Goal: Task Accomplishment & Management: Manage account settings

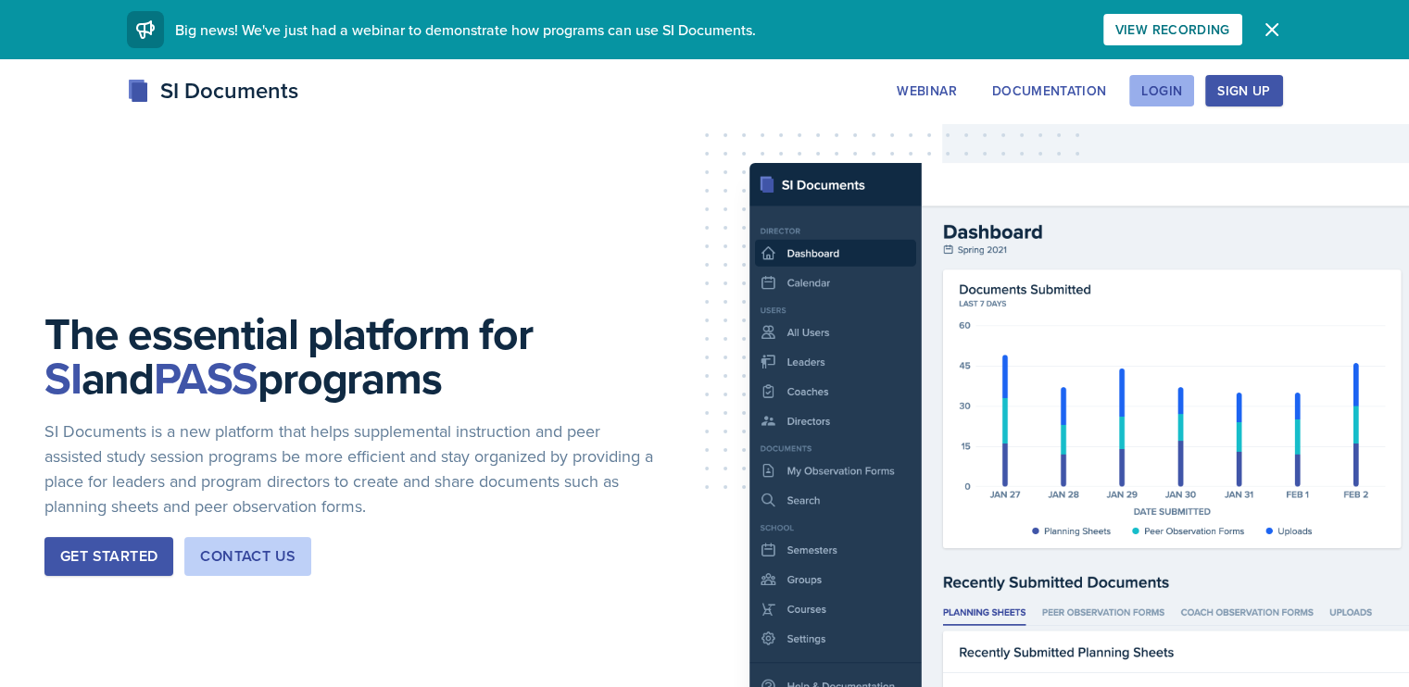
click at [1182, 95] on div "Login" at bounding box center [1161, 90] width 41 height 15
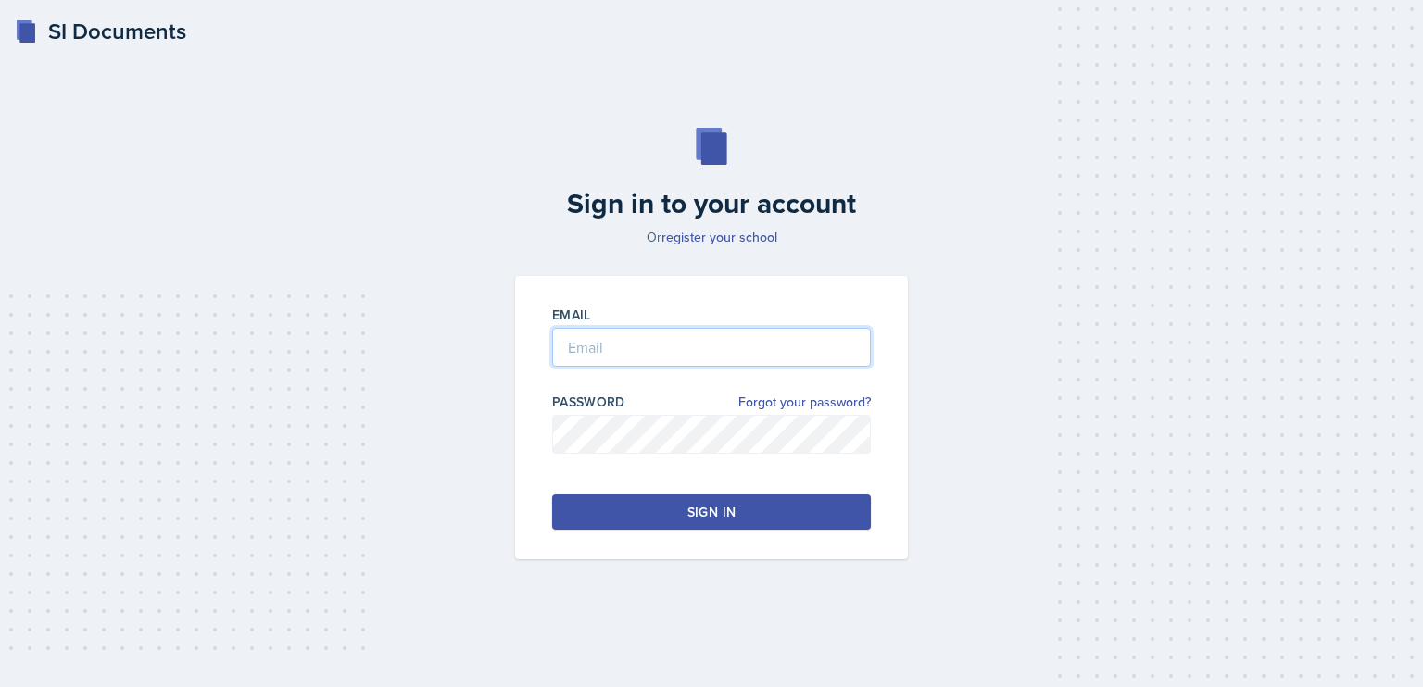
type input "keeley.casalou@bobcats.gcsu.edu"
click at [724, 505] on div "Sign in" at bounding box center [711, 512] width 48 height 19
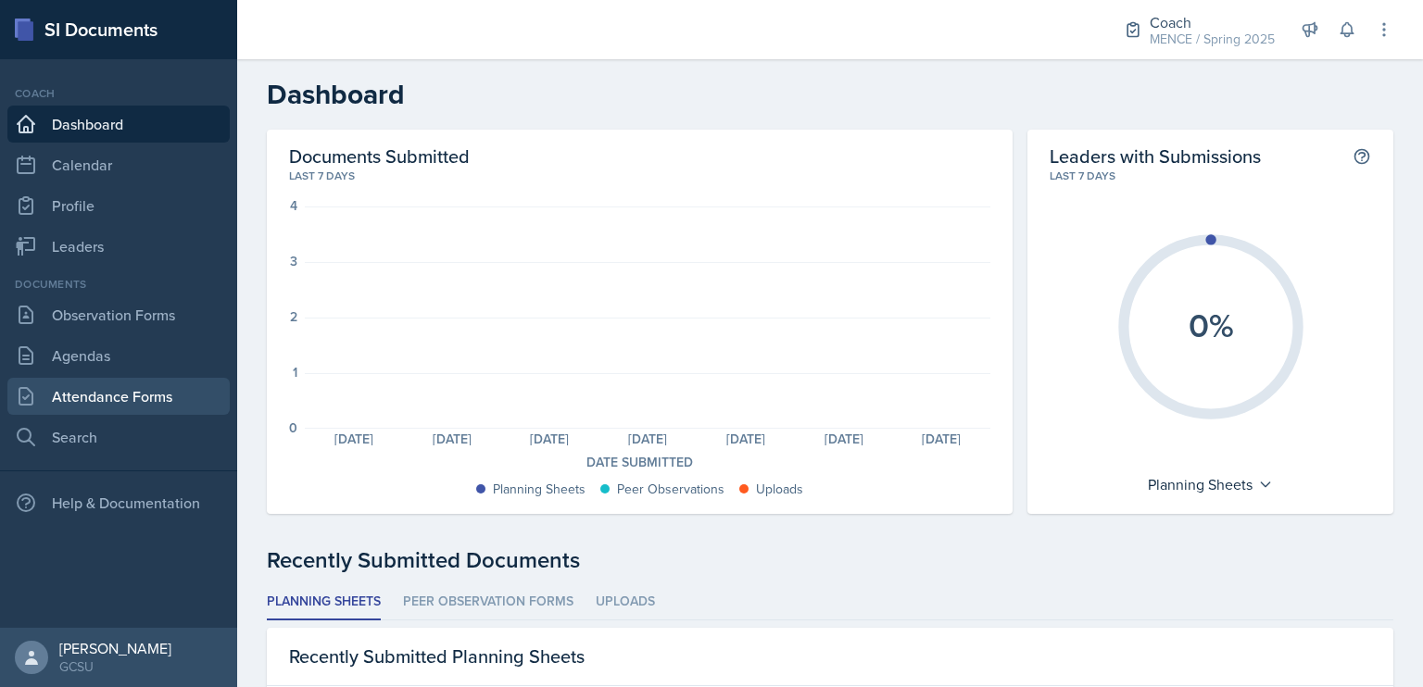
click at [178, 397] on link "Attendance Forms" at bounding box center [118, 396] width 222 height 37
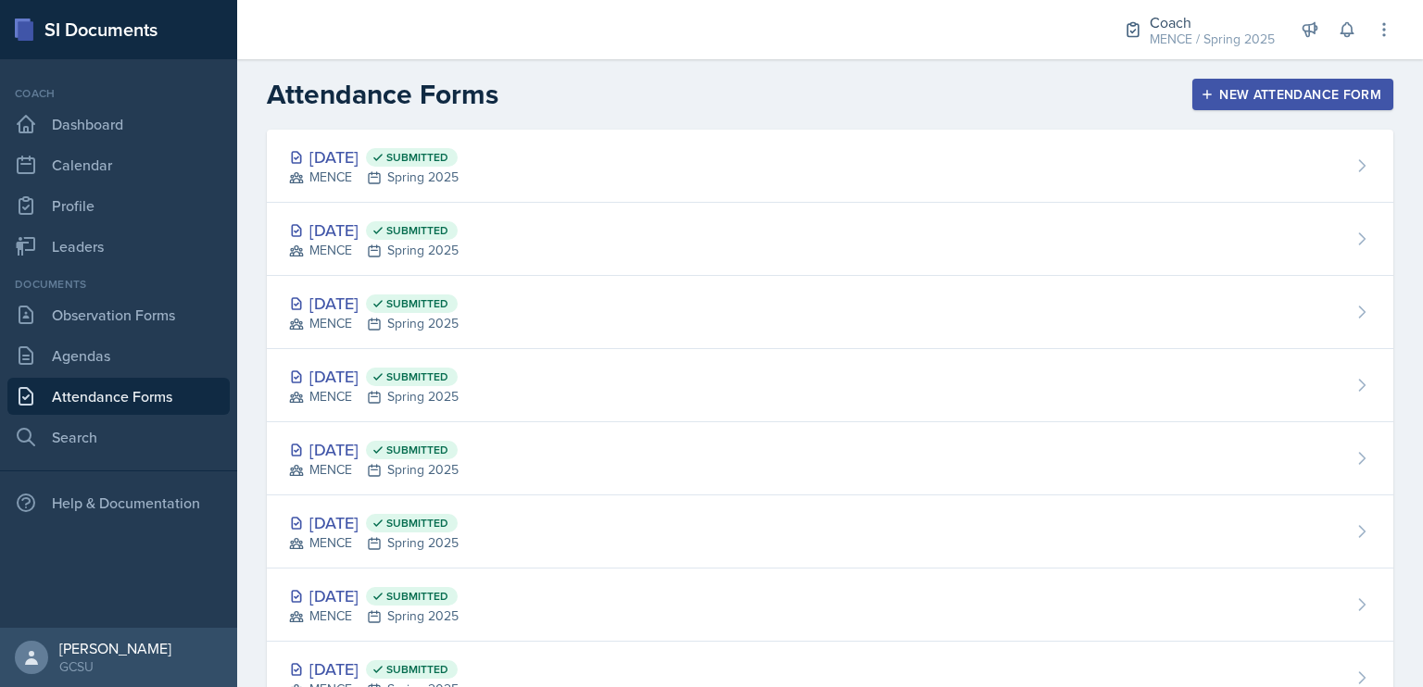
click at [1367, 106] on button "New Attendance Form" at bounding box center [1292, 94] width 201 height 31
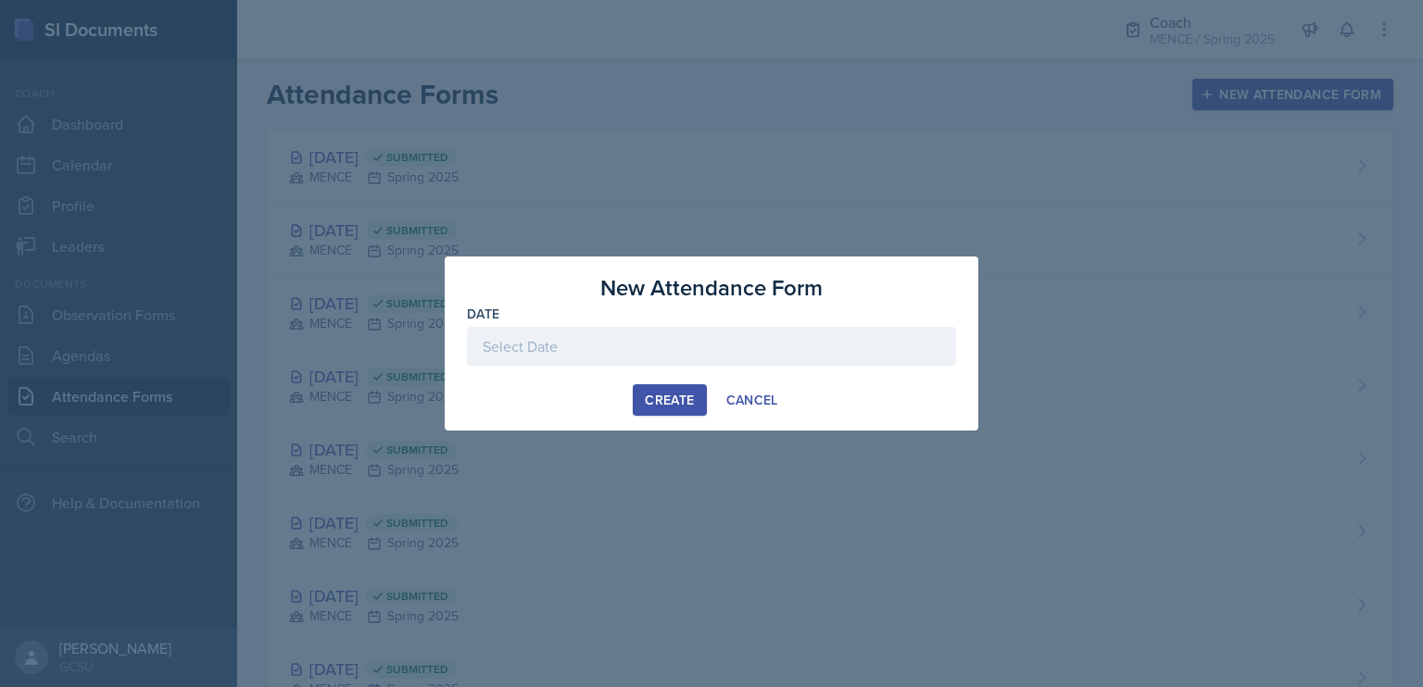
click at [811, 353] on div at bounding box center [711, 346] width 489 height 39
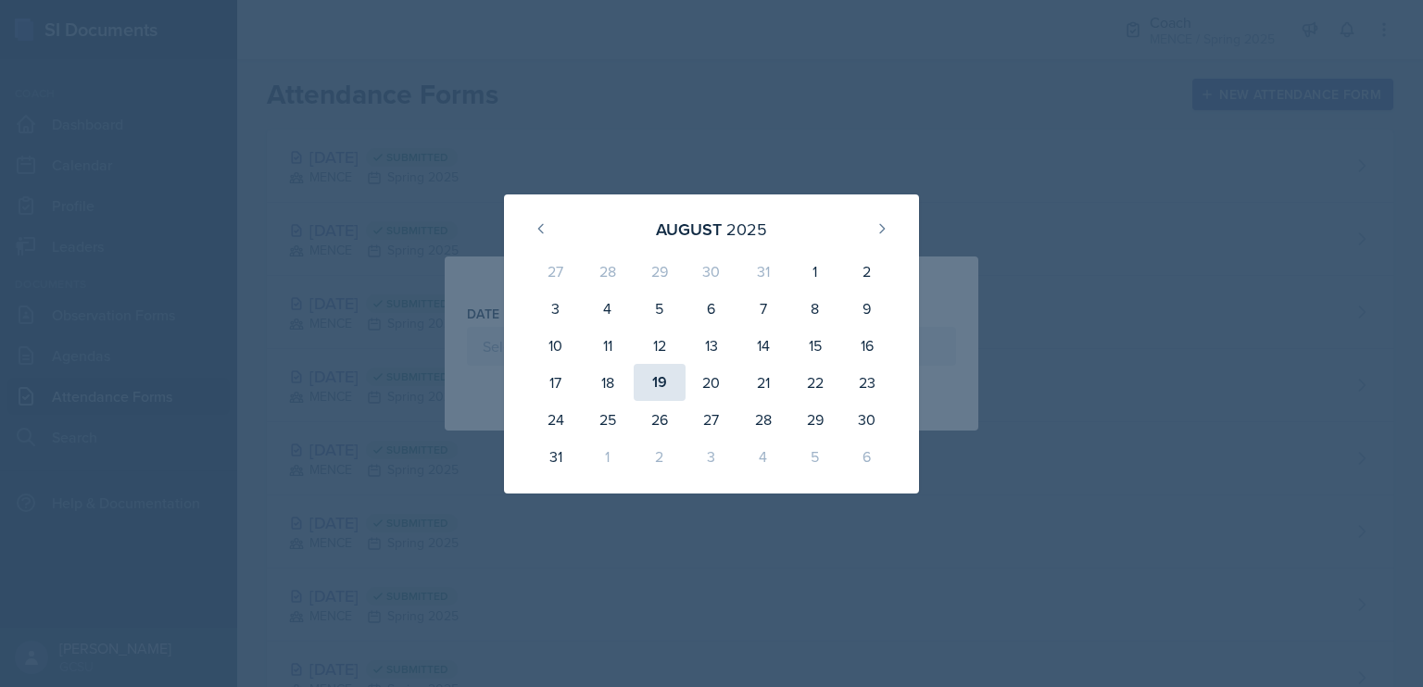
click at [658, 384] on div "19" at bounding box center [660, 382] width 52 height 37
type input "[DATE]"
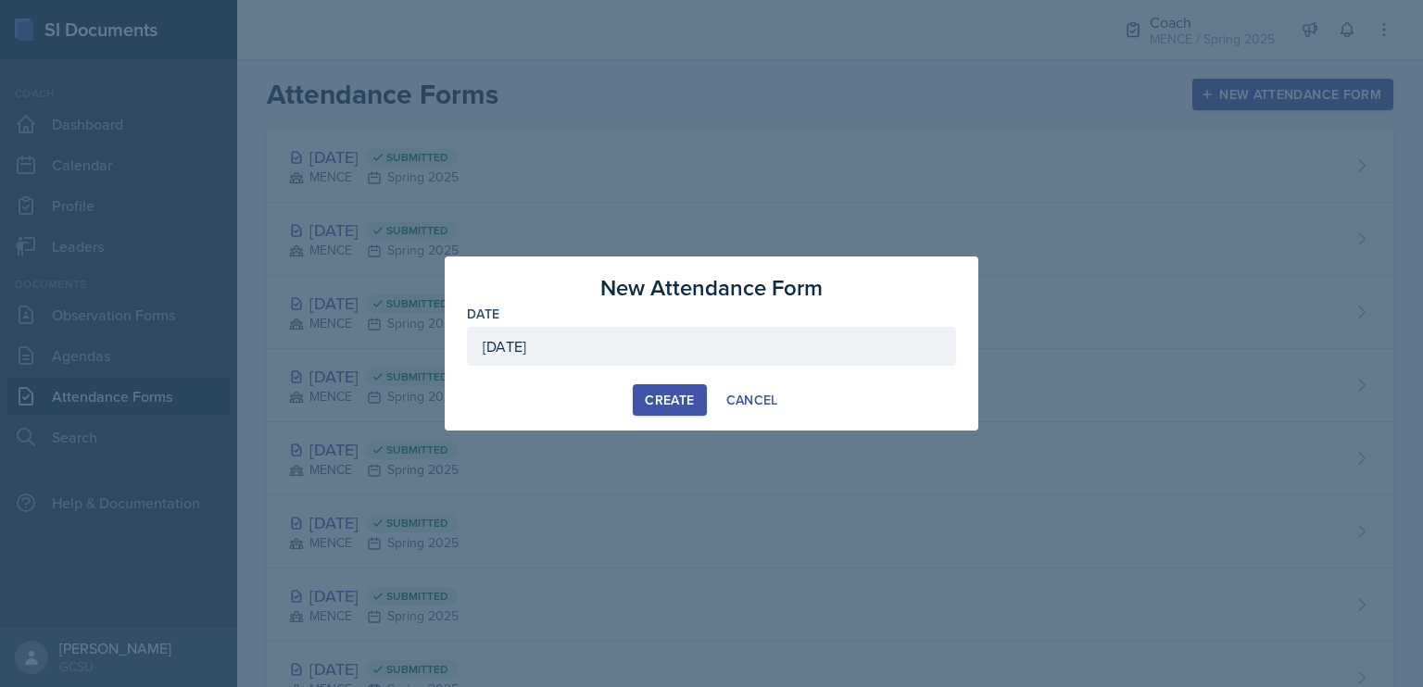
click at [658, 393] on div "Create" at bounding box center [669, 400] width 49 height 15
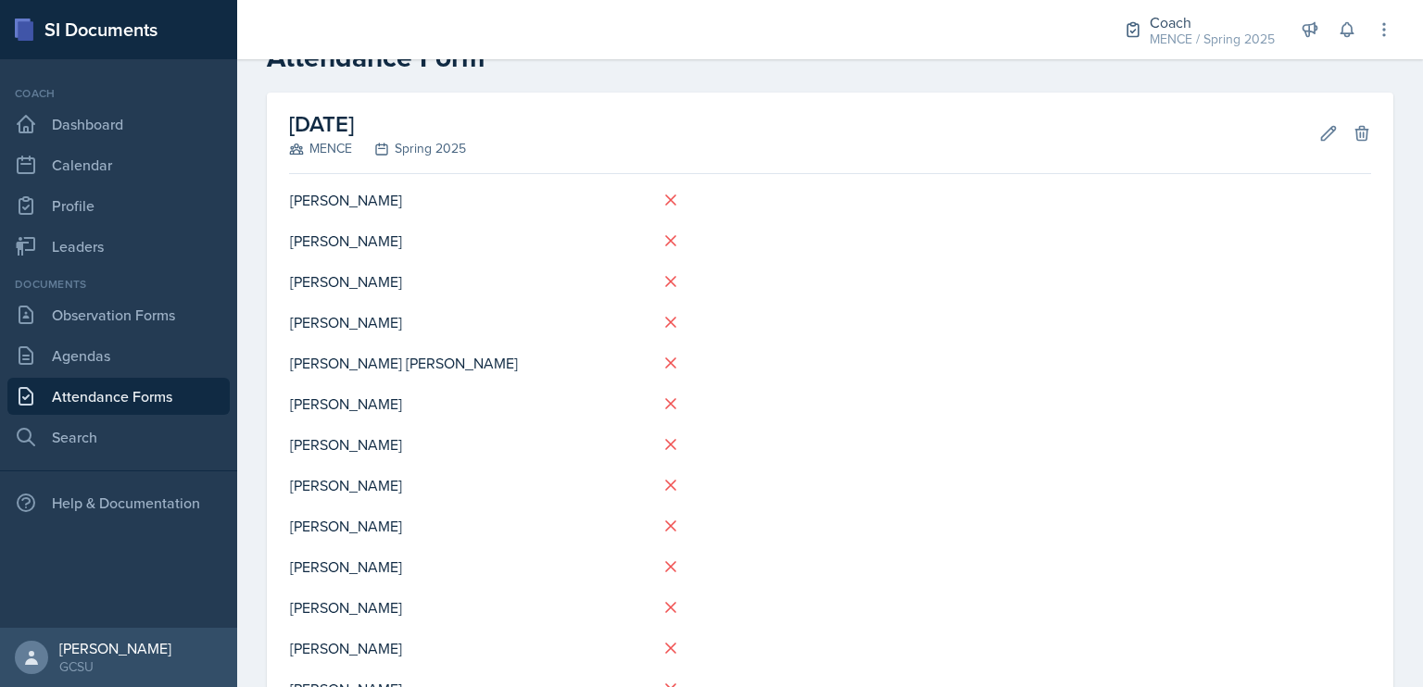
scroll to position [55, 0]
click at [1322, 135] on icon at bounding box center [1329, 135] width 14 height 14
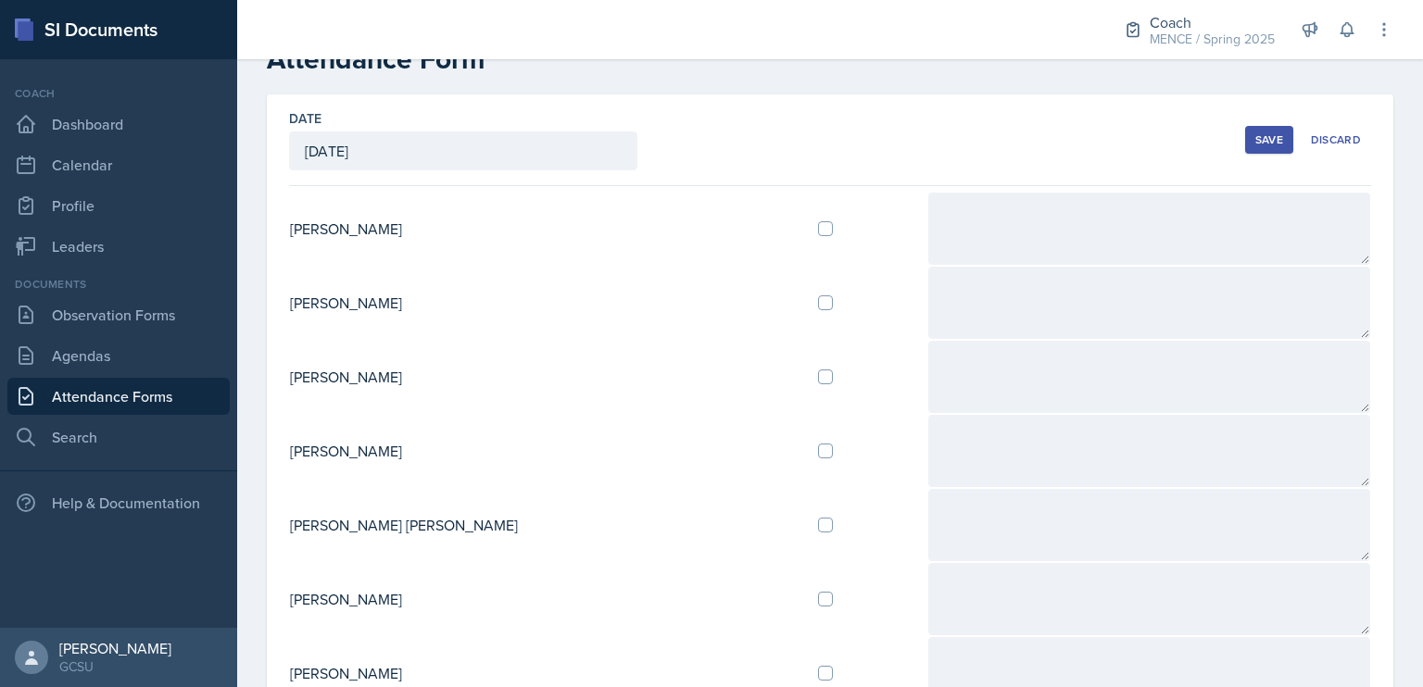
scroll to position [63, 0]
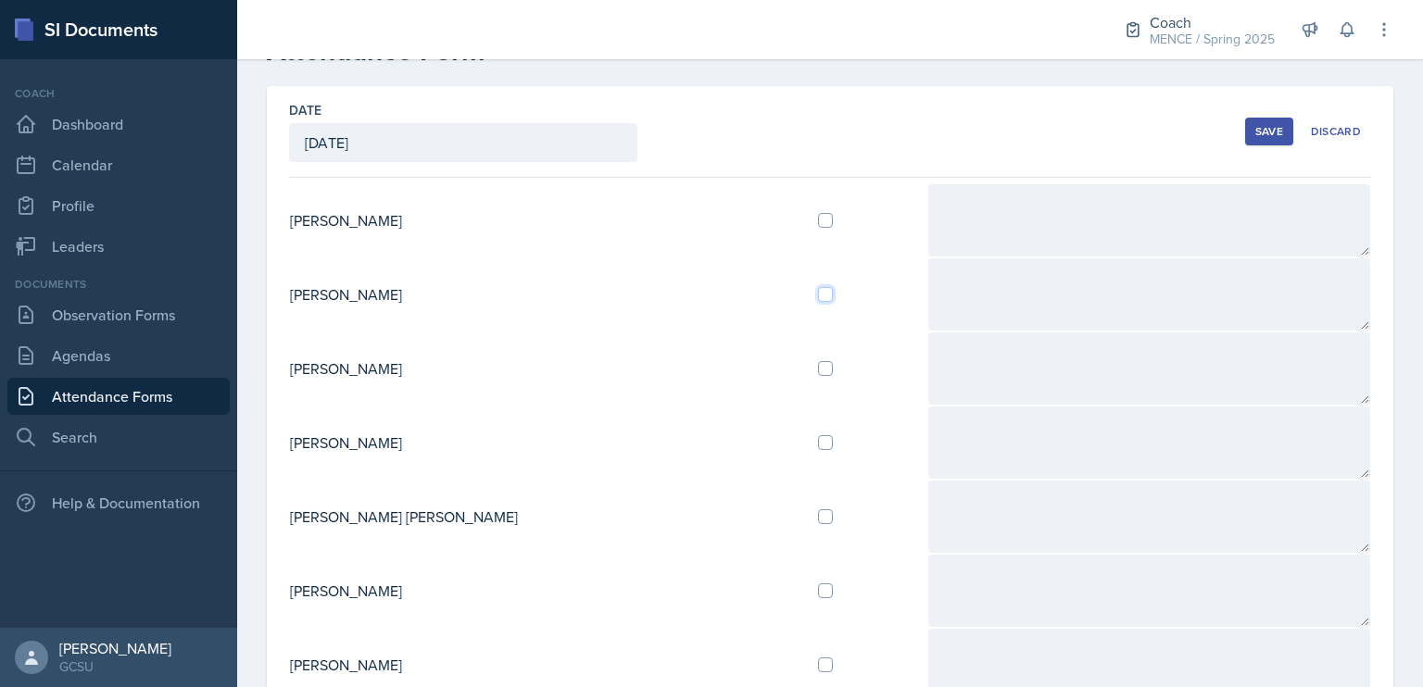
click at [818, 297] on input "checkbox" at bounding box center [825, 294] width 15 height 15
checkbox input "true"
click at [1255, 134] on div "Save" at bounding box center [1269, 131] width 28 height 15
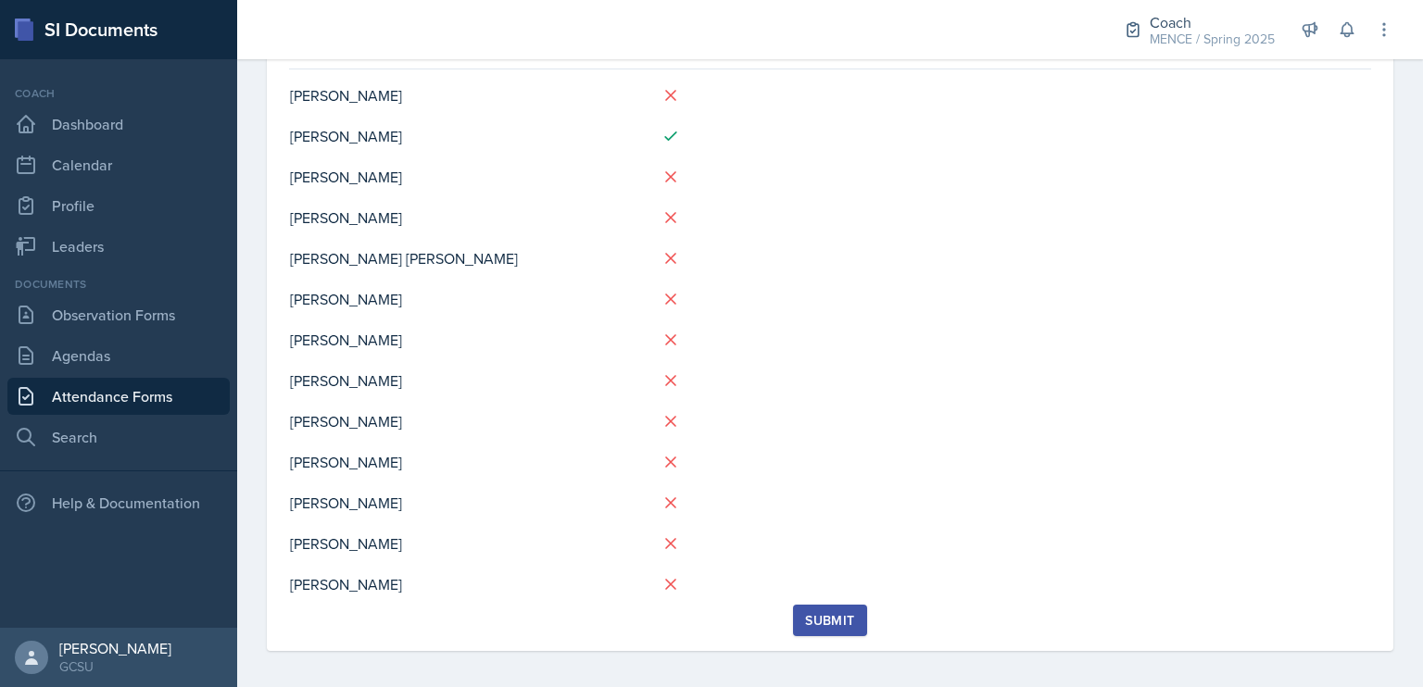
scroll to position [0, 0]
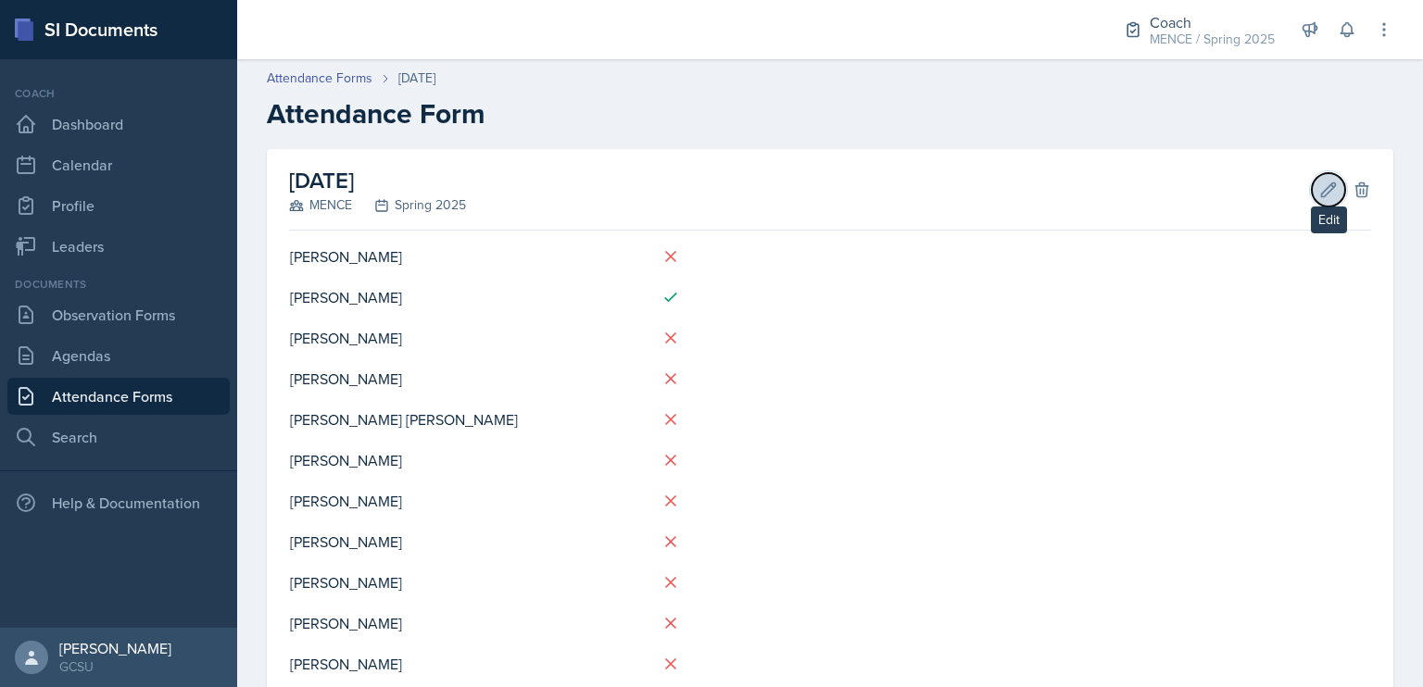
click at [1322, 194] on icon at bounding box center [1329, 190] width 14 height 14
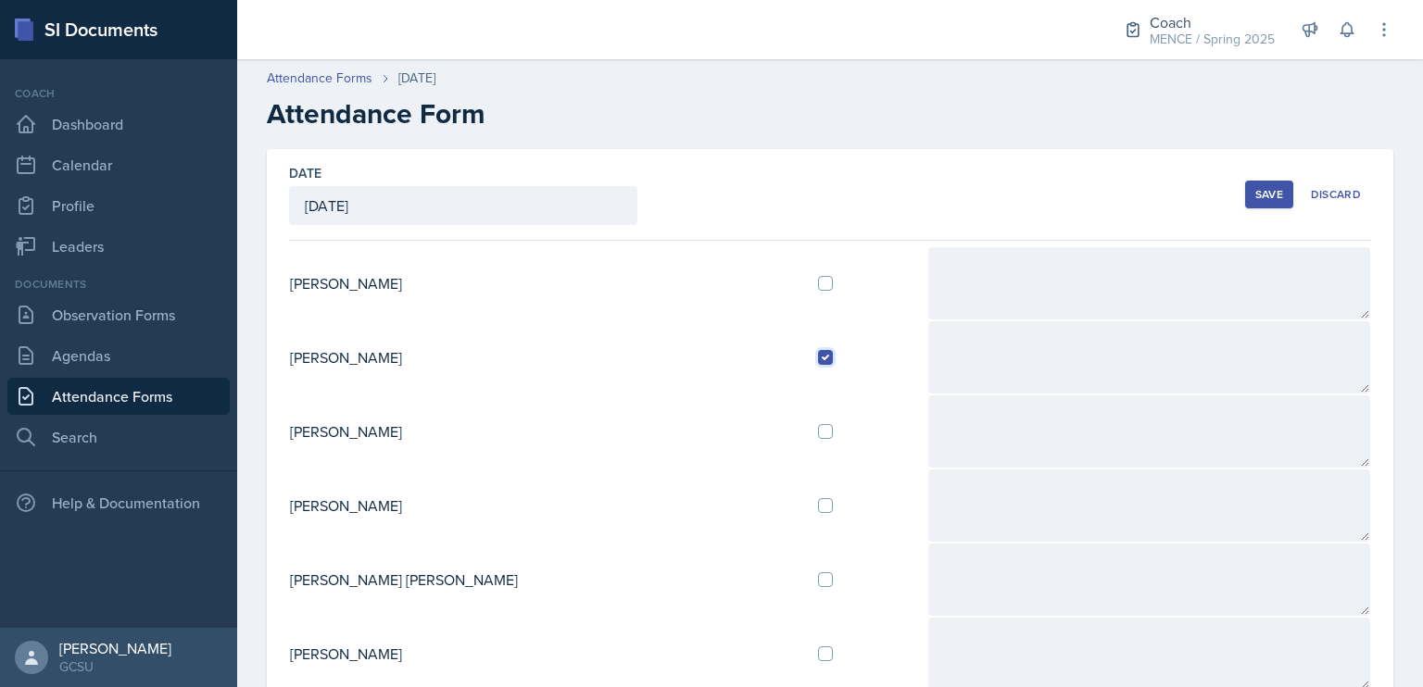
click at [818, 359] on input "checkbox" at bounding box center [825, 357] width 15 height 15
checkbox input "false"
click at [1318, 193] on div "Discard" at bounding box center [1336, 194] width 50 height 15
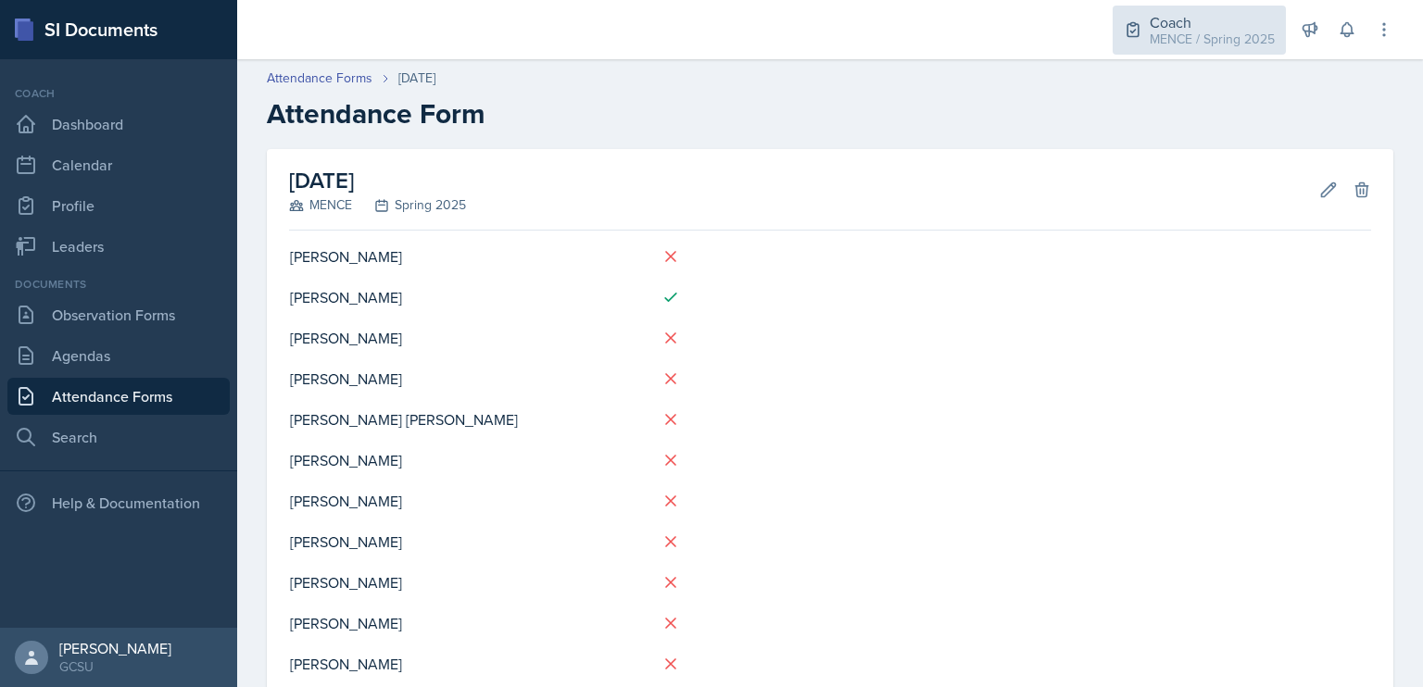
click at [1227, 28] on div "Coach" at bounding box center [1212, 22] width 125 height 22
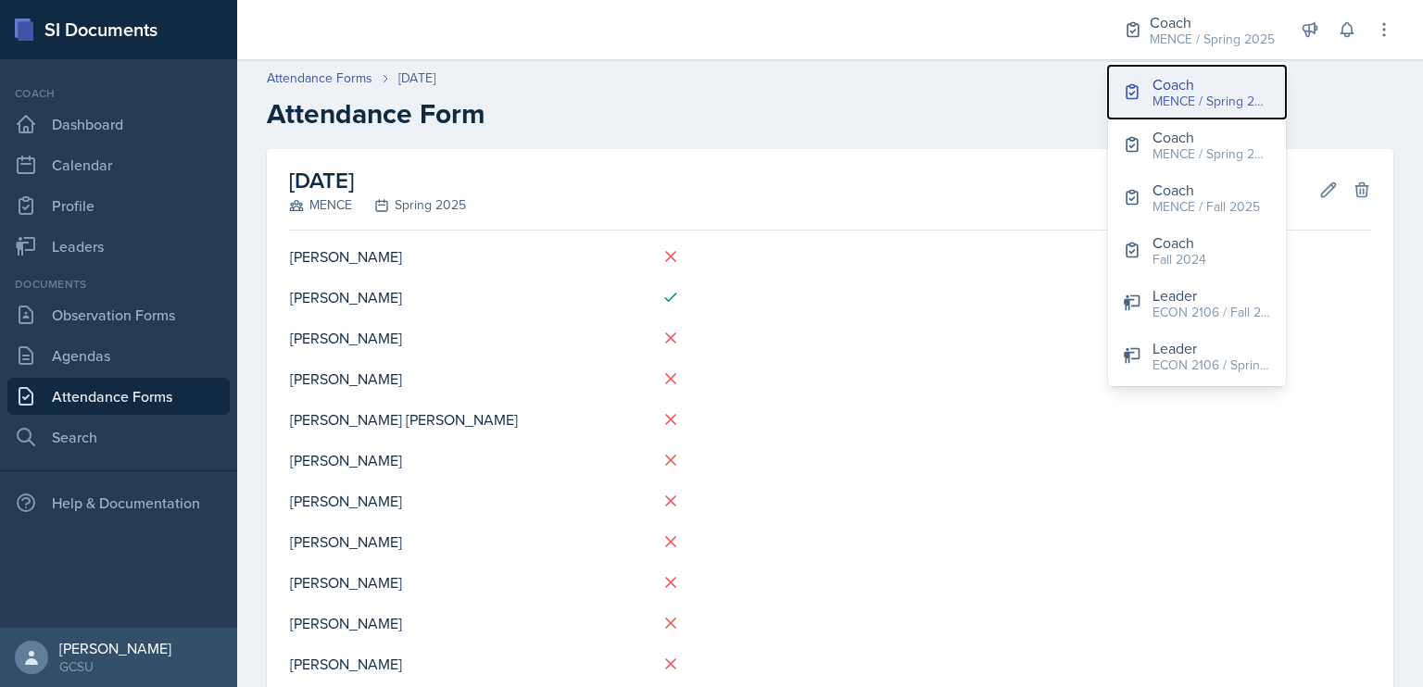
click at [1201, 97] on div "MENCE / Spring 2025" at bounding box center [1211, 101] width 119 height 19
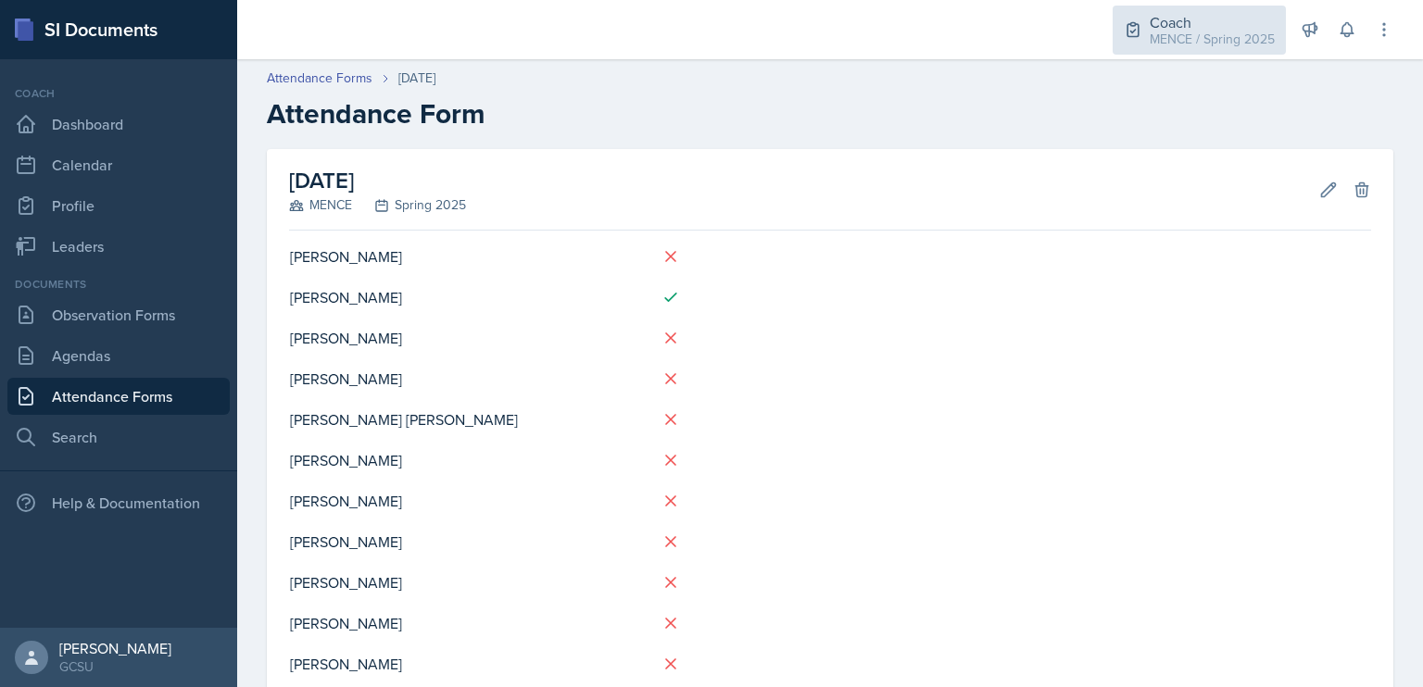
click at [1208, 32] on div "MENCE / Spring 2025" at bounding box center [1212, 39] width 125 height 19
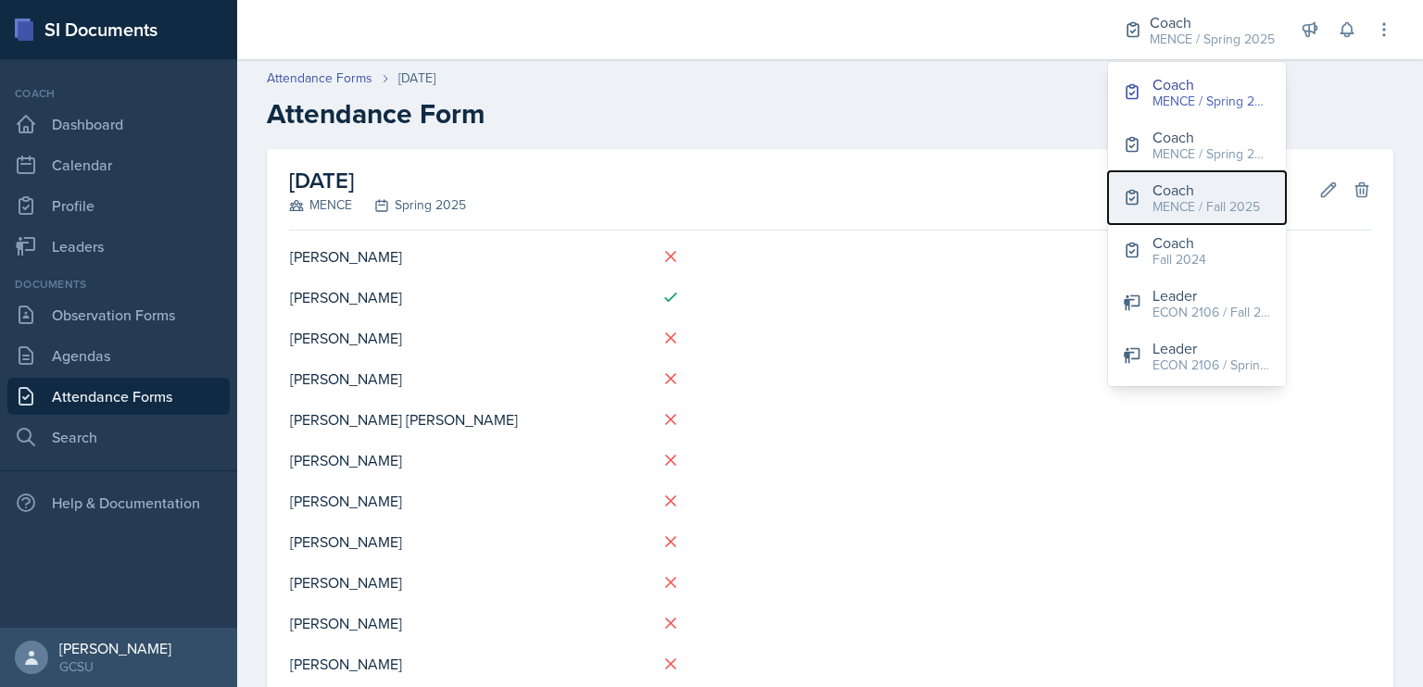
click at [1228, 197] on div "MENCE / Fall 2025" at bounding box center [1205, 206] width 107 height 19
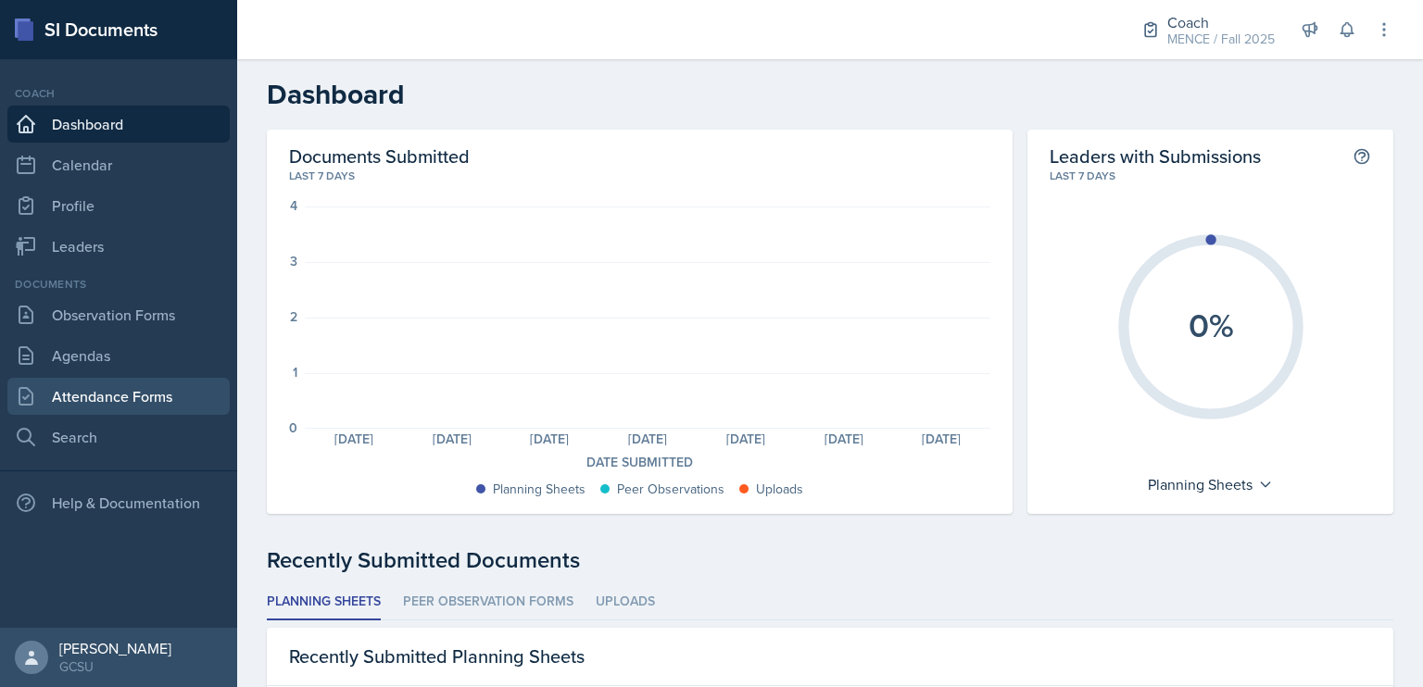
click at [123, 381] on link "Attendance Forms" at bounding box center [118, 396] width 222 height 37
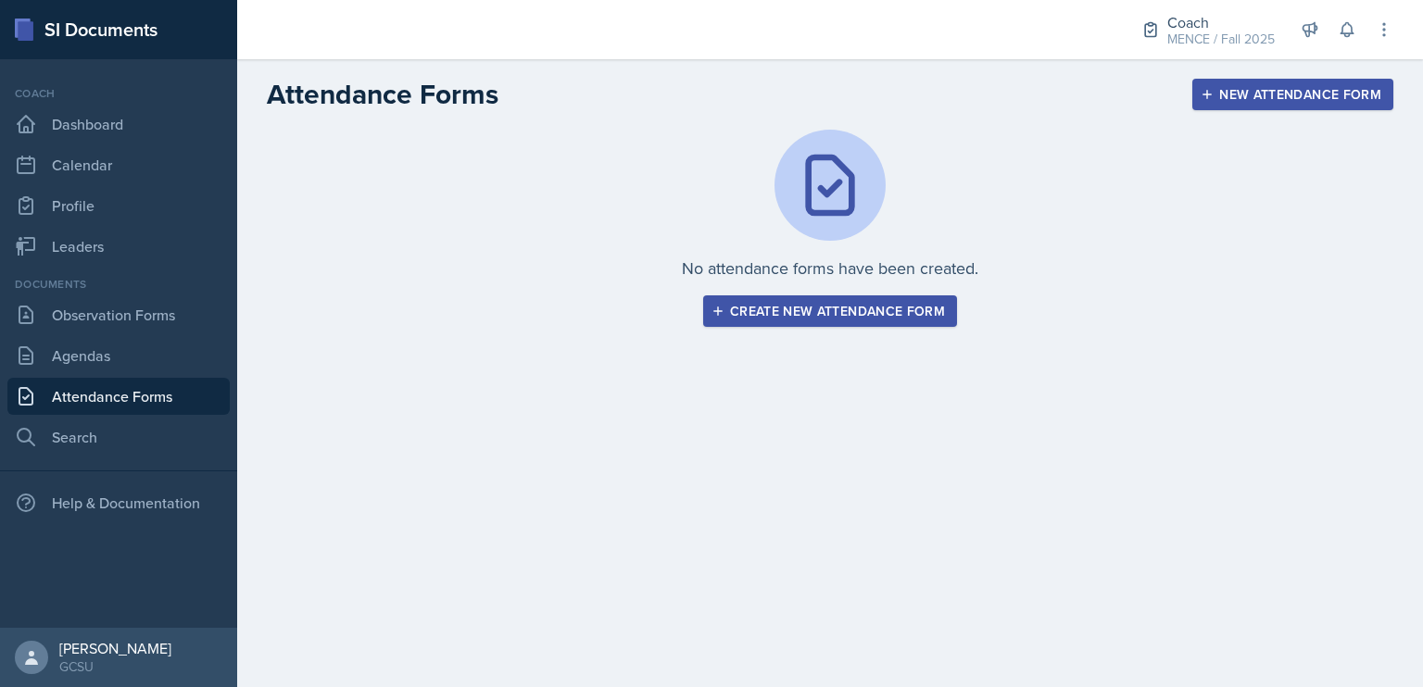
click at [878, 315] on div "Create new attendance form" at bounding box center [830, 311] width 230 height 15
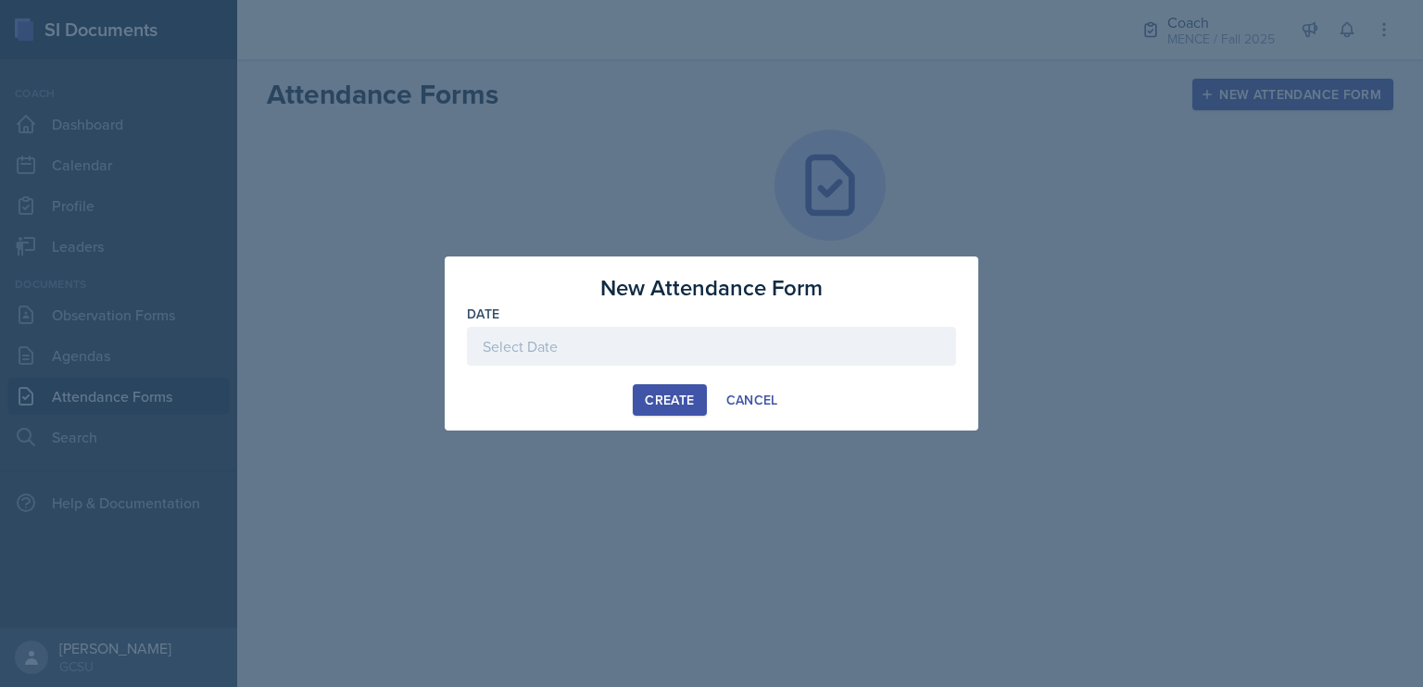
click at [596, 348] on div at bounding box center [711, 346] width 489 height 39
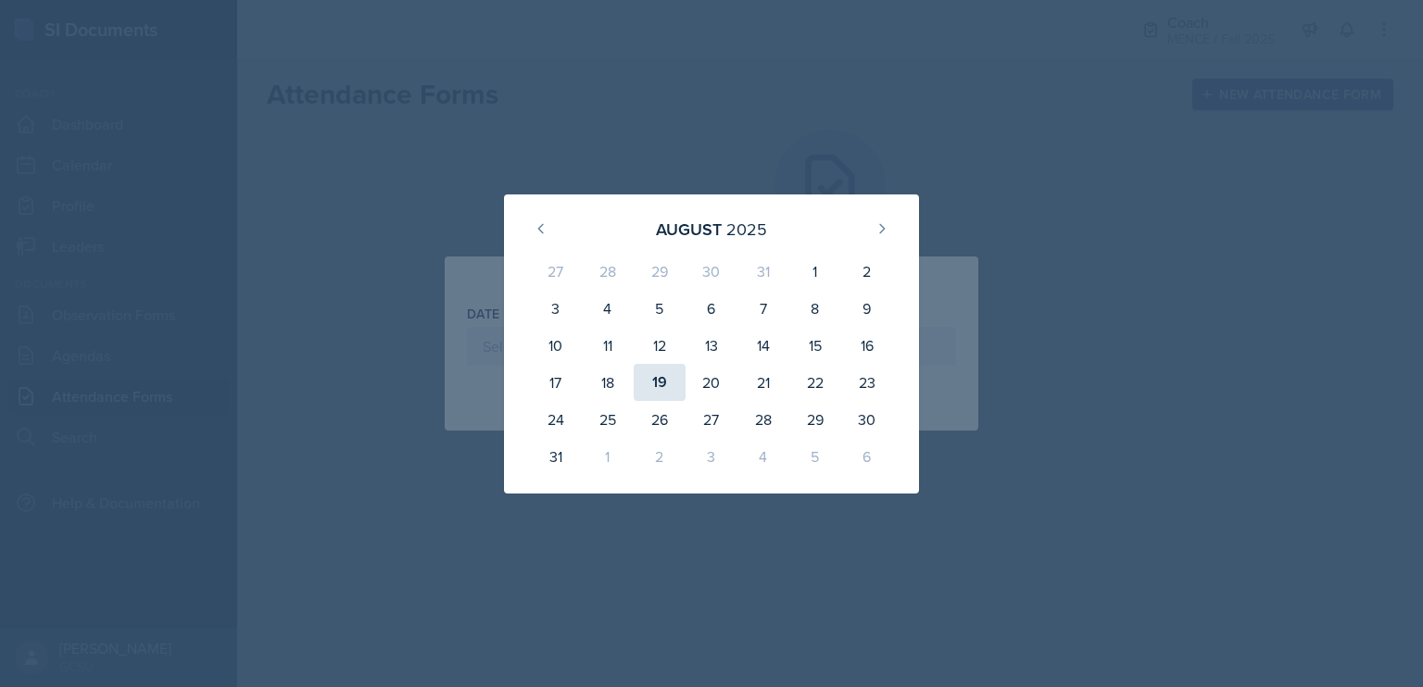
click at [646, 381] on div "19" at bounding box center [660, 382] width 52 height 37
type input "[DATE]"
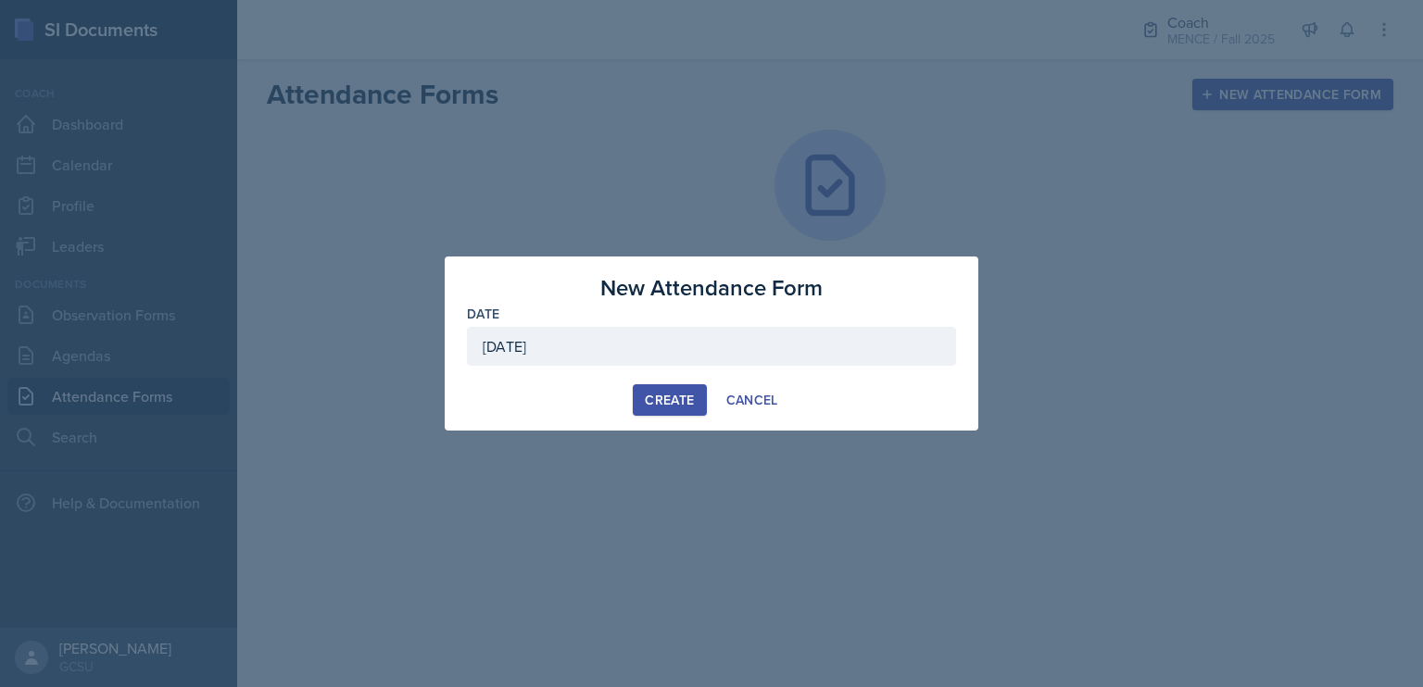
click at [652, 399] on div "Create" at bounding box center [669, 400] width 49 height 15
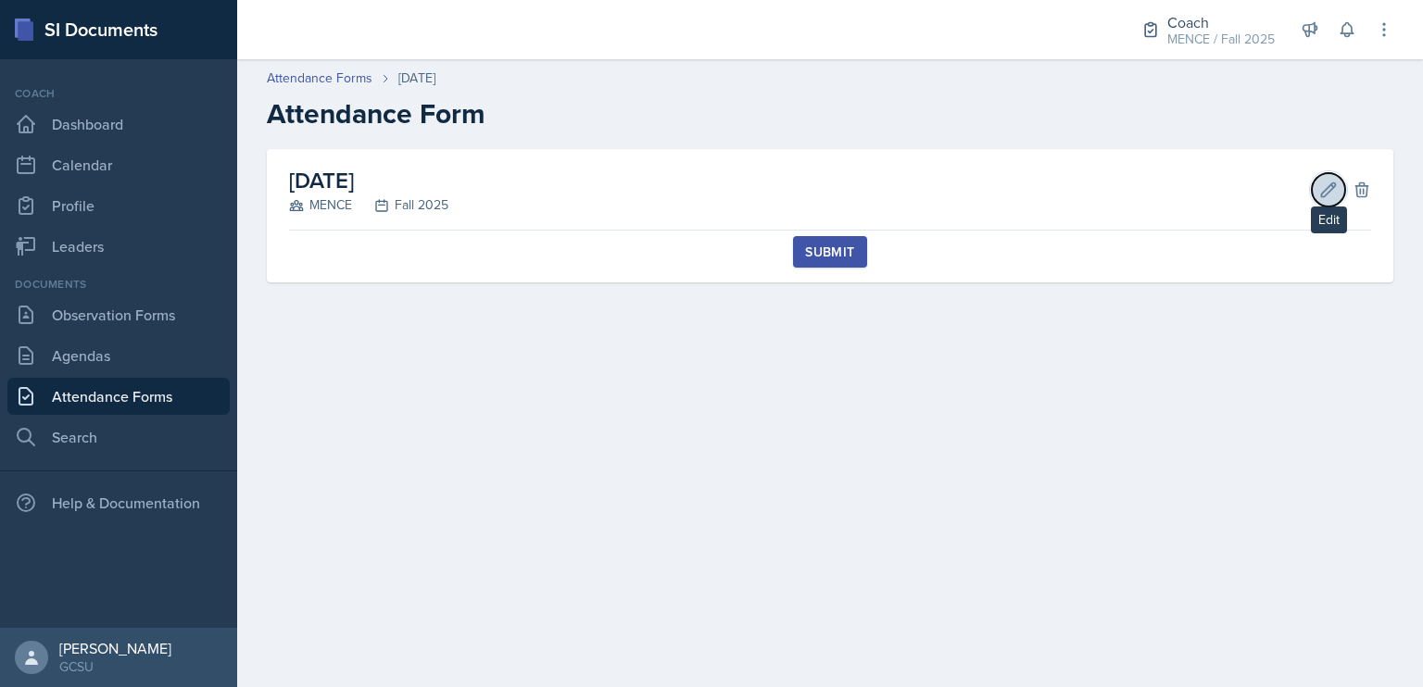
click at [1332, 195] on icon at bounding box center [1328, 190] width 19 height 19
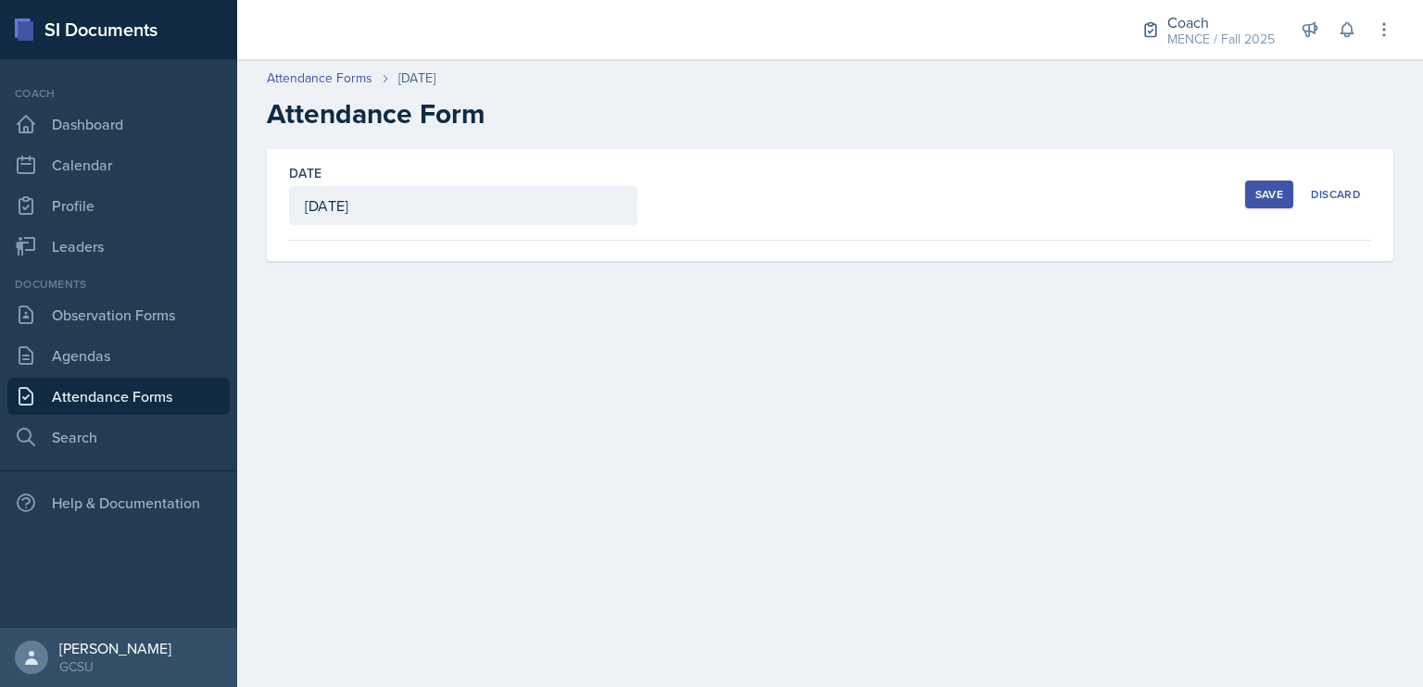
click at [1332, 195] on div "Discard" at bounding box center [1336, 194] width 50 height 15
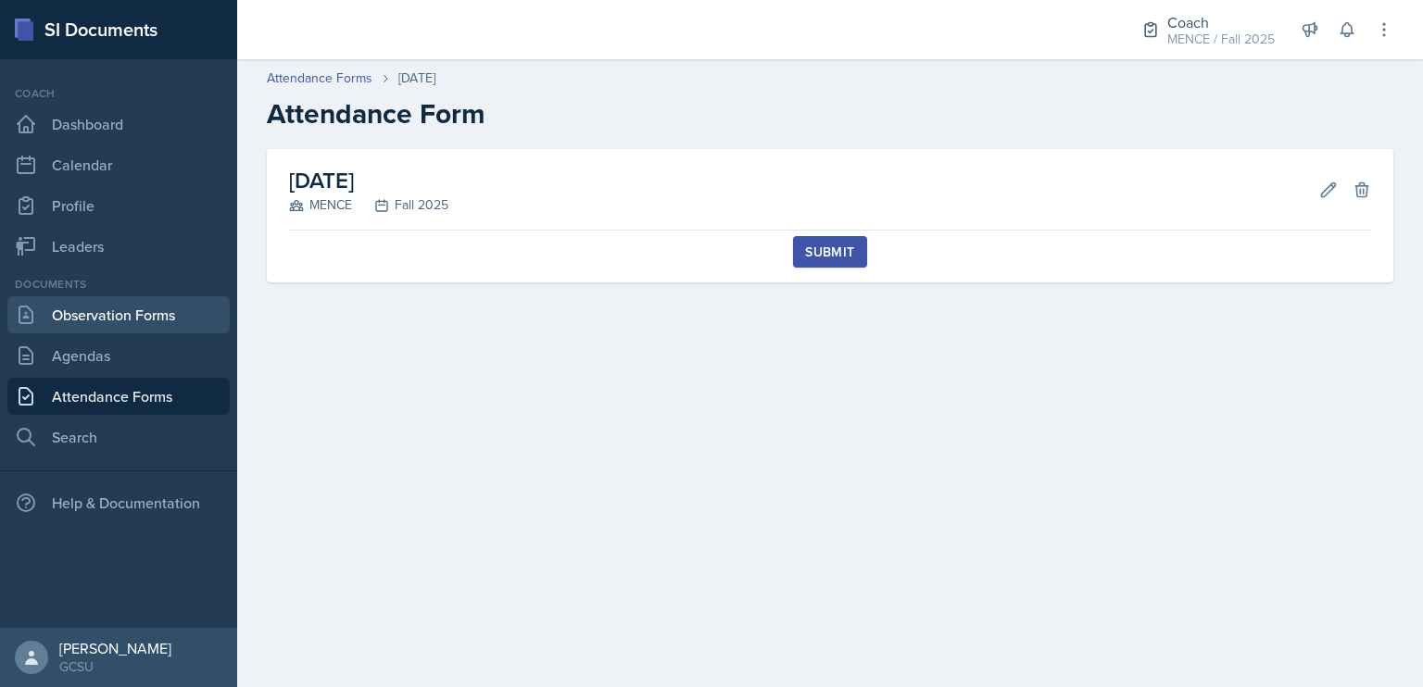
click at [193, 316] on link "Observation Forms" at bounding box center [118, 314] width 222 height 37
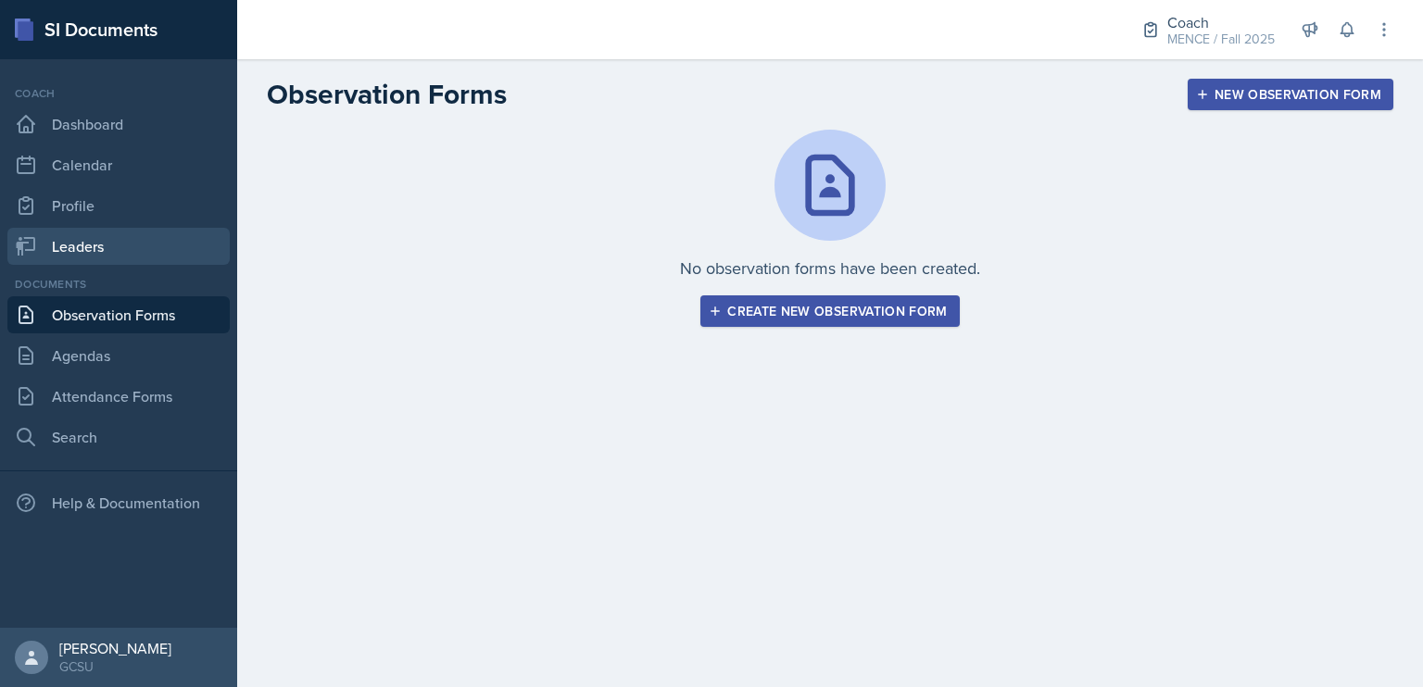
click at [89, 255] on link "Leaders" at bounding box center [118, 246] width 222 height 37
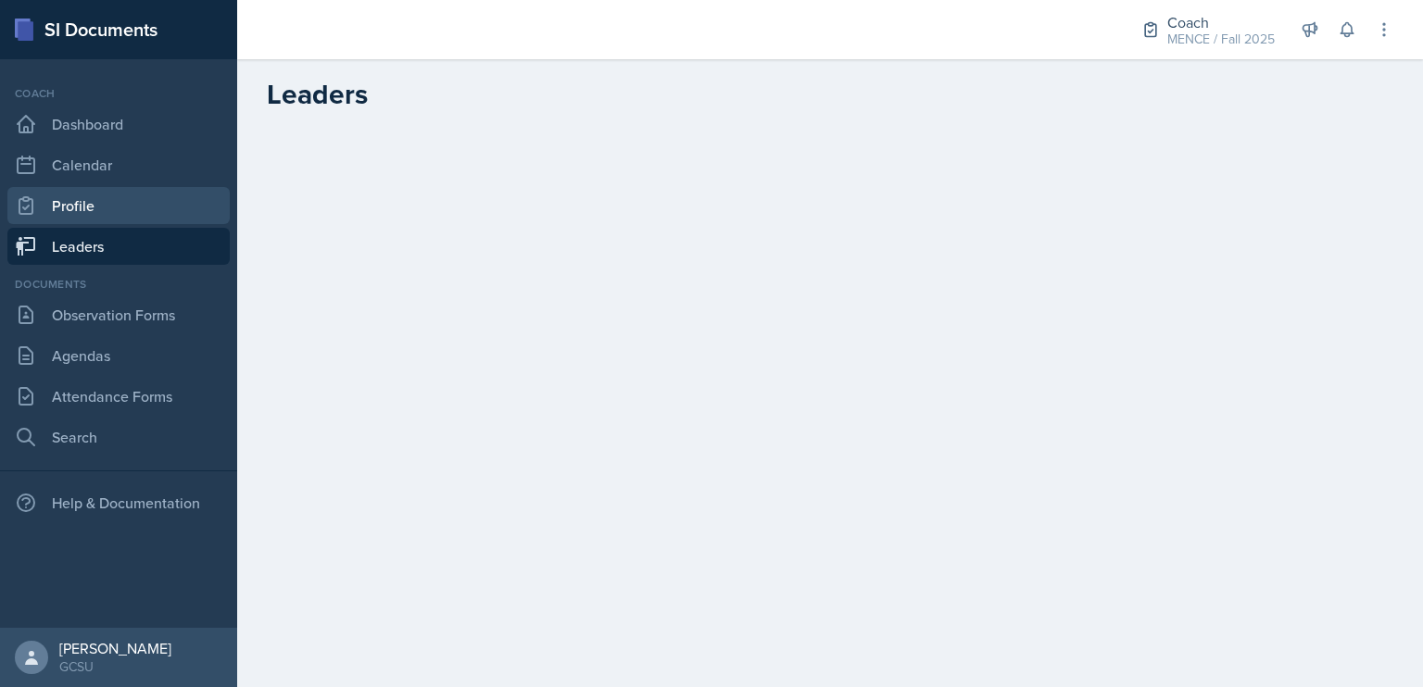
click at [104, 212] on link "Profile" at bounding box center [118, 205] width 222 height 37
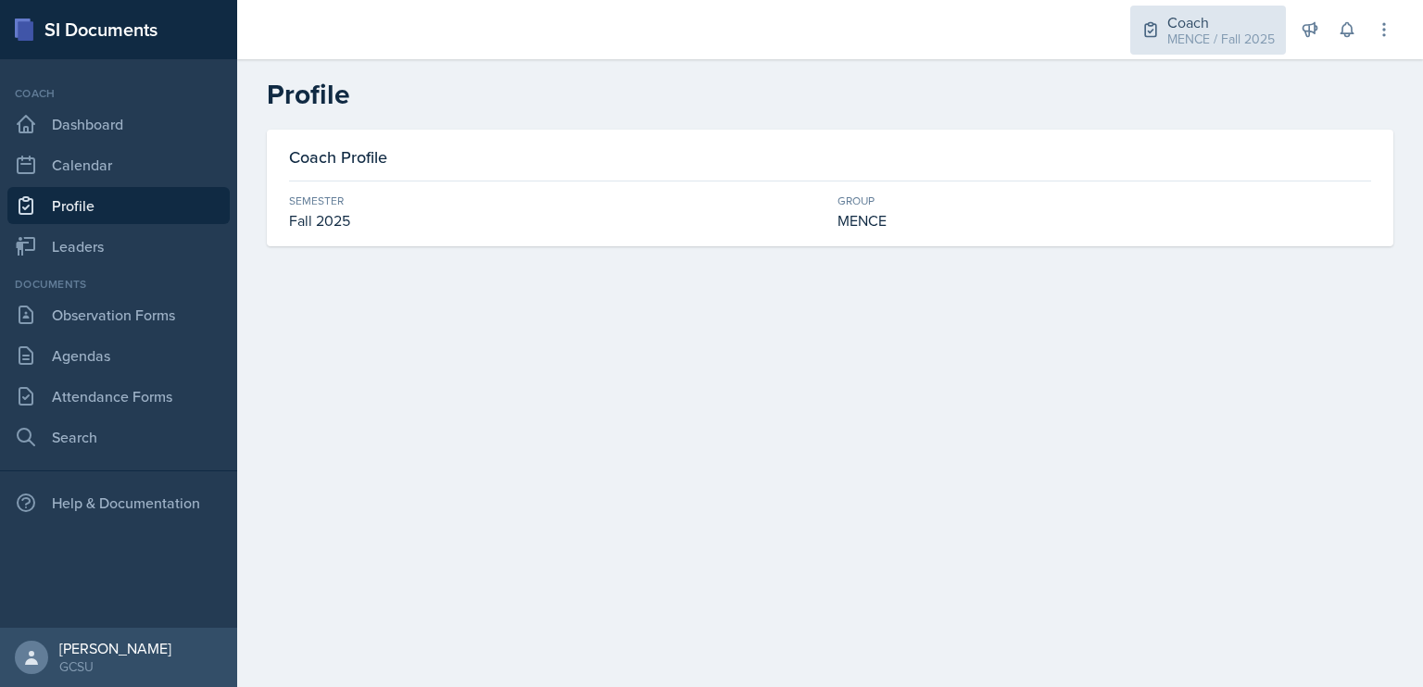
click at [1254, 35] on div "MENCE / Fall 2025" at bounding box center [1220, 39] width 107 height 19
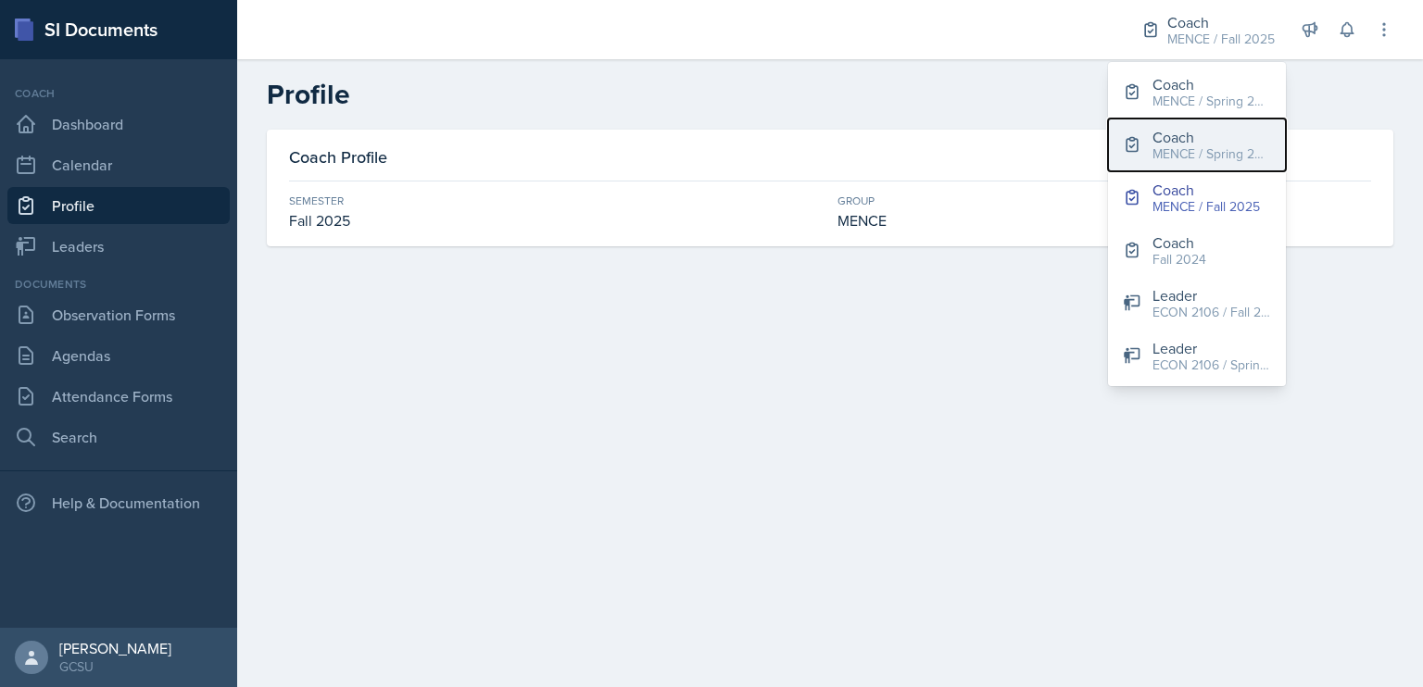
click at [1247, 155] on div "MENCE / Spring 2025" at bounding box center [1211, 154] width 119 height 19
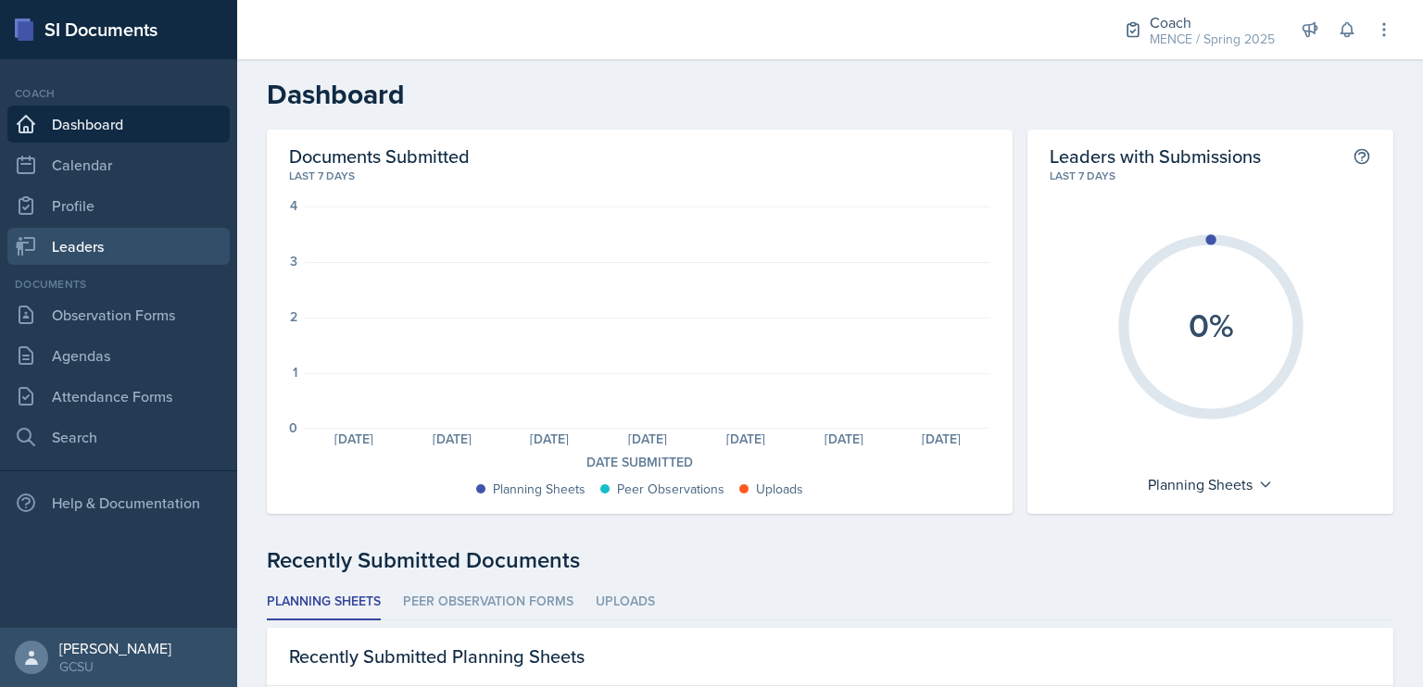
click at [84, 251] on link "Leaders" at bounding box center [118, 246] width 222 height 37
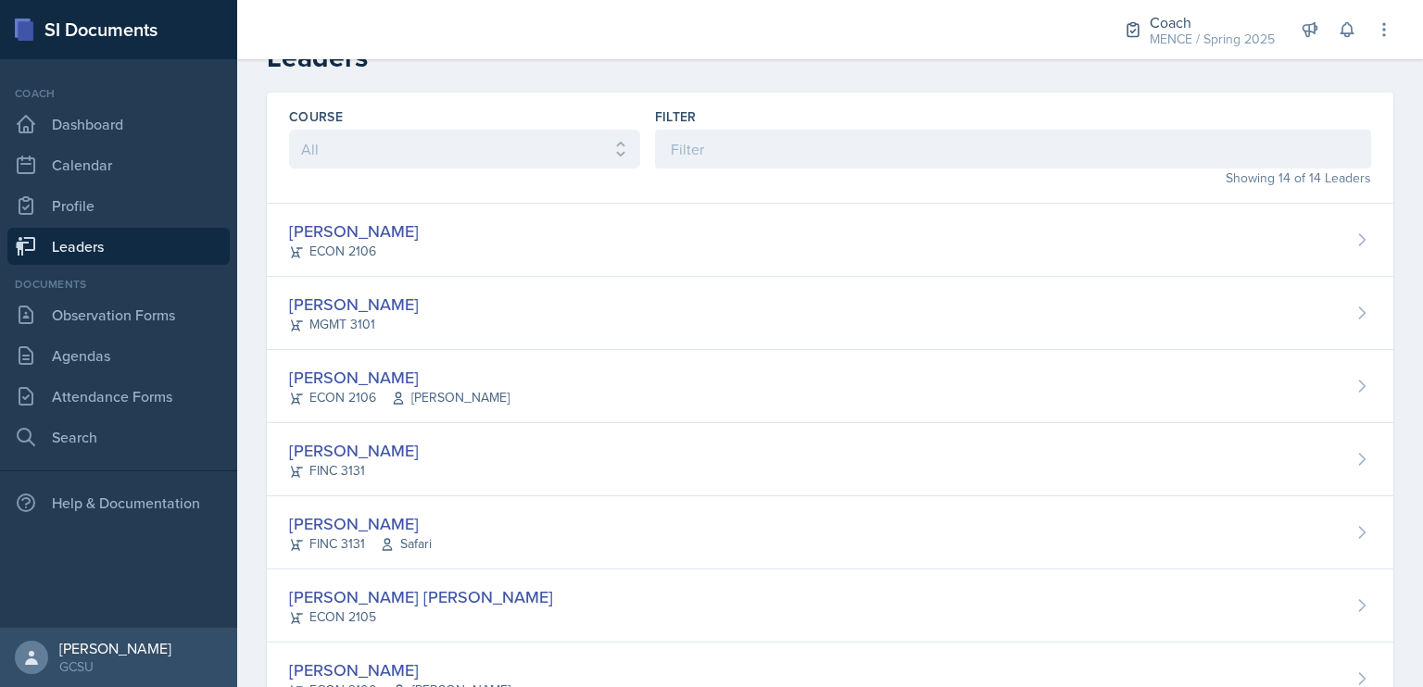
scroll to position [21, 0]
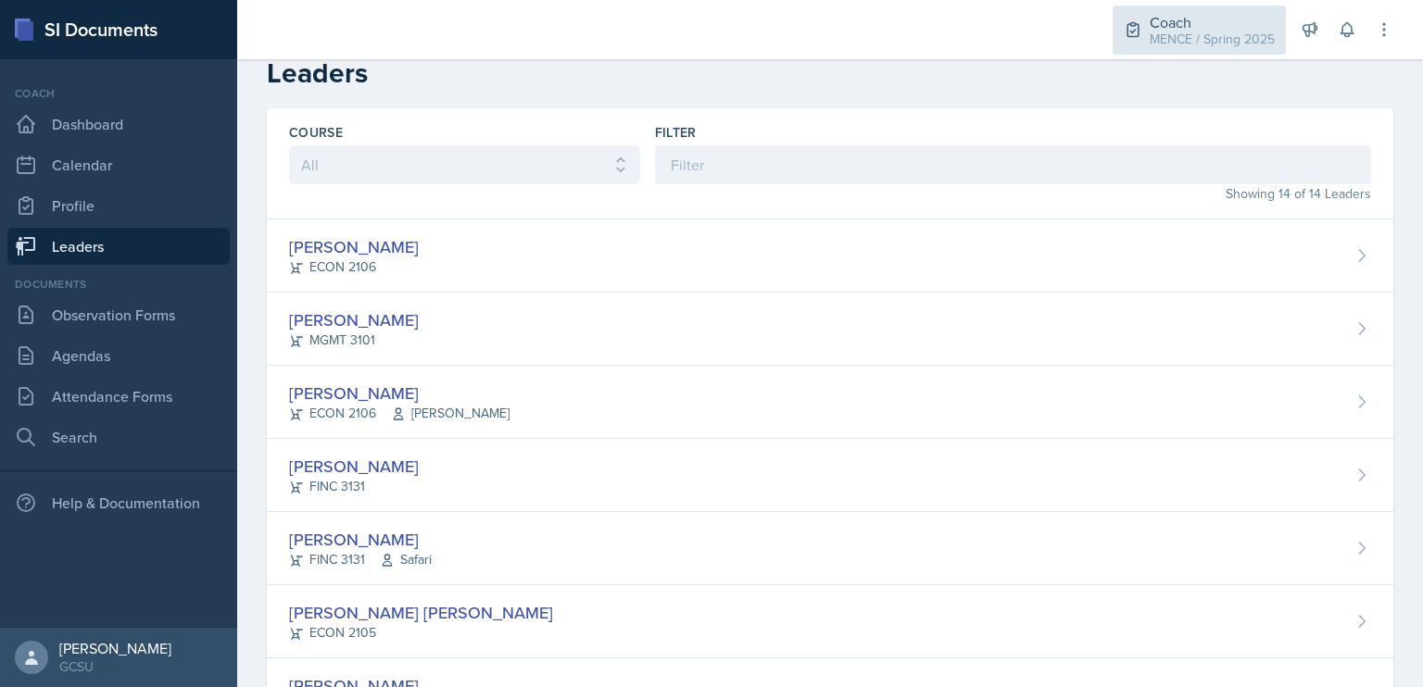
click at [1225, 50] on div "Coach MENCE / Spring 2025" at bounding box center [1199, 30] width 173 height 49
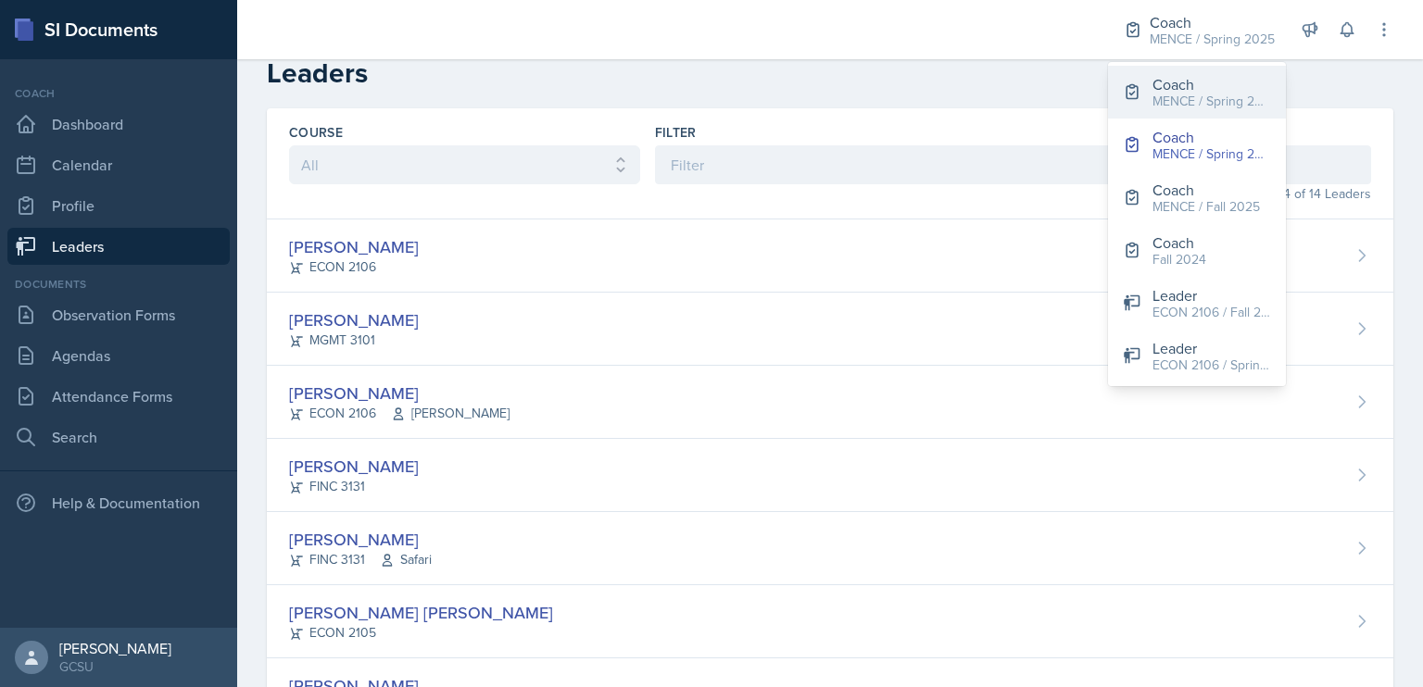
scroll to position [0, 0]
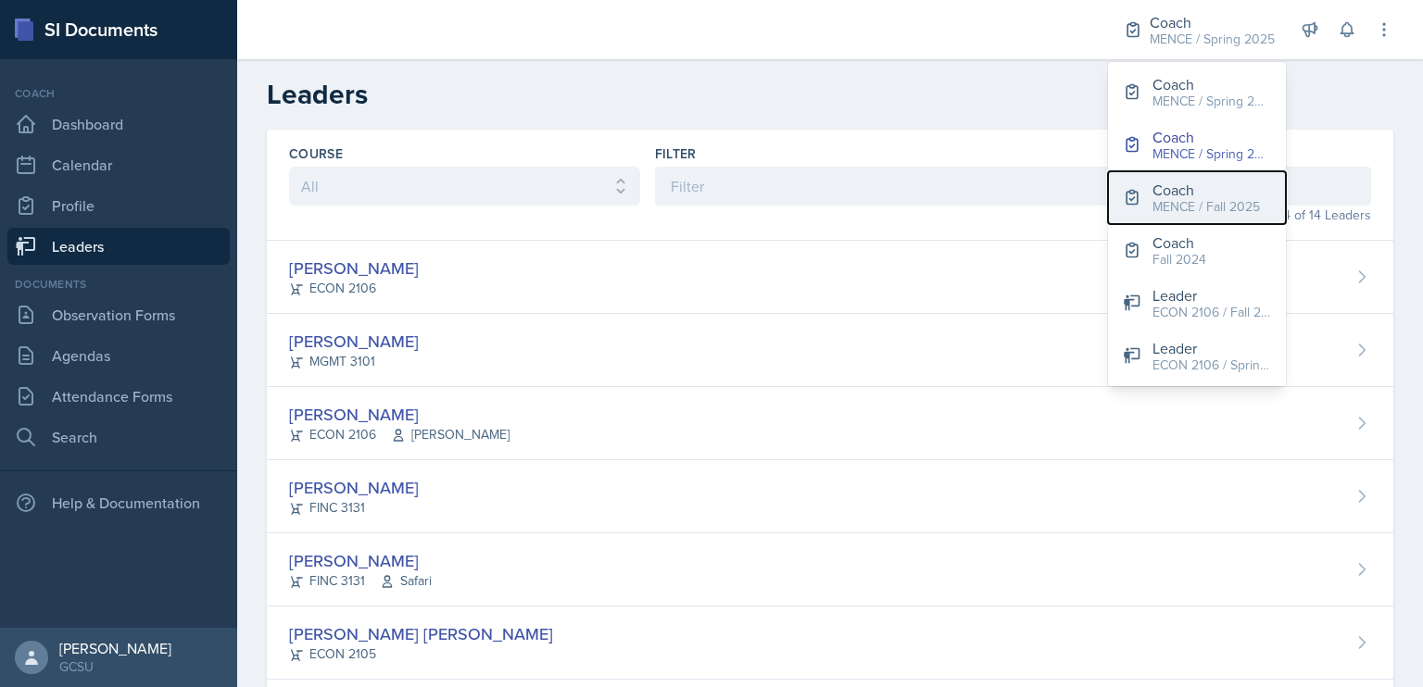
click at [1215, 194] on div "Coach" at bounding box center [1205, 190] width 107 height 22
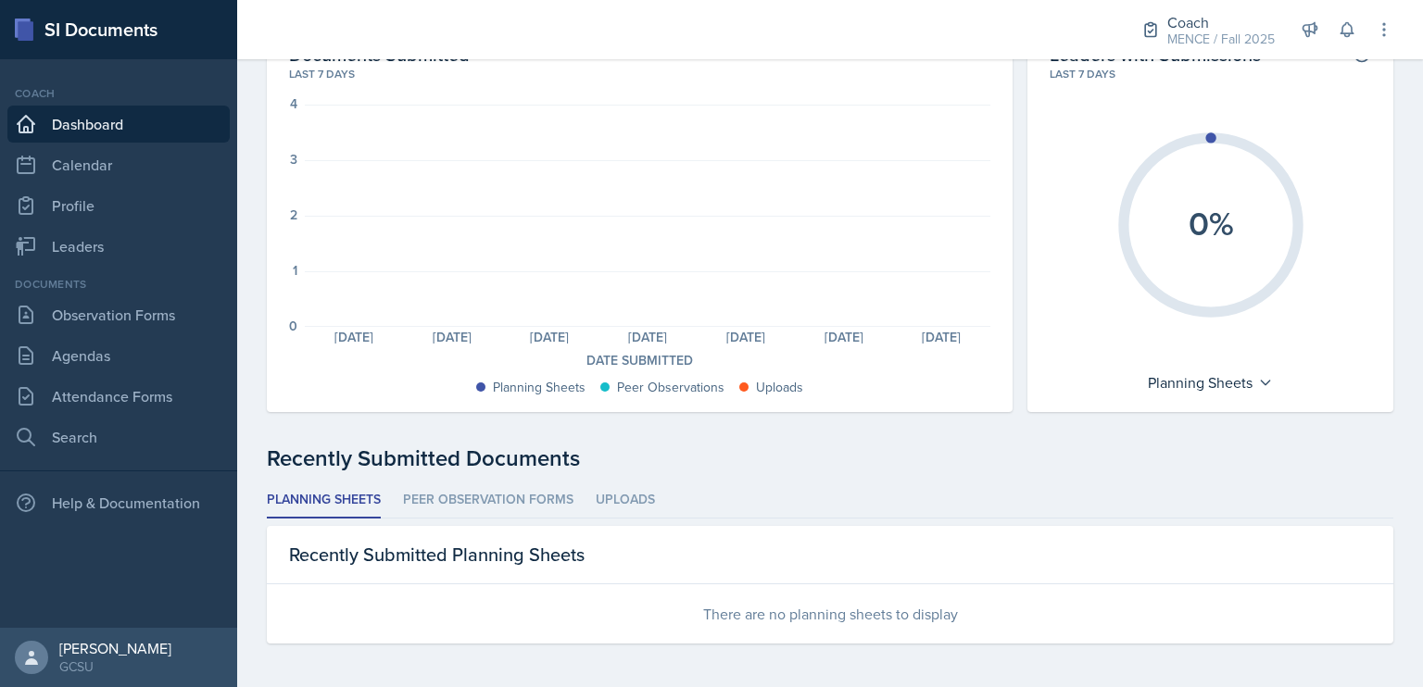
scroll to position [101, 0]
click at [471, 499] on li "Peer Observation Forms" at bounding box center [488, 502] width 170 height 36
click at [625, 502] on li "Uploads" at bounding box center [625, 502] width 59 height 36
click at [382, 507] on ul "Planning Sheets Peer Observation Forms Uploads" at bounding box center [830, 502] width 1127 height 36
click at [182, 335] on div "Documents Observation Forms Agendas Attendance Forms Search" at bounding box center [118, 366] width 222 height 180
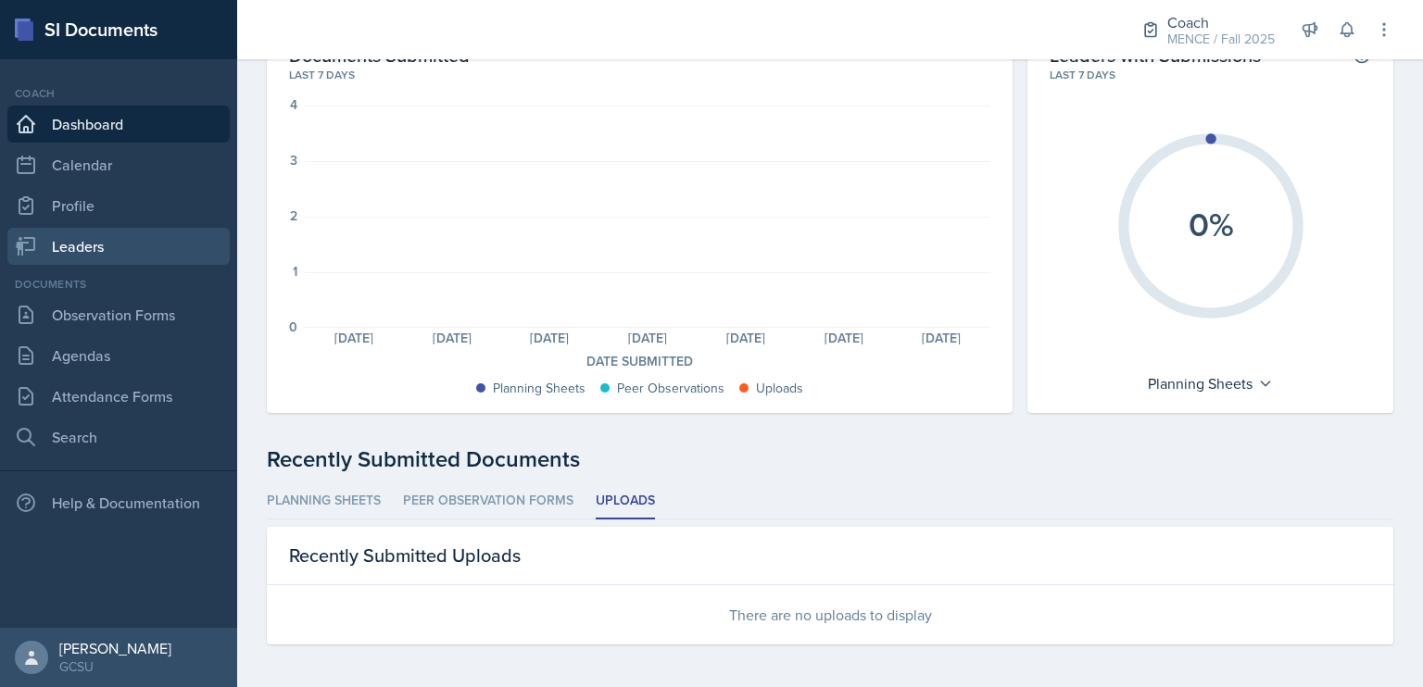
click at [128, 242] on link "Leaders" at bounding box center [118, 246] width 222 height 37
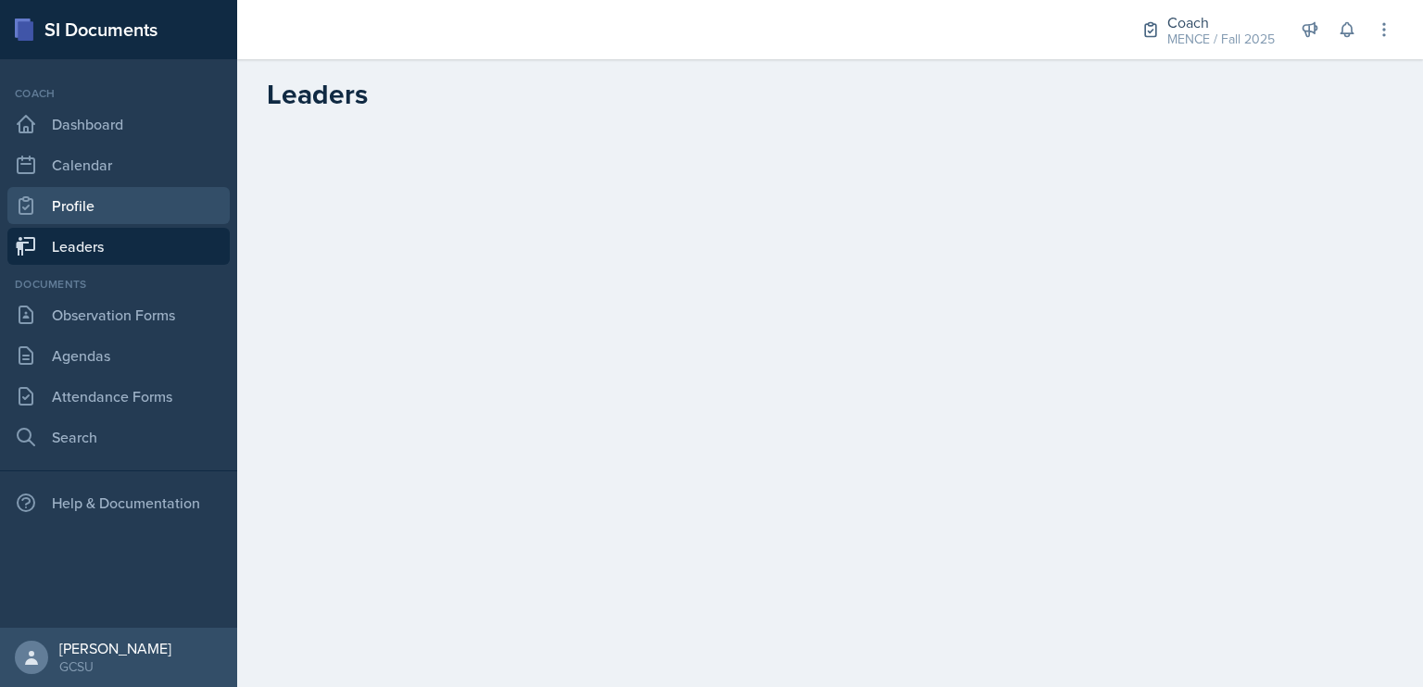
click at [112, 204] on link "Profile" at bounding box center [118, 205] width 222 height 37
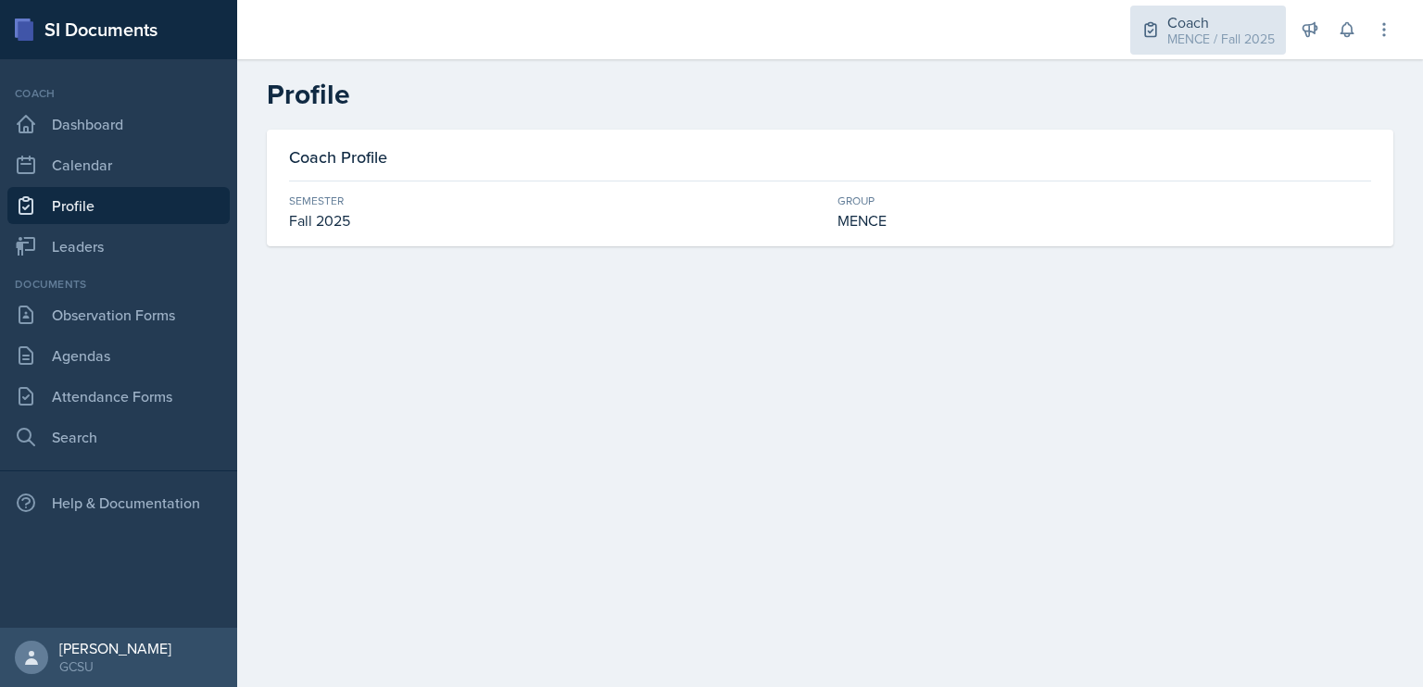
click at [1206, 24] on div "Coach" at bounding box center [1220, 22] width 107 height 22
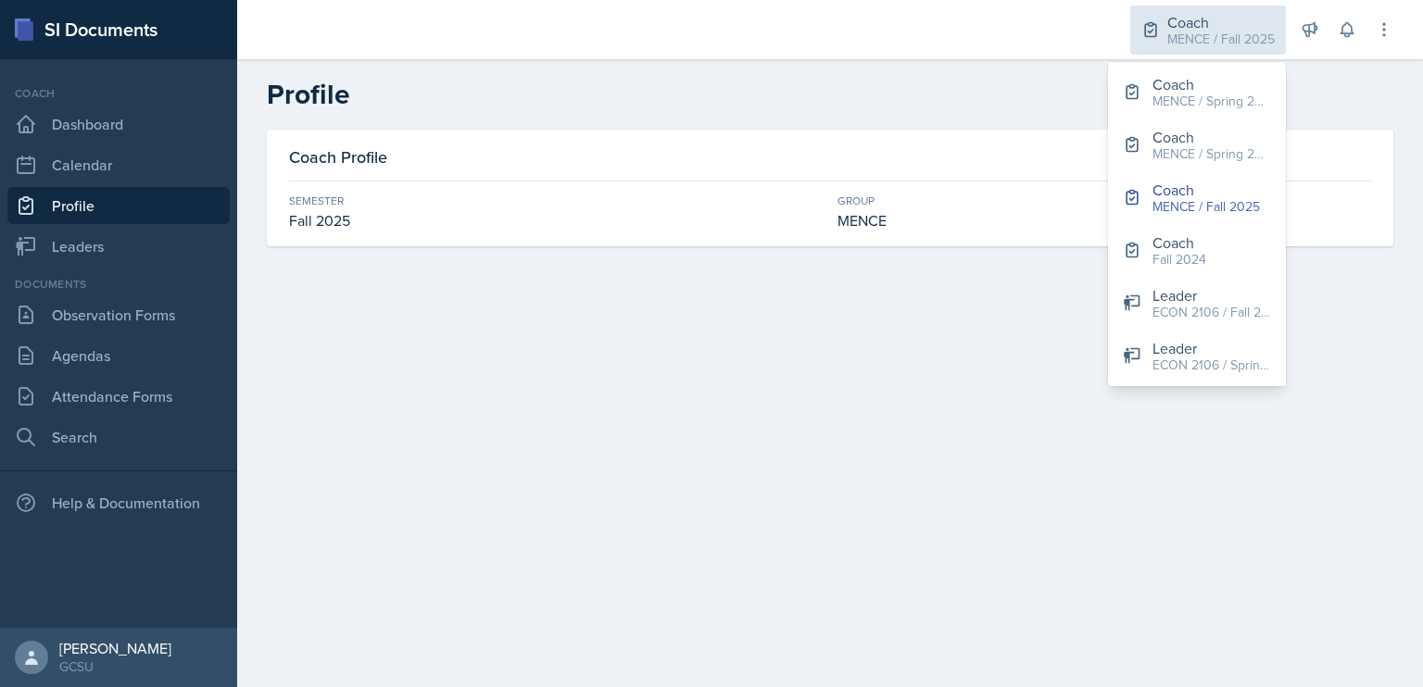
click at [1172, 31] on div "MENCE / Fall 2025" at bounding box center [1220, 39] width 107 height 19
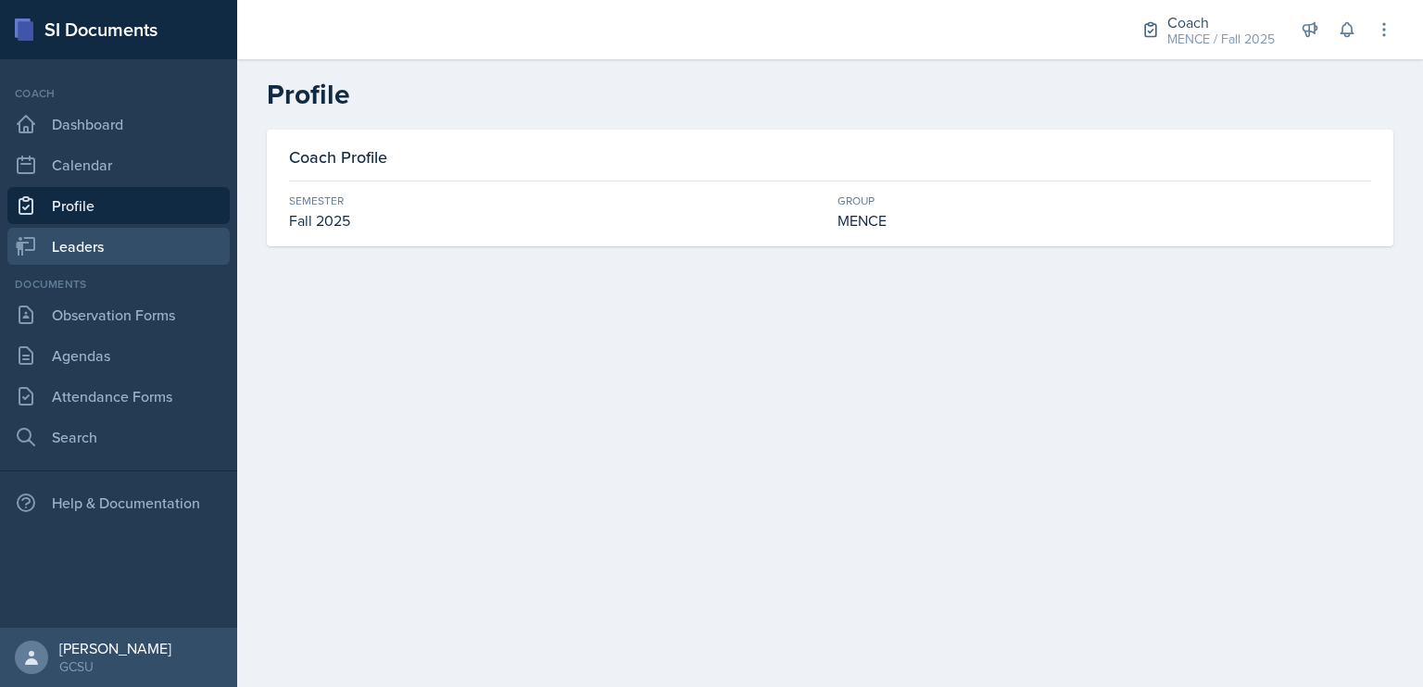
click at [145, 233] on link "Leaders" at bounding box center [118, 246] width 222 height 37
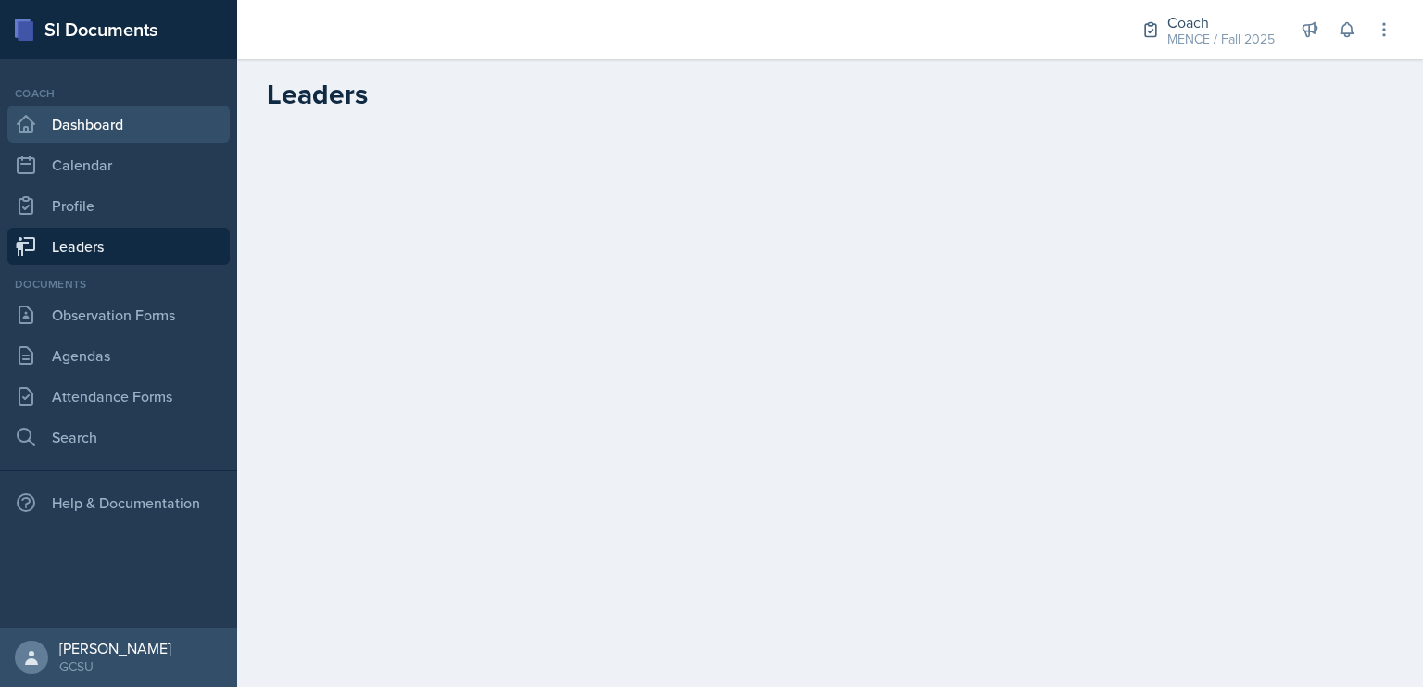
click at [163, 125] on link "Dashboard" at bounding box center [118, 124] width 222 height 37
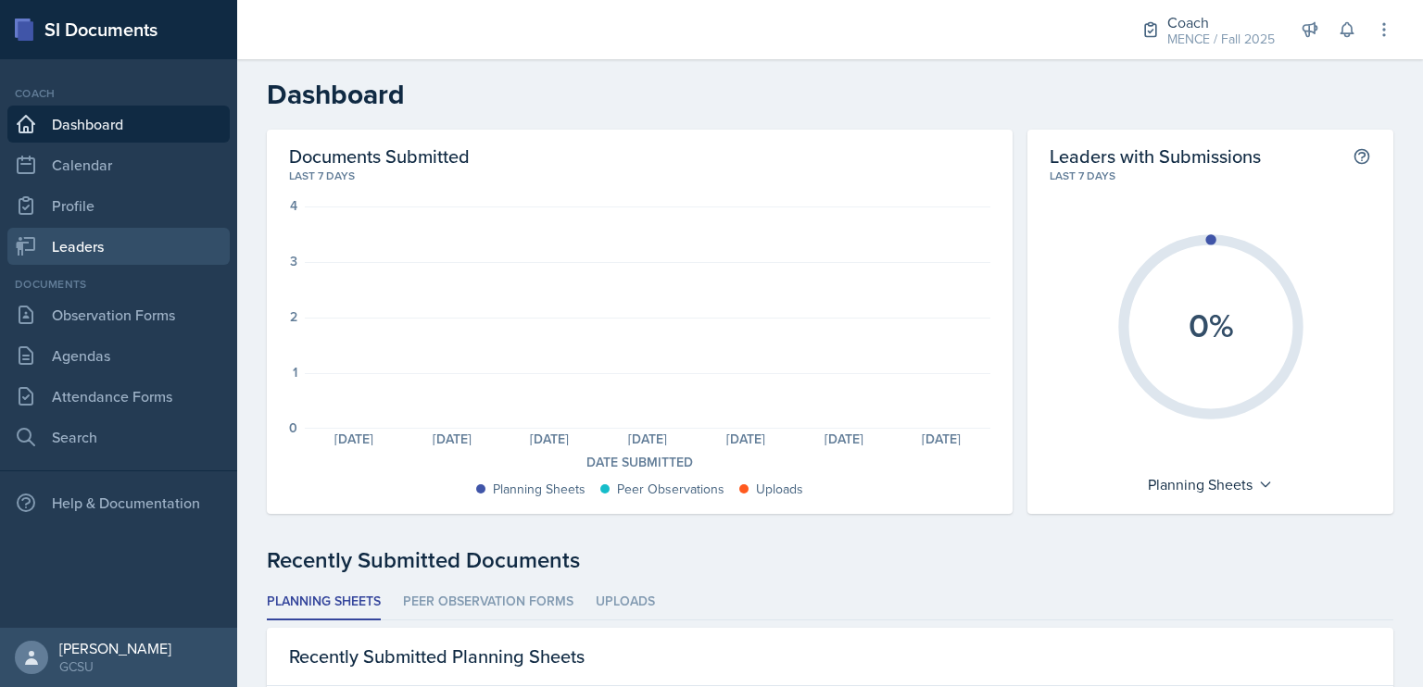
click at [80, 238] on link "Leaders" at bounding box center [118, 246] width 222 height 37
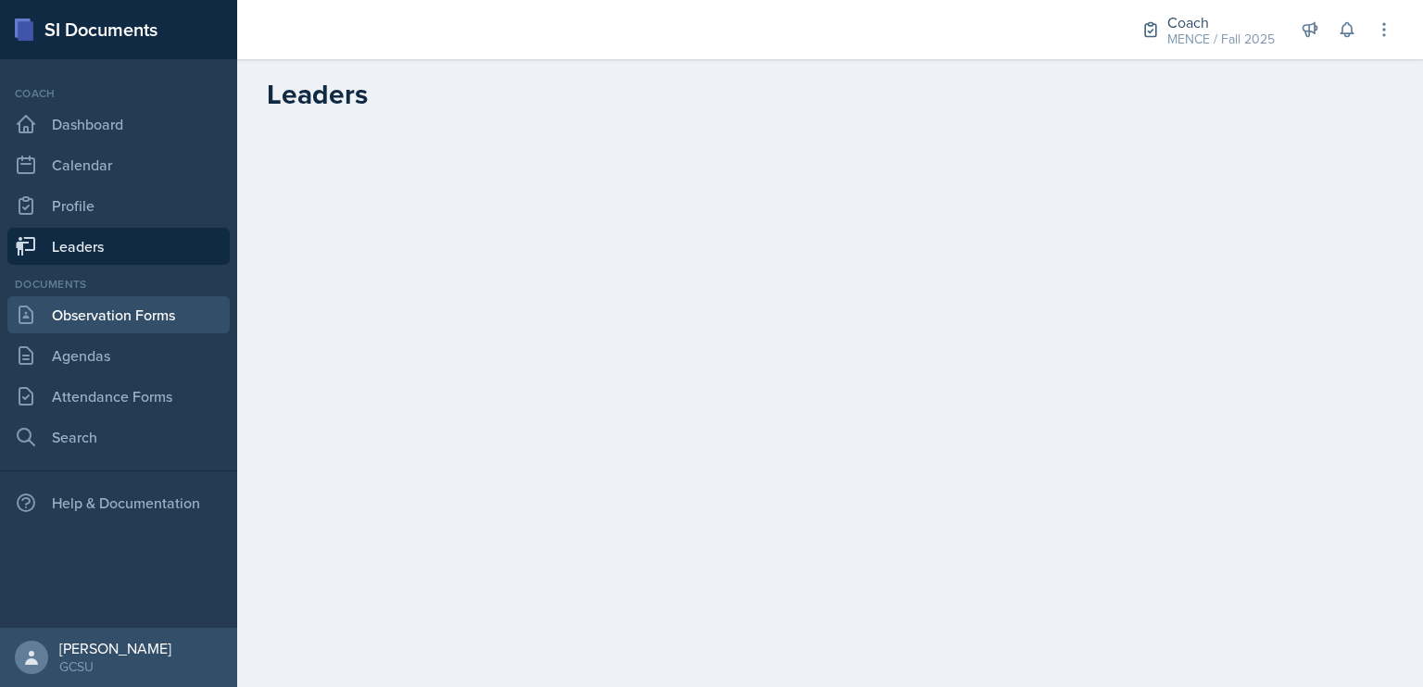
click at [111, 312] on link "Observation Forms" at bounding box center [118, 314] width 222 height 37
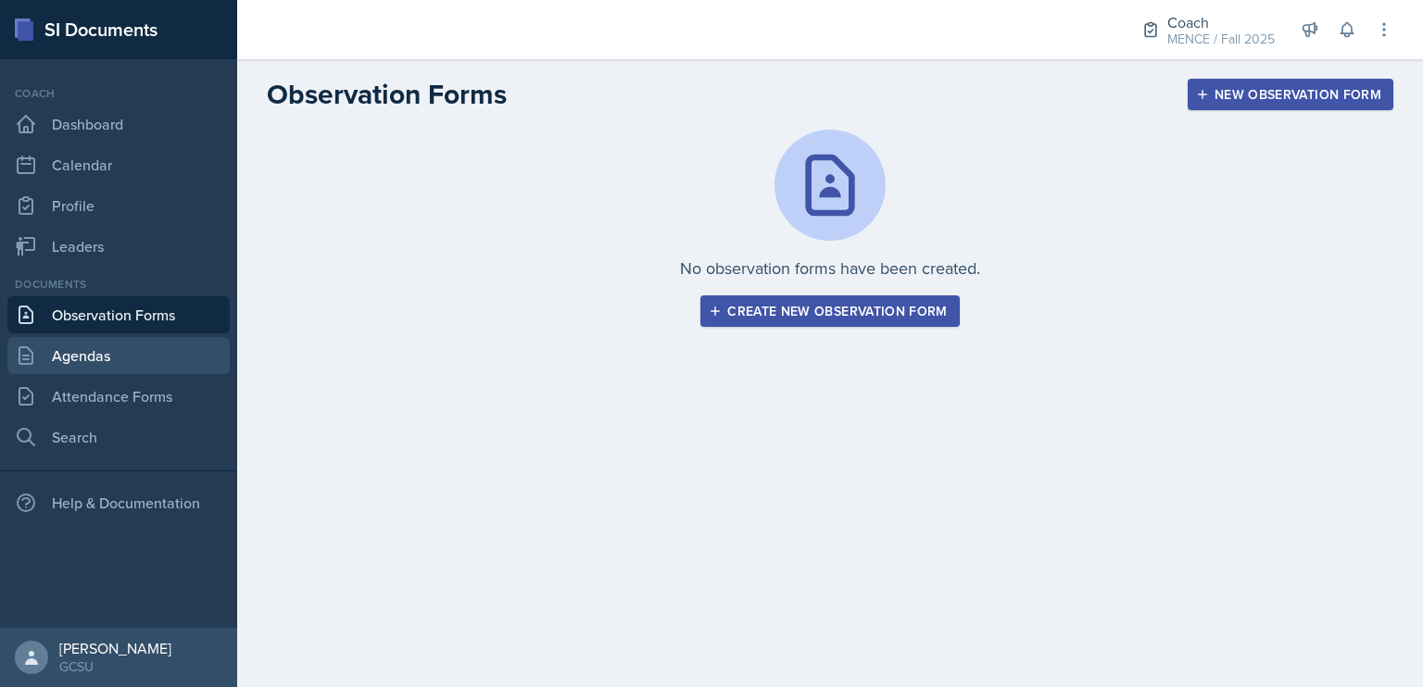
click at [114, 360] on link "Agendas" at bounding box center [118, 355] width 222 height 37
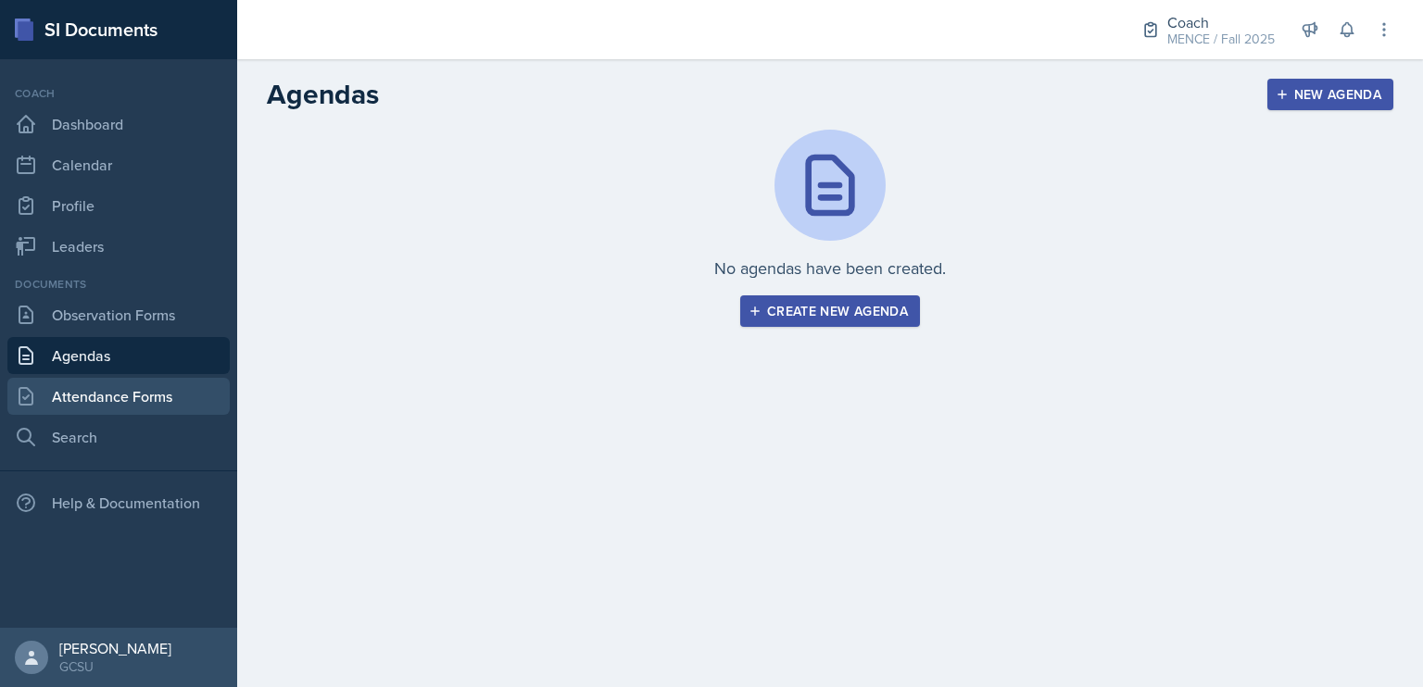
click at [107, 388] on link "Attendance Forms" at bounding box center [118, 396] width 222 height 37
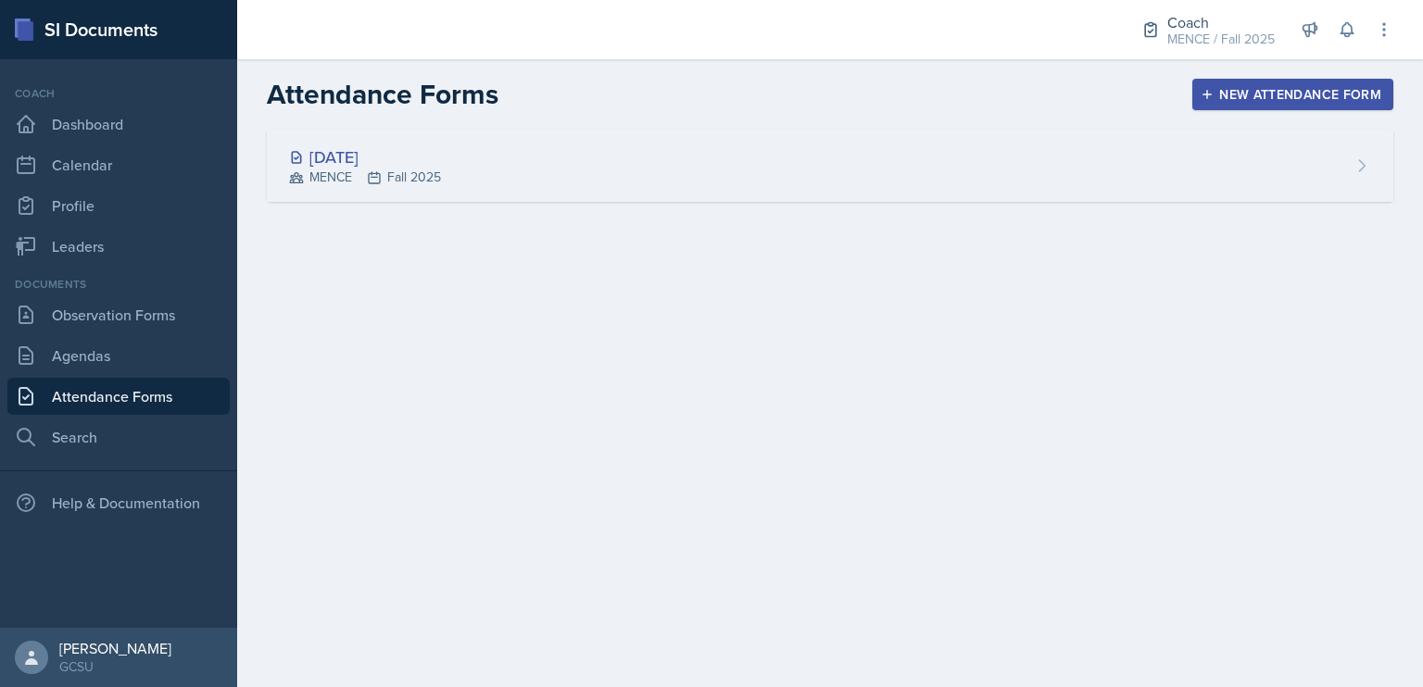
click at [367, 155] on div "[DATE]" at bounding box center [365, 157] width 152 height 25
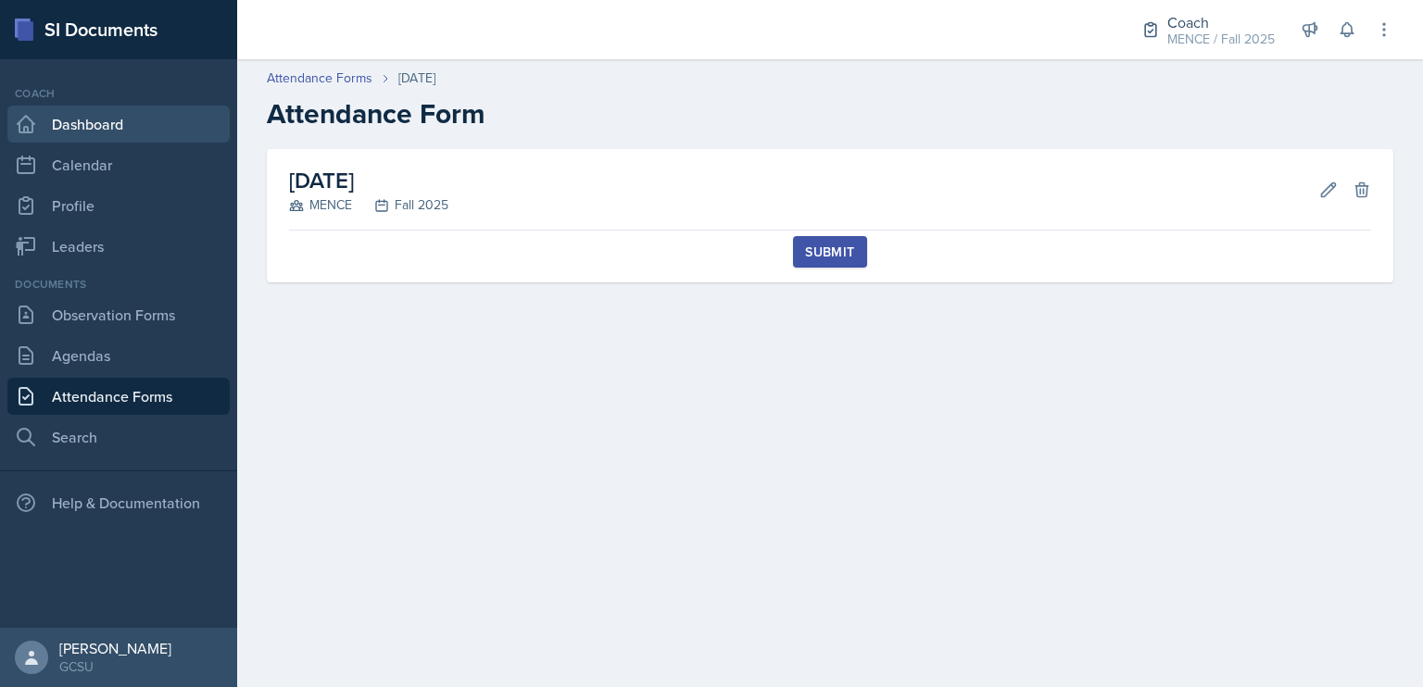
click at [83, 113] on link "Dashboard" at bounding box center [118, 124] width 222 height 37
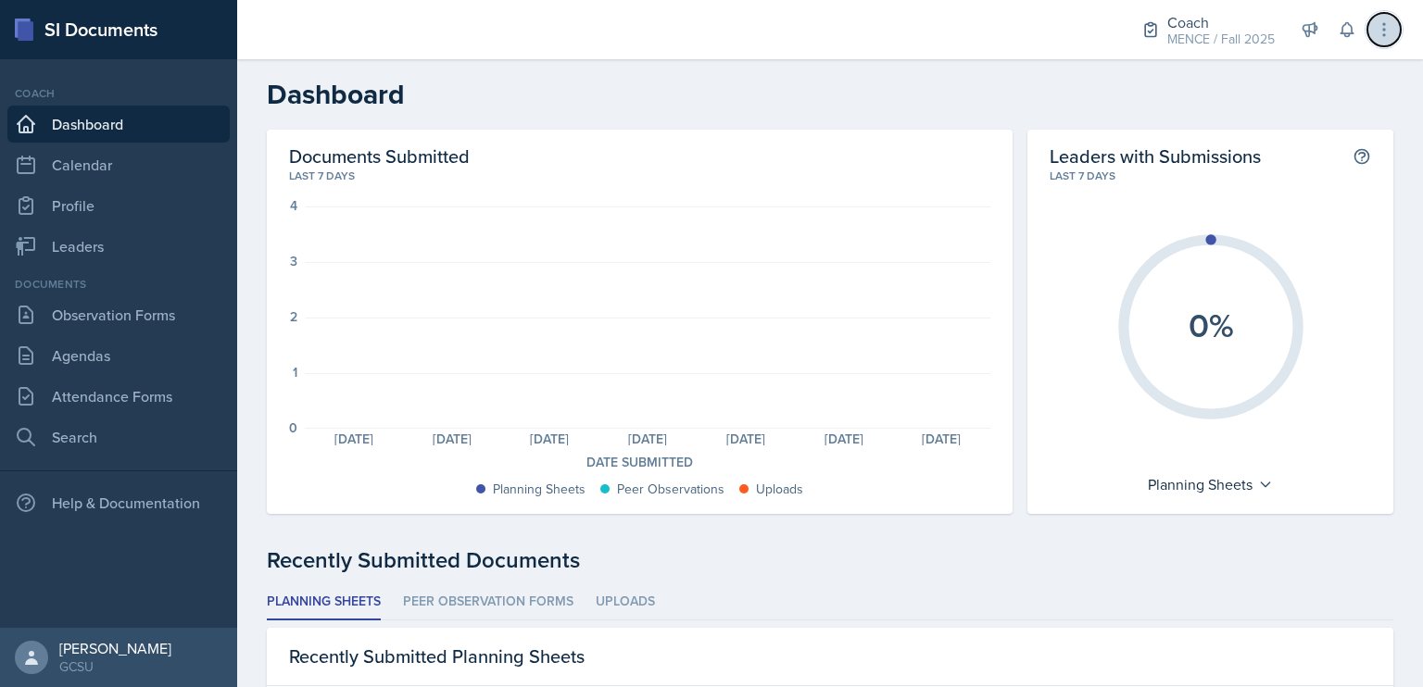
click at [1389, 35] on icon at bounding box center [1384, 29] width 19 height 19
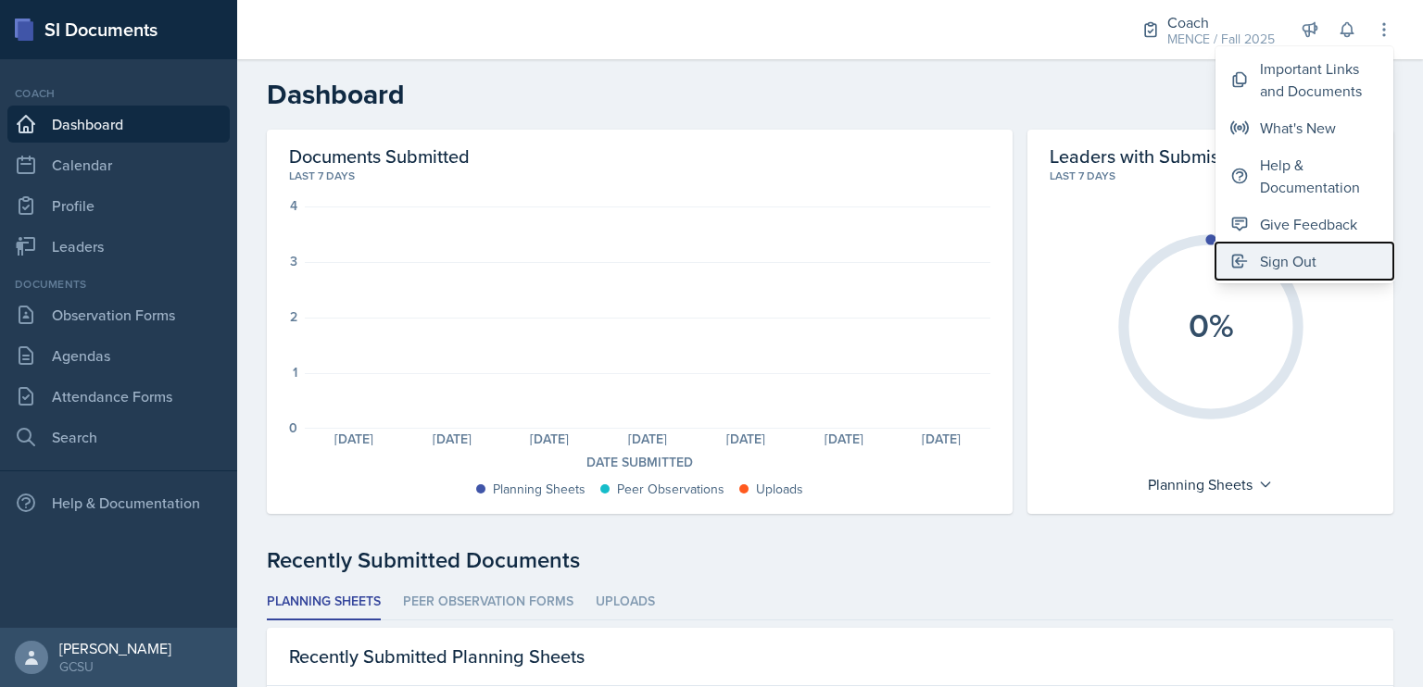
click at [1301, 260] on div "Sign Out" at bounding box center [1288, 261] width 57 height 22
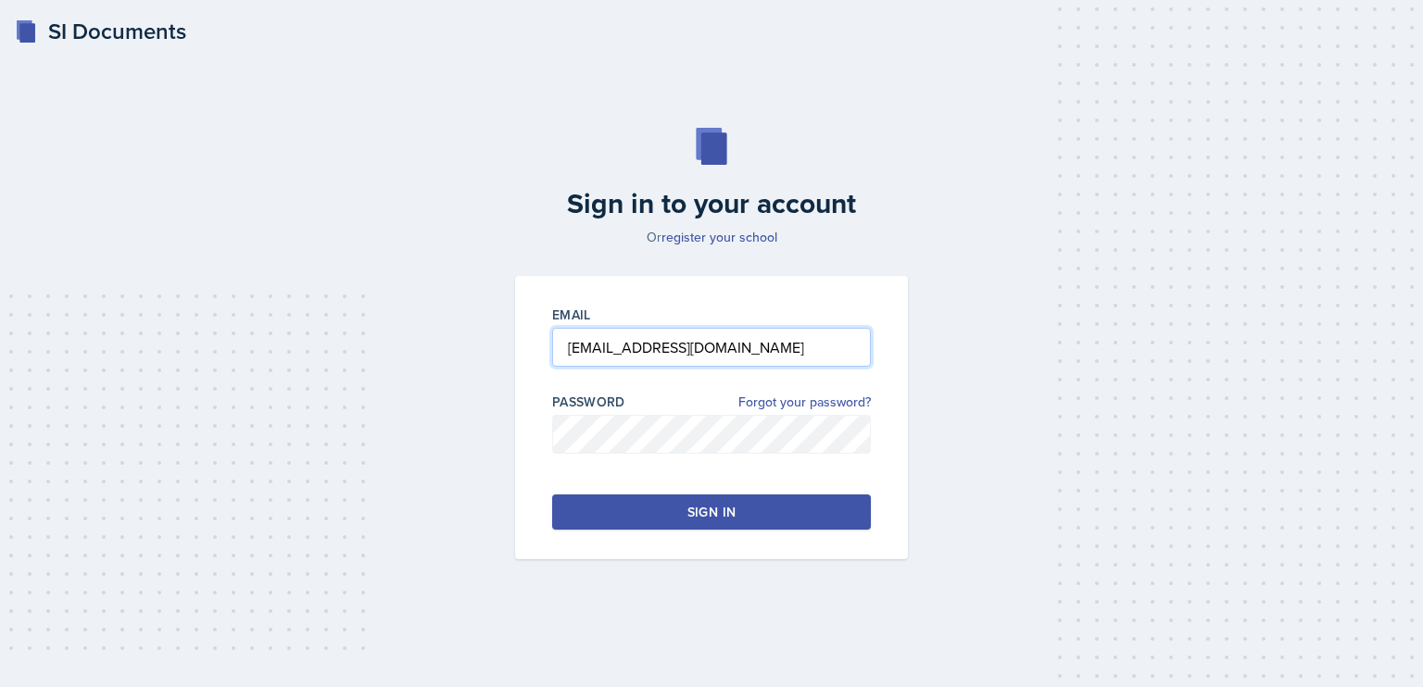
drag, startPoint x: 814, startPoint y: 329, endPoint x: 306, endPoint y: 291, distance: 510.0
click at [306, 291] on div "Sign in to your account Or register your school Email keeley.casalou@bobcats.gc…" at bounding box center [712, 344] width 1364 height 550
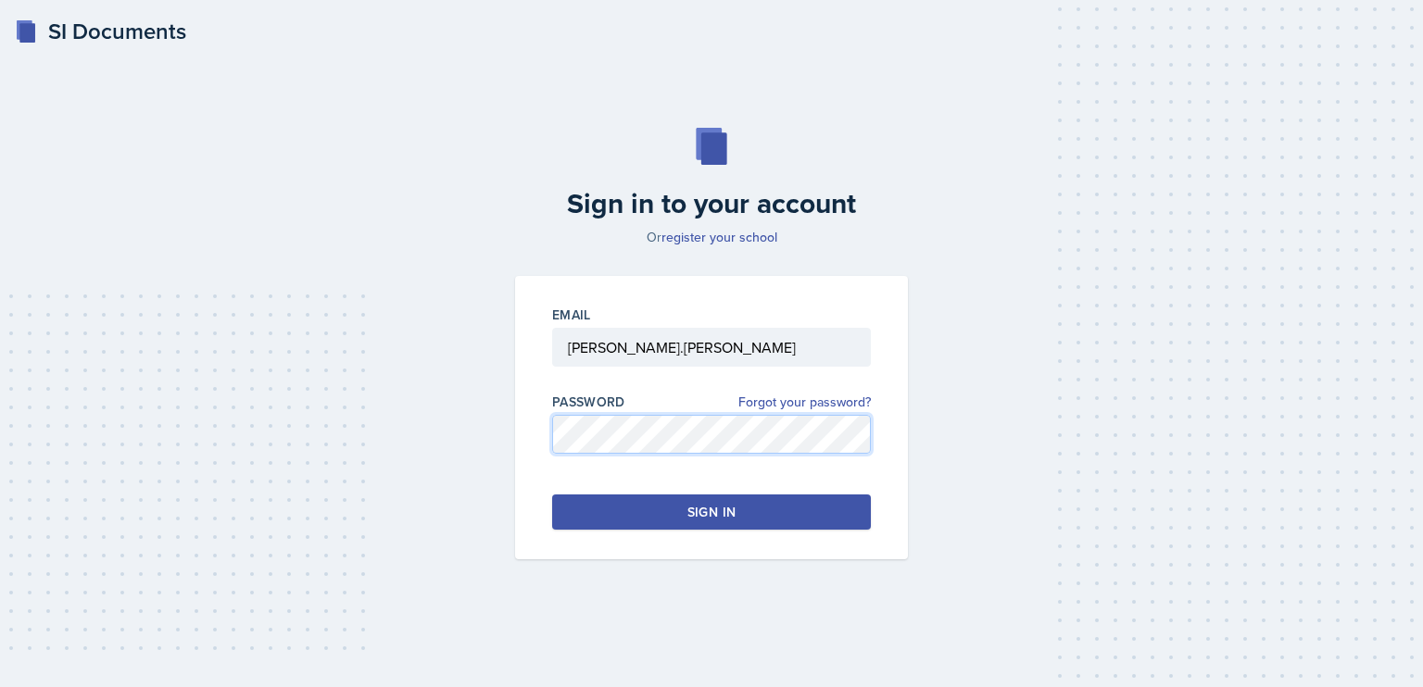
click at [378, 457] on div "Sign in to your account Or register your school Email jeanne.haslam Password Fo…" at bounding box center [712, 344] width 1364 height 550
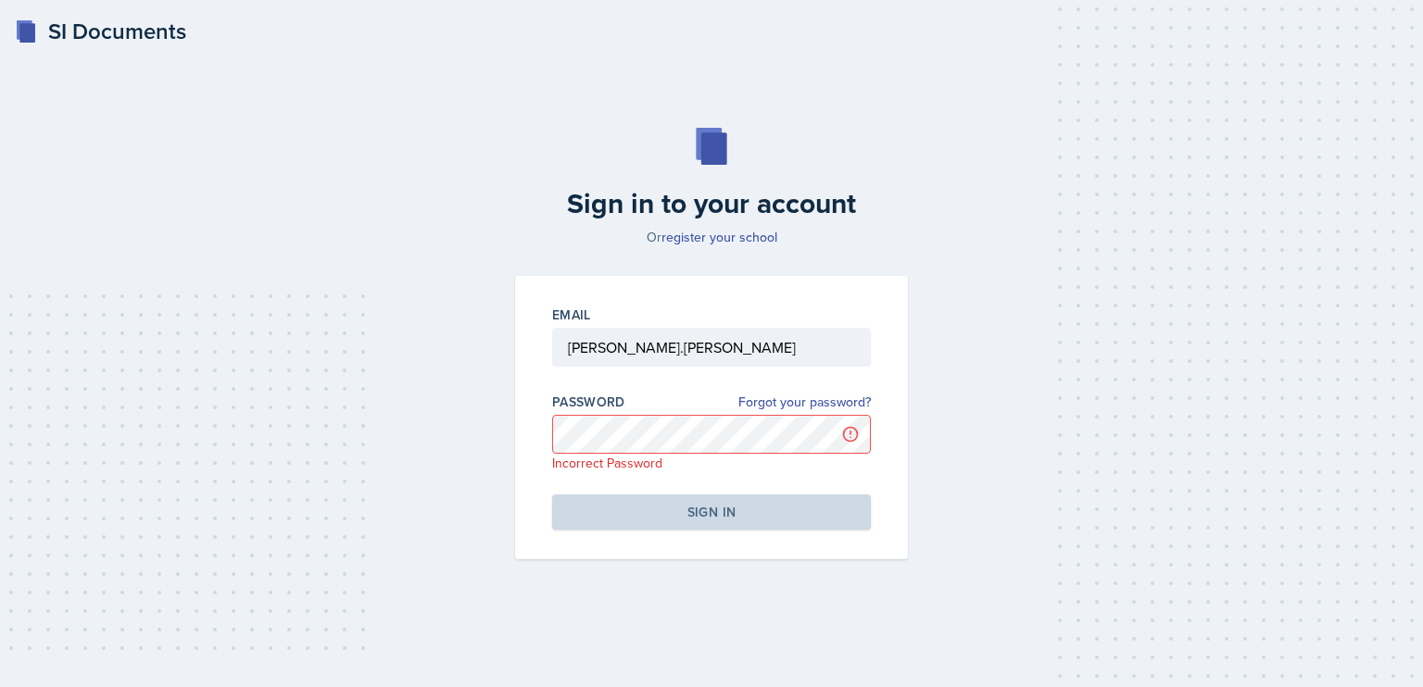
click at [1037, 442] on div "Sign in to your account Or register your school Email jeanne.haslam Password Fo…" at bounding box center [712, 344] width 1364 height 550
click at [744, 344] on input "jeanne.haslam" at bounding box center [711, 347] width 319 height 39
type input "jeanne.haslam@gcsu.edu"
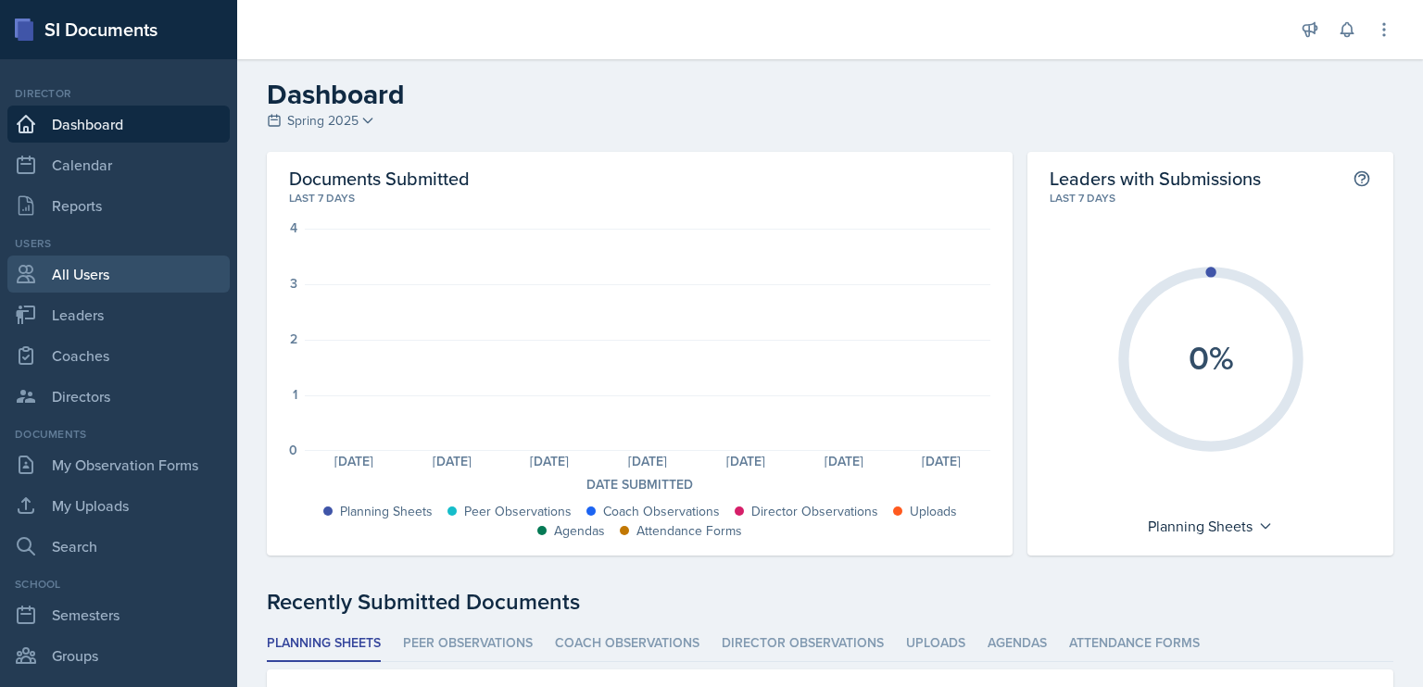
click at [97, 272] on link "All Users" at bounding box center [118, 274] width 222 height 37
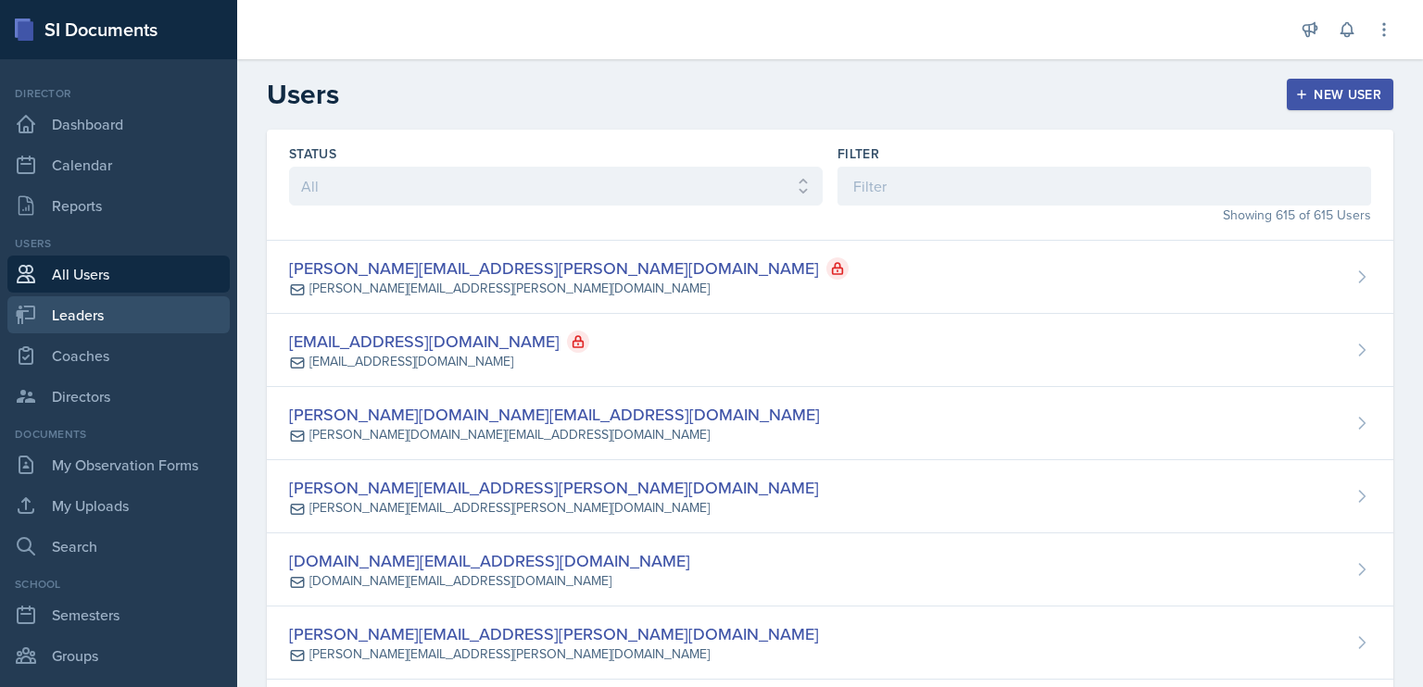
click at [101, 312] on link "Leaders" at bounding box center [118, 314] width 222 height 37
select select "986fdc3e-2246-4ffd-9cb8-78666de4ebed"
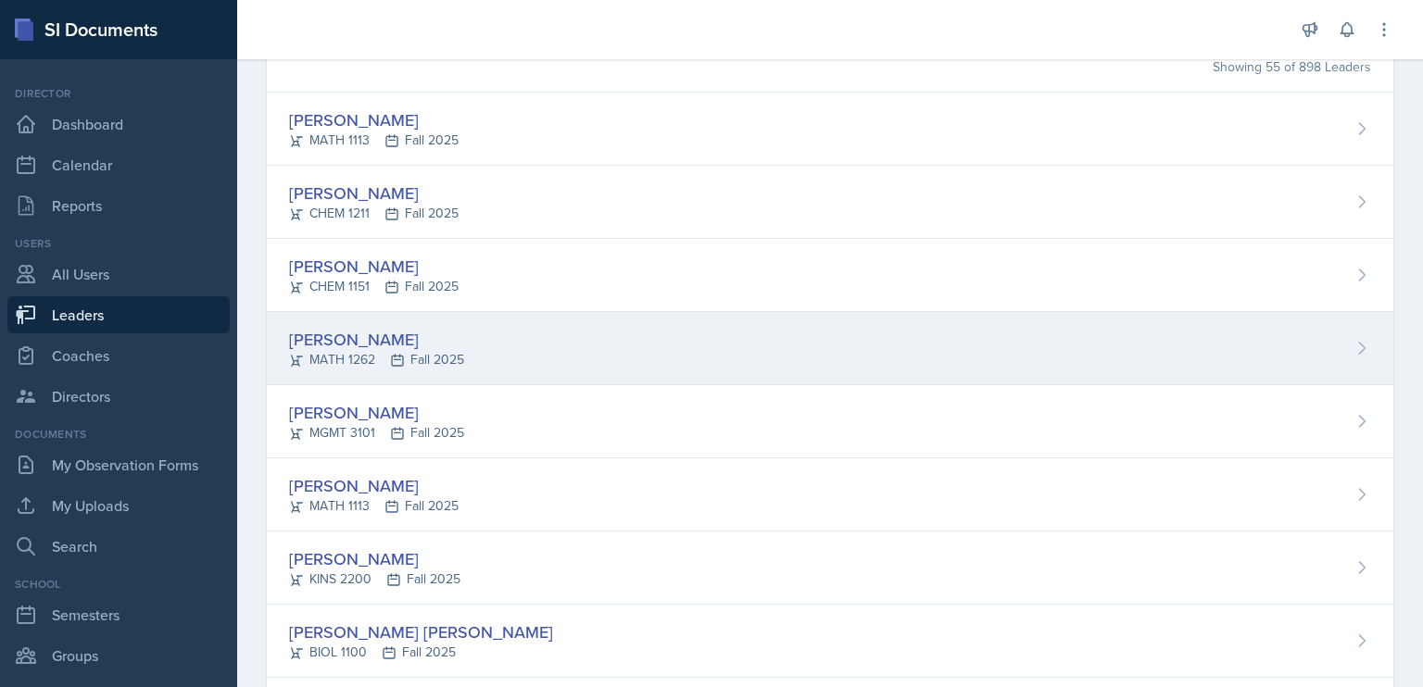
scroll to position [170, 0]
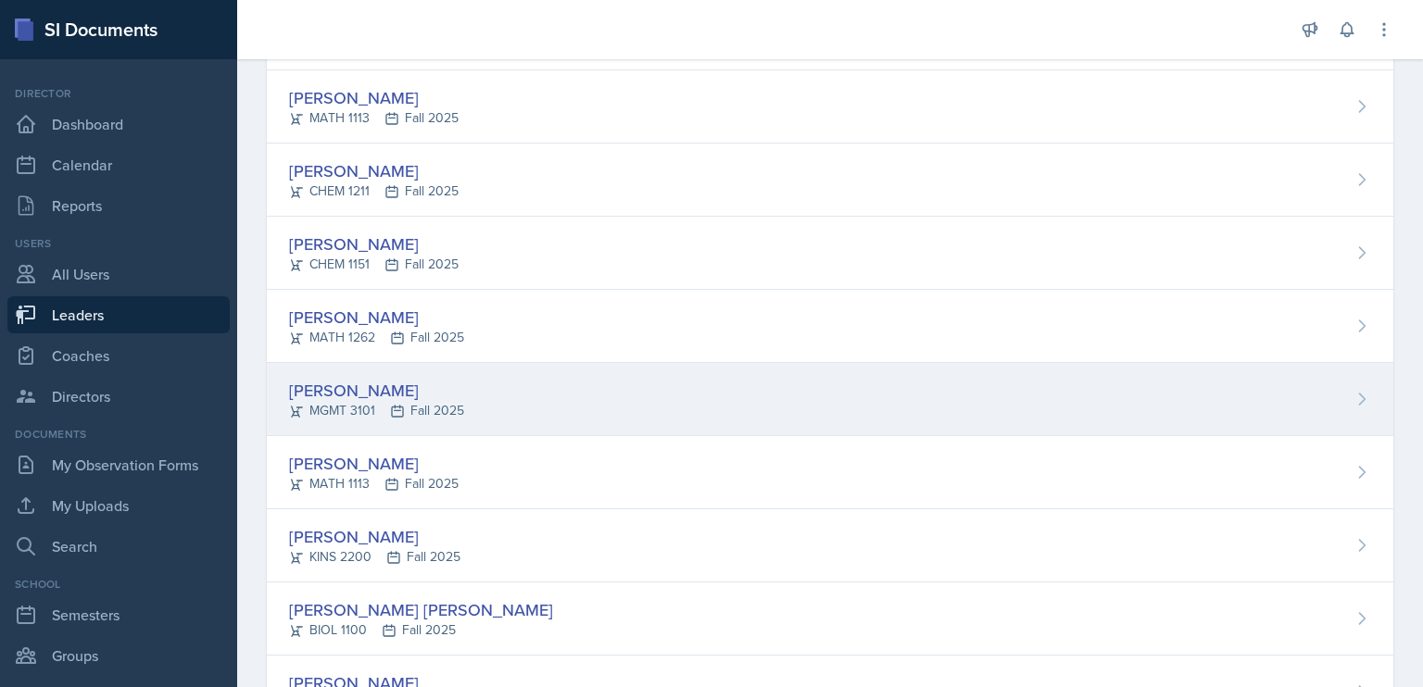
click at [488, 408] on div "Mia Barone MGMT 3101 Fall 2025" at bounding box center [830, 399] width 1127 height 73
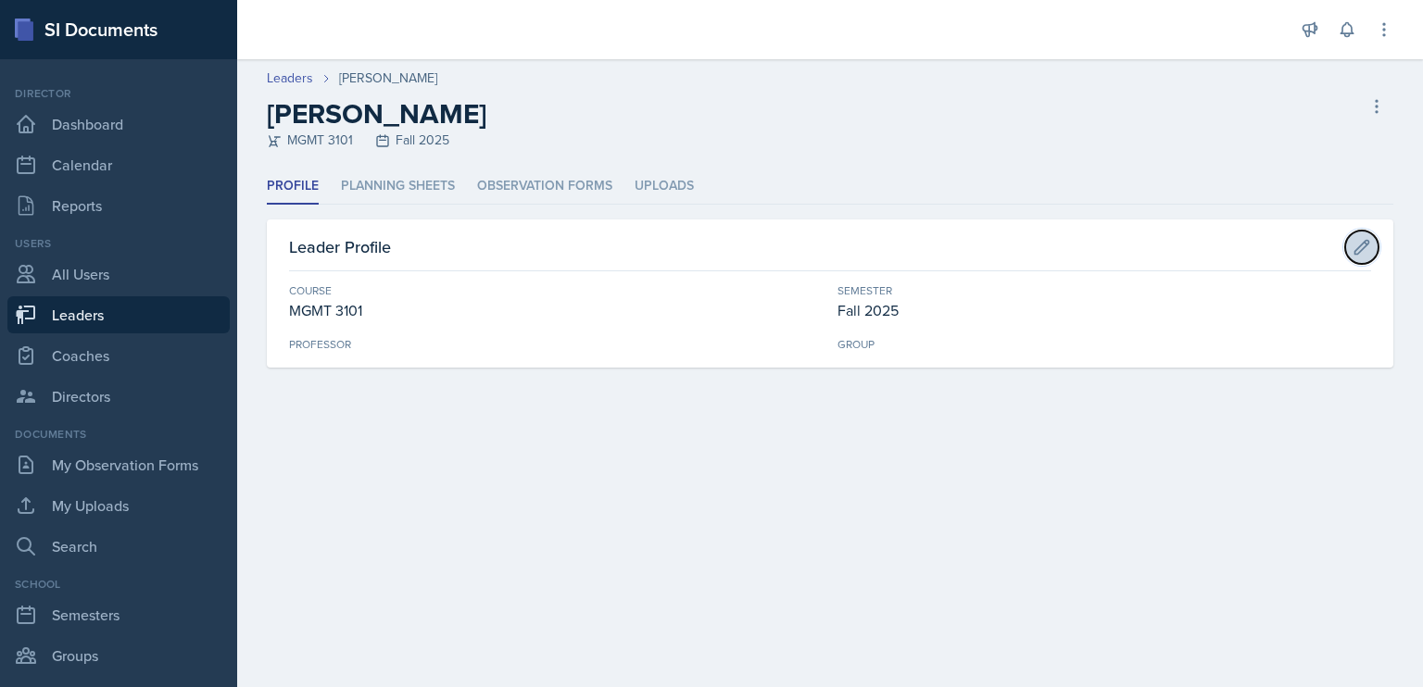
click at [1357, 248] on icon at bounding box center [1362, 247] width 14 height 14
select select "4cf14be2-75f8-415f-9b93-b989c1f52ad7"
select select "986fdc3e-2246-4ffd-9cb8-78666de4ebed"
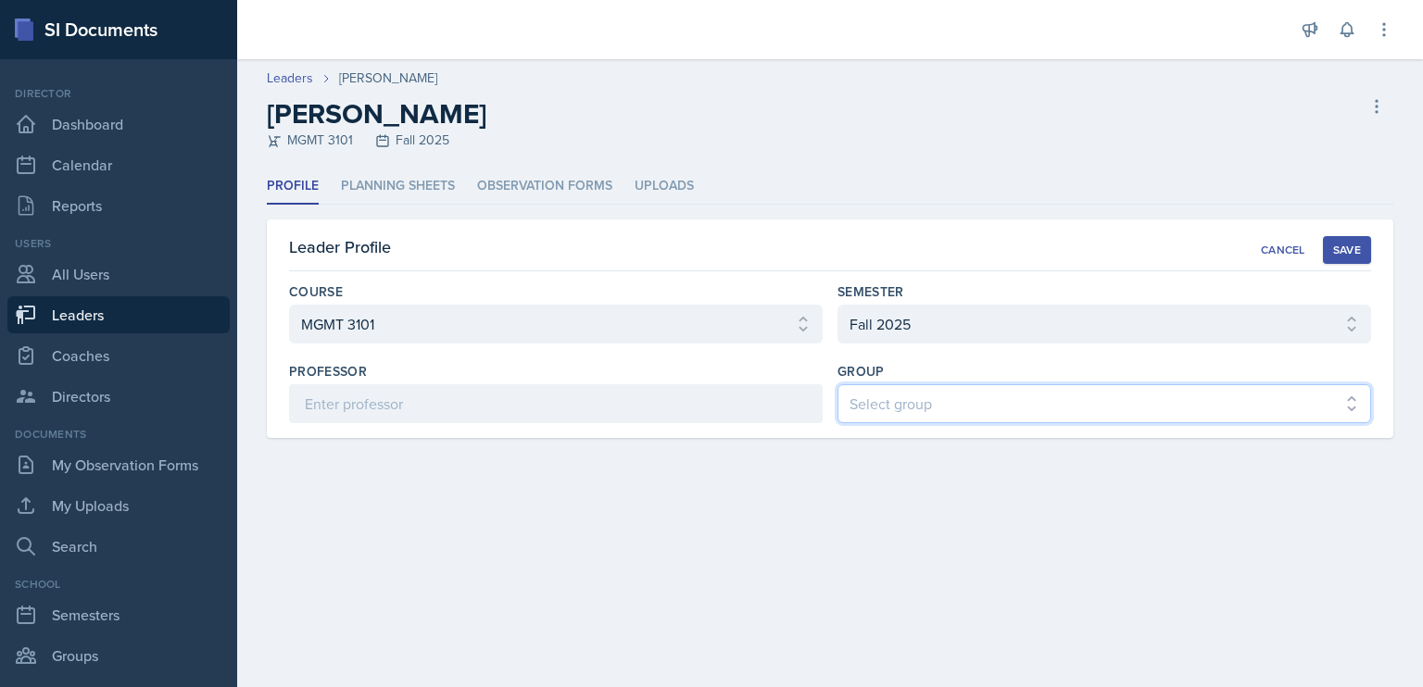
click at [901, 416] on select "Select group BECK MAPP MENCE" at bounding box center [1105, 403] width 534 height 39
select select "5ab81a1d-63dd-4c15-ab99-dbb949256b68"
click at [838, 384] on select "Select group BECK MAPP MENCE" at bounding box center [1105, 403] width 534 height 39
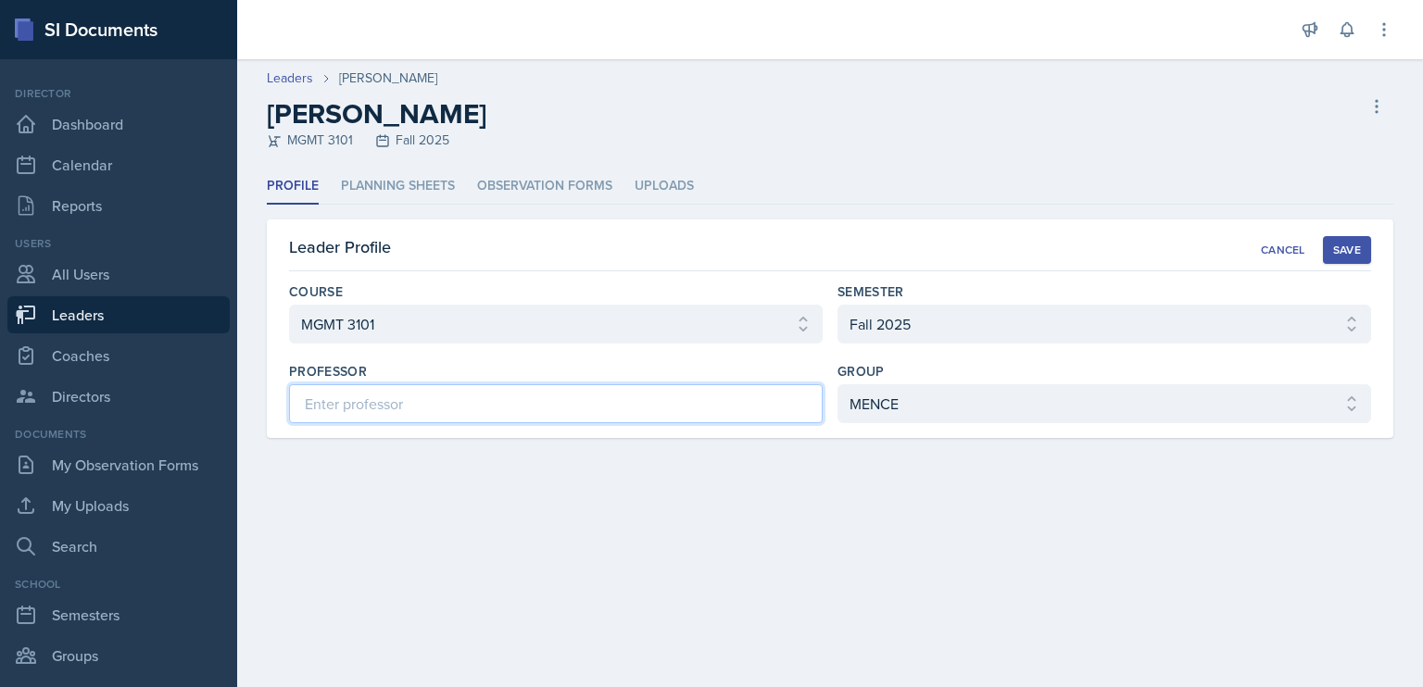
click at [368, 409] on input at bounding box center [556, 403] width 534 height 39
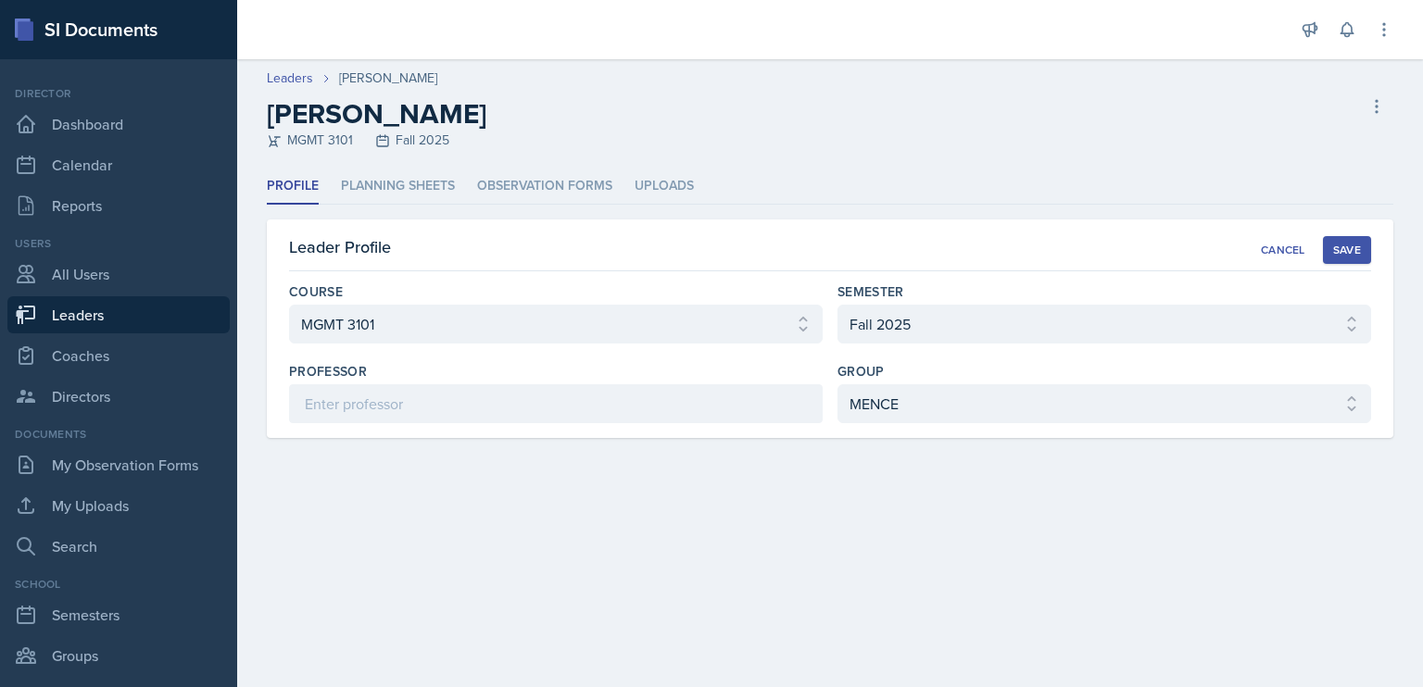
click at [1341, 253] on div "Save" at bounding box center [1347, 250] width 28 height 15
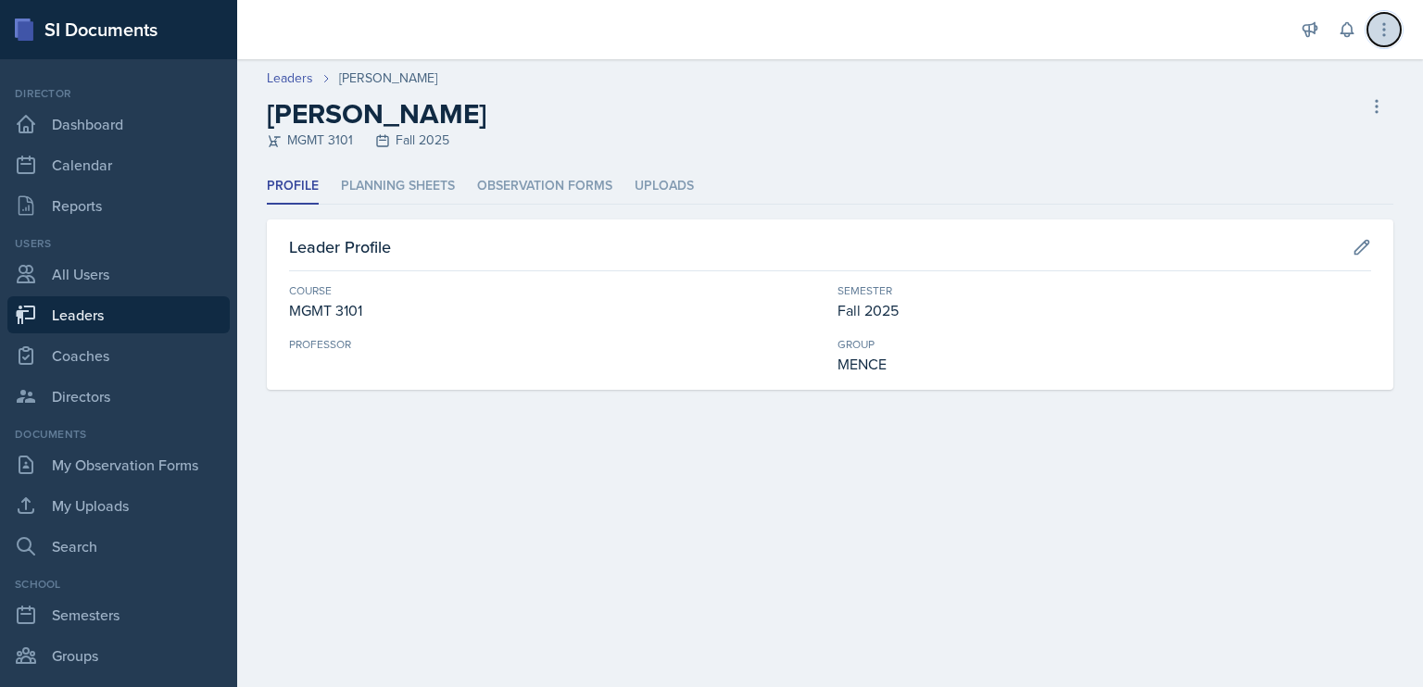
click at [1391, 31] on icon at bounding box center [1384, 29] width 19 height 19
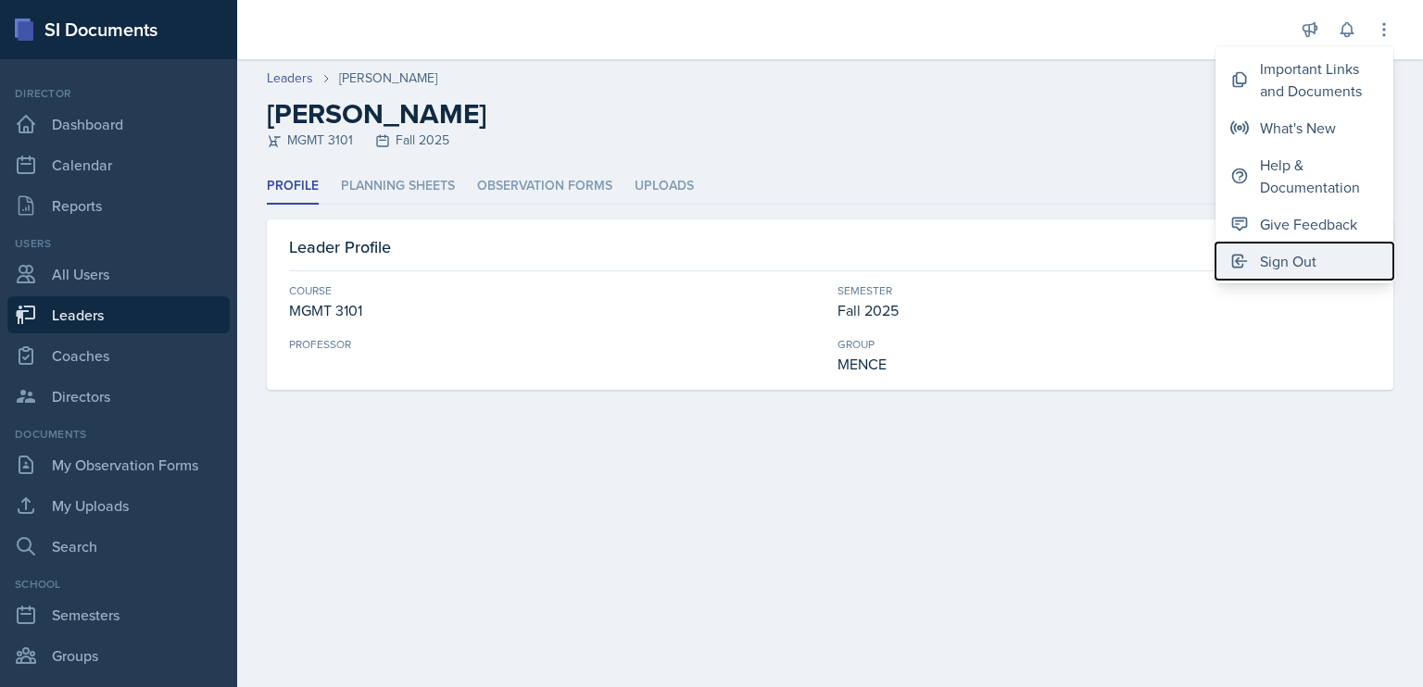
click at [1338, 255] on button "Sign Out" at bounding box center [1304, 261] width 178 height 37
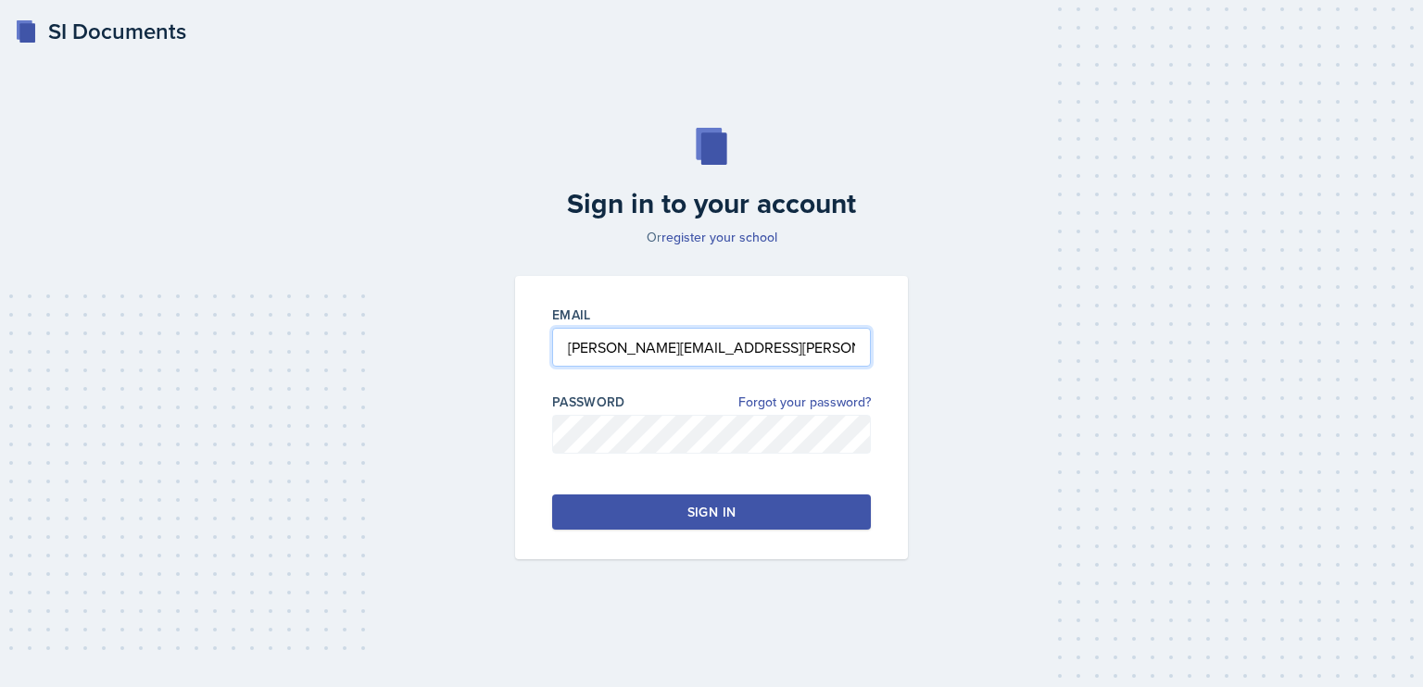
click at [825, 349] on input "jeanne.haslam@gcsu.edu" at bounding box center [711, 347] width 319 height 39
type input "keeley.casalou@bobcats.gcsu.edu"
click at [723, 521] on button "Sign in" at bounding box center [711, 512] width 319 height 35
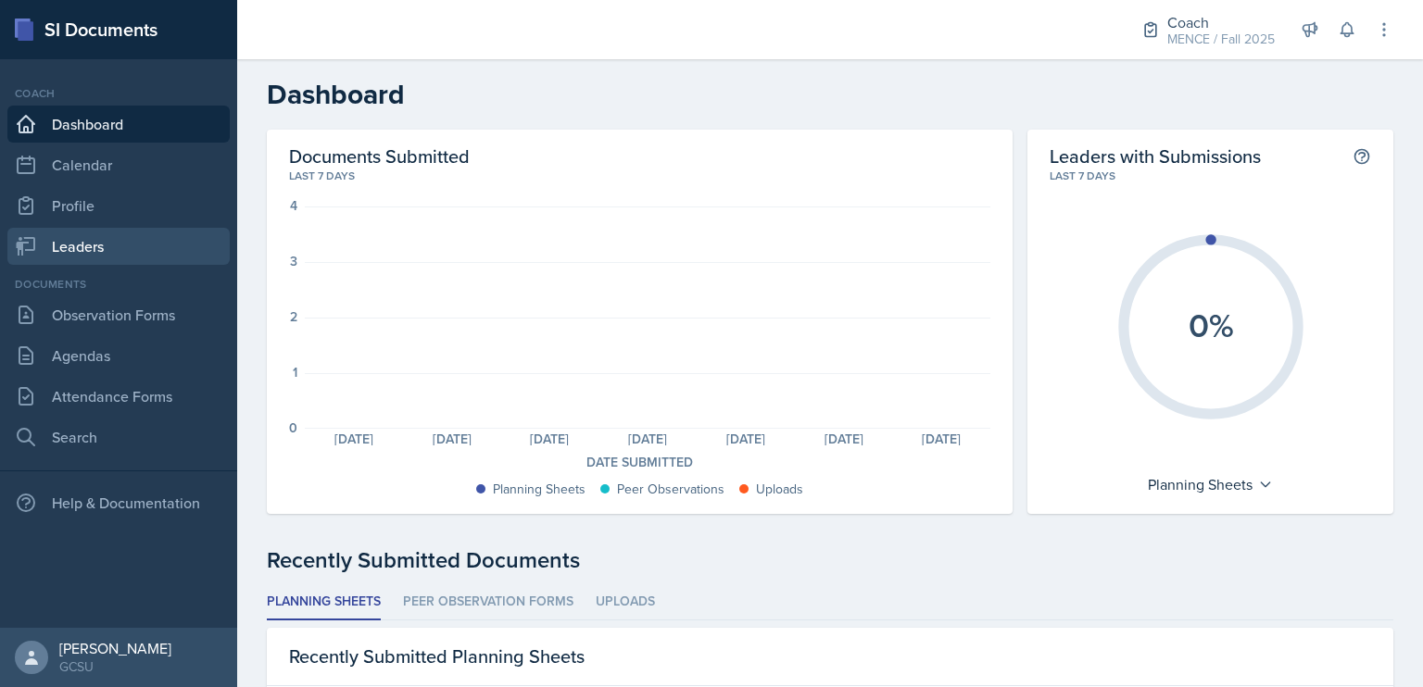
click at [109, 243] on link "Leaders" at bounding box center [118, 246] width 222 height 37
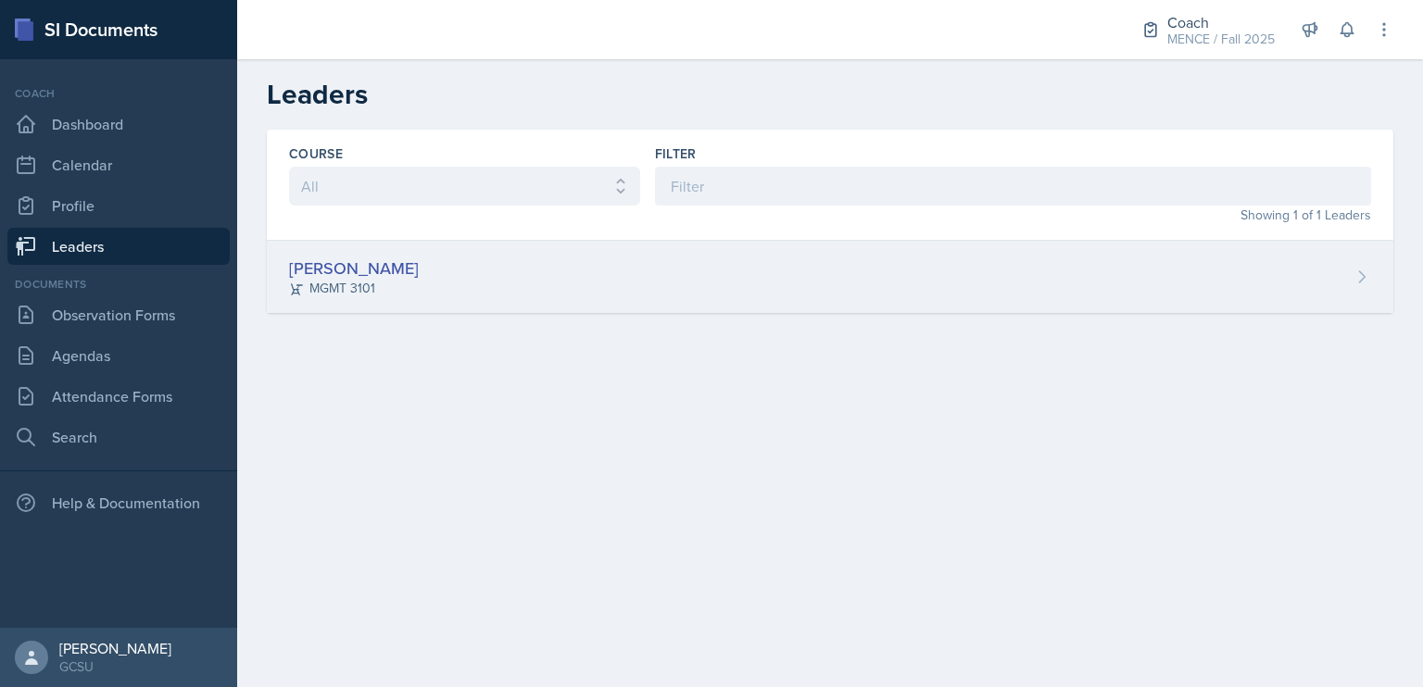
click at [341, 256] on div "[PERSON_NAME]" at bounding box center [354, 268] width 130 height 25
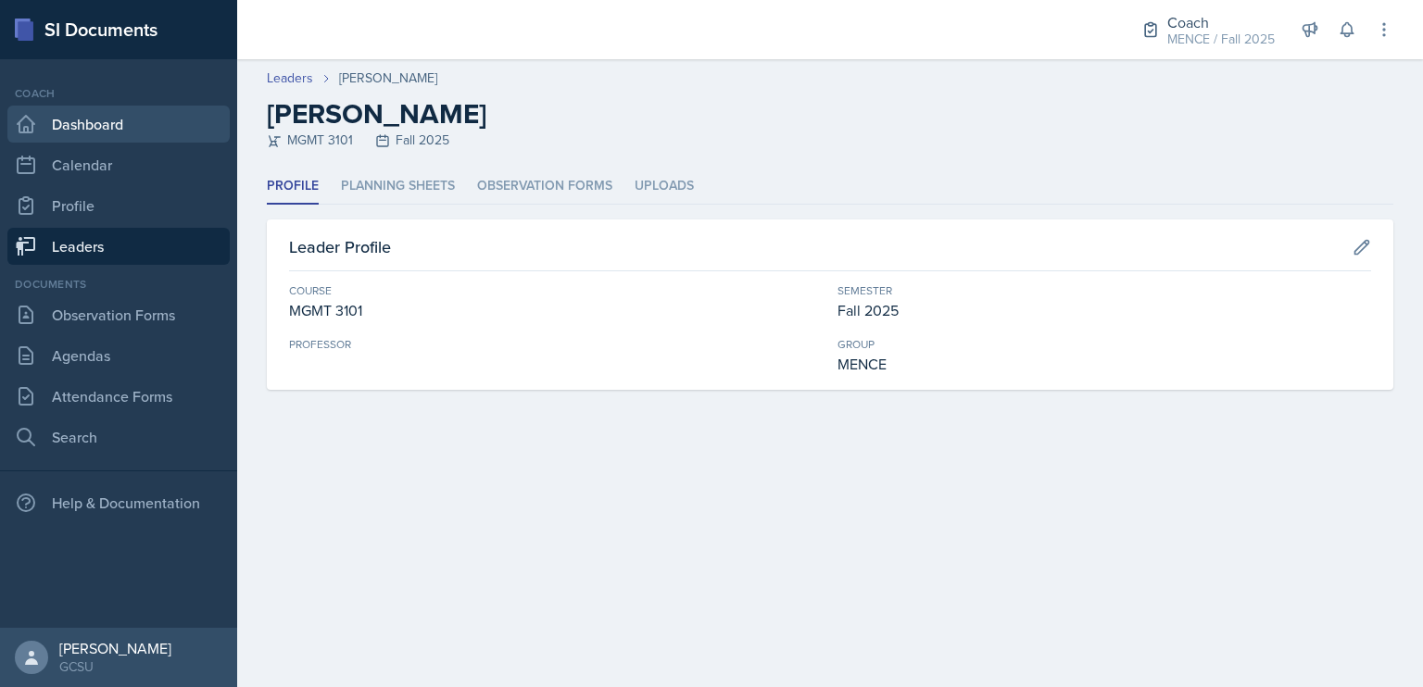
click at [82, 126] on link "Dashboard" at bounding box center [118, 124] width 222 height 37
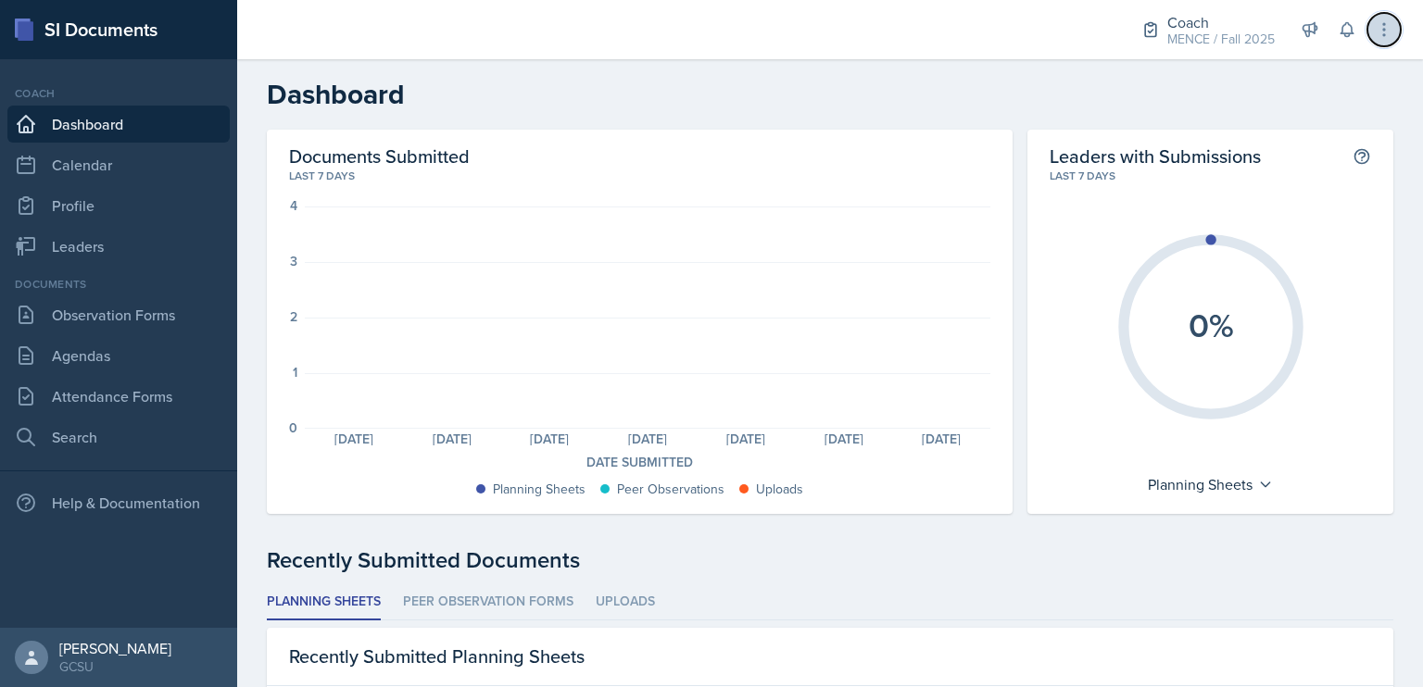
click at [1390, 35] on icon at bounding box center [1384, 29] width 19 height 19
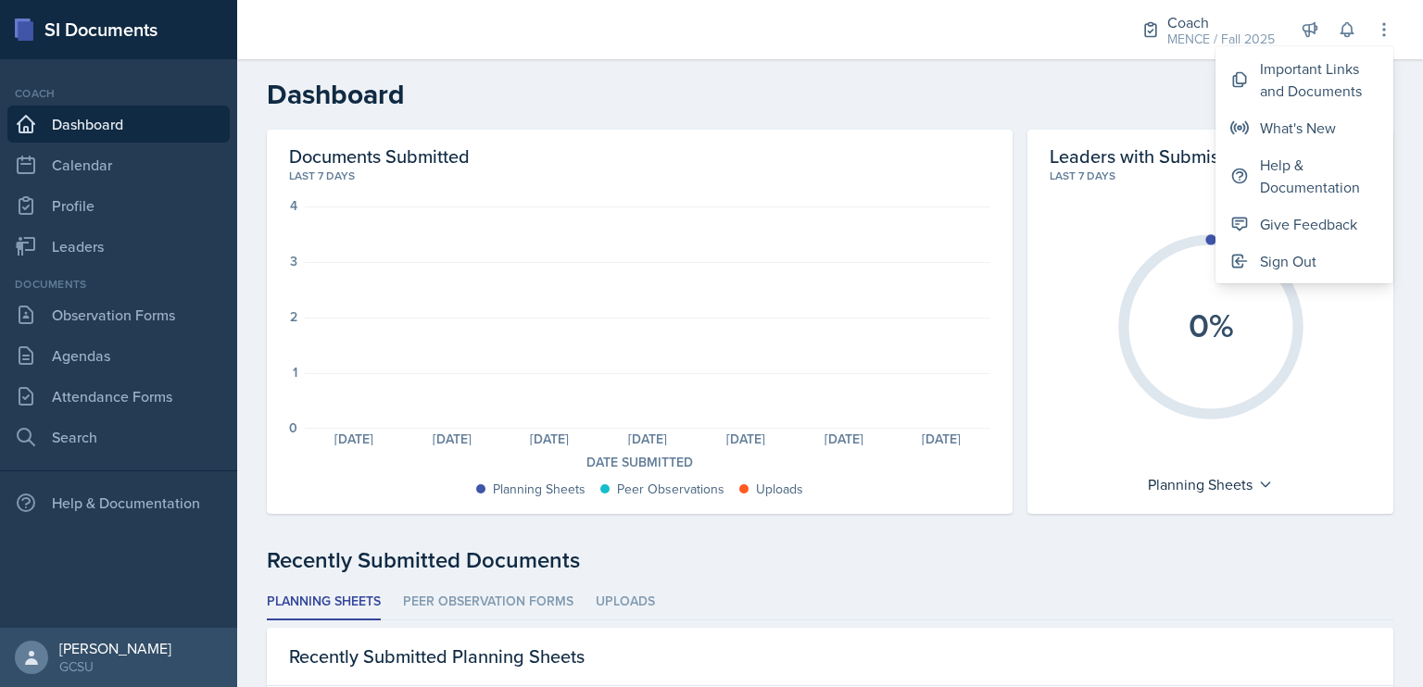
click at [1090, 98] on h2 "Dashboard" at bounding box center [830, 94] width 1127 height 33
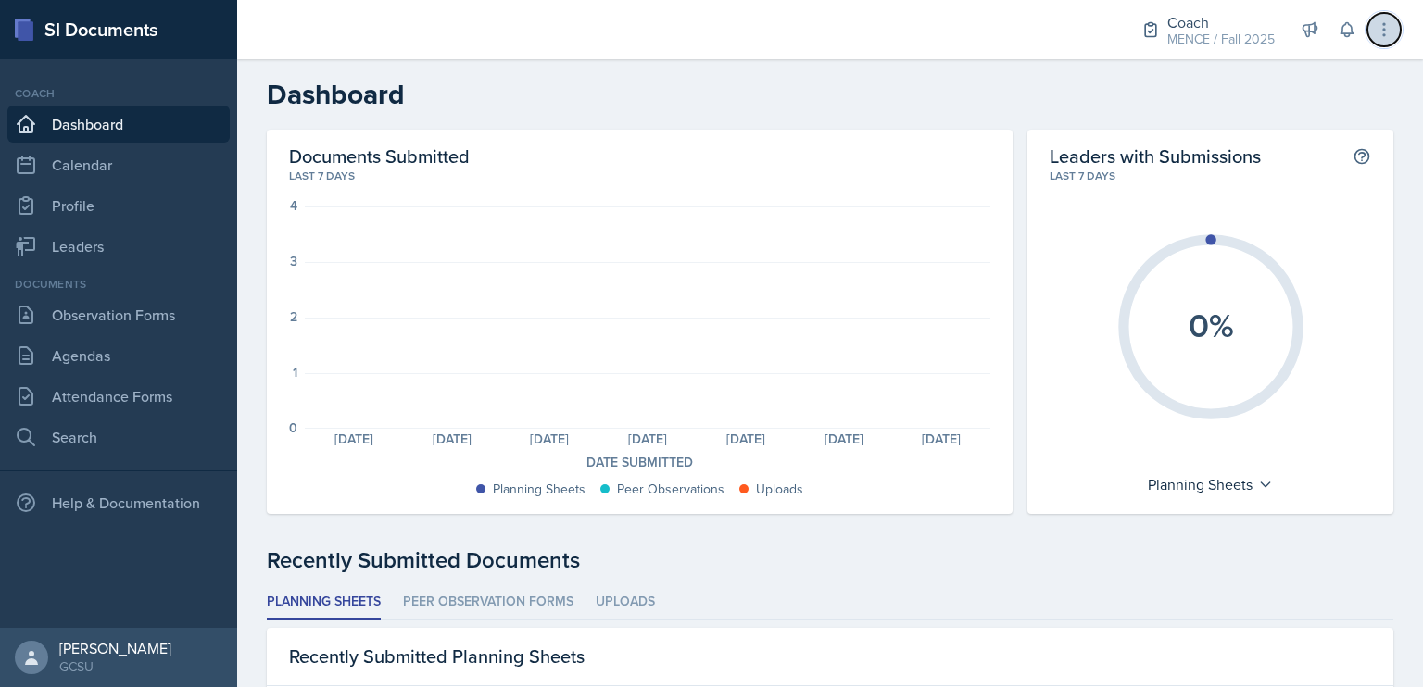
click at [1381, 23] on icon at bounding box center [1384, 29] width 19 height 19
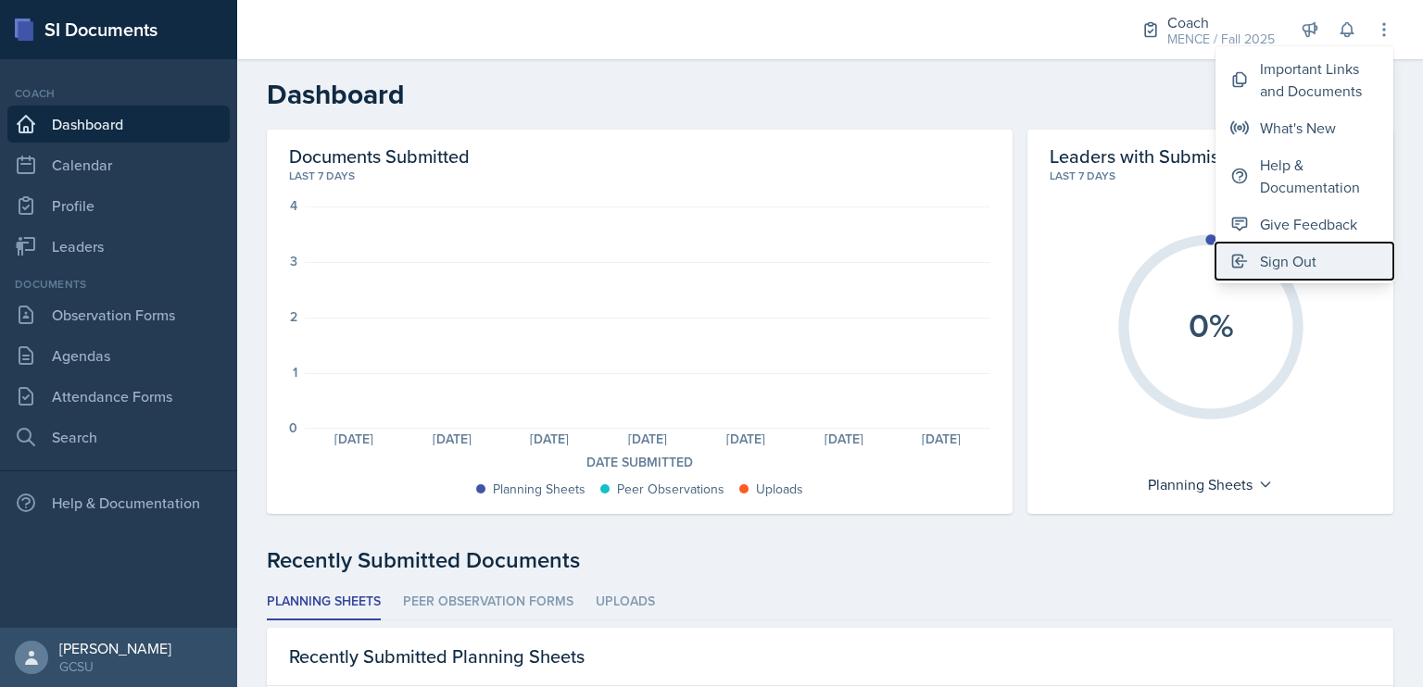
click at [1317, 265] on button "Sign Out" at bounding box center [1304, 261] width 178 height 37
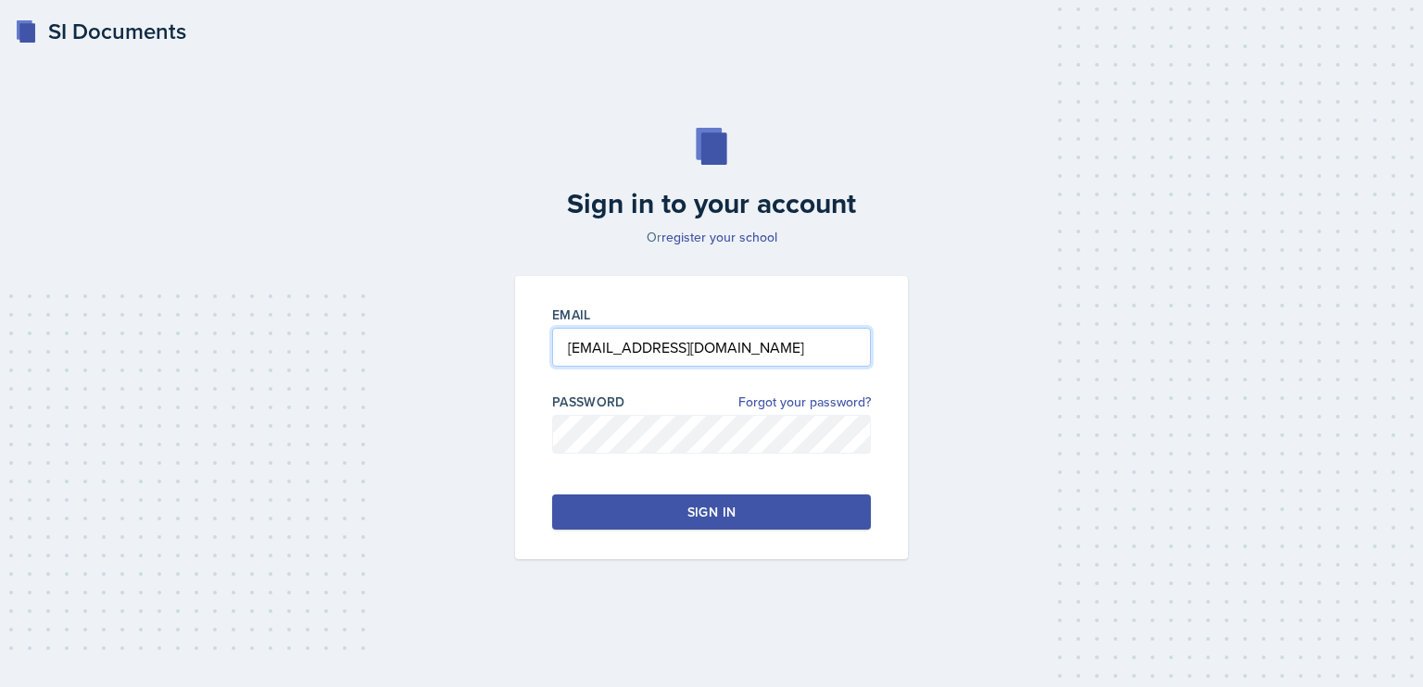
click at [808, 346] on input "keeley.casalou@bobcats.gcsu.edu" at bounding box center [711, 347] width 319 height 39
type input "jeanne.haslam@gcsu.edu"
click at [704, 509] on div "Sign in" at bounding box center [711, 512] width 48 height 19
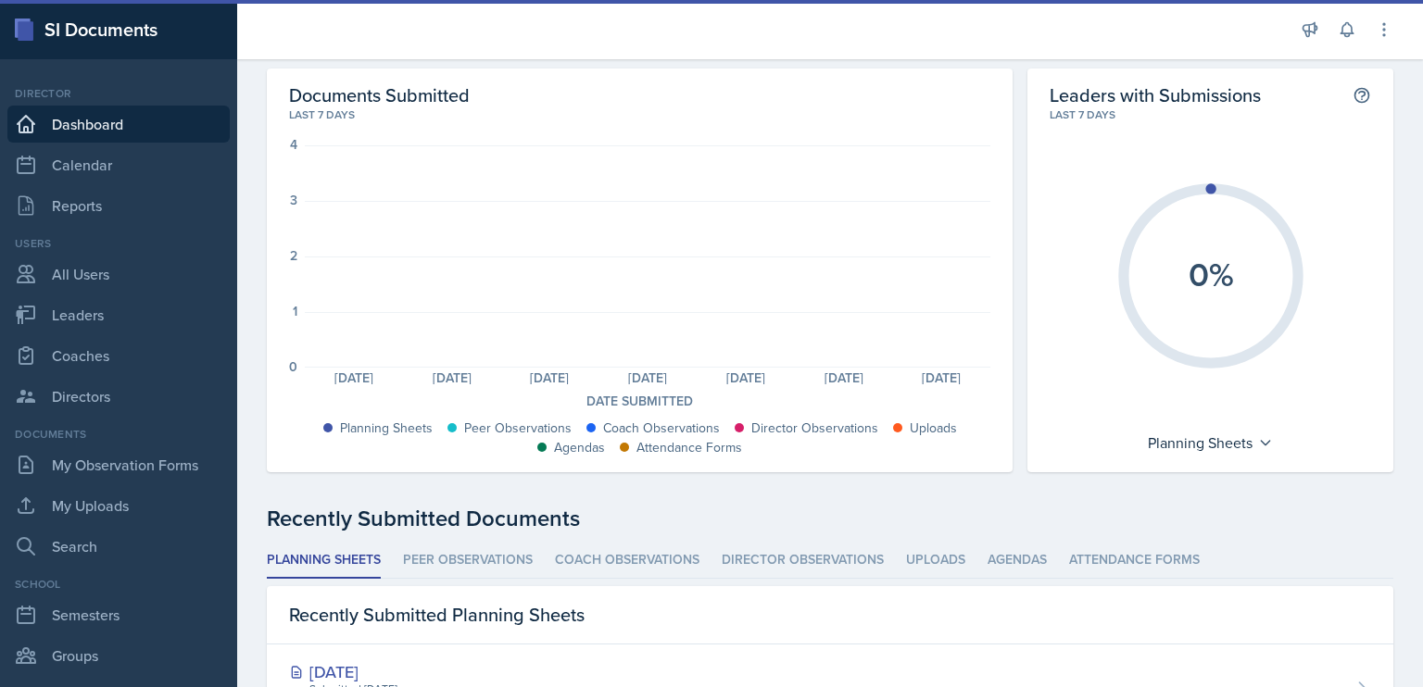
scroll to position [84, 0]
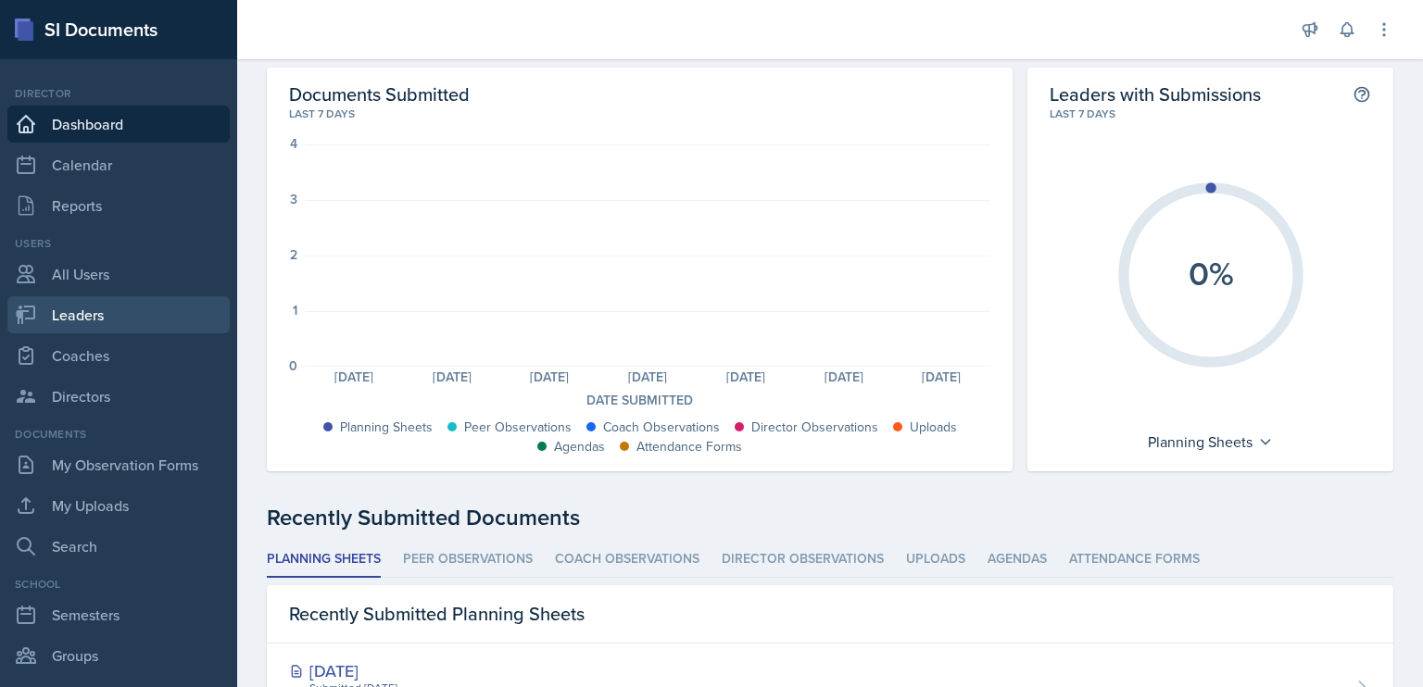
click at [133, 306] on link "Leaders" at bounding box center [118, 314] width 222 height 37
select select "986fdc3e-2246-4ffd-9cb8-78666de4ebed"
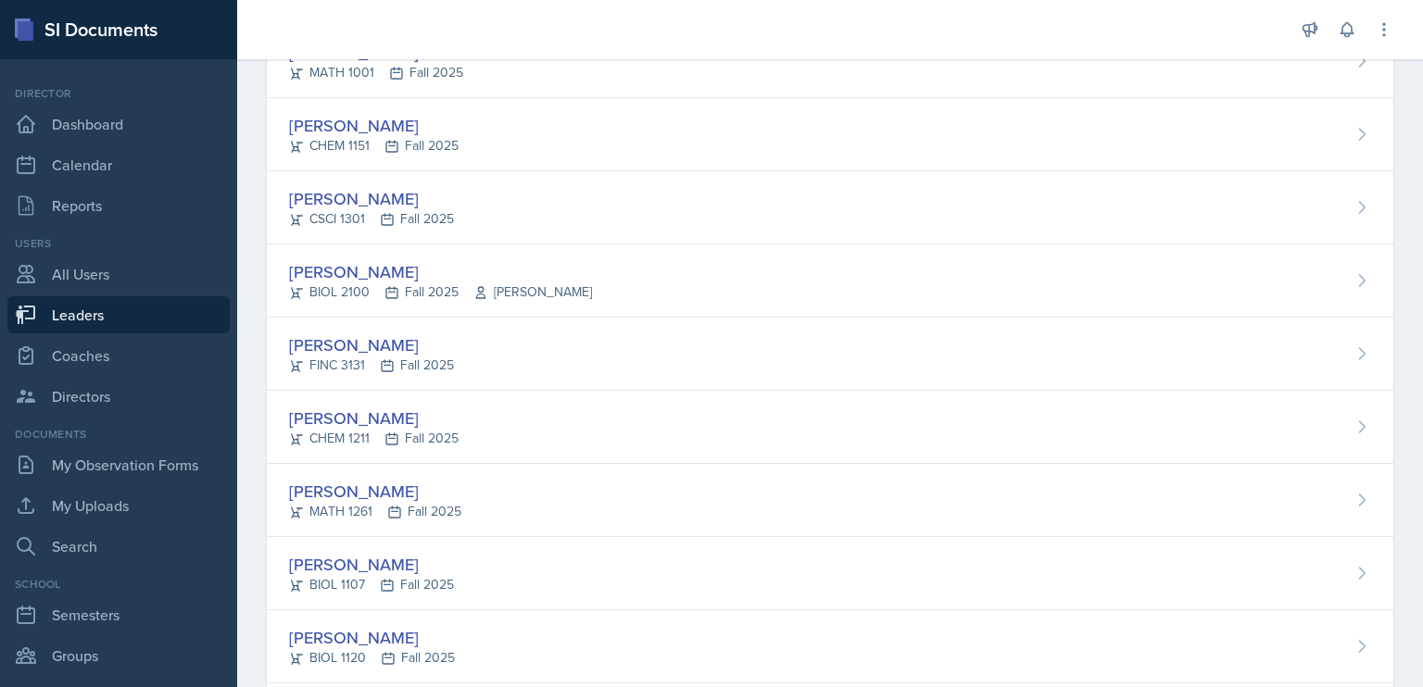
scroll to position [876, 0]
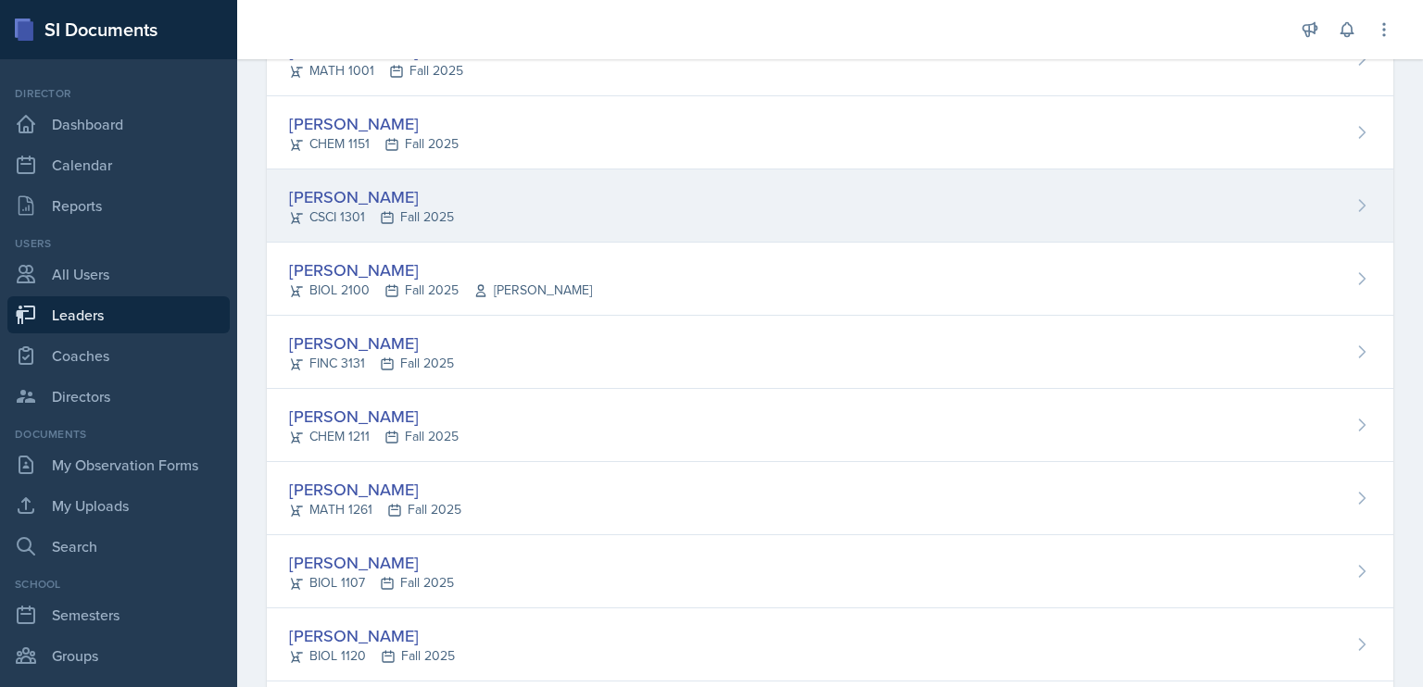
click at [326, 197] on div "[PERSON_NAME]" at bounding box center [371, 196] width 165 height 25
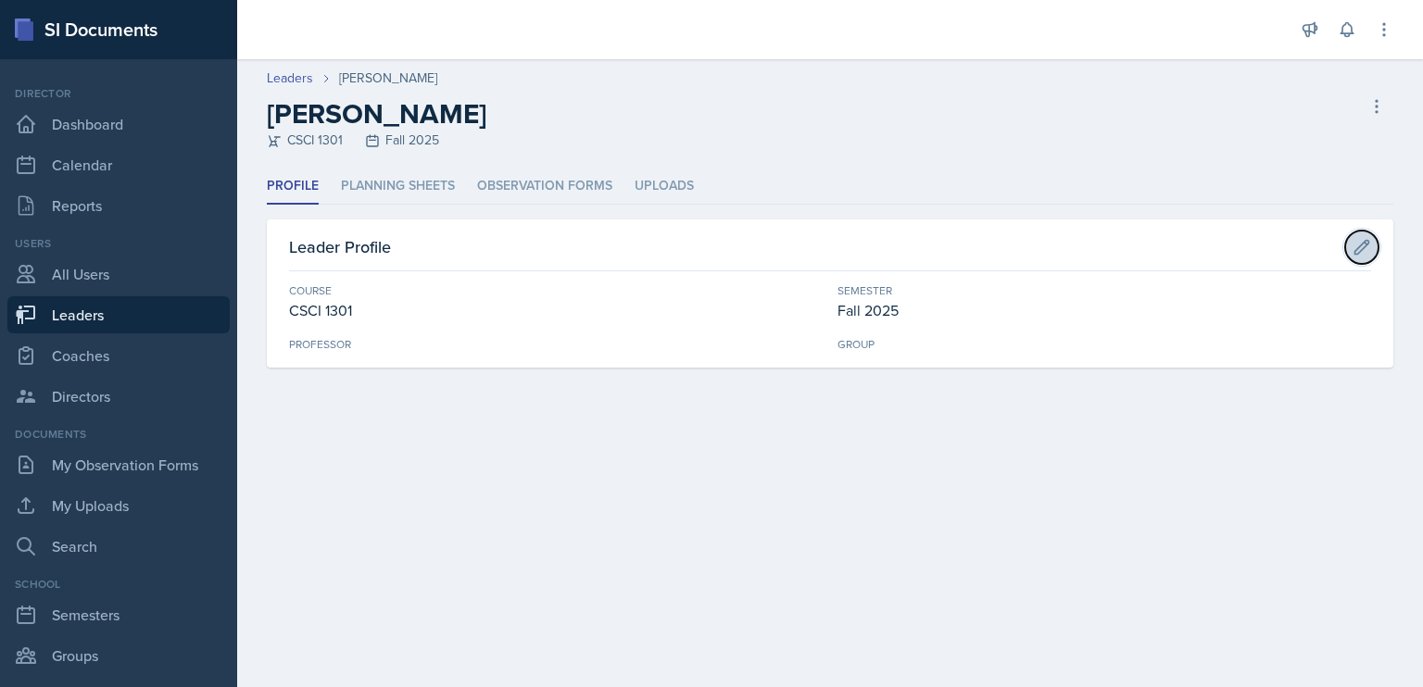
click at [1367, 243] on icon at bounding box center [1362, 247] width 14 height 14
select select "7072db4c-09ac-4341-8db3-aa9365c4f3c8"
select select "986fdc3e-2246-4ffd-9cb8-78666de4ebed"
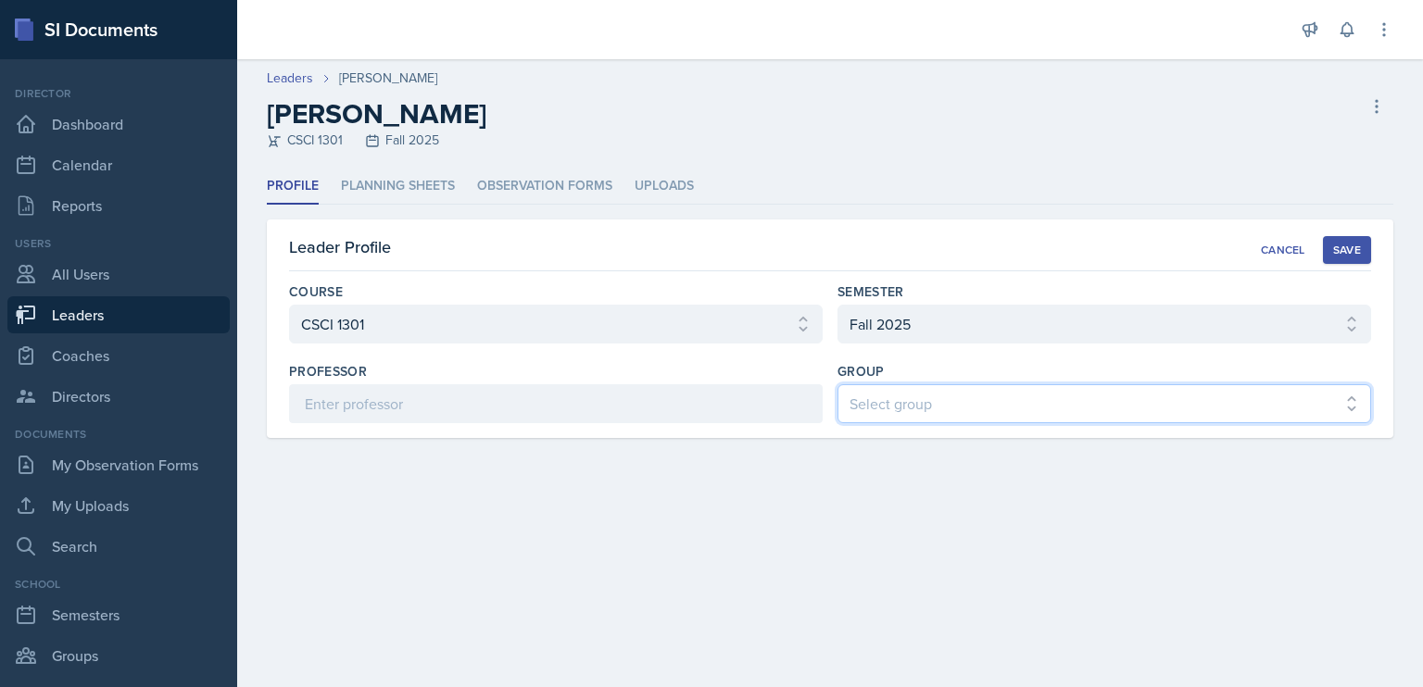
click at [956, 405] on select "Select group BECK MAPP MENCE" at bounding box center [1105, 403] width 534 height 39
select select "5ab81a1d-63dd-4c15-ab99-dbb949256b68"
click at [838, 384] on select "Select group BECK MAPP MENCE" at bounding box center [1105, 403] width 534 height 39
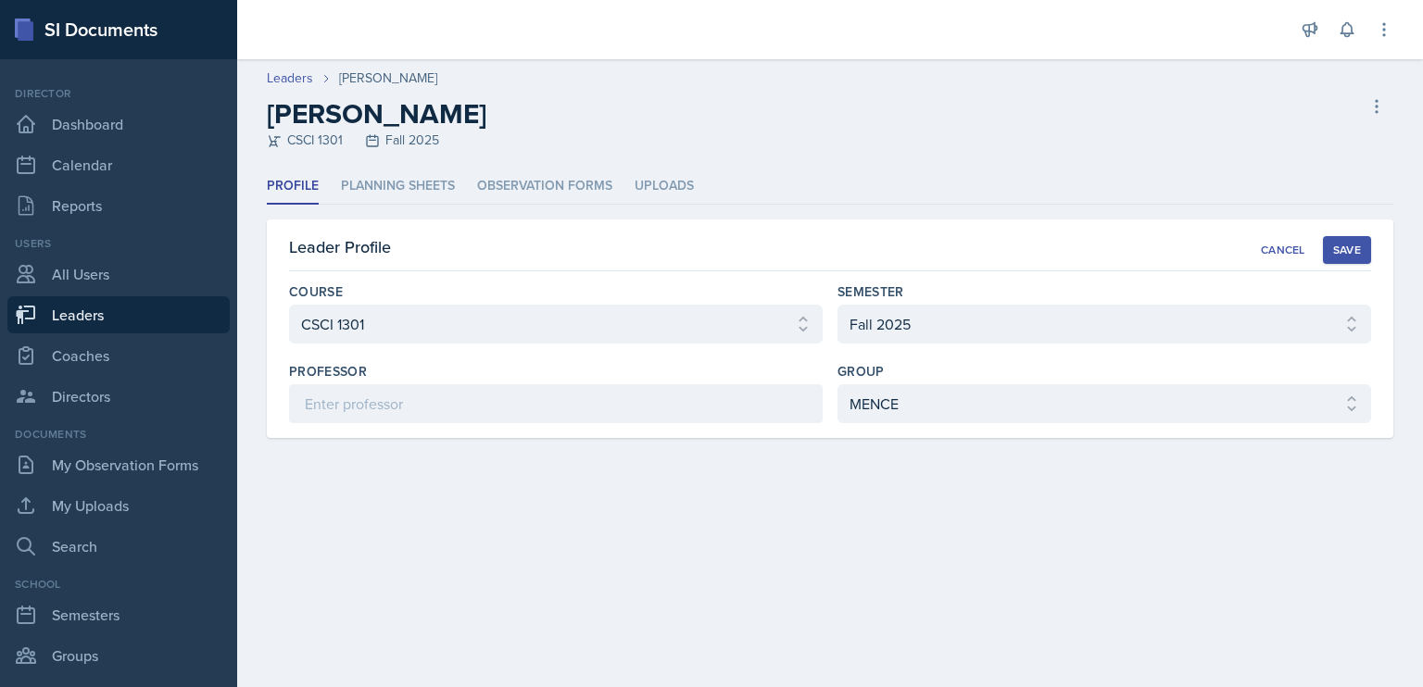
click at [1353, 243] on div "Save" at bounding box center [1347, 250] width 28 height 15
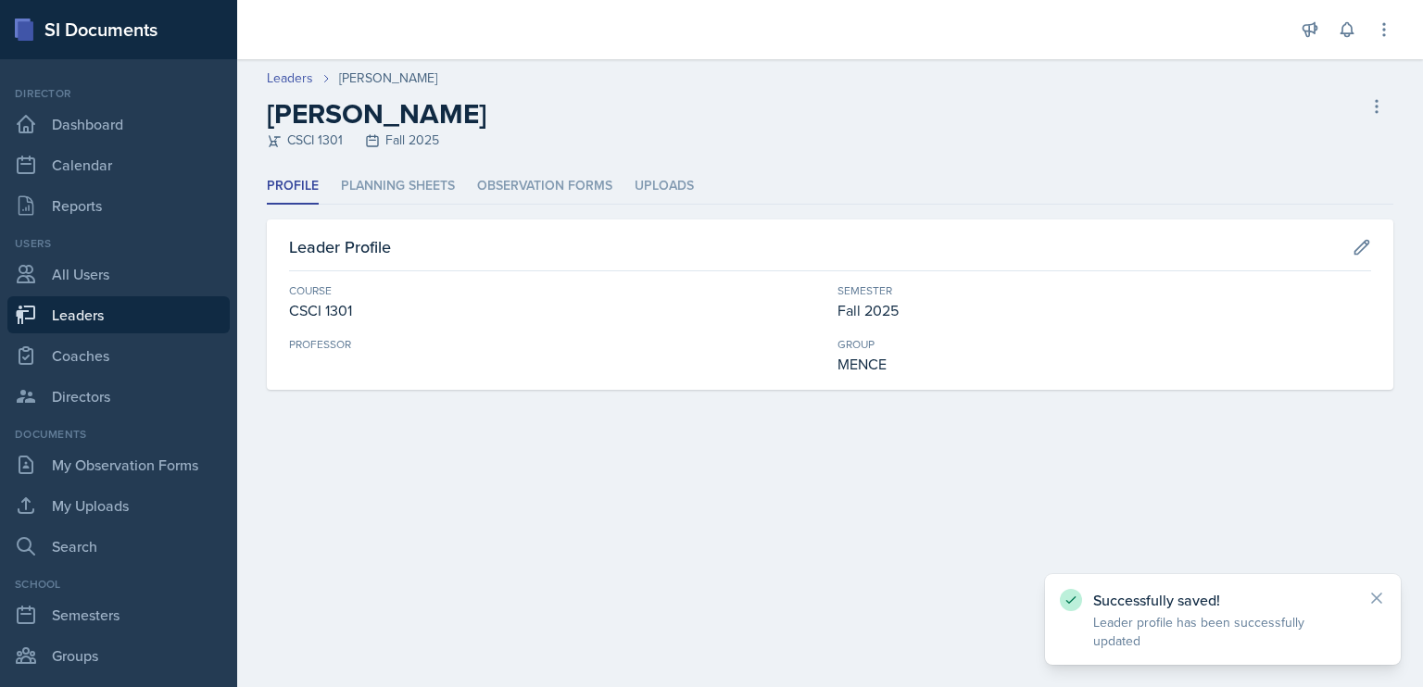
click at [131, 308] on link "Leaders" at bounding box center [118, 314] width 222 height 37
select select "986fdc3e-2246-4ffd-9cb8-78666de4ebed"
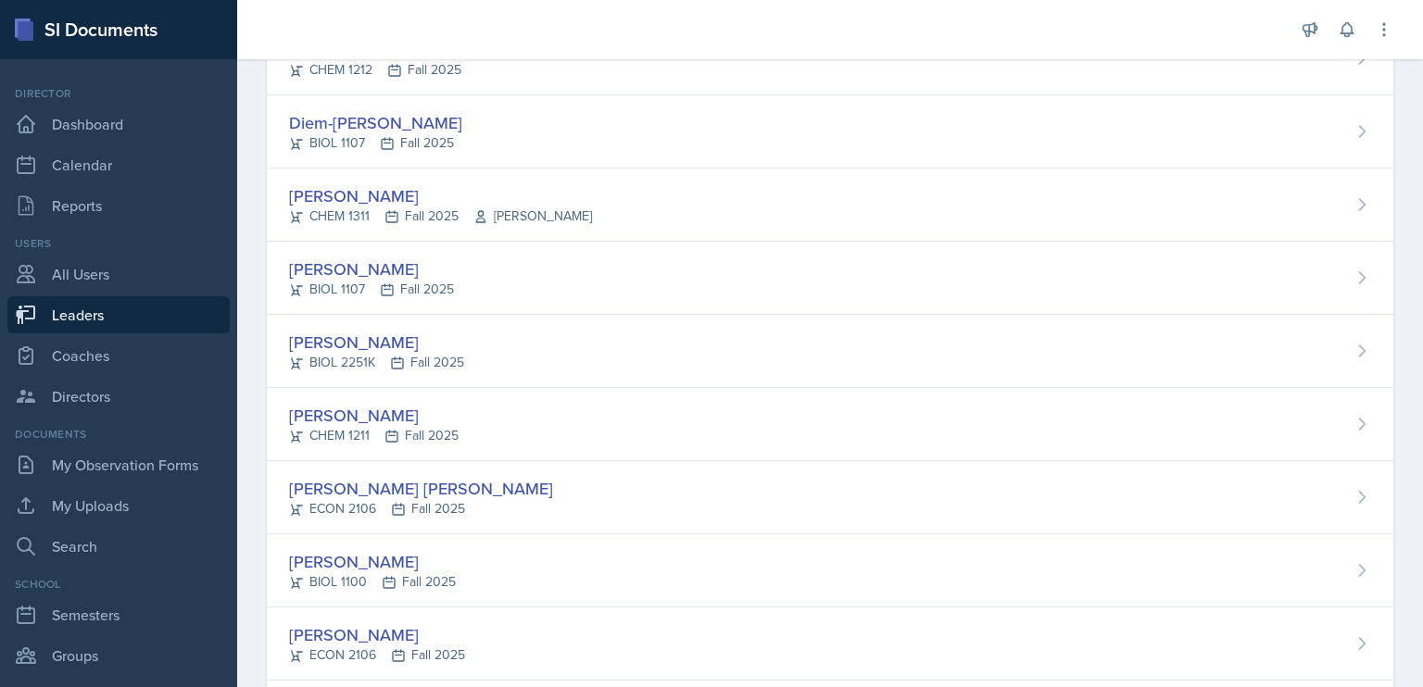
scroll to position [1801, 0]
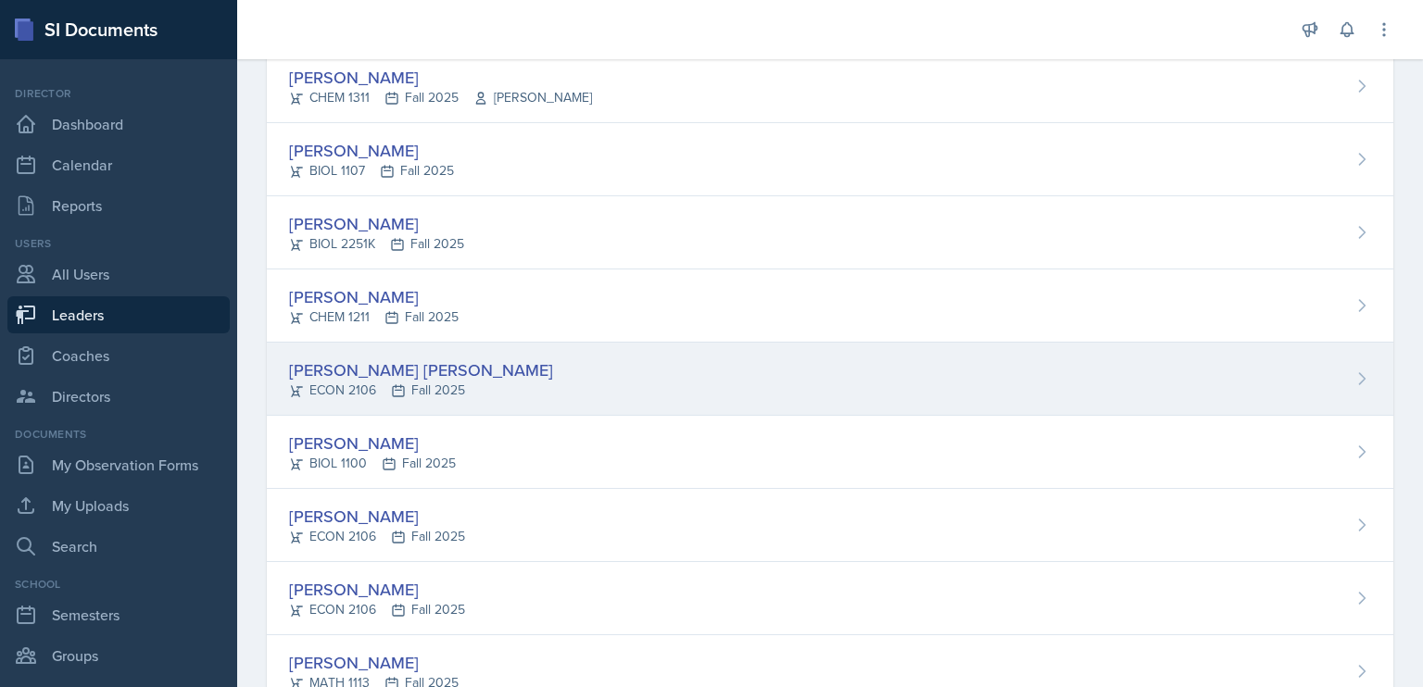
click at [428, 361] on div "[PERSON_NAME] [PERSON_NAME]" at bounding box center [421, 370] width 264 height 25
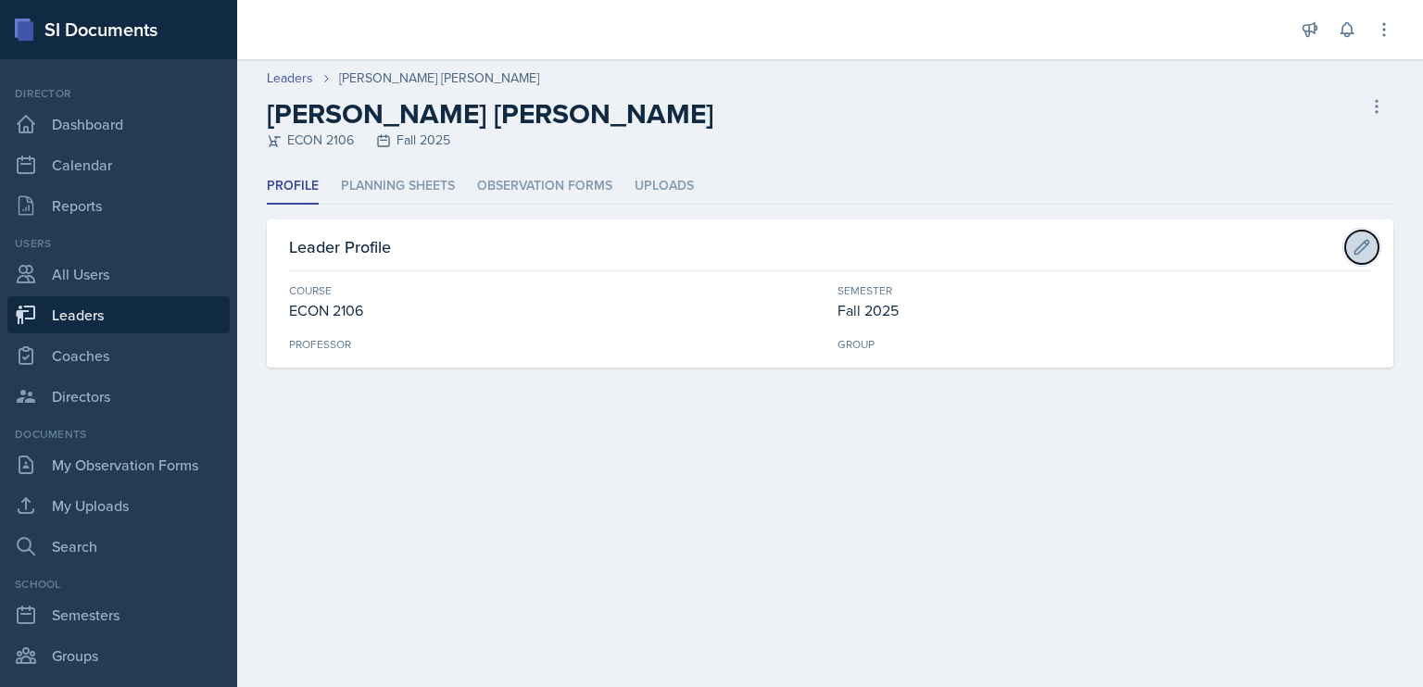
click at [1361, 246] on icon at bounding box center [1362, 247] width 19 height 19
select select "c9bad1b1-c359-4dc6-8455-743bf519e2f7"
select select "986fdc3e-2246-4ffd-9cb8-78666de4ebed"
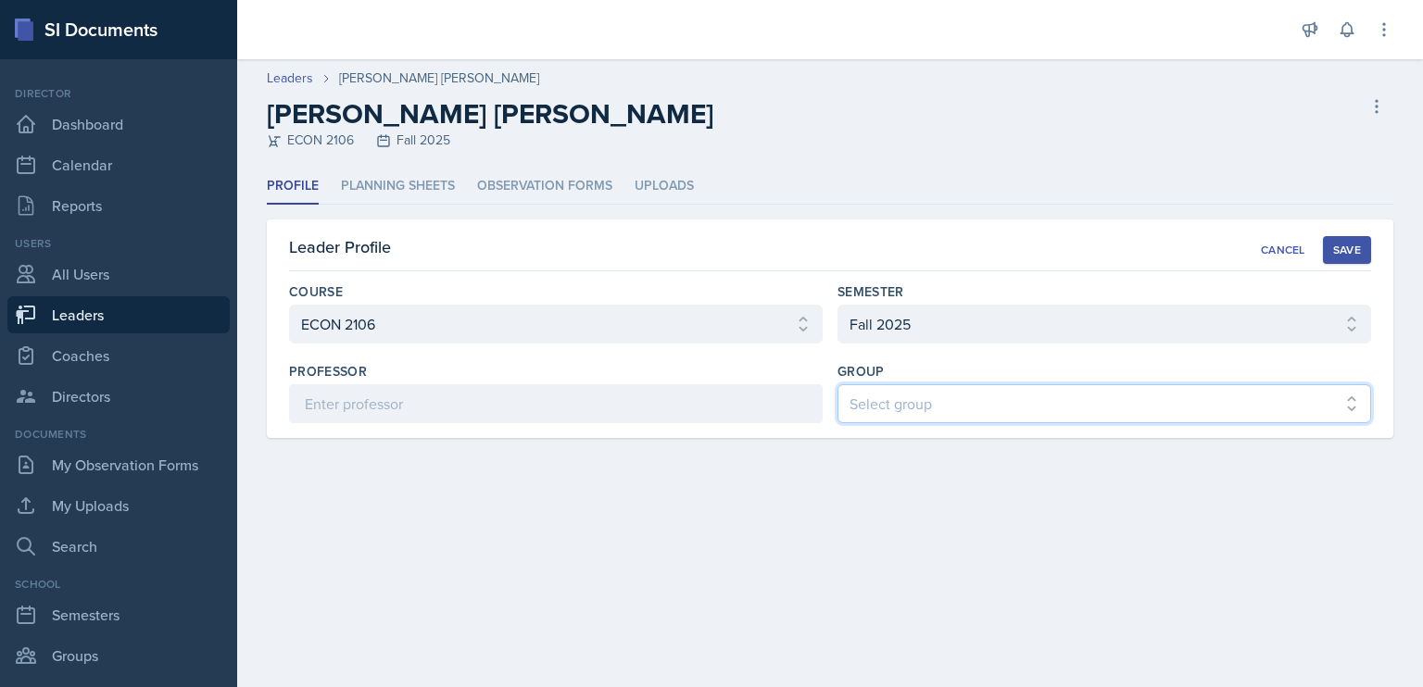
click at [1052, 397] on select "Select group BECK MAPP MENCE" at bounding box center [1105, 403] width 534 height 39
select select "5ab81a1d-63dd-4c15-ab99-dbb949256b68"
click at [838, 384] on select "Select group BECK MAPP MENCE" at bounding box center [1105, 403] width 534 height 39
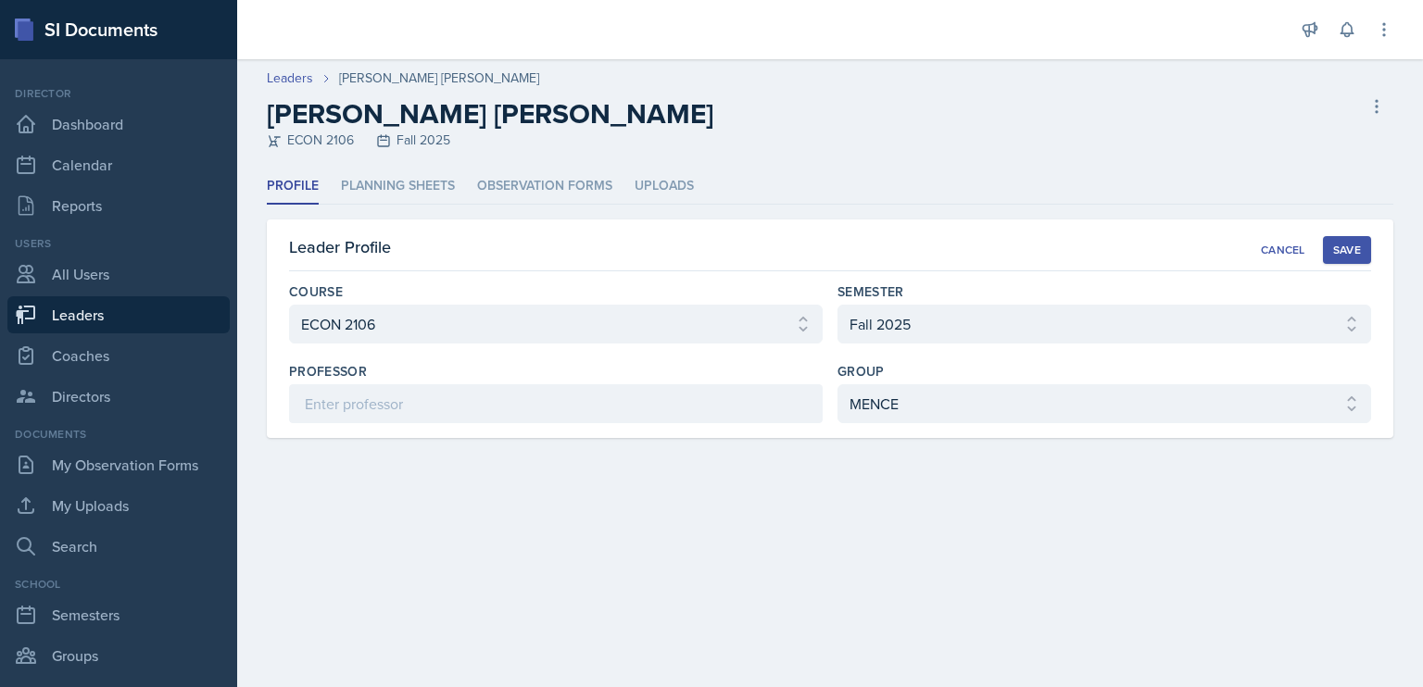
click at [1355, 250] on div "Save" at bounding box center [1347, 250] width 28 height 15
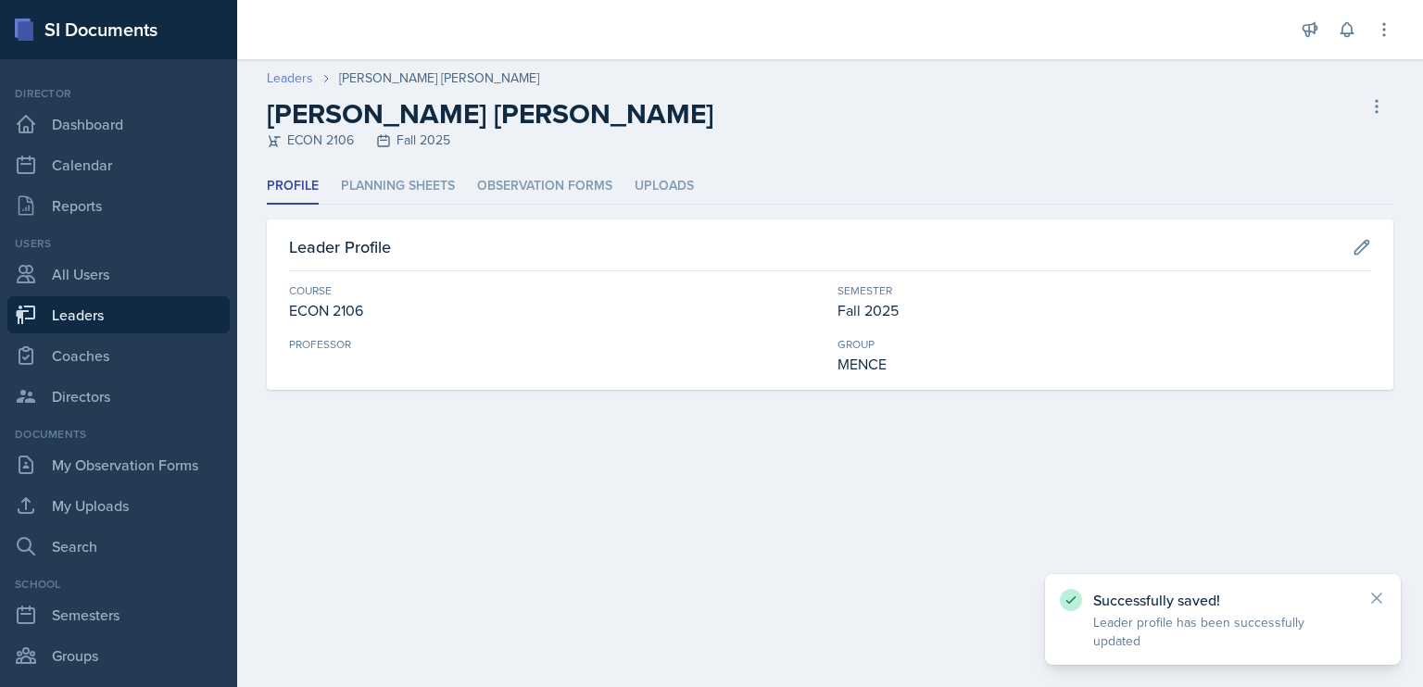
click at [310, 82] on link "Leaders" at bounding box center [290, 78] width 46 height 19
select select "986fdc3e-2246-4ffd-9cb8-78666de4ebed"
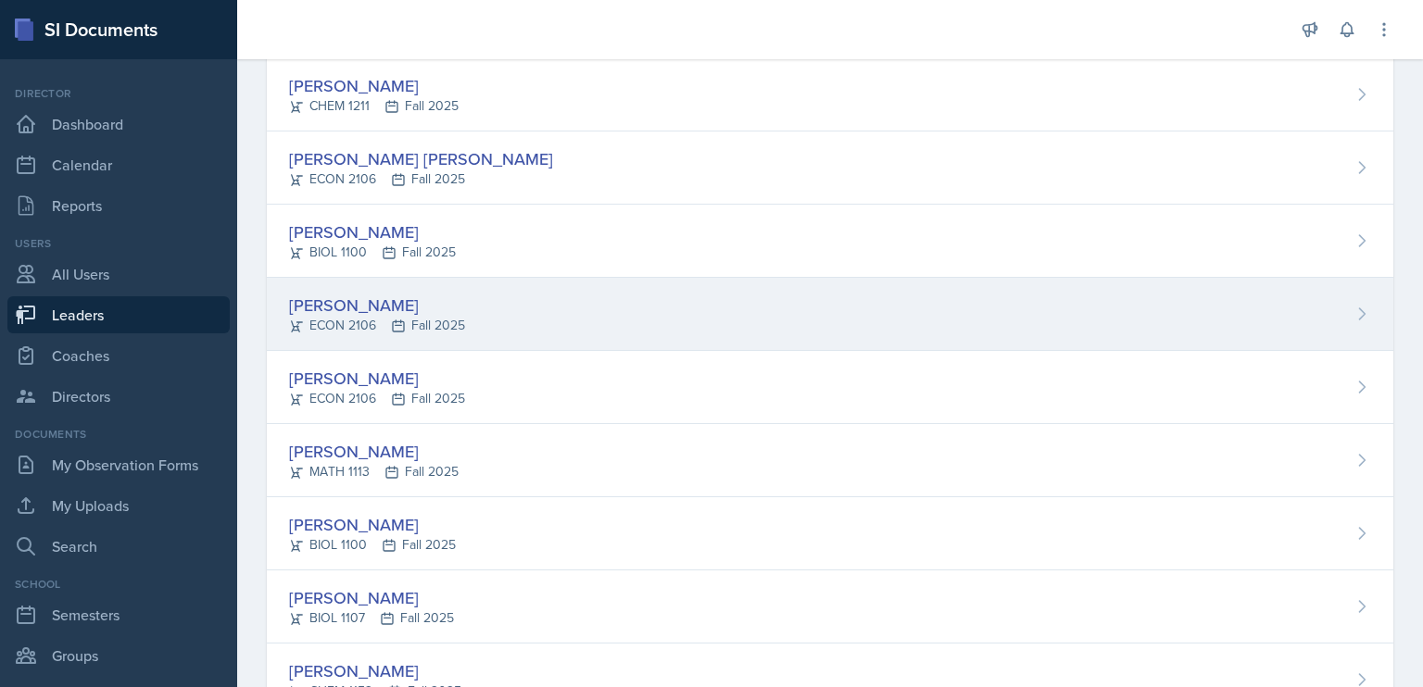
scroll to position [2019, 0]
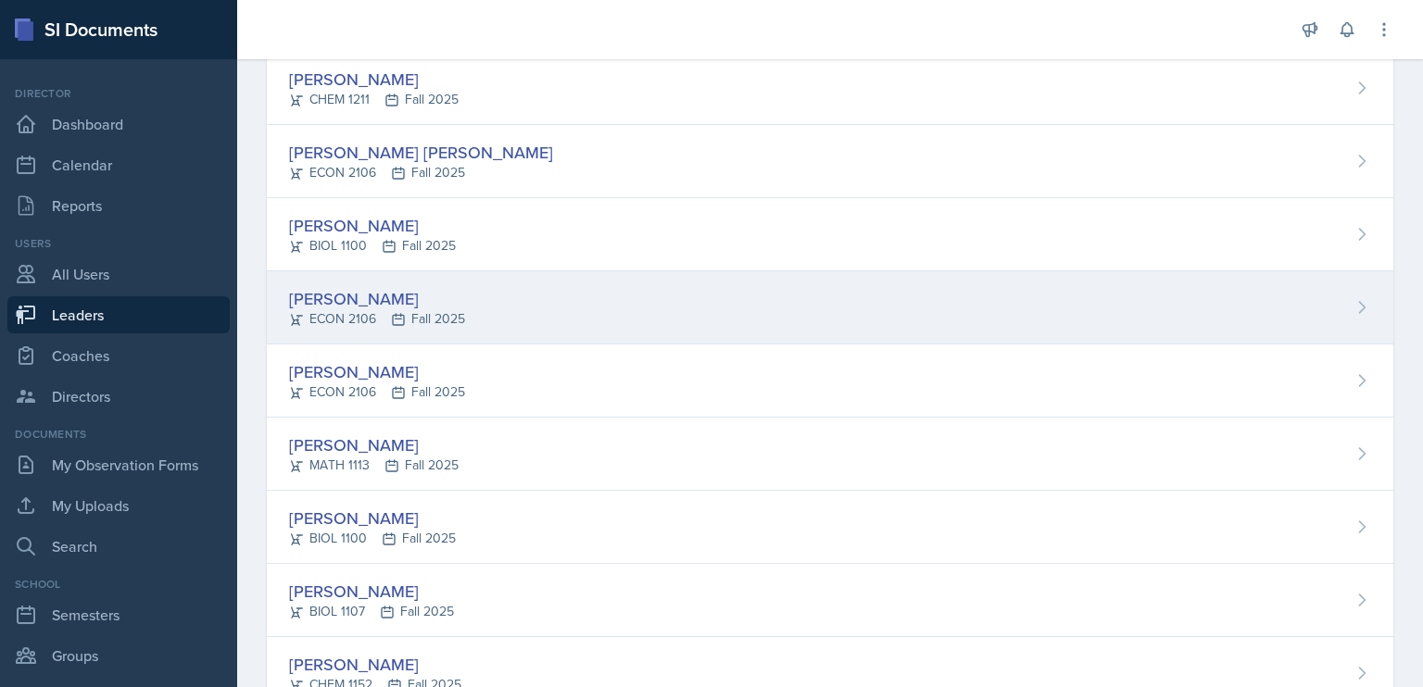
click at [359, 286] on div "[PERSON_NAME]" at bounding box center [377, 298] width 176 height 25
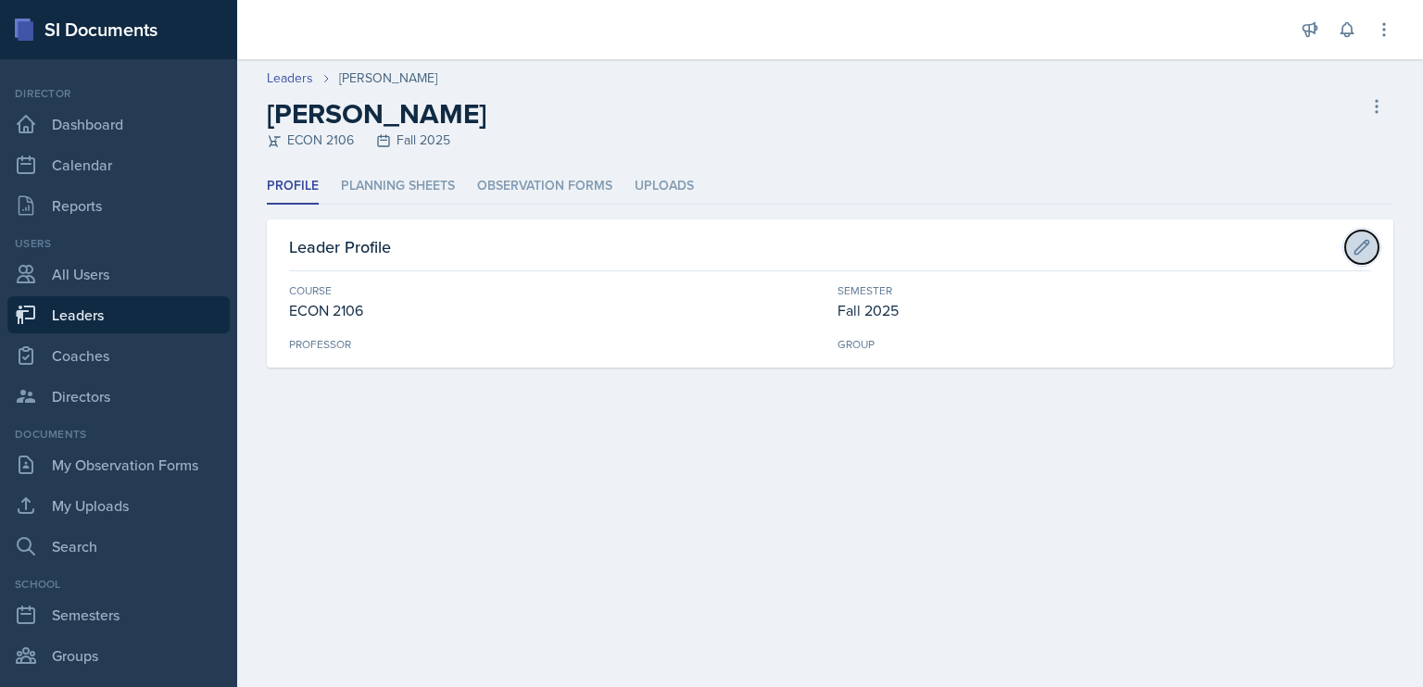
click at [1351, 245] on button at bounding box center [1361, 247] width 33 height 33
select select "c9bad1b1-c359-4dc6-8455-743bf519e2f7"
select select "986fdc3e-2246-4ffd-9cb8-78666de4ebed"
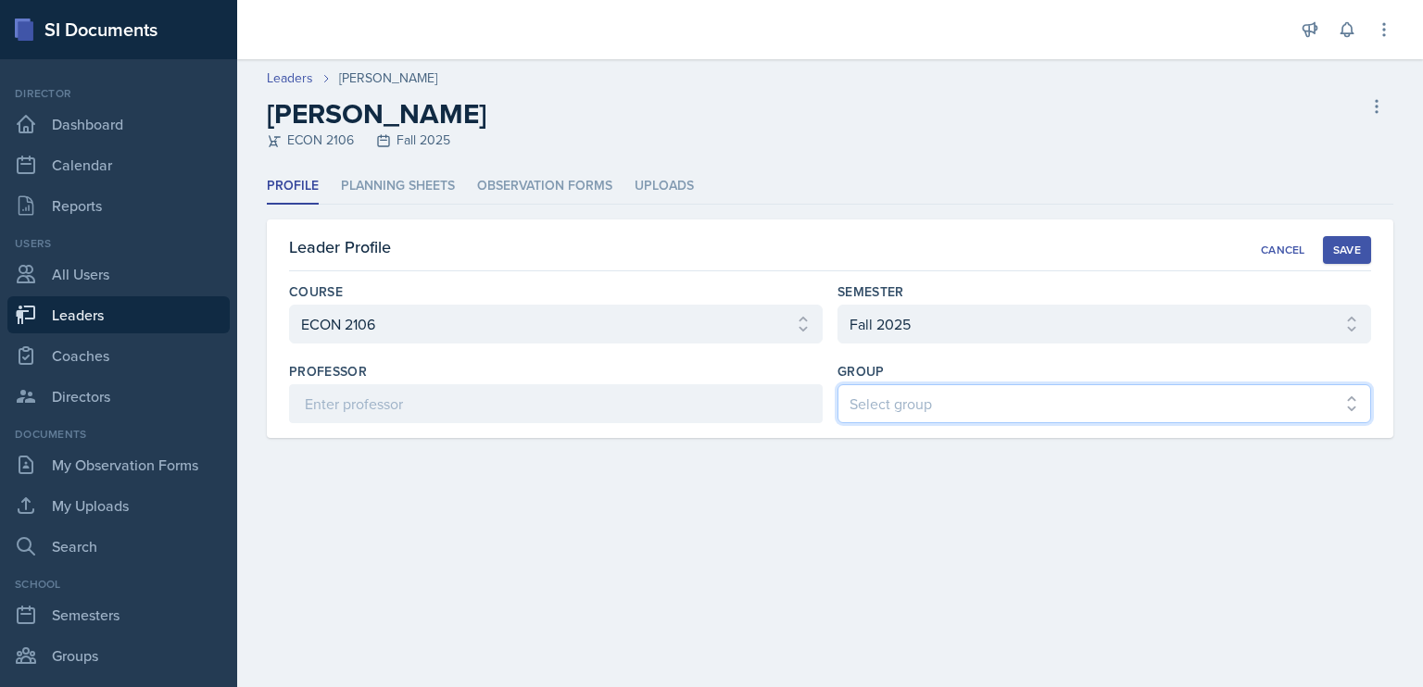
click at [959, 405] on select "Select group BECK MAPP MENCE" at bounding box center [1105, 403] width 534 height 39
select select "5ab81a1d-63dd-4c15-ab99-dbb949256b68"
click at [838, 384] on select "Select group BECK MAPP MENCE" at bounding box center [1105, 403] width 534 height 39
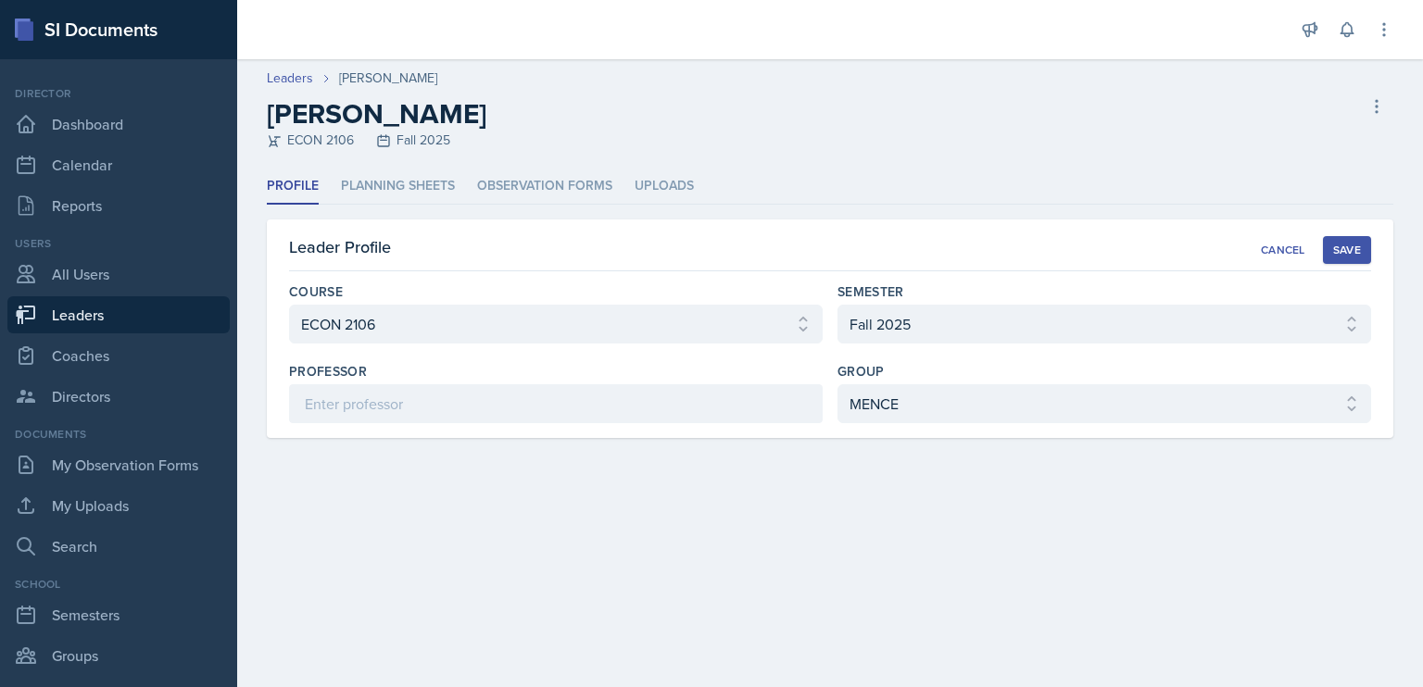
click at [1354, 253] on div "Save" at bounding box center [1347, 250] width 28 height 15
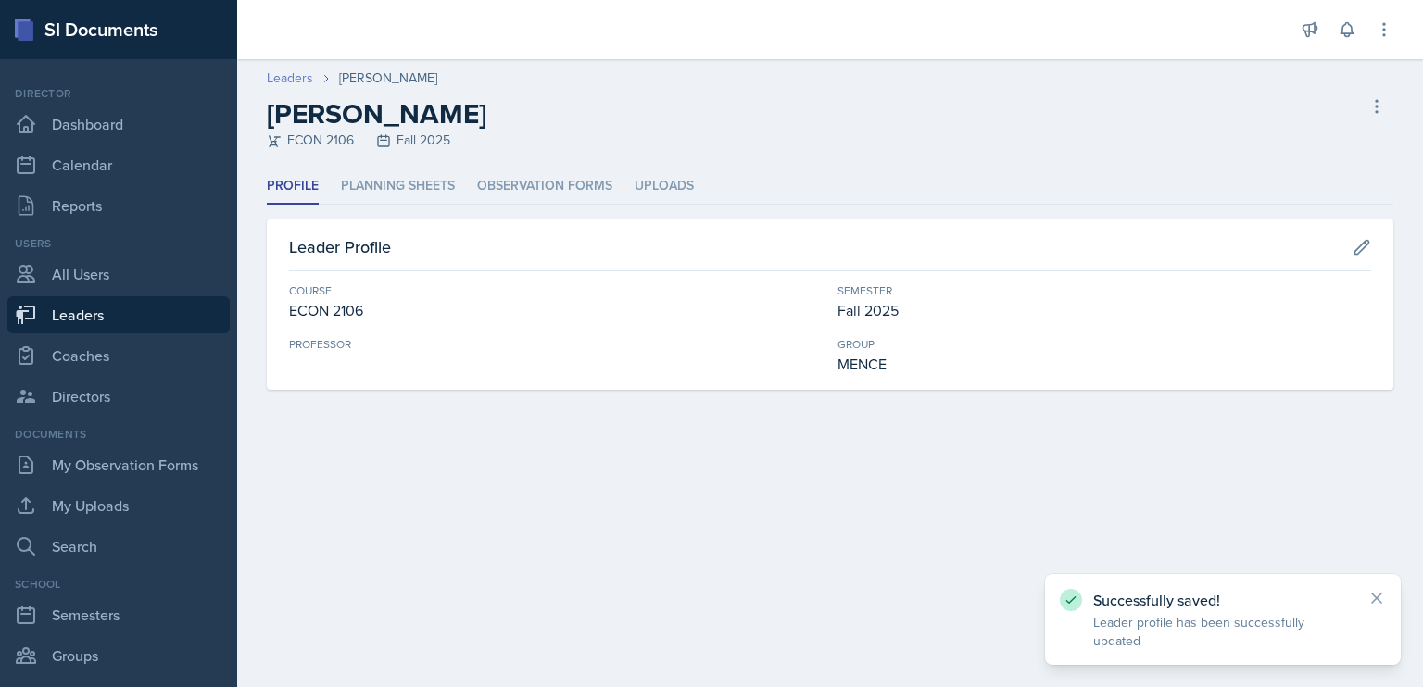
click at [300, 79] on link "Leaders" at bounding box center [290, 78] width 46 height 19
select select "986fdc3e-2246-4ffd-9cb8-78666de4ebed"
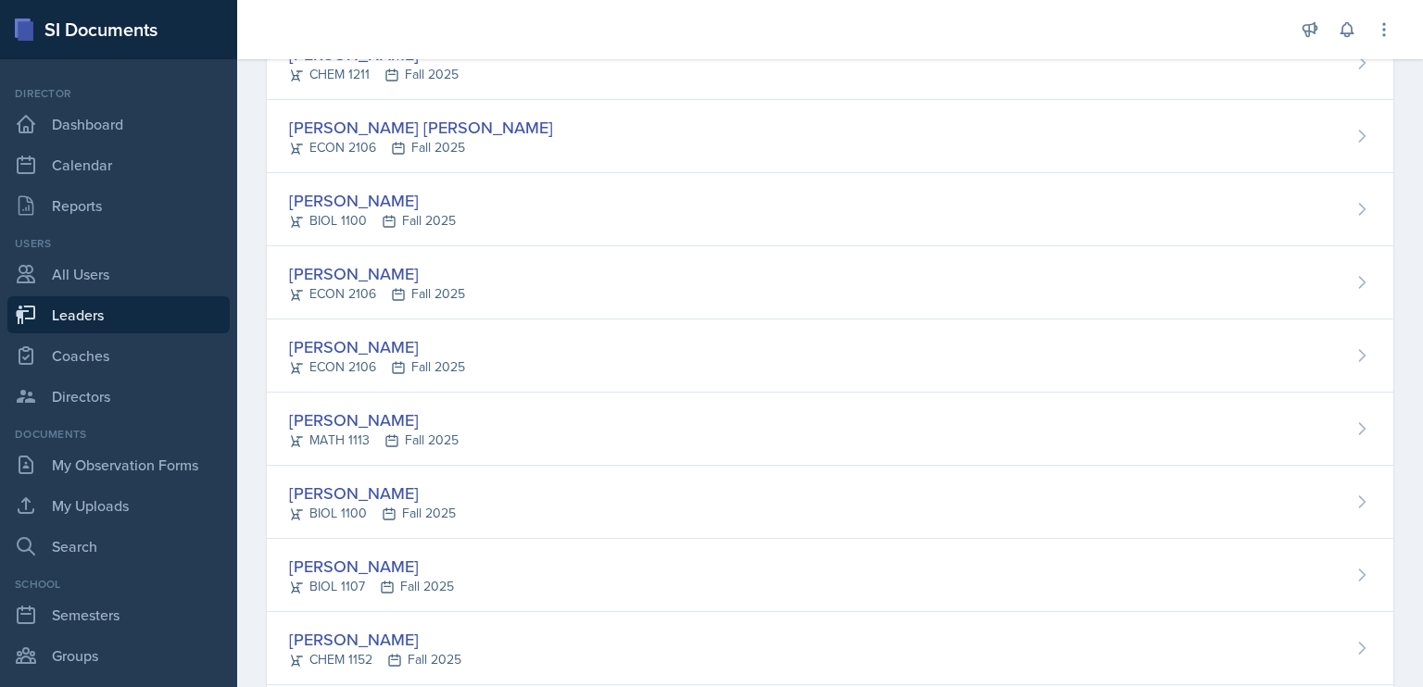
scroll to position [2051, 0]
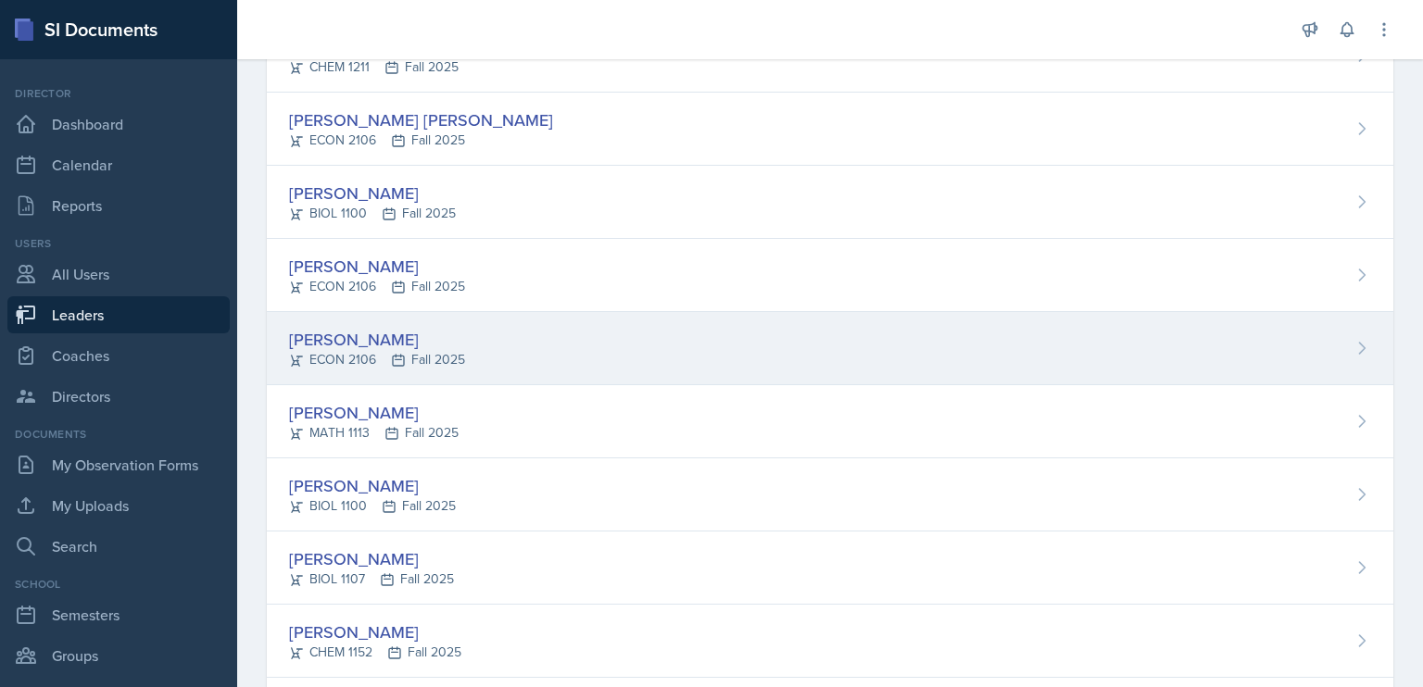
click at [349, 334] on div "[PERSON_NAME]" at bounding box center [377, 339] width 176 height 25
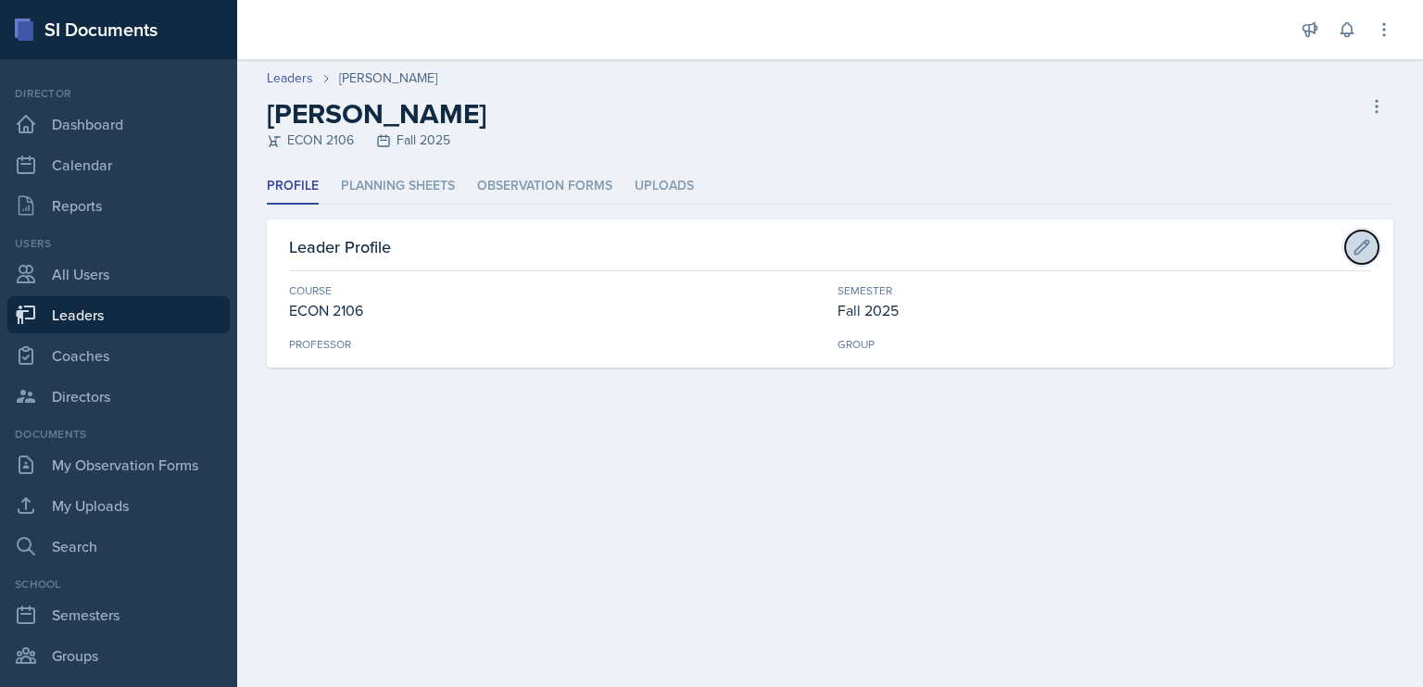
click at [1351, 253] on button at bounding box center [1361, 247] width 33 height 33
select select "c9bad1b1-c359-4dc6-8455-743bf519e2f7"
select select "986fdc3e-2246-4ffd-9cb8-78666de4ebed"
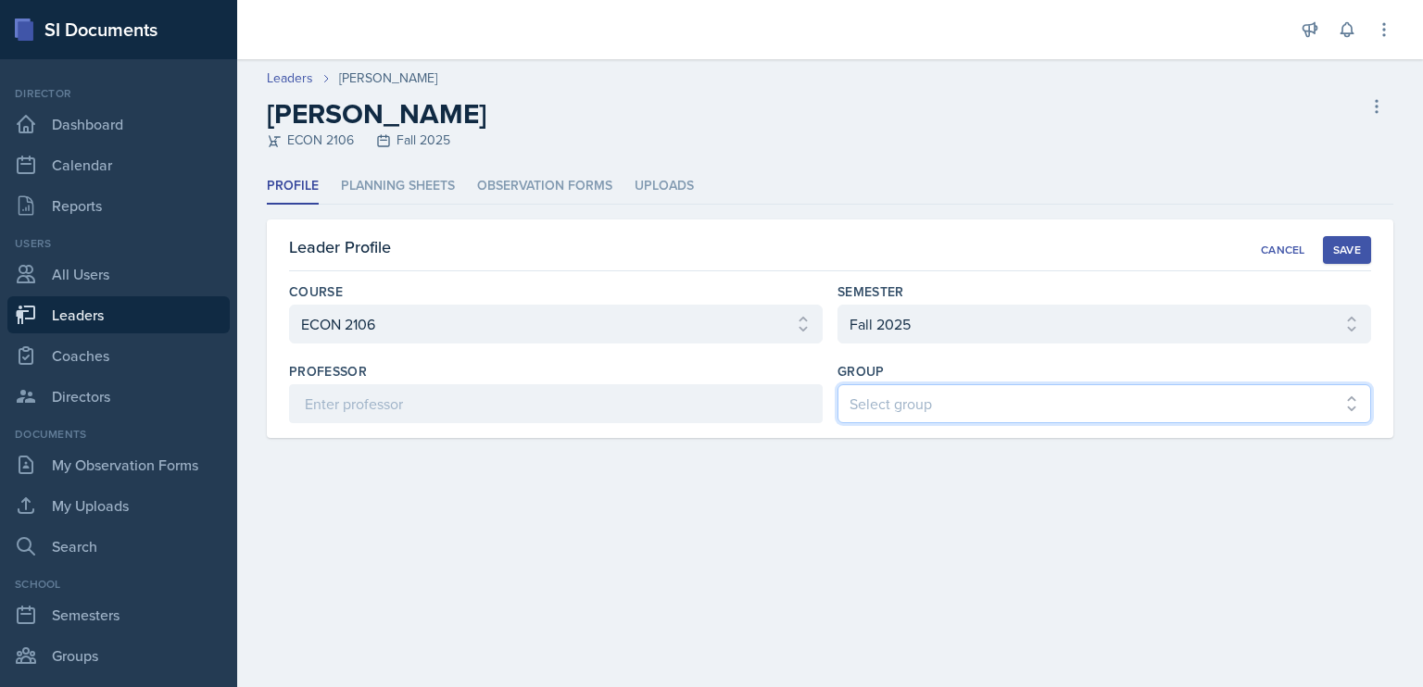
click at [1087, 400] on select "Select group BECK MAPP MENCE" at bounding box center [1105, 403] width 534 height 39
select select "5ab81a1d-63dd-4c15-ab99-dbb949256b68"
click at [838, 384] on select "Select group BECK MAPP MENCE" at bounding box center [1105, 403] width 534 height 39
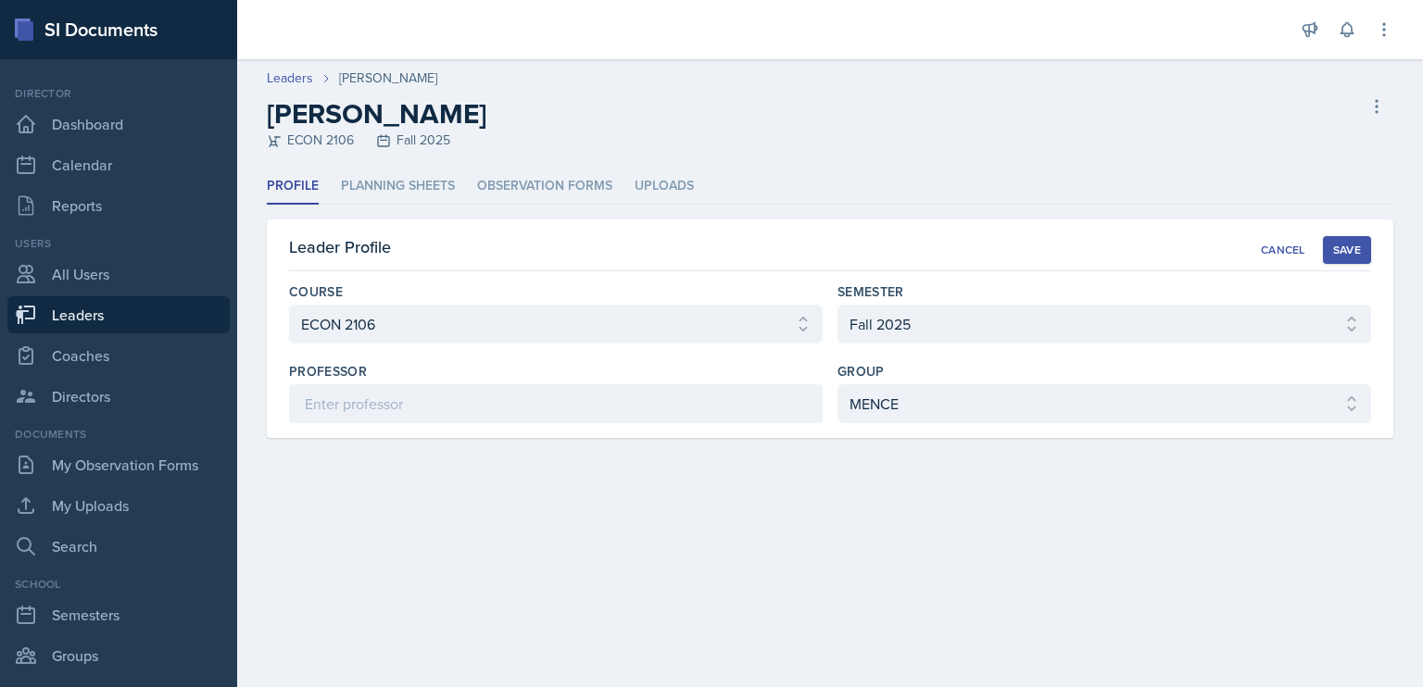
click at [1339, 247] on div "Save" at bounding box center [1347, 250] width 28 height 15
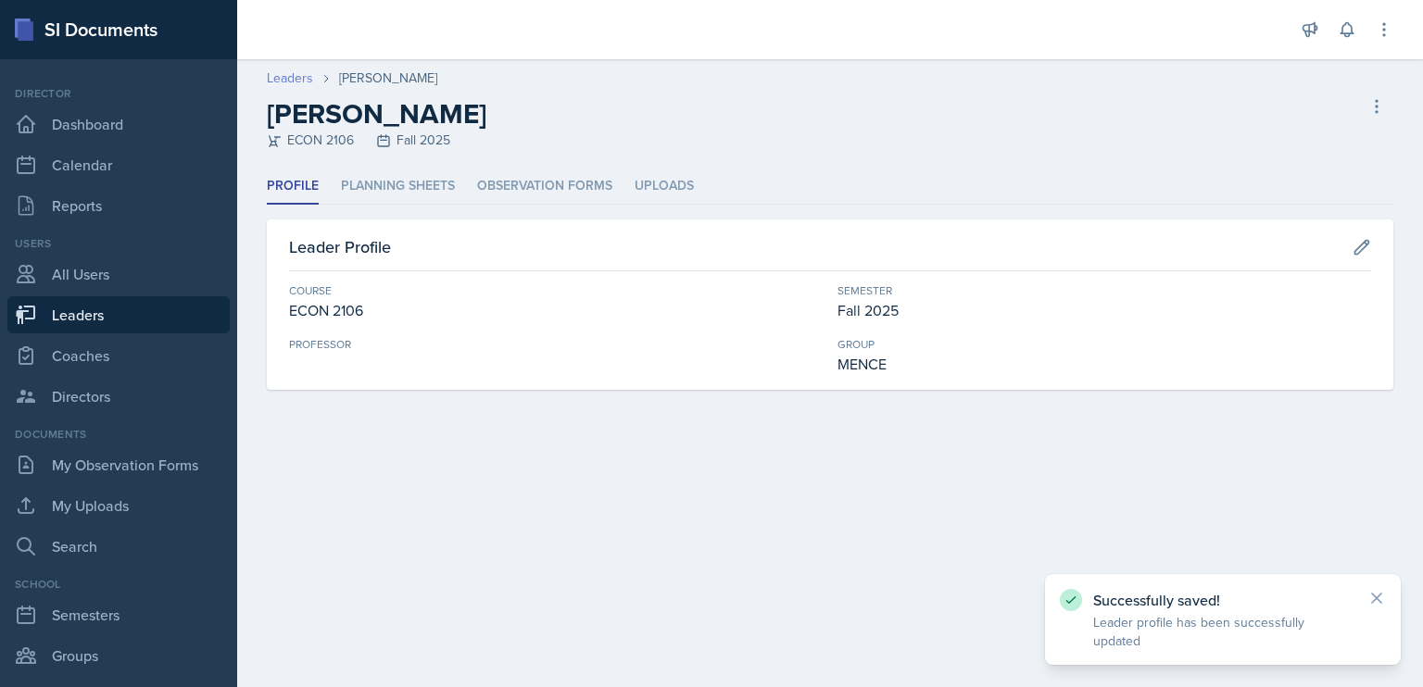
click at [299, 74] on link "Leaders" at bounding box center [290, 78] width 46 height 19
select select "986fdc3e-2246-4ffd-9cb8-78666de4ebed"
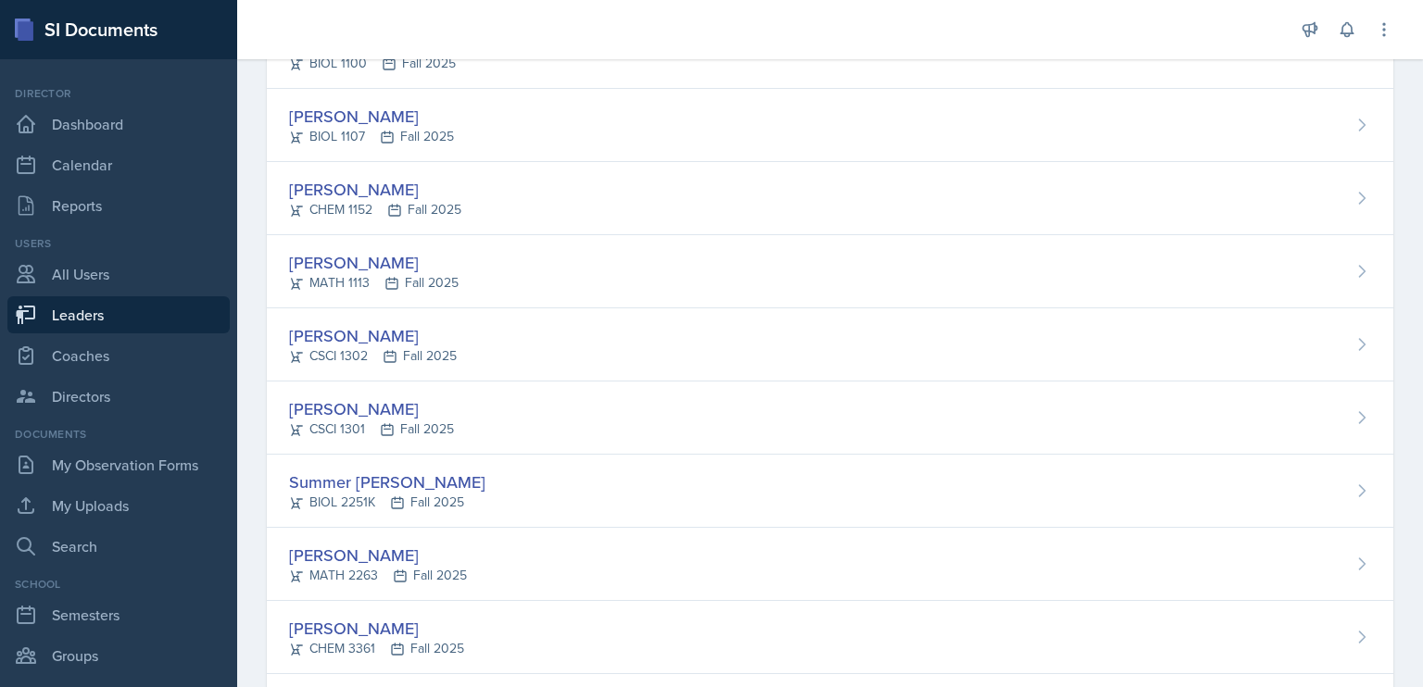
scroll to position [2614, 0]
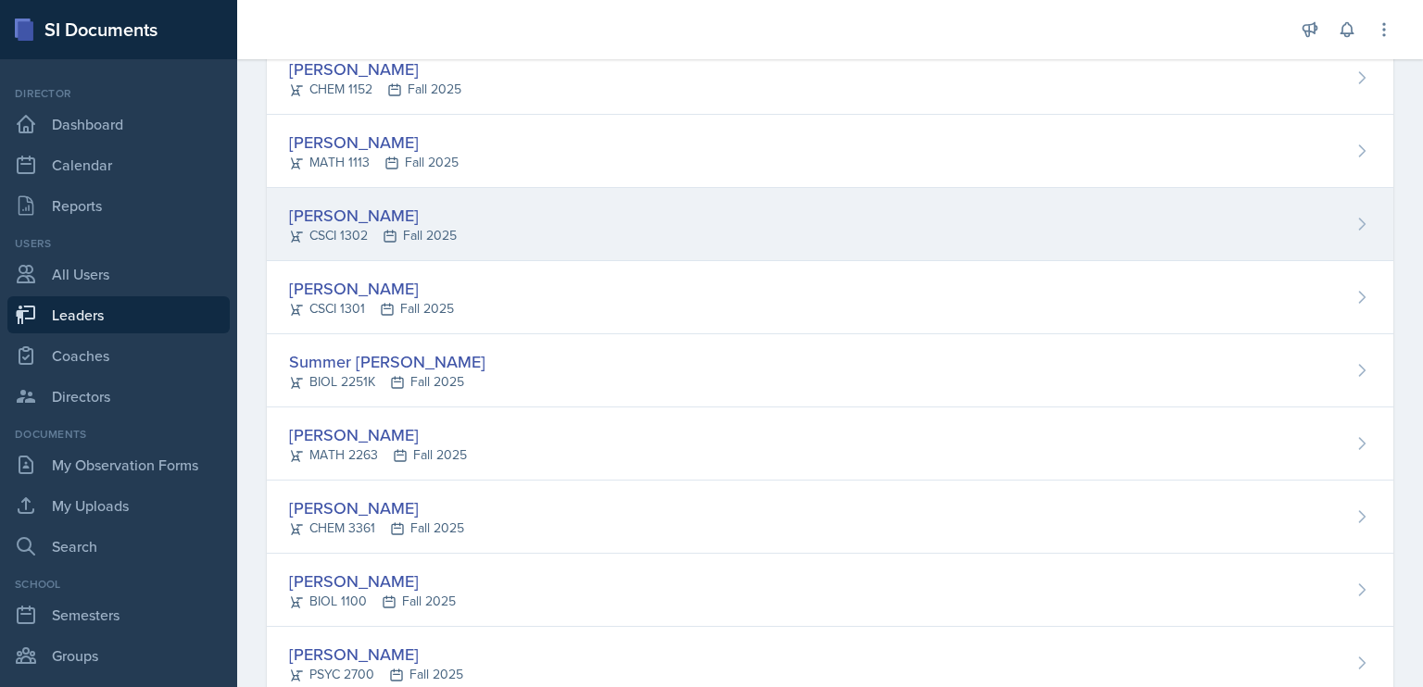
click at [342, 203] on div "[PERSON_NAME]" at bounding box center [373, 215] width 168 height 25
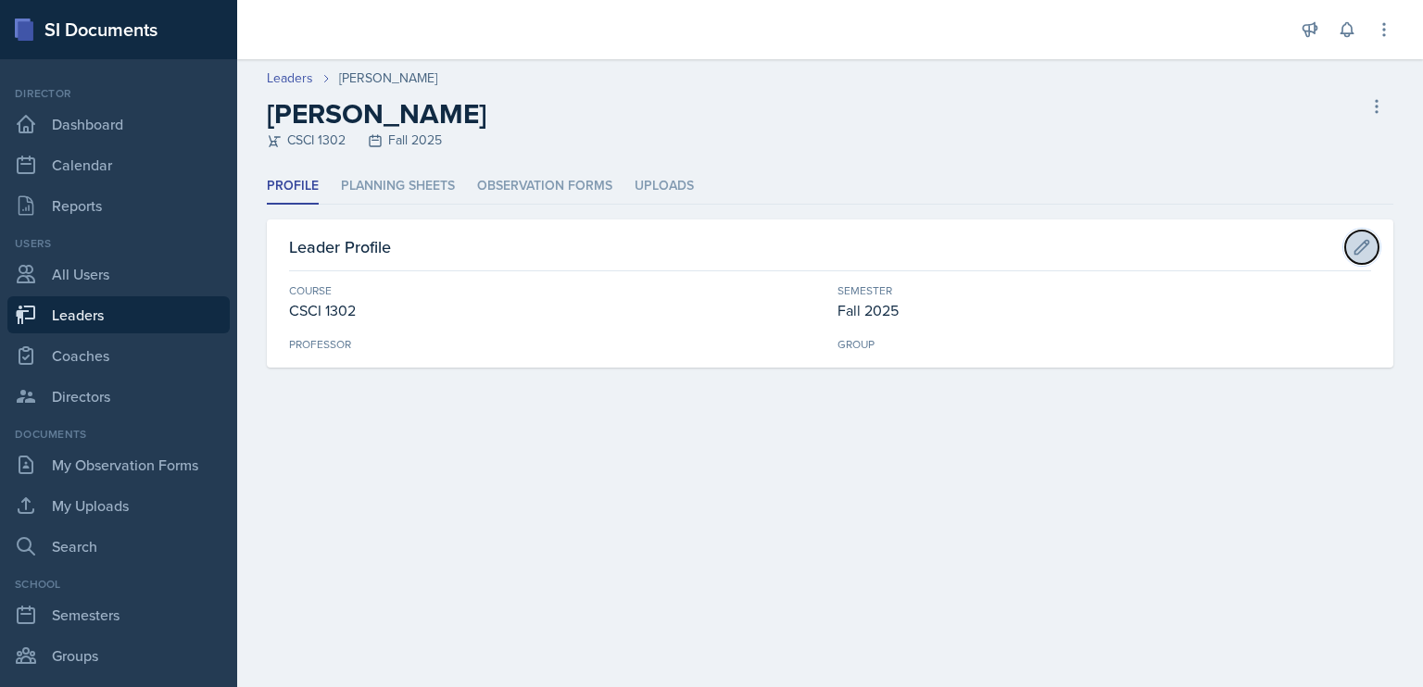
click at [1365, 253] on icon at bounding box center [1362, 247] width 19 height 19
select select "a263433d-97ff-491b-bba8-d8e7e3dd8053"
select select "986fdc3e-2246-4ffd-9cb8-78666de4ebed"
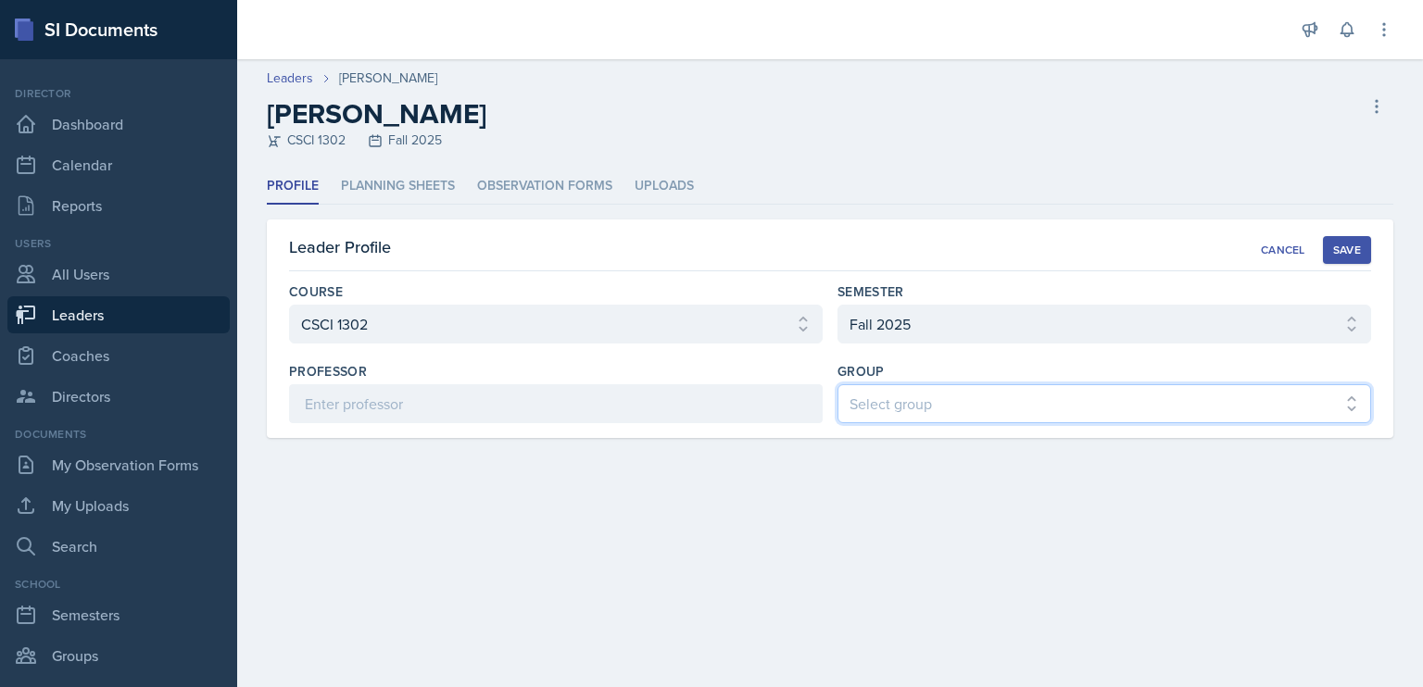
click at [1038, 398] on select "Select group BECK MAPP MENCE" at bounding box center [1105, 403] width 534 height 39
select select "5ab81a1d-63dd-4c15-ab99-dbb949256b68"
click at [838, 384] on select "Select group BECK MAPP MENCE" at bounding box center [1105, 403] width 534 height 39
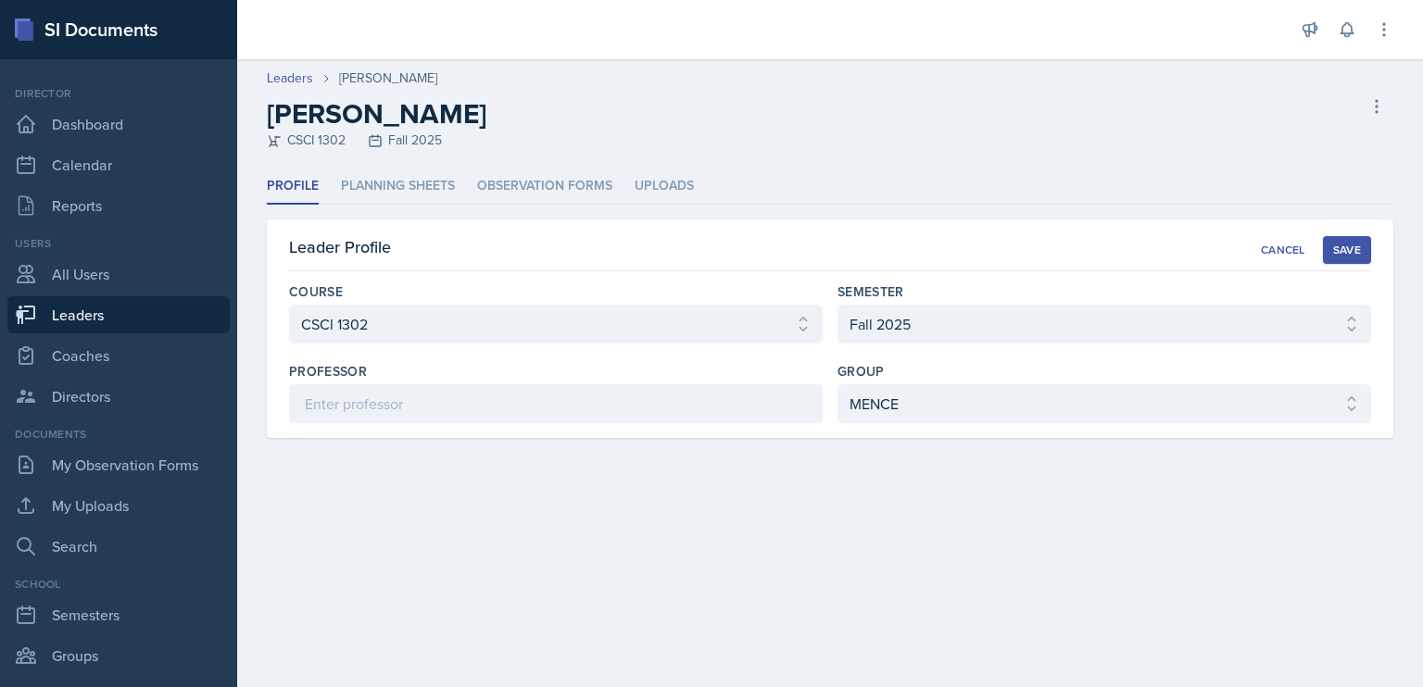
click at [1348, 243] on div "Save" at bounding box center [1347, 250] width 28 height 15
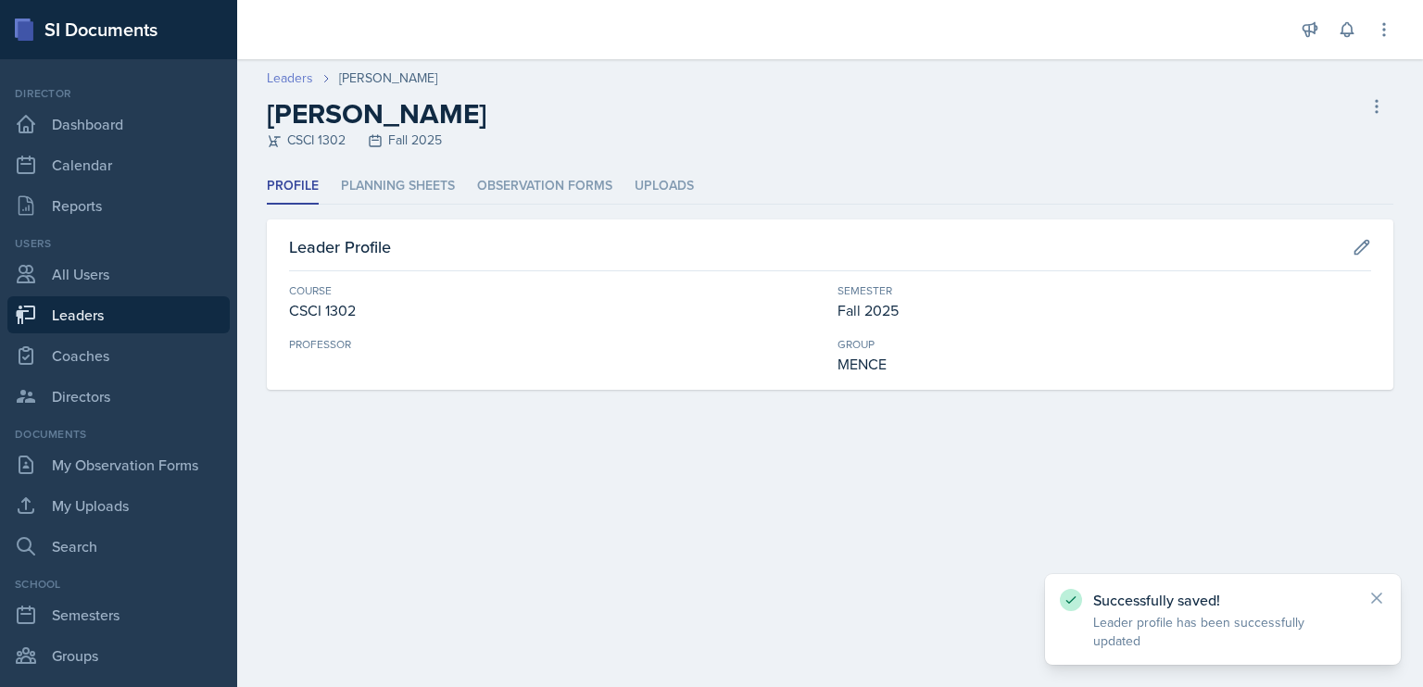
click at [294, 75] on link "Leaders" at bounding box center [290, 78] width 46 height 19
select select "986fdc3e-2246-4ffd-9cb8-78666de4ebed"
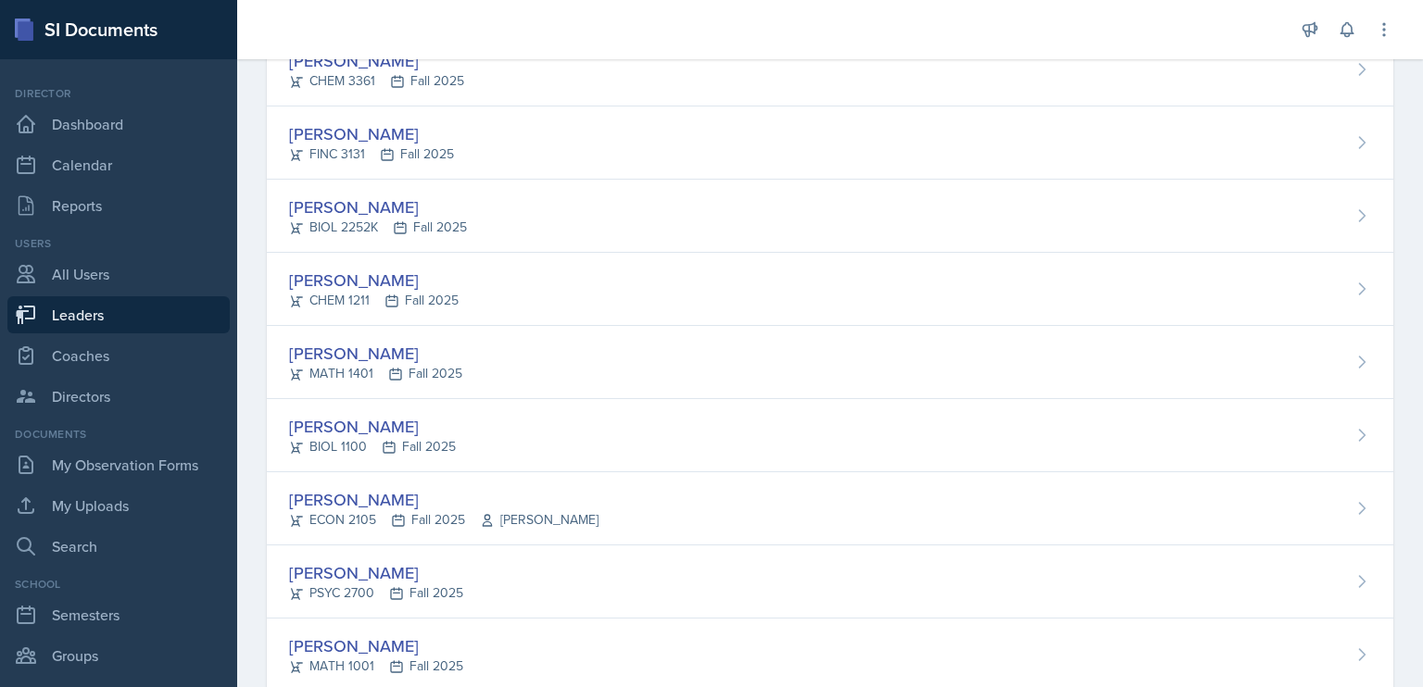
scroll to position [3613, 0]
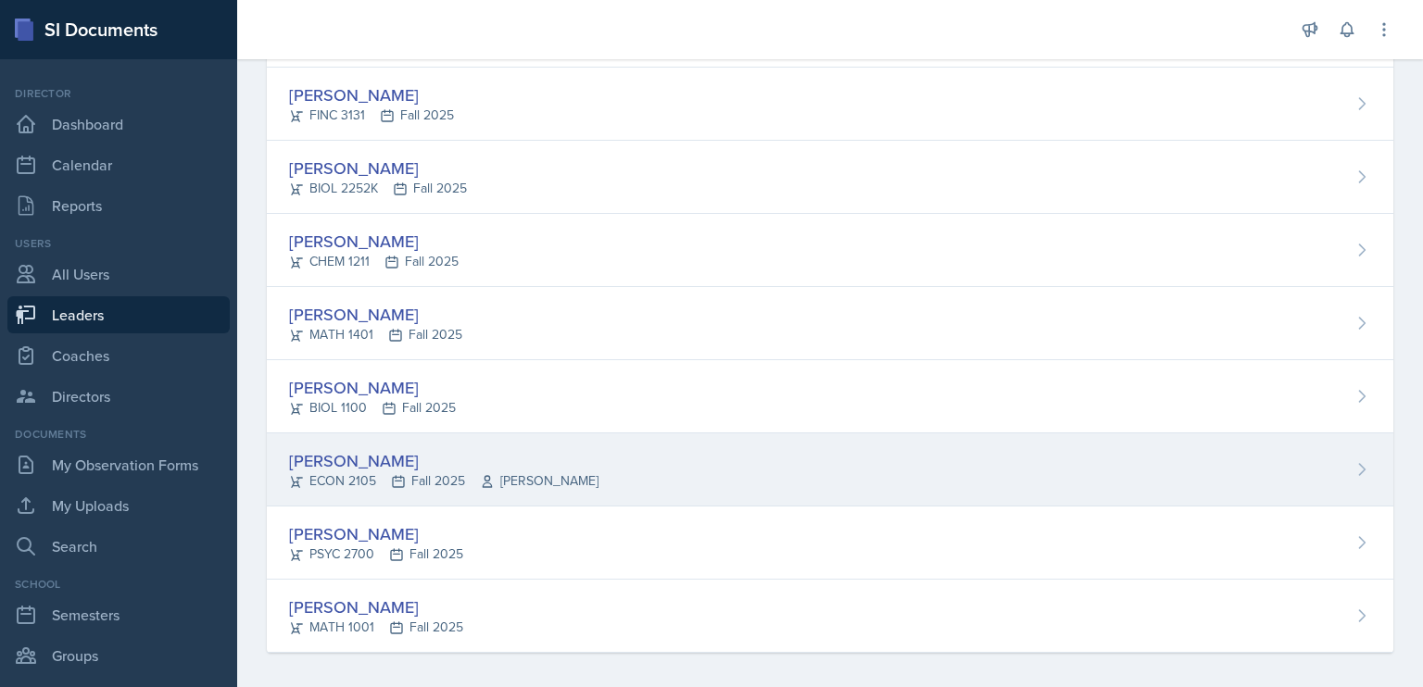
click at [377, 451] on div "[PERSON_NAME]" at bounding box center [443, 460] width 309 height 25
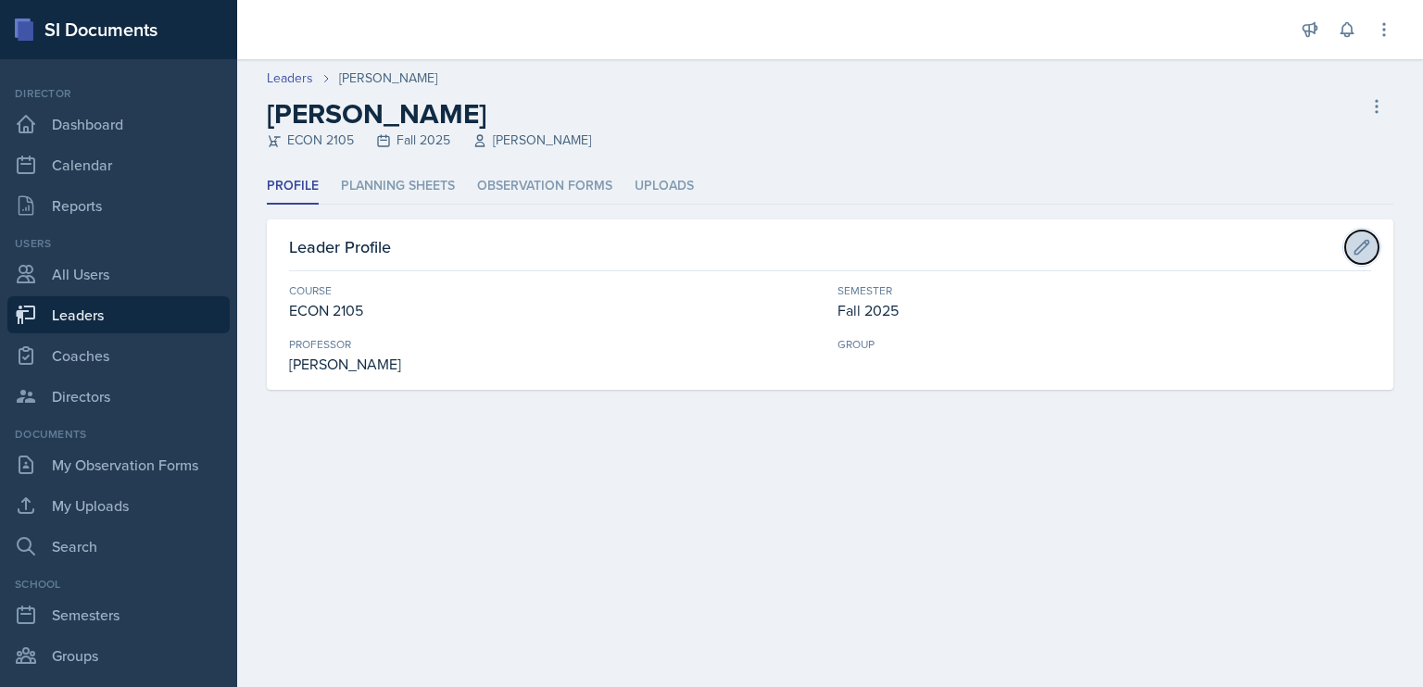
click at [1367, 246] on icon at bounding box center [1362, 247] width 19 height 19
select select "4343099e-561e-4cc0-9a64-1a58a6d3310b"
select select "986fdc3e-2246-4ffd-9cb8-78666de4ebed"
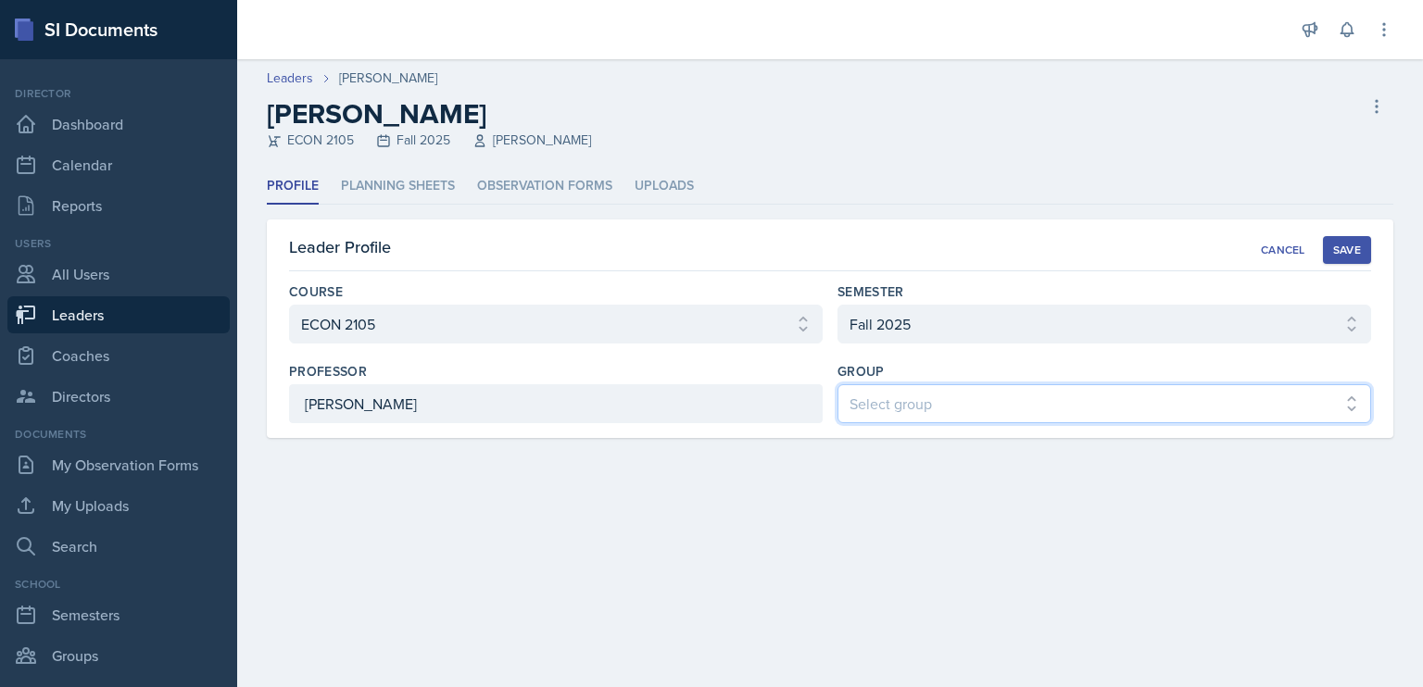
click at [961, 386] on select "Select group BECK MAPP MENCE" at bounding box center [1105, 403] width 534 height 39
select select "5ab81a1d-63dd-4c15-ab99-dbb949256b68"
click at [838, 384] on select "Select group BECK MAPP MENCE" at bounding box center [1105, 403] width 534 height 39
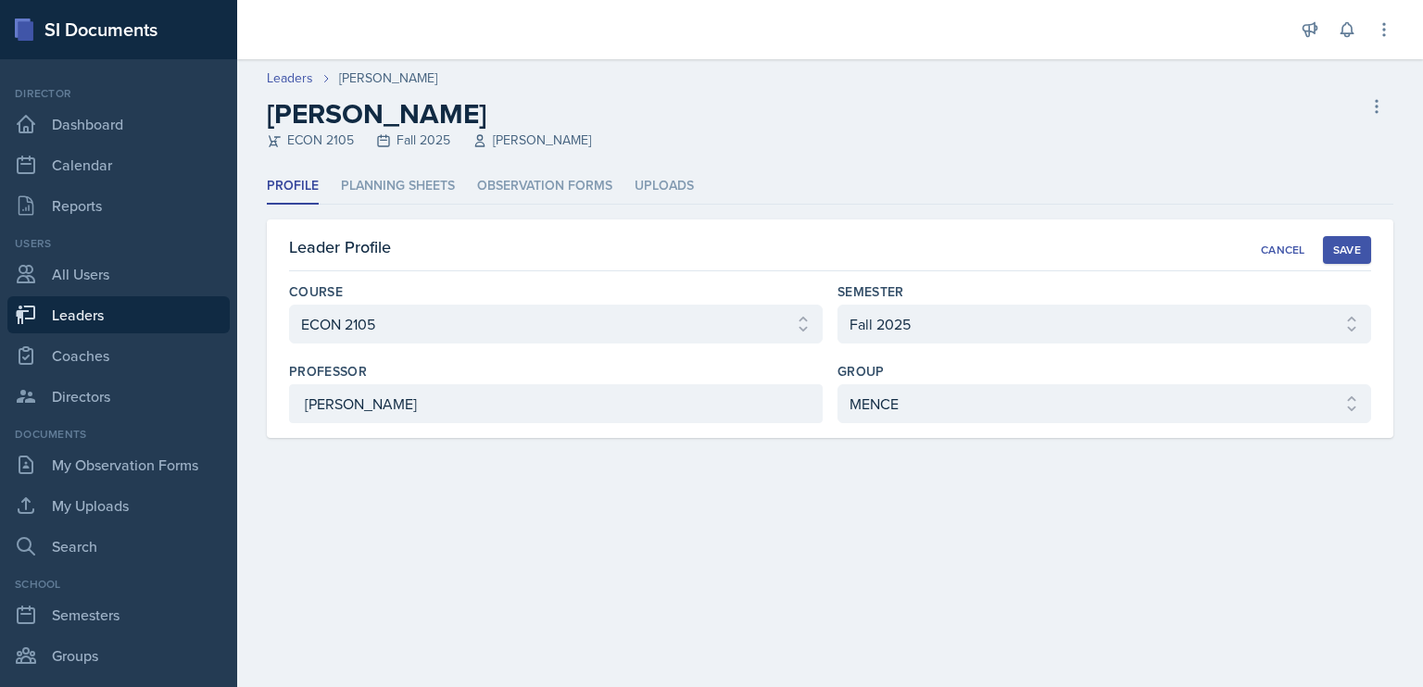
click at [1331, 260] on button "Save" at bounding box center [1347, 250] width 48 height 28
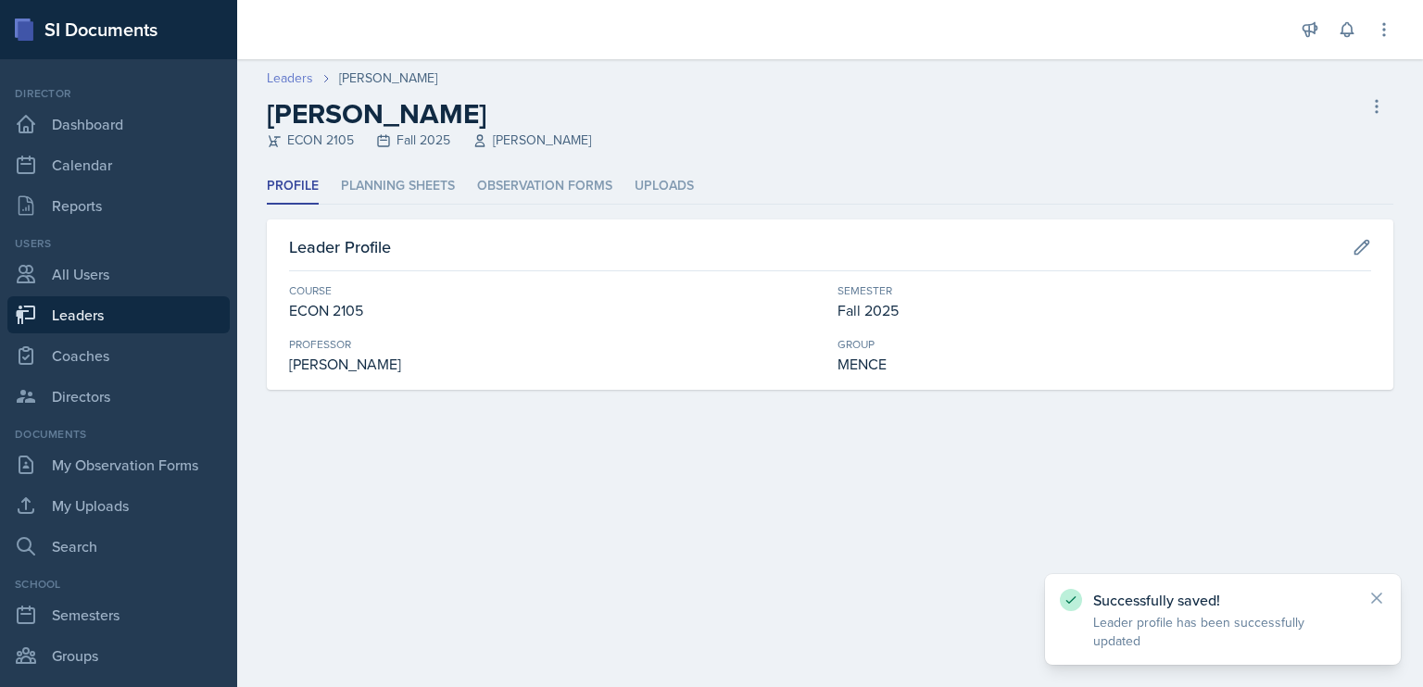
click at [278, 82] on link "Leaders" at bounding box center [290, 78] width 46 height 19
select select "986fdc3e-2246-4ffd-9cb8-78666de4ebed"
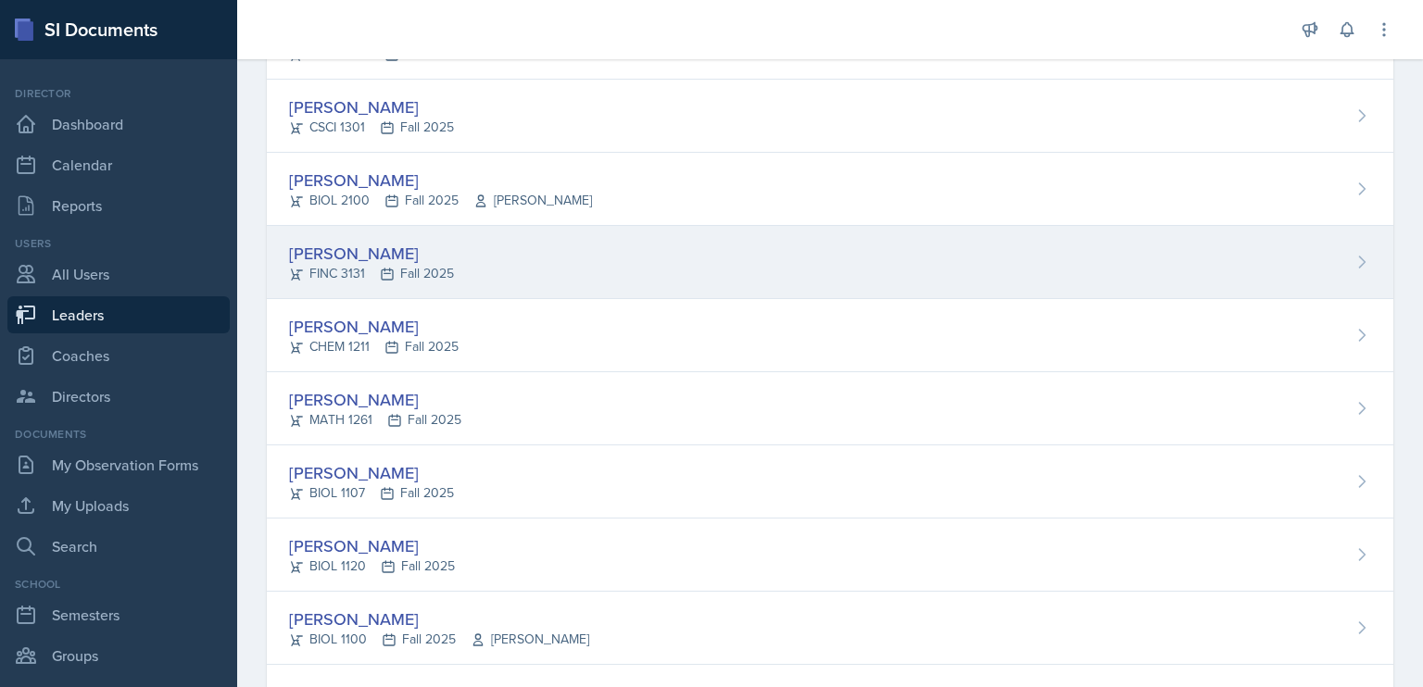
scroll to position [969, 0]
click at [335, 246] on div "[PERSON_NAME]" at bounding box center [371, 250] width 165 height 25
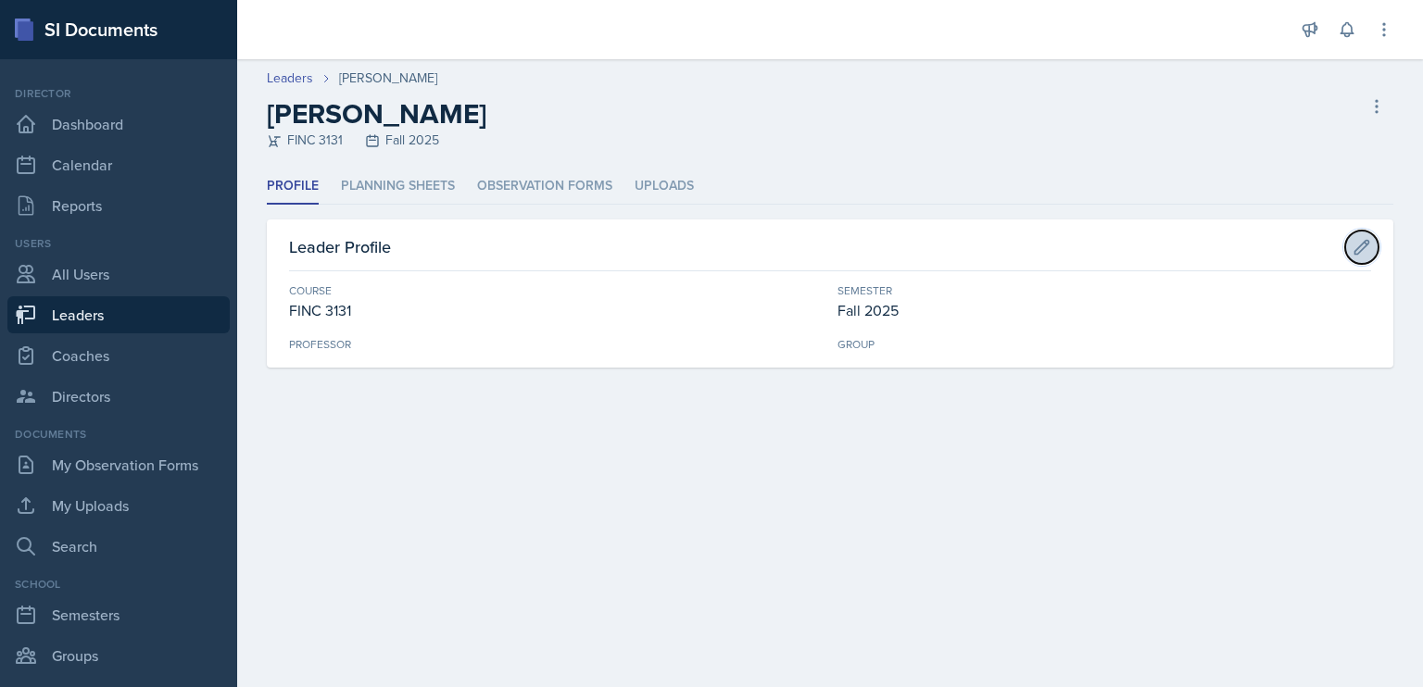
click at [1367, 253] on icon at bounding box center [1362, 247] width 19 height 19
select select "6e980457-ae96-48c6-87a0-7a1167454bc8"
select select "986fdc3e-2246-4ffd-9cb8-78666de4ebed"
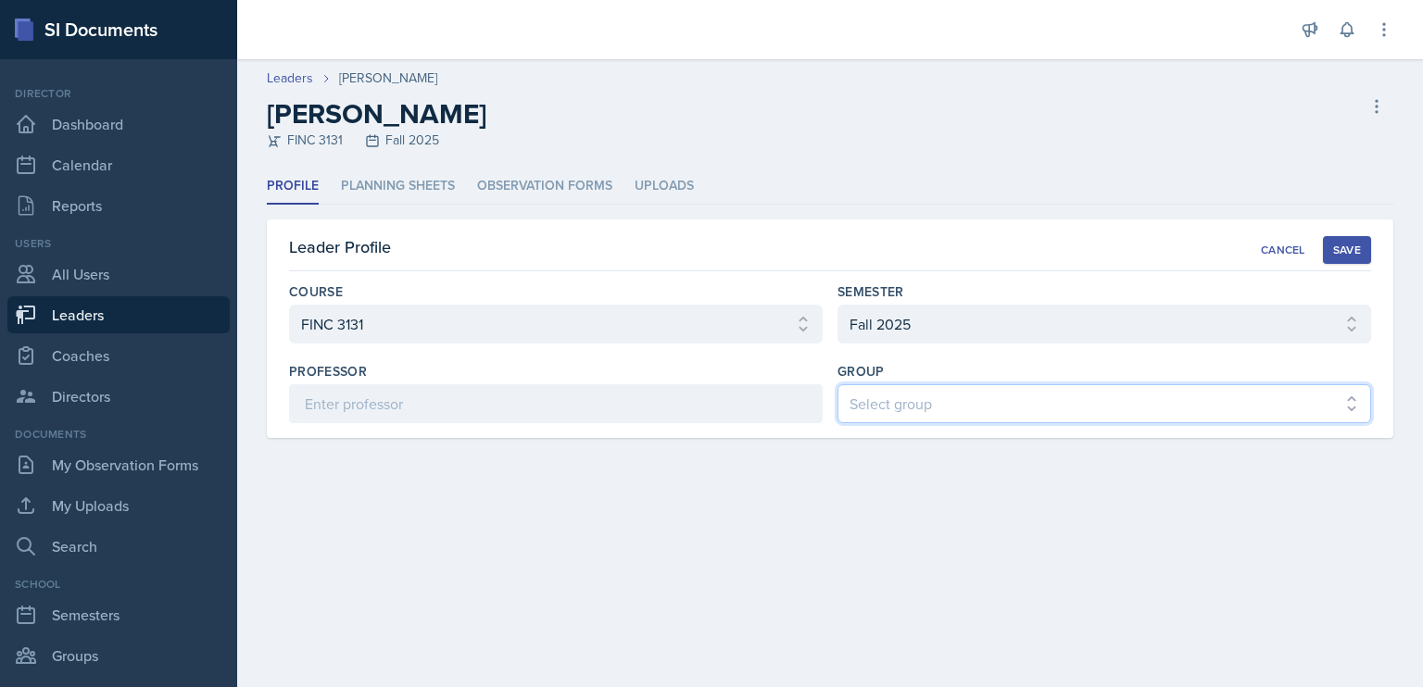
click at [1115, 407] on select "Select group BECK MAPP MENCE" at bounding box center [1105, 403] width 534 height 39
select select "5ab81a1d-63dd-4c15-ab99-dbb949256b68"
click at [838, 384] on select "Select group BECK MAPP MENCE" at bounding box center [1105, 403] width 534 height 39
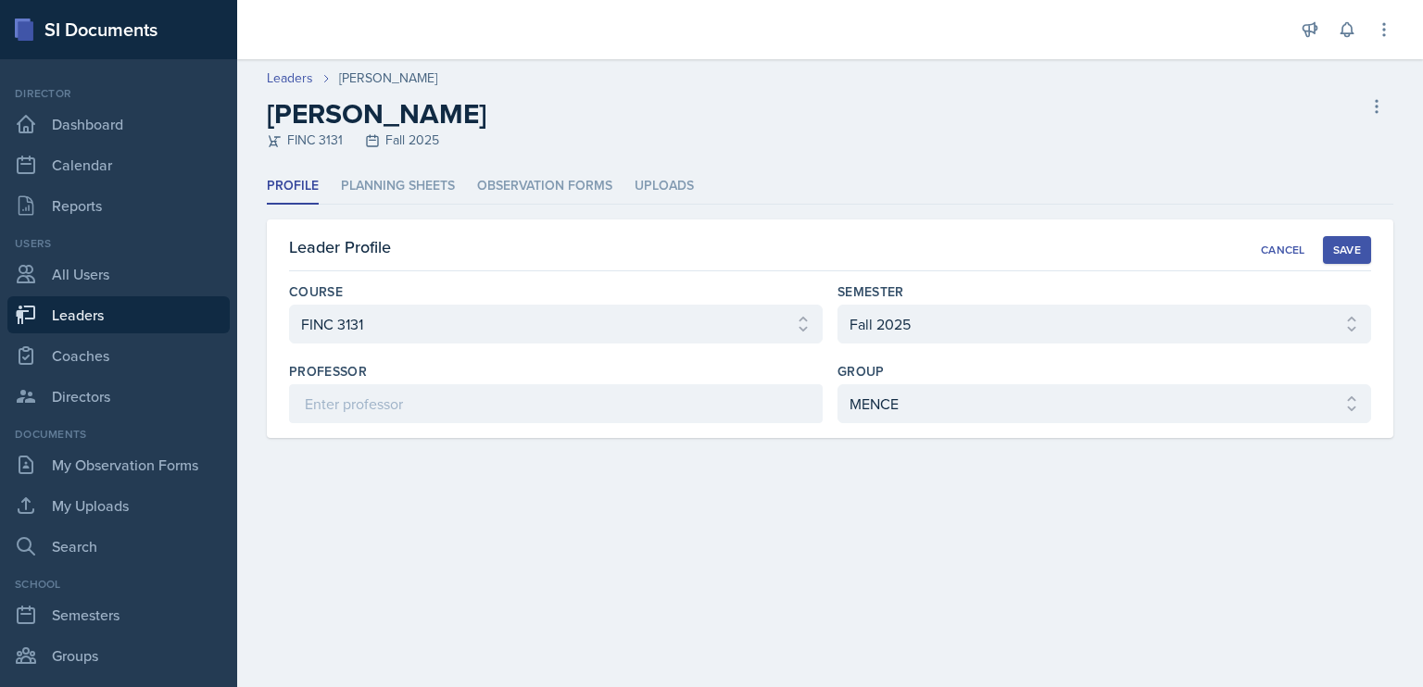
click at [1344, 244] on div "Save" at bounding box center [1347, 250] width 28 height 15
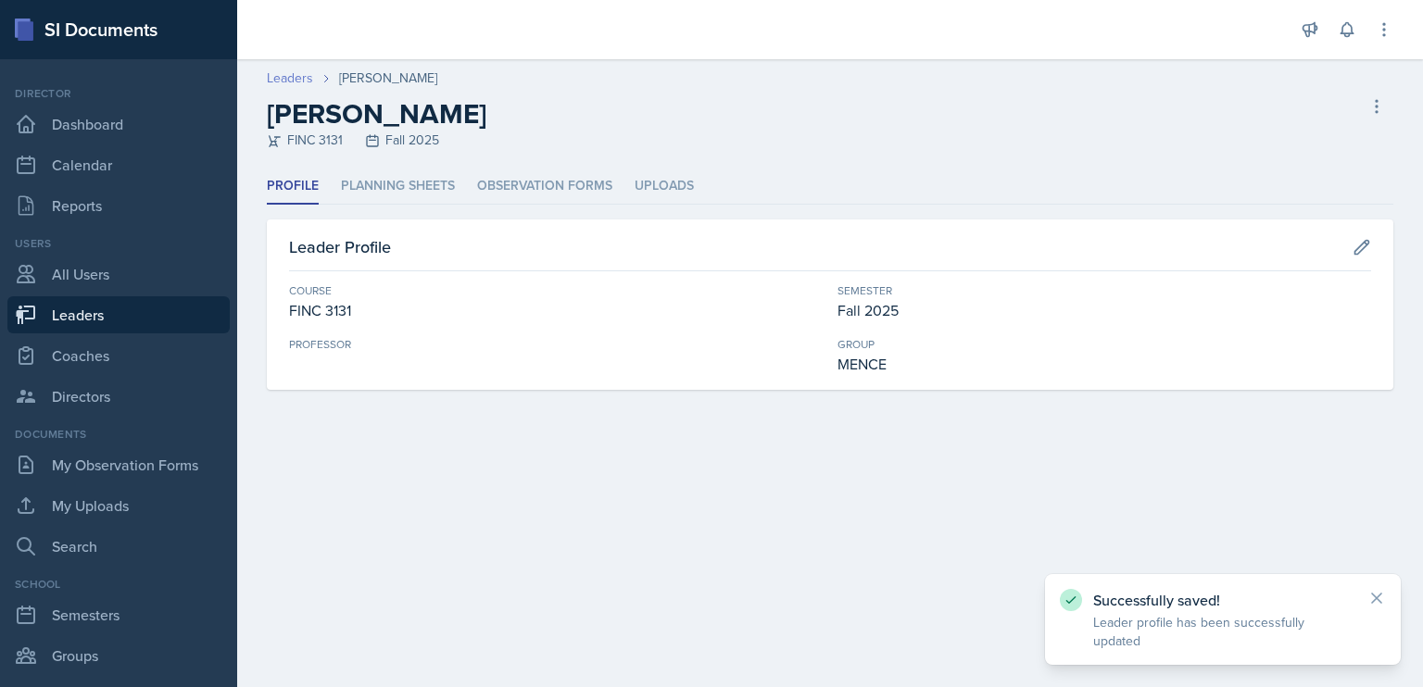
click at [302, 81] on link "Leaders" at bounding box center [290, 78] width 46 height 19
select select "986fdc3e-2246-4ffd-9cb8-78666de4ebed"
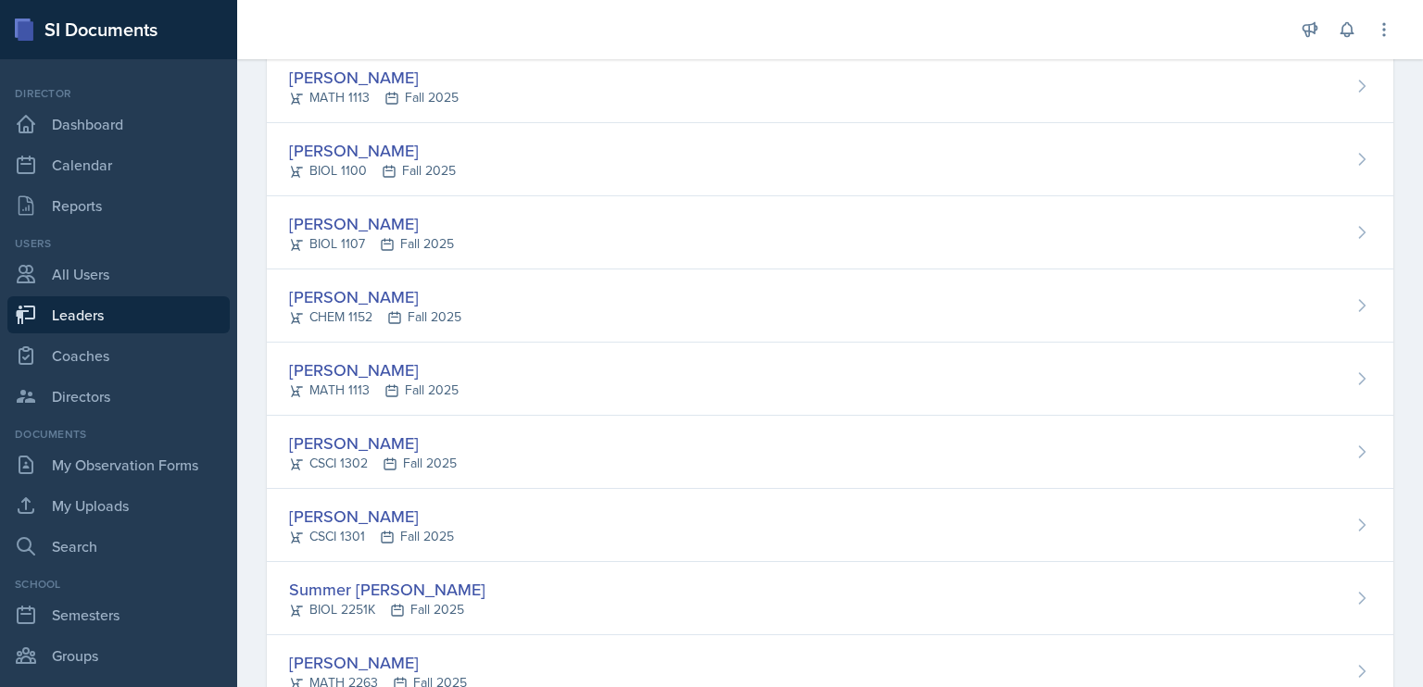
scroll to position [2438, 0]
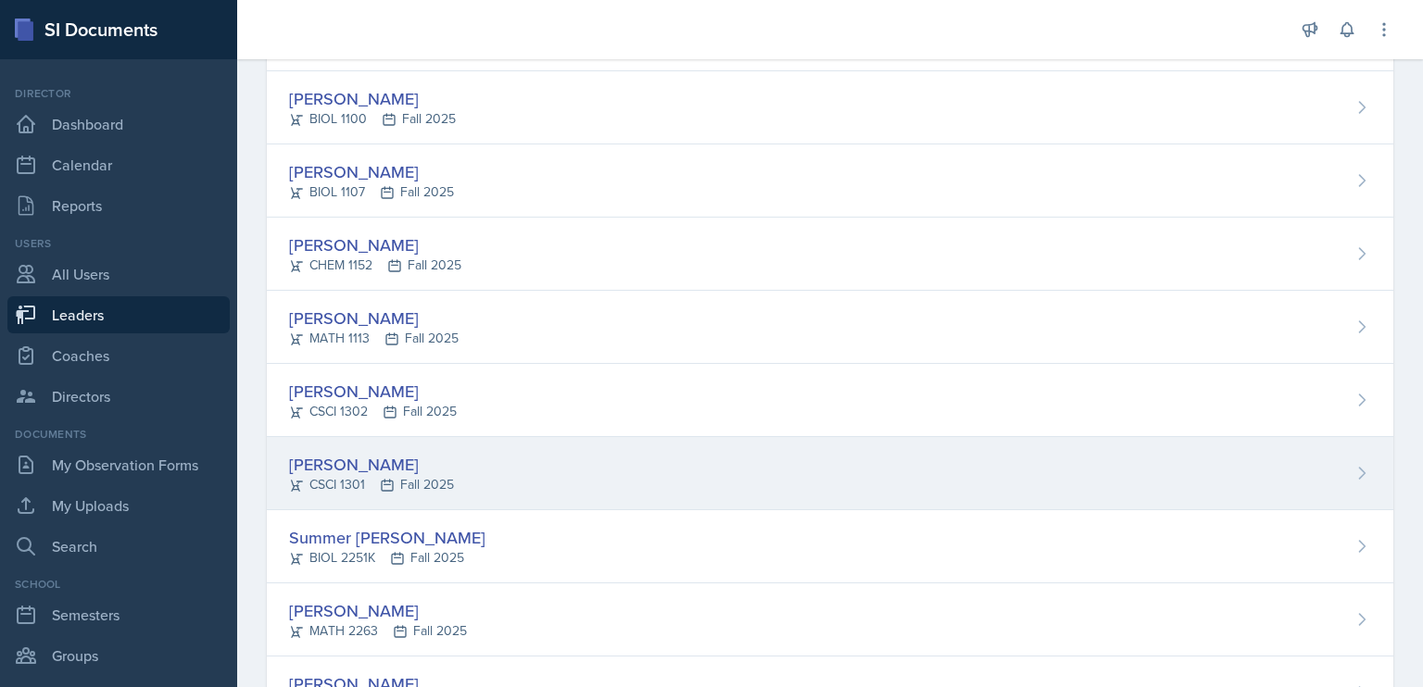
click at [358, 455] on div "[PERSON_NAME]" at bounding box center [371, 464] width 165 height 25
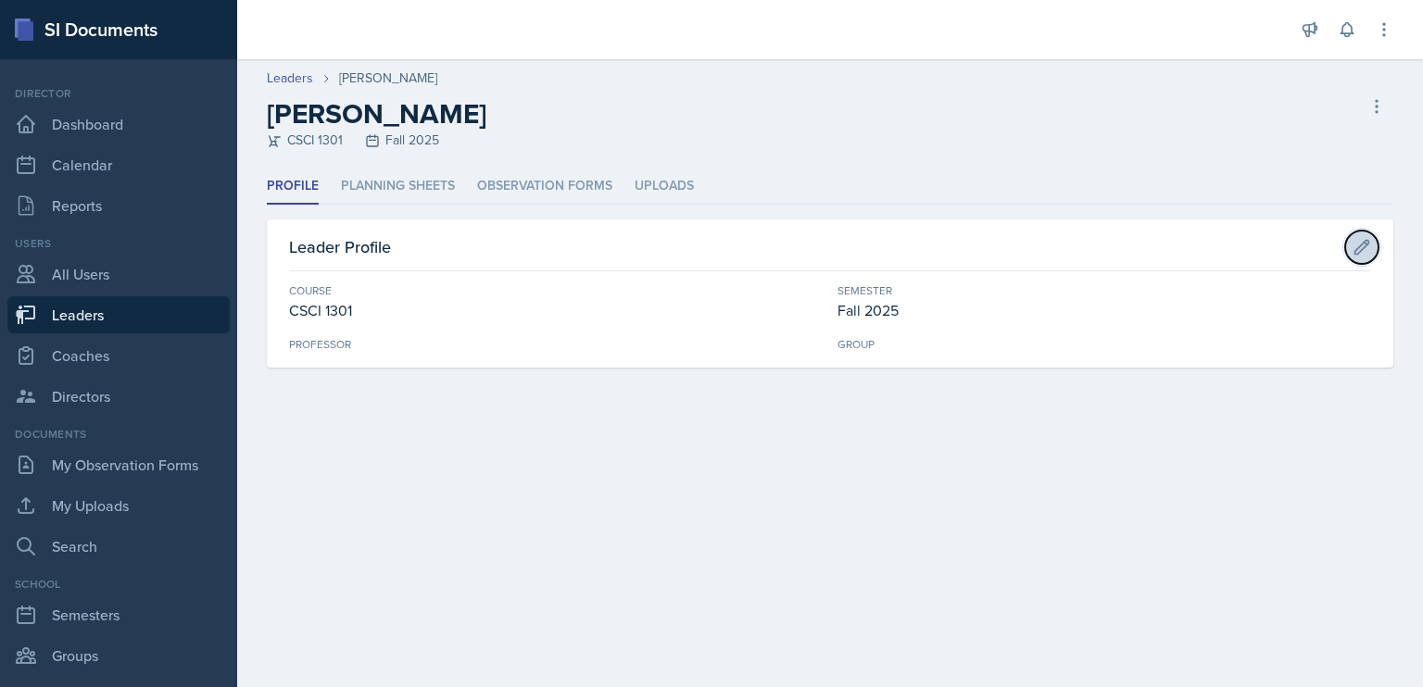
click at [1354, 244] on icon at bounding box center [1362, 247] width 19 height 19
select select "7072db4c-09ac-4341-8db3-aa9365c4f3c8"
select select "986fdc3e-2246-4ffd-9cb8-78666de4ebed"
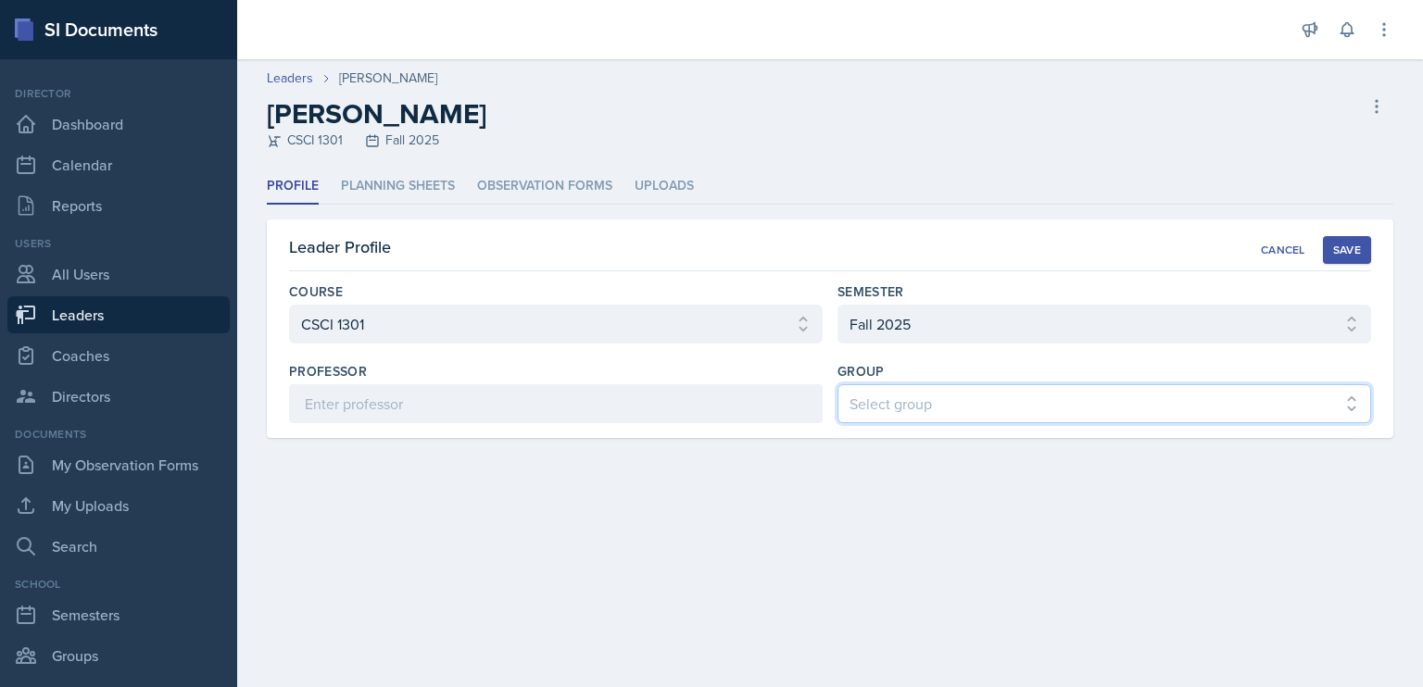
click at [1247, 397] on select "Select group BECK MAPP MENCE" at bounding box center [1105, 403] width 534 height 39
select select "5ab81a1d-63dd-4c15-ab99-dbb949256b68"
click at [838, 384] on select "Select group BECK MAPP MENCE" at bounding box center [1105, 403] width 534 height 39
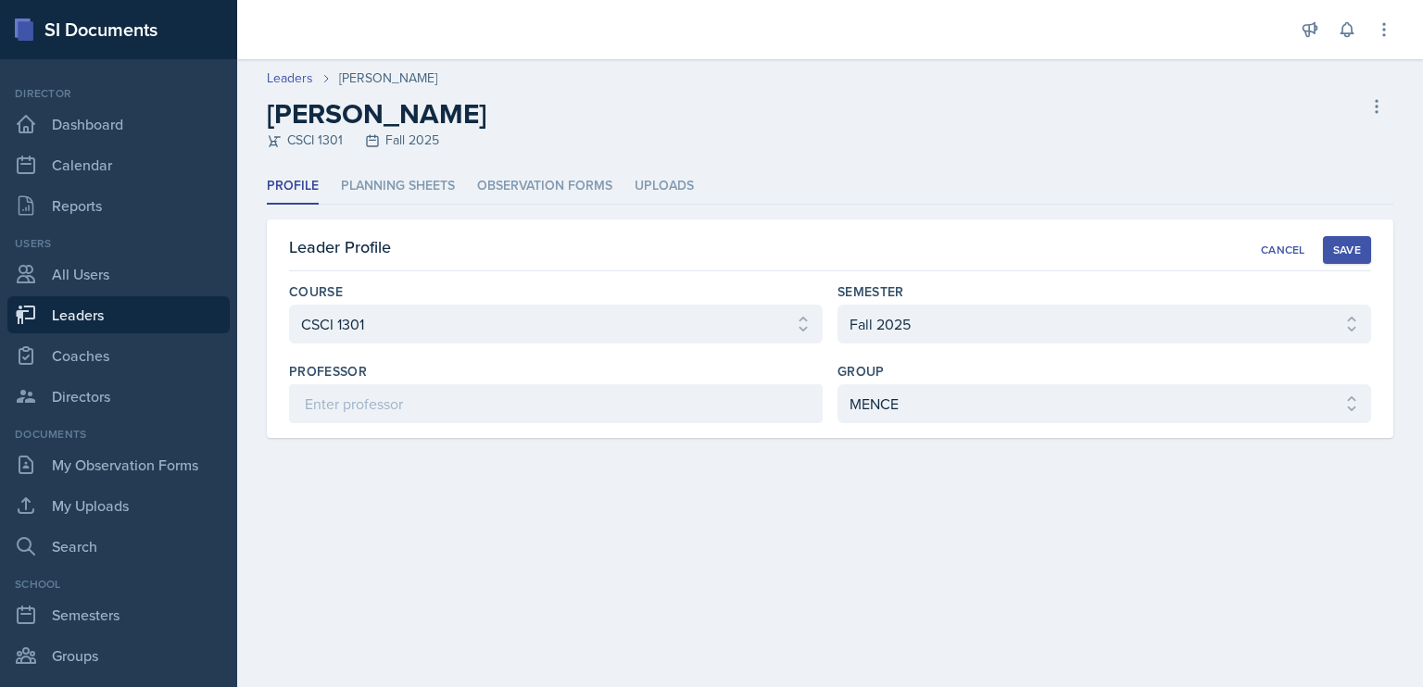
click at [1356, 260] on button "Save" at bounding box center [1347, 250] width 48 height 28
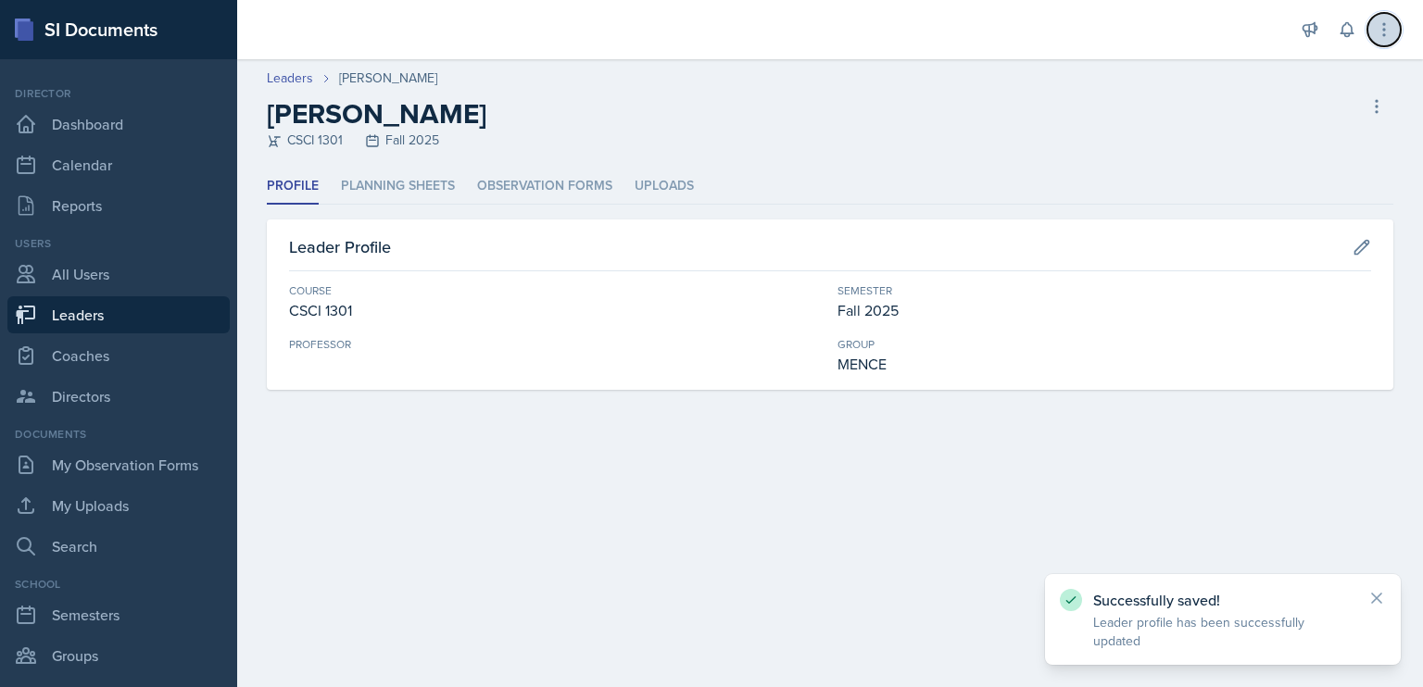
click at [1391, 31] on icon at bounding box center [1384, 29] width 19 height 19
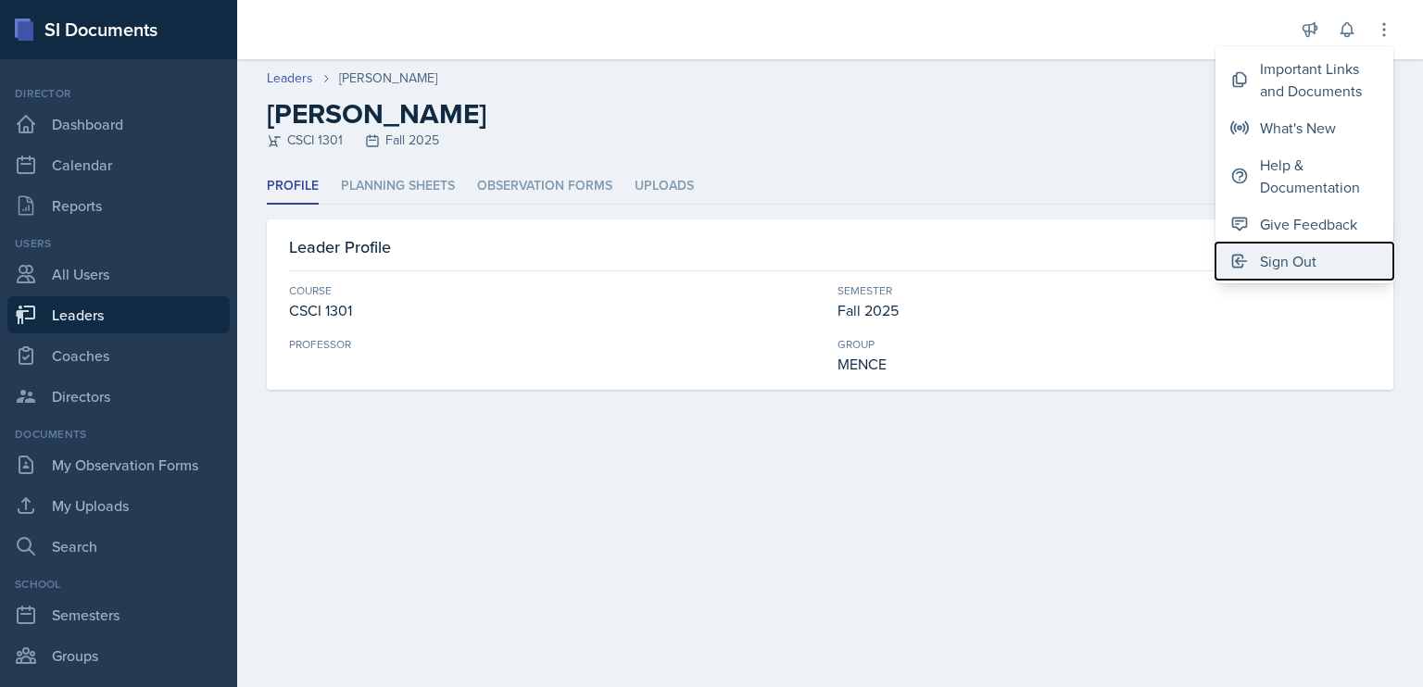
click at [1287, 264] on div "Sign Out" at bounding box center [1288, 261] width 57 height 22
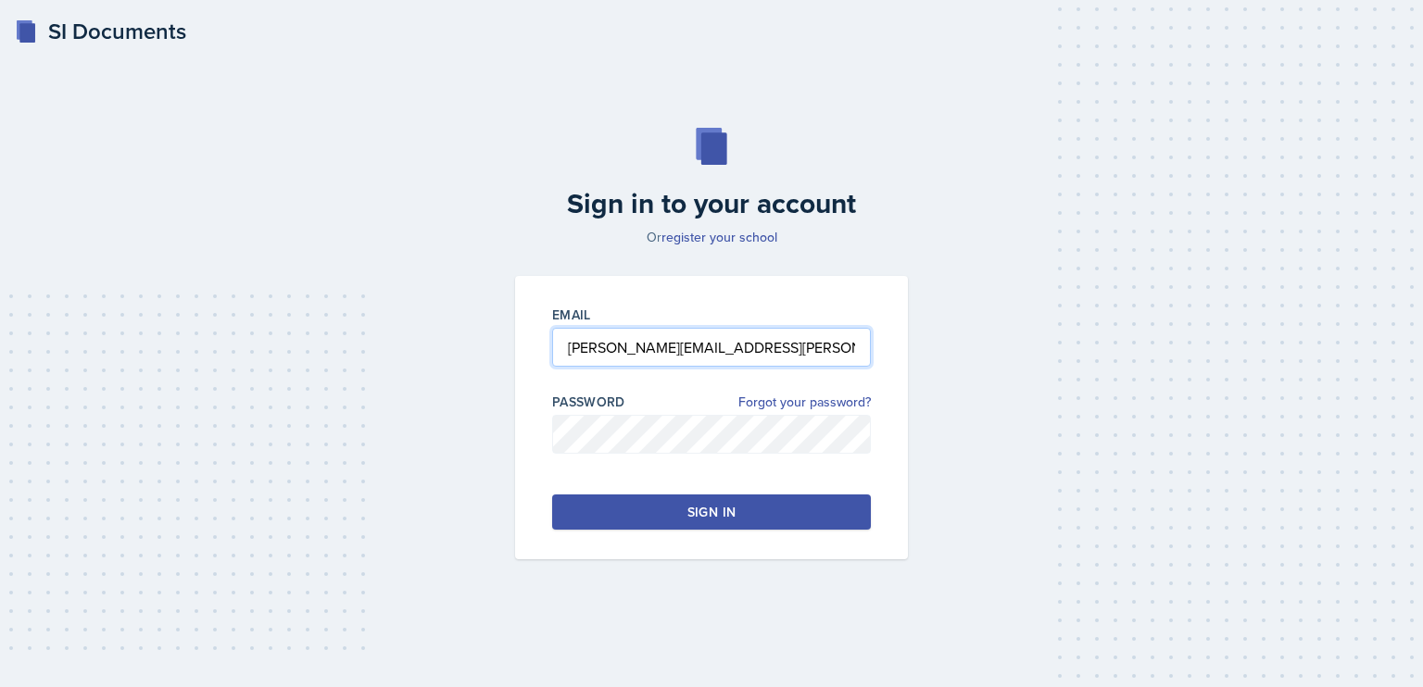
click at [749, 359] on input "jeanne.haslam@gcsu.edu" at bounding box center [711, 347] width 319 height 39
type input "keeley.casalou@bobcats.gcsu.edu"
click at [691, 511] on div "Sign in" at bounding box center [711, 512] width 48 height 19
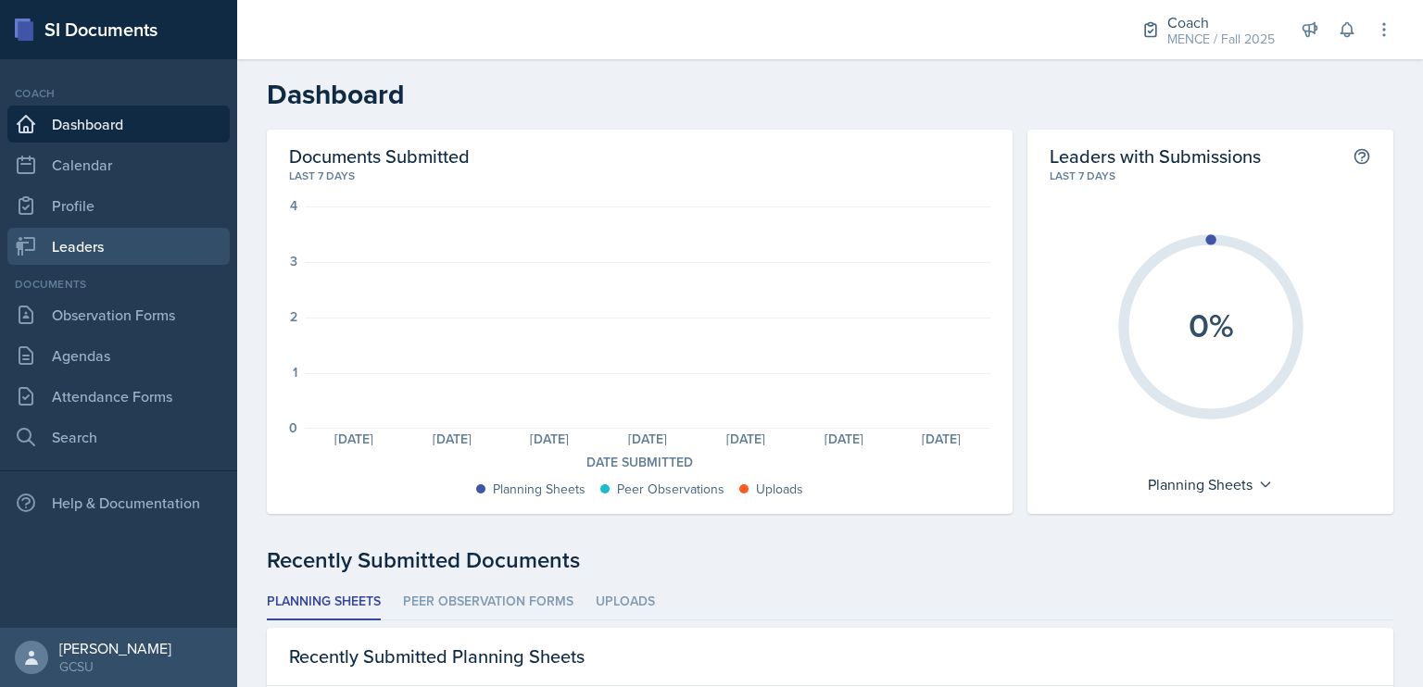
click at [67, 241] on link "Leaders" at bounding box center [118, 246] width 222 height 37
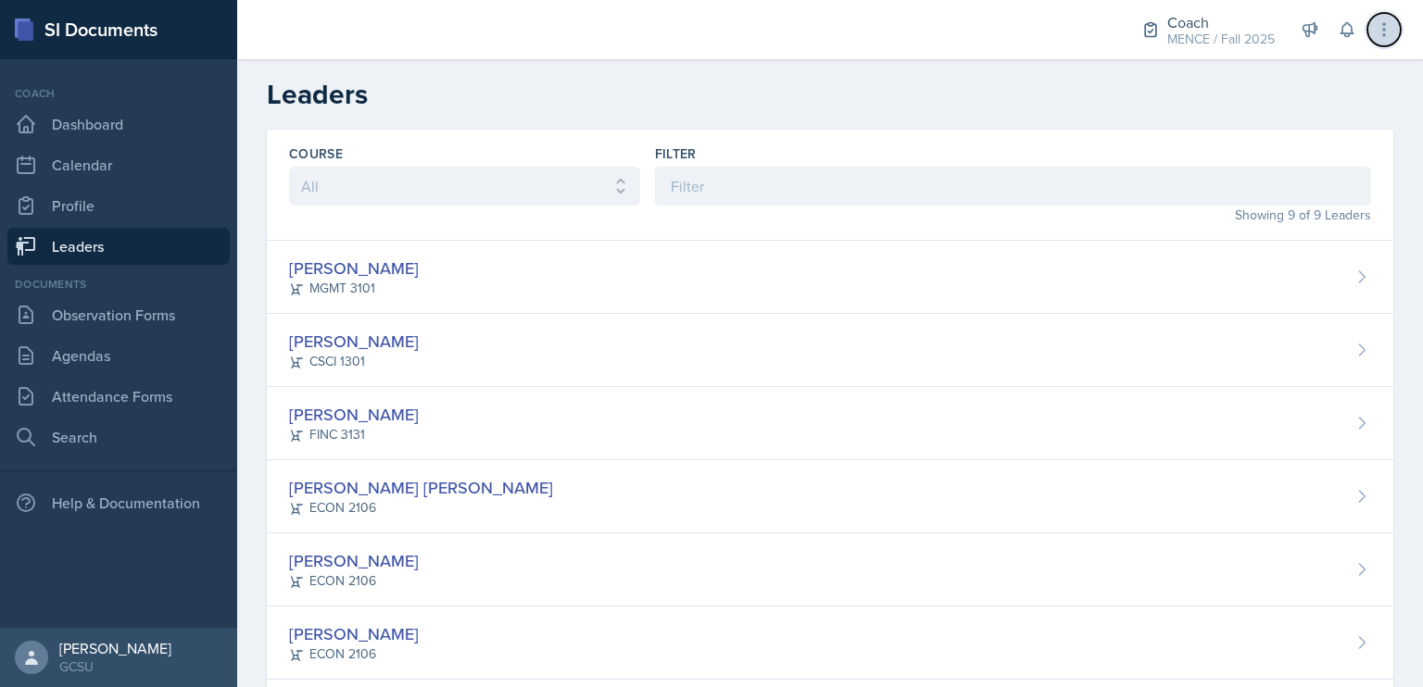
click at [1390, 24] on icon at bounding box center [1384, 29] width 19 height 19
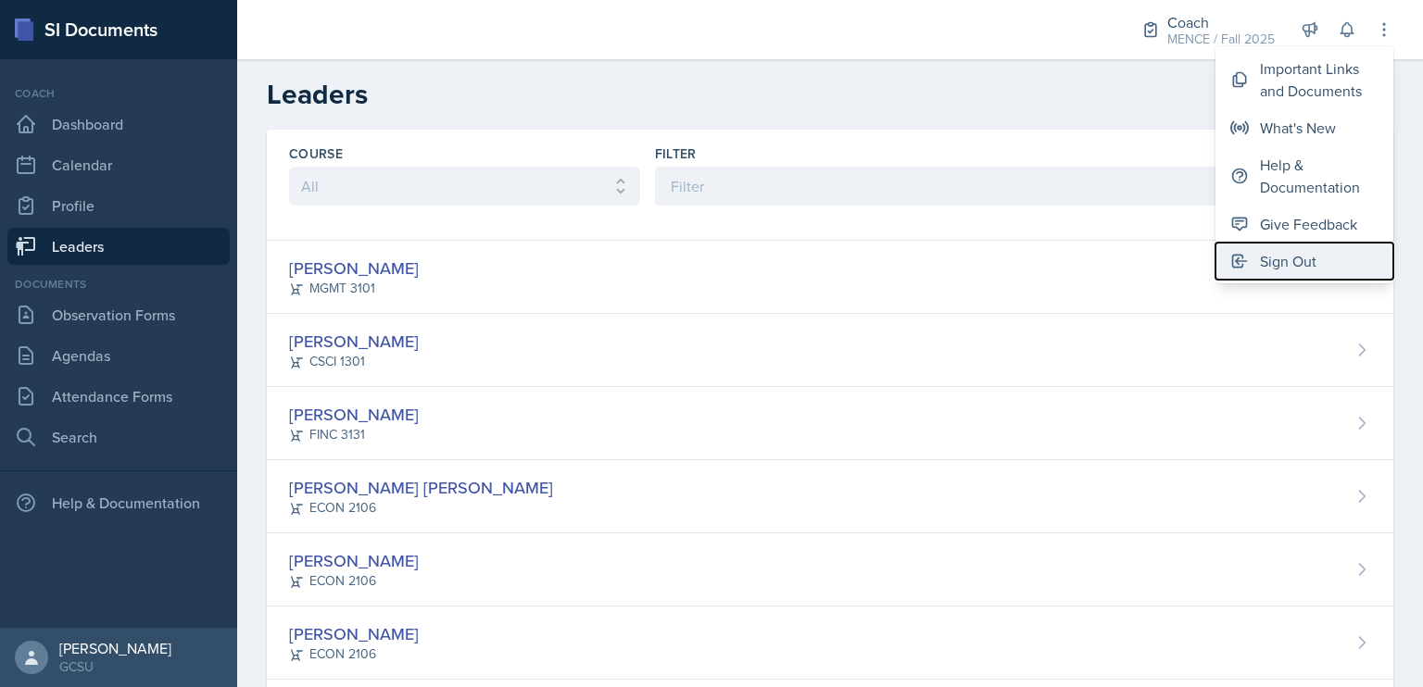
click at [1279, 258] on div "Sign Out" at bounding box center [1288, 261] width 57 height 22
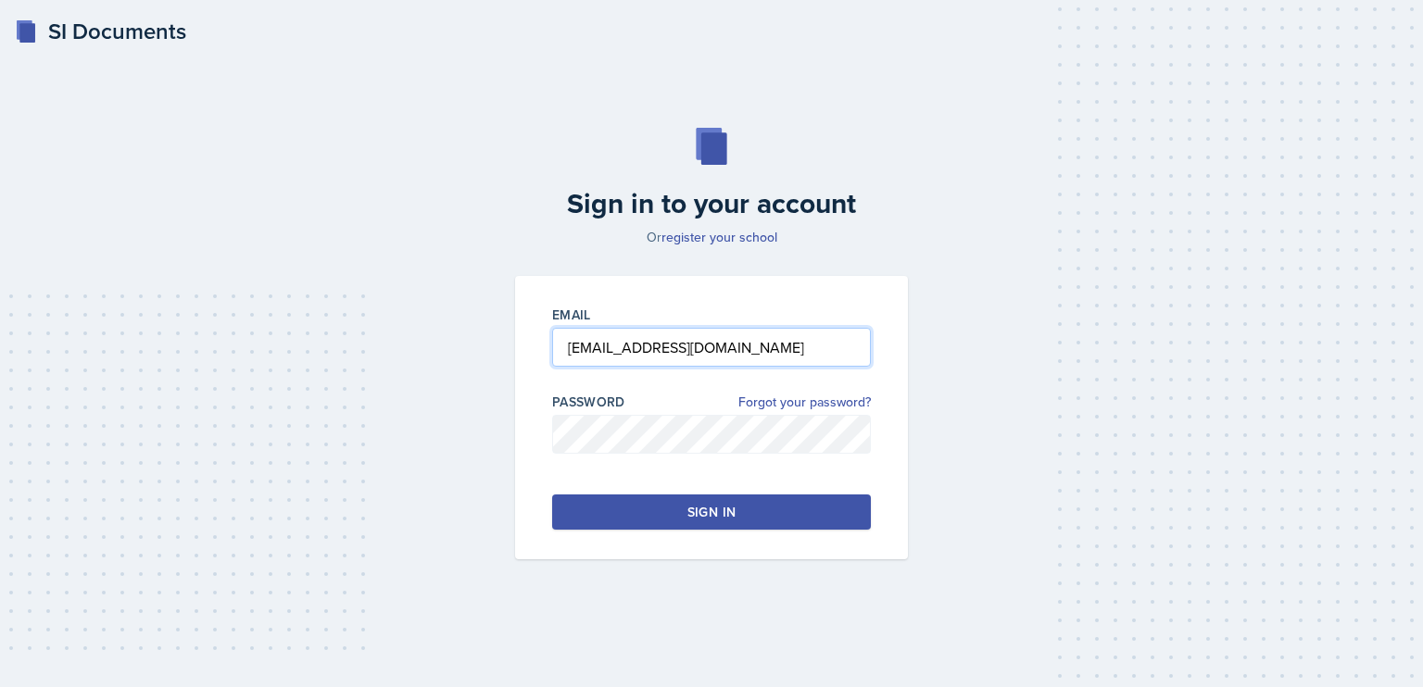
click at [619, 356] on input "keeley.casalou@bobcats.gcsu.edu" at bounding box center [711, 347] width 319 height 39
type input "jeanne.haslam@gcsu.edu"
click at [671, 516] on button "Sign in" at bounding box center [711, 512] width 319 height 35
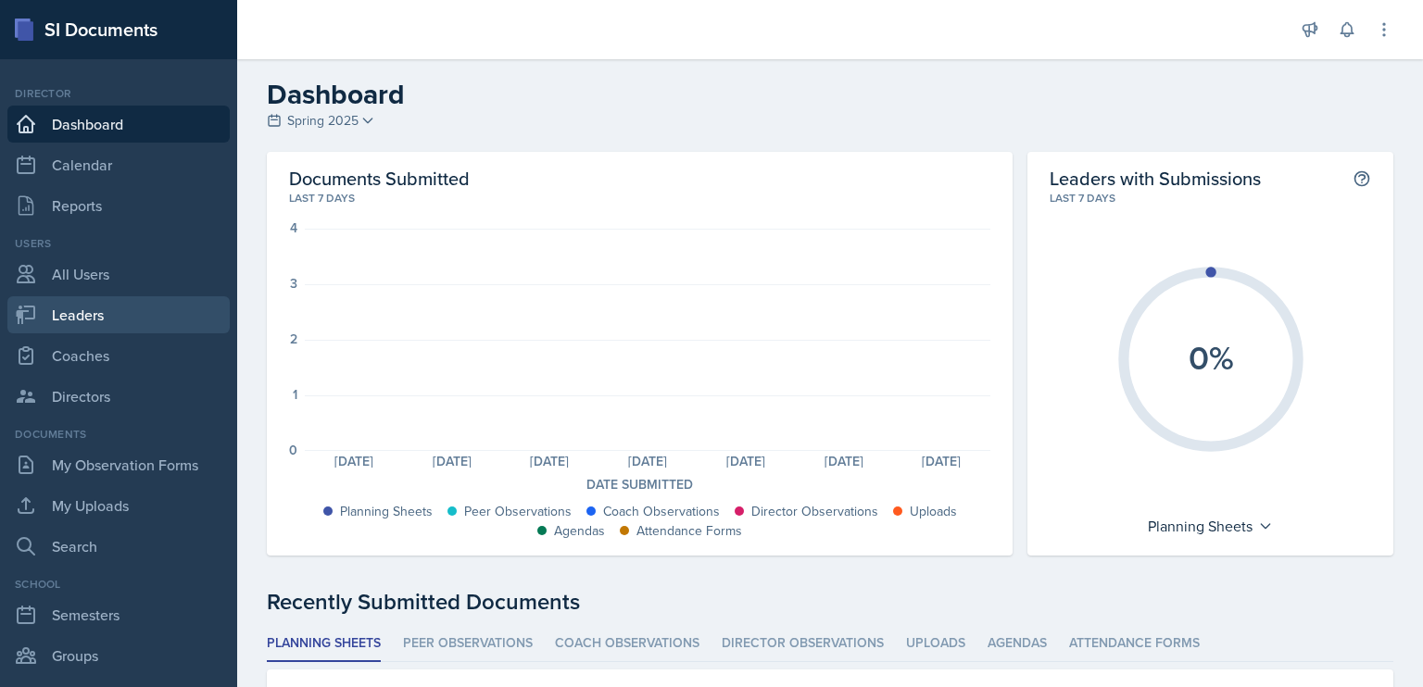
click at [112, 316] on link "Leaders" at bounding box center [118, 314] width 222 height 37
select select "986fdc3e-2246-4ffd-9cb8-78666de4ebed"
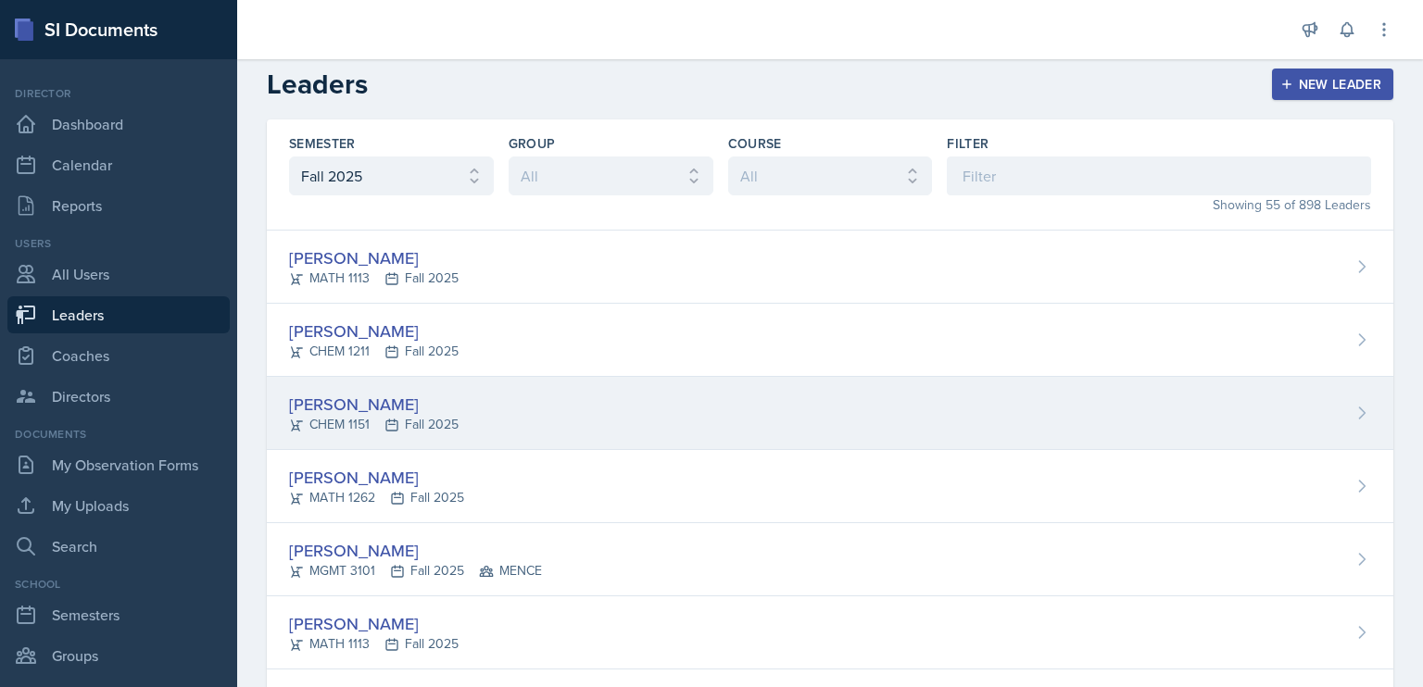
scroll to position [14, 0]
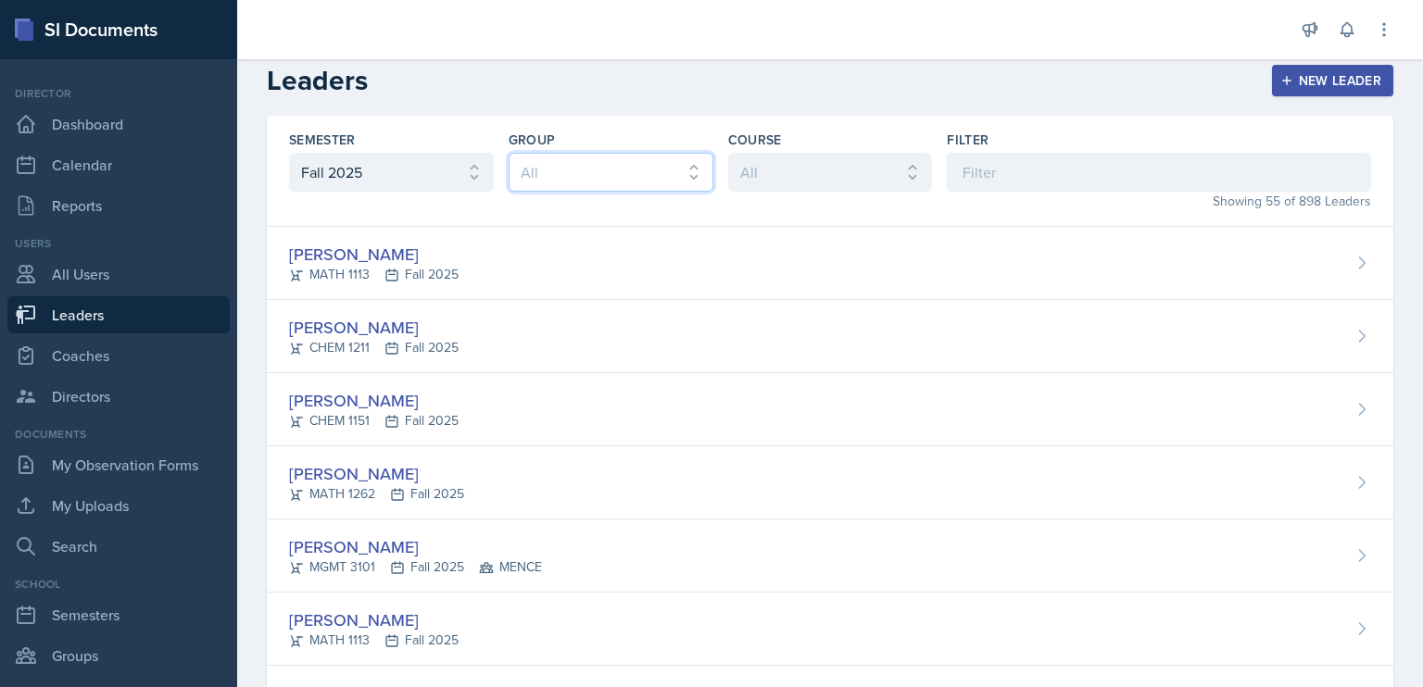
click at [596, 164] on select "All MAPP MENCE BECK" at bounding box center [611, 172] width 205 height 39
click at [595, 170] on select "All MAPP MENCE BECK" at bounding box center [611, 172] width 205 height 39
click at [864, 173] on select "All ACCT 3101 ACCT 3102 ASTR 1000 BIOL 1100 BIOL 1107 BIOL 1108 BIOL 1120 BIOL …" at bounding box center [830, 172] width 205 height 39
click at [982, 149] on div "Filter" at bounding box center [1159, 161] width 424 height 61
click at [987, 170] on input at bounding box center [1159, 172] width 424 height 39
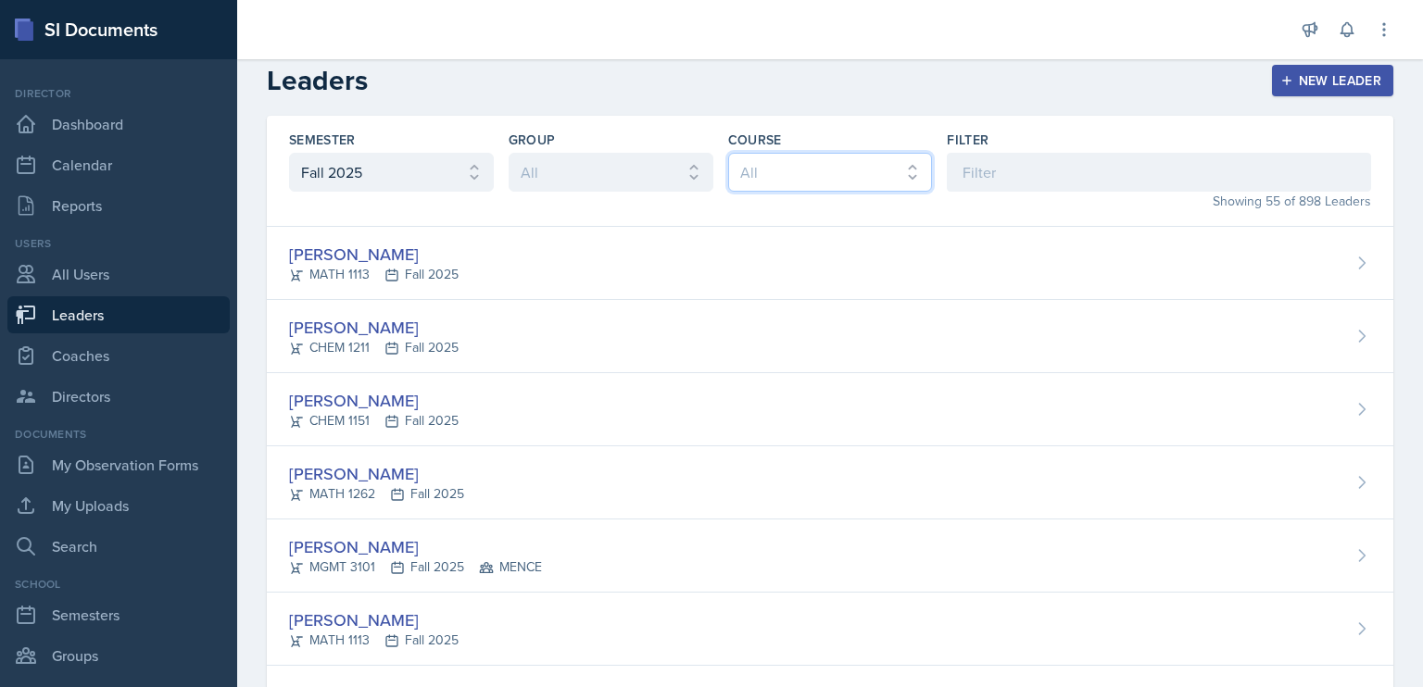
click at [844, 180] on select "All ACCT 3101 ACCT 3102 ASTR 1000 BIOL 1100 BIOL 1107 BIOL 1108 BIOL 1120 BIOL …" at bounding box center [830, 172] width 205 height 39
select select "7072db4c-09ac-4341-8db3-aa9365c4f3c8"
click at [728, 167] on select "All ACCT 3101 ACCT 3102 ASTR 1000 BIOL 1100 BIOL 1107 BIOL 1108 BIOL 1120 BIOL …" at bounding box center [830, 172] width 205 height 39
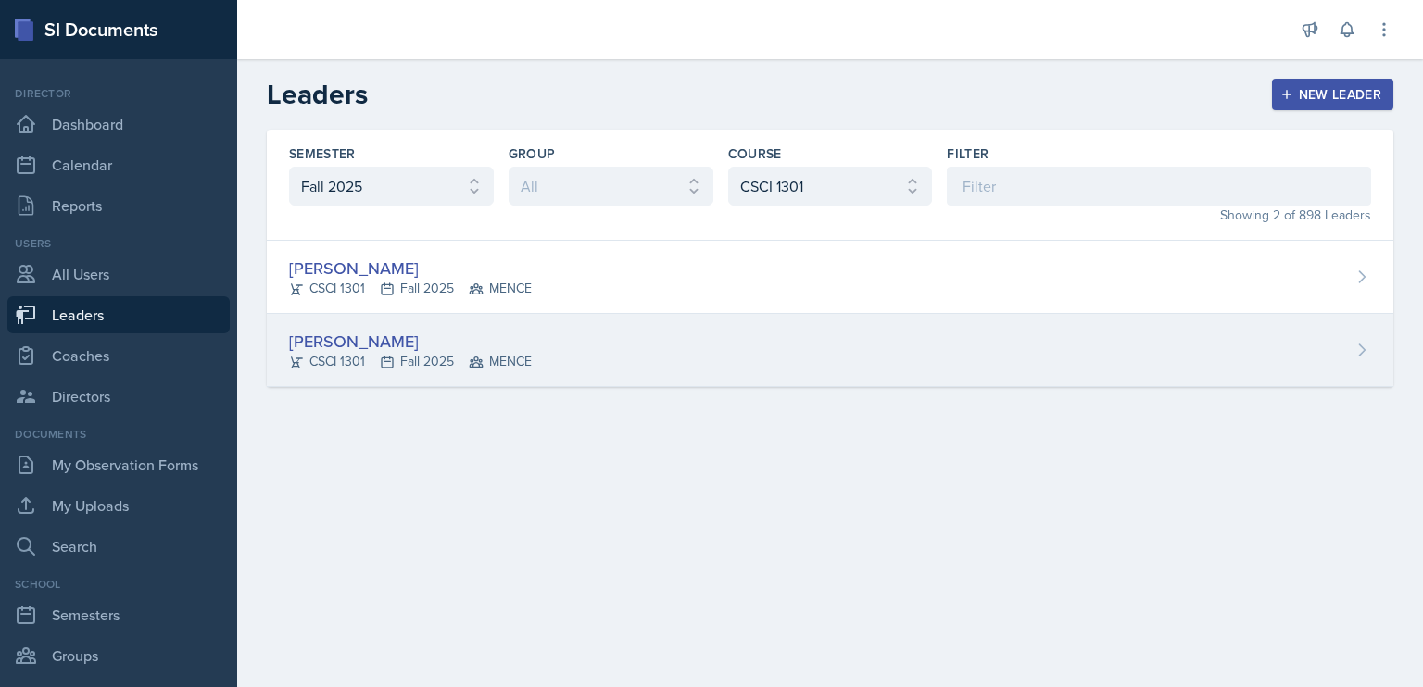
click at [364, 339] on div "[PERSON_NAME]" at bounding box center [410, 341] width 243 height 25
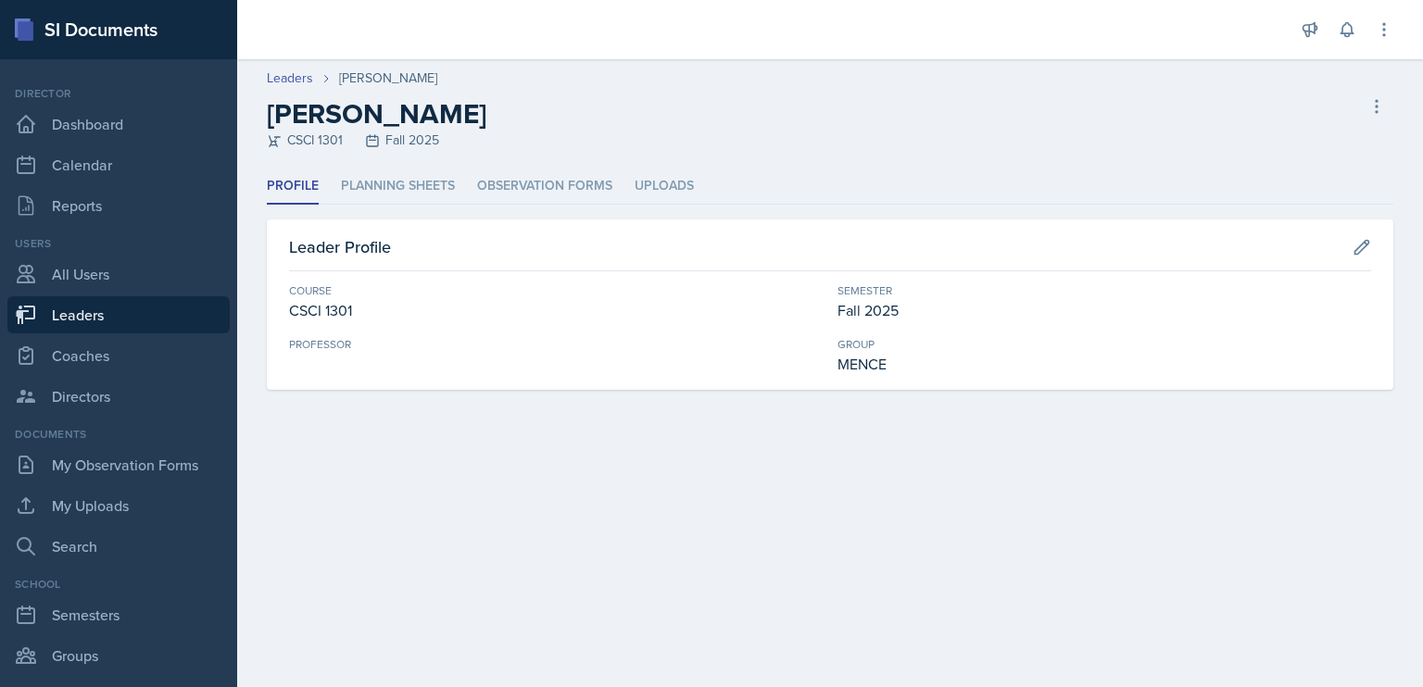
select select "986fdc3e-2246-4ffd-9cb8-78666de4ebed"
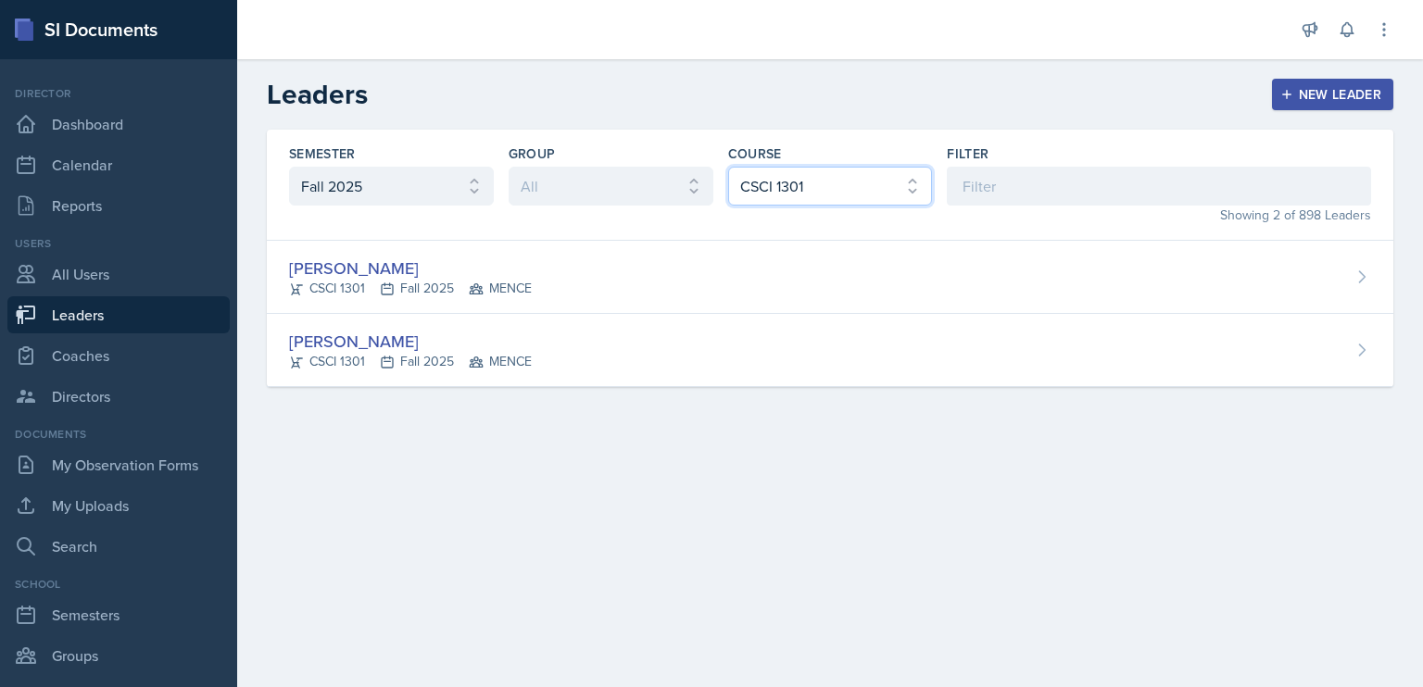
click at [768, 174] on select "All ACCT 3101 ACCT 3102 ASTR 1000 BIOL 1100 BIOL 1107 BIOL 1108 BIOL 1120 BIOL …" at bounding box center [830, 186] width 205 height 39
click at [728, 167] on select "All ACCT 3101 ACCT 3102 ASTR 1000 BIOL 1100 BIOL 1107 BIOL 1108 BIOL 1120 BIOL …" at bounding box center [830, 186] width 205 height 39
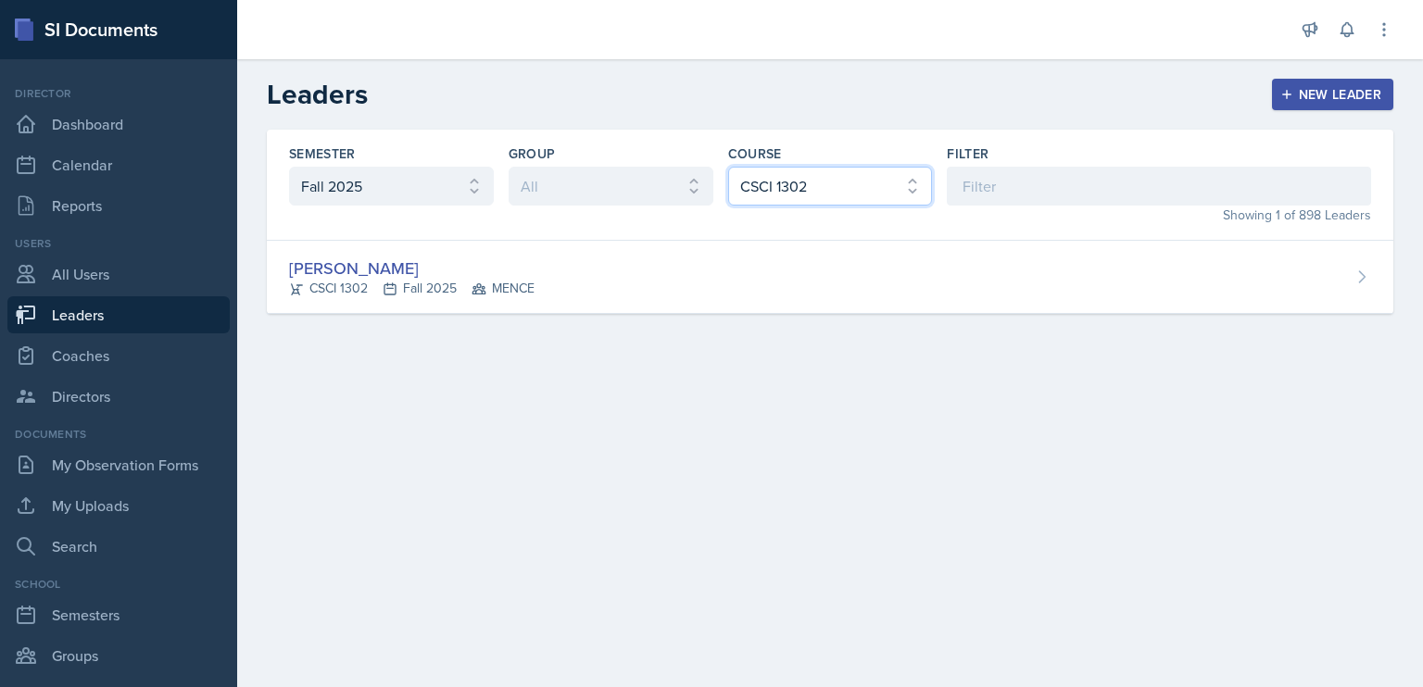
click at [835, 191] on select "All ACCT 3101 ACCT 3102 ASTR 1000 BIOL 1100 BIOL 1107 BIOL 1108 BIOL 1120 BIOL …" at bounding box center [830, 186] width 205 height 39
click at [728, 167] on select "All ACCT 3101 ACCT 3102 ASTR 1000 BIOL 1100 BIOL 1107 BIOL 1108 BIOL 1120 BIOL …" at bounding box center [830, 186] width 205 height 39
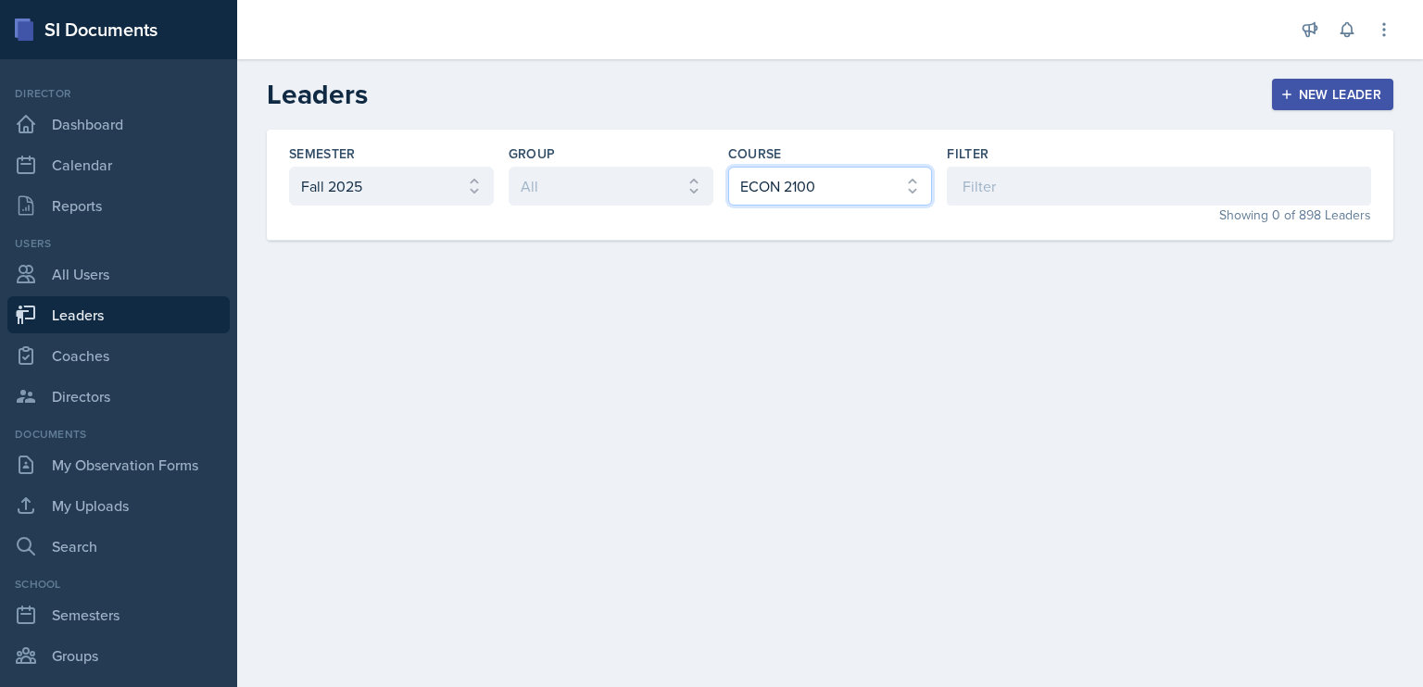
click at [818, 199] on select "All ACCT 3101 ACCT 3102 ASTR 1000 BIOL 1100 BIOL 1107 BIOL 1108 BIOL 1120 BIOL …" at bounding box center [830, 186] width 205 height 39
select select "4343099e-561e-4cc0-9a64-1a58a6d3310b"
click at [728, 167] on select "All ACCT 3101 ACCT 3102 ASTR 1000 BIOL 1100 BIOL 1107 BIOL 1108 BIOL 1120 BIOL …" at bounding box center [830, 186] width 205 height 39
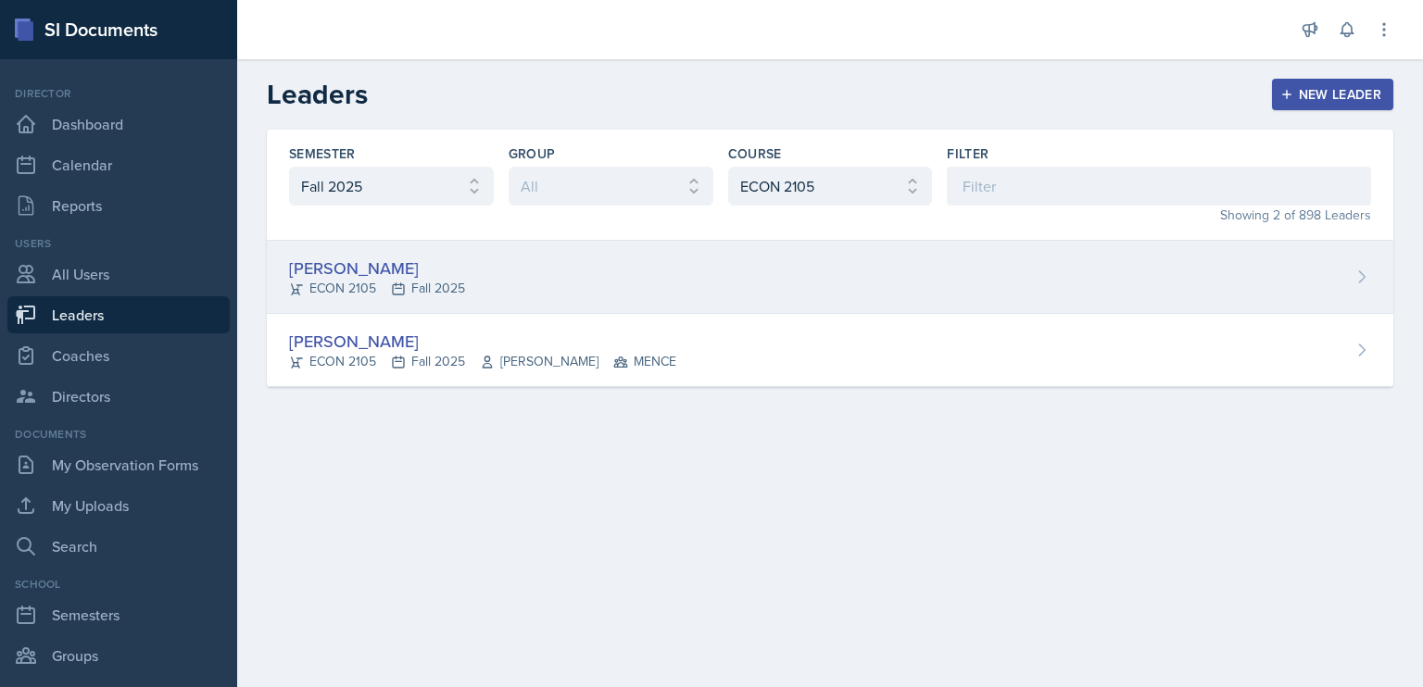
click at [341, 264] on div "[PERSON_NAME]" at bounding box center [377, 268] width 176 height 25
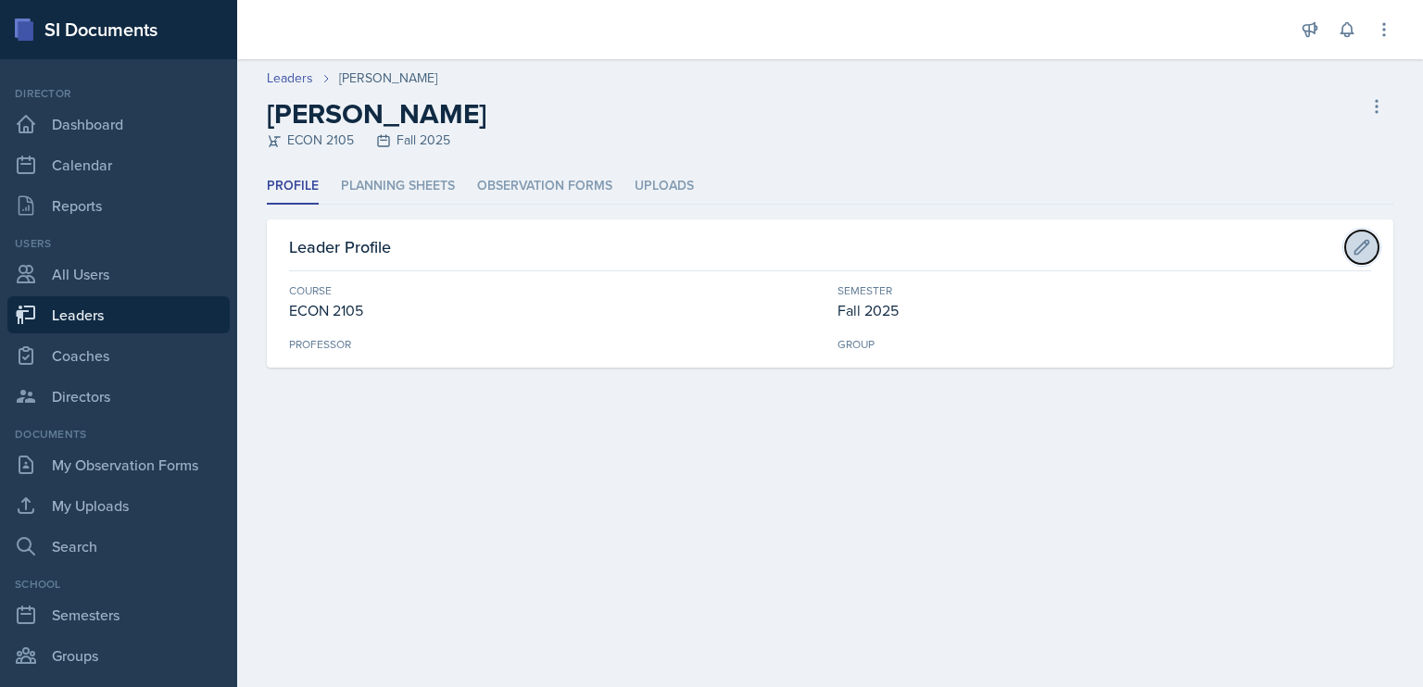
click at [1362, 245] on icon at bounding box center [1362, 247] width 19 height 19
select select "4343099e-561e-4cc0-9a64-1a58a6d3310b"
select select "986fdc3e-2246-4ffd-9cb8-78666de4ebed"
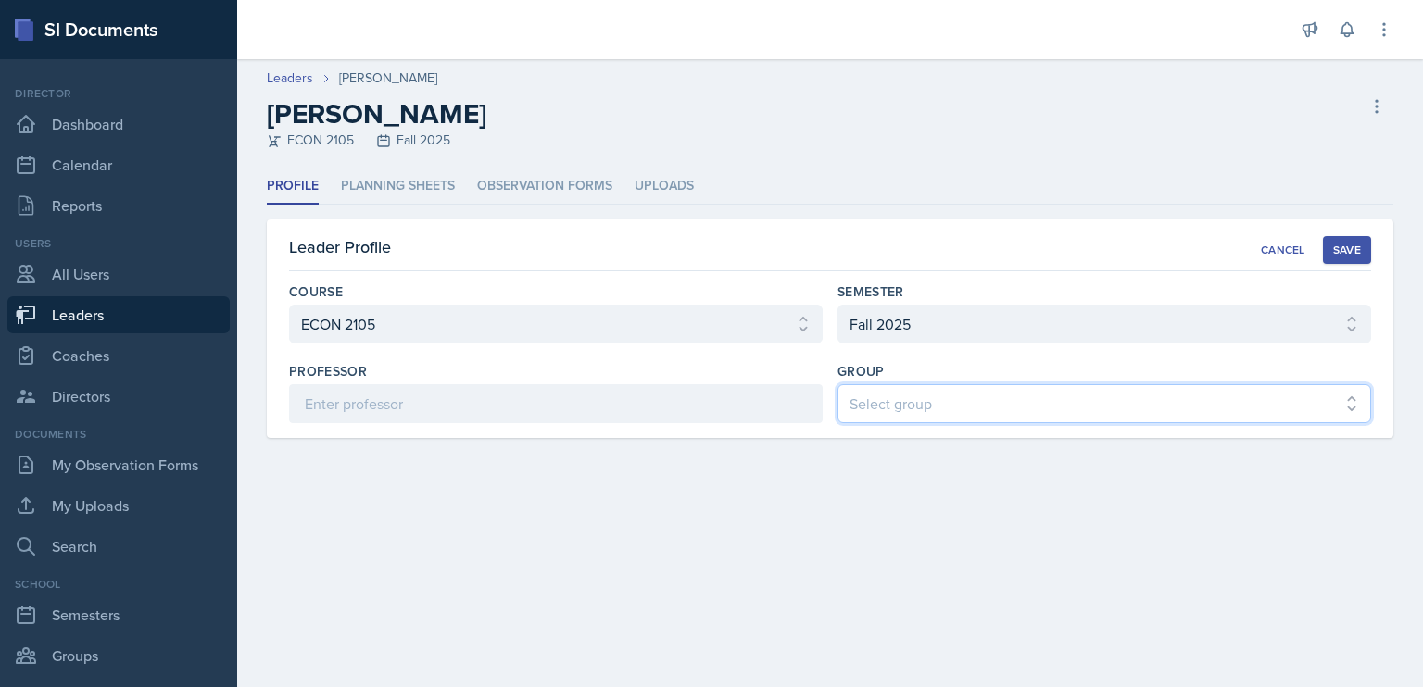
click at [1100, 413] on select "Select group BECK MAPP MENCE" at bounding box center [1105, 403] width 534 height 39
select select "5ab81a1d-63dd-4c15-ab99-dbb949256b68"
click at [838, 384] on select "Select group BECK MAPP MENCE" at bounding box center [1105, 403] width 534 height 39
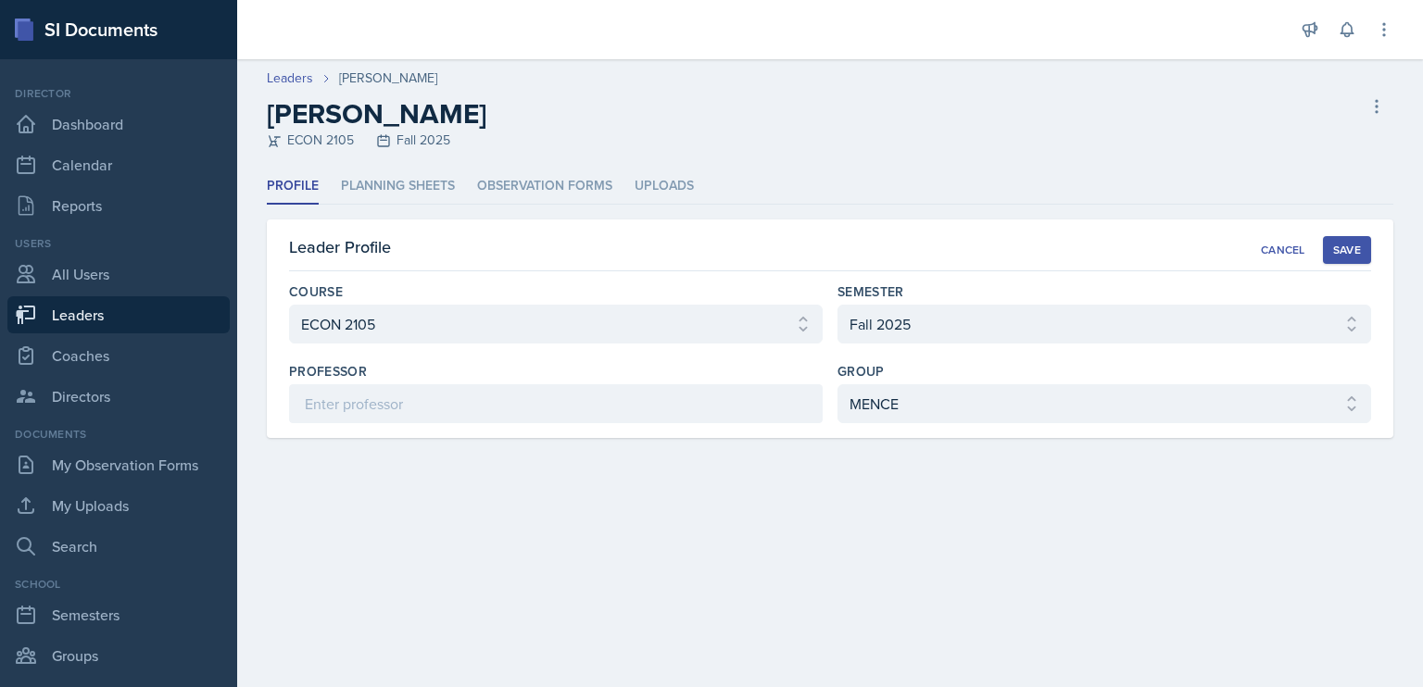
click at [1346, 249] on div "Save" at bounding box center [1347, 250] width 28 height 15
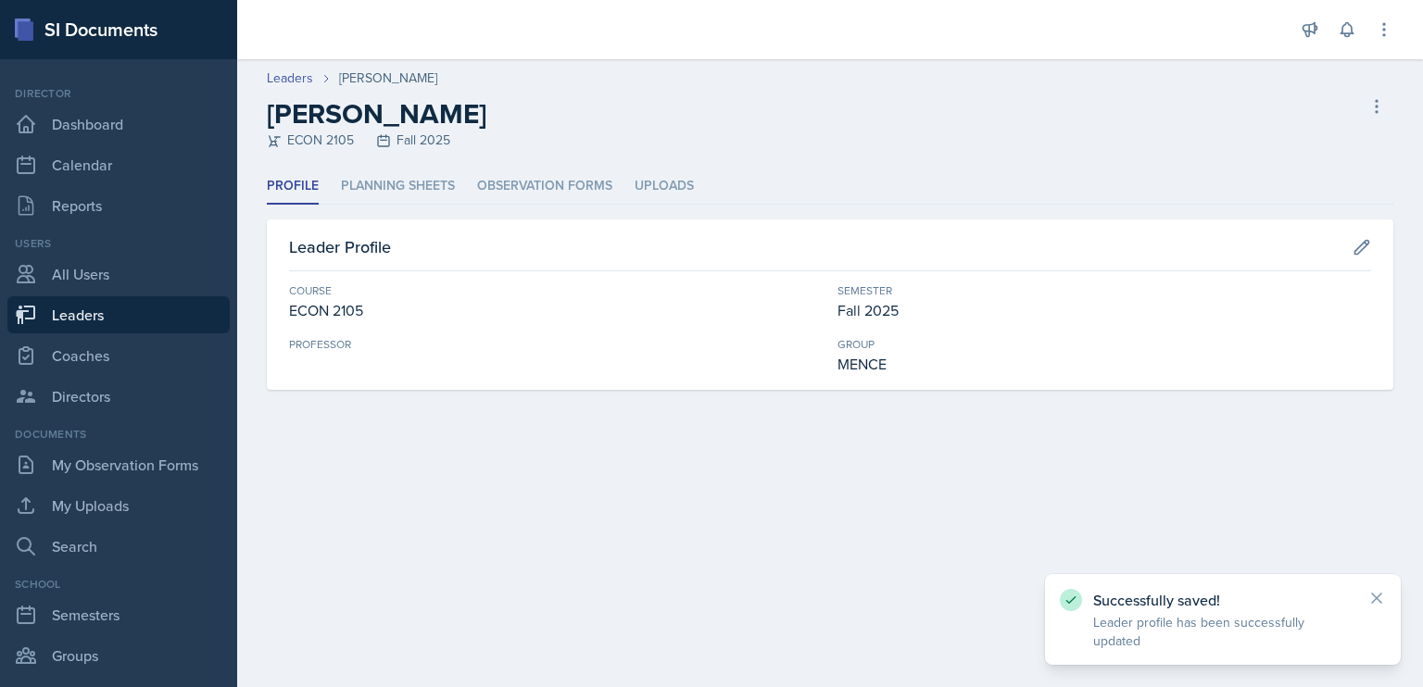
drag, startPoint x: 304, startPoint y: 73, endPoint x: 649, endPoint y: 121, distance: 348.0
click at [649, 121] on div "Kristie Perez ECON 2105 Fall 2025 Delete Leader" at bounding box center [830, 123] width 1127 height 53
click at [286, 75] on link "Leaders" at bounding box center [290, 78] width 46 height 19
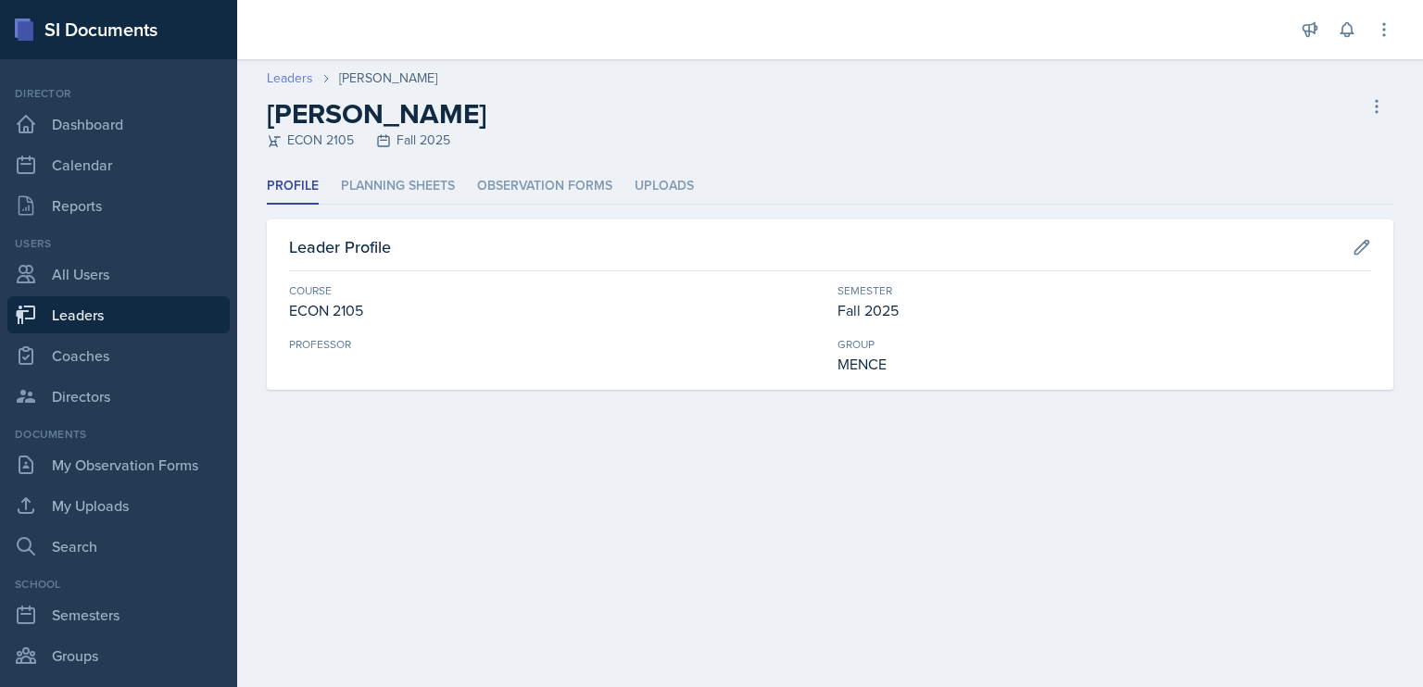
select select "986fdc3e-2246-4ffd-9cb8-78666de4ebed"
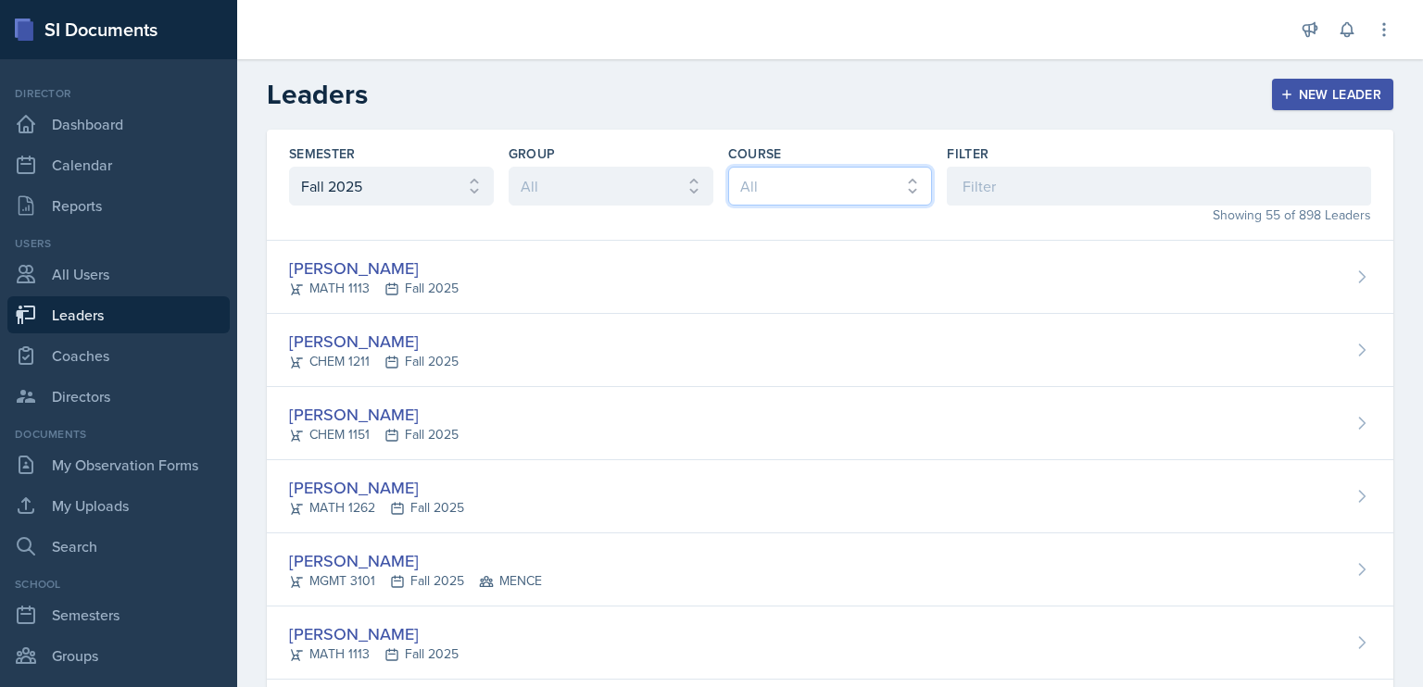
click at [834, 184] on select "All ACCT 3101 ACCT 3102 ASTR 1000 BIOL 1100 BIOL 1107 BIOL 1108 BIOL 1120 BIOL …" at bounding box center [830, 186] width 205 height 39
select select "4343099e-561e-4cc0-9a64-1a58a6d3310b"
click at [728, 167] on select "All ACCT 3101 ACCT 3102 ASTR 1000 BIOL 1100 BIOL 1107 BIOL 1108 BIOL 1120 BIOL …" at bounding box center [830, 186] width 205 height 39
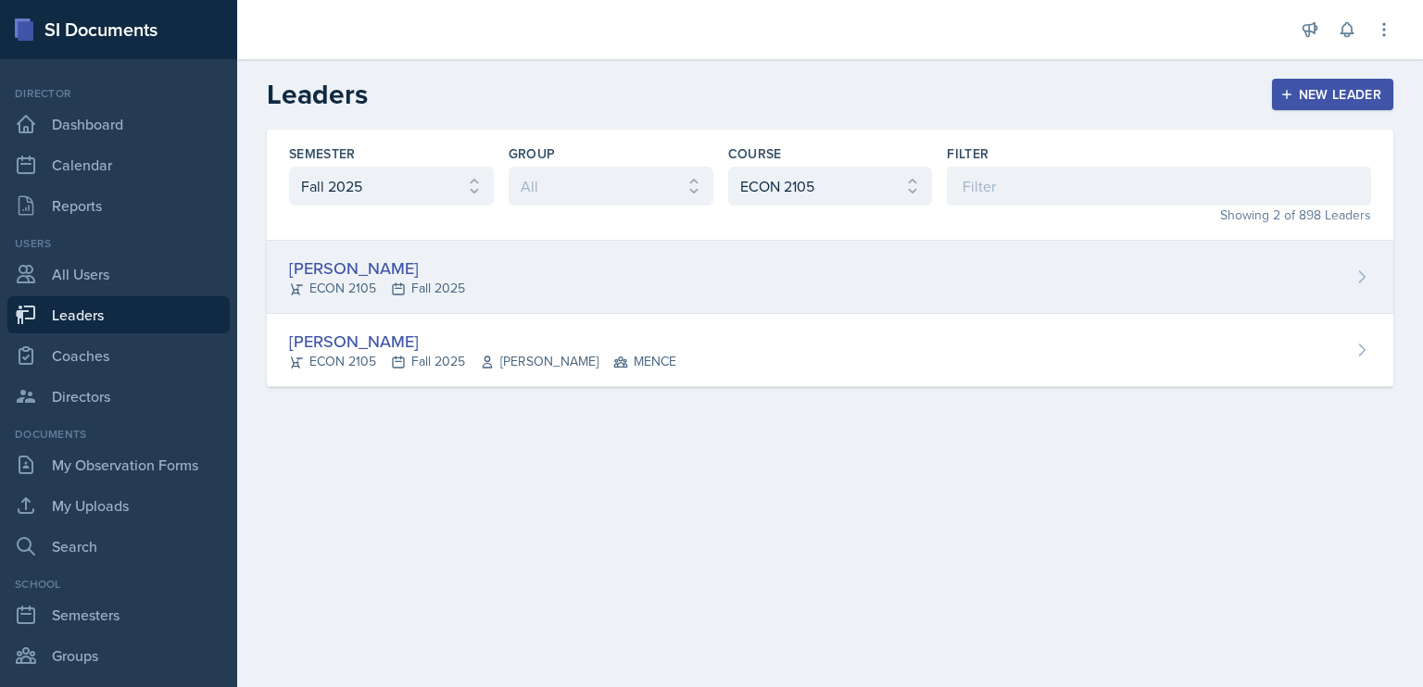
click at [354, 271] on div "[PERSON_NAME]" at bounding box center [377, 268] width 176 height 25
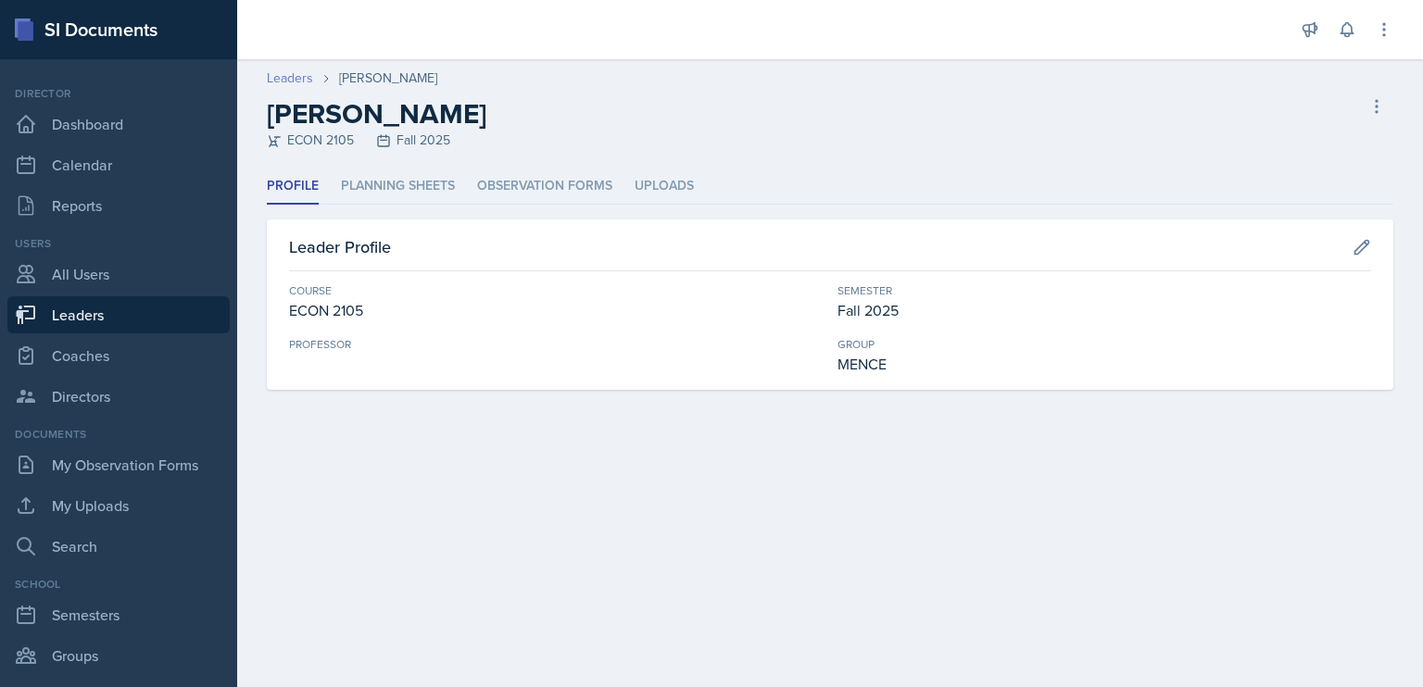
click at [306, 80] on link "Leaders" at bounding box center [290, 78] width 46 height 19
select select "986fdc3e-2246-4ffd-9cb8-78666de4ebed"
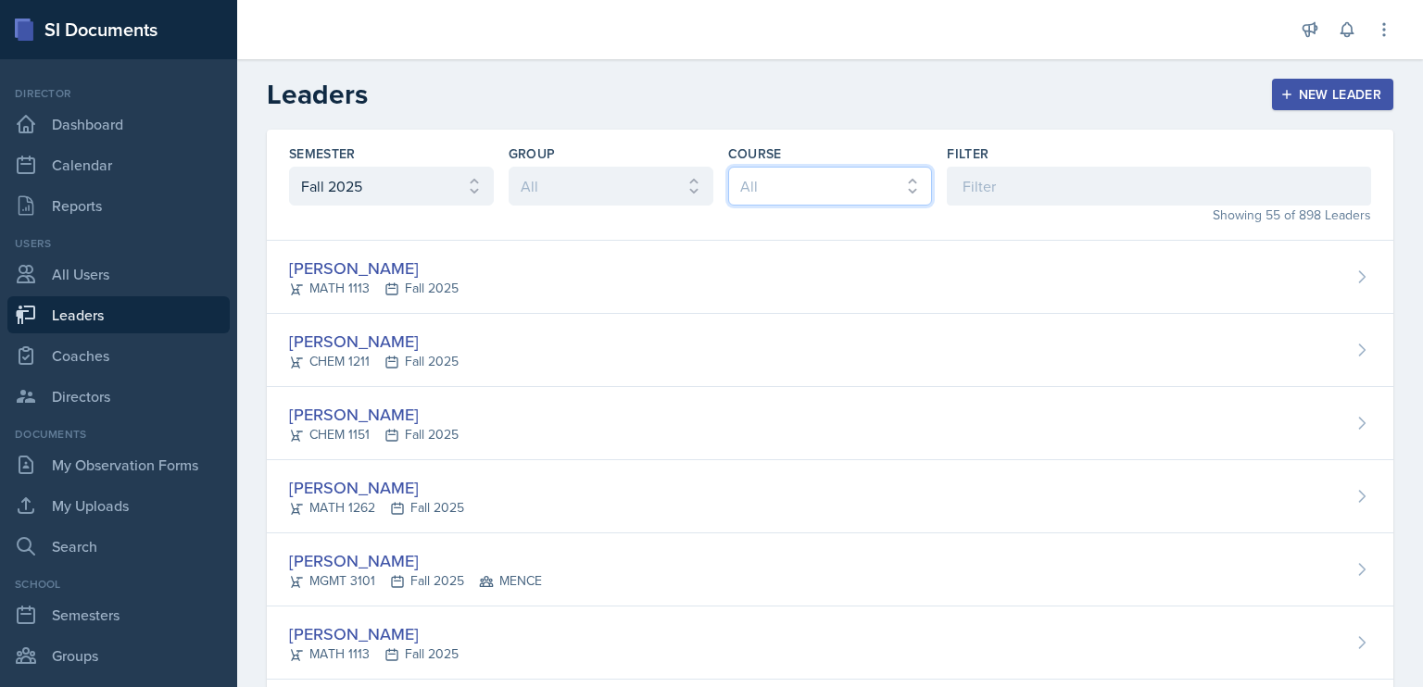
click at [779, 200] on select "All ACCT 3101 ACCT 3102 ASTR 1000 BIOL 1100 BIOL 1107 BIOL 1108 BIOL 1120 BIOL …" at bounding box center [830, 186] width 205 height 39
click at [728, 167] on select "All ACCT 3101 ACCT 3102 ASTR 1000 BIOL 1100 BIOL 1107 BIOL 1108 BIOL 1120 BIOL …" at bounding box center [830, 186] width 205 height 39
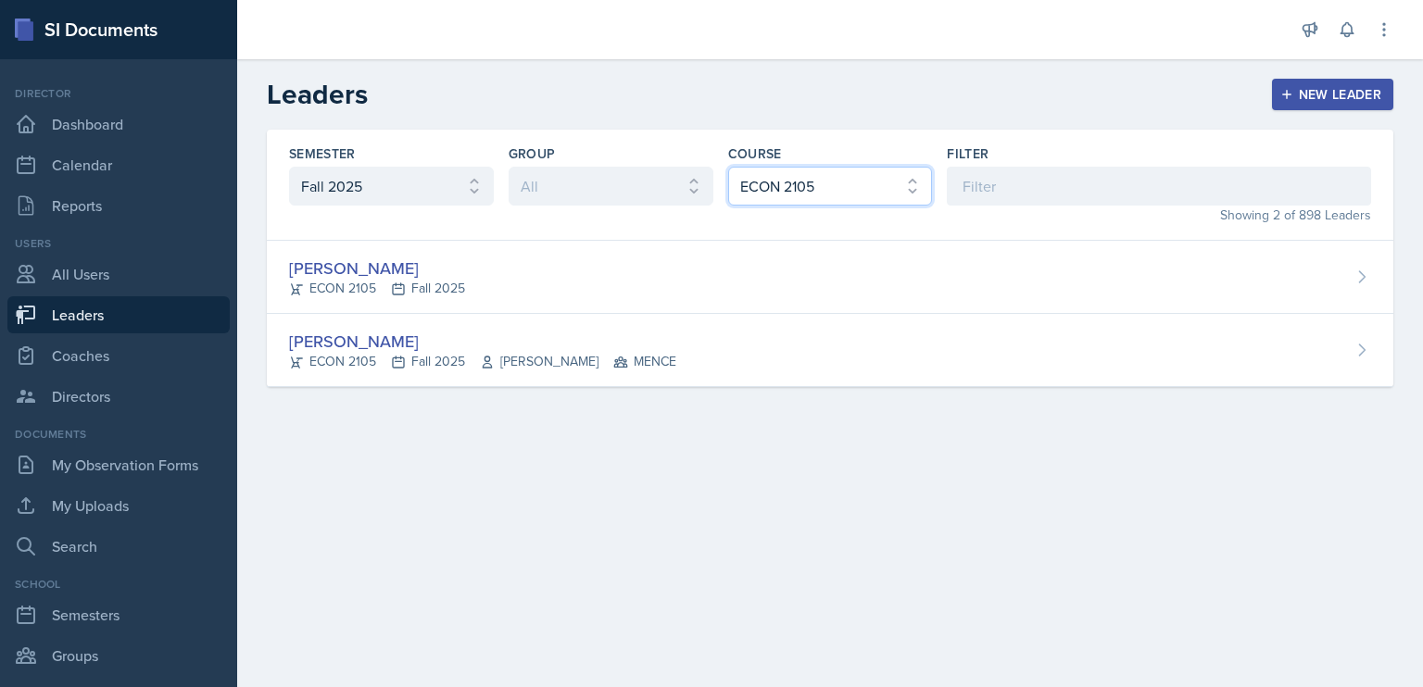
click at [838, 184] on select "All ACCT 3101 ACCT 3102 ASTR 1000 BIOL 1100 BIOL 1107 BIOL 1108 BIOL 1120 BIOL …" at bounding box center [830, 186] width 205 height 39
click at [728, 167] on select "All ACCT 3101 ACCT 3102 ASTR 1000 BIOL 1100 BIOL 1107 BIOL 1108 BIOL 1120 BIOL …" at bounding box center [830, 186] width 205 height 39
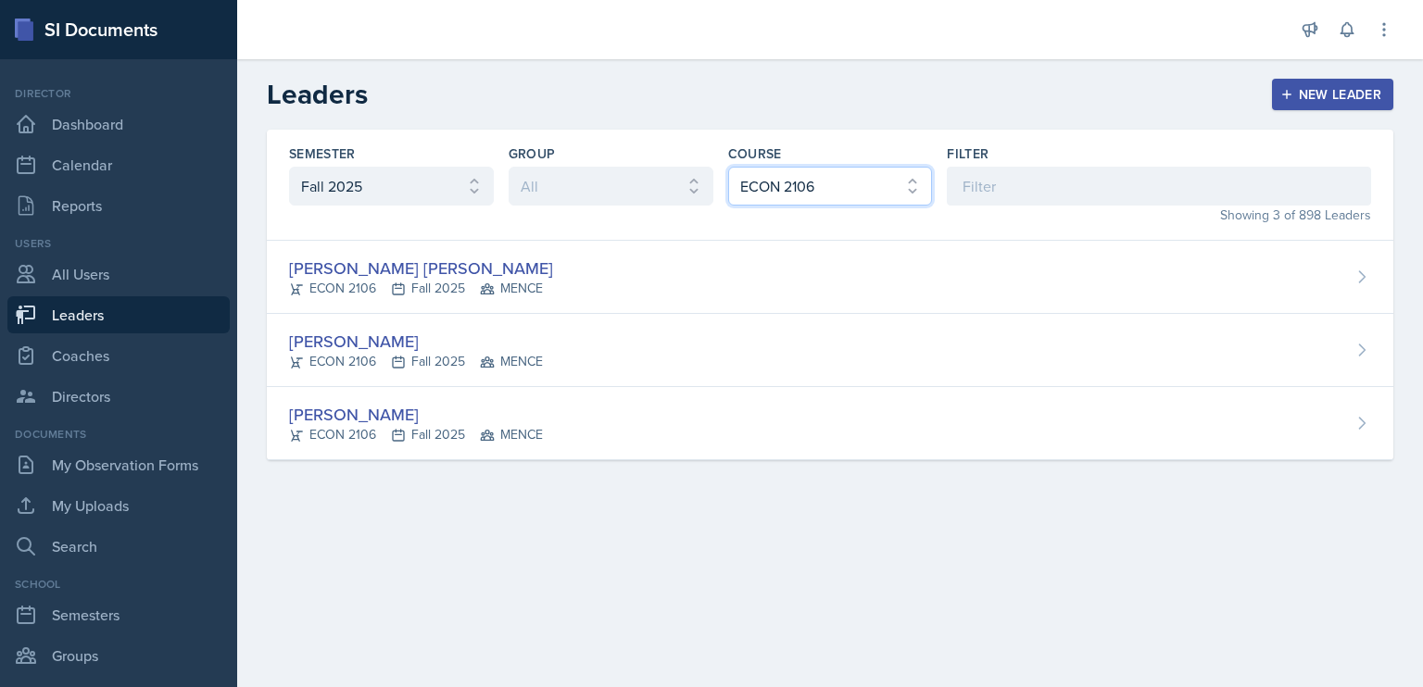
click at [823, 191] on select "All ACCT 3101 ACCT 3102 ASTR 1000 BIOL 1100 BIOL 1107 BIOL 1108 BIOL 1120 BIOL …" at bounding box center [830, 186] width 205 height 39
select select "6e980457-ae96-48c6-87a0-7a1167454bc8"
click at [728, 167] on select "All ACCT 3101 ACCT 3102 ASTR 1000 BIOL 1100 BIOL 1107 BIOL 1108 BIOL 1120 BIOL …" at bounding box center [830, 186] width 205 height 39
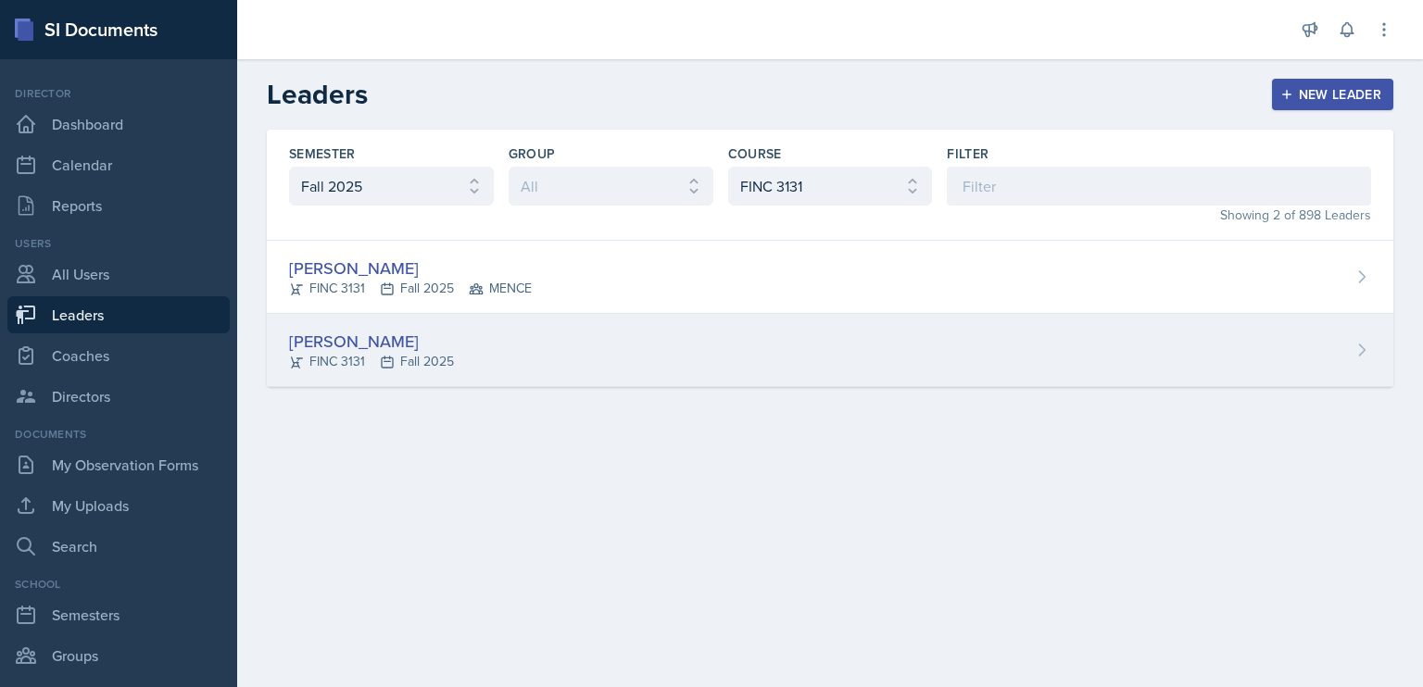
click at [337, 333] on div "[PERSON_NAME]" at bounding box center [371, 341] width 165 height 25
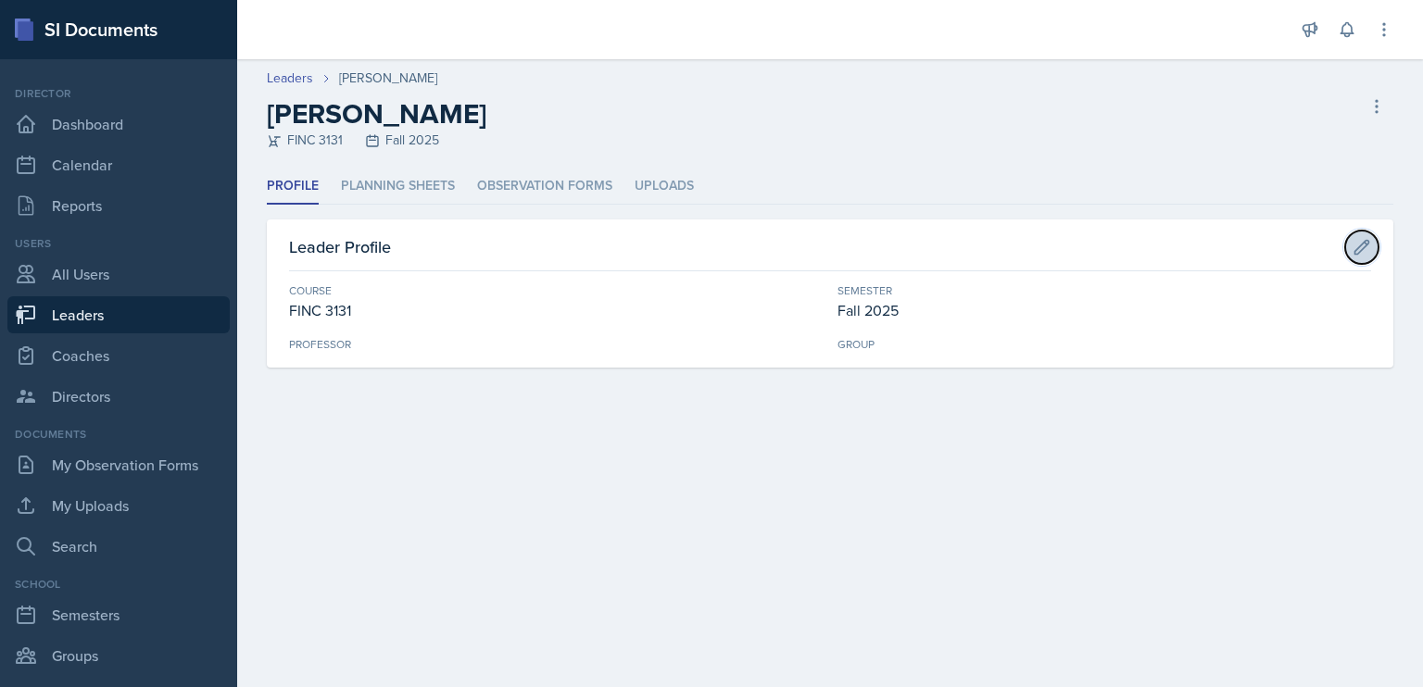
click at [1359, 243] on icon at bounding box center [1362, 247] width 19 height 19
select select "6e980457-ae96-48c6-87a0-7a1167454bc8"
select select "986fdc3e-2246-4ffd-9cb8-78666de4ebed"
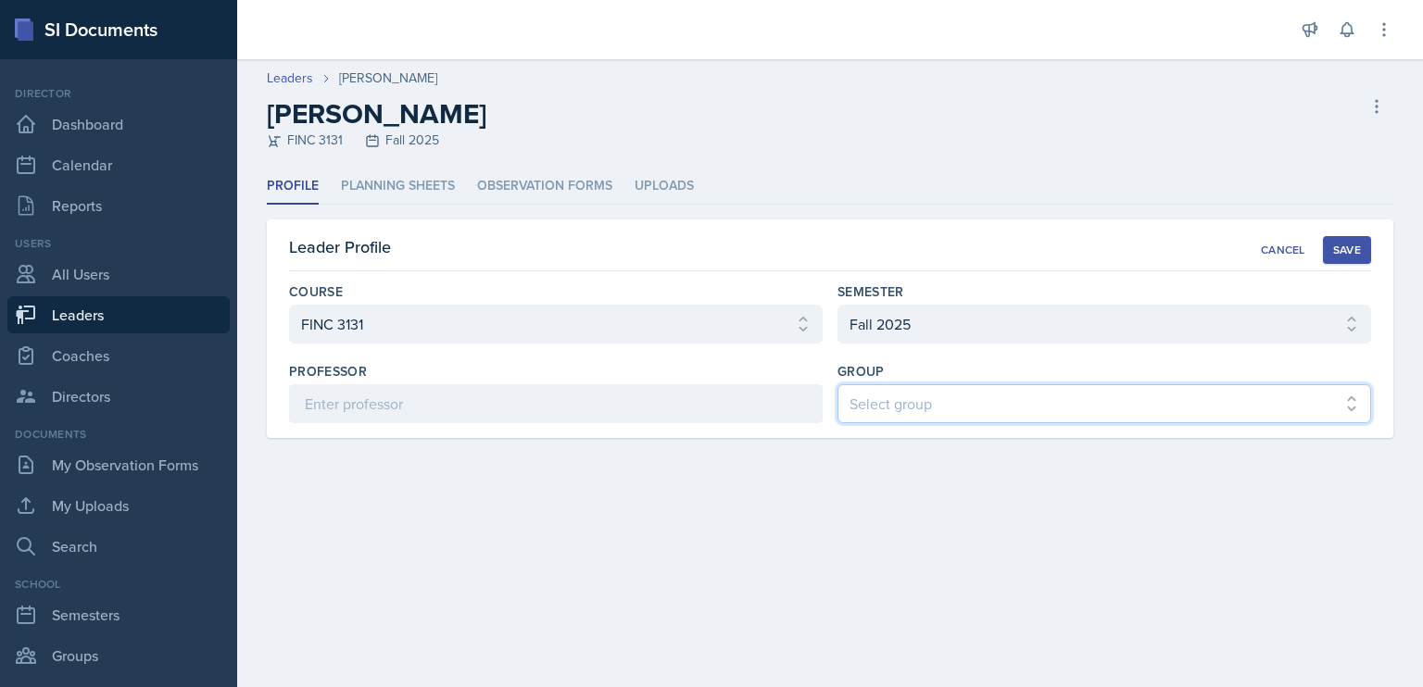
click at [1178, 408] on select "Select group BECK MAPP MENCE" at bounding box center [1105, 403] width 534 height 39
select select "5ab81a1d-63dd-4c15-ab99-dbb949256b68"
click at [838, 384] on select "Select group BECK MAPP MENCE" at bounding box center [1105, 403] width 534 height 39
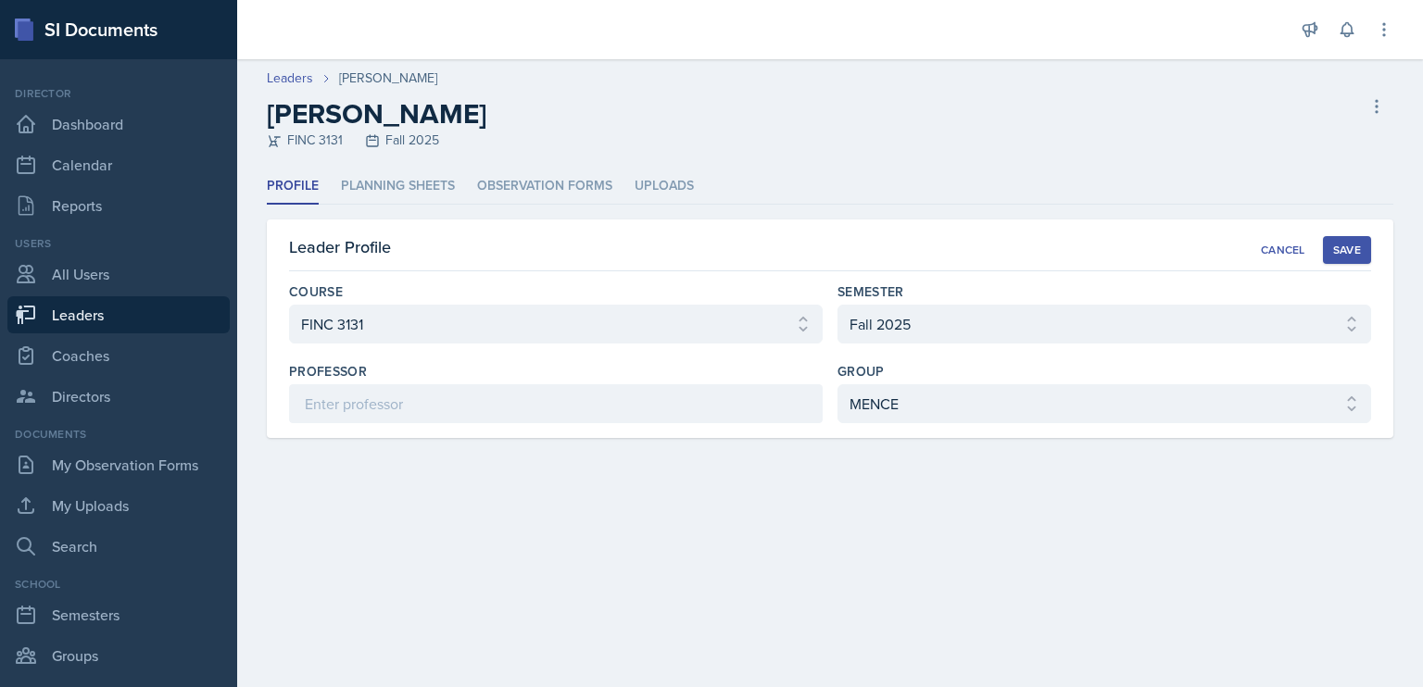
click at [1348, 247] on div "Save" at bounding box center [1347, 250] width 28 height 15
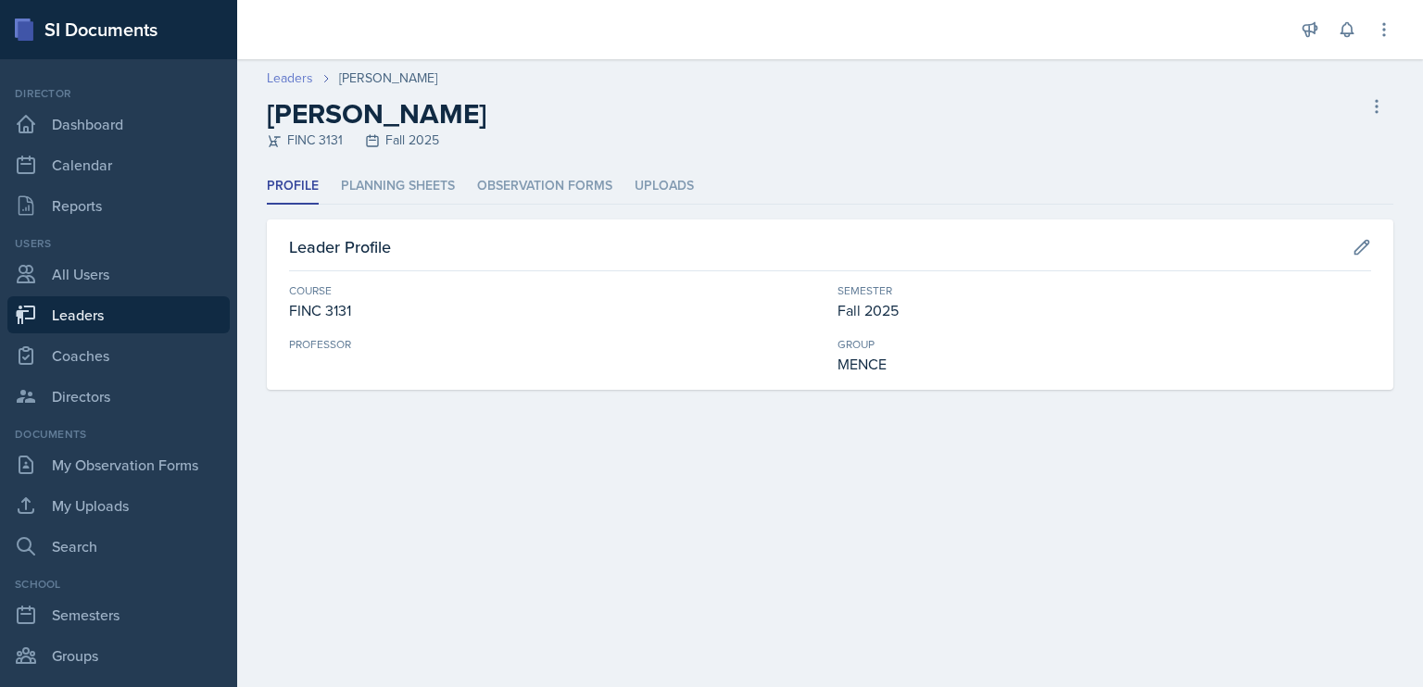
click at [296, 69] on link "Leaders" at bounding box center [290, 78] width 46 height 19
select select "986fdc3e-2246-4ffd-9cb8-78666de4ebed"
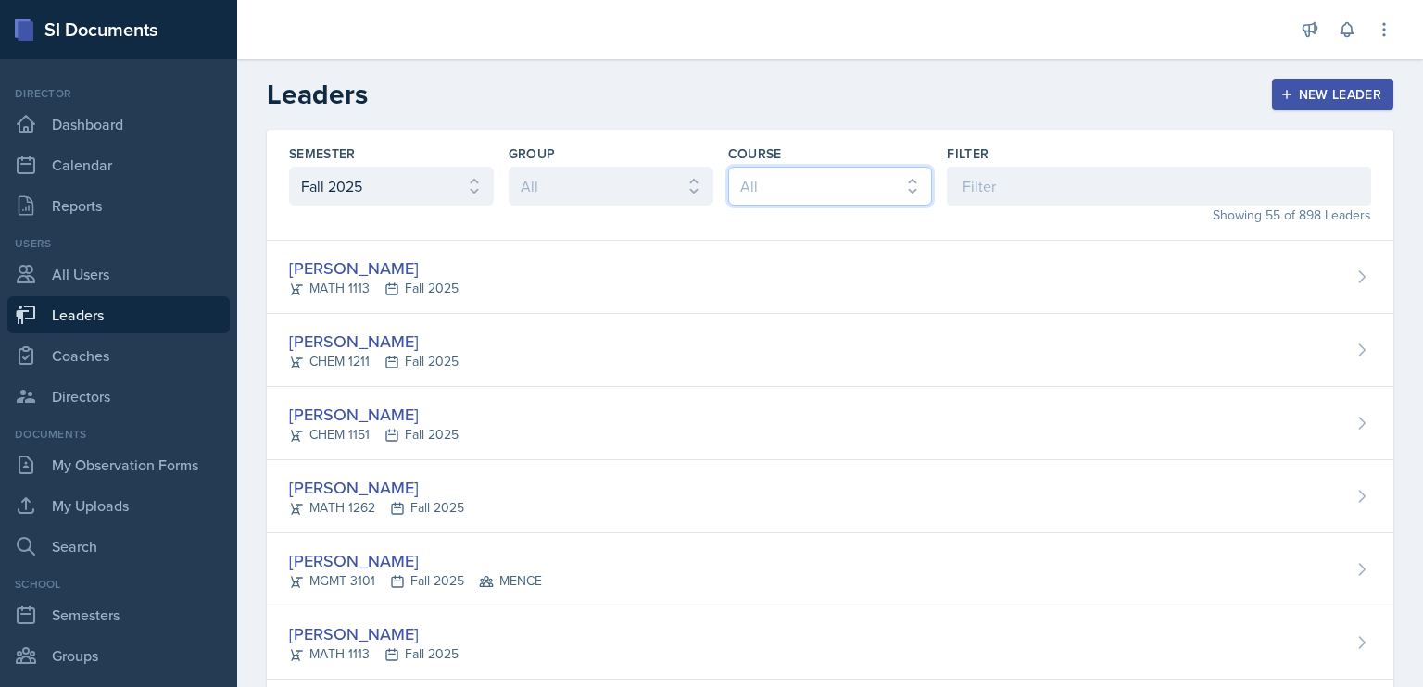
click at [853, 190] on select "All ACCT 3101 ACCT 3102 ASTR 1000 BIOL 1100 BIOL 1107 BIOL 1108 BIOL 1120 BIOL …" at bounding box center [830, 186] width 205 height 39
click at [728, 167] on select "All ACCT 3101 ACCT 3102 ASTR 1000 BIOL 1100 BIOL 1107 BIOL 1108 BIOL 1120 BIOL …" at bounding box center [830, 186] width 205 height 39
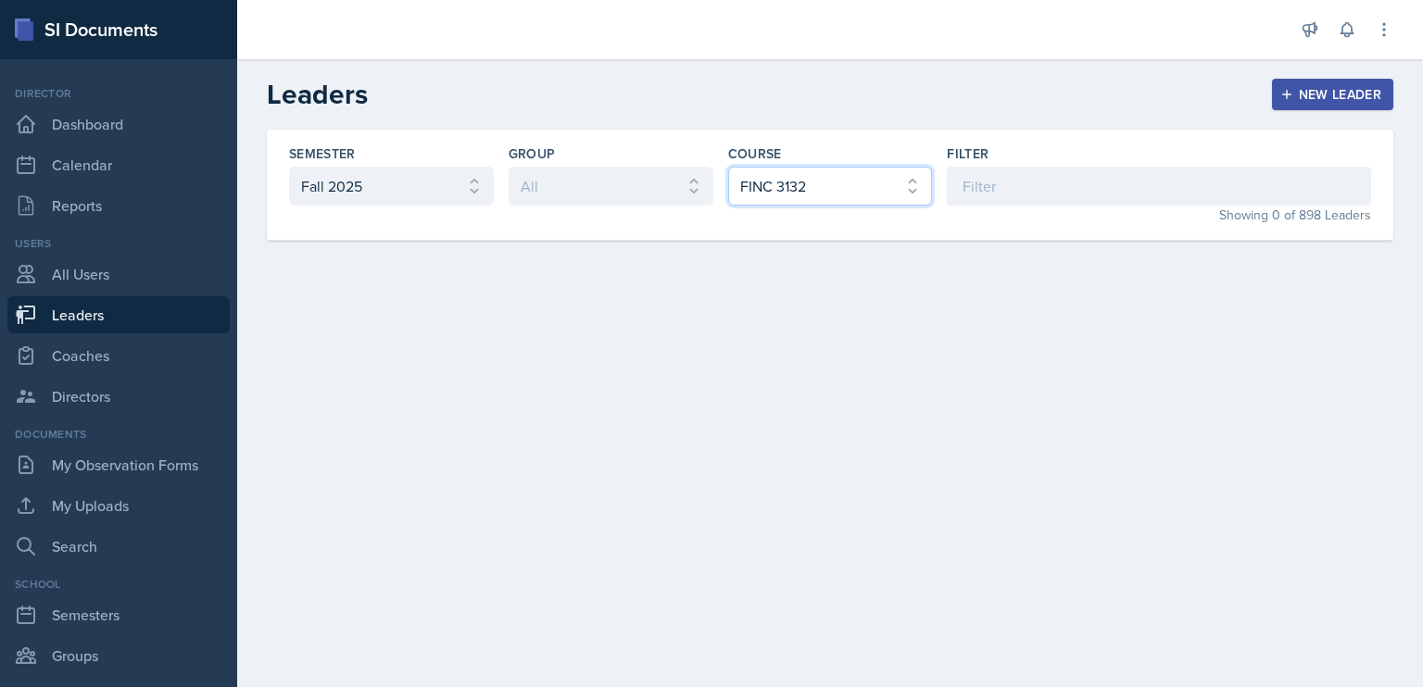
click at [795, 194] on select "All ACCT 3101 ACCT 3102 ASTR 1000 BIOL 1100 BIOL 1107 BIOL 1108 BIOL 1120 BIOL …" at bounding box center [830, 186] width 205 height 39
select select "4cf14be2-75f8-415f-9b93-b989c1f52ad7"
click at [728, 167] on select "All ACCT 3101 ACCT 3102 ASTR 1000 BIOL 1100 BIOL 1107 BIOL 1108 BIOL 1120 BIOL …" at bounding box center [830, 186] width 205 height 39
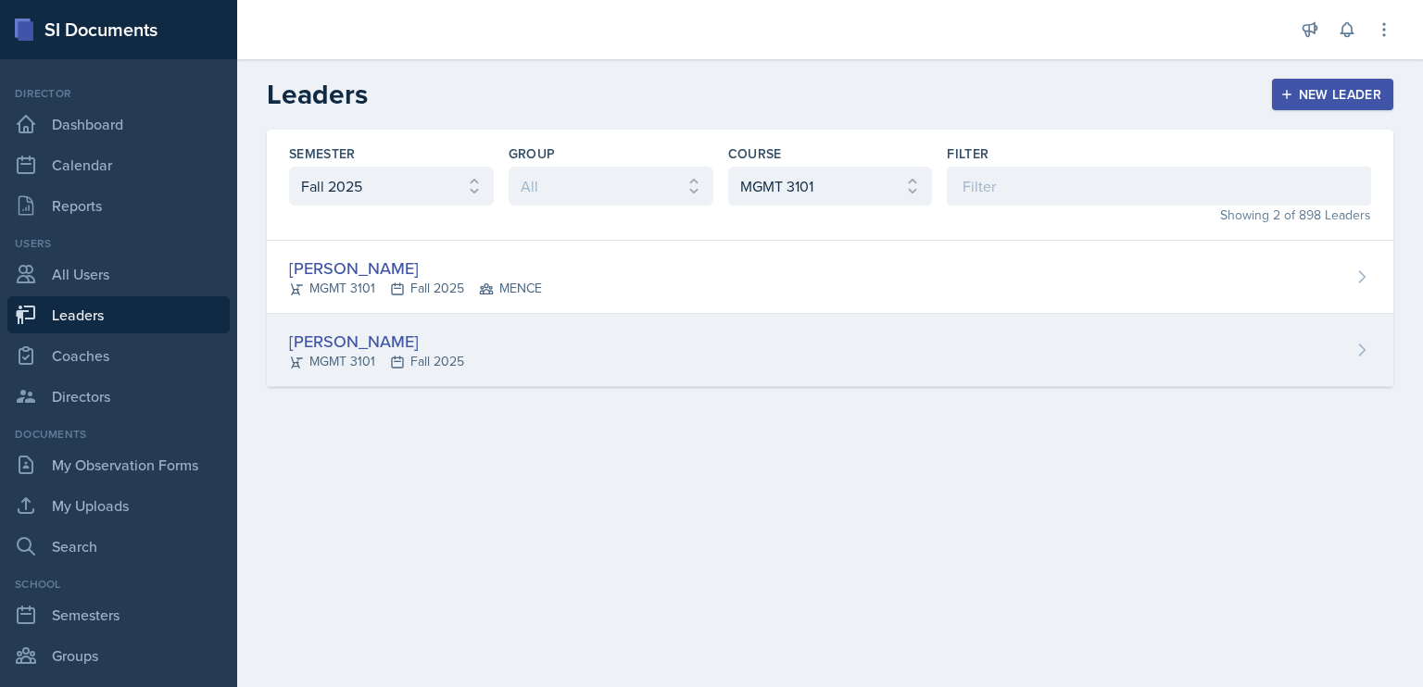
click at [346, 337] on div "[PERSON_NAME]" at bounding box center [376, 341] width 175 height 25
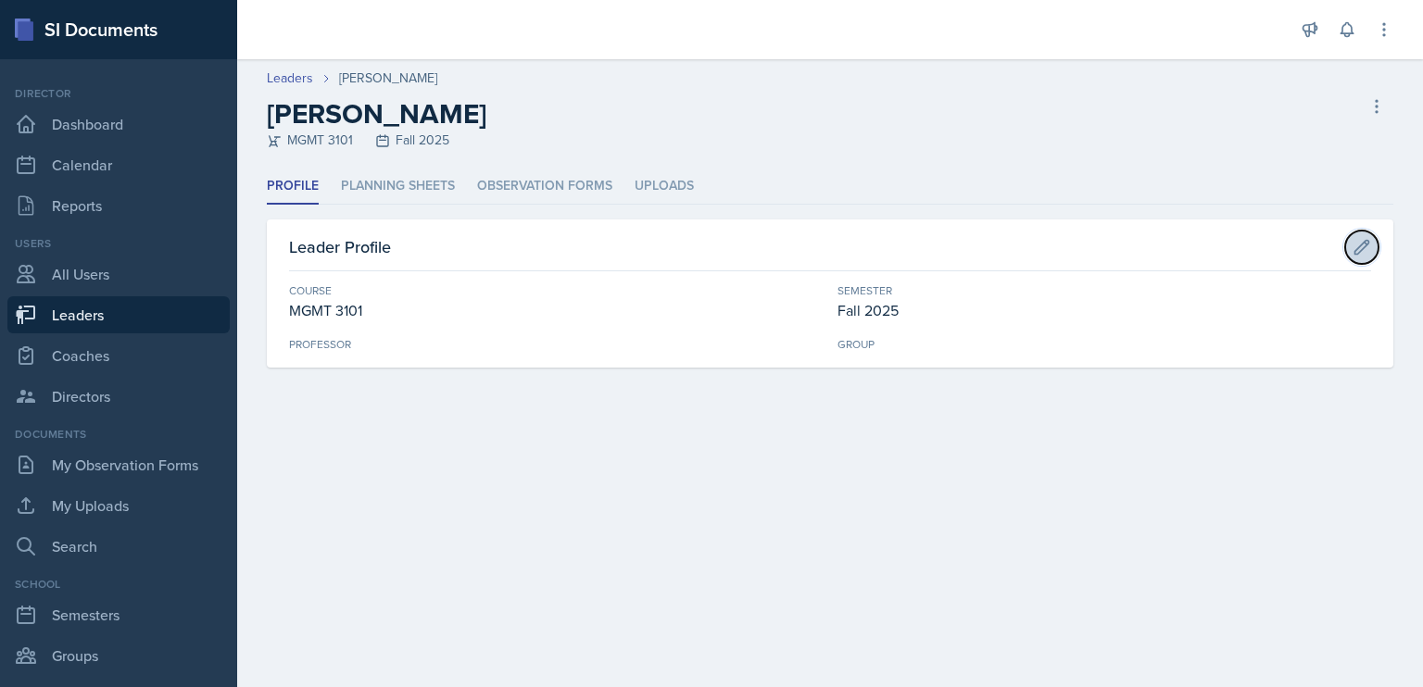
click at [1362, 253] on icon at bounding box center [1362, 247] width 19 height 19
select select "4cf14be2-75f8-415f-9b93-b989c1f52ad7"
select select "986fdc3e-2246-4ffd-9cb8-78666de4ebed"
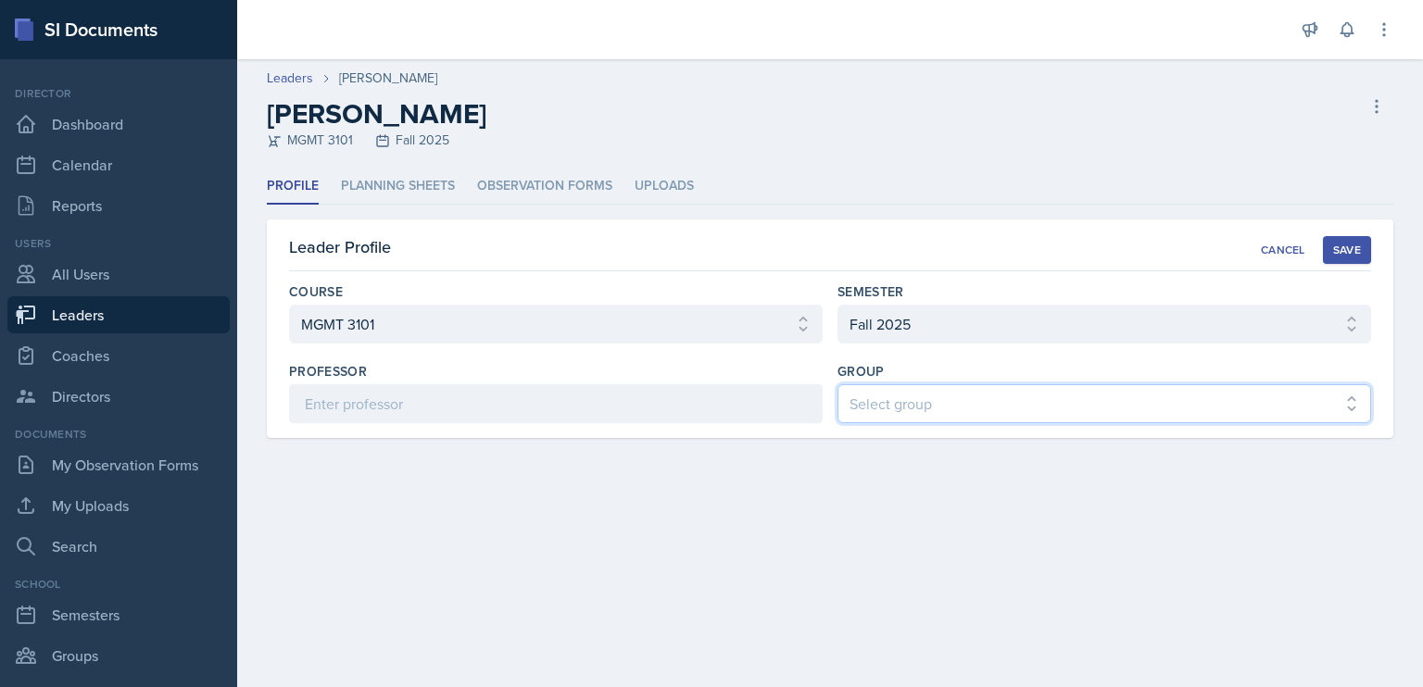
click at [1076, 399] on select "Select group BECK MAPP MENCE" at bounding box center [1105, 403] width 534 height 39
select select "5ab81a1d-63dd-4c15-ab99-dbb949256b68"
click at [838, 384] on select "Select group BECK MAPP MENCE" at bounding box center [1105, 403] width 534 height 39
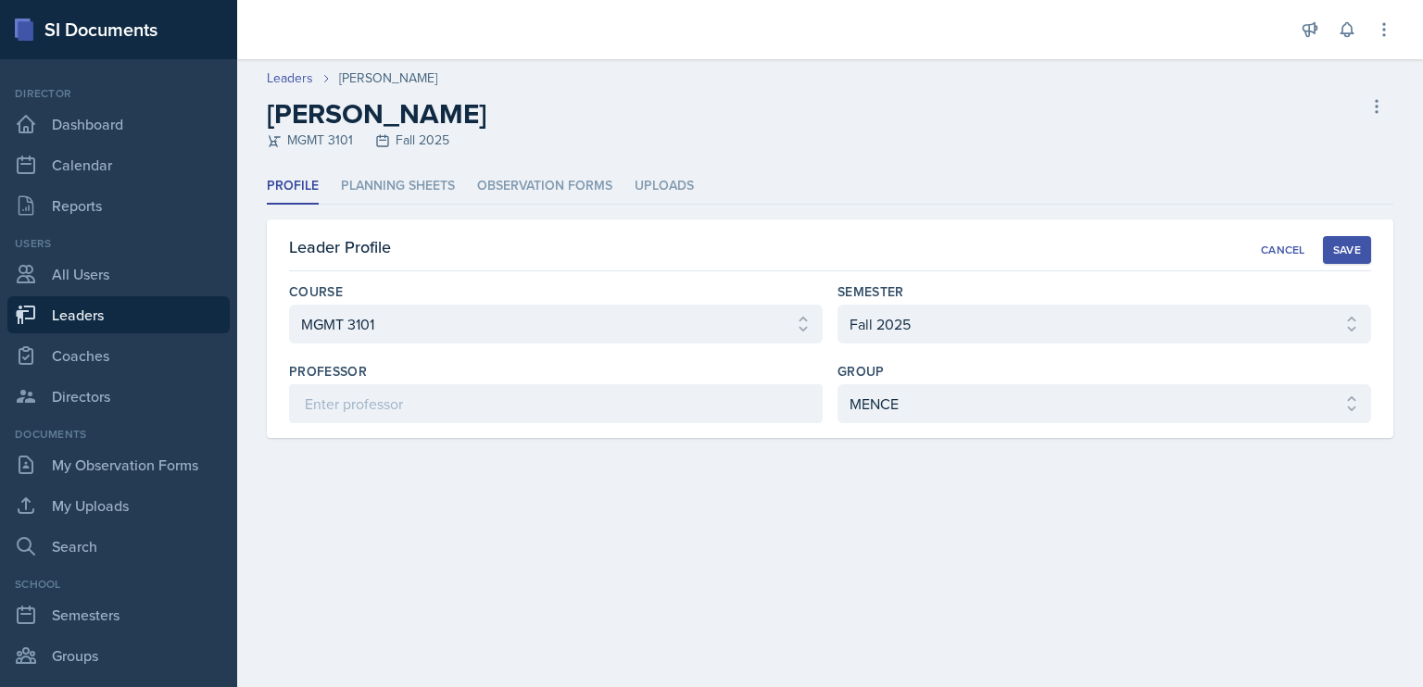
click at [1359, 248] on div "Save" at bounding box center [1347, 250] width 28 height 15
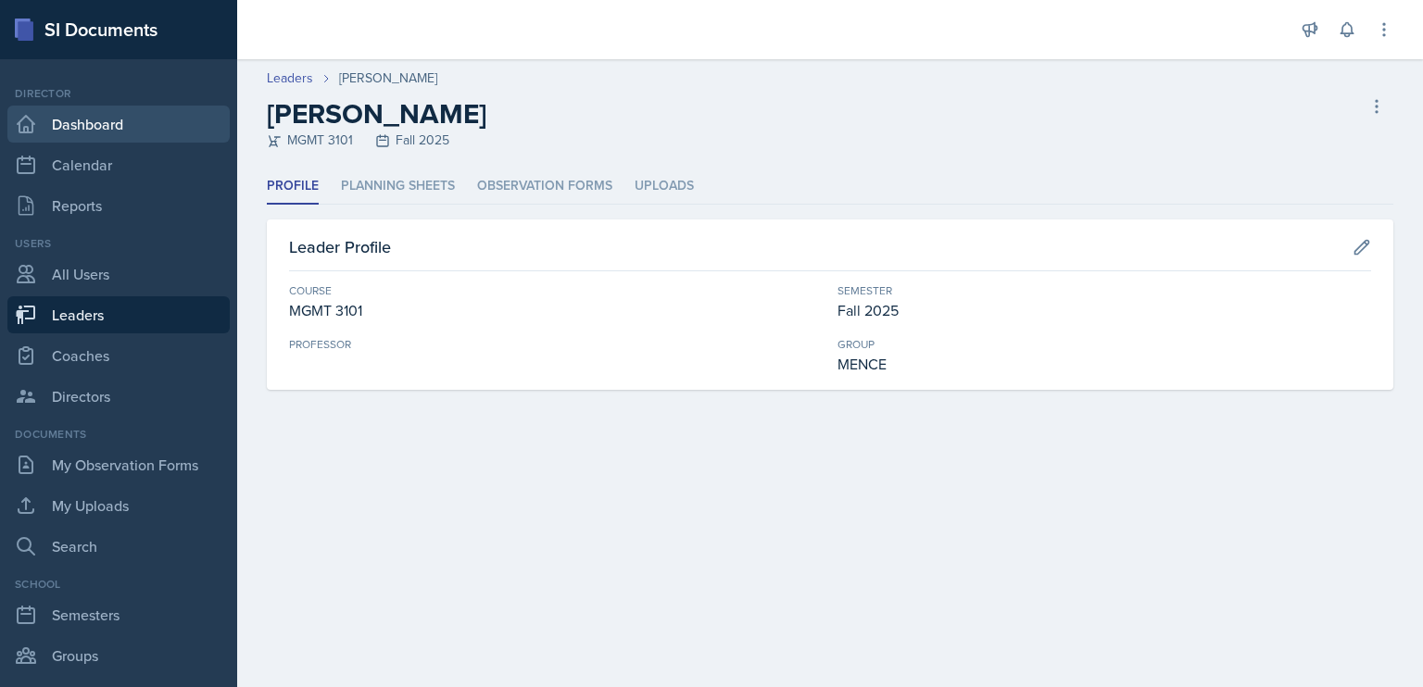
click at [126, 120] on link "Dashboard" at bounding box center [118, 124] width 222 height 37
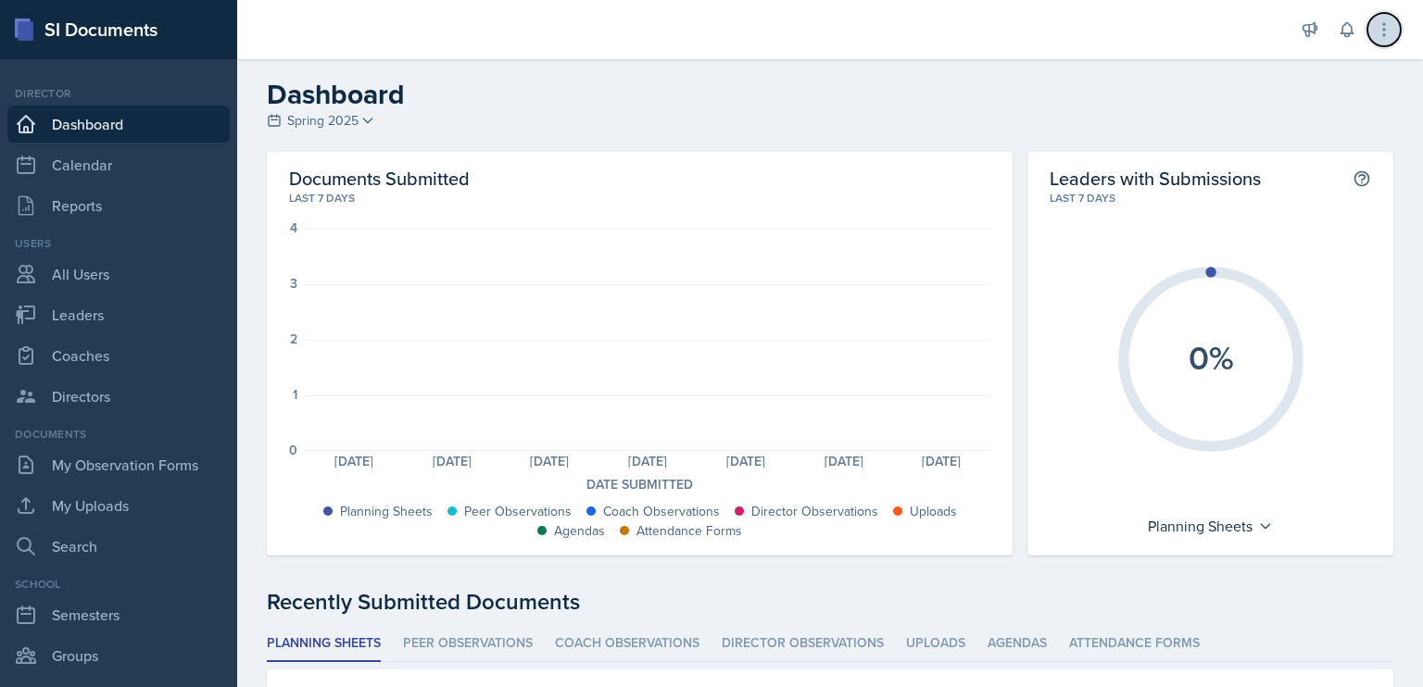
click at [1390, 42] on button at bounding box center [1383, 29] width 33 height 33
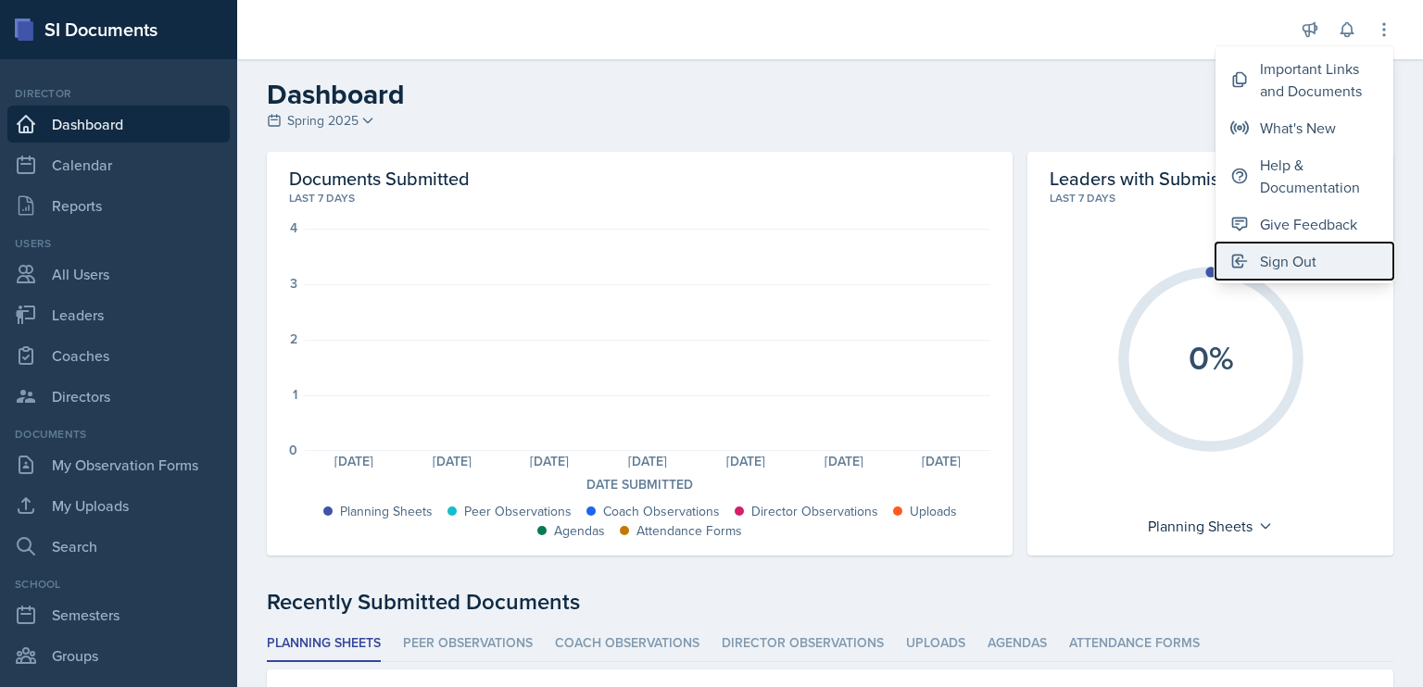
click at [1297, 264] on div "Sign Out" at bounding box center [1288, 261] width 57 height 22
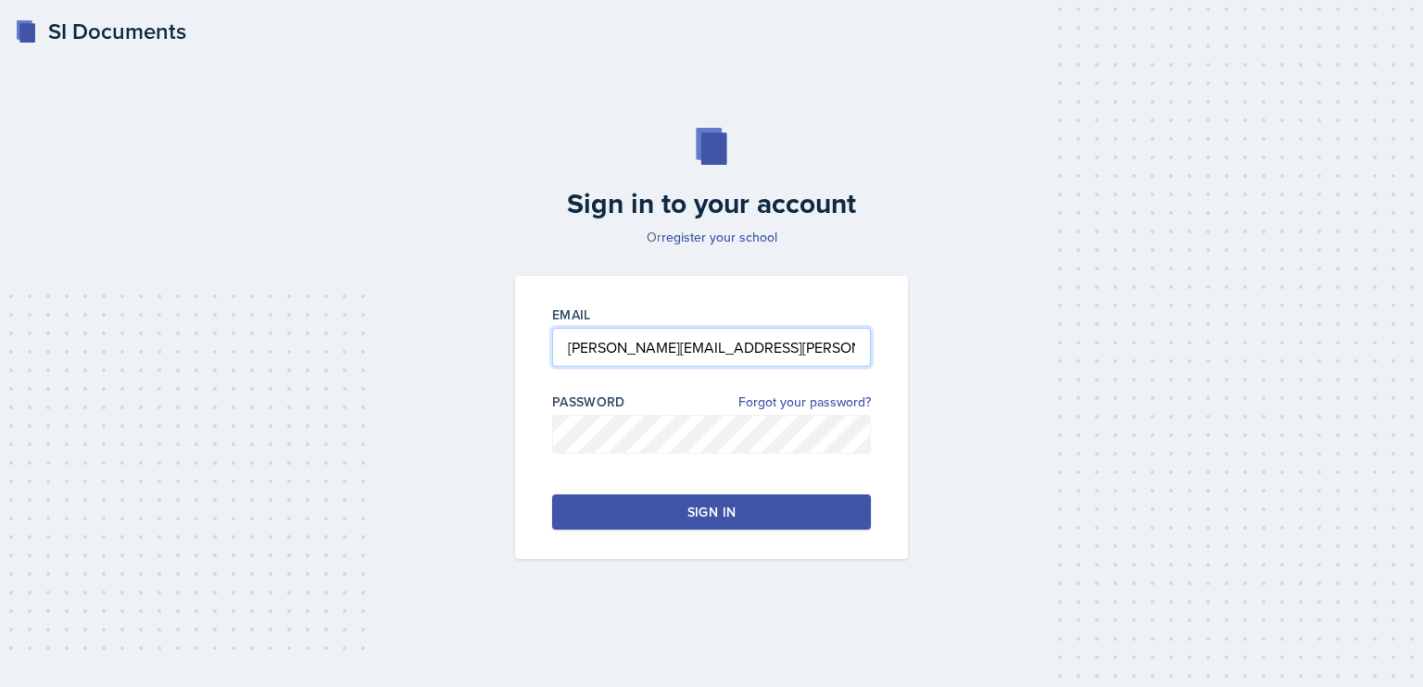
click at [746, 347] on input "jeanne.haslam@gcsu.edu" at bounding box center [711, 347] width 319 height 39
type input "keeley.casalou@bobcats.gcsu.edu"
click at [719, 512] on div "Sign in" at bounding box center [711, 512] width 48 height 19
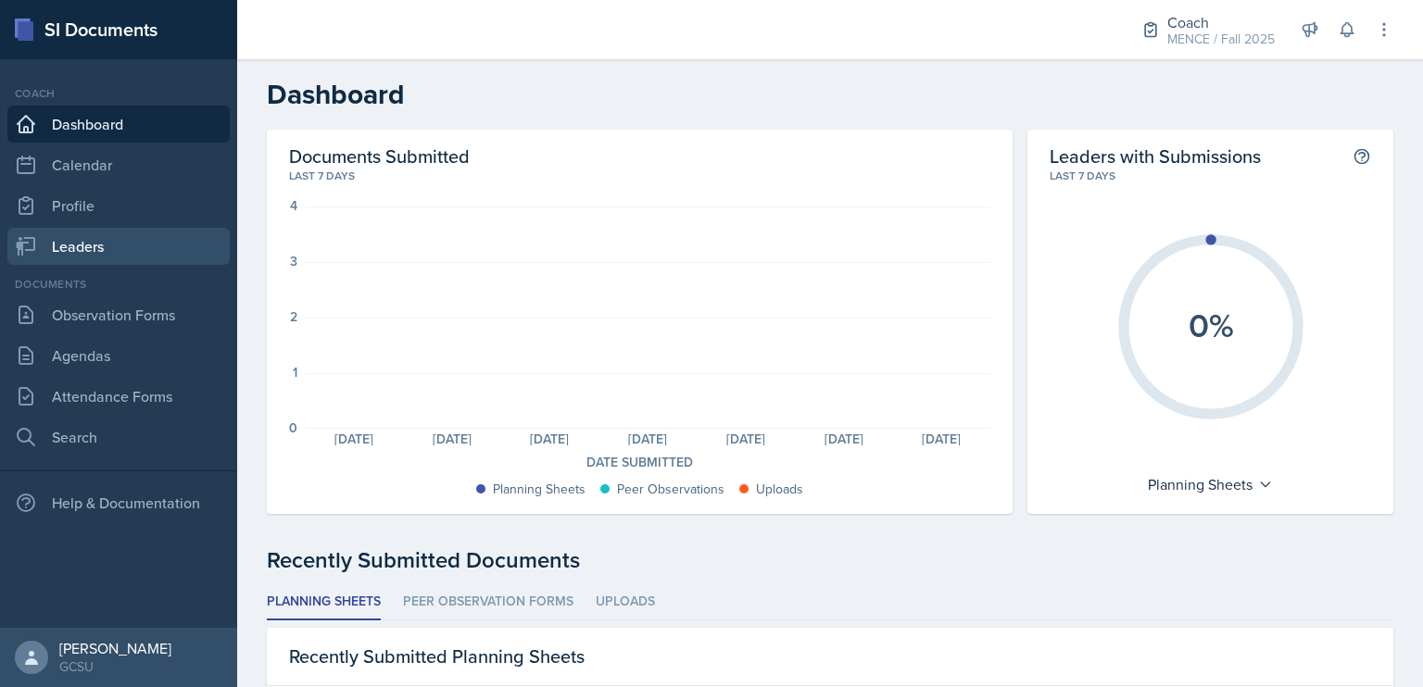
click at [74, 246] on link "Leaders" at bounding box center [118, 246] width 222 height 37
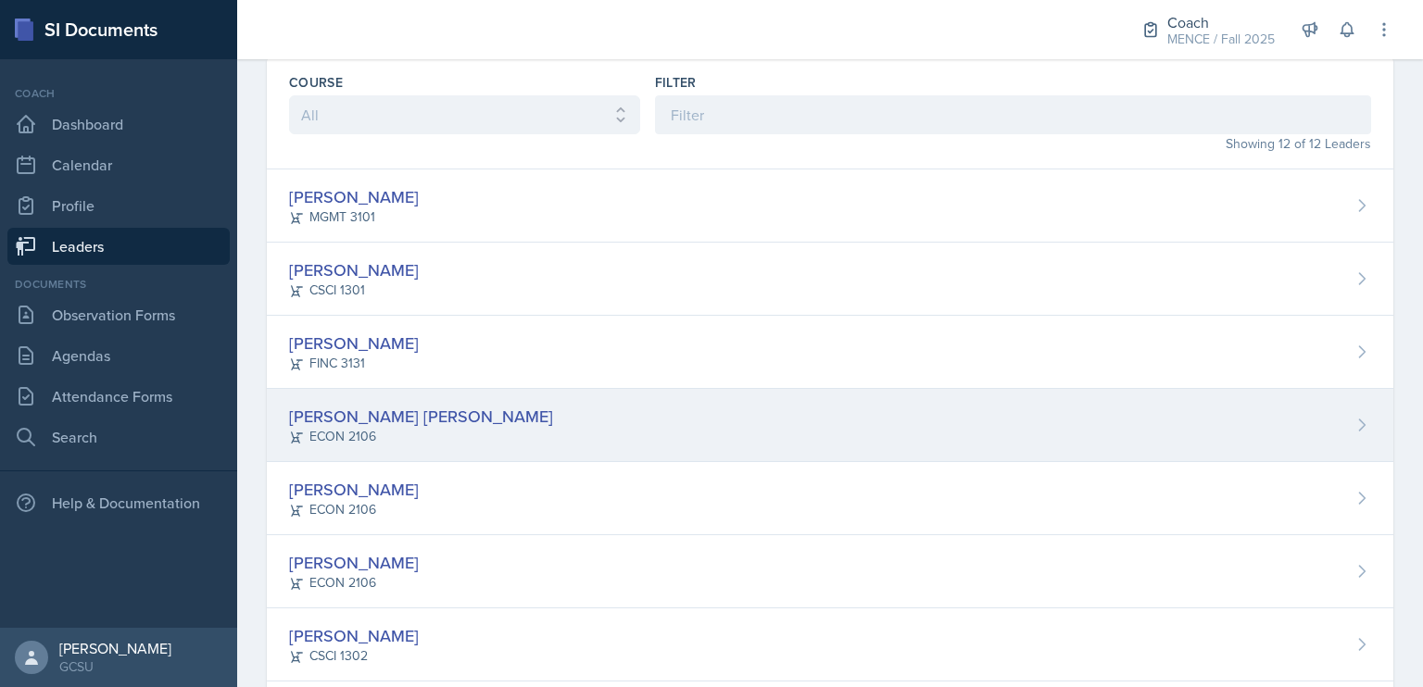
scroll to position [70, 0]
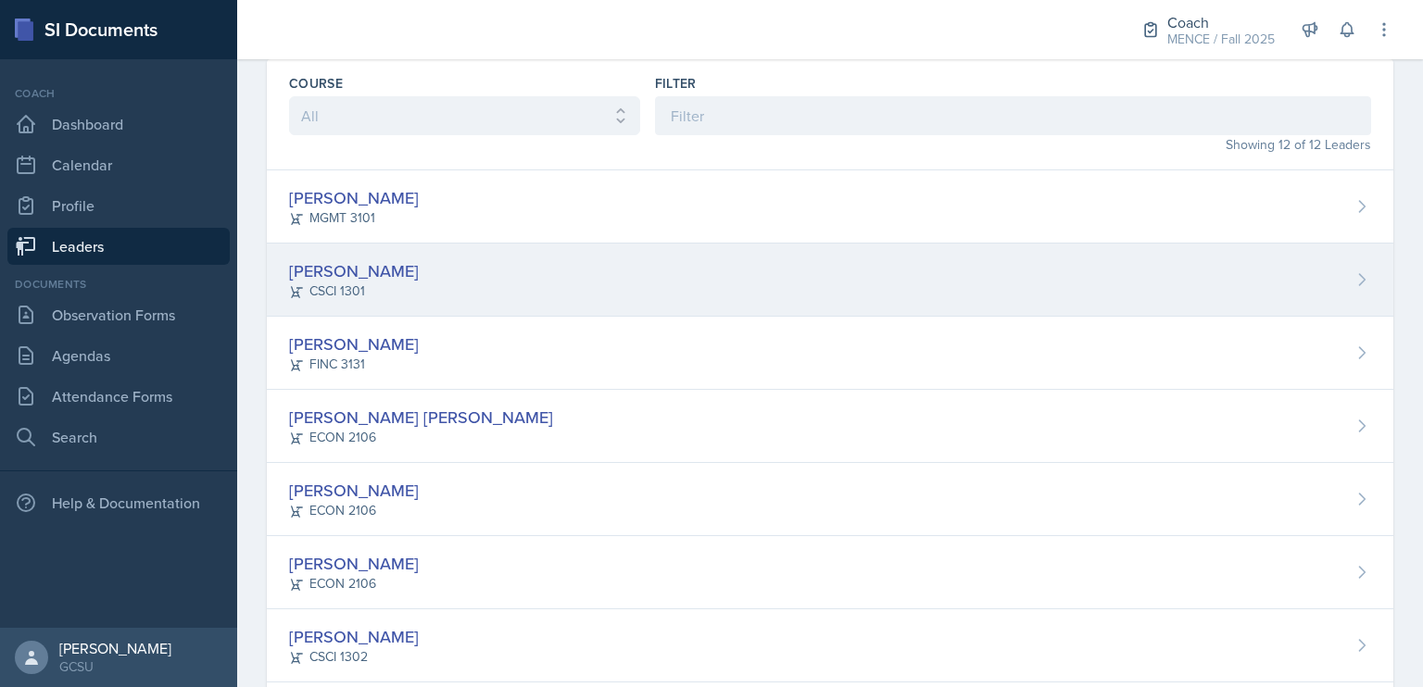
click at [349, 260] on div "[PERSON_NAME]" at bounding box center [354, 270] width 130 height 25
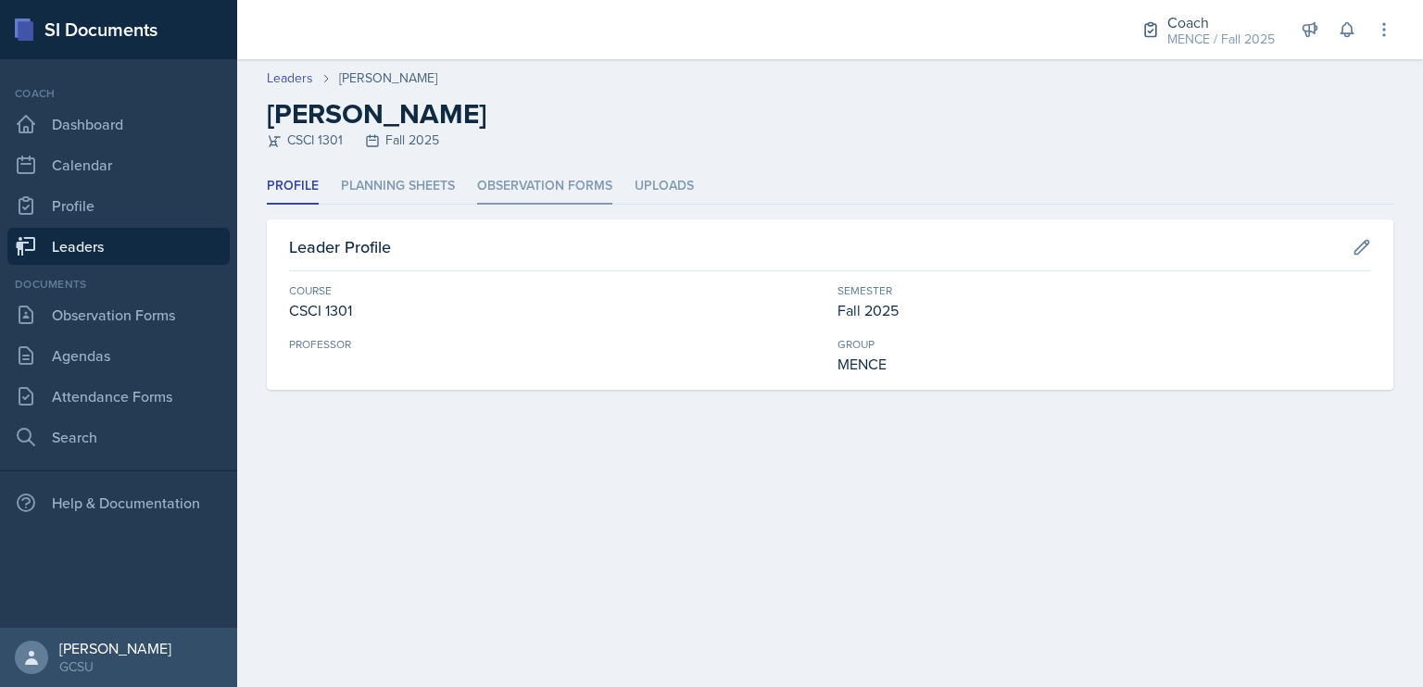
click at [541, 189] on li "Observation Forms" at bounding box center [544, 187] width 135 height 36
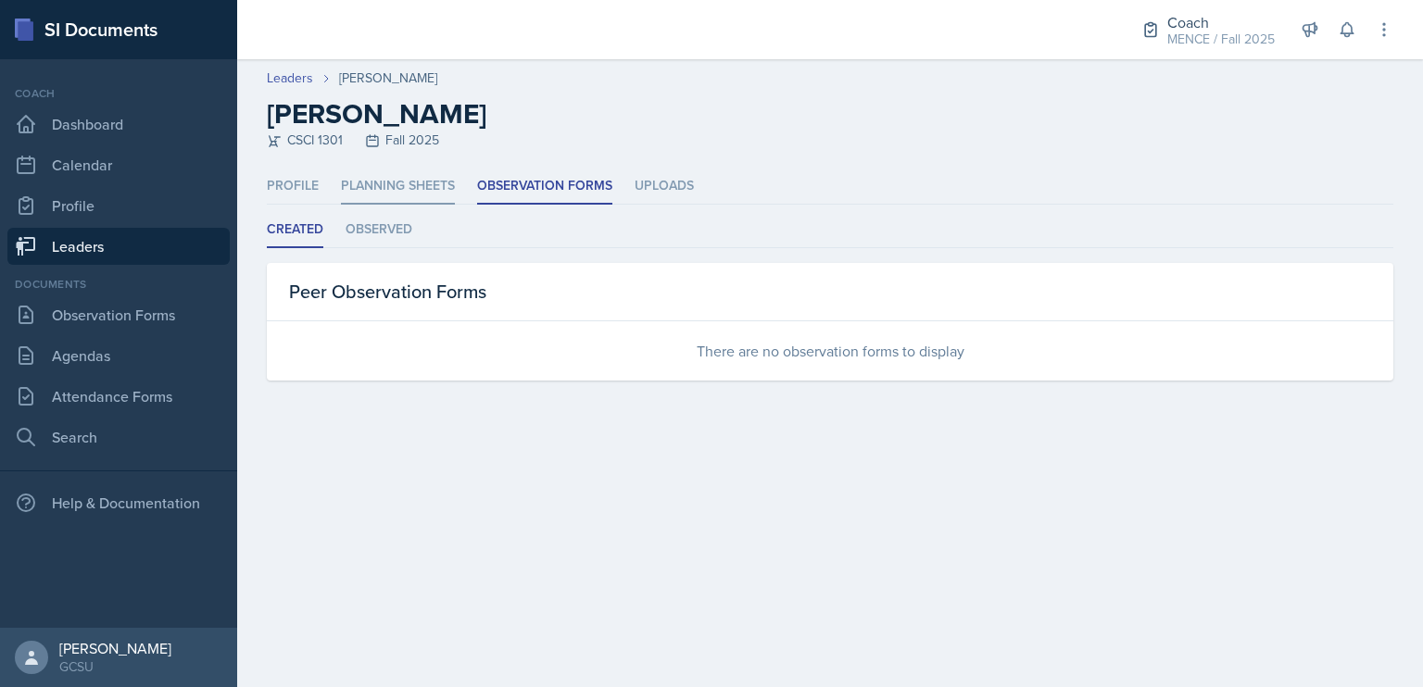
click at [417, 183] on li "Planning Sheets" at bounding box center [398, 187] width 114 height 36
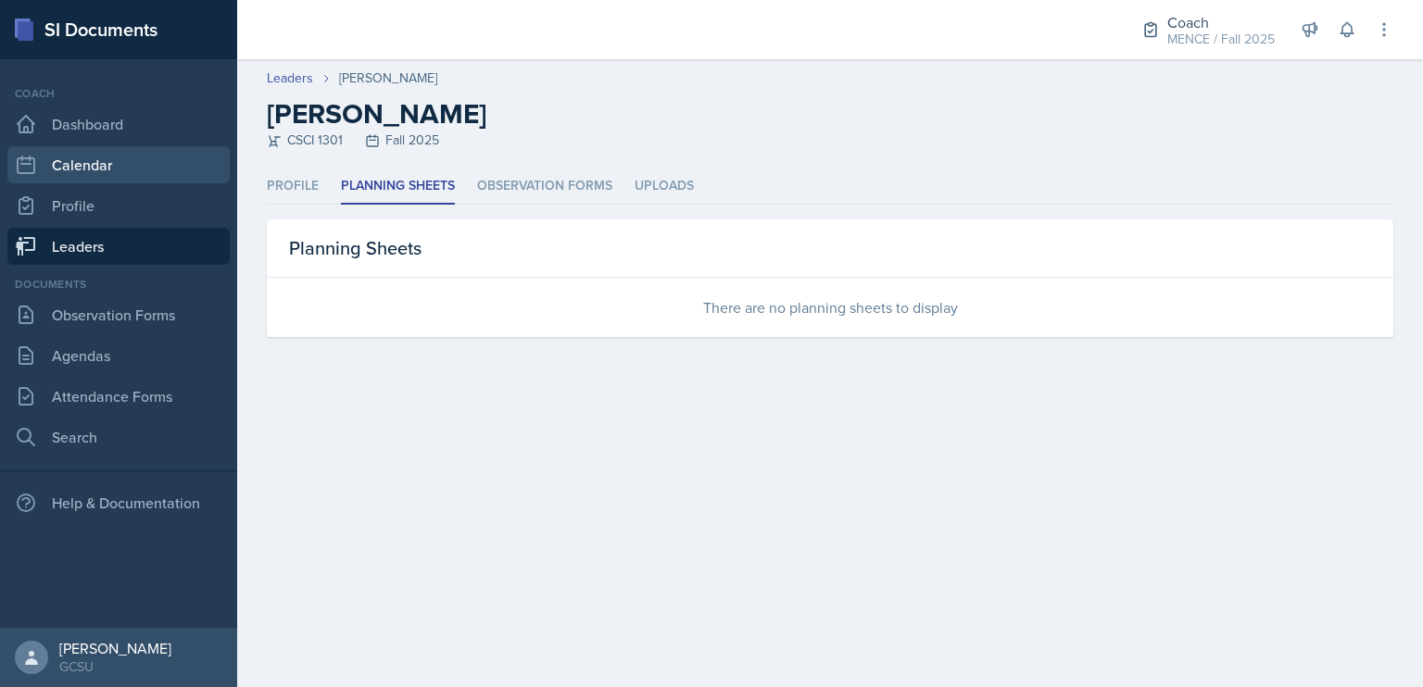
click at [110, 163] on link "Calendar" at bounding box center [118, 164] width 222 height 37
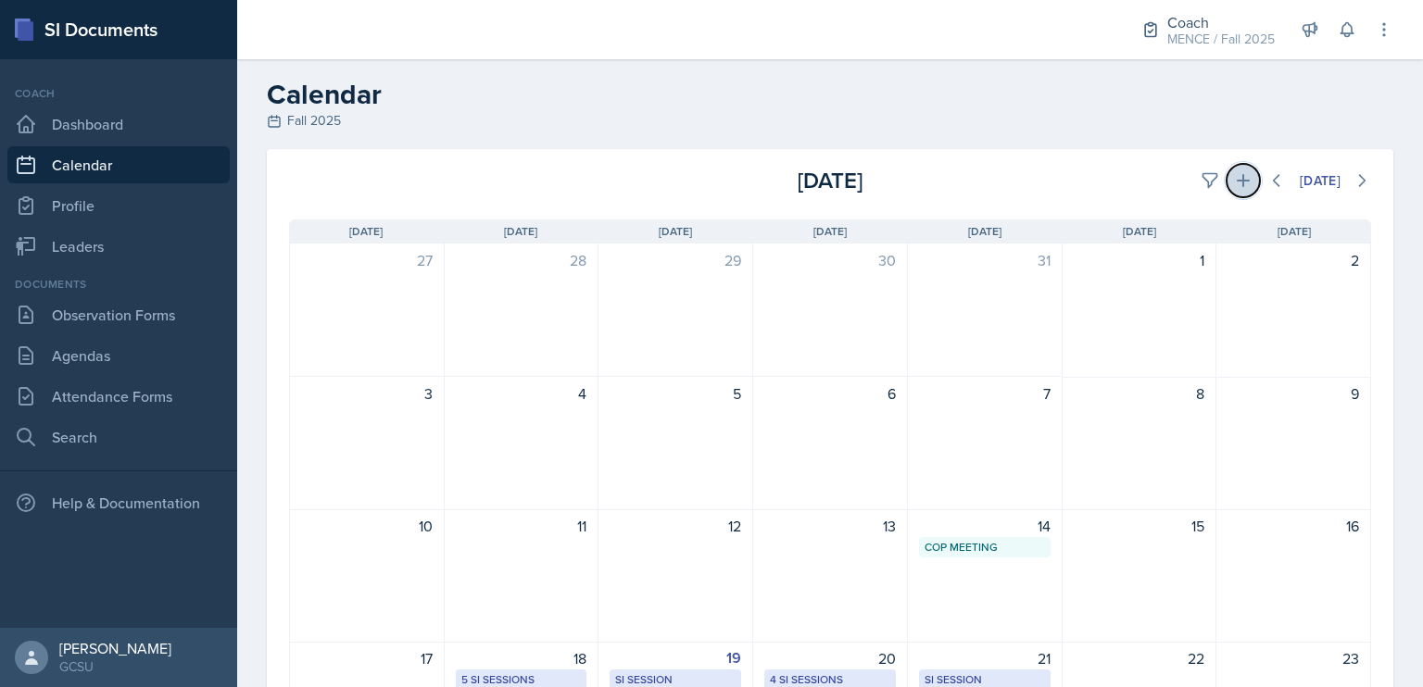
click at [1227, 178] on button at bounding box center [1243, 180] width 33 height 33
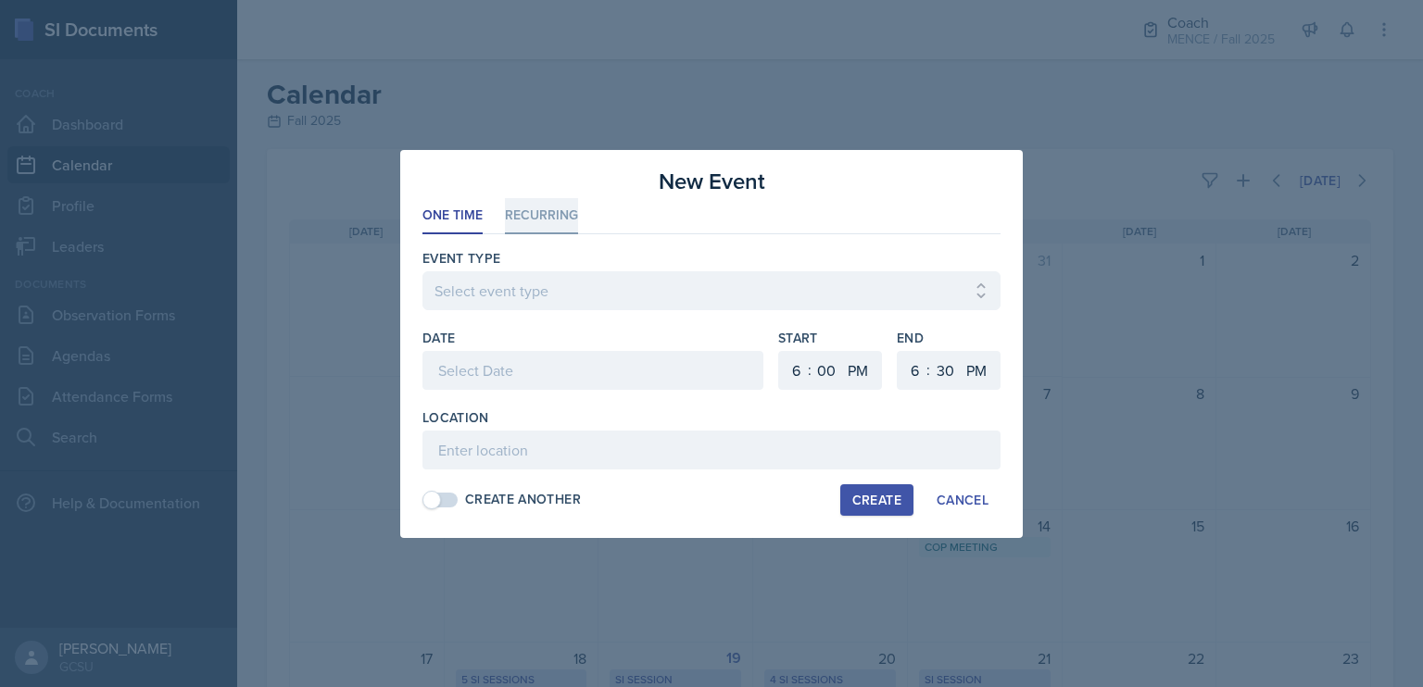
click at [511, 218] on li "Recurring" at bounding box center [541, 216] width 73 height 36
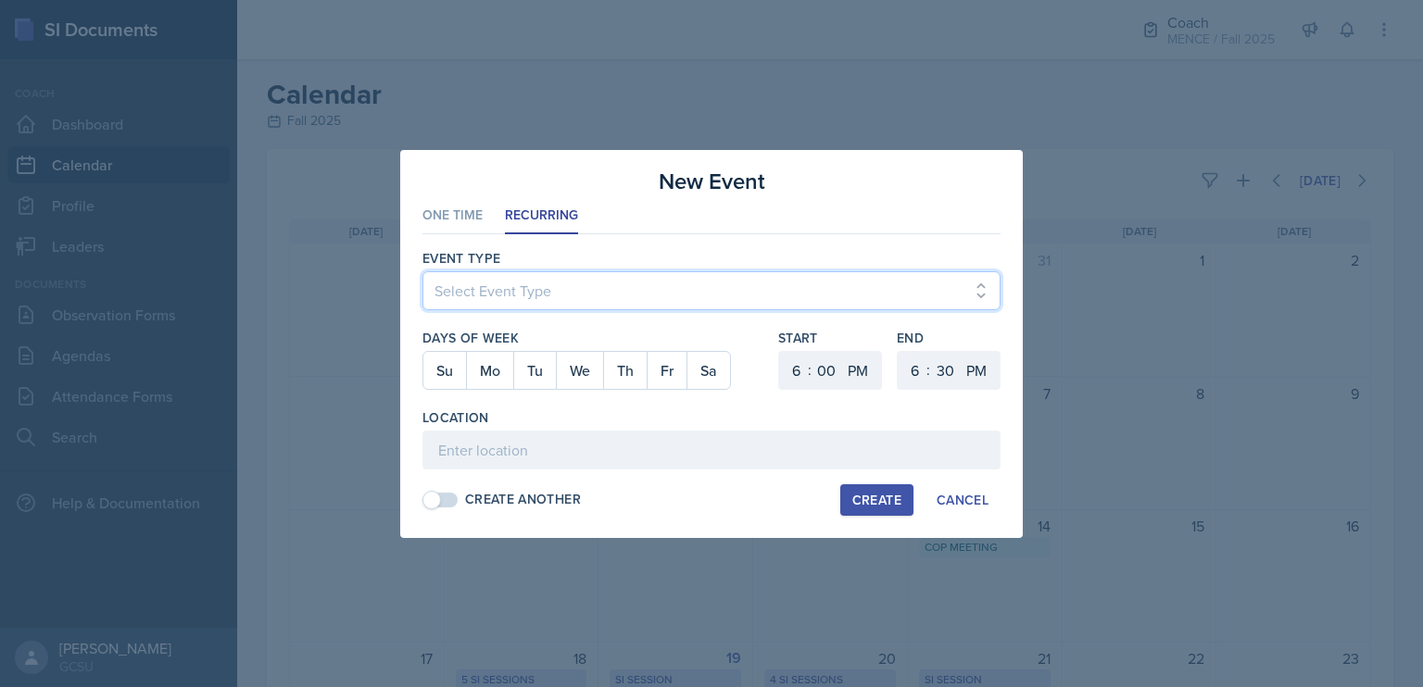
click at [560, 300] on select "Select Event Type CoP Meeting Coaching - BECK Coaching - MAPP Coaching- MENC" at bounding box center [711, 290] width 578 height 39
select select "092778f0-3887-4dd8-84a8-64c7fc11e98f"
click at [422, 271] on select "Select Event Type CoP Meeting Coaching - BECK Coaching - MAPP Coaching- MENC" at bounding box center [711, 290] width 578 height 39
click at [534, 373] on button "Tu" at bounding box center [534, 370] width 43 height 37
click at [827, 363] on select "00 05 10 15 20 25 30 35 40 45 50 55" at bounding box center [827, 370] width 30 height 39
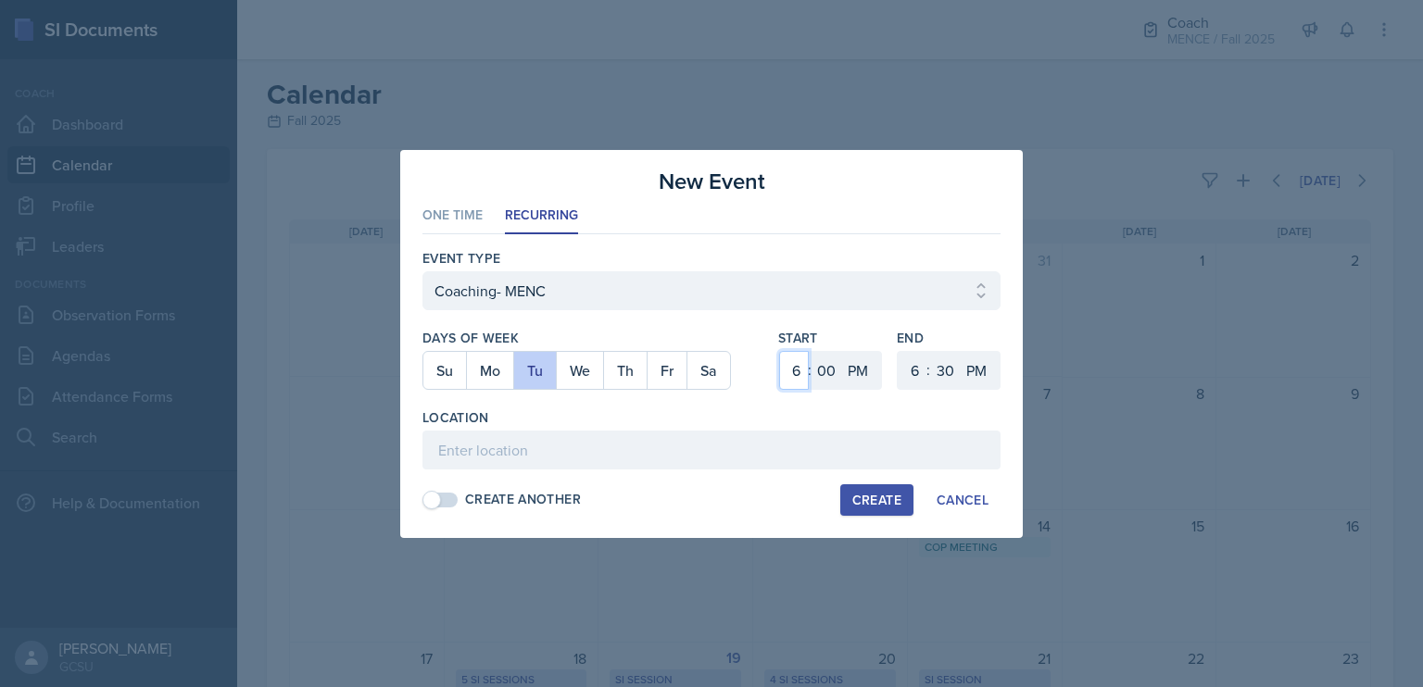
click at [786, 372] on select "1 2 3 4 5 6 7 8 9 10 11 12" at bounding box center [794, 370] width 30 height 39
select select "10"
click at [779, 351] on select "1 2 3 4 5 6 7 8 9 10 11 12" at bounding box center [794, 370] width 30 height 39
click at [831, 370] on select "00 05 10 15 20 25 30 35 40 45 50 55" at bounding box center [827, 370] width 30 height 39
select select "30"
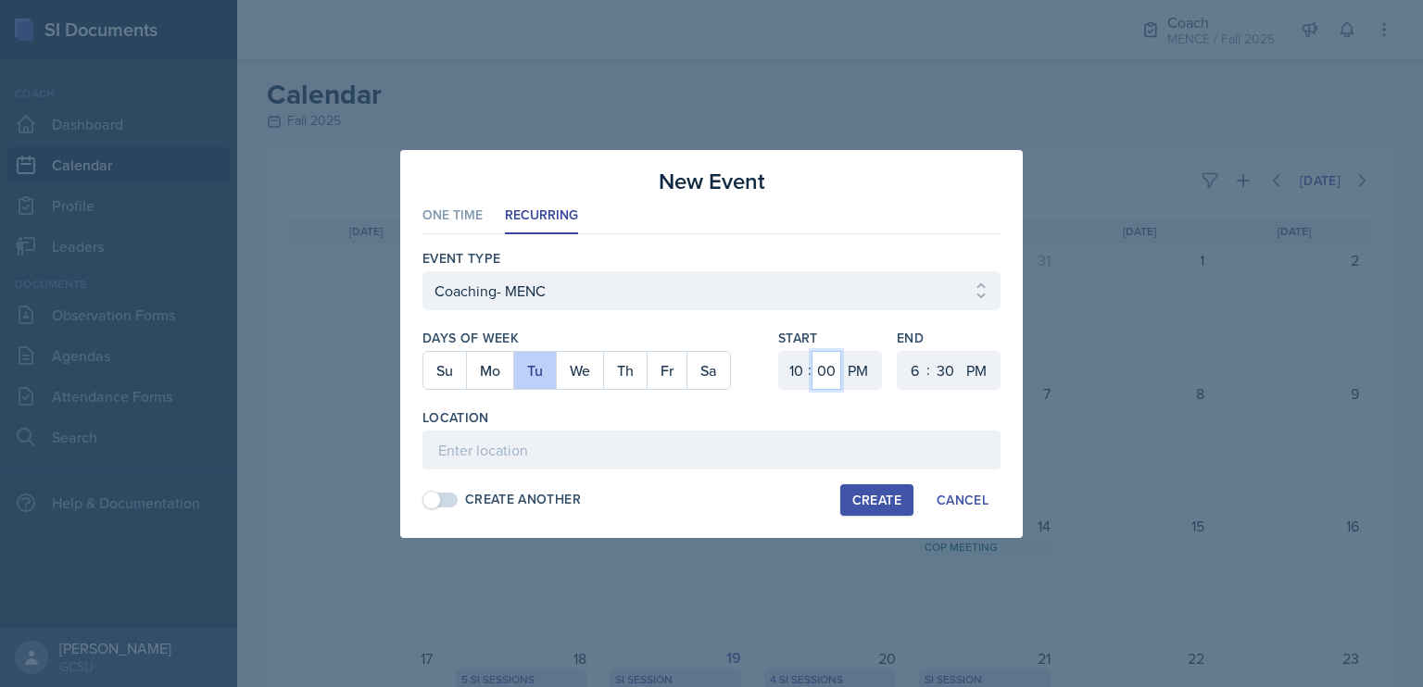
click at [812, 351] on select "00 05 10 15 20 25 30 35 40 45 50 55" at bounding box center [827, 370] width 30 height 39
click at [854, 372] on select "AM PM" at bounding box center [859, 370] width 37 height 39
select select "AM"
click at [841, 351] on select "AM PM" at bounding box center [859, 370] width 37 height 39
click at [919, 369] on select "1 2 3 4 5 6 7 8 9 10 11 12" at bounding box center [913, 370] width 30 height 39
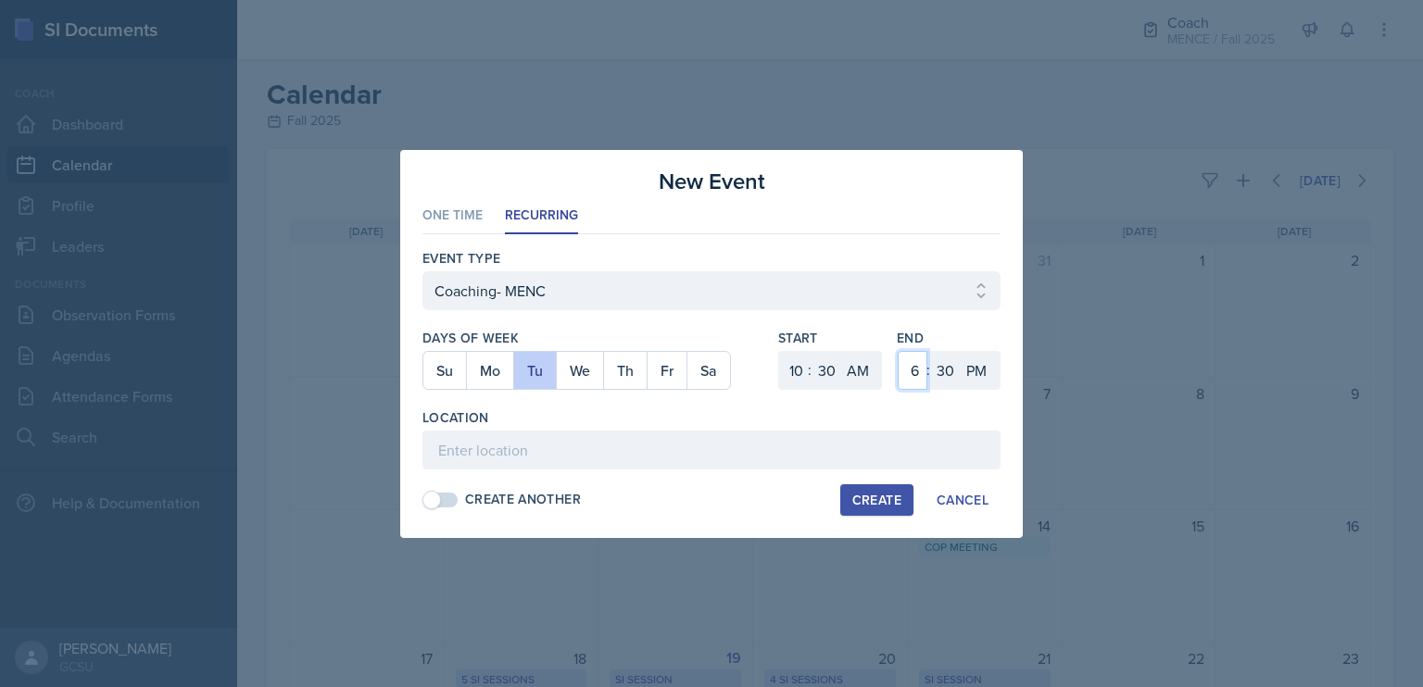
select select "12"
click at [898, 351] on select "1 2 3 4 5 6 7 8 9 10 11 12" at bounding box center [913, 370] width 30 height 39
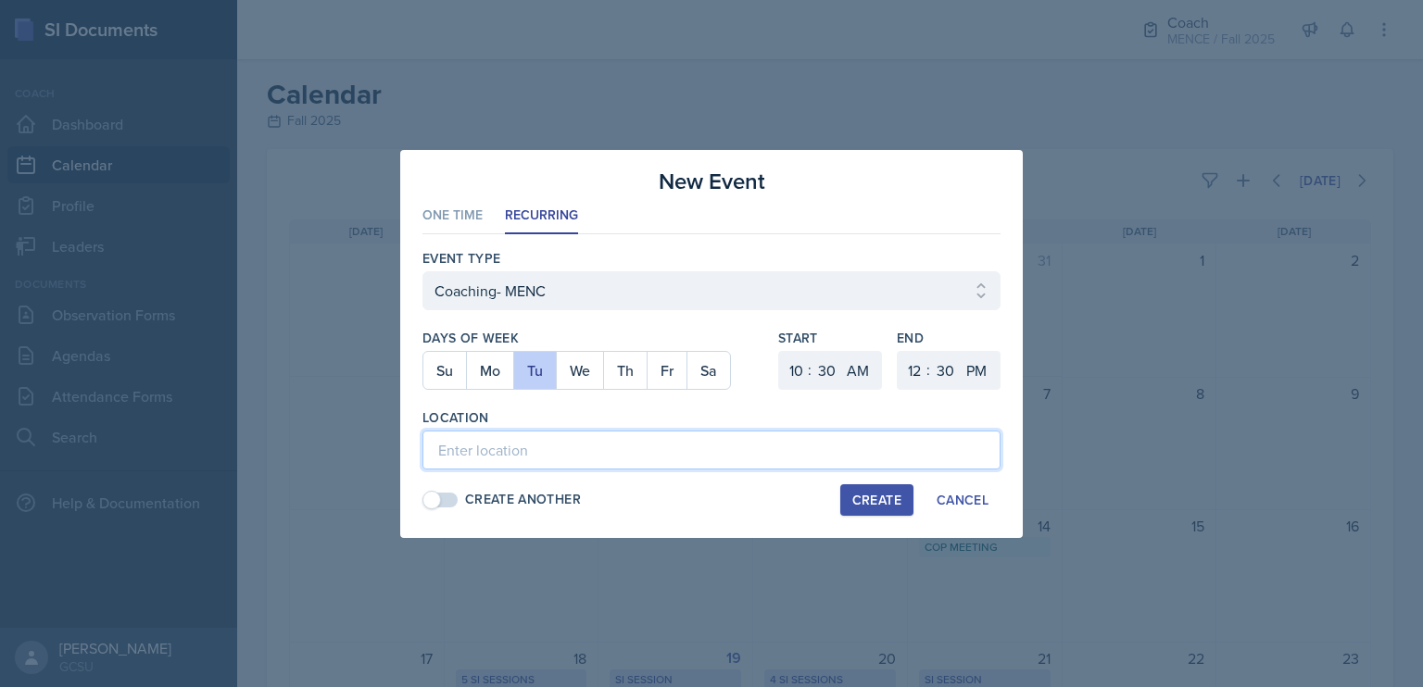
click at [886, 449] on input at bounding box center [711, 450] width 578 height 39
type input "Coaching Room"
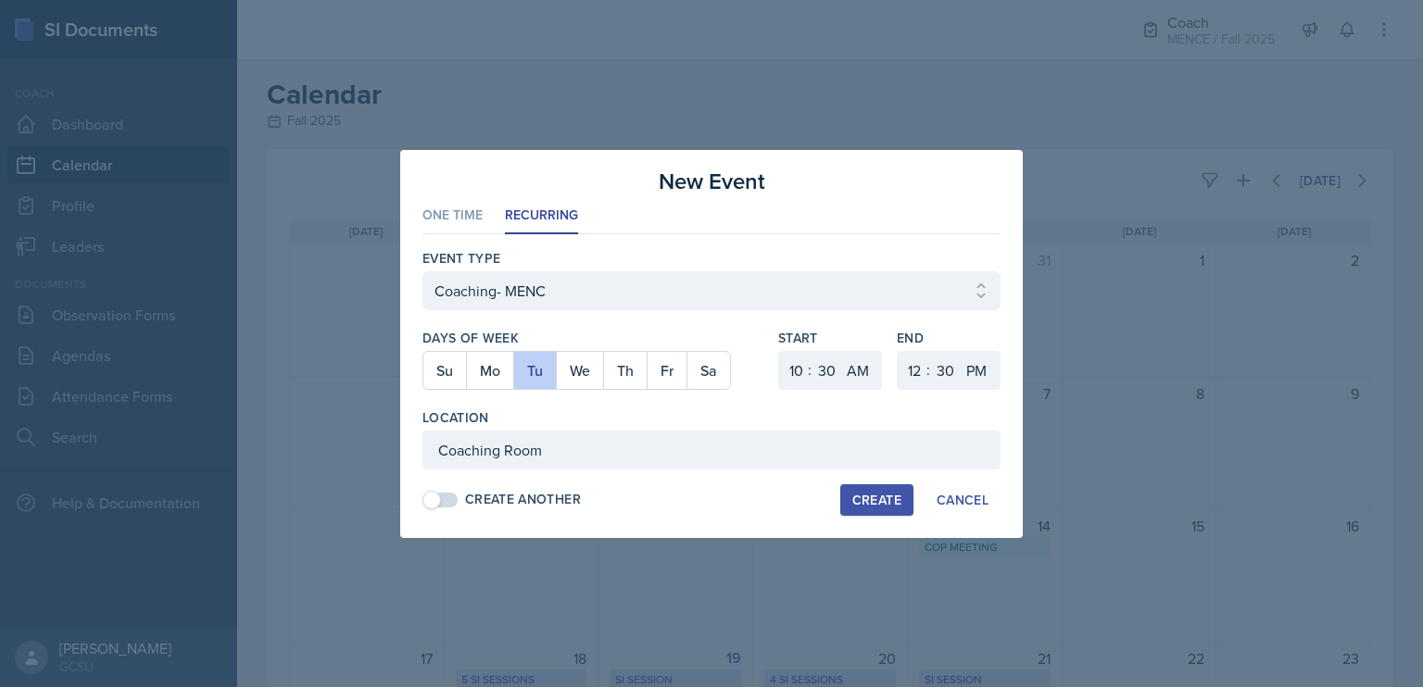
click at [875, 493] on div "Create" at bounding box center [876, 500] width 49 height 15
select select
select select "6"
select select "0"
select select "PM"
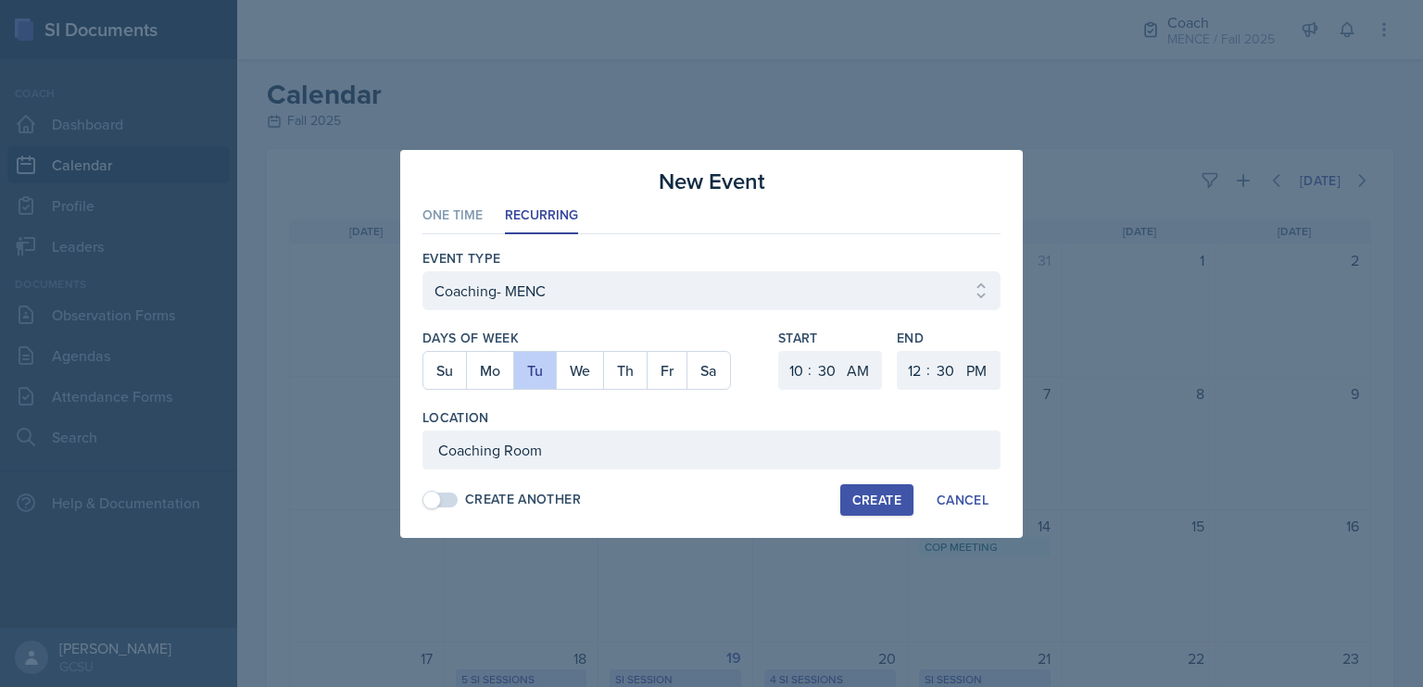
select select "6"
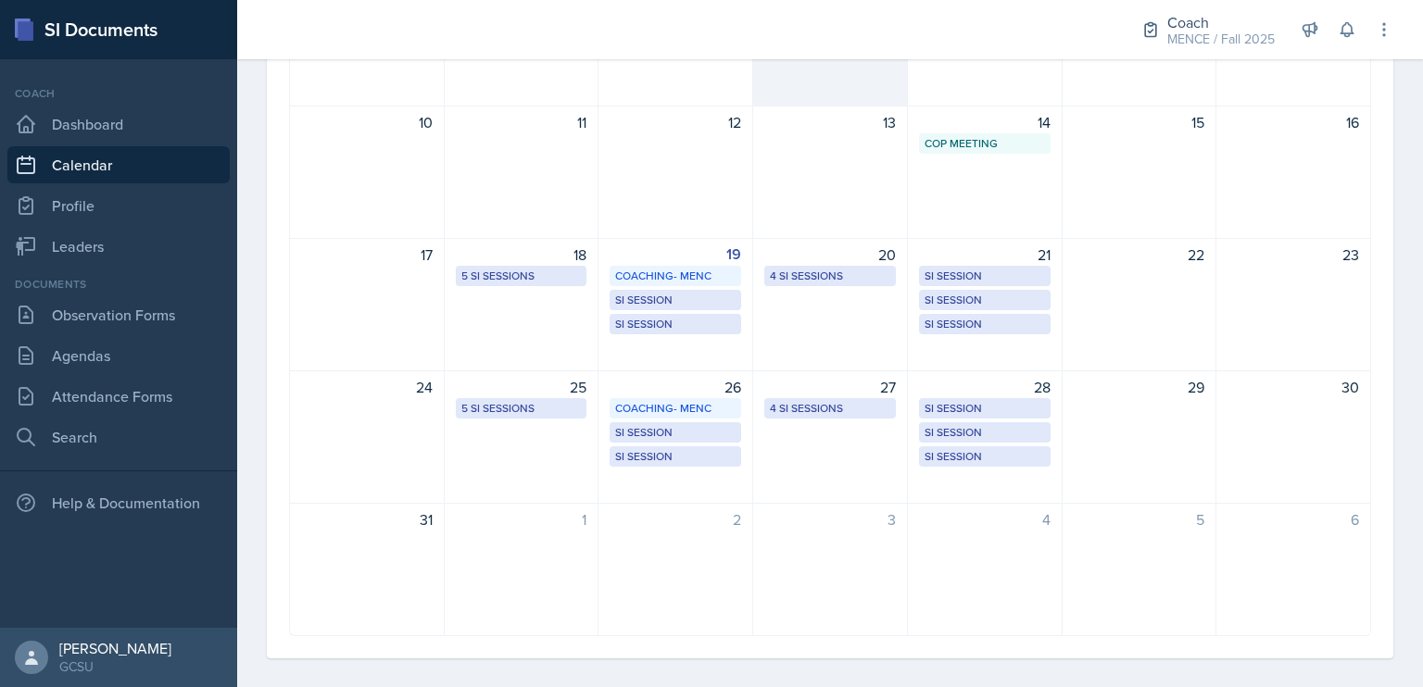
scroll to position [420, 0]
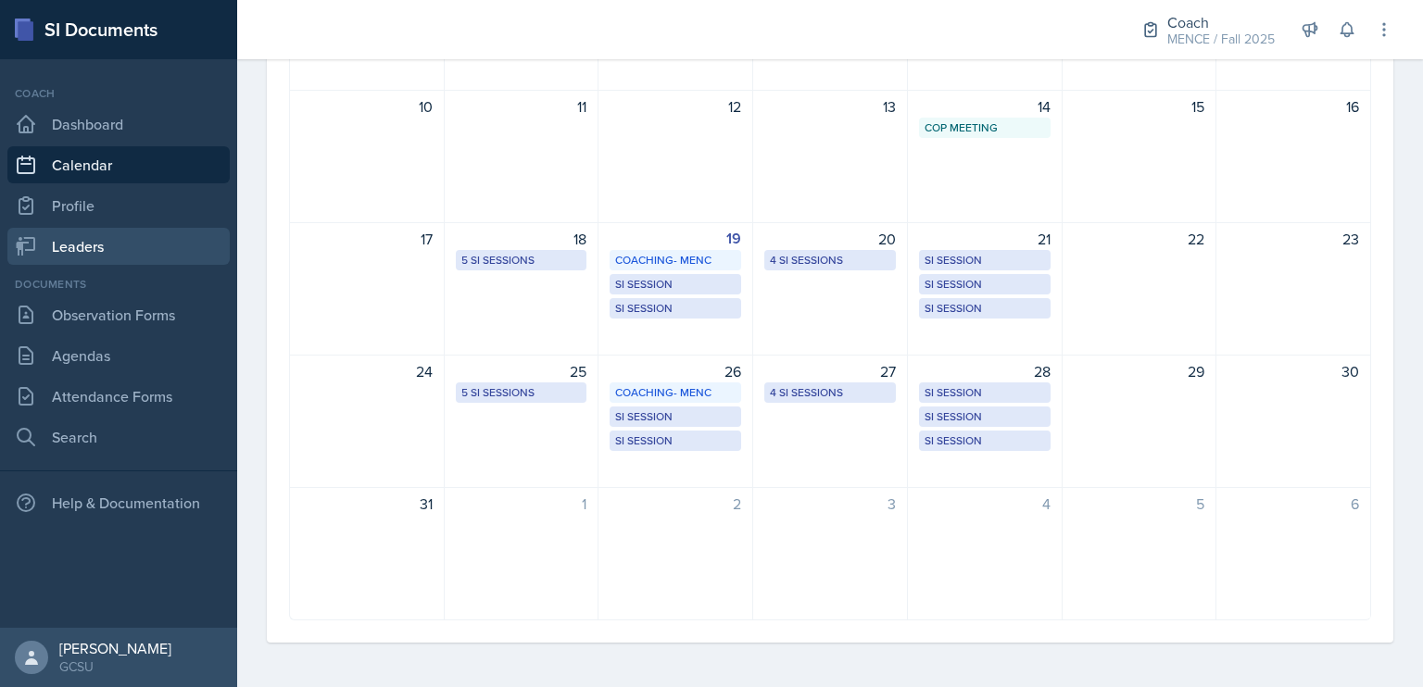
click at [129, 240] on link "Leaders" at bounding box center [118, 246] width 222 height 37
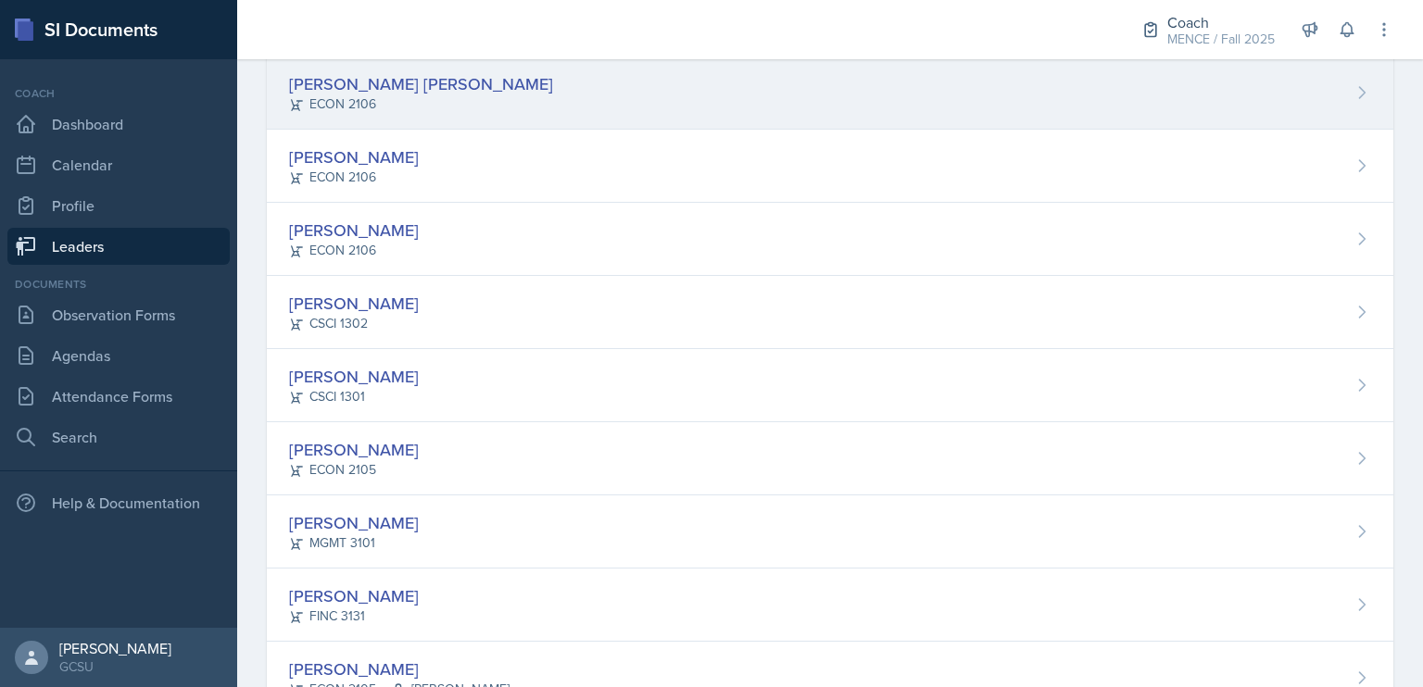
scroll to position [472, 0]
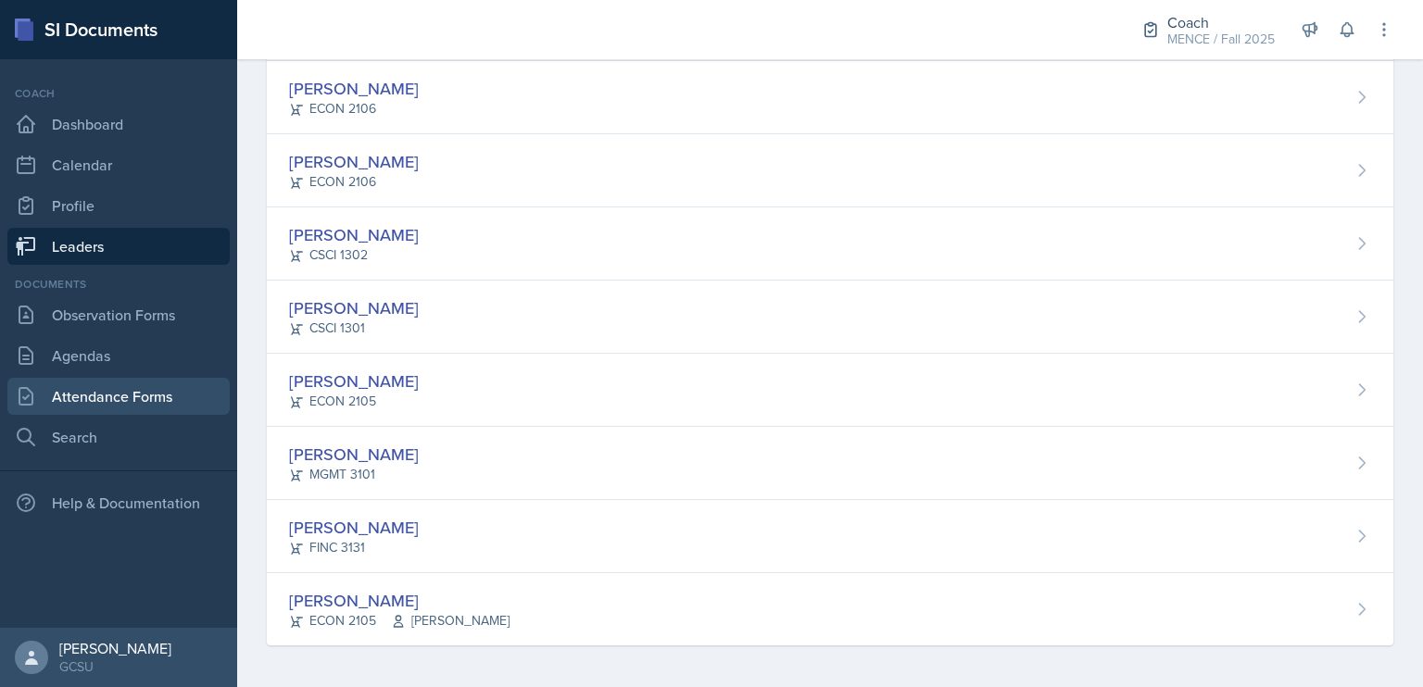
click at [115, 402] on link "Attendance Forms" at bounding box center [118, 396] width 222 height 37
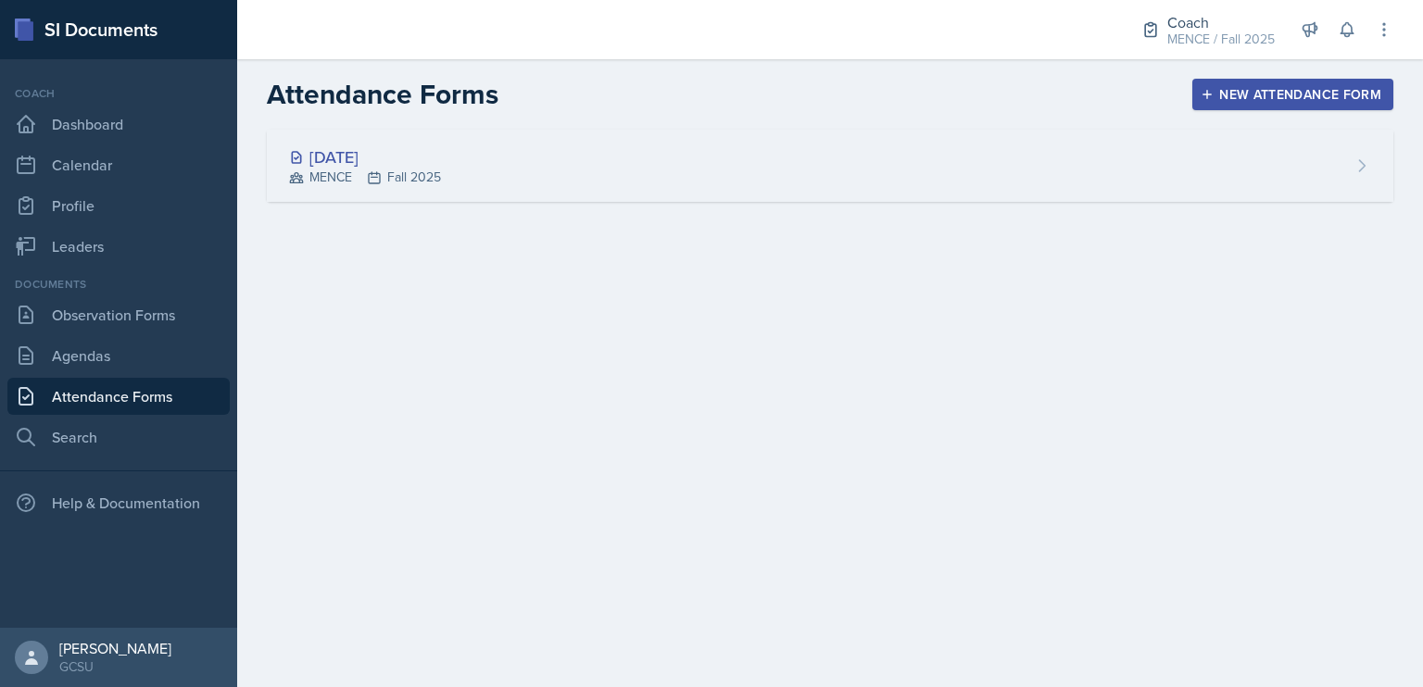
click at [1094, 165] on div "[DATE] MENCE Fall 2025" at bounding box center [830, 166] width 1127 height 72
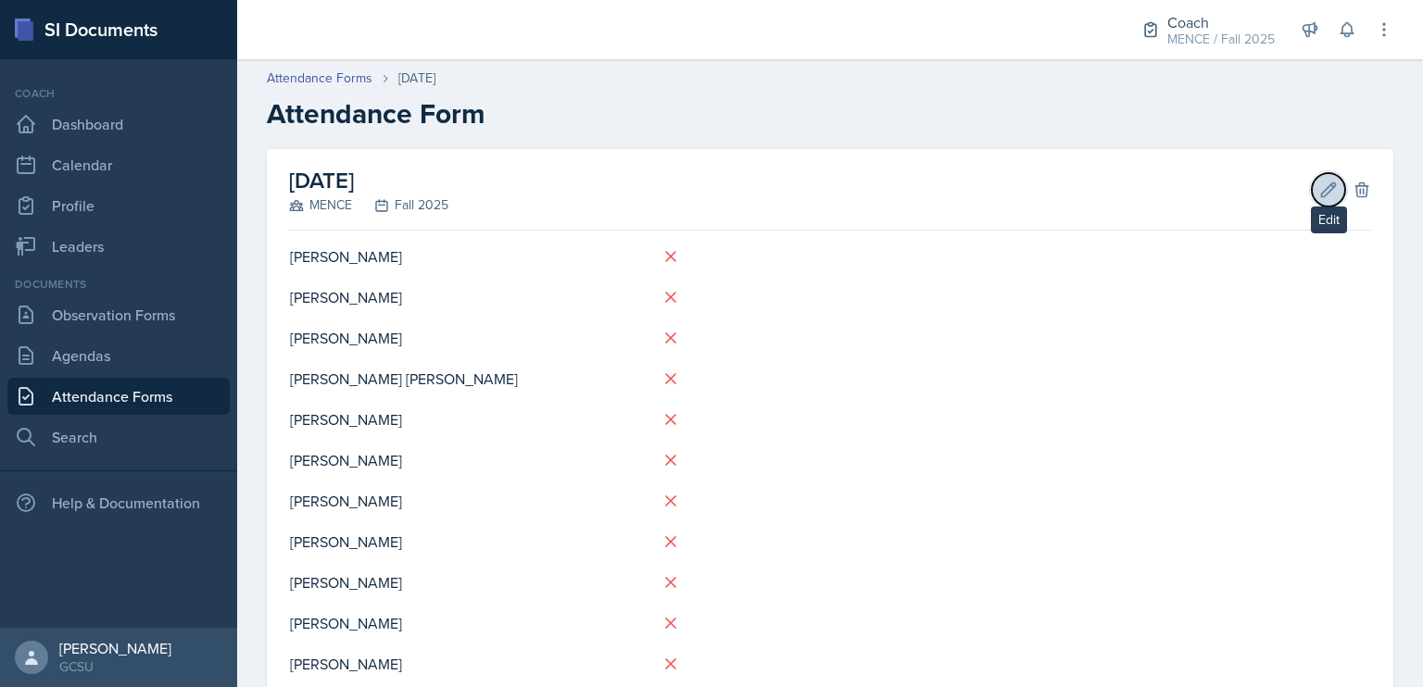
click at [1319, 184] on icon at bounding box center [1328, 190] width 19 height 19
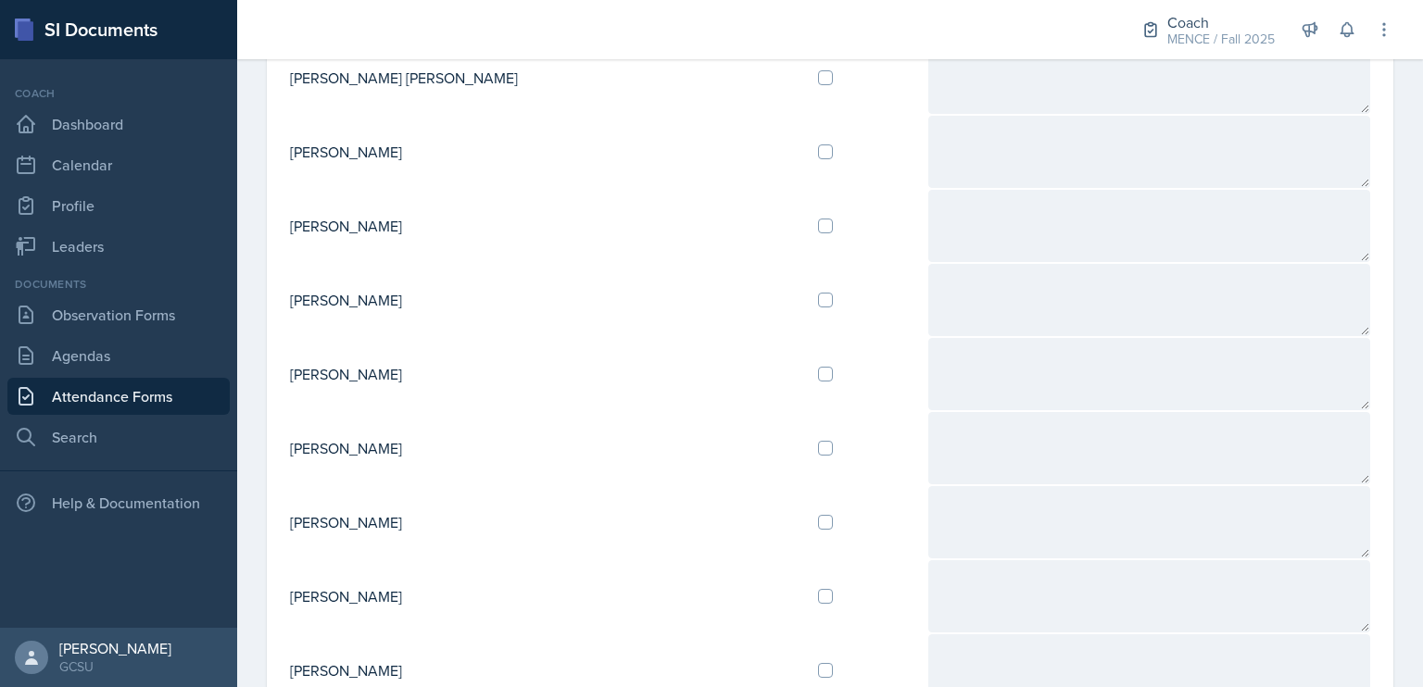
scroll to position [427, 0]
click at [818, 368] on input "checkbox" at bounding box center [825, 375] width 15 height 15
checkbox input "true"
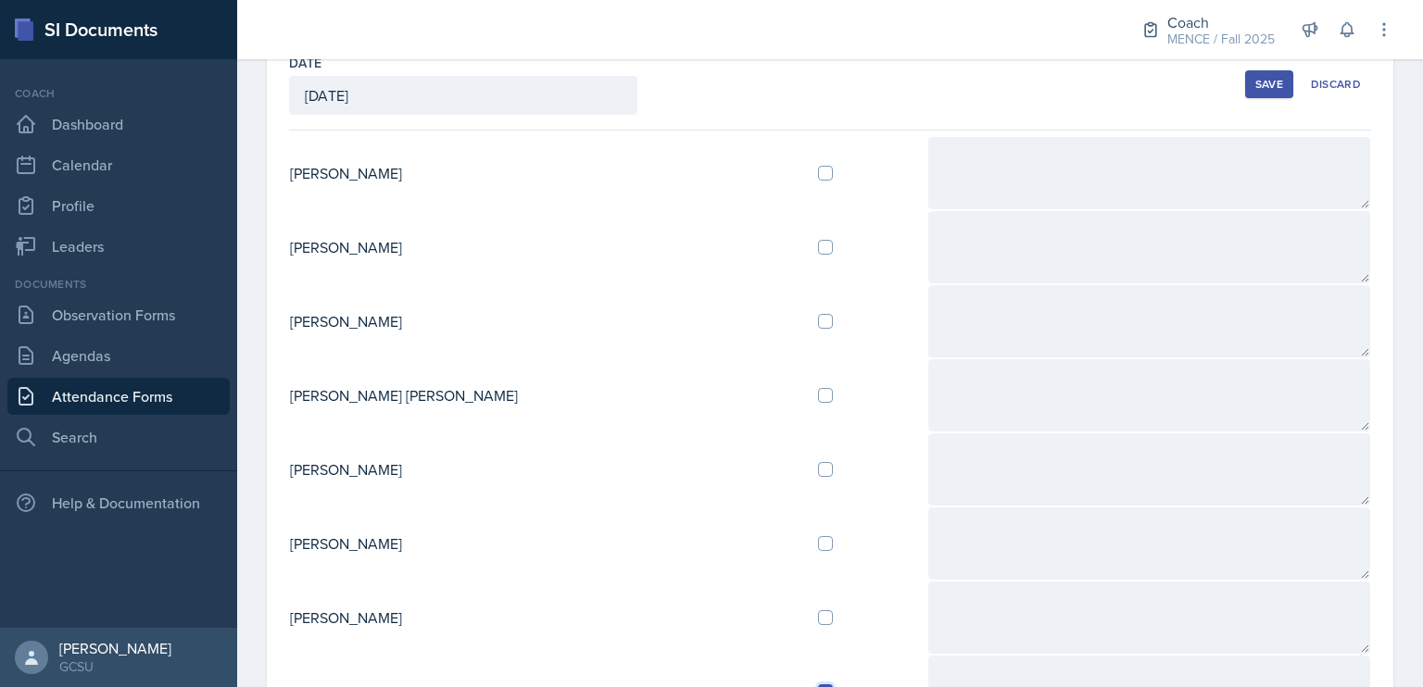
scroll to position [90, 0]
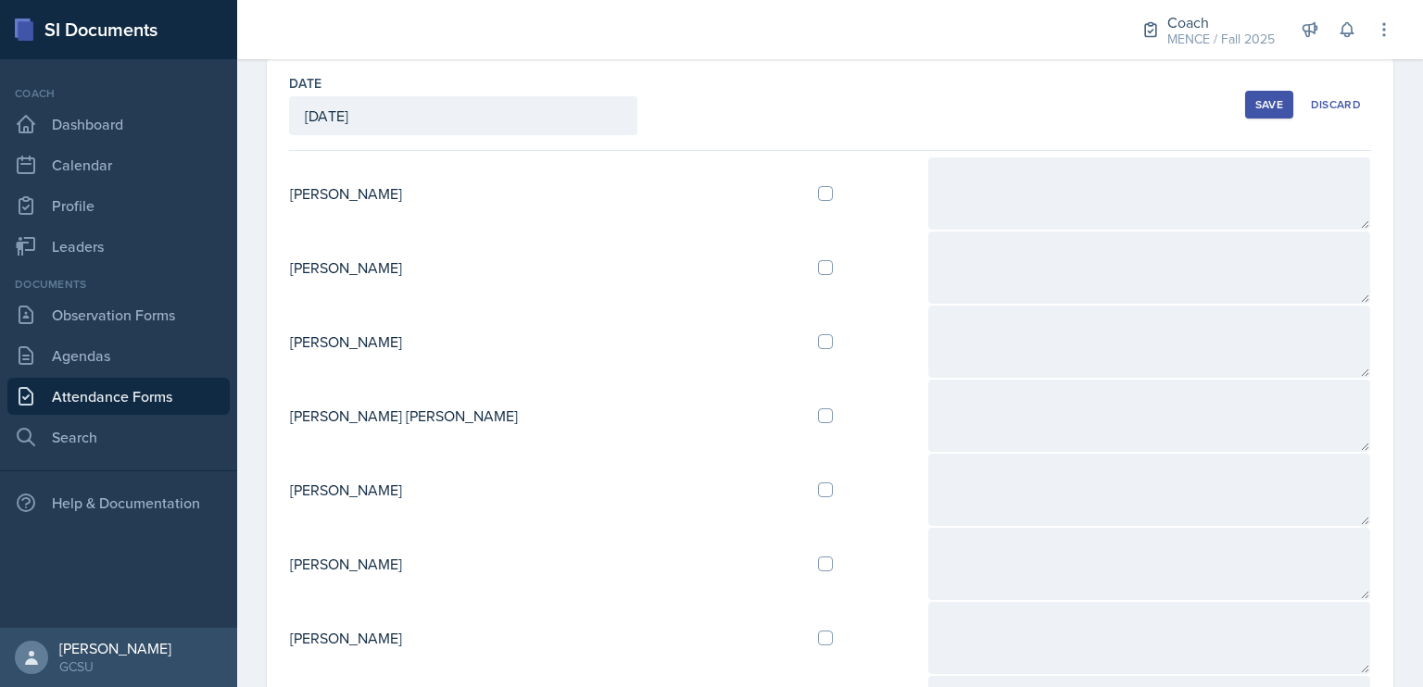
click at [1255, 101] on div "Save" at bounding box center [1269, 104] width 28 height 15
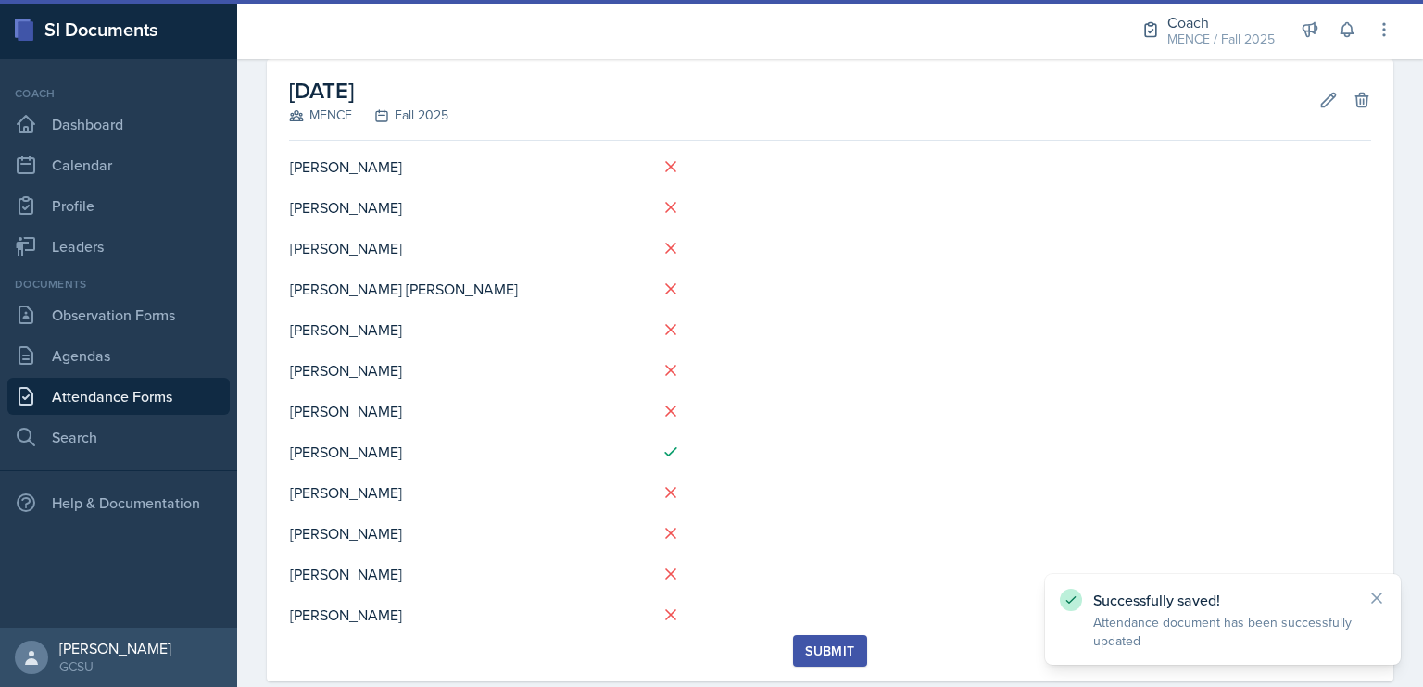
scroll to position [89, 0]
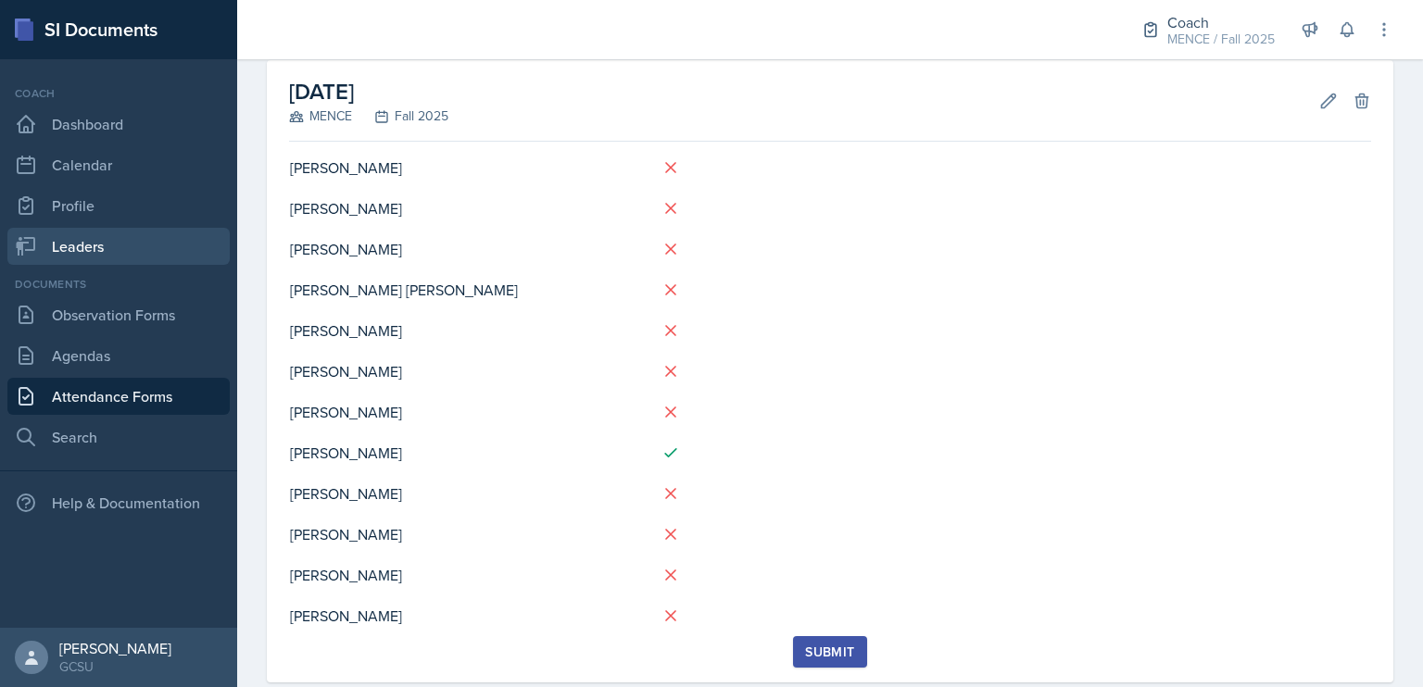
click at [104, 248] on link "Leaders" at bounding box center [118, 246] width 222 height 37
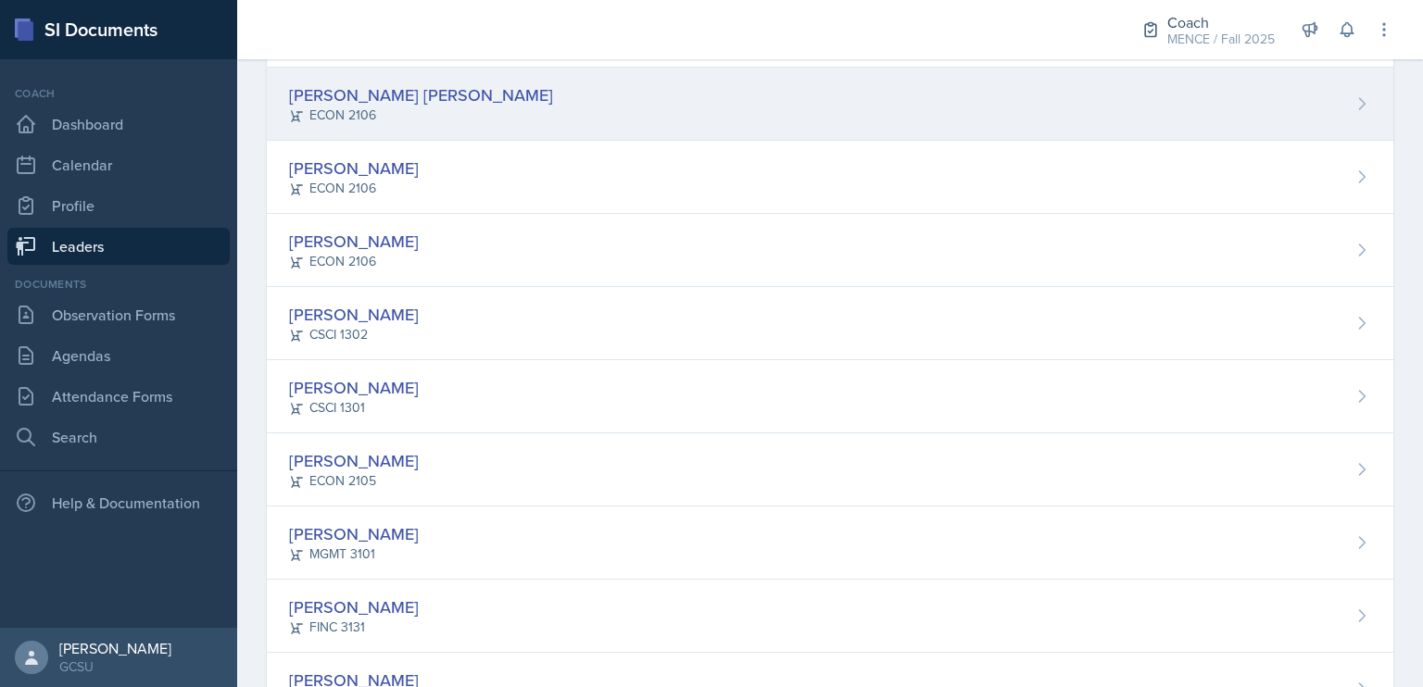
scroll to position [472, 0]
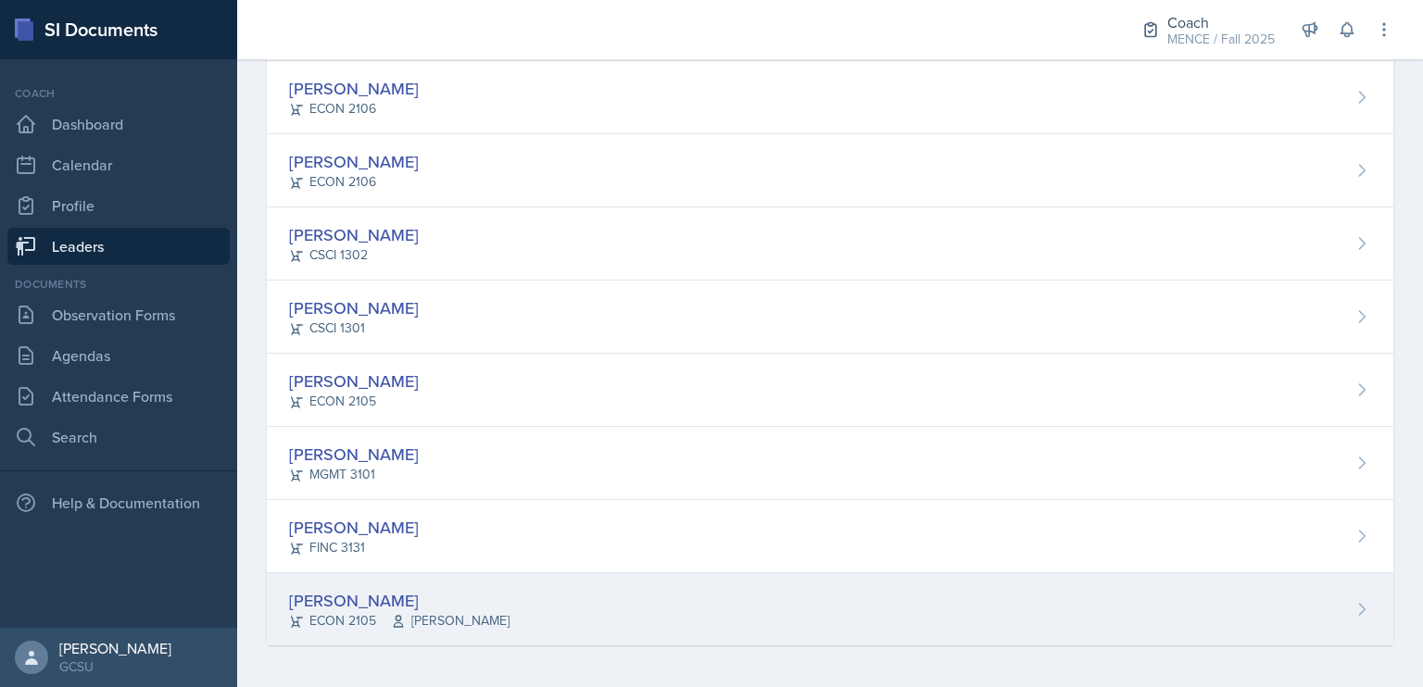
click at [367, 594] on div "[PERSON_NAME]" at bounding box center [399, 600] width 220 height 25
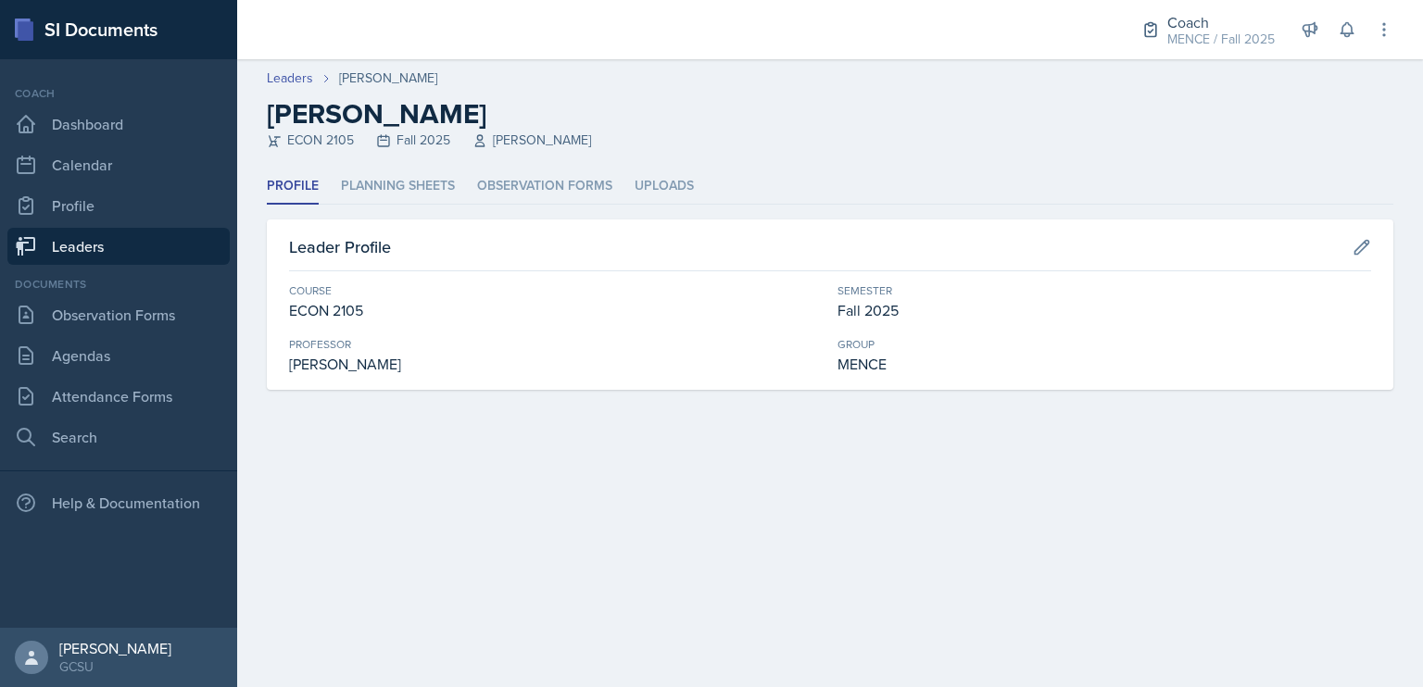
click at [115, 144] on div "Coach Dashboard Calendar Profile Leaders" at bounding box center [118, 175] width 222 height 180
click at [109, 125] on link "Dashboard" at bounding box center [118, 124] width 222 height 37
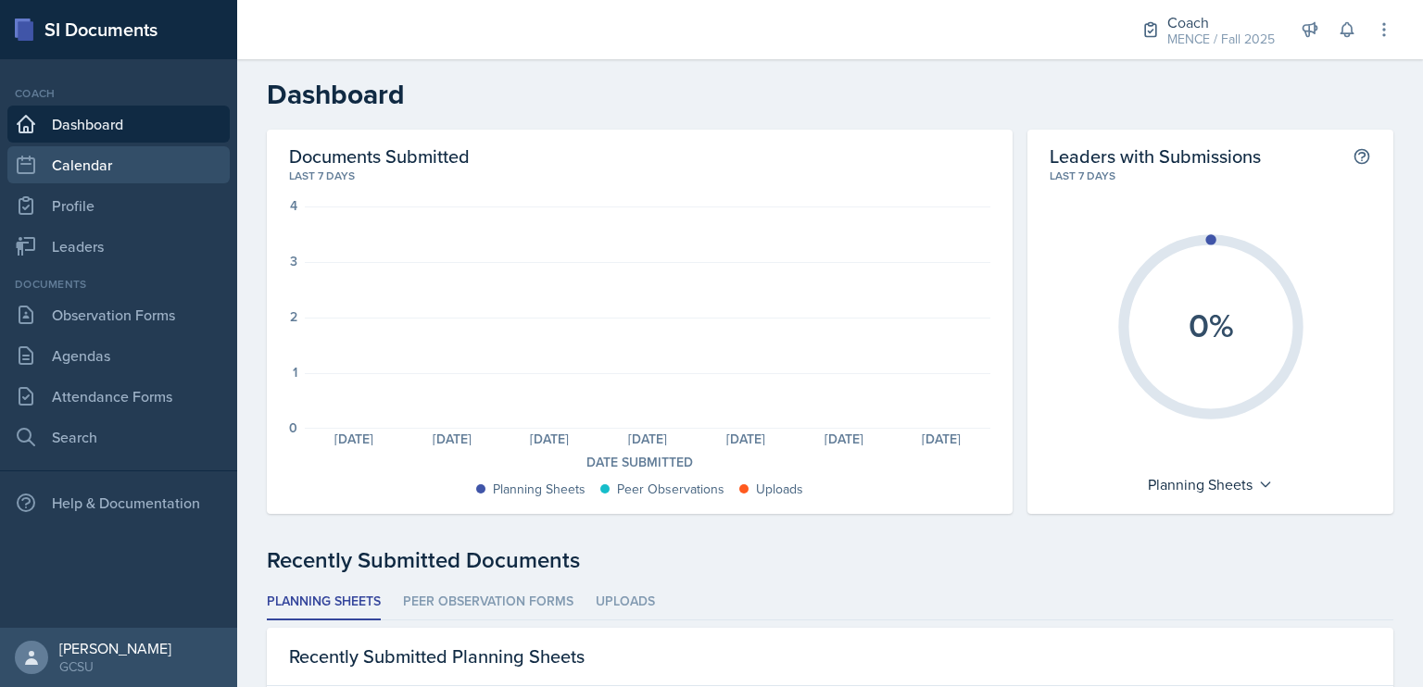
click at [72, 175] on link "Calendar" at bounding box center [118, 164] width 222 height 37
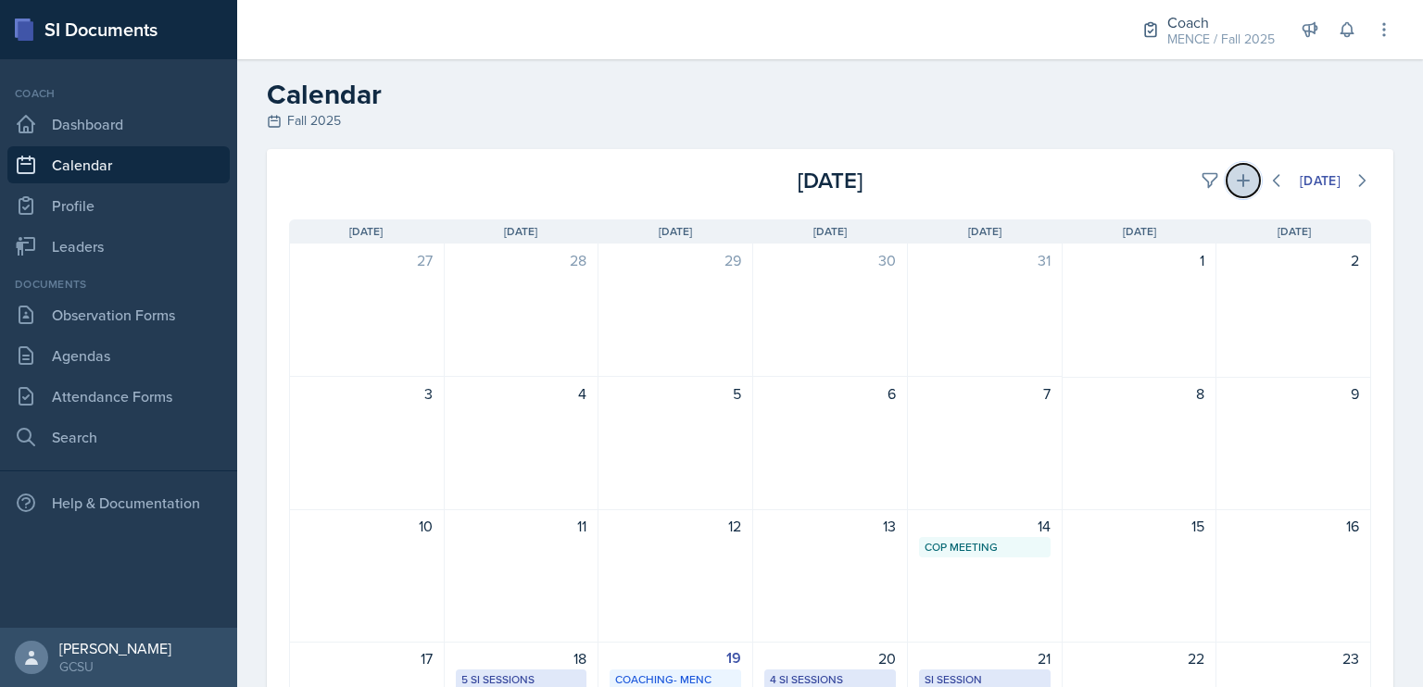
click at [1234, 186] on icon at bounding box center [1243, 180] width 19 height 19
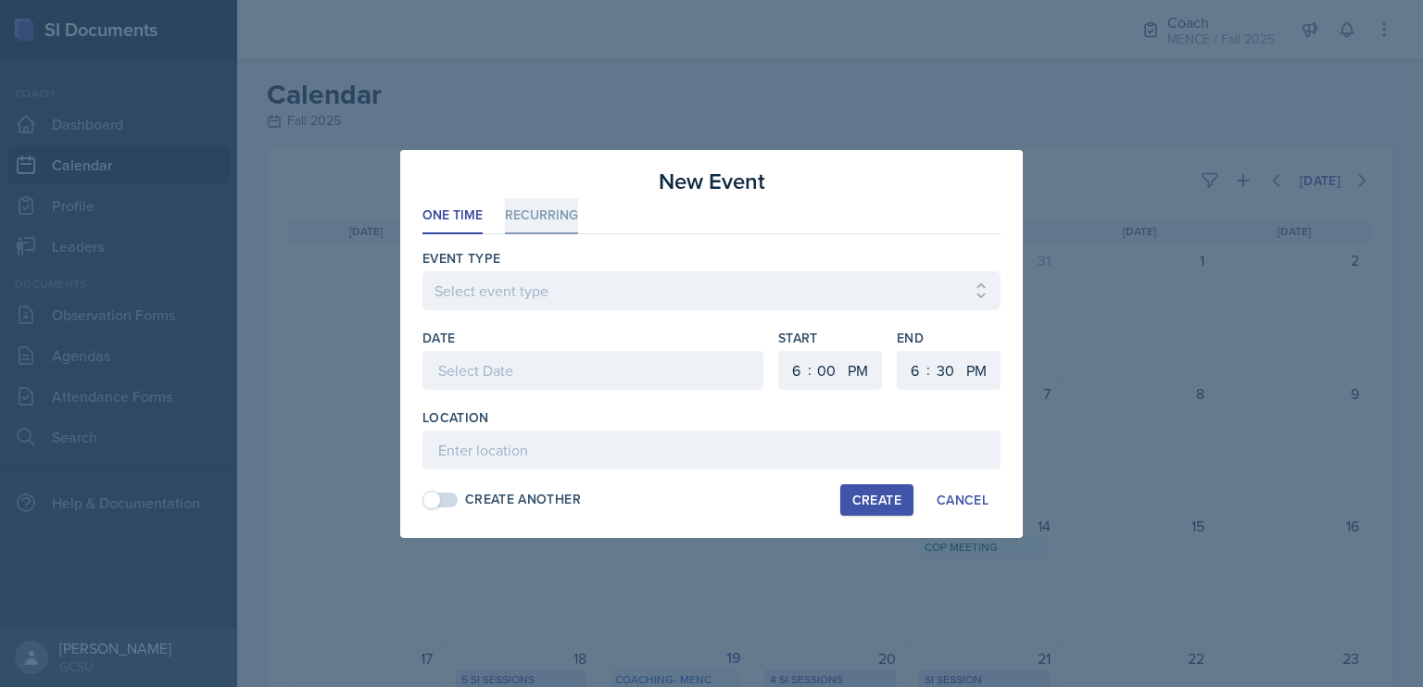
click at [551, 231] on li "Recurring" at bounding box center [541, 216] width 73 height 36
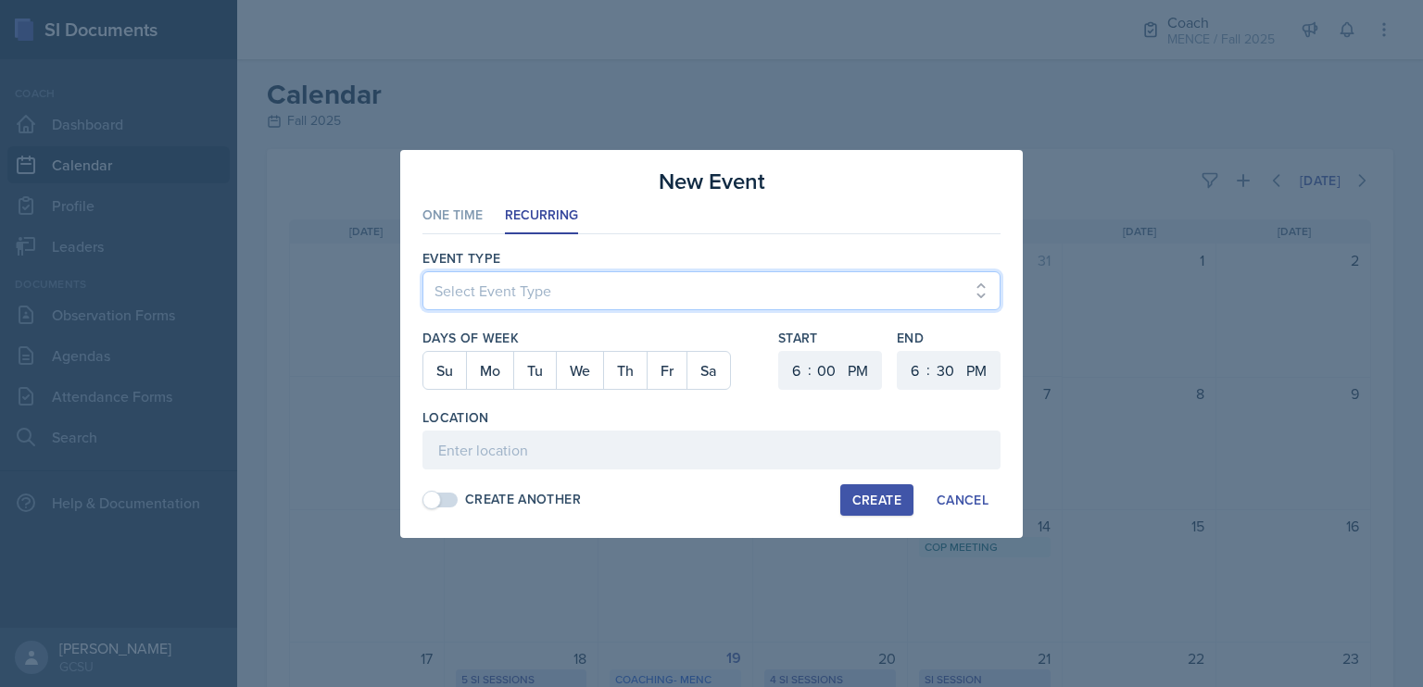
click at [511, 290] on select "Select Event Type CoP Meeting Coaching - BECK Coaching - MAPP Coaching- MENC" at bounding box center [711, 290] width 578 height 39
click at [464, 291] on select "Select Event Type CoP Meeting Coaching - BECK Coaching - MAPP Coaching- MENC" at bounding box center [711, 290] width 578 height 39
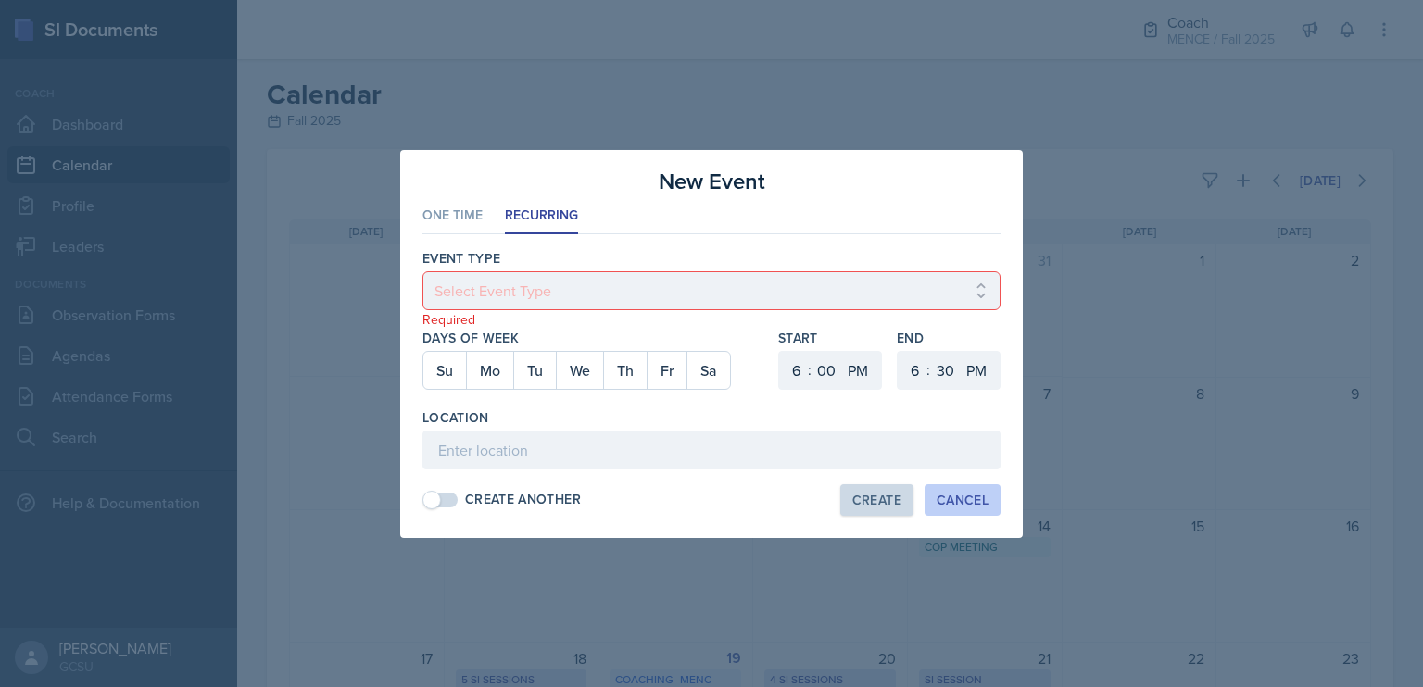
click at [949, 494] on div "Cancel" at bounding box center [963, 500] width 52 height 15
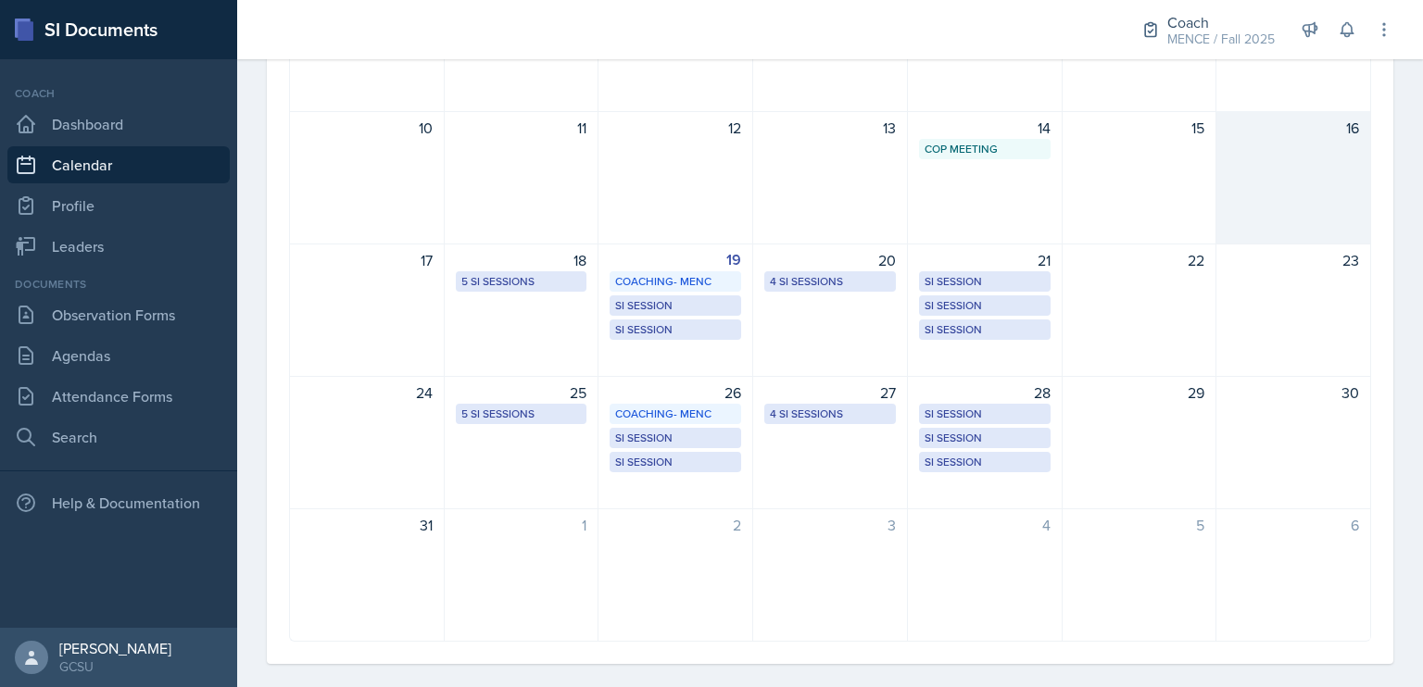
scroll to position [397, 0]
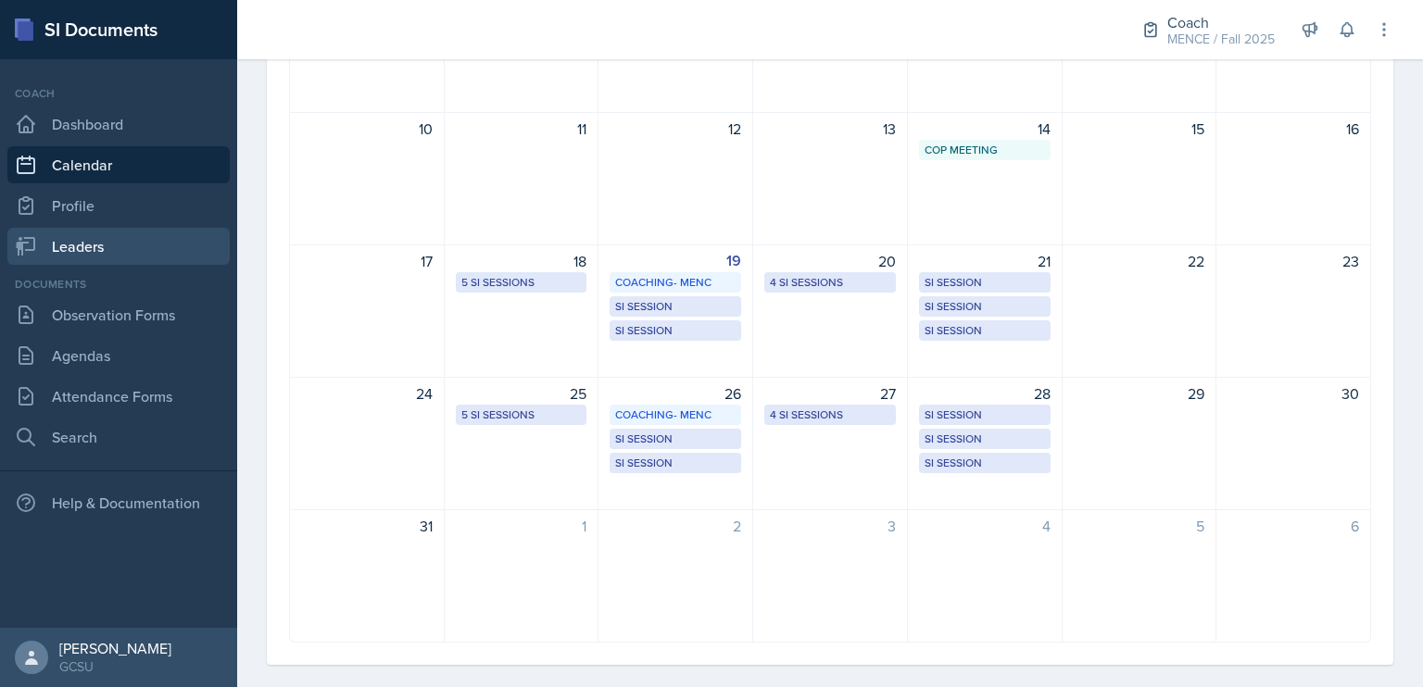
click at [126, 258] on link "Leaders" at bounding box center [118, 246] width 222 height 37
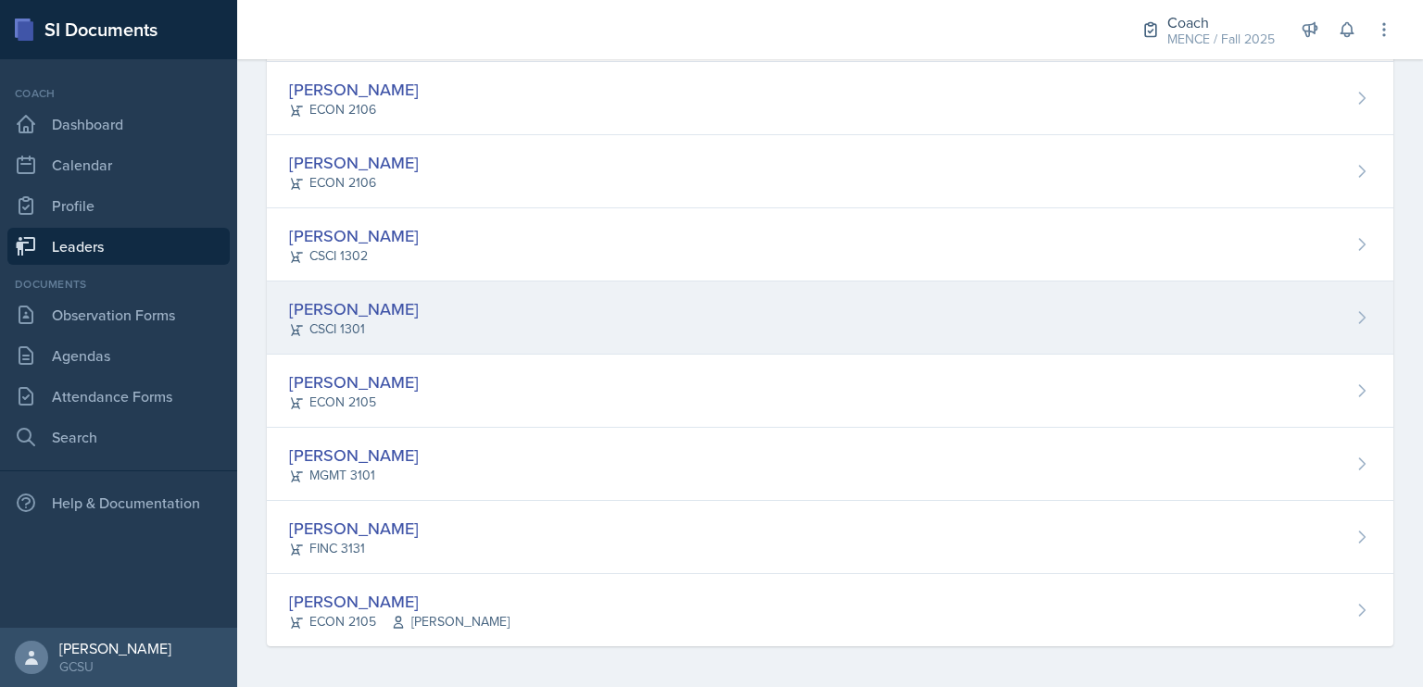
scroll to position [472, 0]
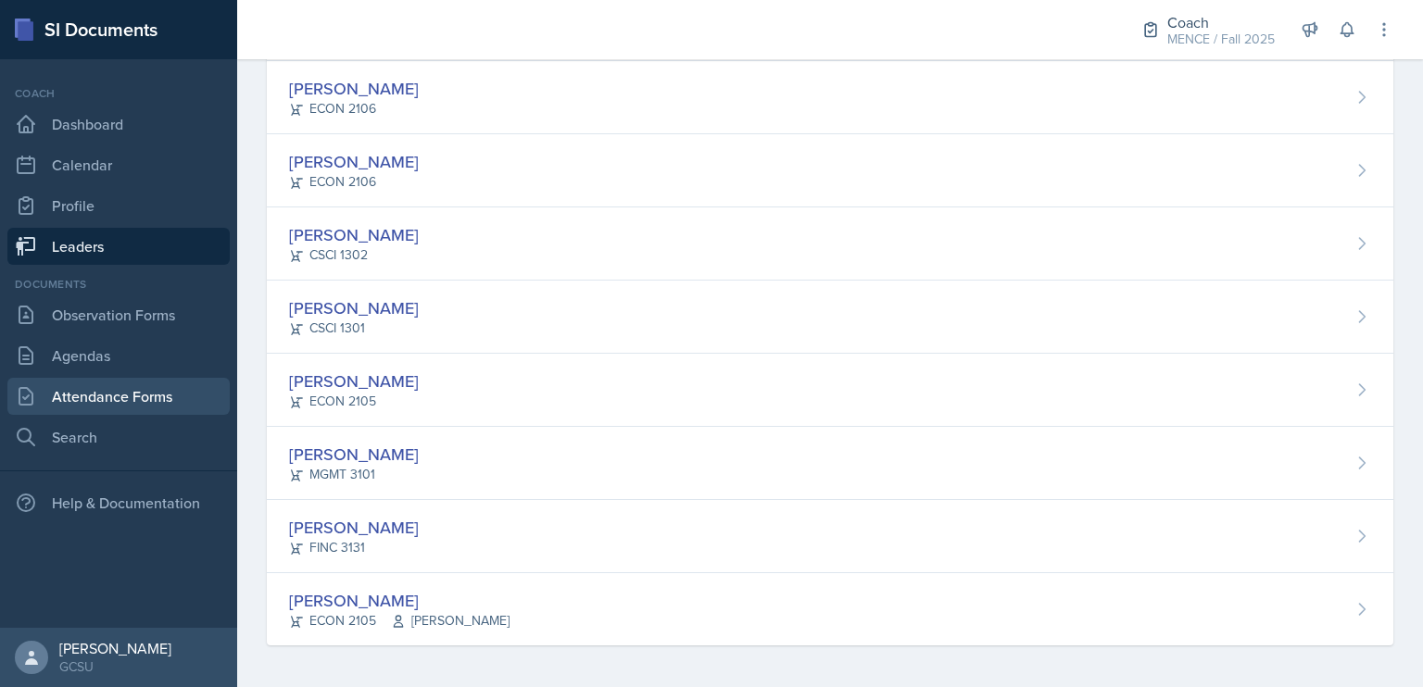
click at [144, 397] on link "Attendance Forms" at bounding box center [118, 396] width 222 height 37
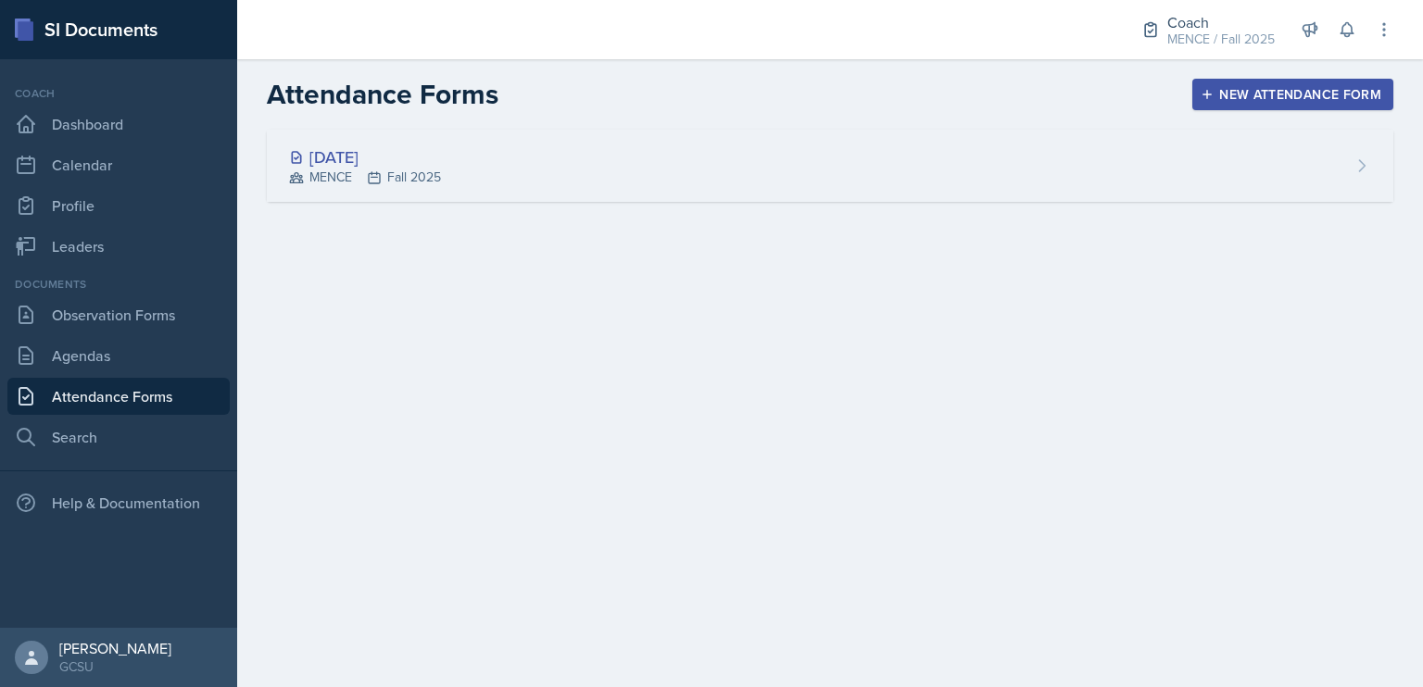
click at [392, 152] on div "[DATE]" at bounding box center [365, 157] width 152 height 25
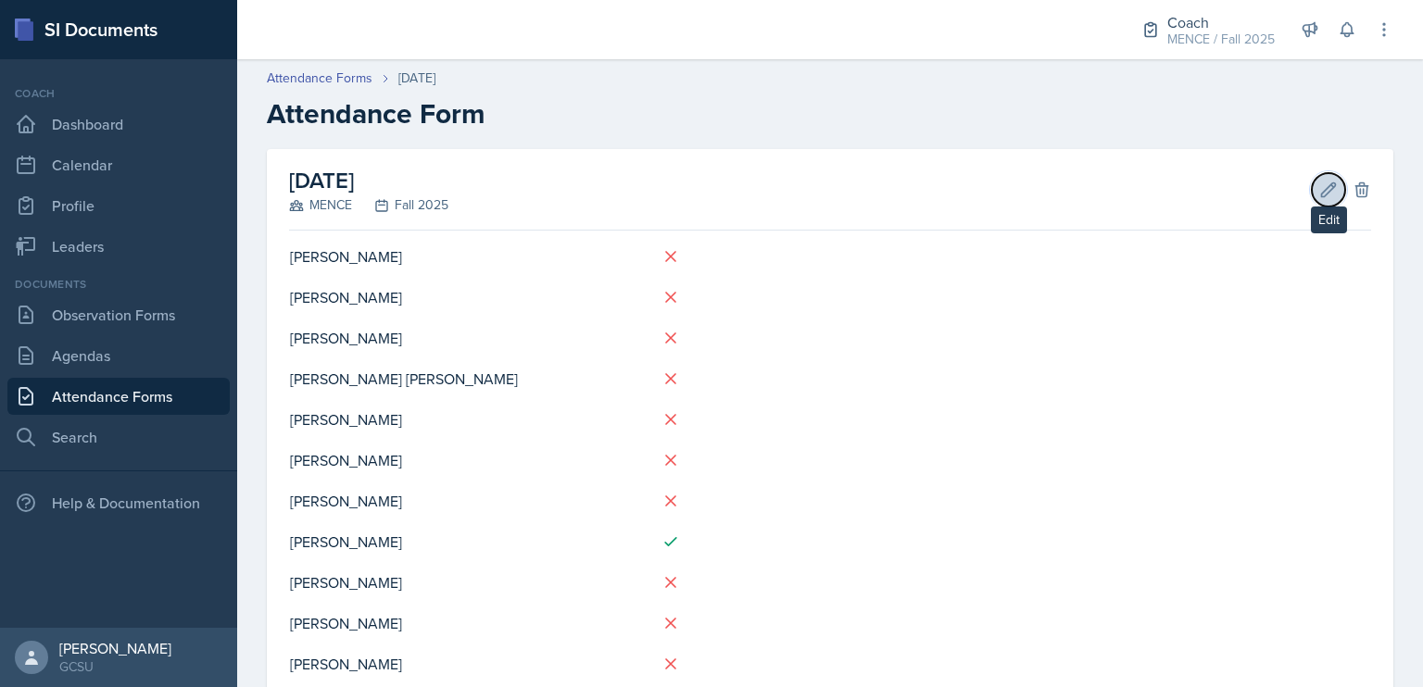
click at [1319, 183] on icon at bounding box center [1328, 190] width 19 height 19
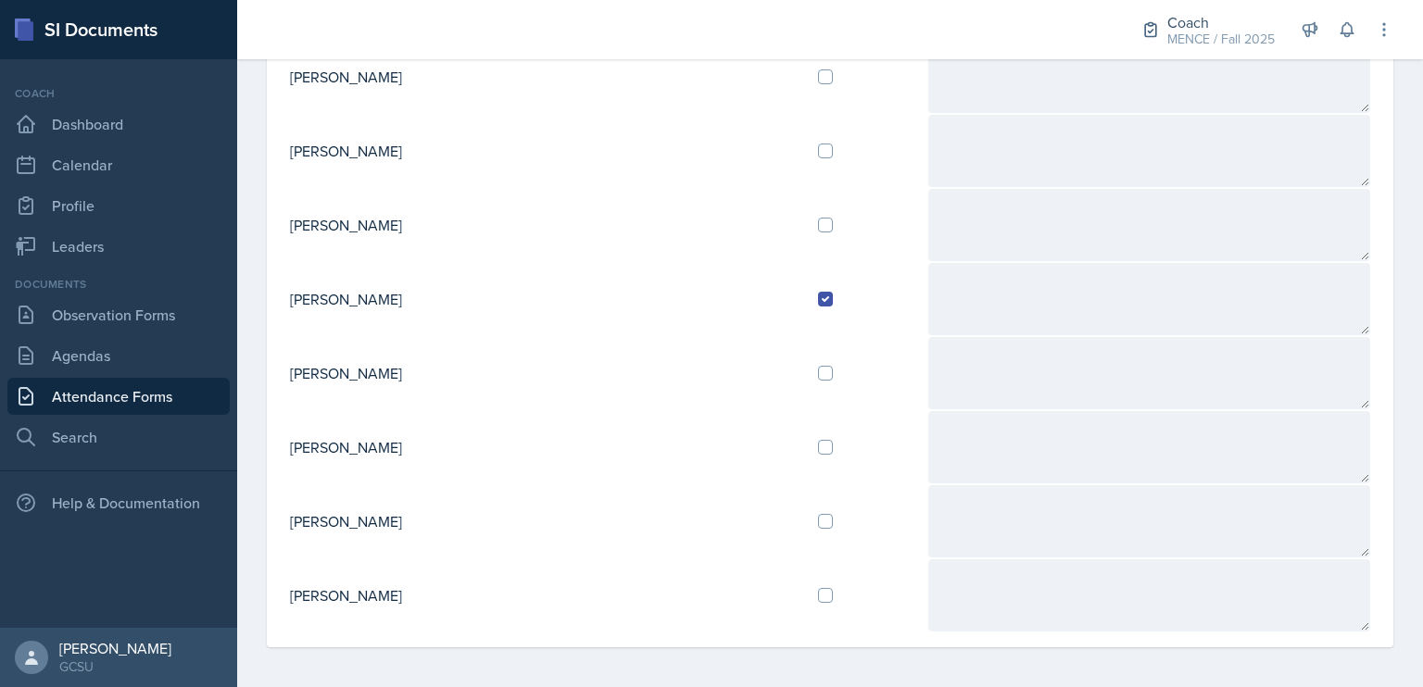
scroll to position [485, 0]
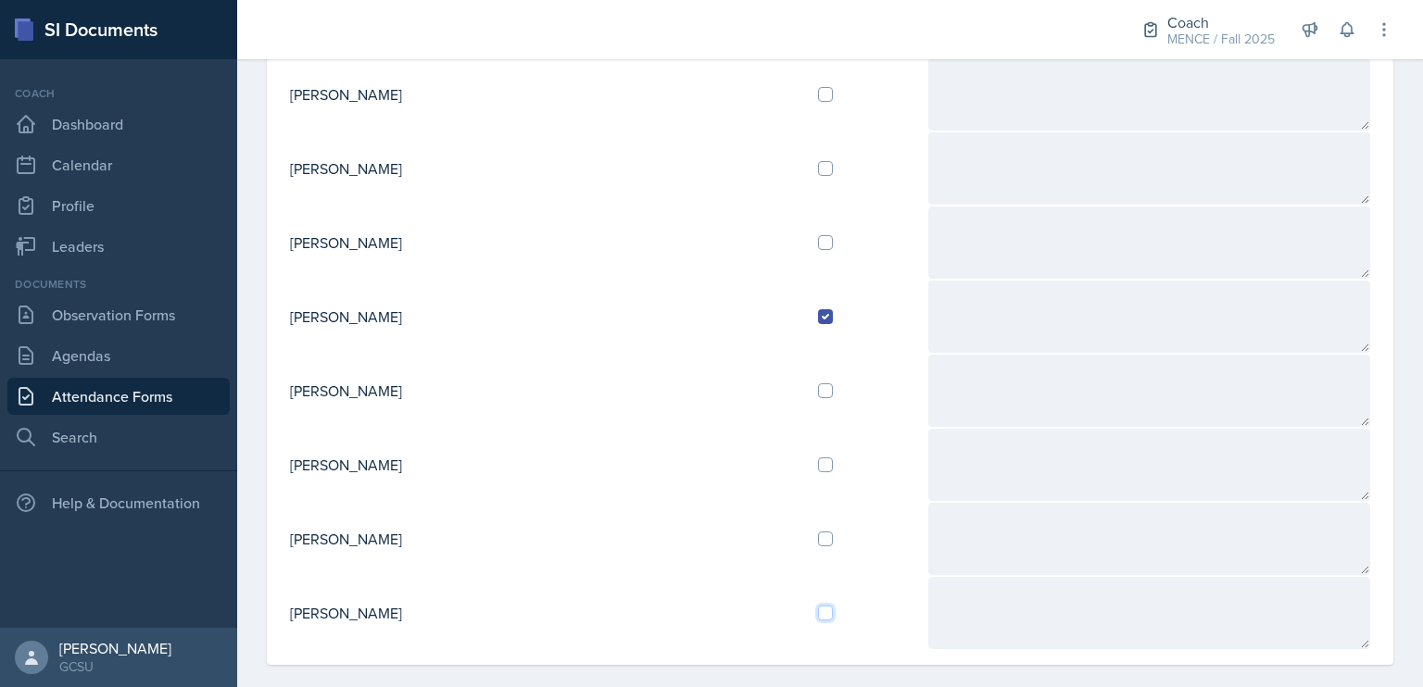
click at [818, 606] on input "checkbox" at bounding box center [825, 613] width 15 height 15
checkbox input "true"
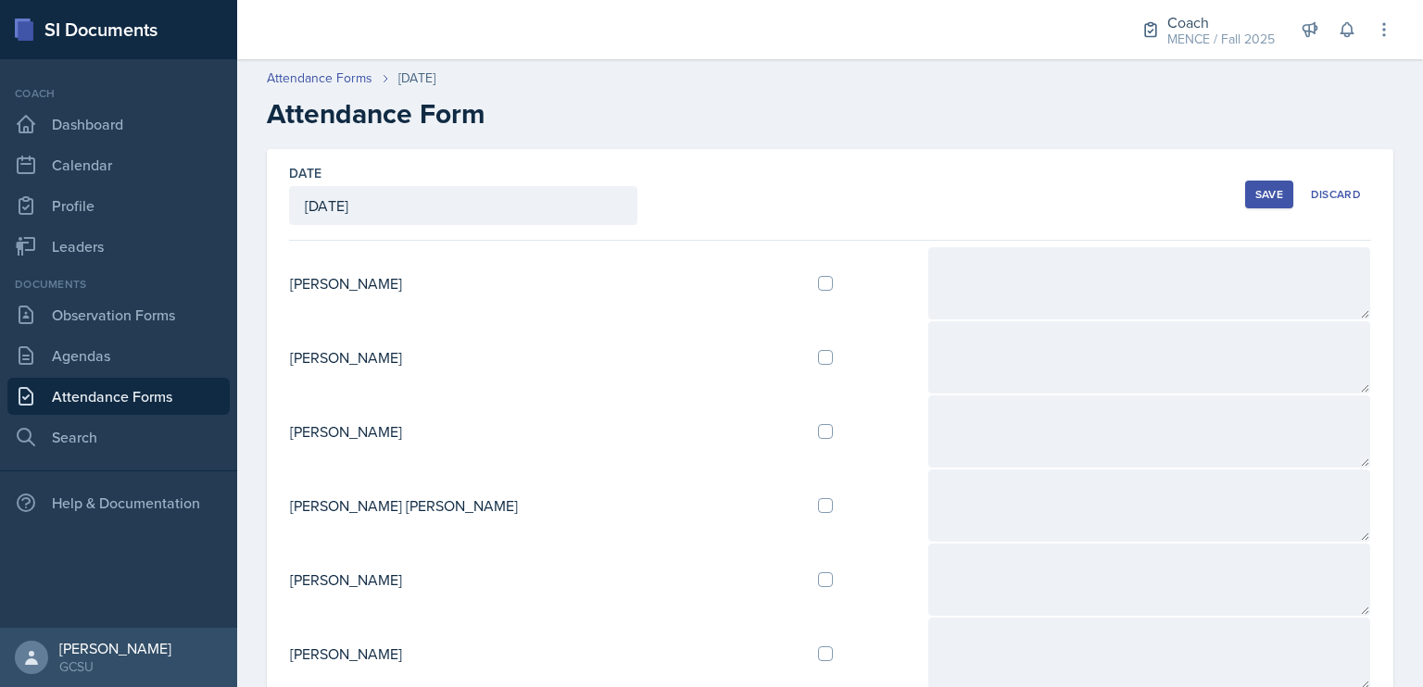
click at [1255, 195] on div "Save" at bounding box center [1269, 194] width 28 height 15
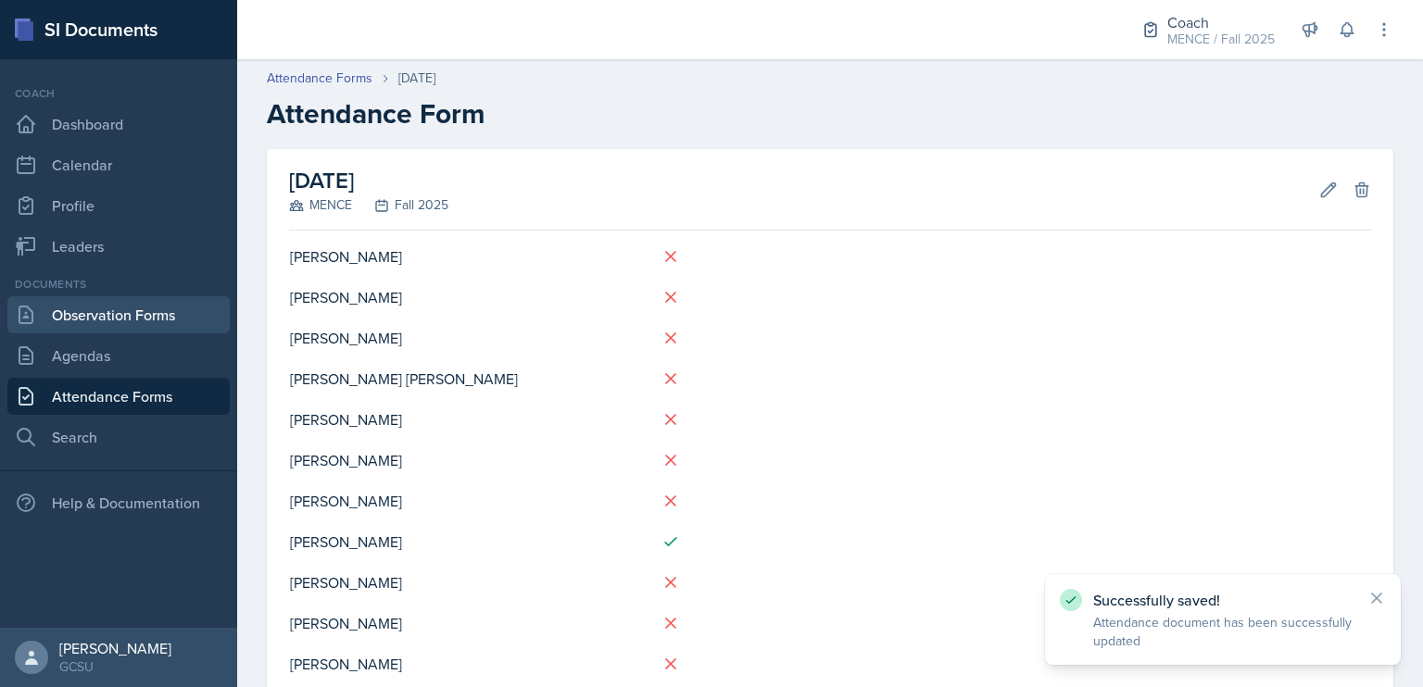
click at [138, 314] on link "Observation Forms" at bounding box center [118, 314] width 222 height 37
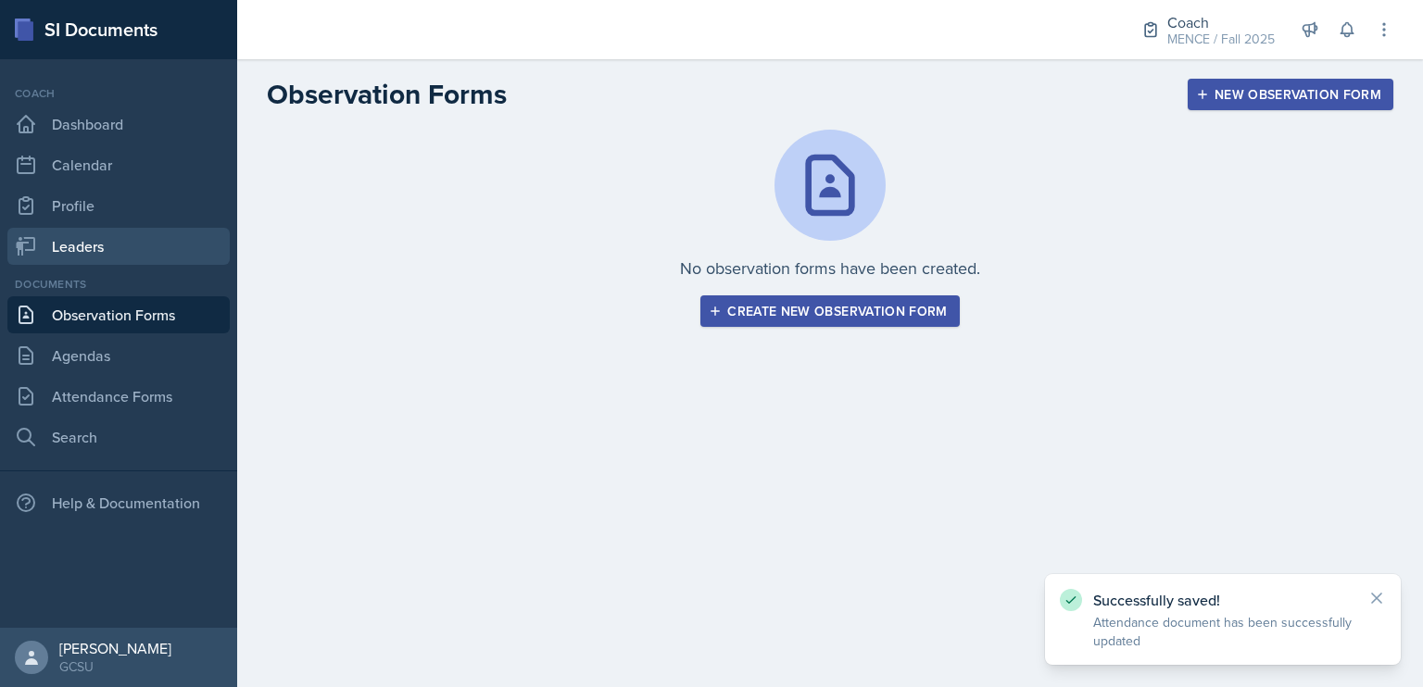
click at [111, 249] on link "Leaders" at bounding box center [118, 246] width 222 height 37
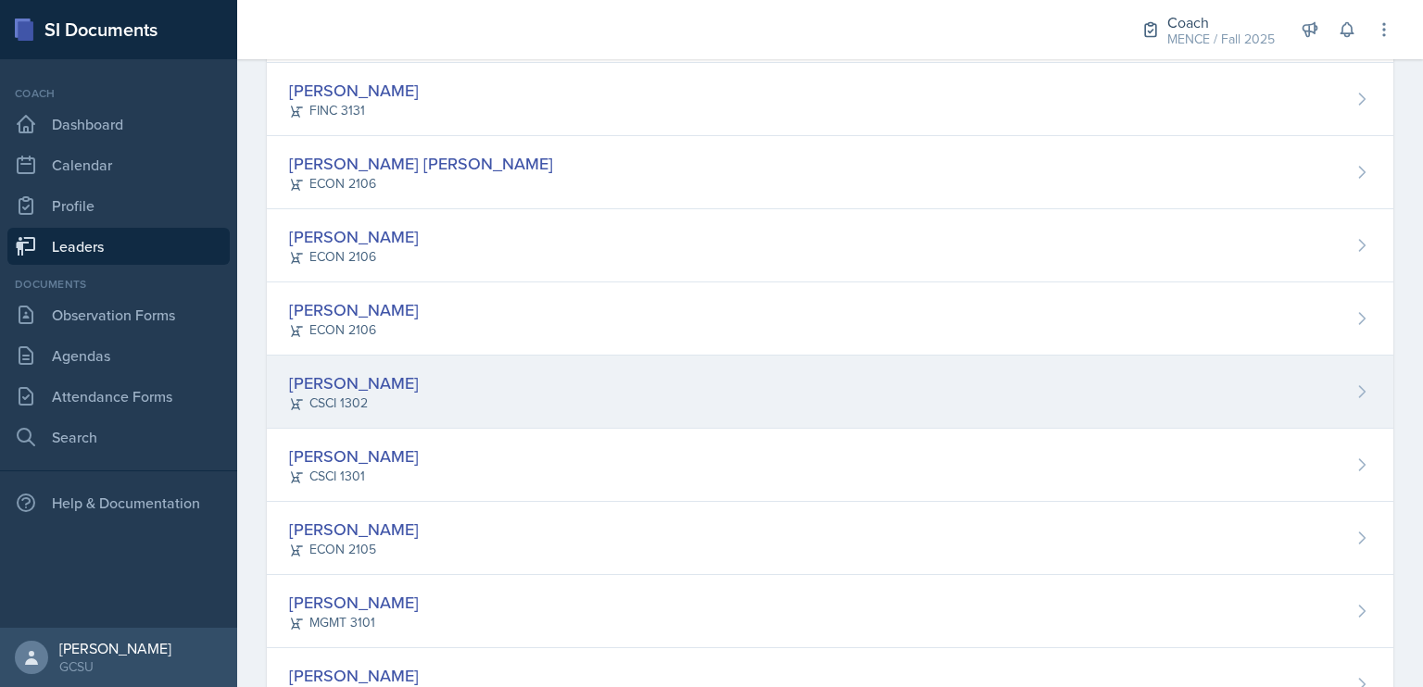
scroll to position [17, 0]
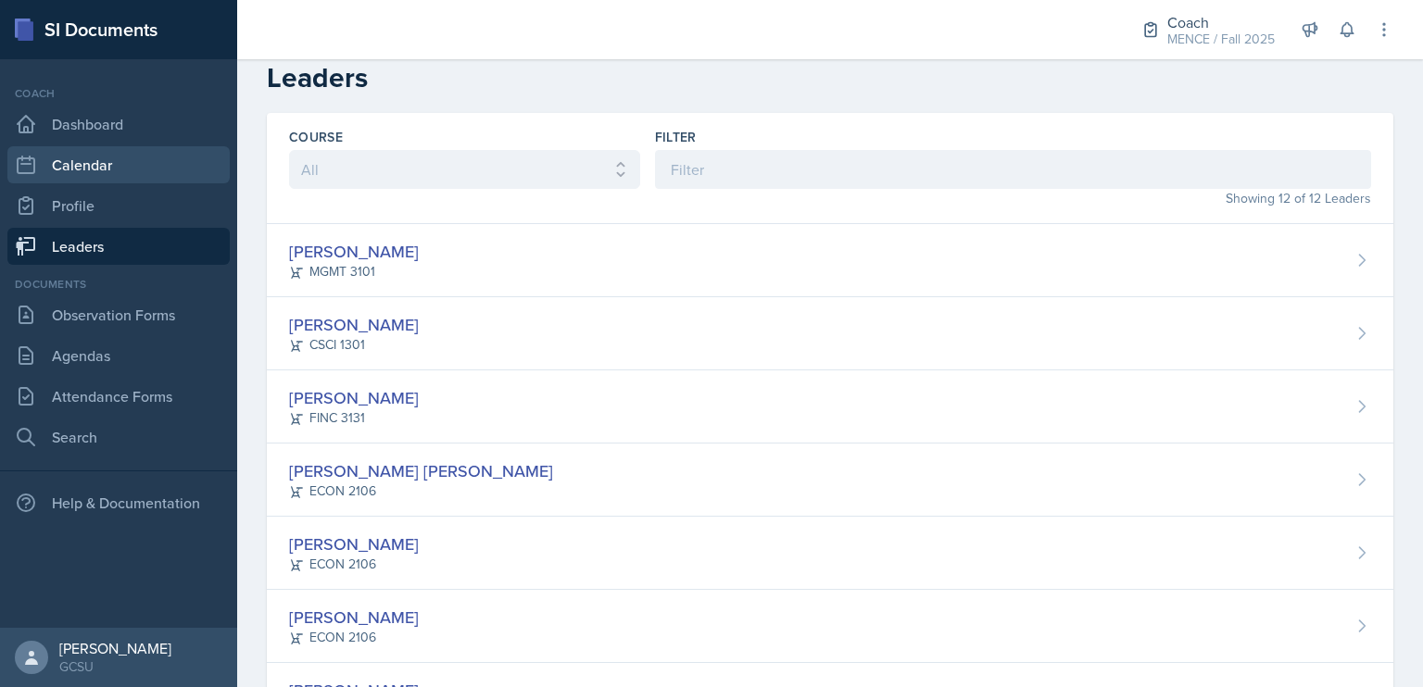
click at [132, 164] on link "Calendar" at bounding box center [118, 164] width 222 height 37
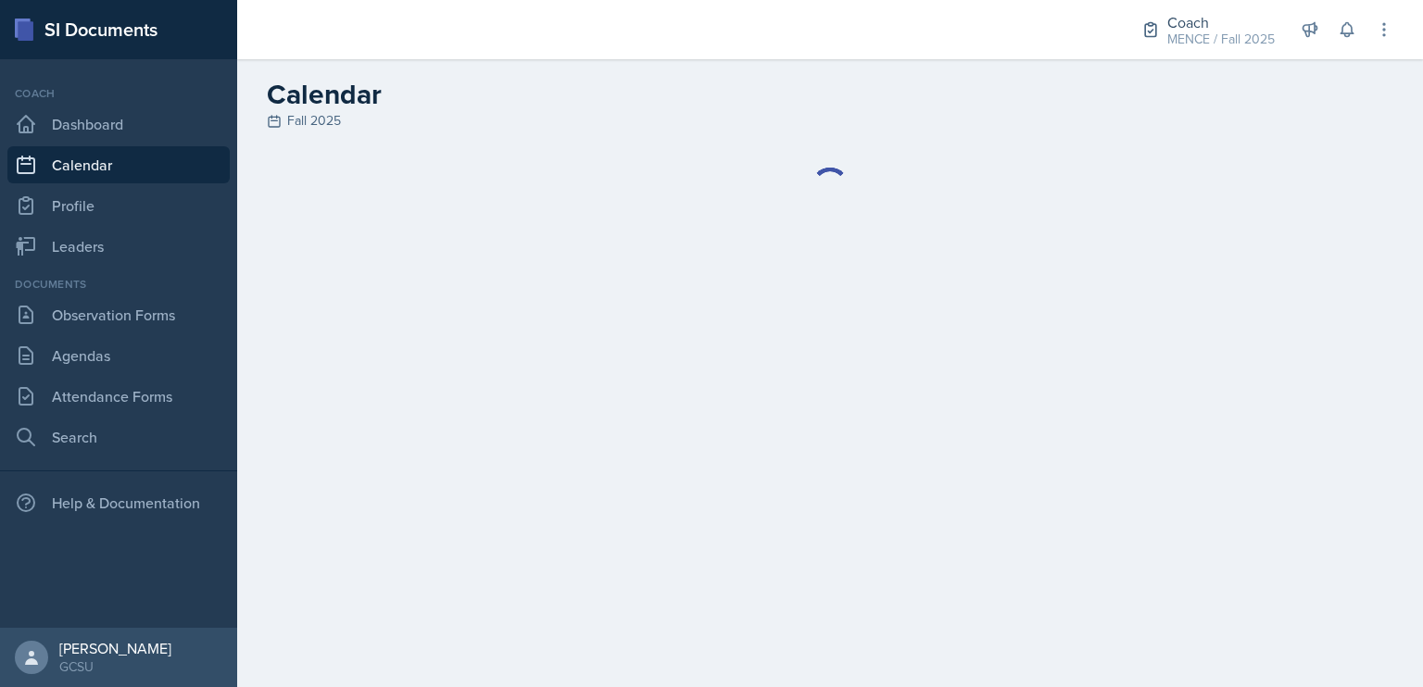
select select "6"
select select "PM"
select select "6"
select select "30"
select select "PM"
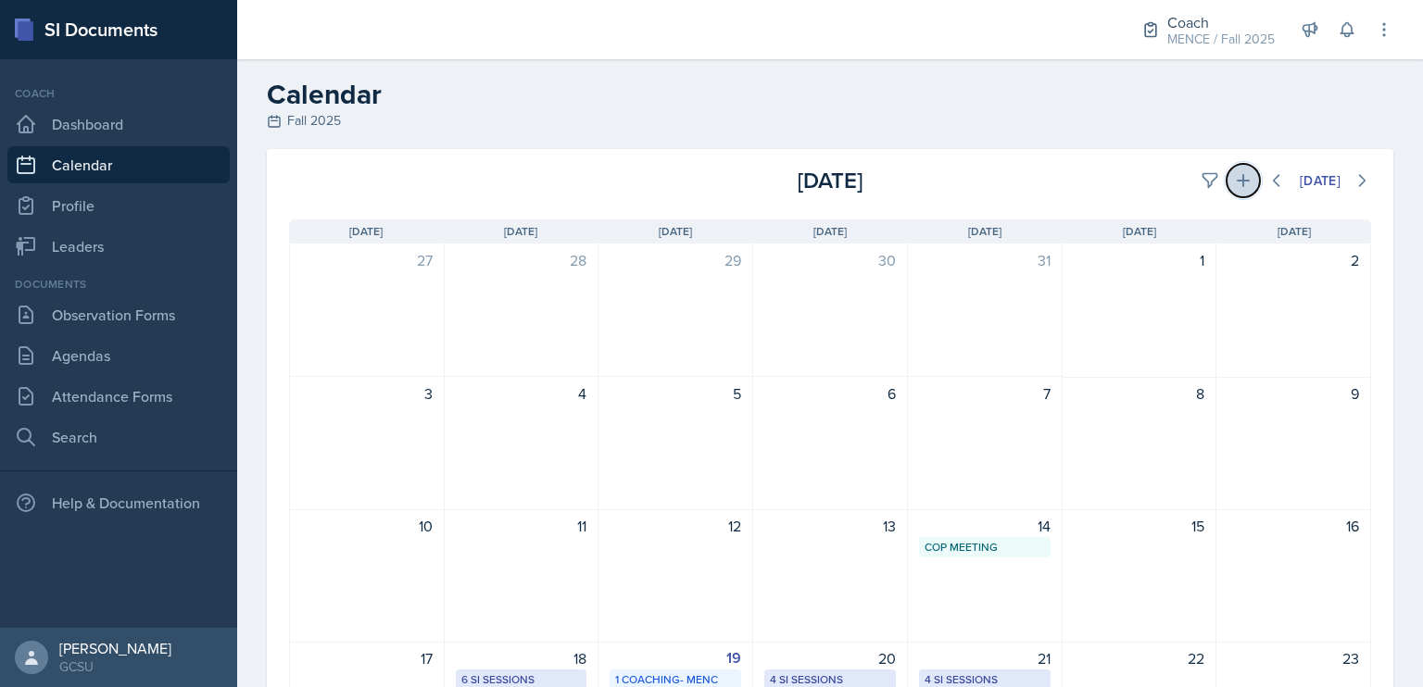
click at [1234, 187] on icon at bounding box center [1243, 180] width 19 height 19
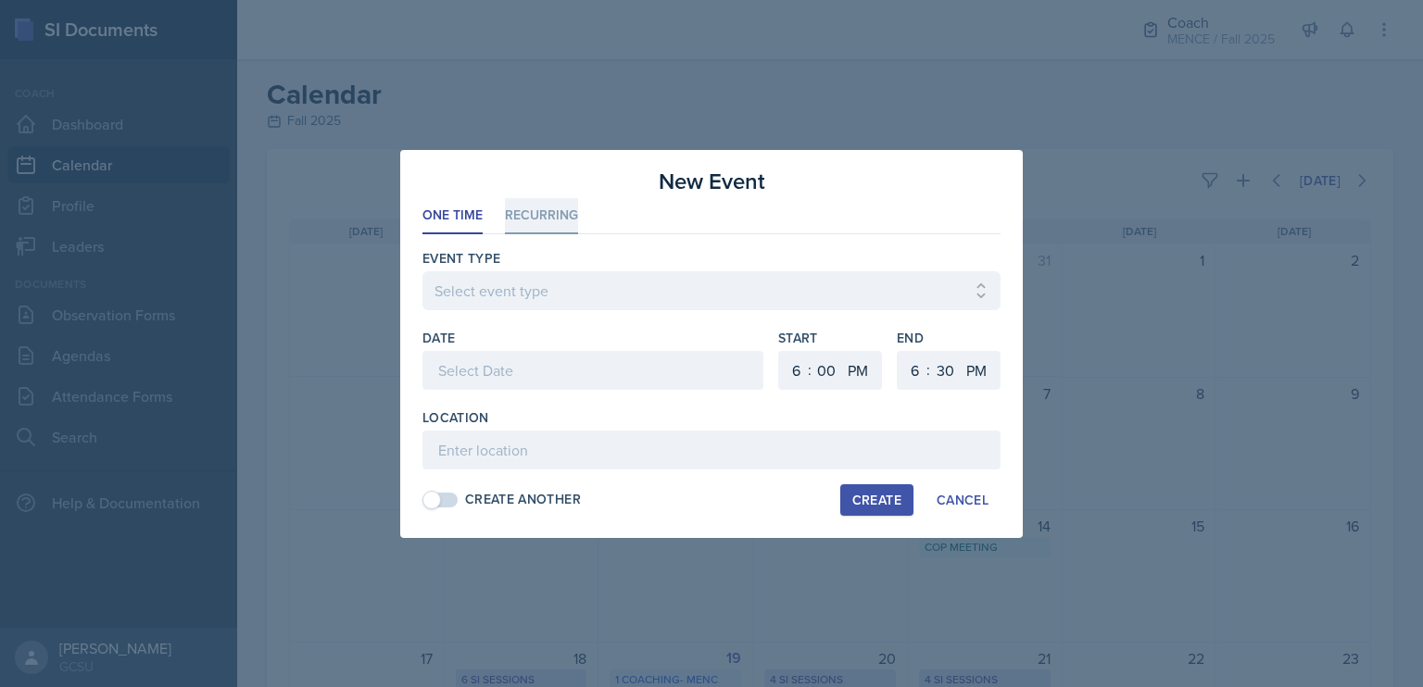
click at [541, 212] on li "Recurring" at bounding box center [541, 216] width 73 height 36
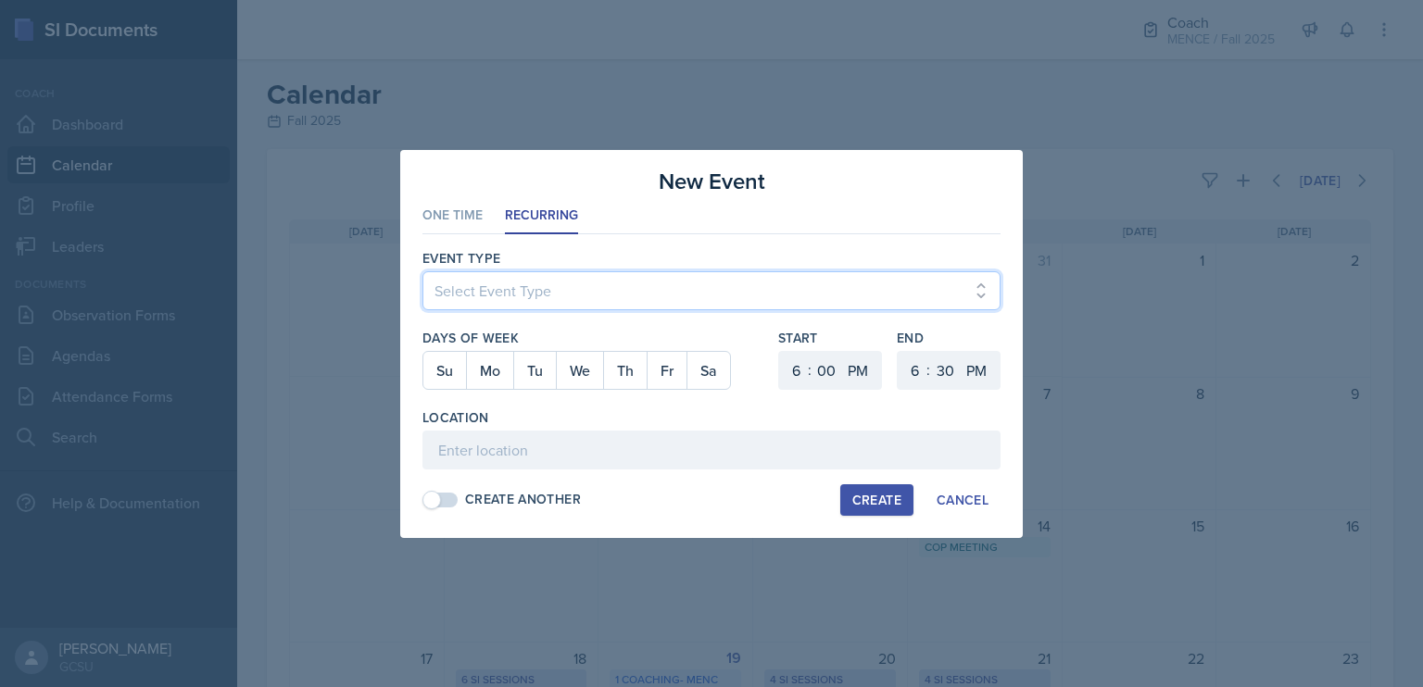
click at [633, 283] on select "Select Event Type CoP Meeting Coaching - BECK Coaching - MAPP Coaching- MENC" at bounding box center [711, 290] width 578 height 39
select select "092778f0-3887-4dd8-84a8-64c7fc11e98f"
click at [422, 271] on select "Select Event Type CoP Meeting Coaching - BECK Coaching - MAPP Coaching- MENC" at bounding box center [711, 290] width 578 height 39
click at [580, 366] on button "We" at bounding box center [579, 370] width 47 height 37
click at [793, 361] on select "1 2 3 4 5 6 7 8 9 10 11 12" at bounding box center [794, 370] width 30 height 39
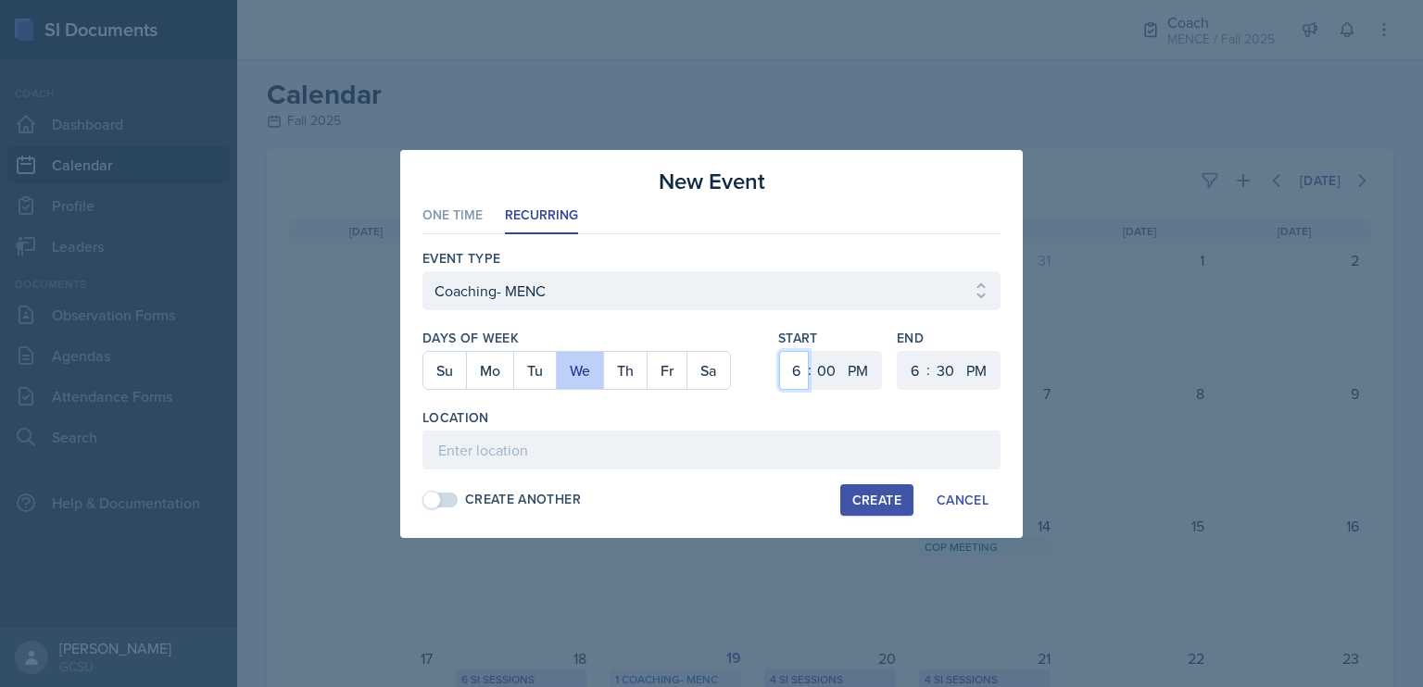
select select "10"
click at [779, 351] on select "1 2 3 4 5 6 7 8 9 10 11 12" at bounding box center [794, 370] width 30 height 39
click at [829, 367] on select "00 05 10 15 20 25 30 35 40 45 50 55" at bounding box center [827, 370] width 30 height 39
click at [909, 362] on select "1 2 3 4 5 6 7 8 9 10 11 12" at bounding box center [913, 370] width 30 height 39
select select "12"
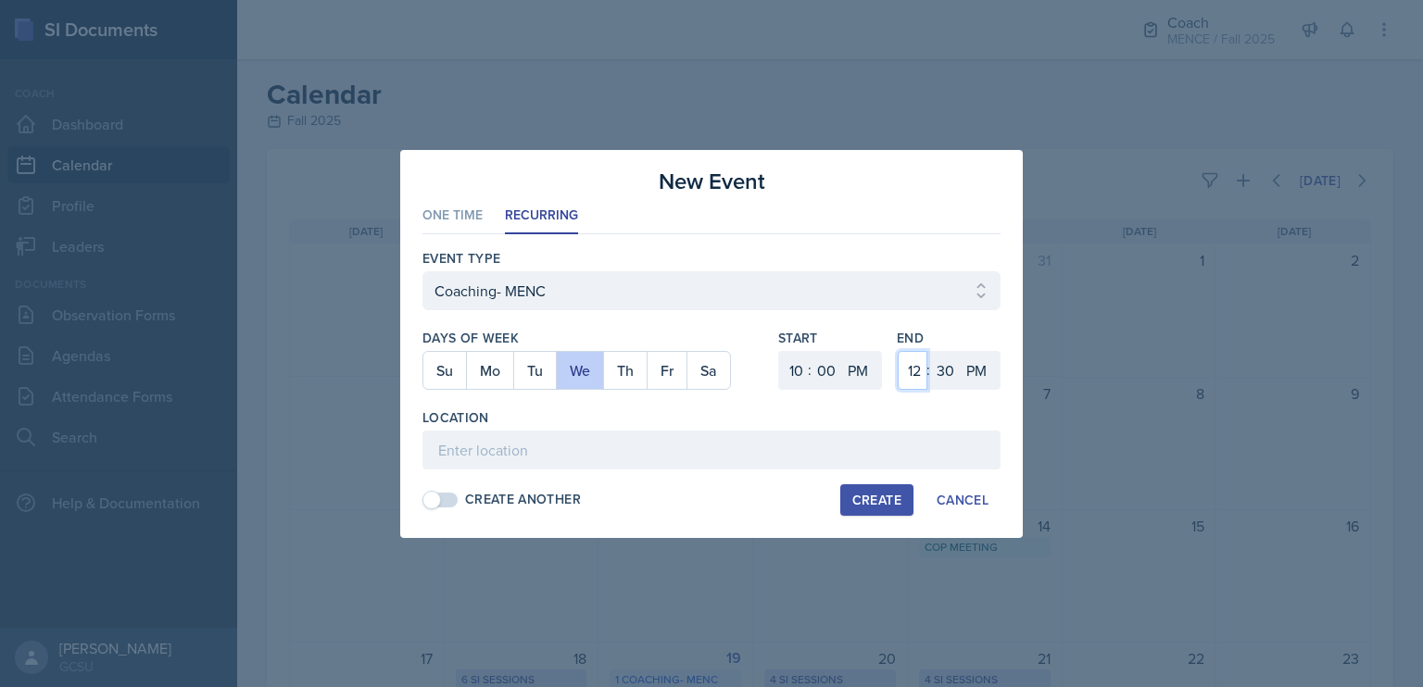
click at [898, 351] on select "1 2 3 4 5 6 7 8 9 10 11 12" at bounding box center [913, 370] width 30 height 39
click at [947, 376] on select "00 05 10 15 20 25 30 35 40 45 50 55" at bounding box center [945, 370] width 30 height 39
select select "0"
click at [930, 351] on select "00 05 10 15 20 25 30 35 40 45 50 55" at bounding box center [945, 370] width 30 height 39
click at [872, 377] on select "AM PM" at bounding box center [859, 370] width 37 height 39
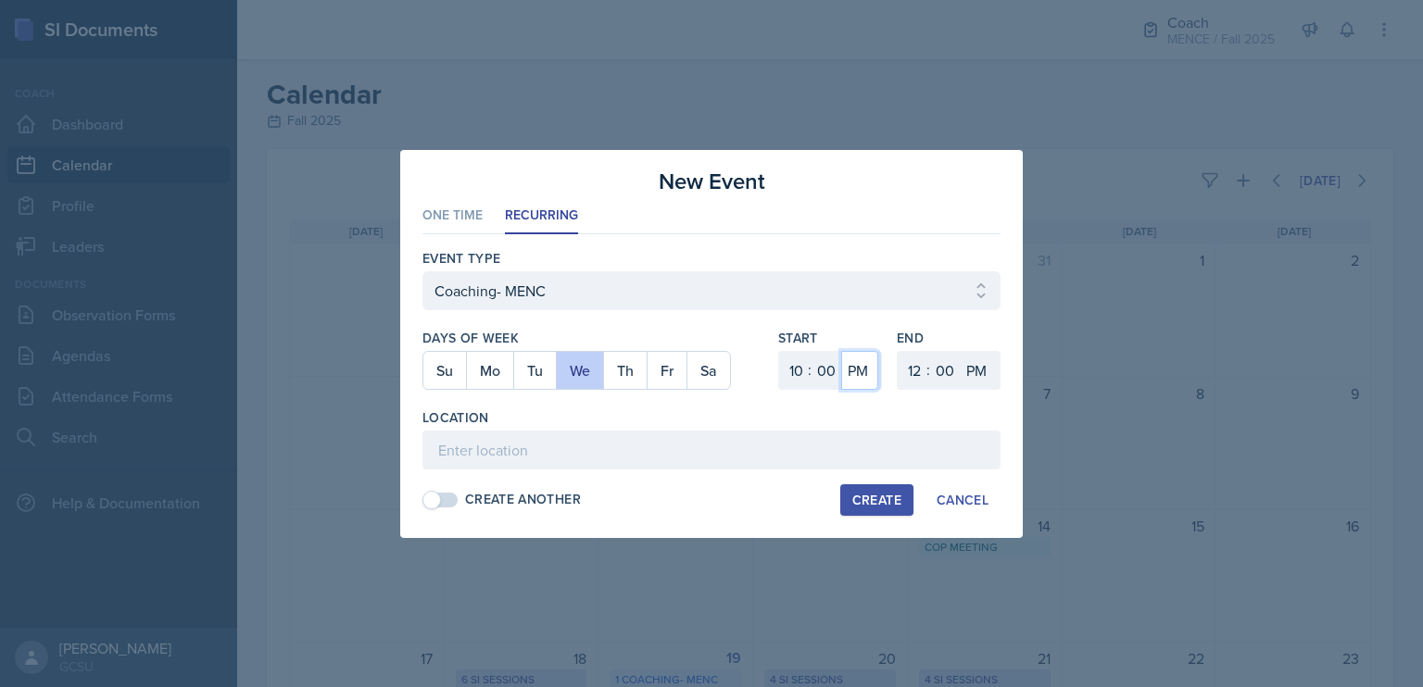
select select "AM"
click at [841, 351] on select "AM PM" at bounding box center [859, 370] width 37 height 39
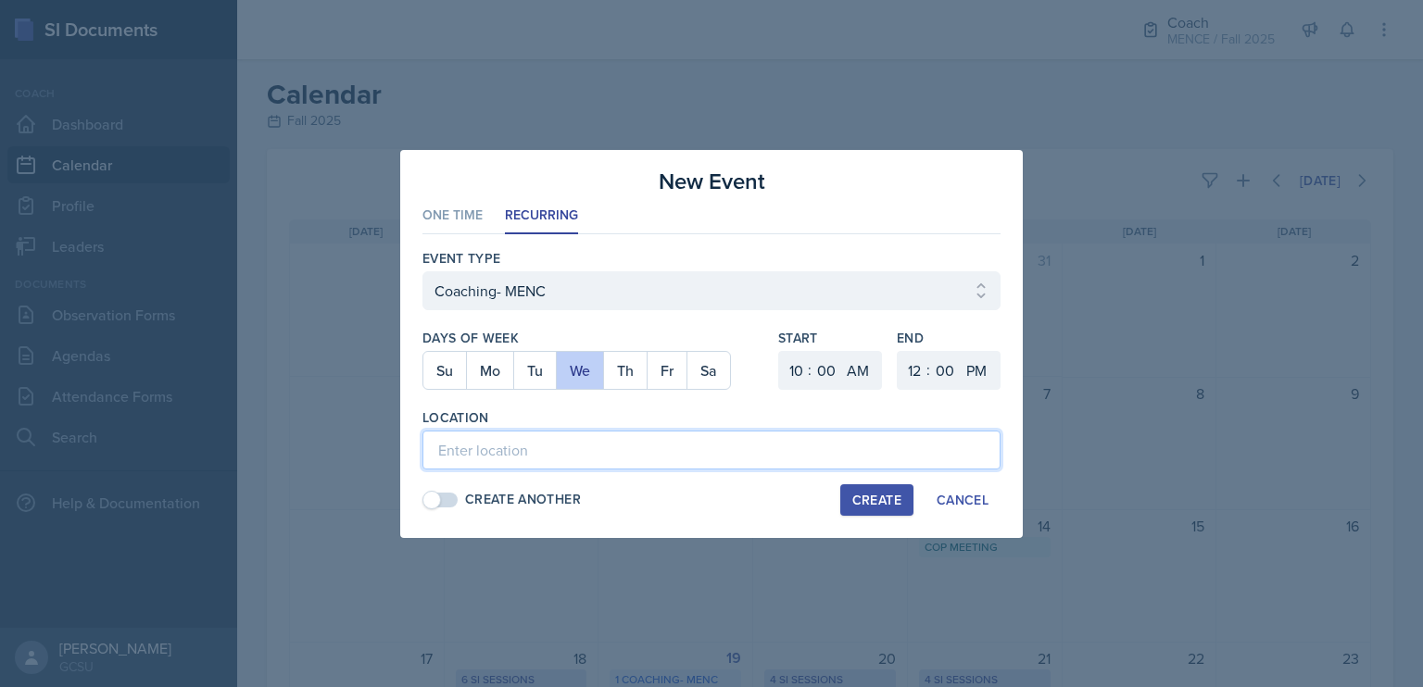
click at [838, 446] on input at bounding box center [711, 450] width 578 height 39
type input "c"
type input "Coaching Room"
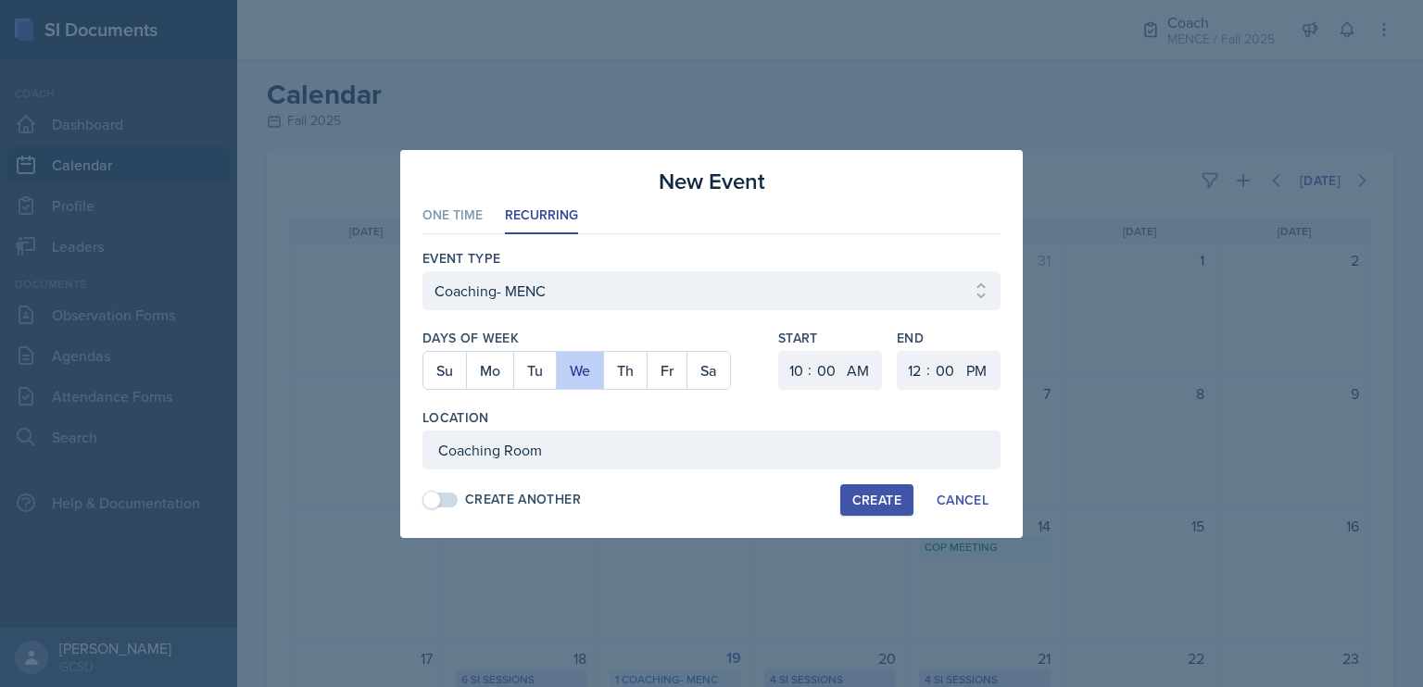
click at [888, 498] on div "Create" at bounding box center [876, 500] width 49 height 15
select select
select select "6"
select select "PM"
select select "6"
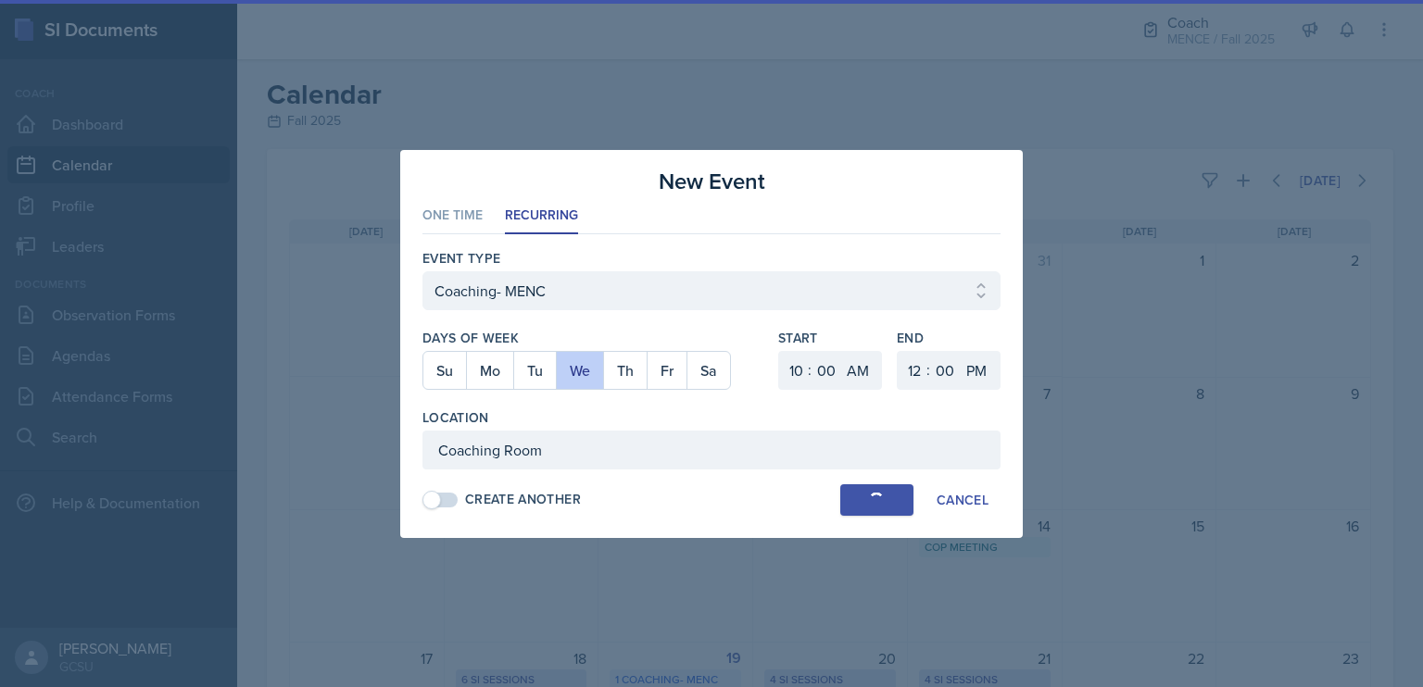
select select "30"
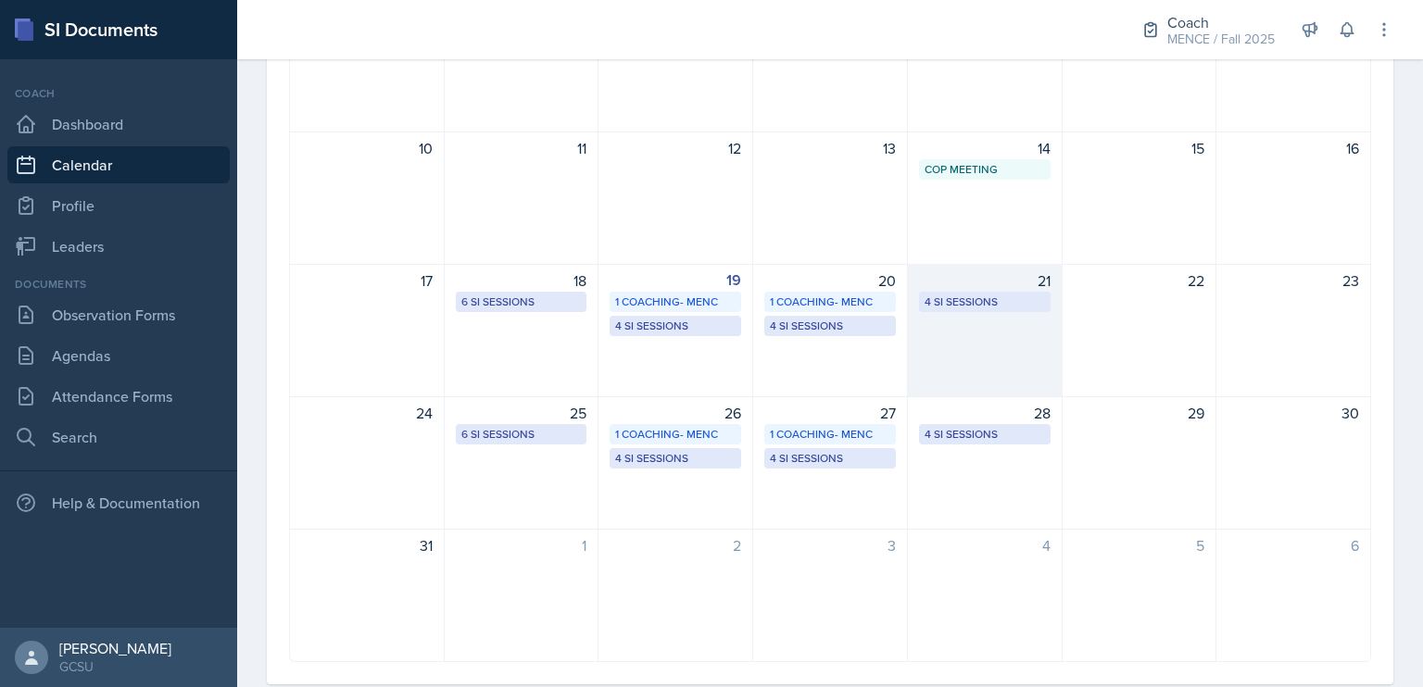
scroll to position [380, 0]
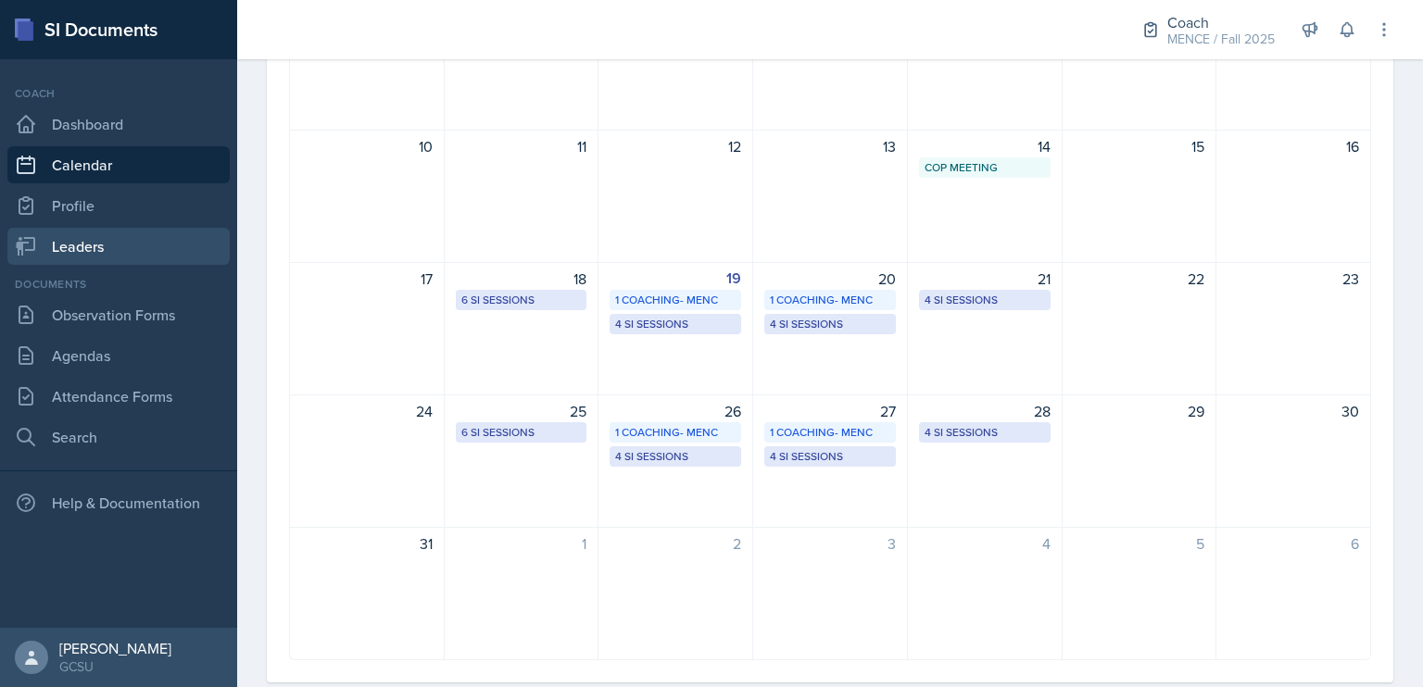
click at [146, 246] on link "Leaders" at bounding box center [118, 246] width 222 height 37
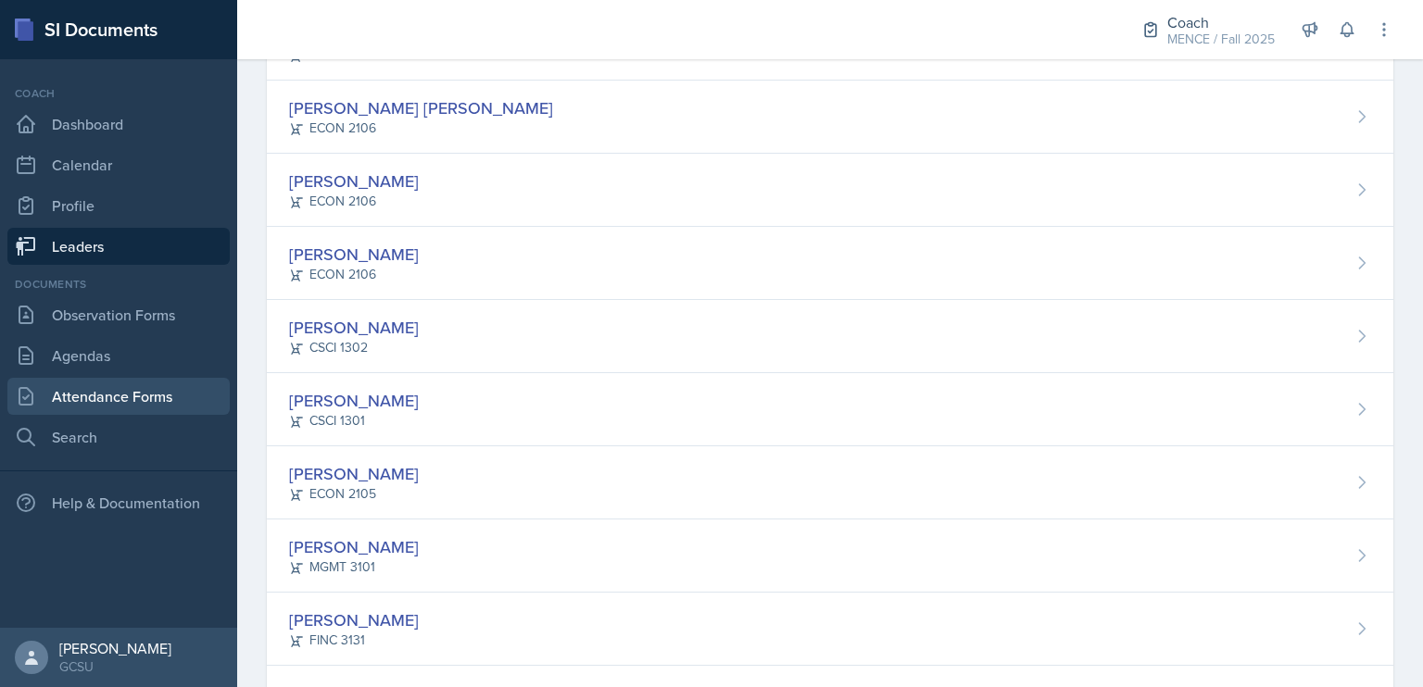
click at [140, 405] on link "Attendance Forms" at bounding box center [118, 396] width 222 height 37
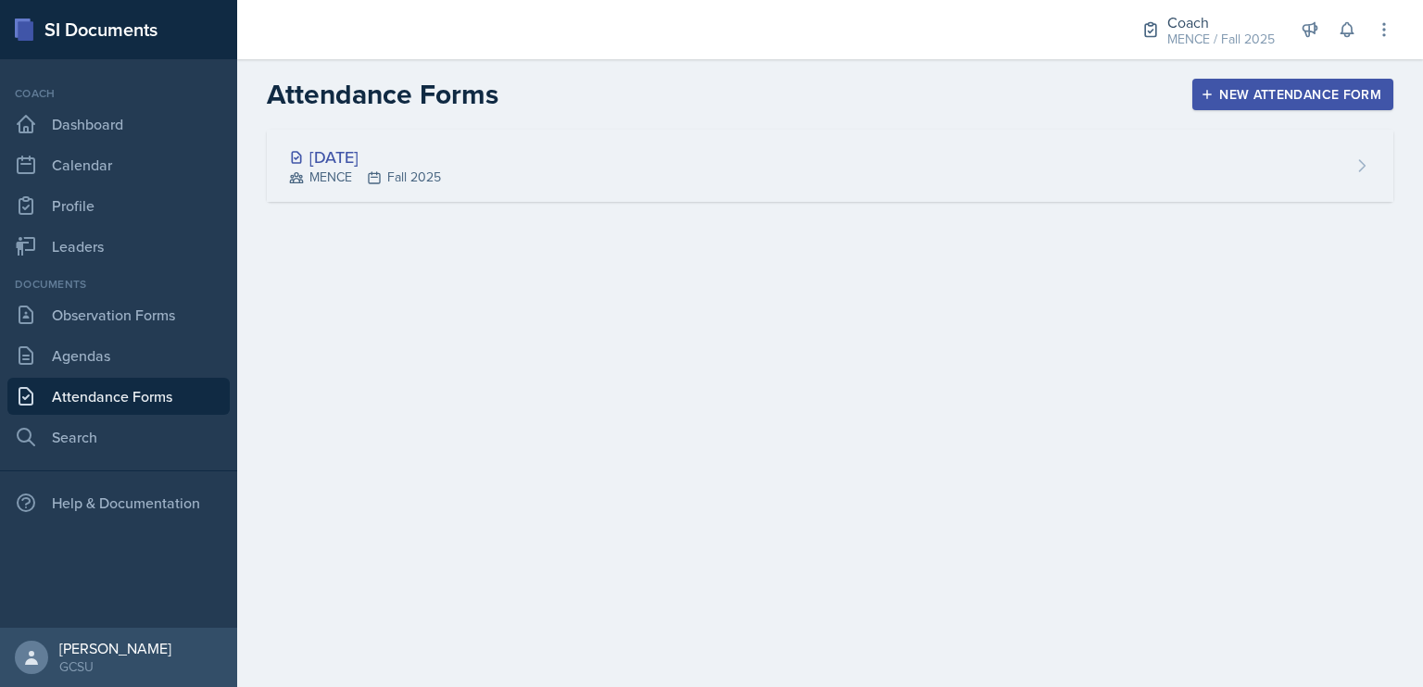
click at [886, 175] on div "[DATE] MENCE Fall 2025" at bounding box center [830, 166] width 1127 height 72
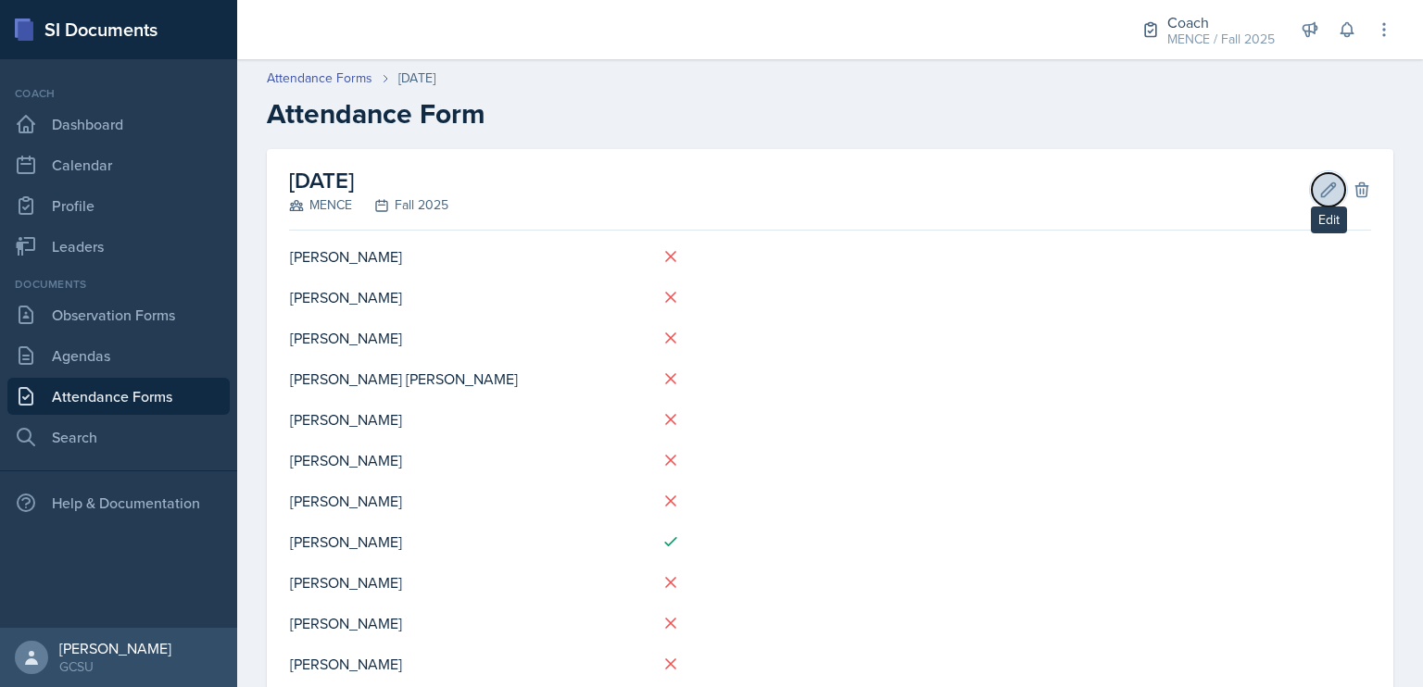
click at [1312, 202] on button "Edit" at bounding box center [1328, 189] width 33 height 33
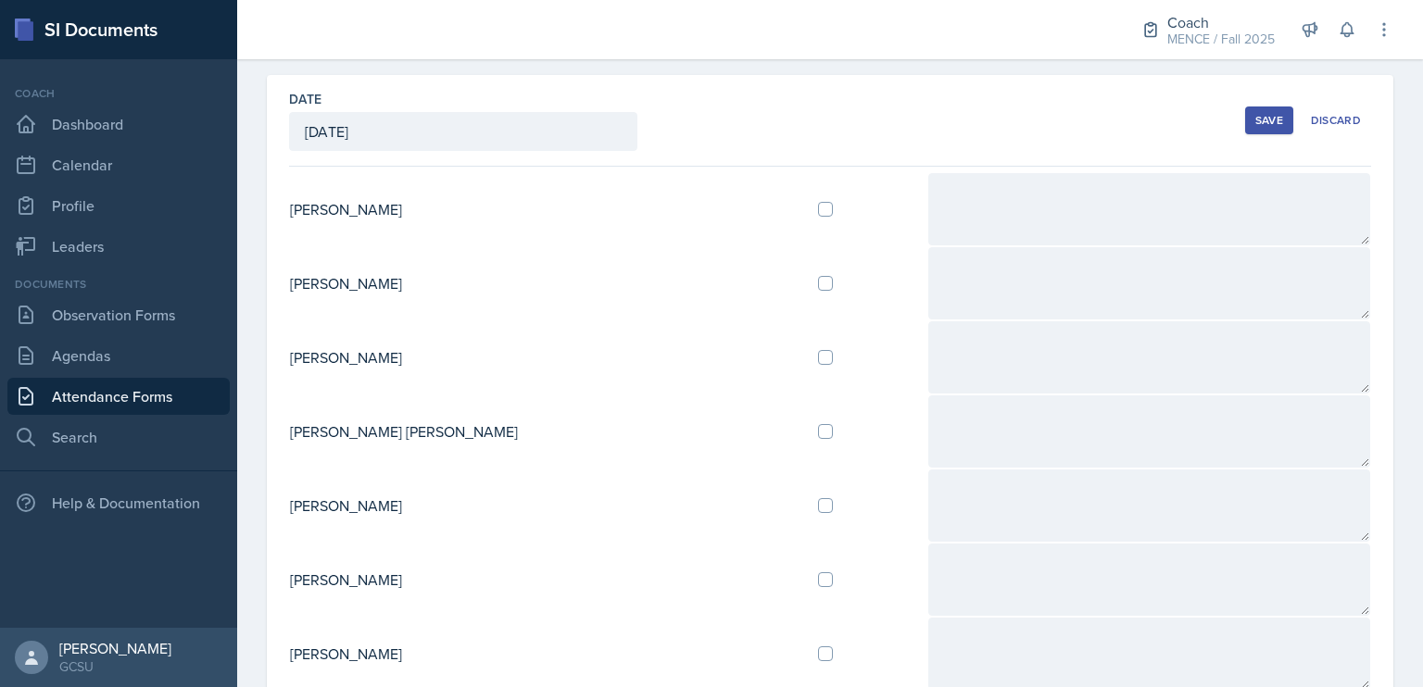
scroll to position [76, 0]
click at [818, 354] on input "checkbox" at bounding box center [825, 355] width 15 height 15
checkbox input "true"
click at [818, 429] on input "checkbox" at bounding box center [825, 429] width 15 height 15
checkbox input "true"
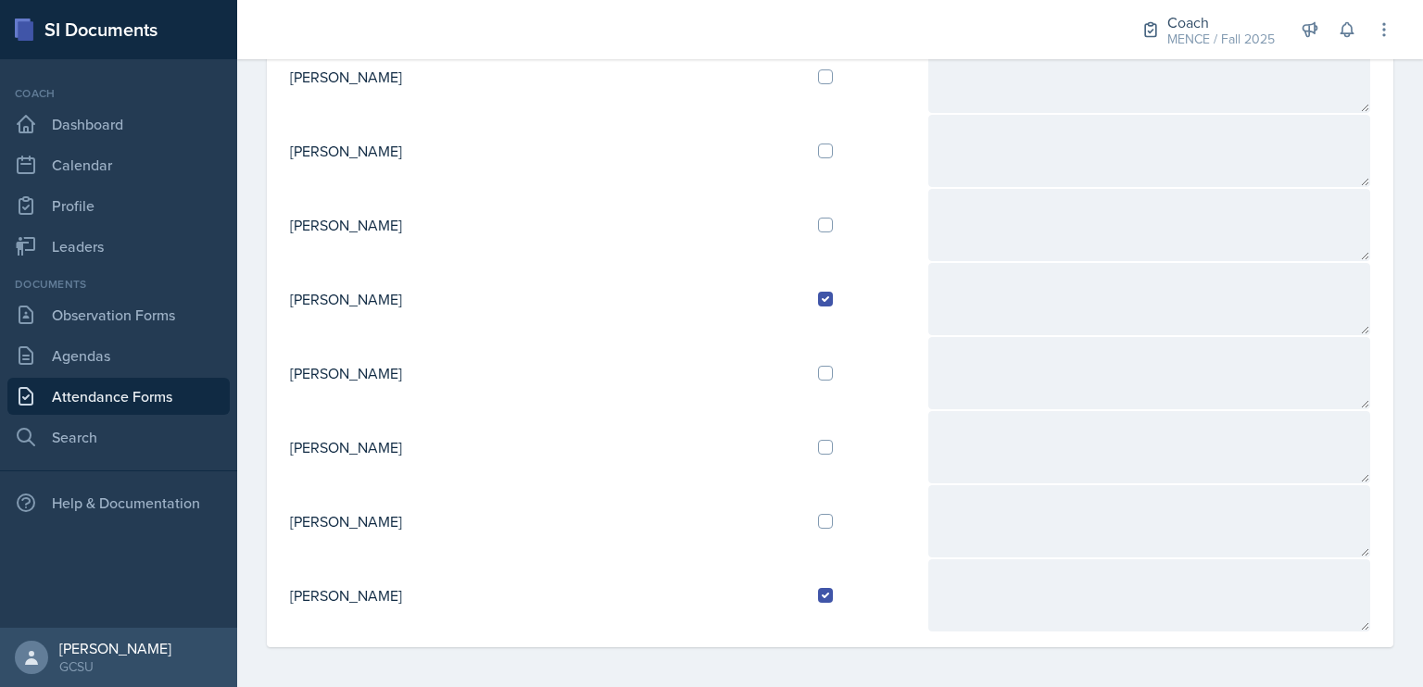
scroll to position [0, 0]
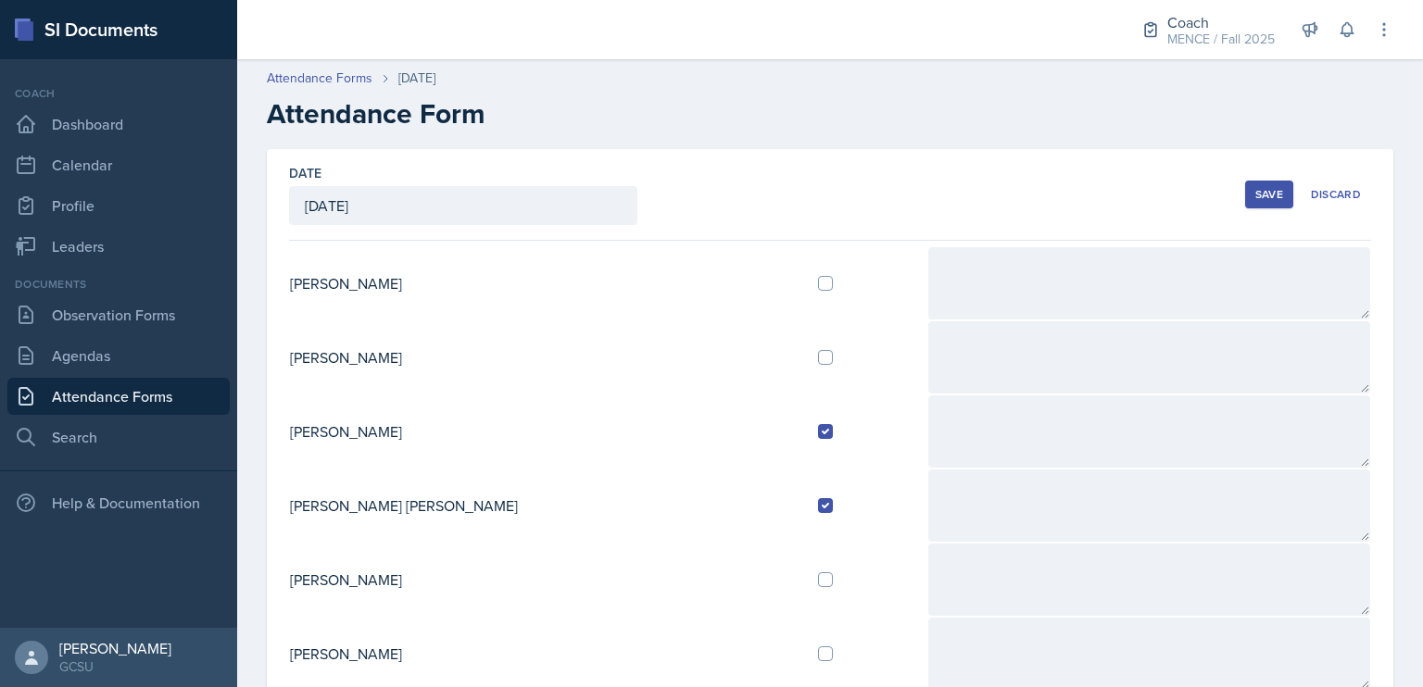
click at [1256, 187] on div "Save" at bounding box center [1269, 194] width 28 height 15
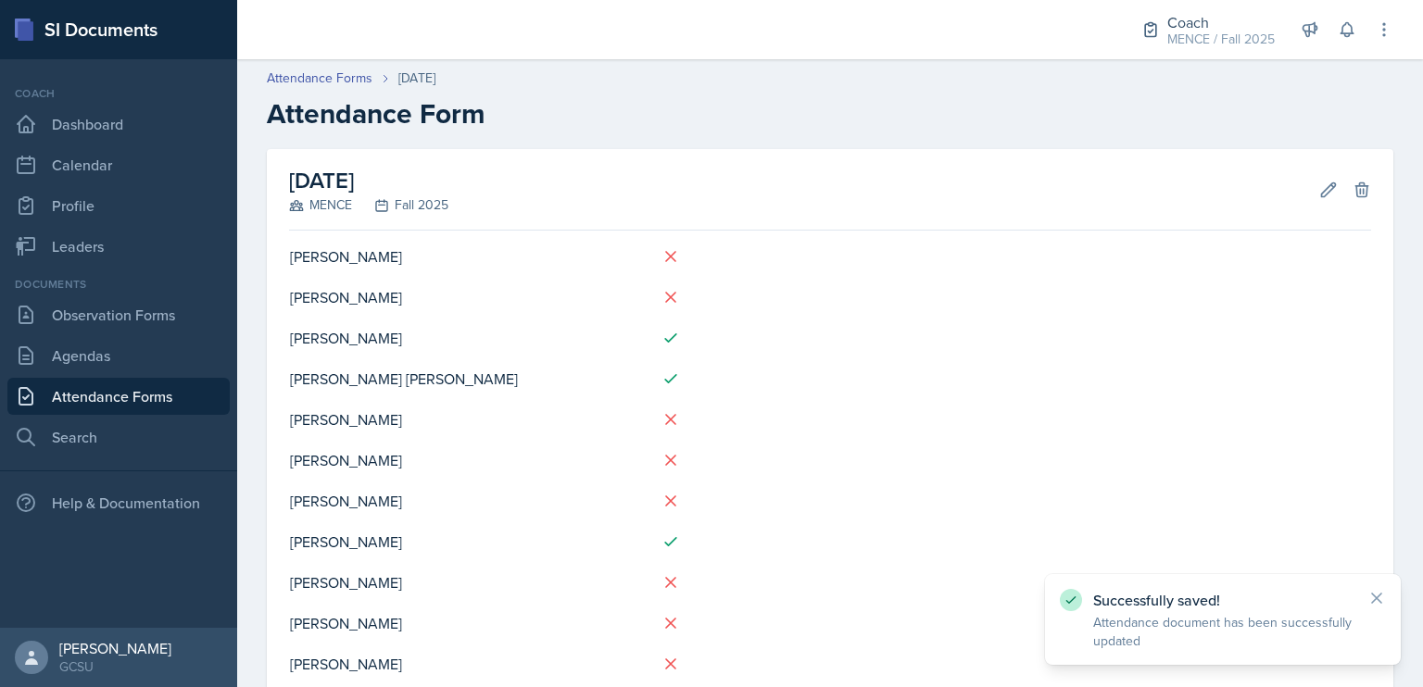
click at [114, 385] on link "Attendance Forms" at bounding box center [118, 396] width 222 height 37
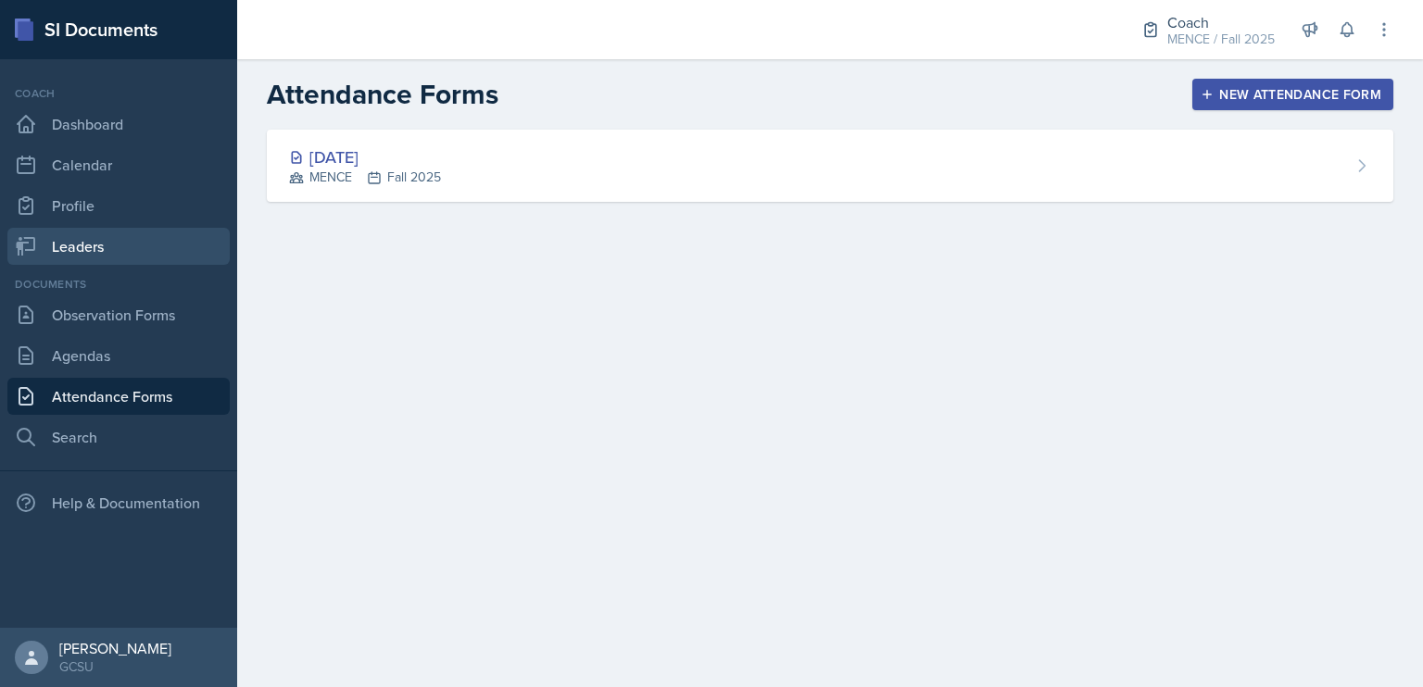
click at [75, 244] on link "Leaders" at bounding box center [118, 246] width 222 height 37
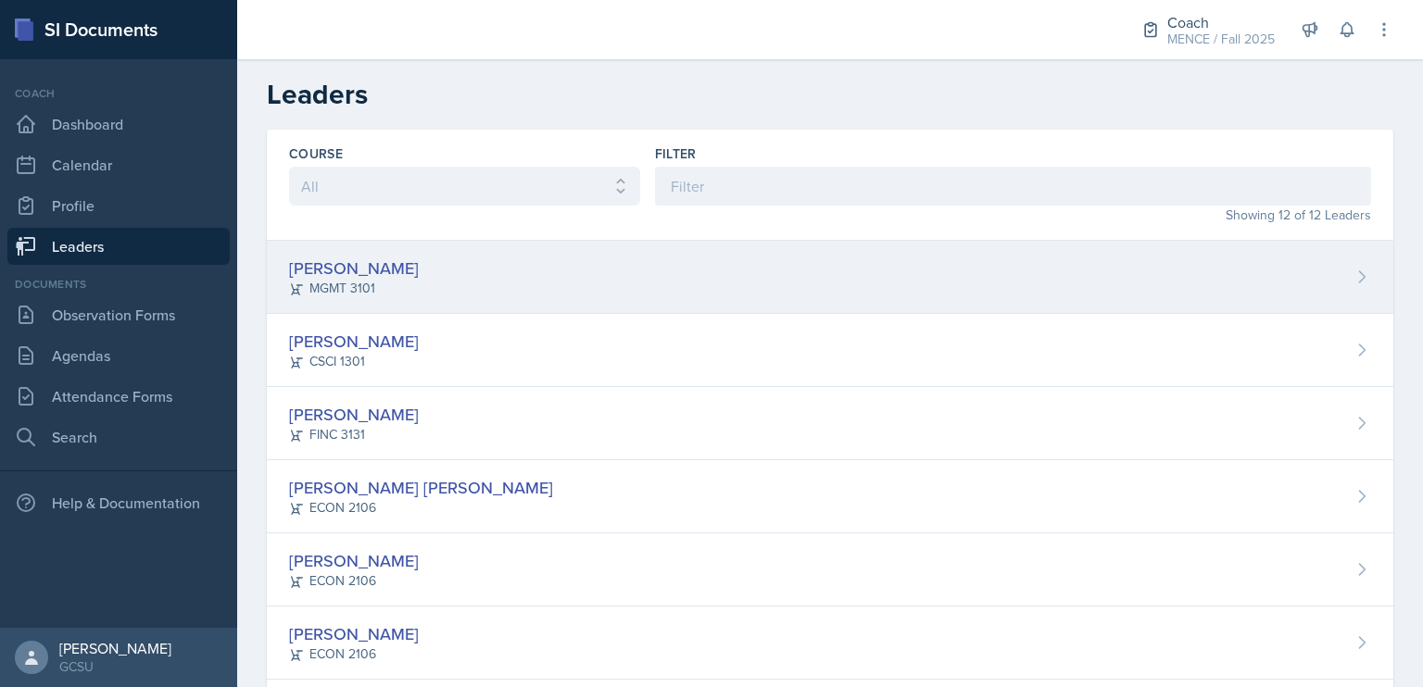
click at [334, 268] on div "[PERSON_NAME]" at bounding box center [354, 268] width 130 height 25
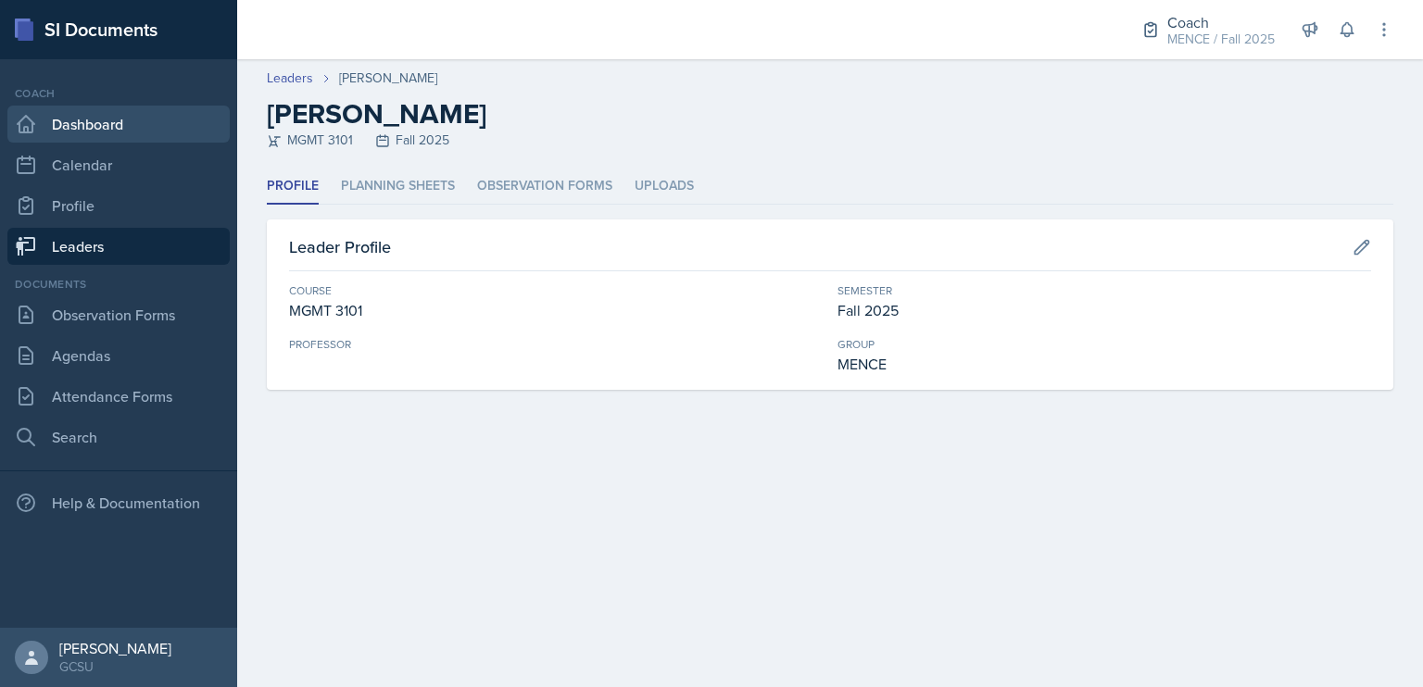
click at [137, 120] on link "Dashboard" at bounding box center [118, 124] width 222 height 37
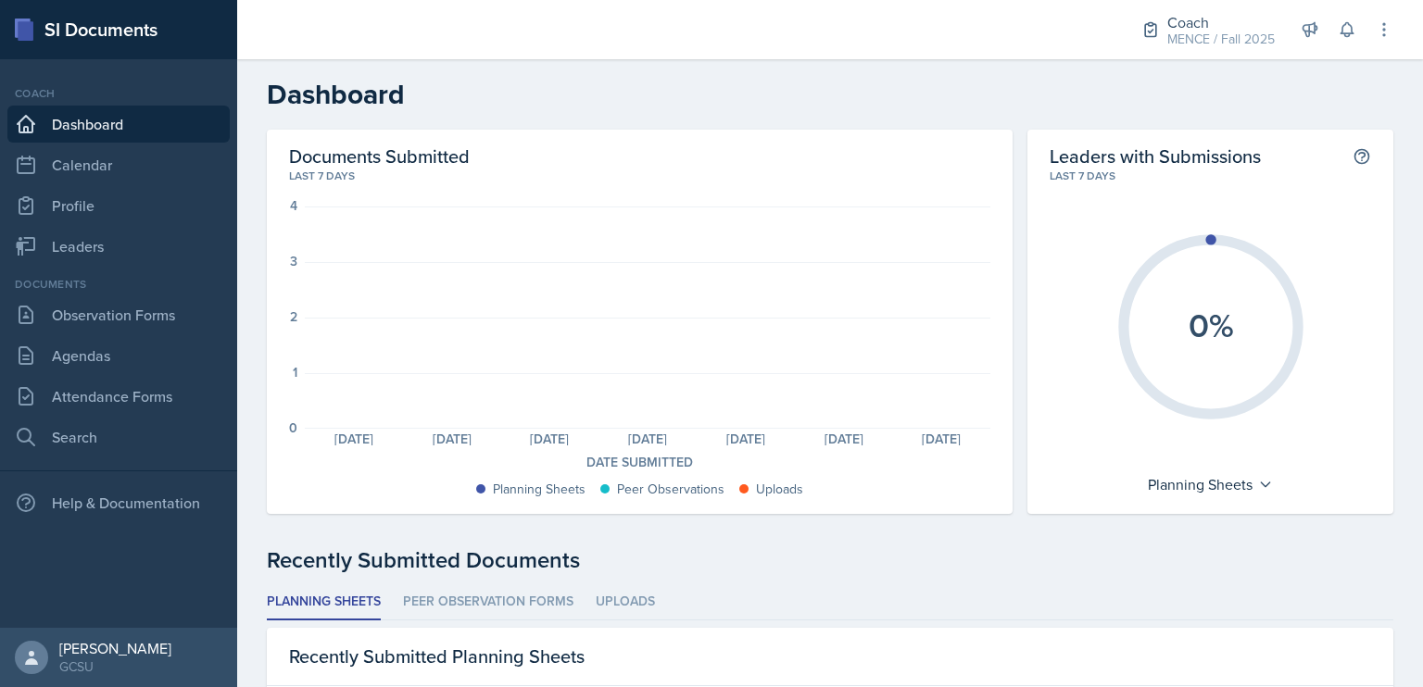
scroll to position [102, 0]
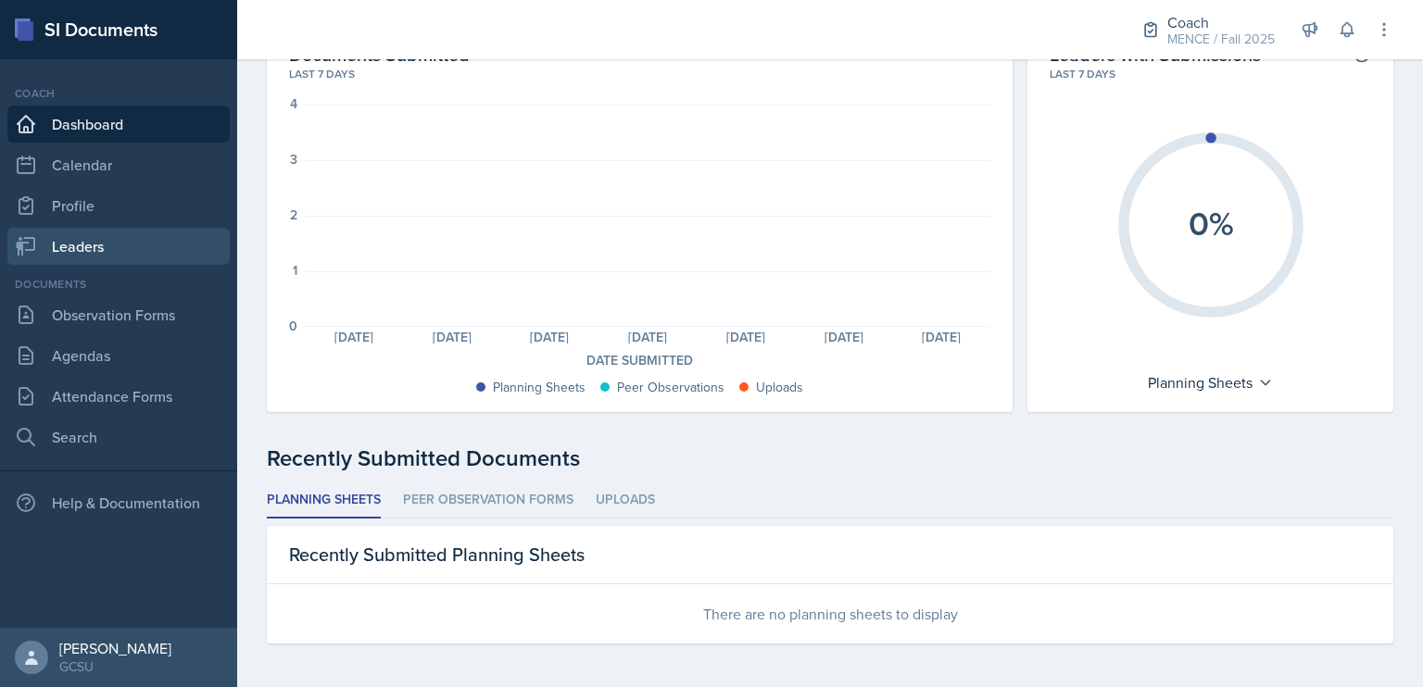
click at [98, 239] on link "Leaders" at bounding box center [118, 246] width 222 height 37
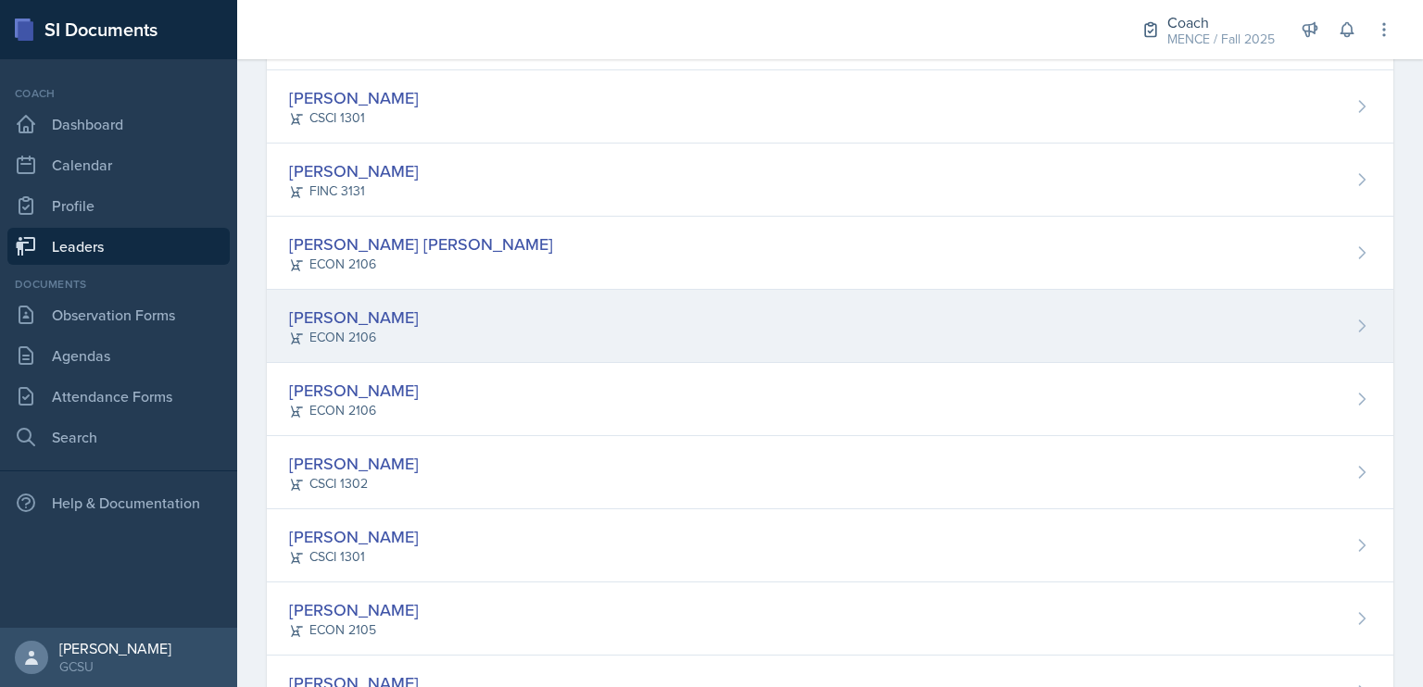
scroll to position [472, 0]
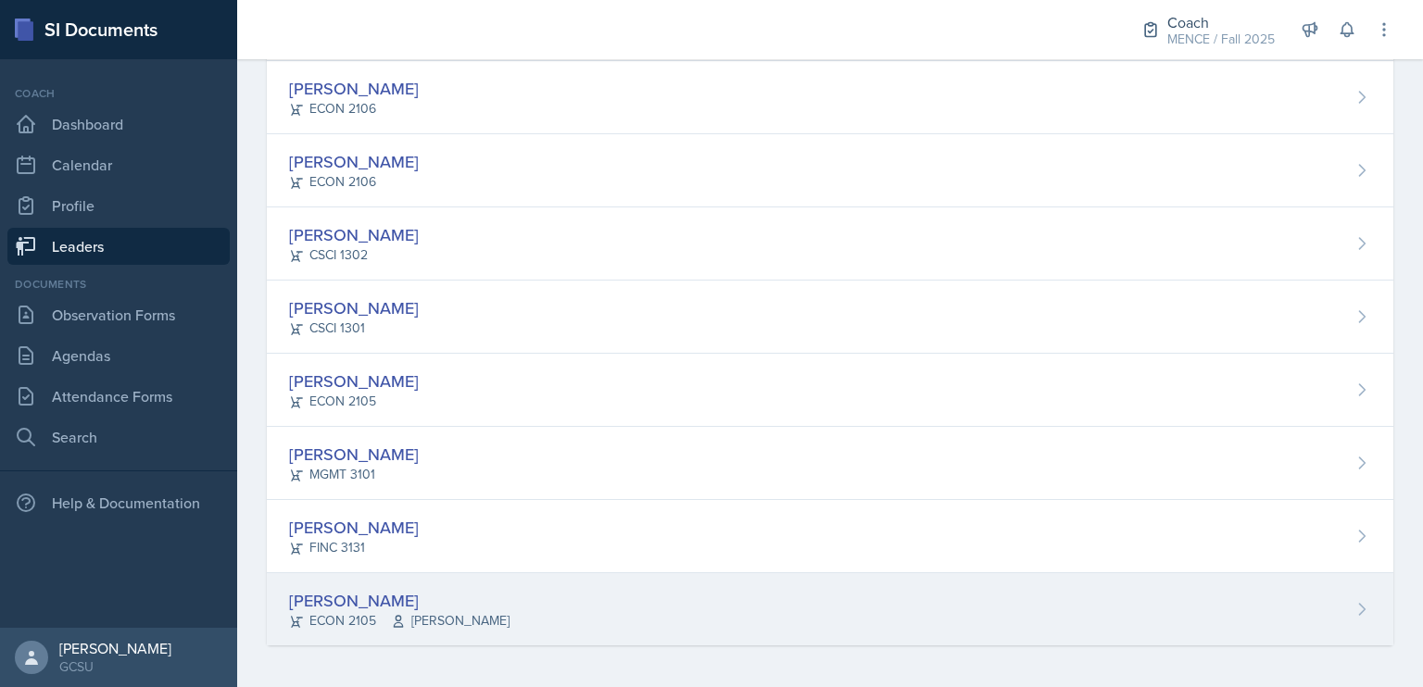
click at [385, 590] on div "[PERSON_NAME]" at bounding box center [399, 600] width 220 height 25
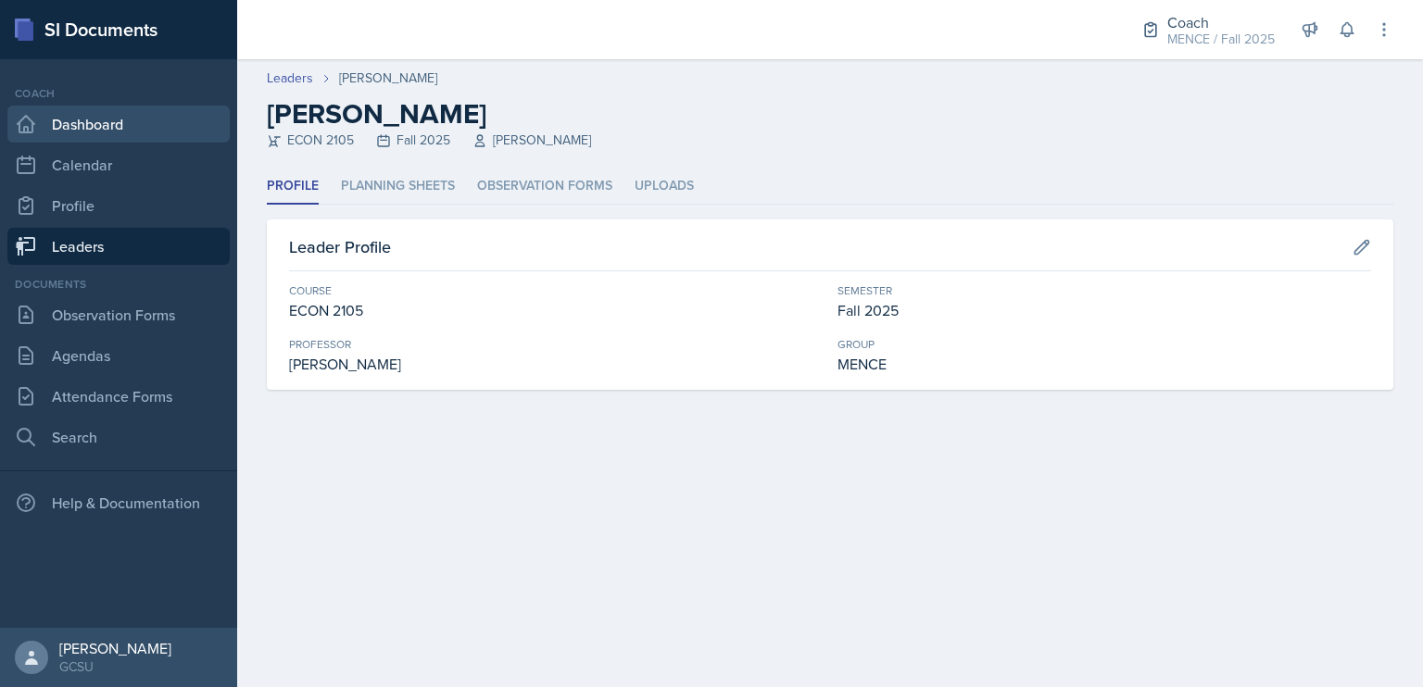
click at [61, 138] on link "Dashboard" at bounding box center [118, 124] width 222 height 37
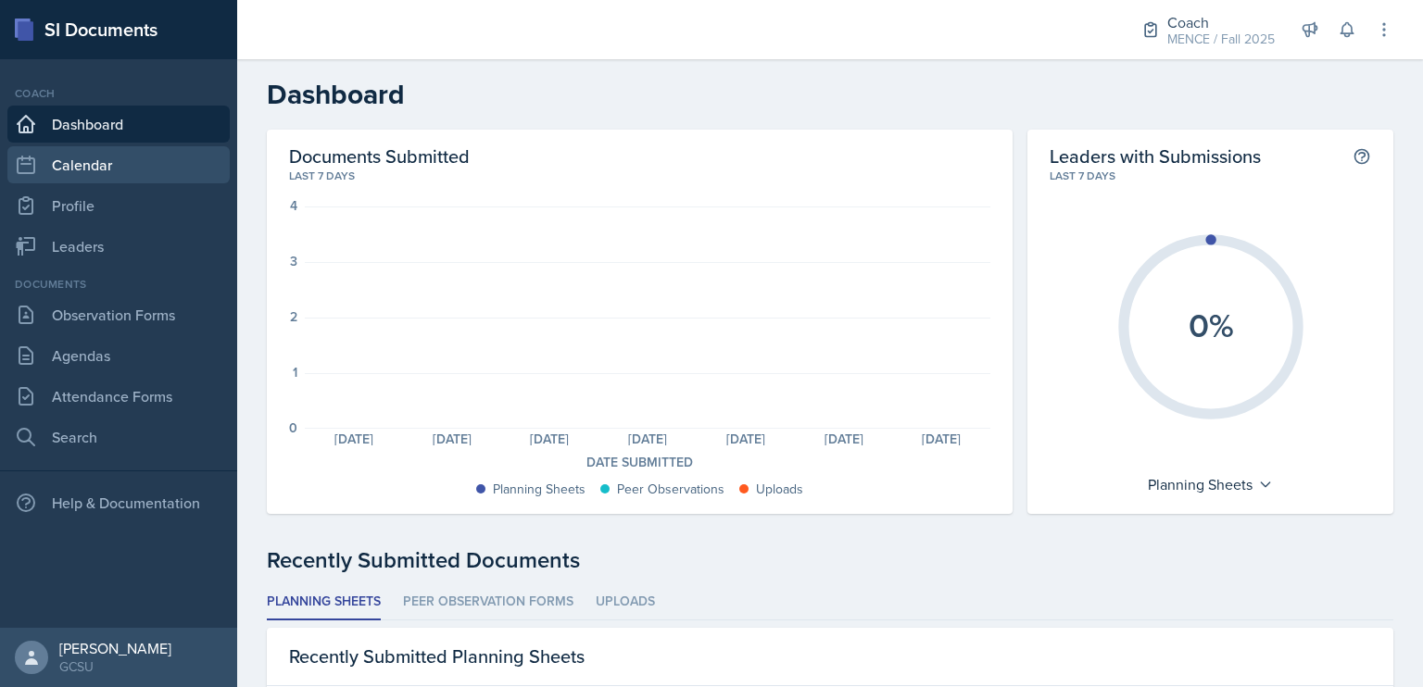
click at [147, 158] on link "Calendar" at bounding box center [118, 164] width 222 height 37
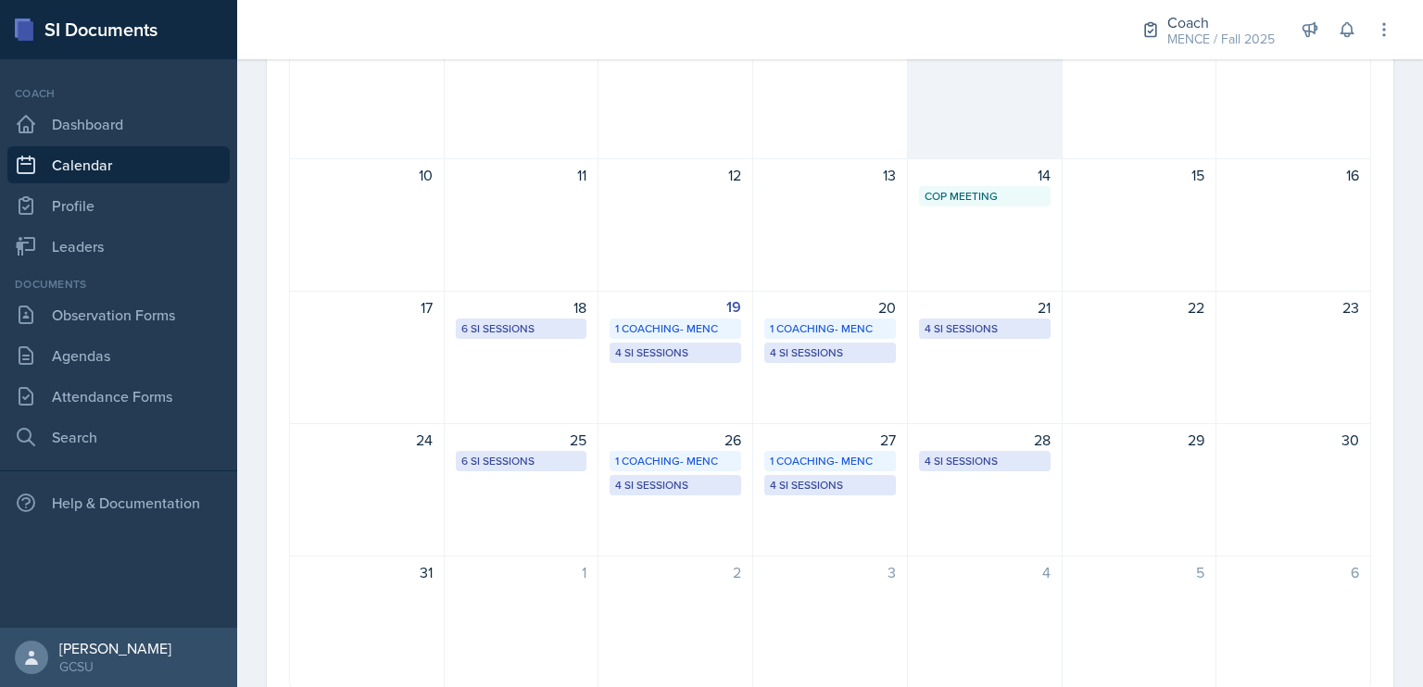
scroll to position [352, 0]
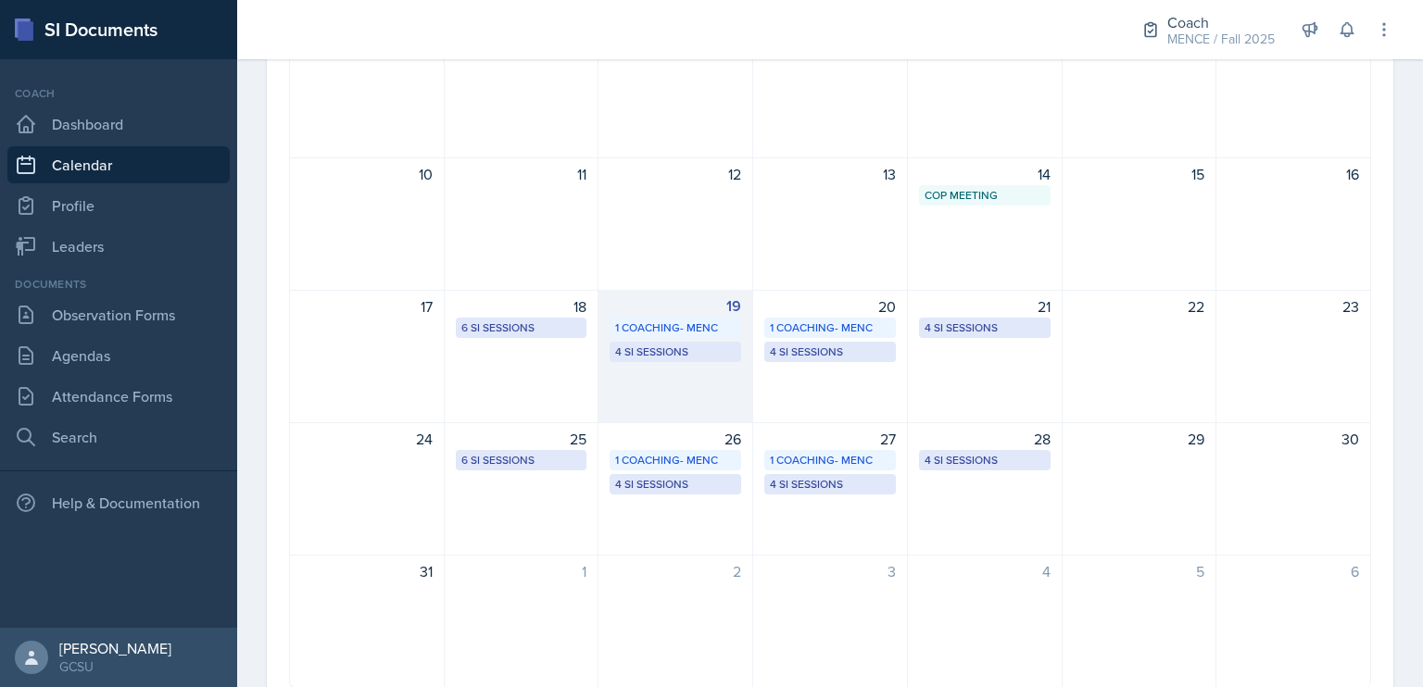
click at [680, 353] on div "4 SI Sessions" at bounding box center [675, 352] width 120 height 17
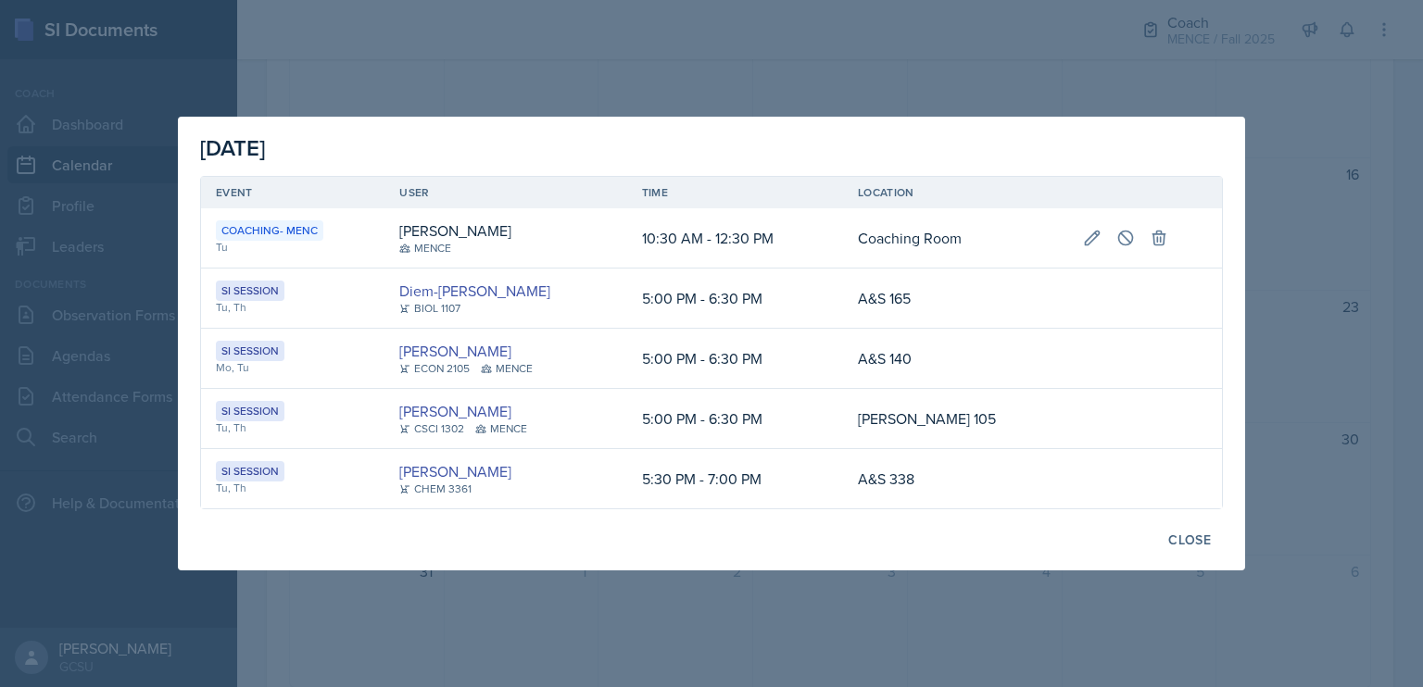
click at [1325, 181] on div at bounding box center [711, 343] width 1423 height 687
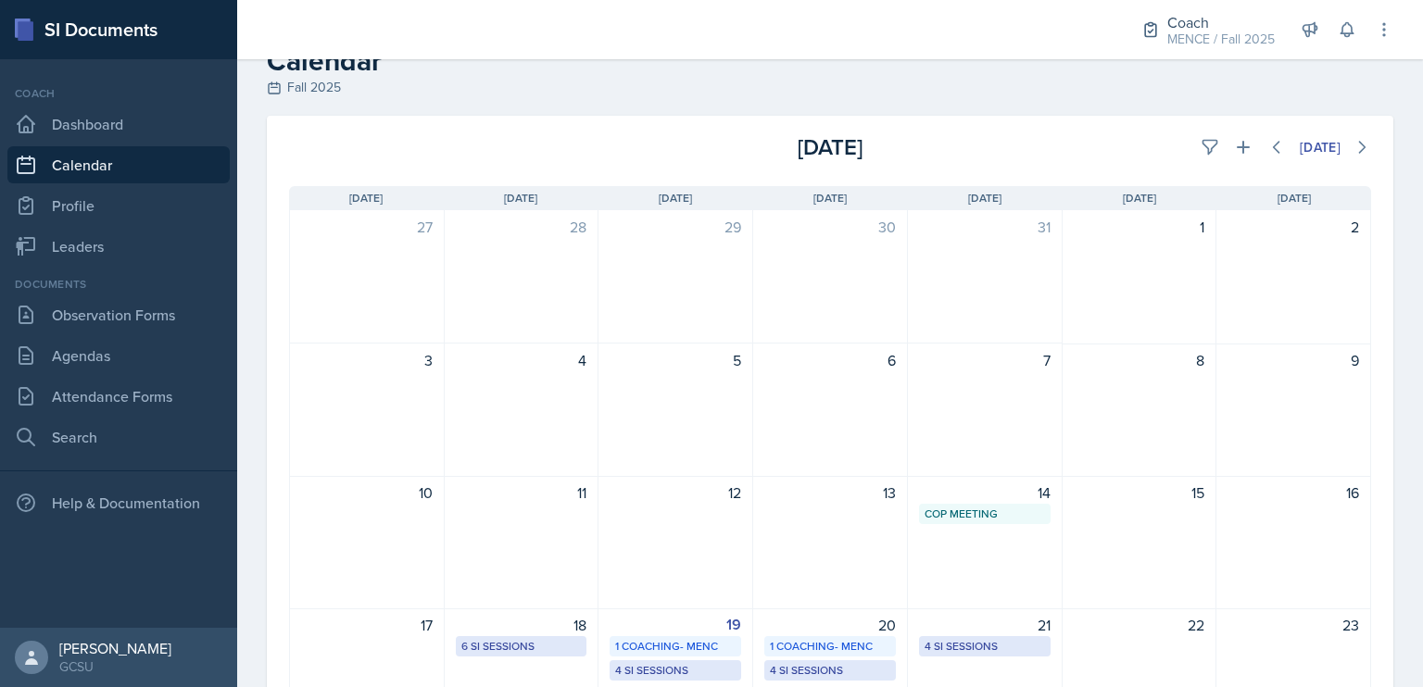
scroll to position [33, 0]
click at [1201, 143] on icon at bounding box center [1210, 147] width 19 height 19
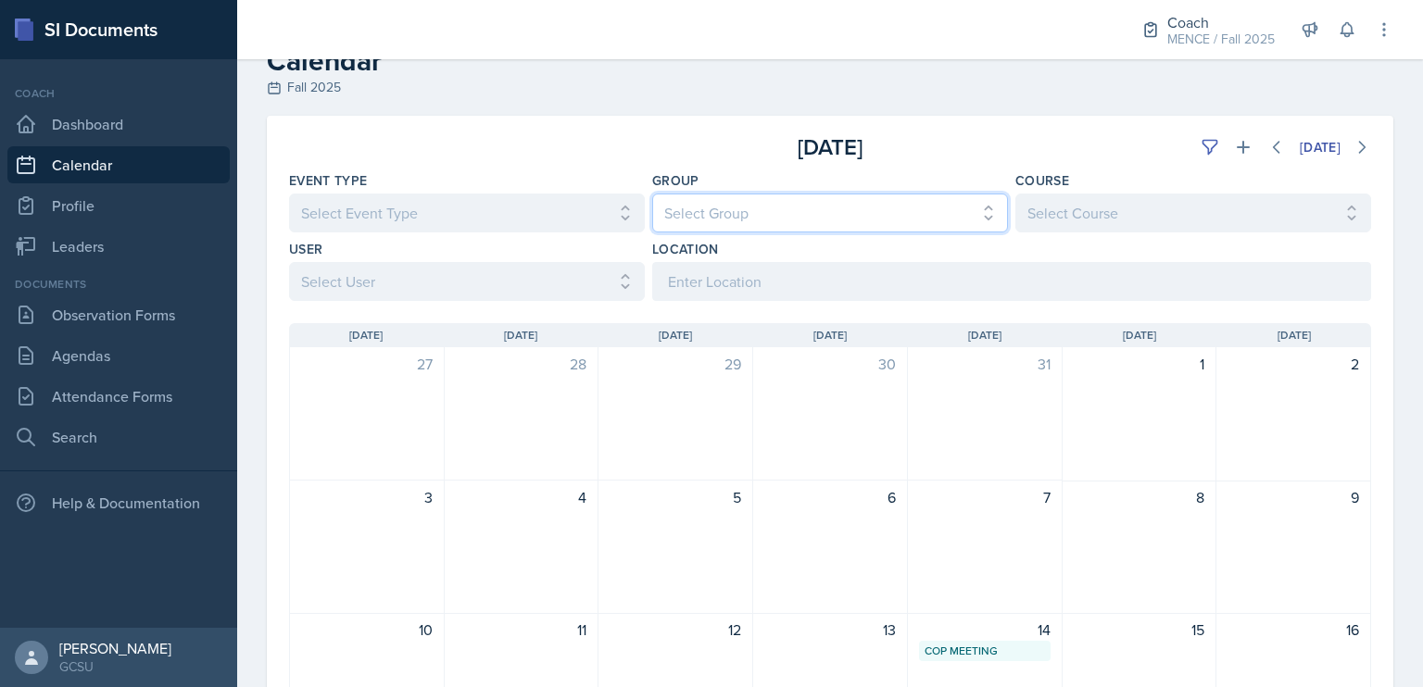
click at [720, 207] on select "Select Group All [PERSON_NAME] [PERSON_NAME] MENCE" at bounding box center [830, 213] width 356 height 39
select select "5ab81a1d-63dd-4c15-ab99-dbb949256b68"
click at [652, 194] on select "Select Group All [PERSON_NAME] [PERSON_NAME] MENCE" at bounding box center [830, 213] width 356 height 39
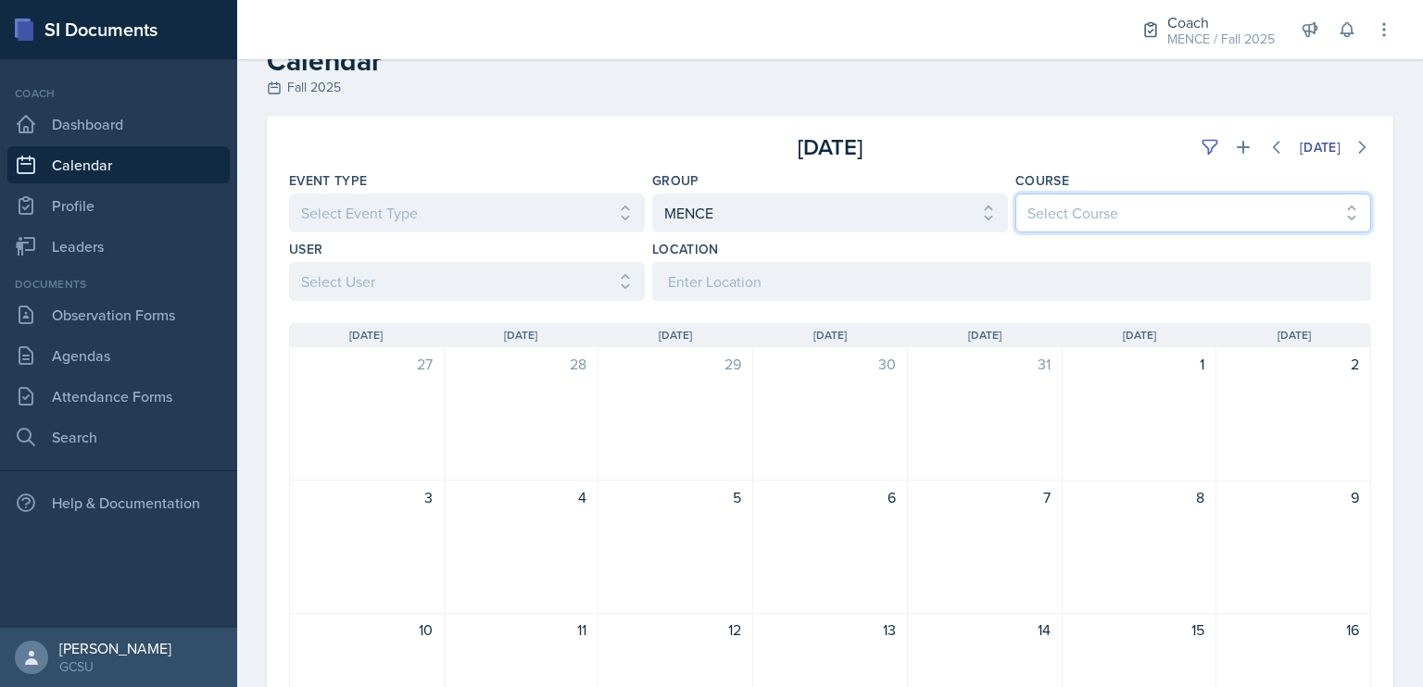
click at [1063, 205] on select "Select Course All ACCT 3101 ACCT 3102 ASTR 1000 BIOL 1100 BIOL 1107 BIOL 1108 B…" at bounding box center [1193, 213] width 356 height 39
click at [1052, 213] on select "Select Course All ACCT 3101 ACCT 3102 ASTR 1000 BIOL 1100 BIOL 1107 BIOL 1108 B…" at bounding box center [1193, 213] width 356 height 39
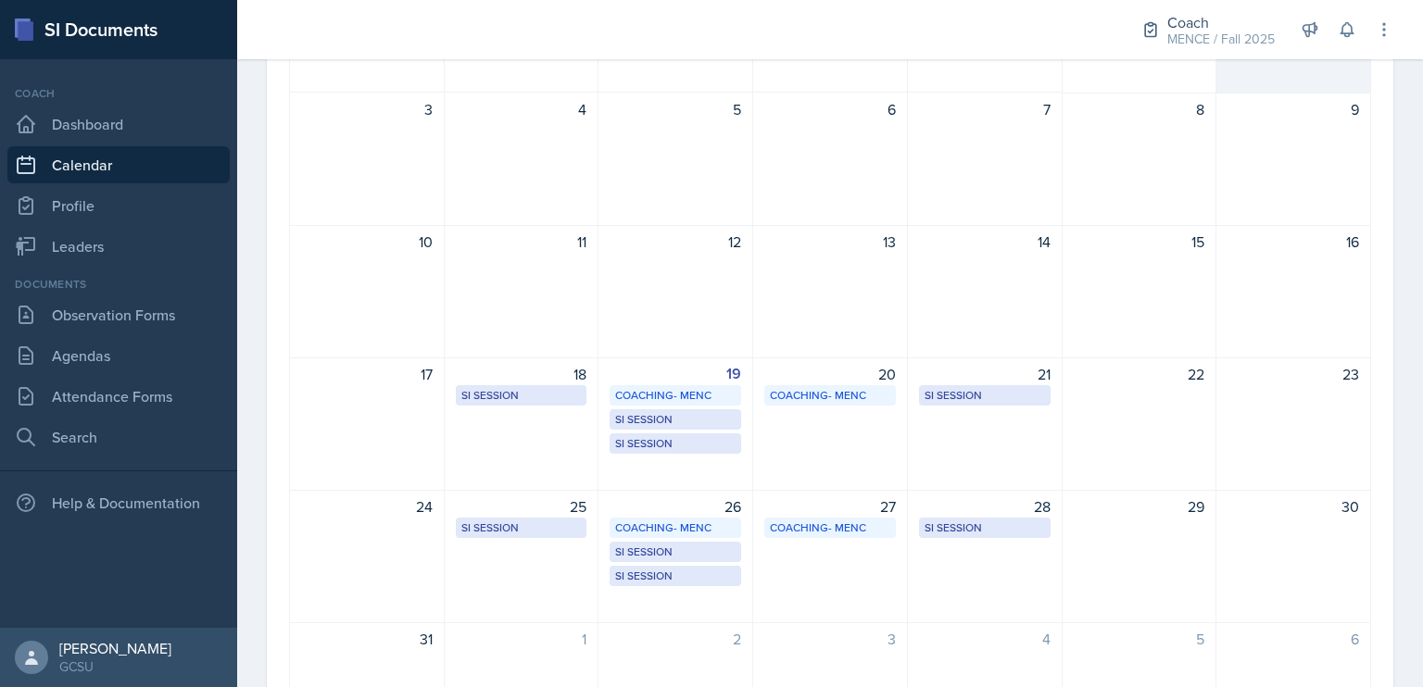
scroll to position [424, 0]
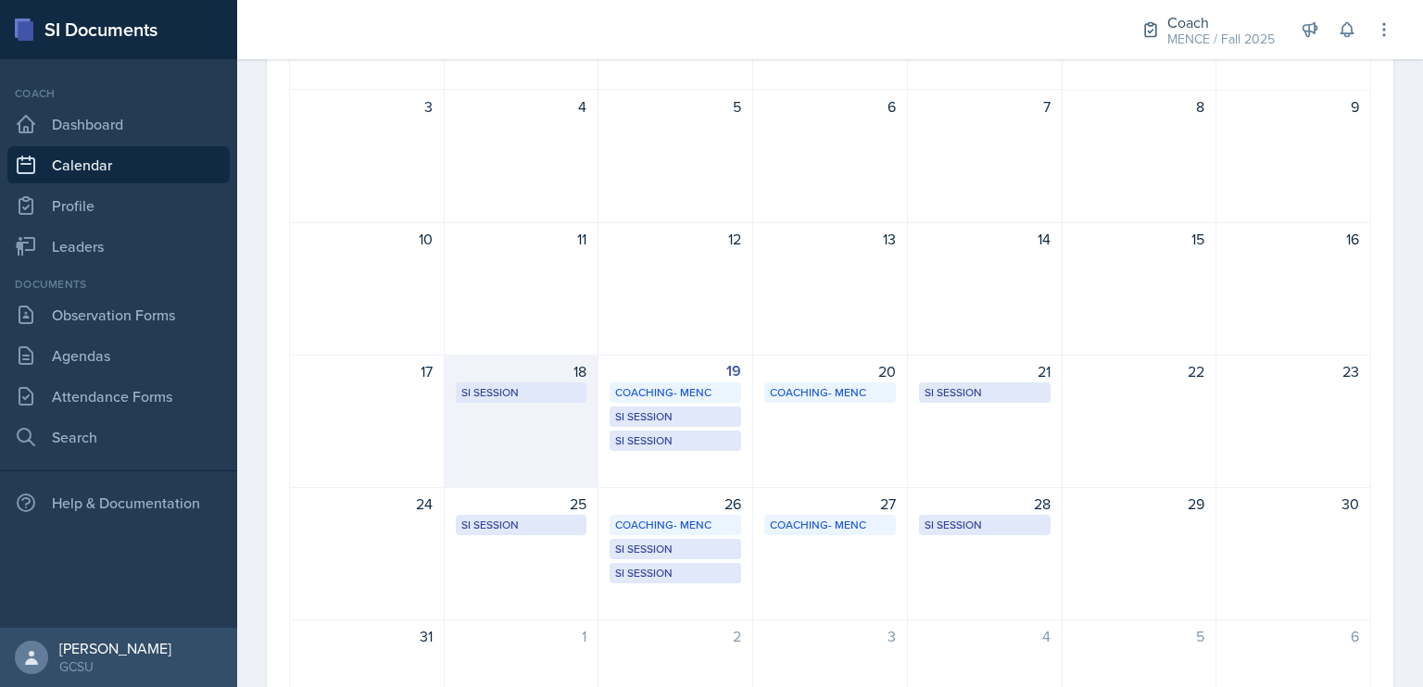
click at [554, 399] on div "SI Session" at bounding box center [521, 392] width 120 height 17
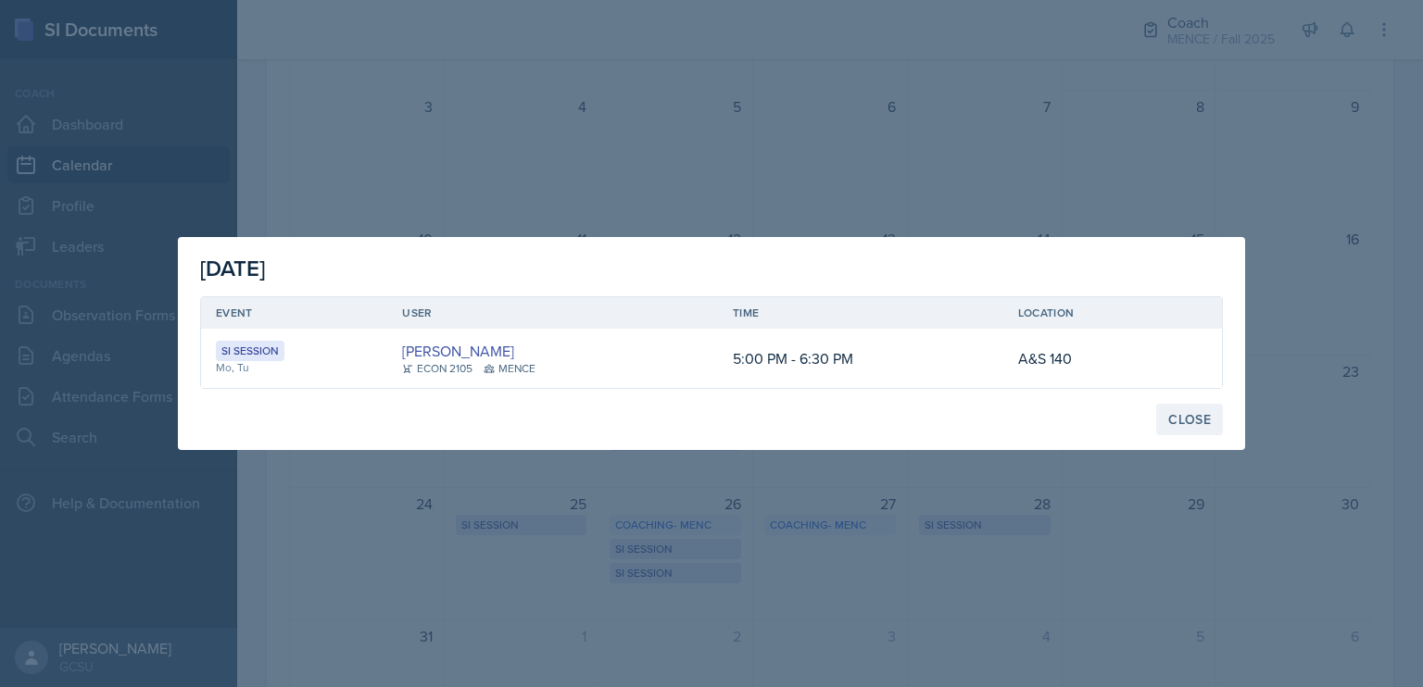
click at [1216, 423] on button "Close" at bounding box center [1189, 419] width 67 height 31
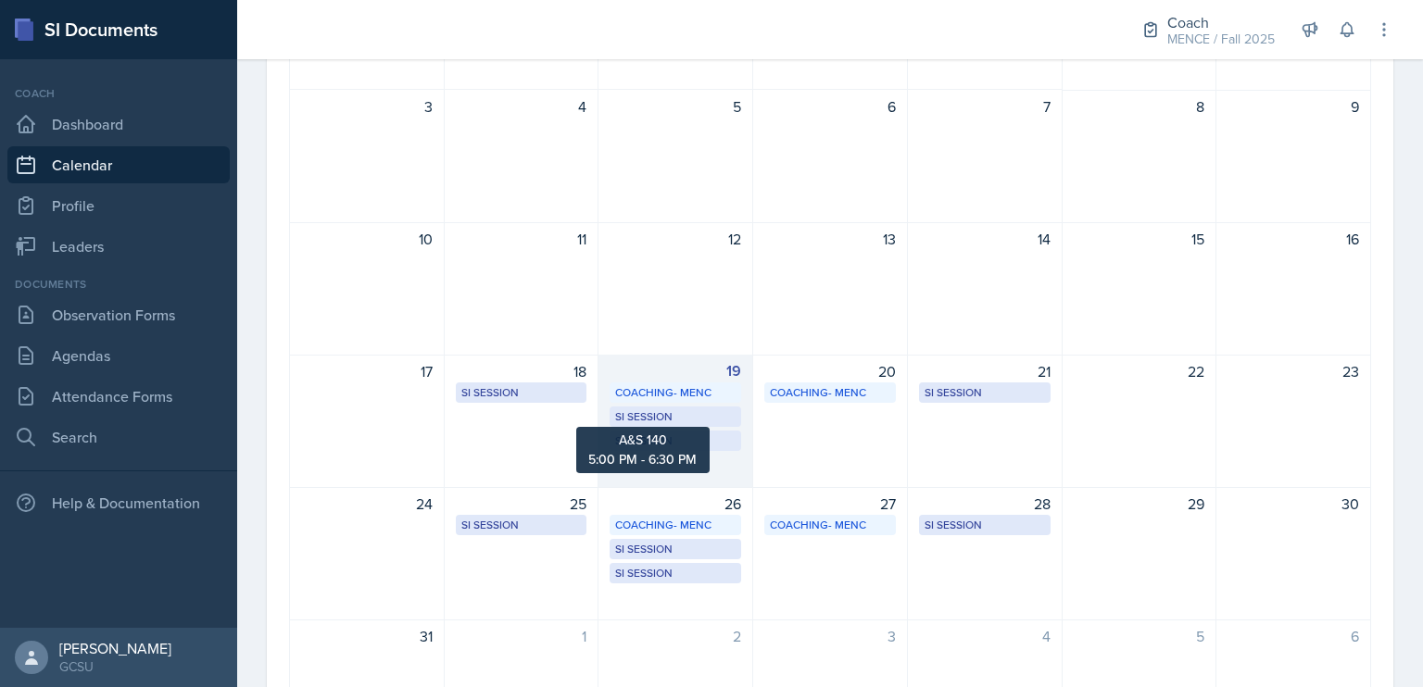
click at [660, 413] on div "SI Session" at bounding box center [675, 417] width 120 height 17
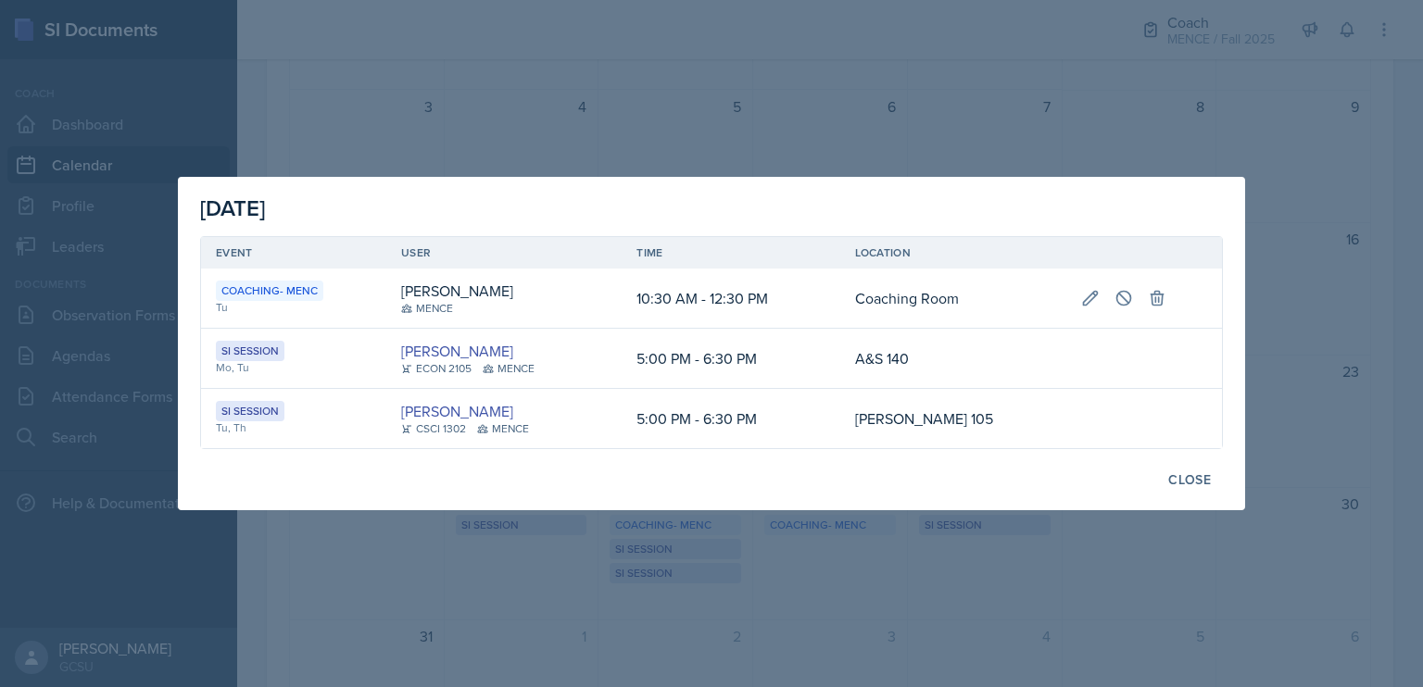
click at [964, 85] on div at bounding box center [711, 343] width 1423 height 687
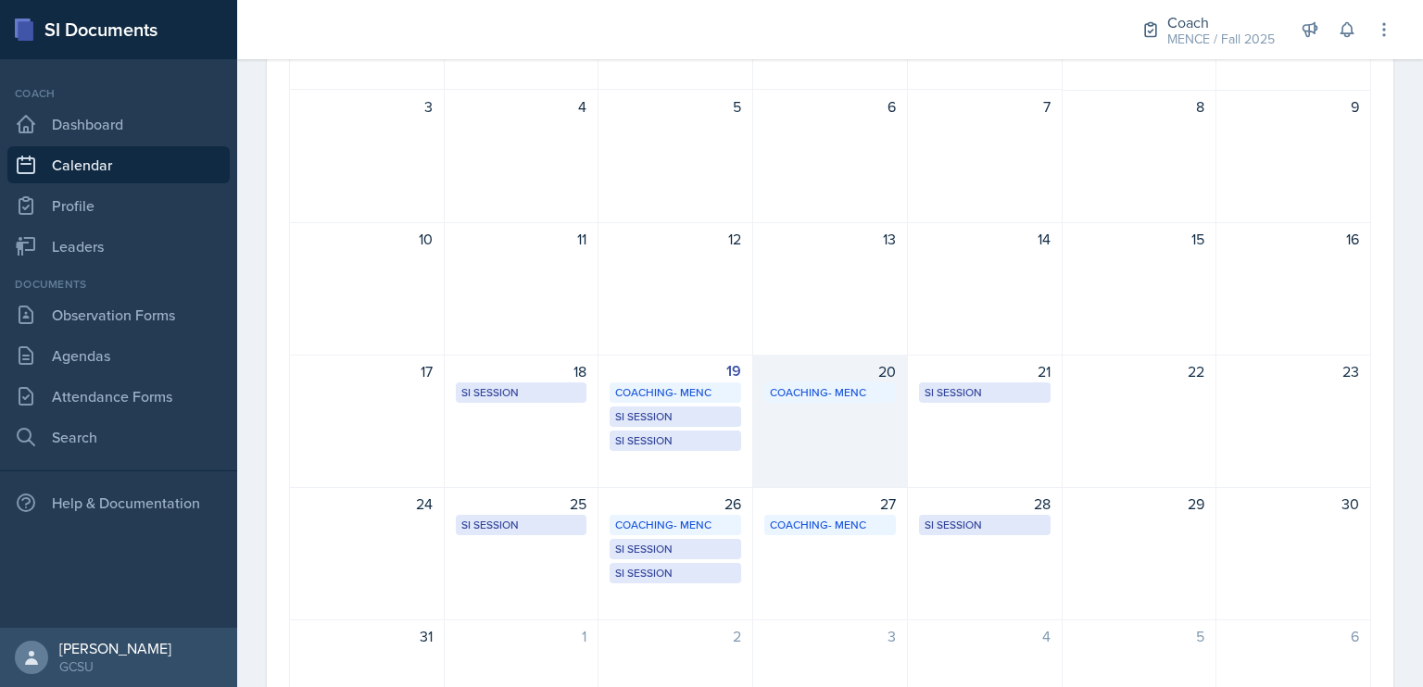
click at [812, 425] on div "20 Coaching- MENC Coaching Room 10:00 AM - 12:00 PM" at bounding box center [830, 421] width 155 height 133
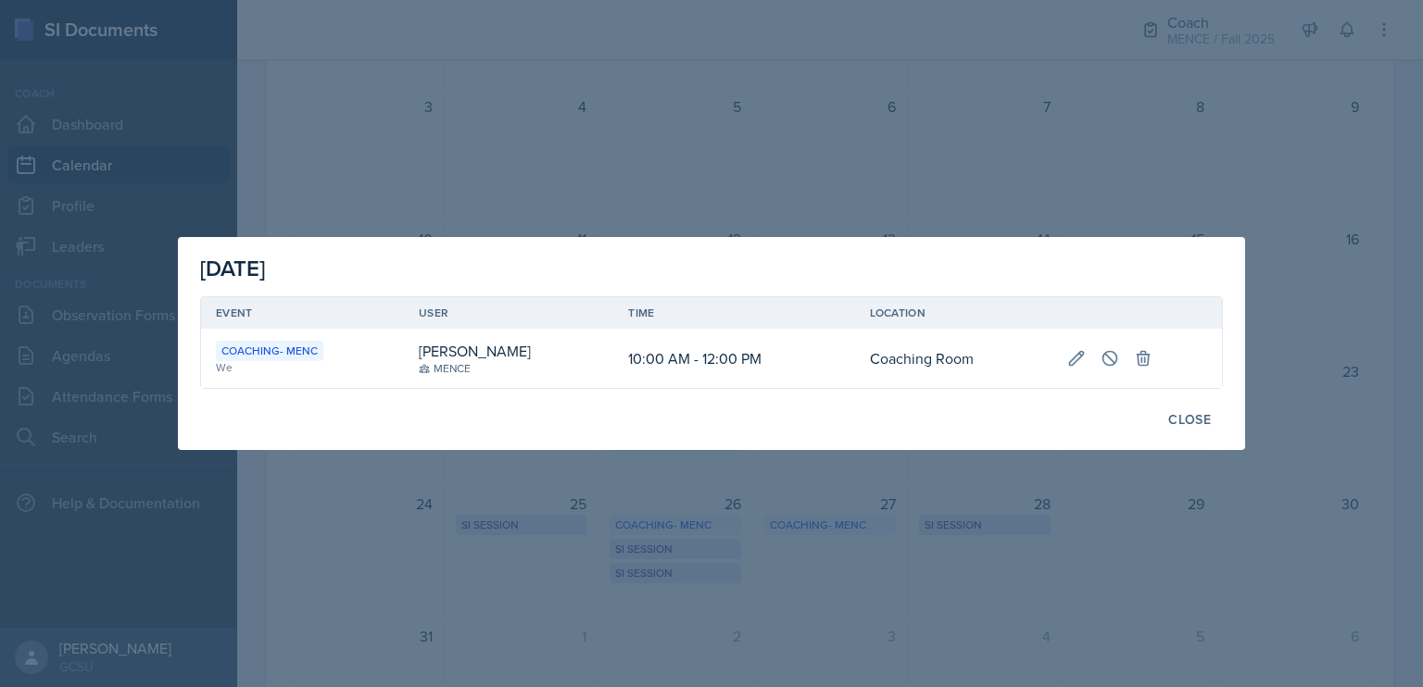
click at [868, 111] on div at bounding box center [711, 343] width 1423 height 687
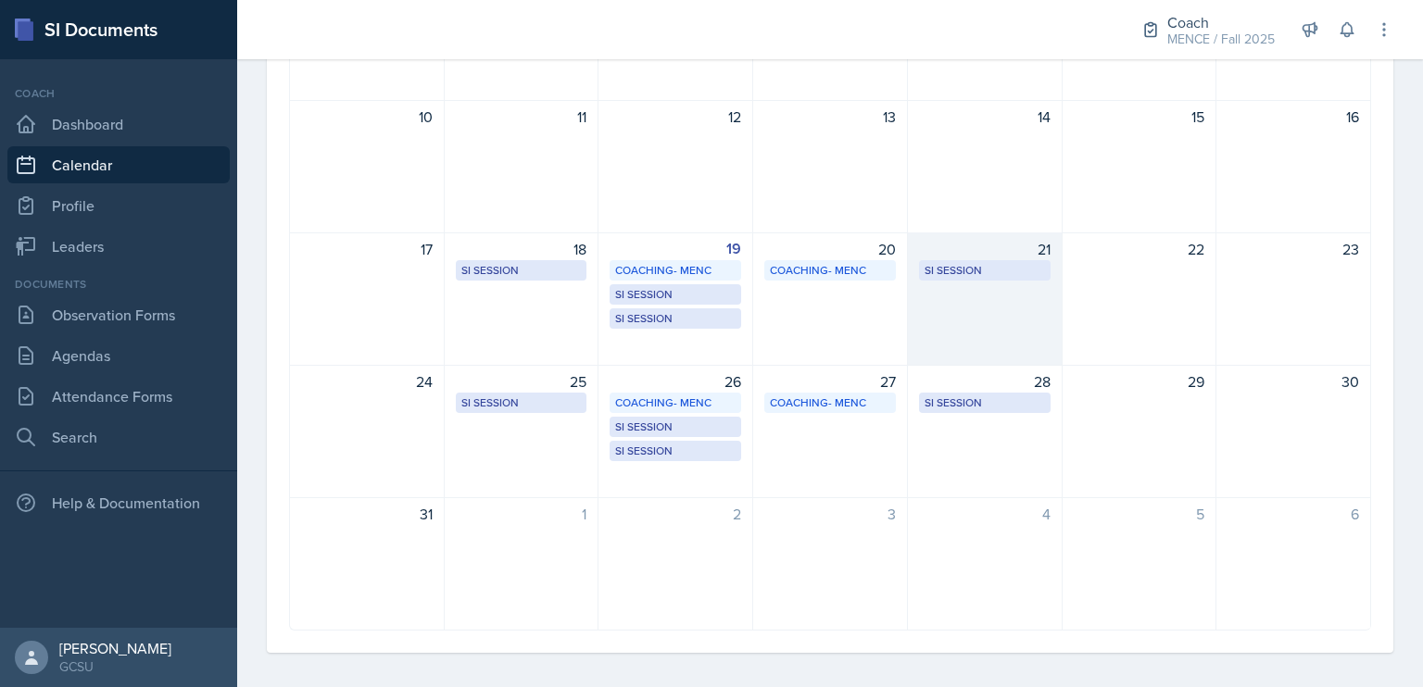
scroll to position [548, 0]
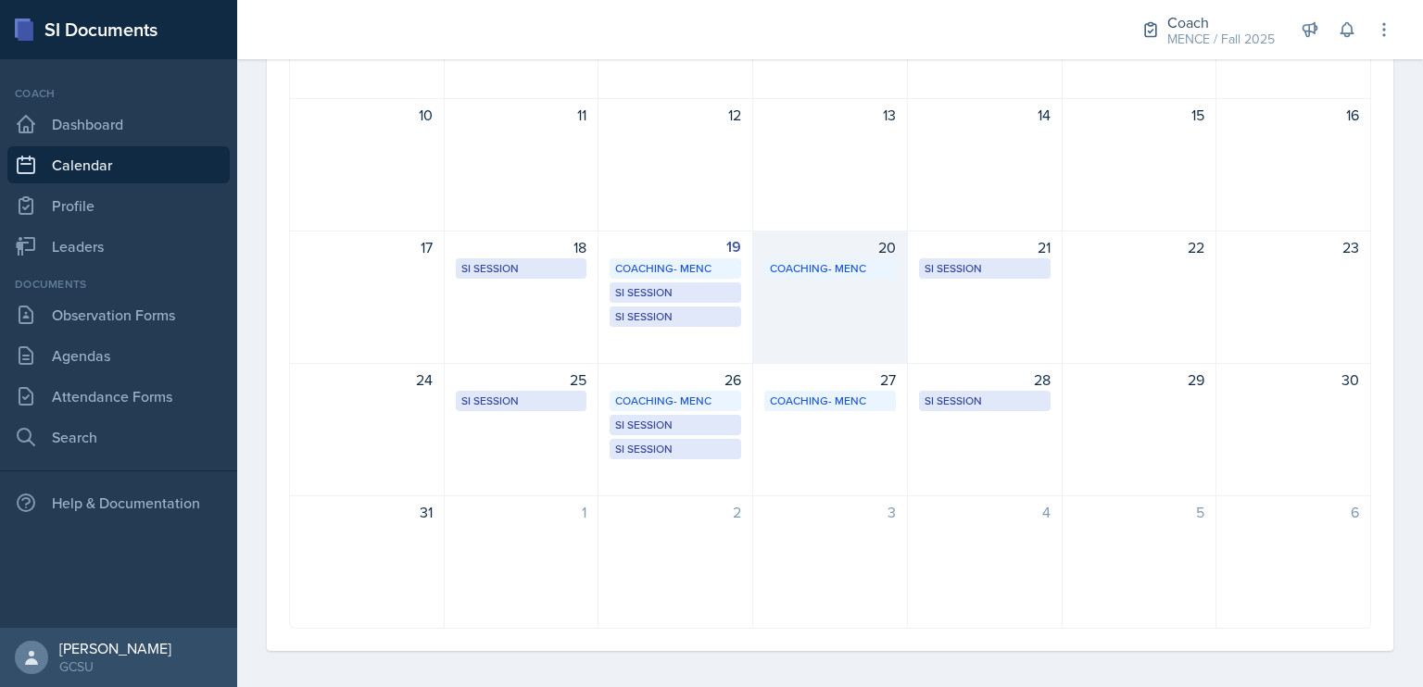
click at [838, 296] on div "20 Coaching- MENC Coaching Room 10:00 AM - 12:00 PM" at bounding box center [830, 297] width 155 height 133
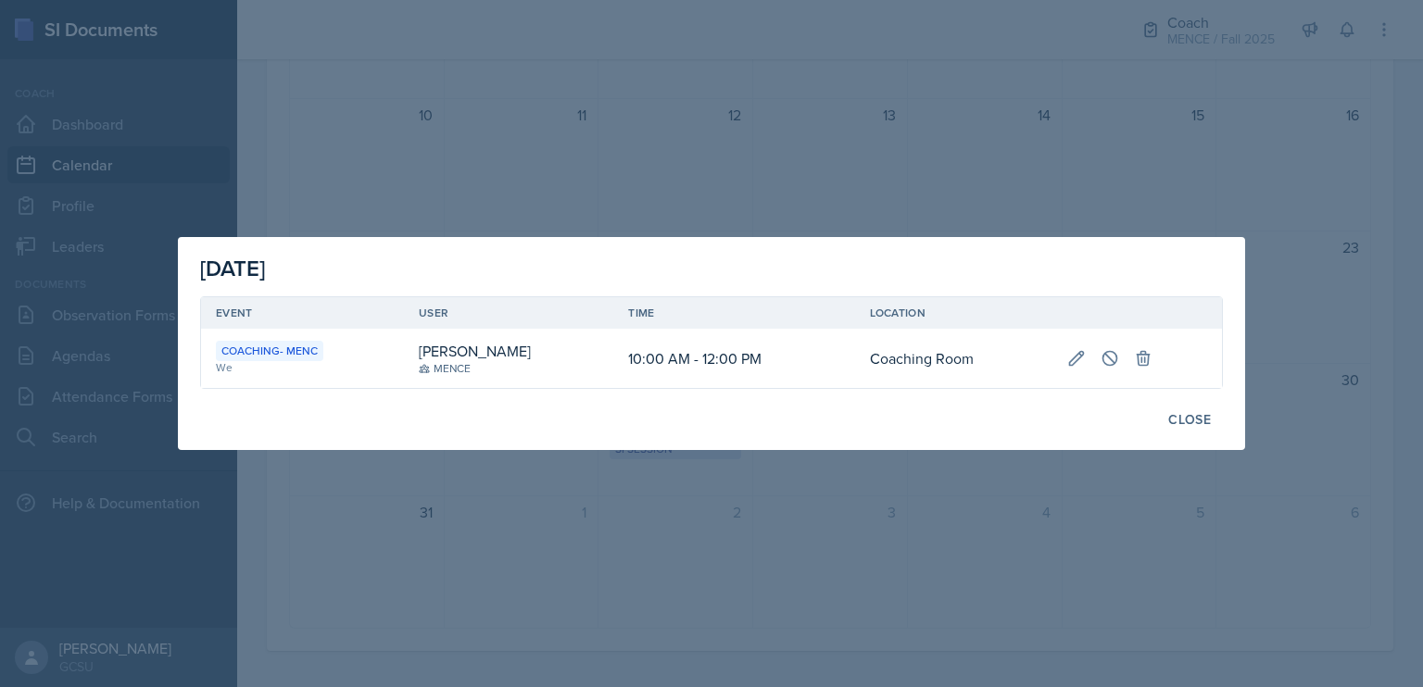
click at [456, 370] on div "MENCE" at bounding box center [445, 368] width 52 height 17
click at [470, 353] on div "[PERSON_NAME]" at bounding box center [475, 351] width 112 height 22
click at [1175, 427] on div "Close" at bounding box center [1189, 419] width 43 height 15
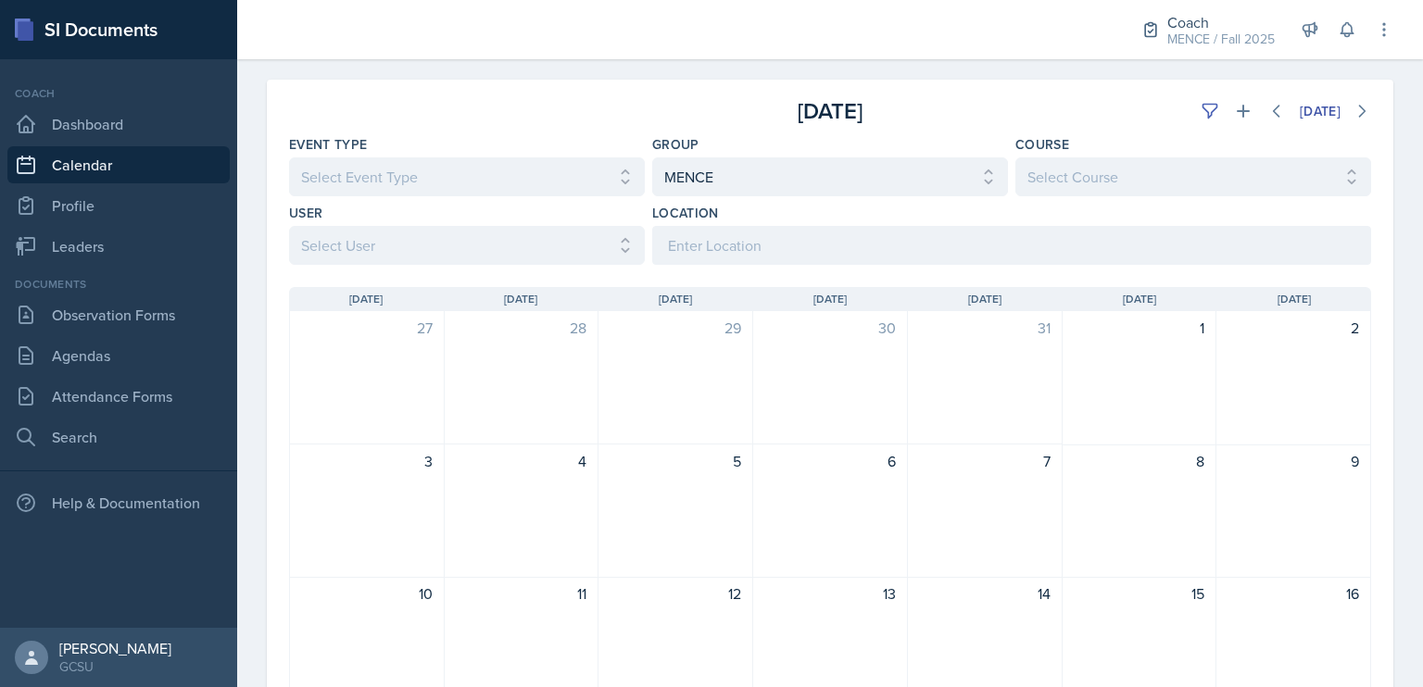
scroll to position [69, 0]
click at [1201, 106] on icon at bounding box center [1210, 112] width 19 height 19
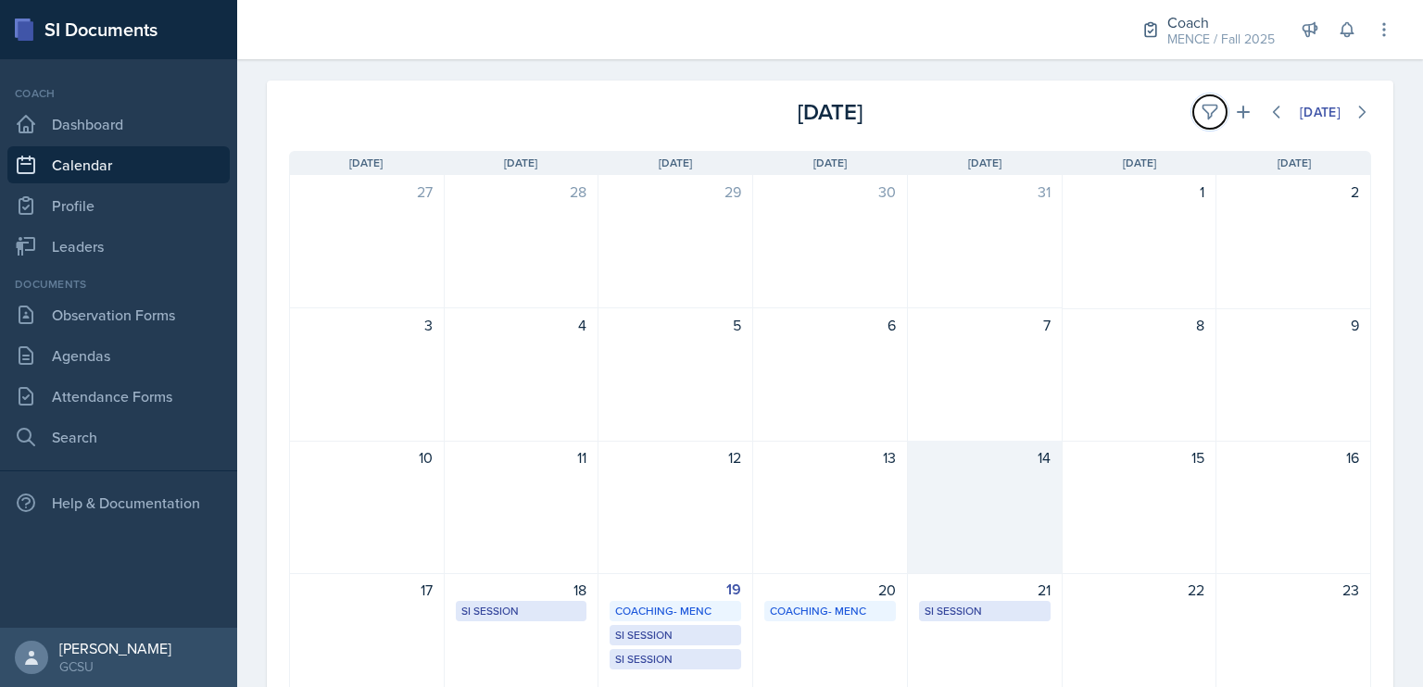
scroll to position [211, 0]
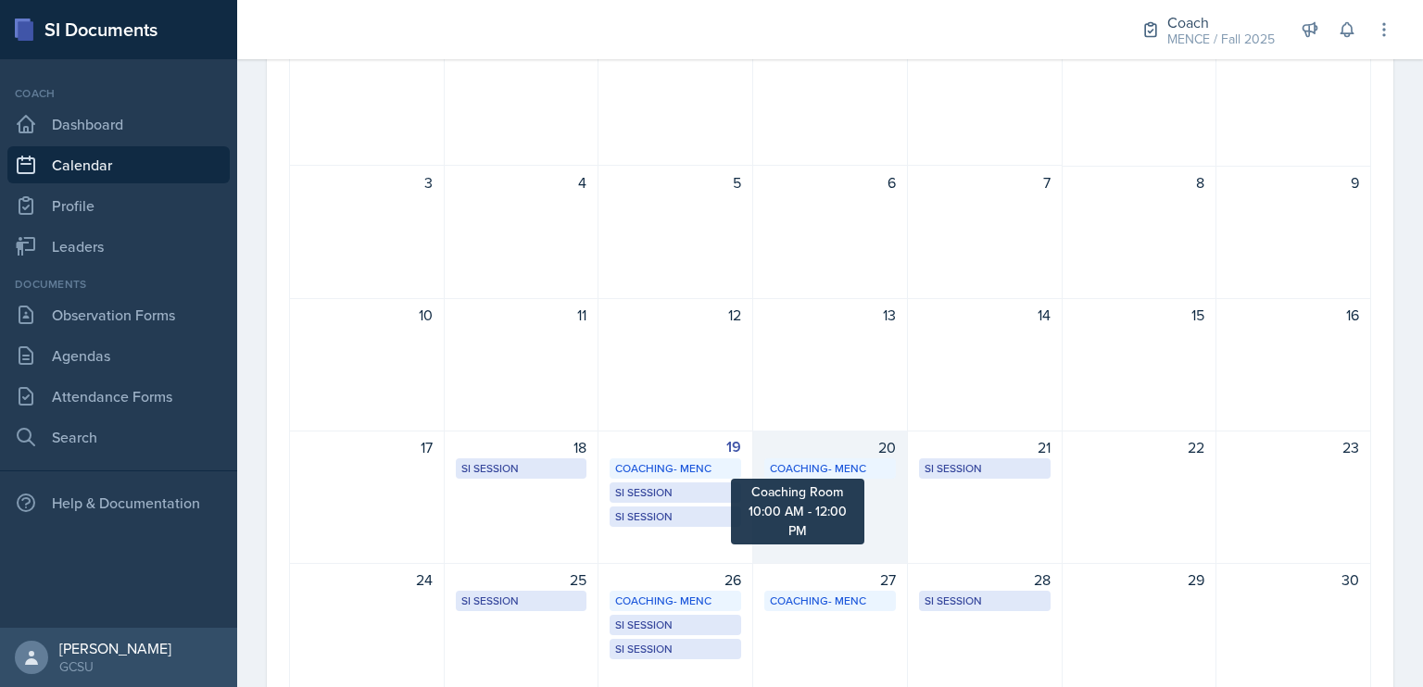
click at [816, 465] on div "Coaching- MENC" at bounding box center [830, 468] width 120 height 17
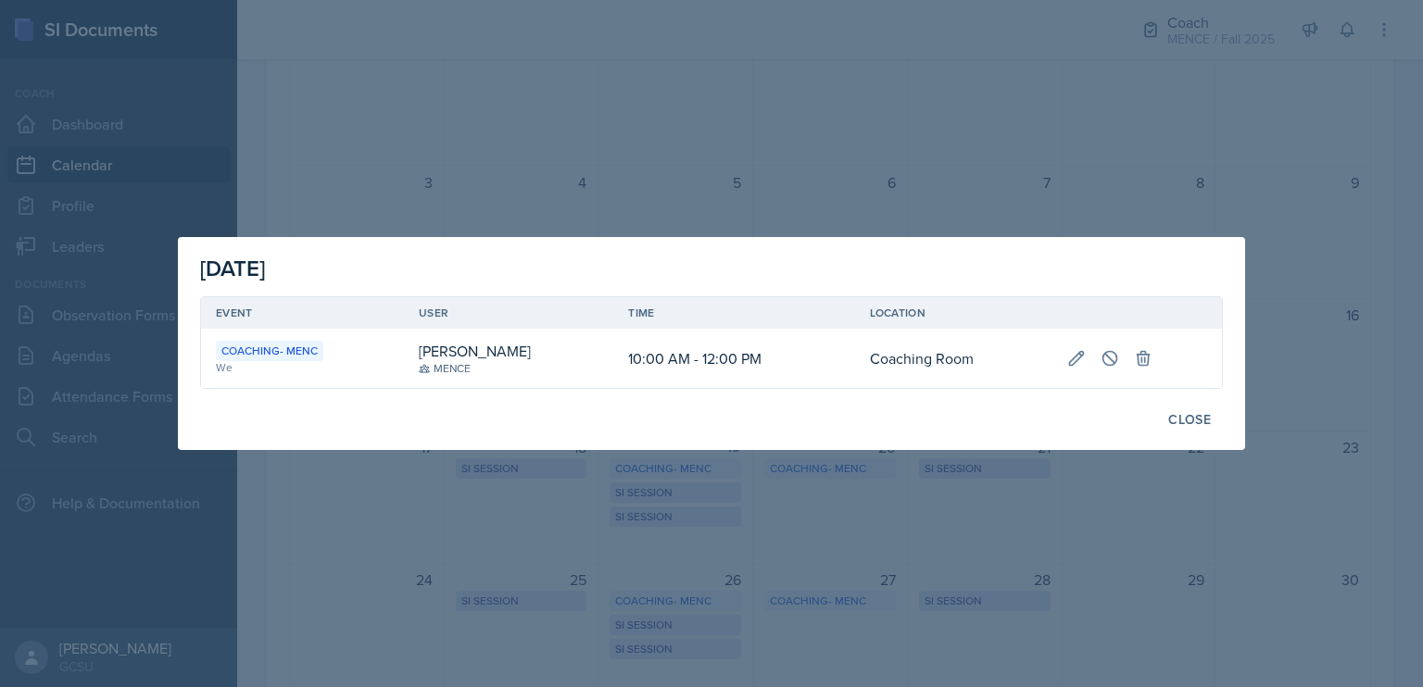
click at [460, 356] on div "[PERSON_NAME]" at bounding box center [475, 351] width 112 height 22
click at [1071, 383] on td at bounding box center [1137, 358] width 170 height 59
click at [1079, 359] on icon at bounding box center [1076, 358] width 19 height 19
select select "10"
select select "0"
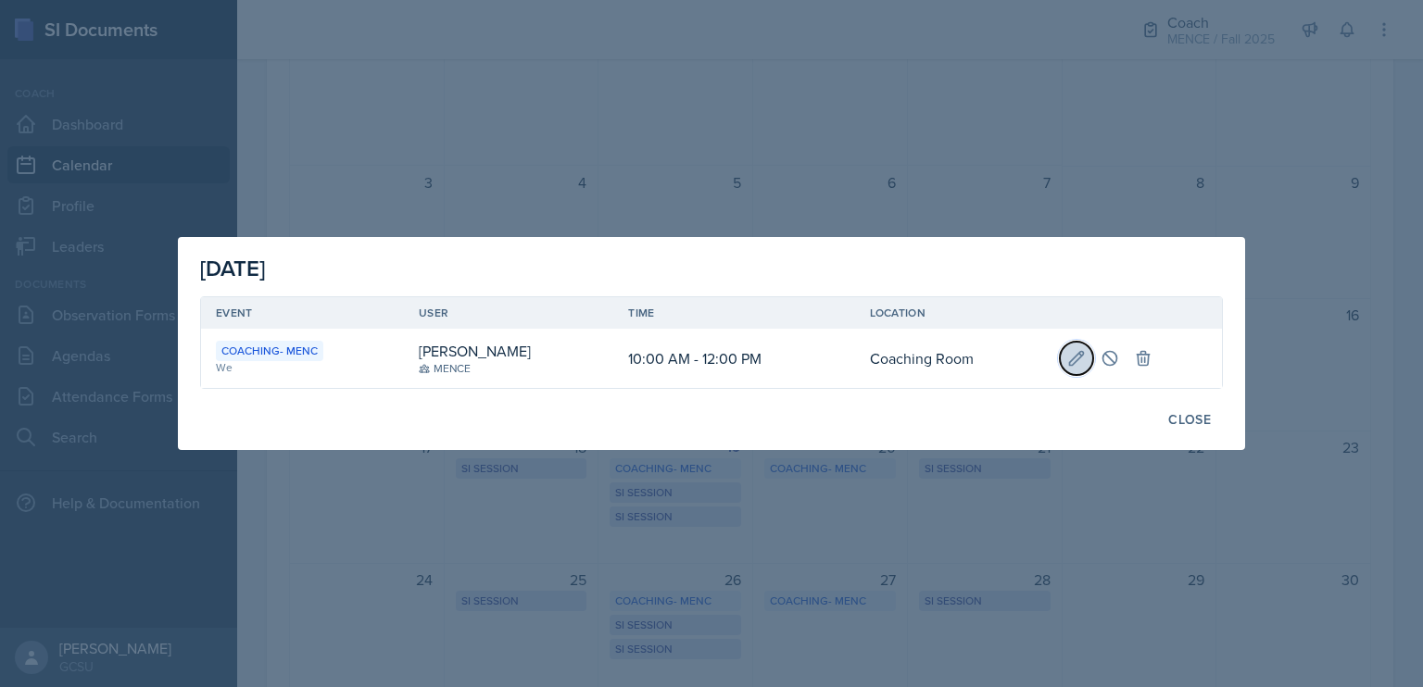
select select "AM"
select select "12"
select select "0"
select select "PM"
type input "Coaching Room"
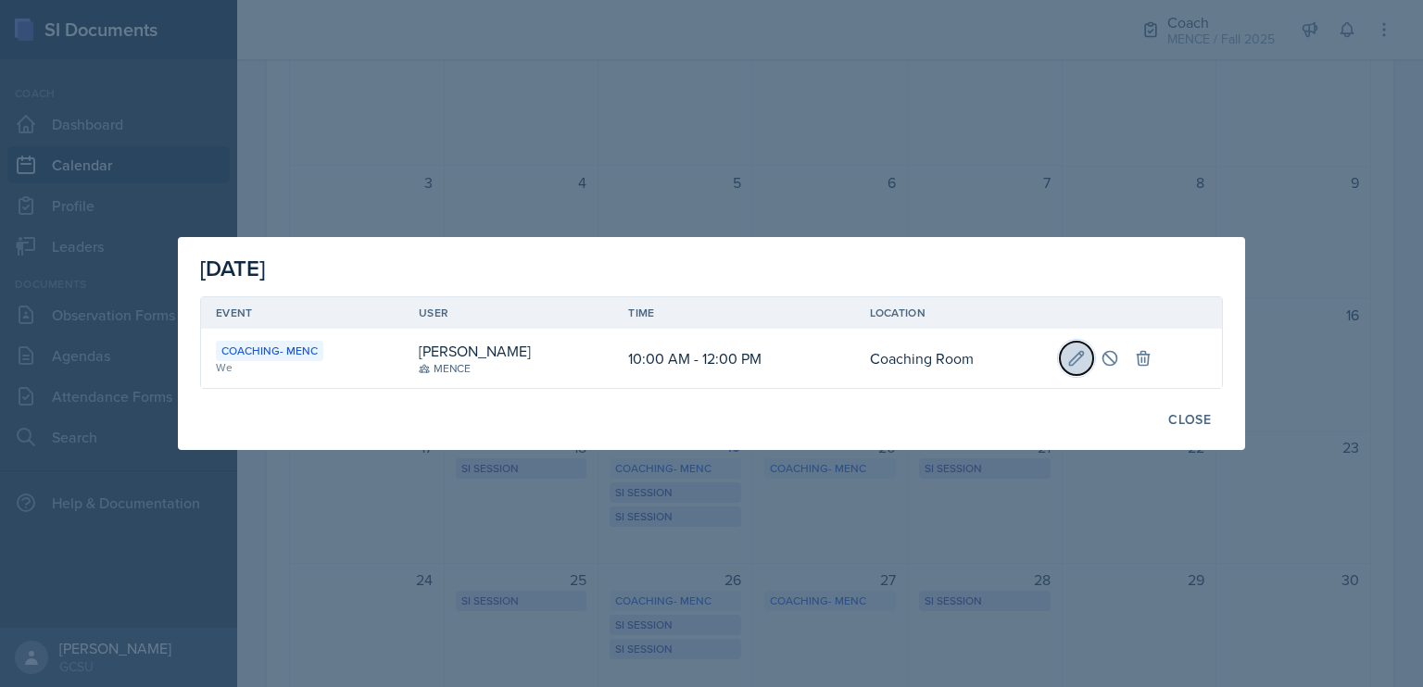
select select "092778f0-3887-4dd8-84a8-64c7fc11e98f"
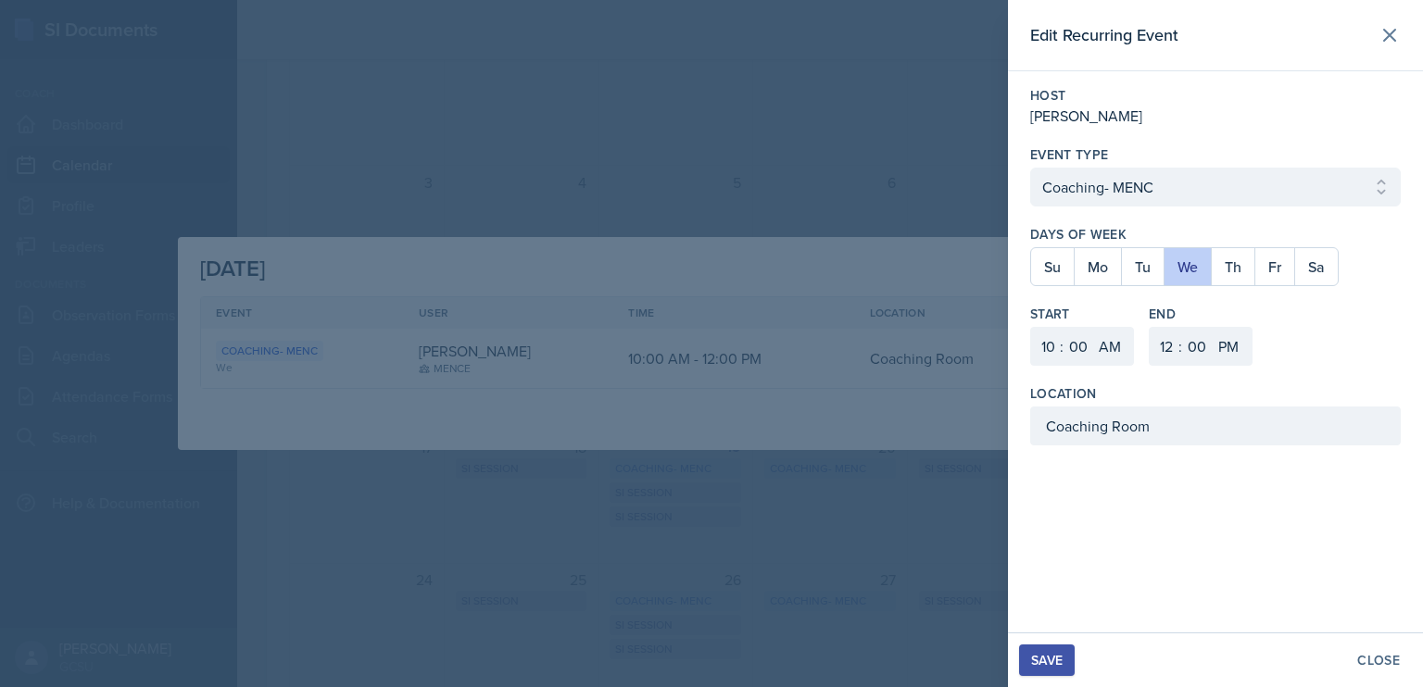
click at [1124, 105] on div "[PERSON_NAME]" at bounding box center [1215, 116] width 371 height 22
click at [1398, 653] on div "Close" at bounding box center [1378, 660] width 43 height 15
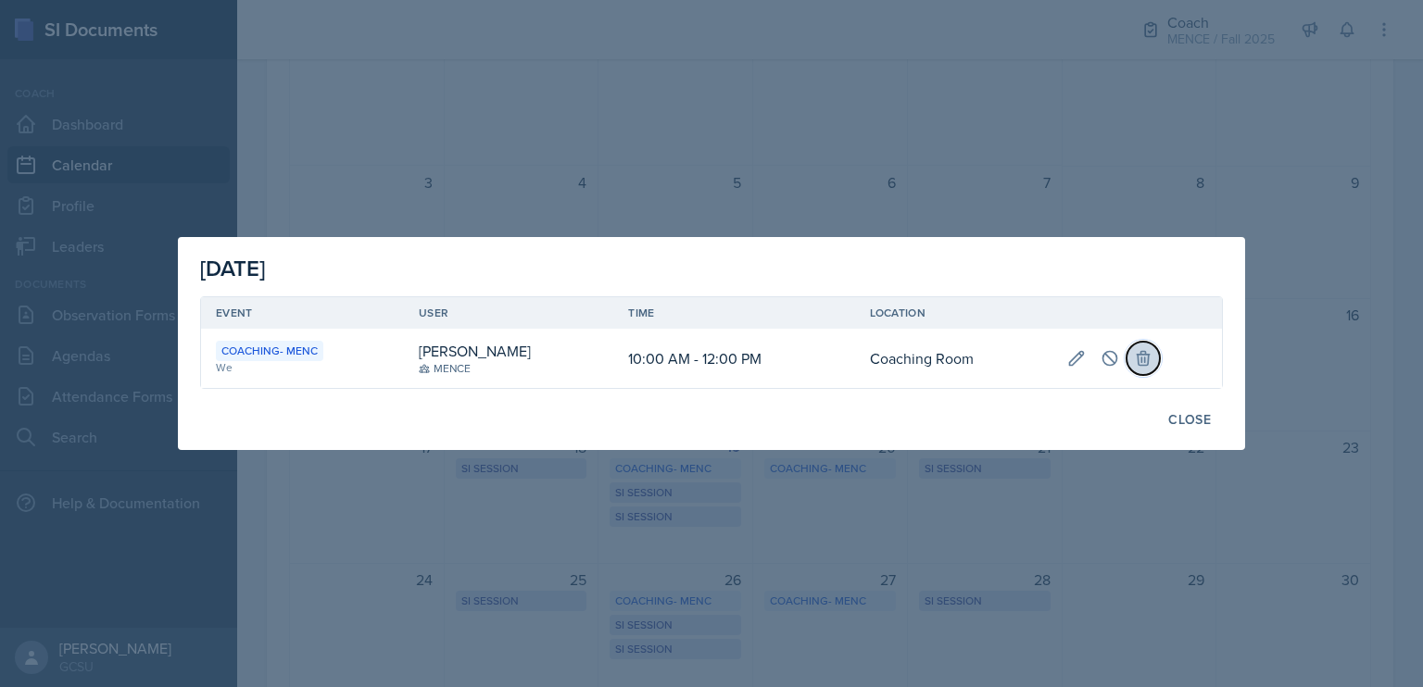
click at [1144, 352] on icon at bounding box center [1143, 358] width 19 height 19
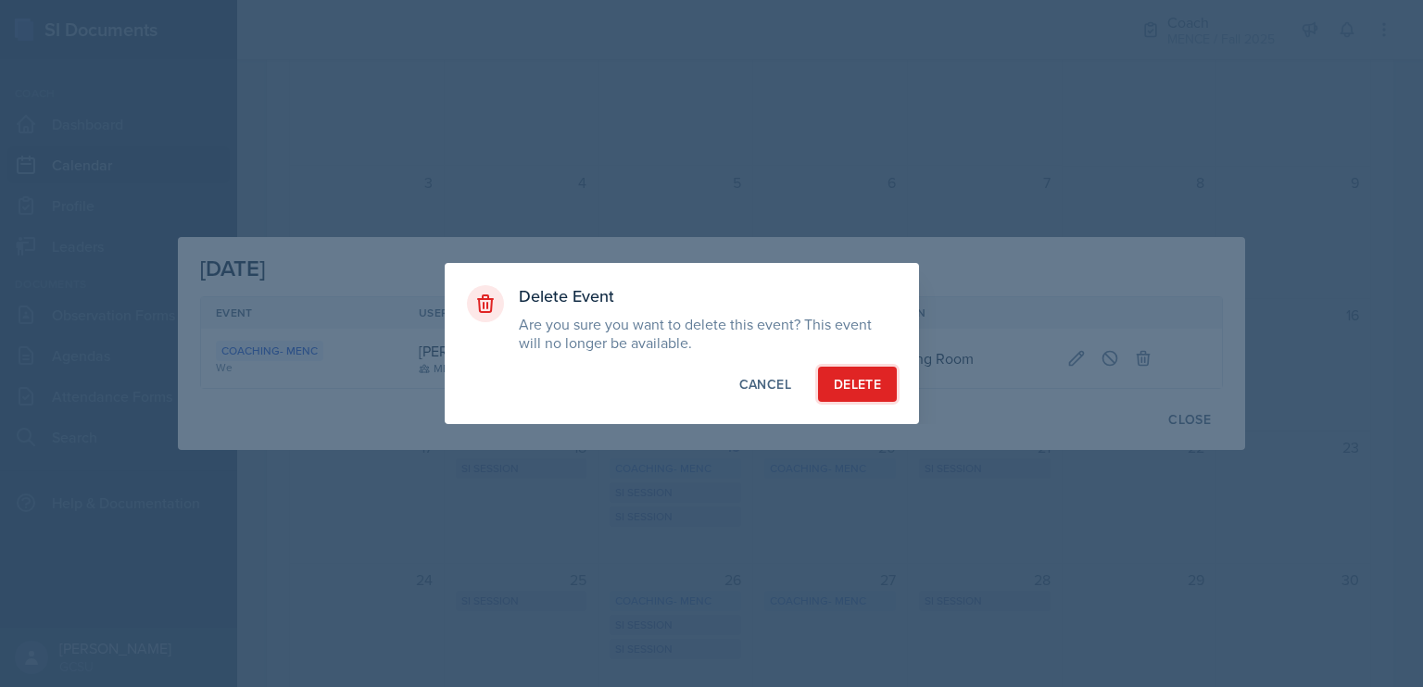
click at [866, 378] on div "Delete" at bounding box center [857, 384] width 47 height 19
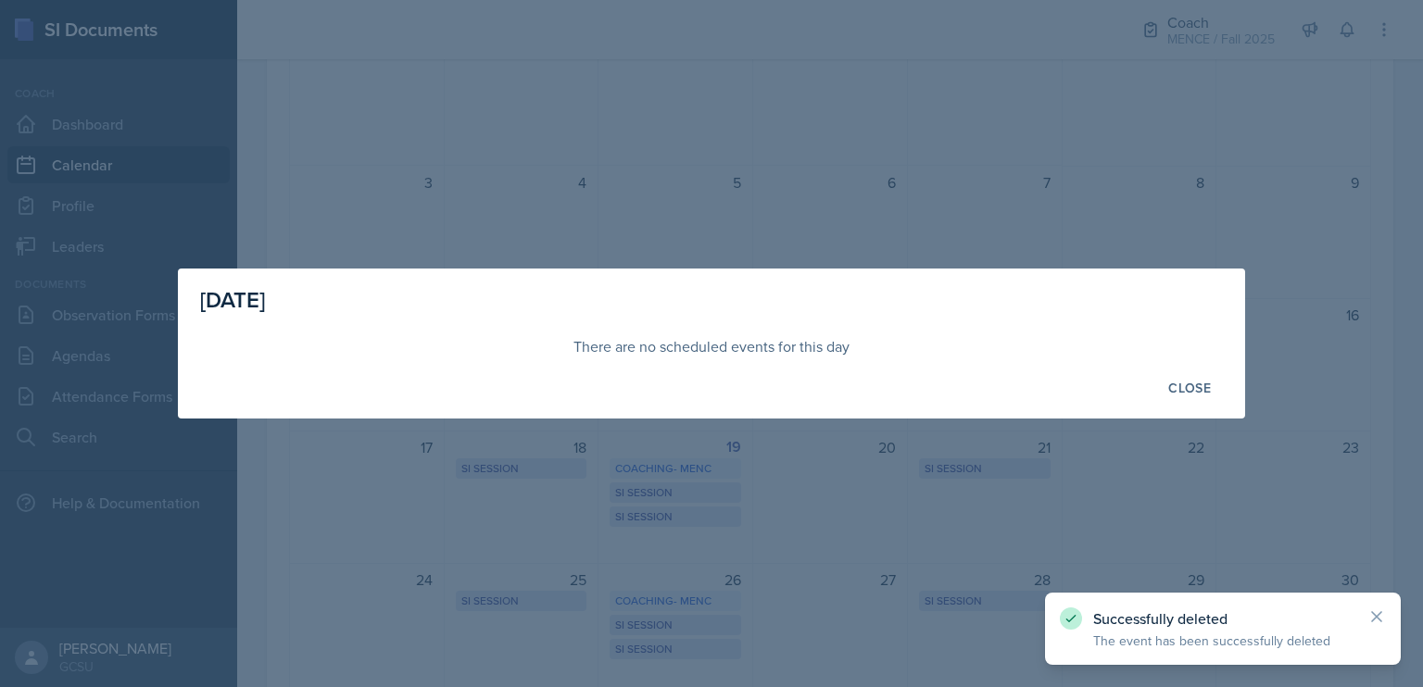
click at [992, 469] on div at bounding box center [711, 343] width 1423 height 687
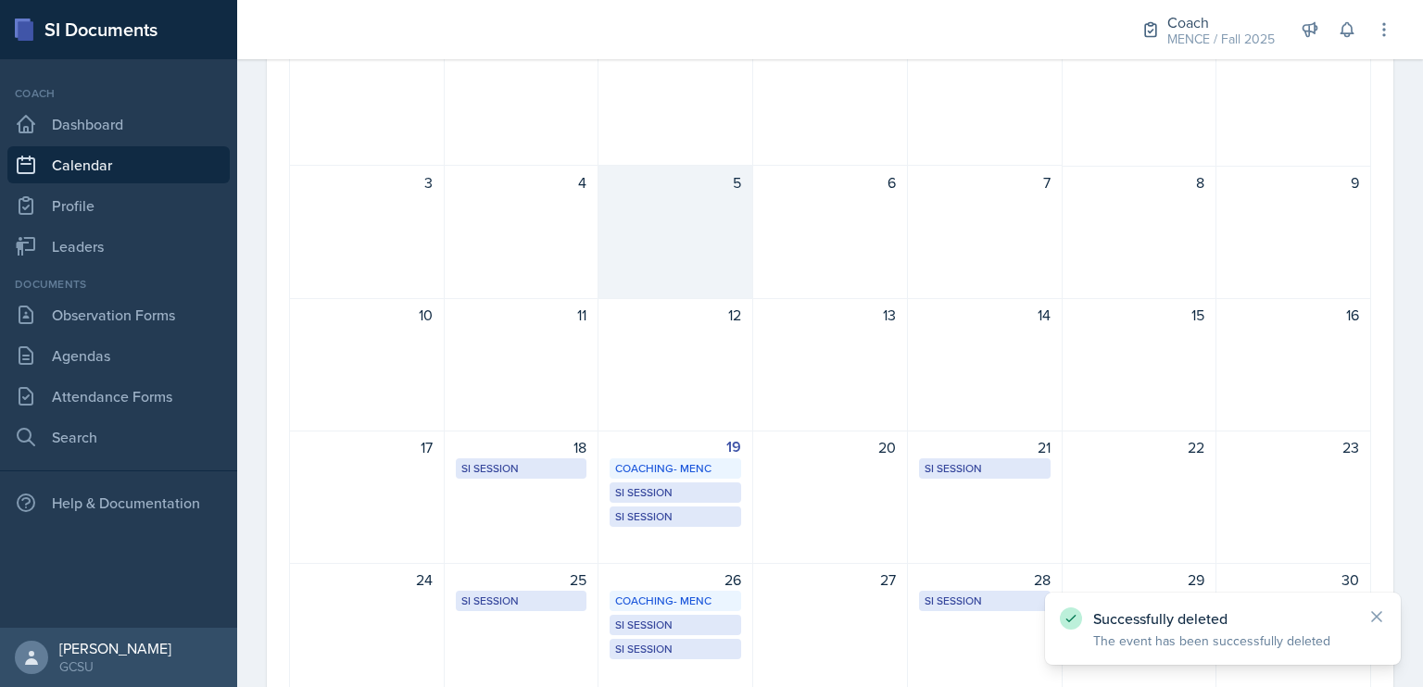
scroll to position [420, 0]
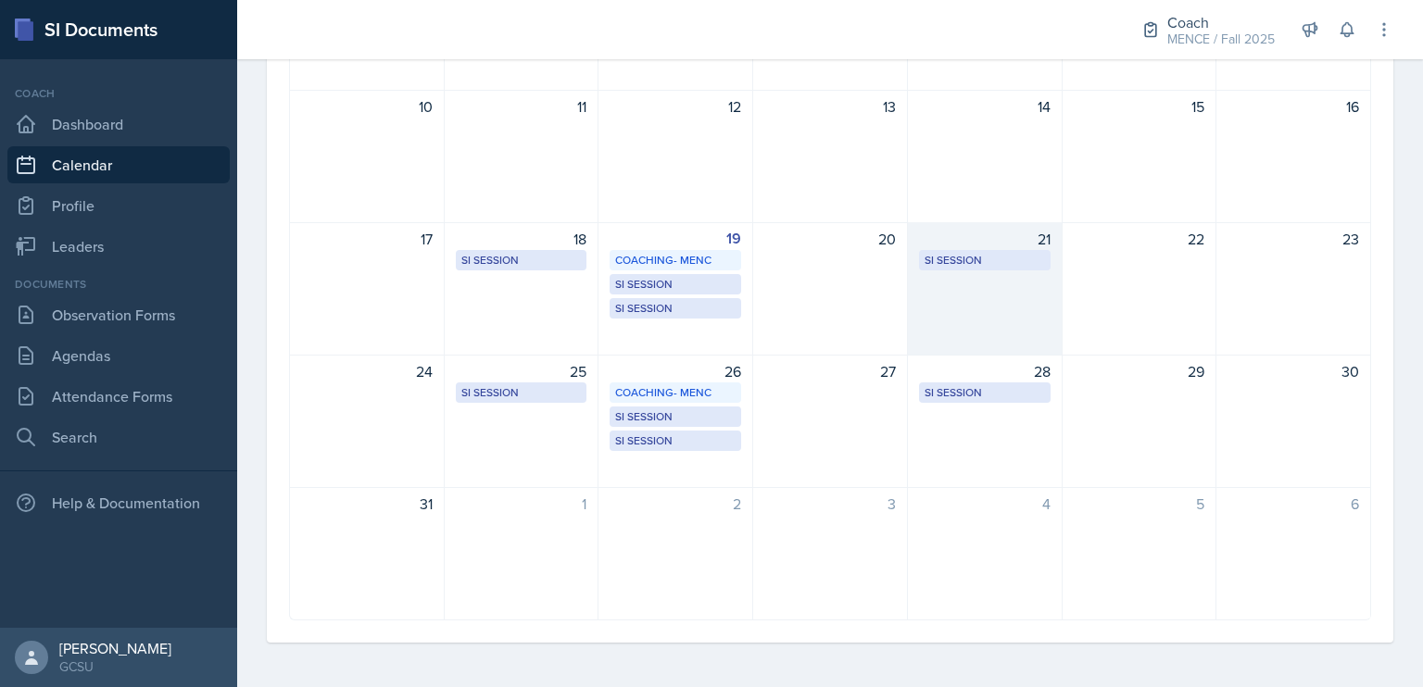
click at [1004, 282] on div "21 SI Session Atkinson 105 5:00 PM - 6:30 PM" at bounding box center [985, 288] width 155 height 133
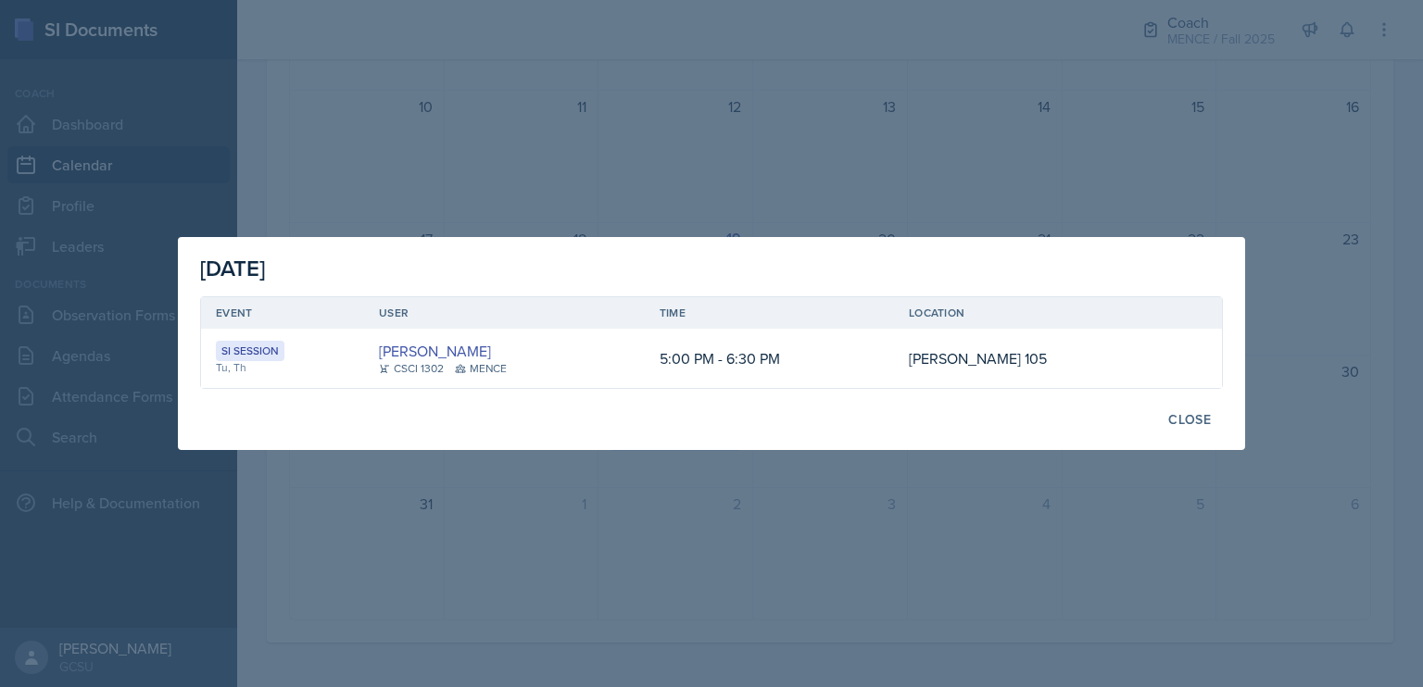
click at [993, 197] on div at bounding box center [711, 343] width 1423 height 687
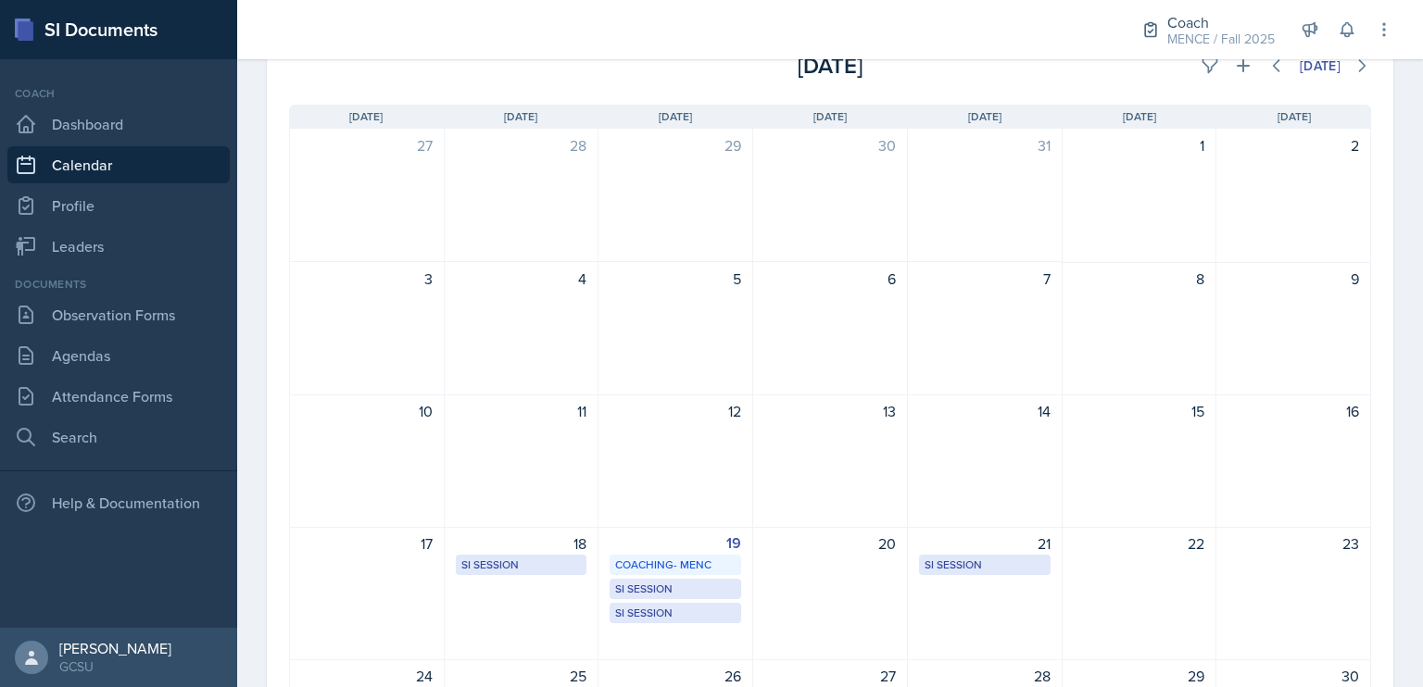
scroll to position [109, 0]
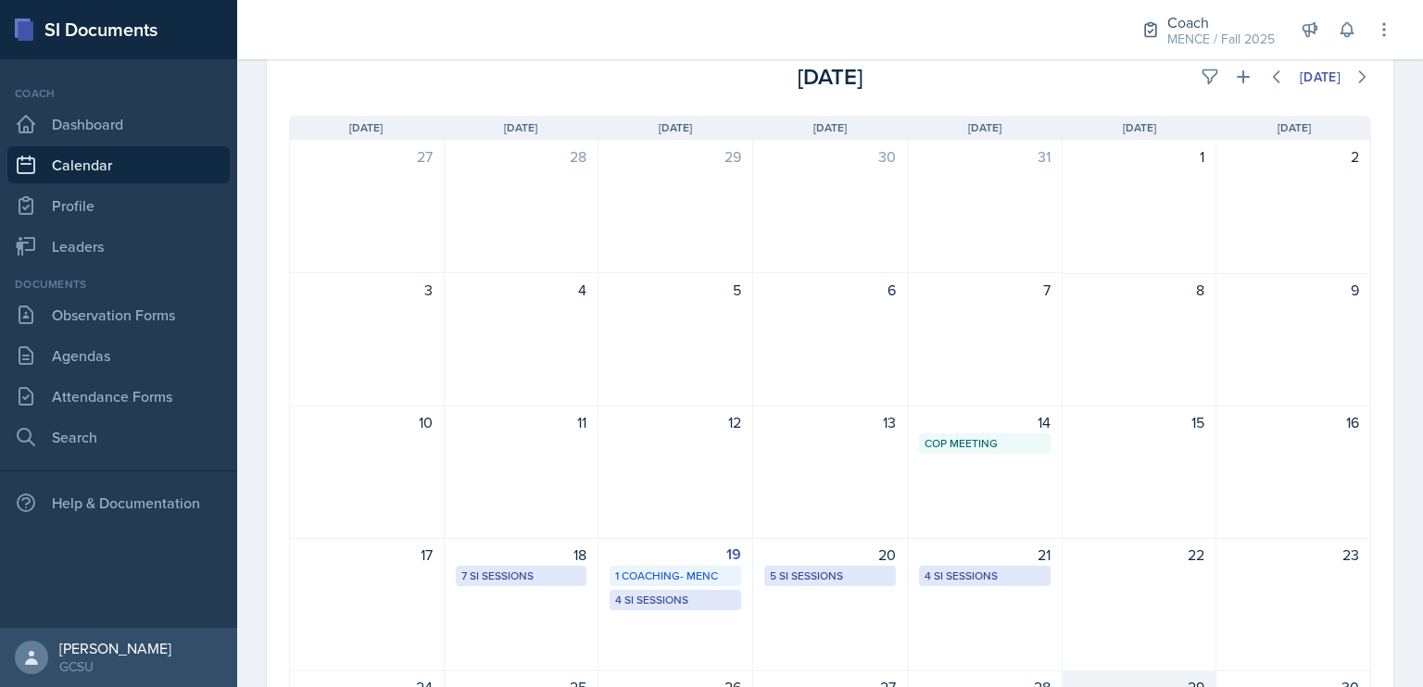
scroll to position [80, 0]
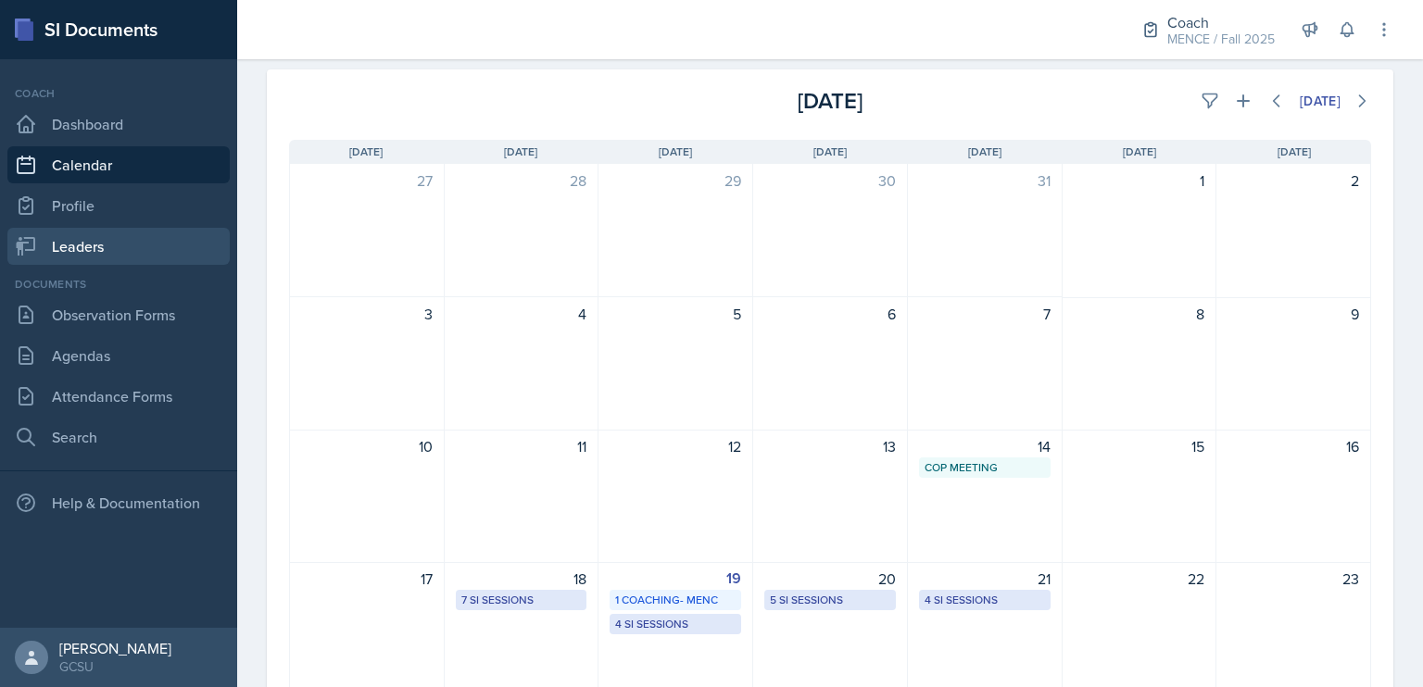
click at [175, 245] on link "Leaders" at bounding box center [118, 246] width 222 height 37
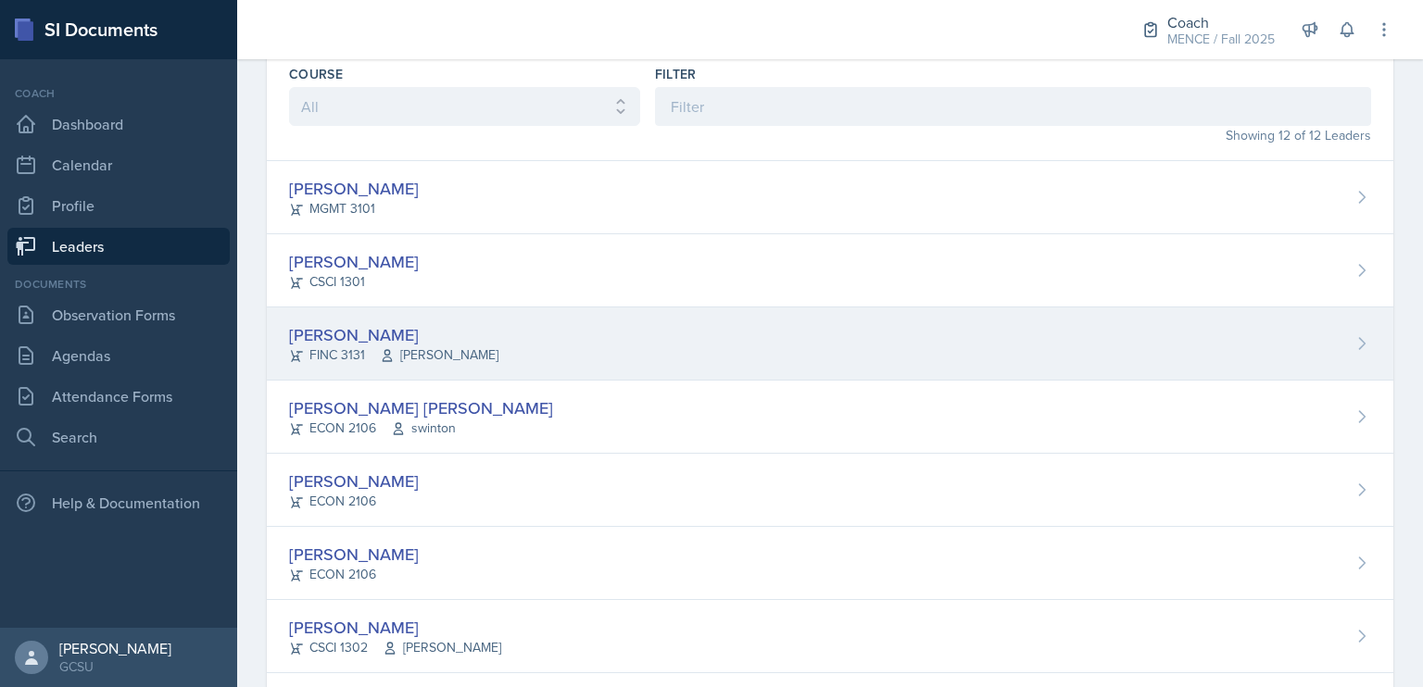
click at [319, 326] on div "[PERSON_NAME]" at bounding box center [393, 334] width 209 height 25
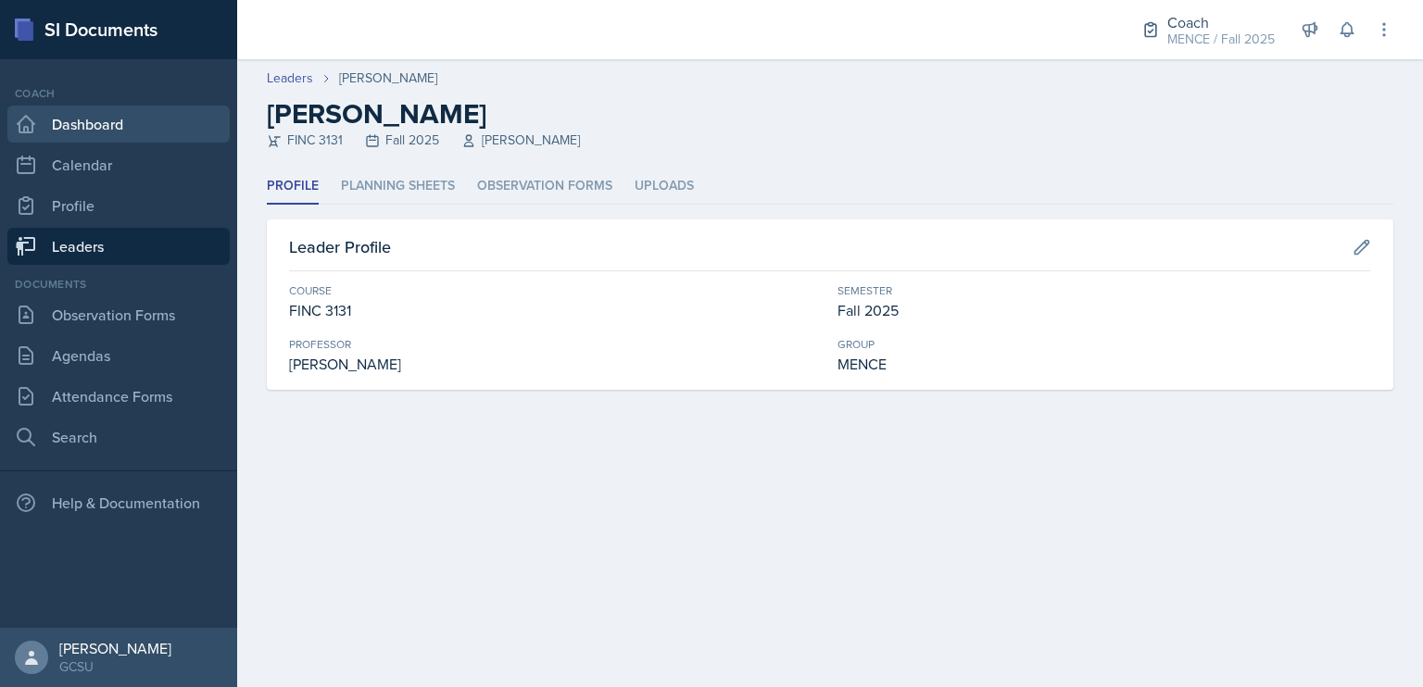
click at [117, 129] on link "Dashboard" at bounding box center [118, 124] width 222 height 37
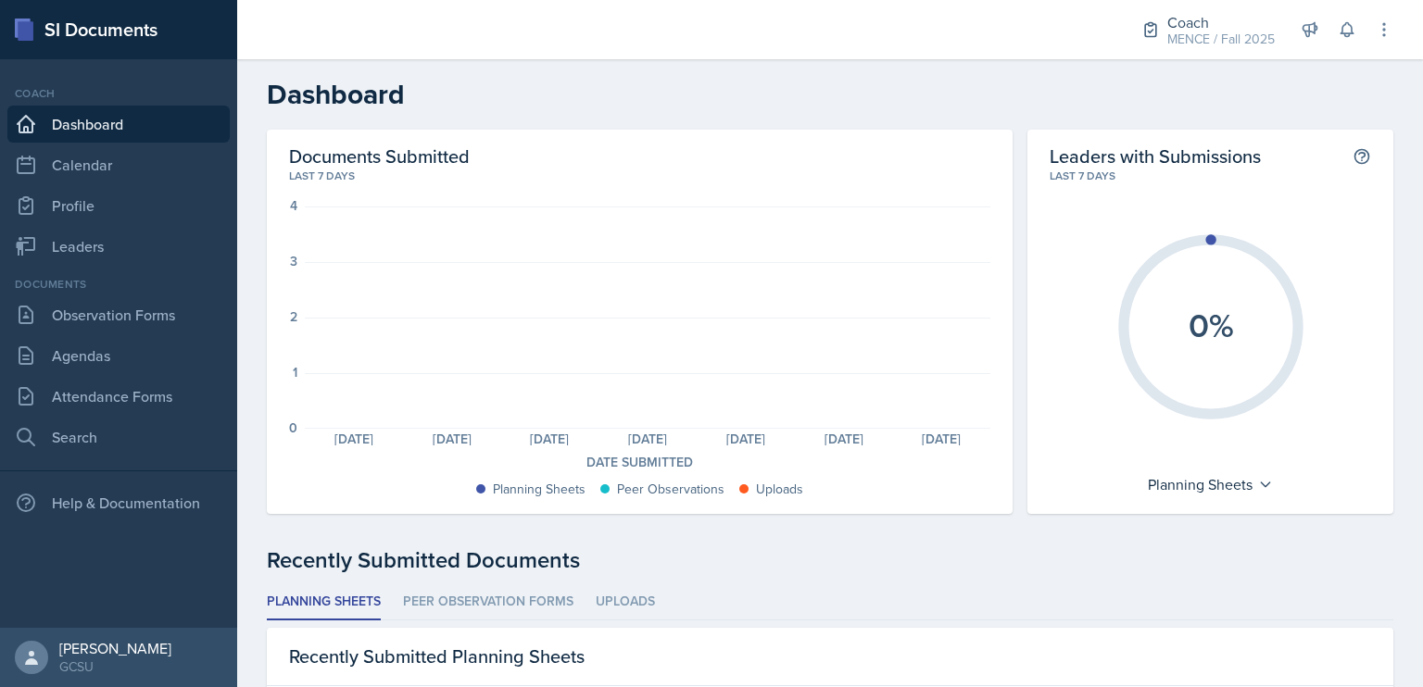
scroll to position [41, 0]
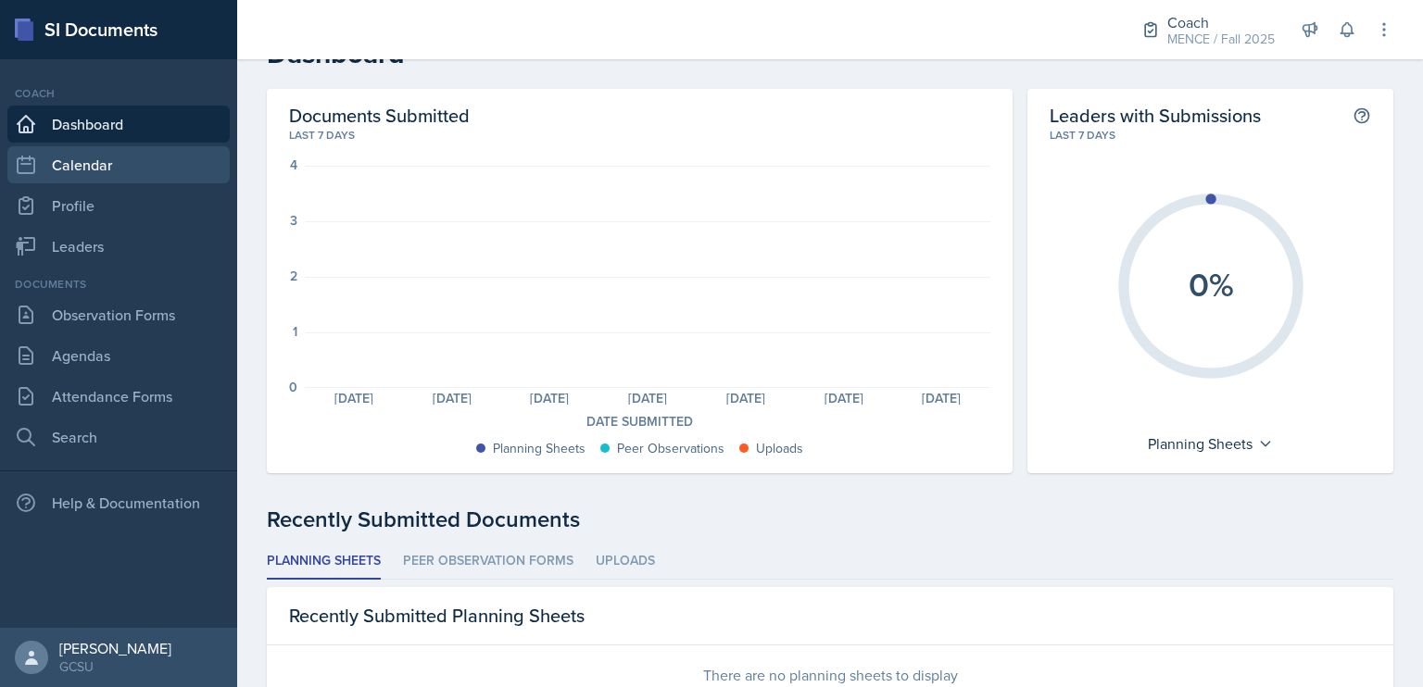
click at [137, 168] on link "Calendar" at bounding box center [118, 164] width 222 height 37
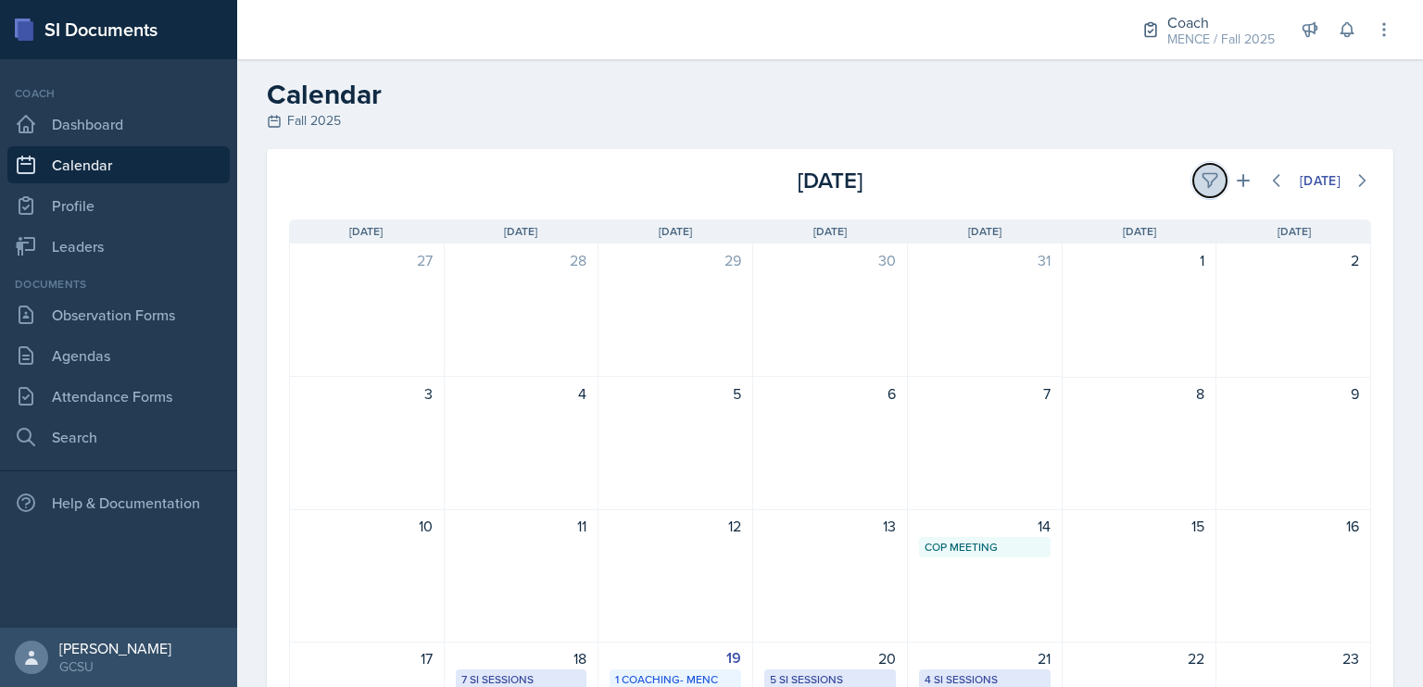
click at [1201, 177] on icon at bounding box center [1210, 180] width 19 height 19
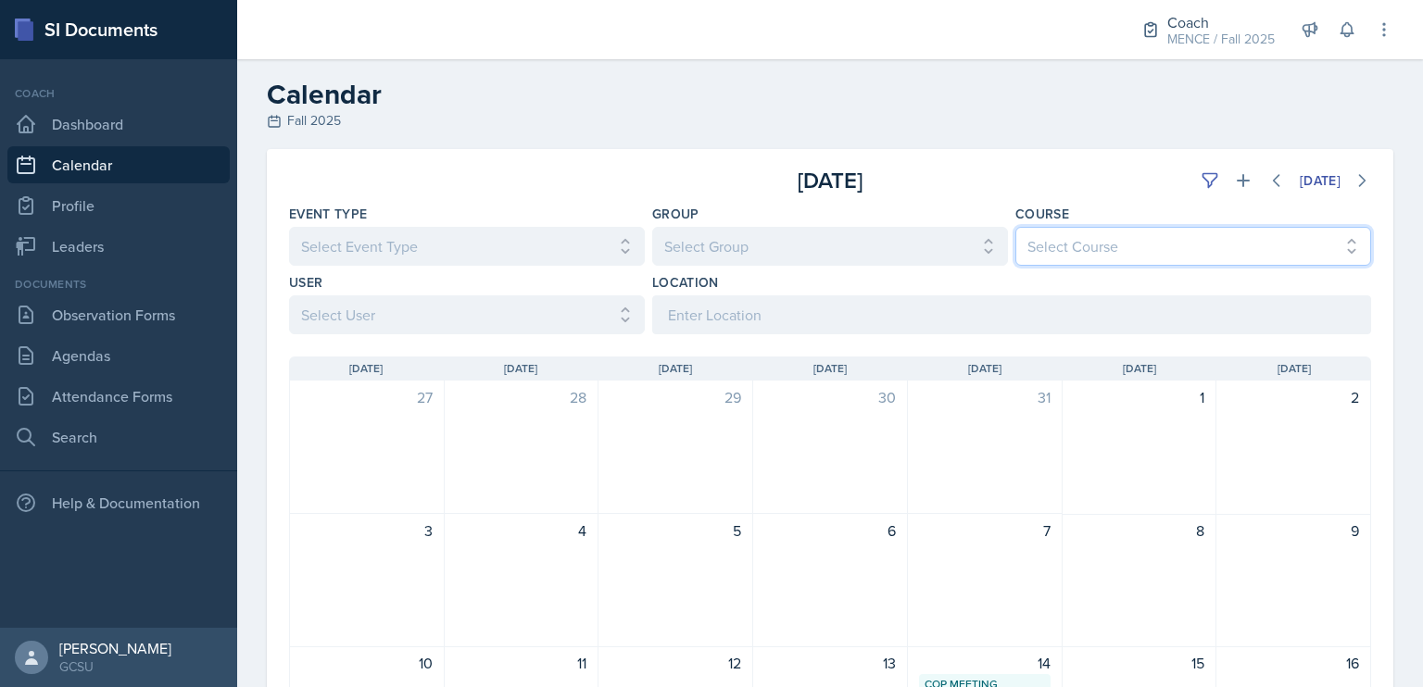
click at [1067, 234] on select "Select Course All ACCT 3101 ACCT 3102 ASTR 1000 BIOL 1100 BIOL 1107 BIOL 1108 B…" at bounding box center [1193, 246] width 356 height 39
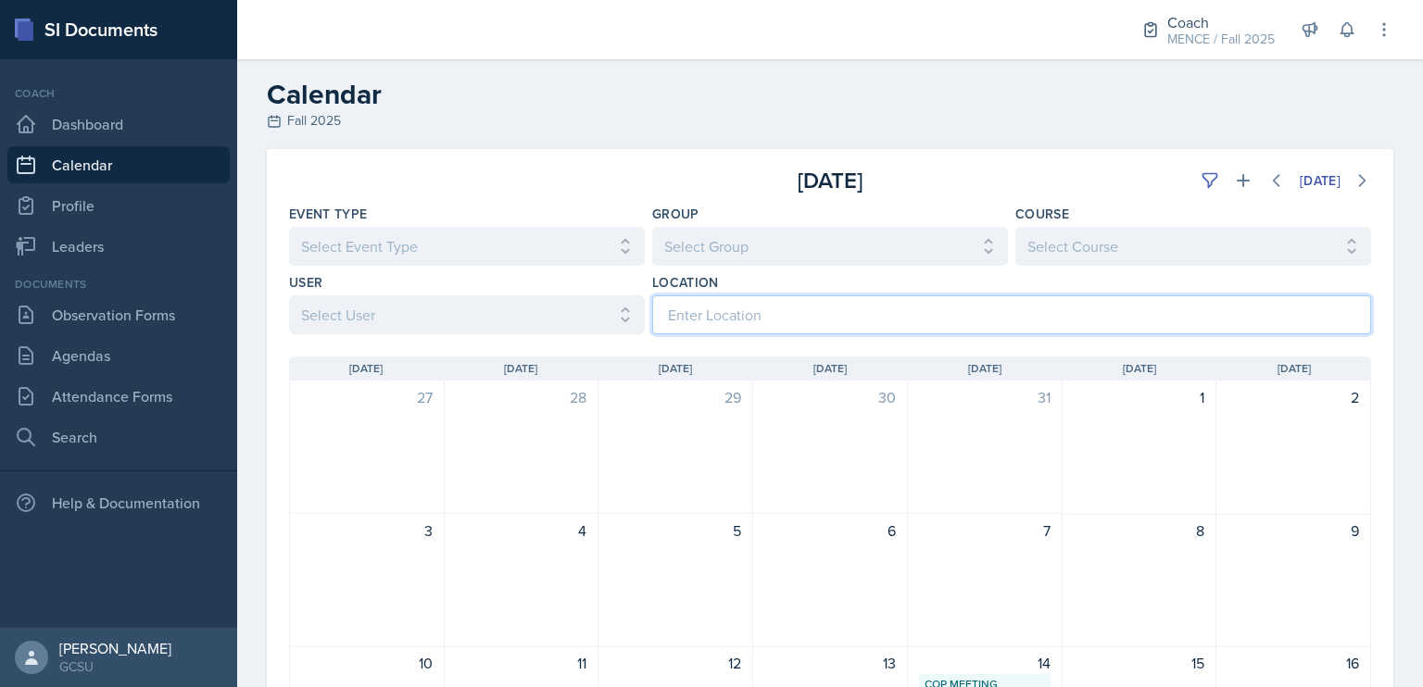
click at [867, 304] on input at bounding box center [1011, 315] width 719 height 39
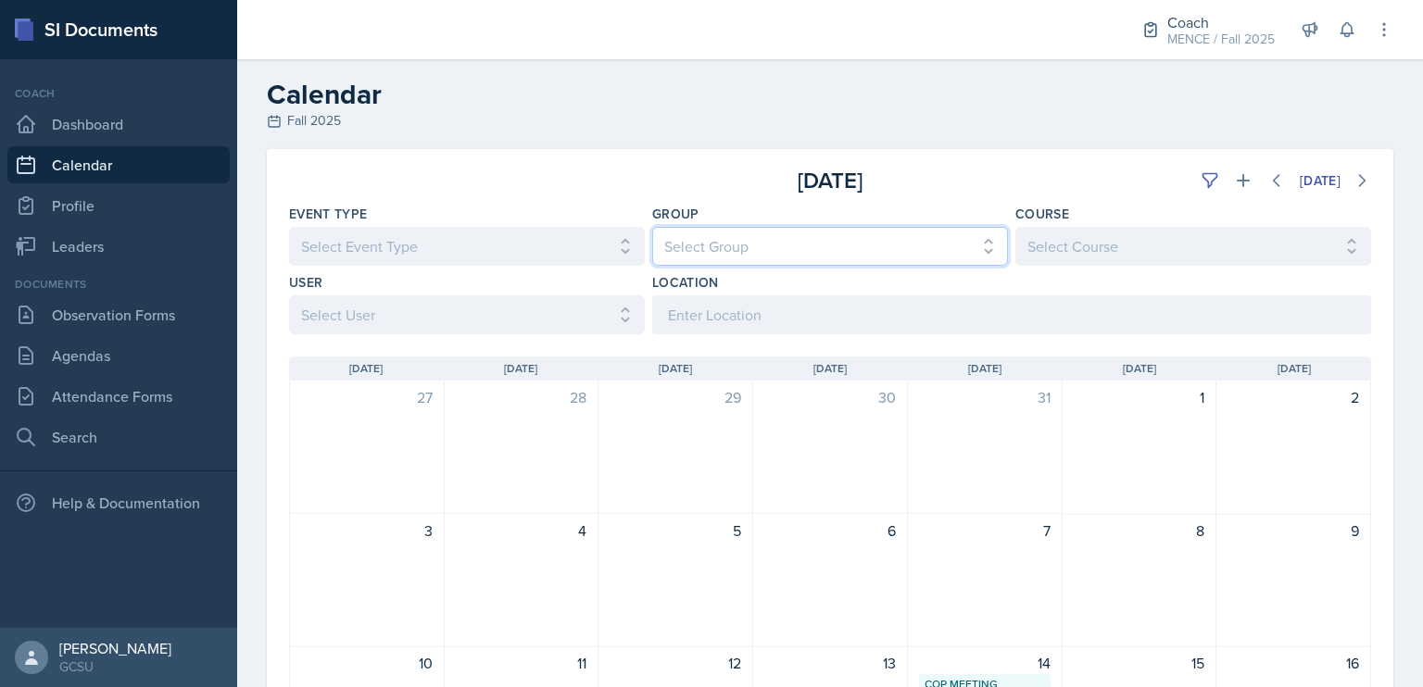
click at [881, 242] on select "Select Group All [PERSON_NAME] [PERSON_NAME] MENCE" at bounding box center [830, 246] width 356 height 39
select select "5ab81a1d-63dd-4c15-ab99-dbb949256b68"
click at [652, 227] on select "Select Group All [PERSON_NAME] [PERSON_NAME] MENCE" at bounding box center [830, 246] width 356 height 39
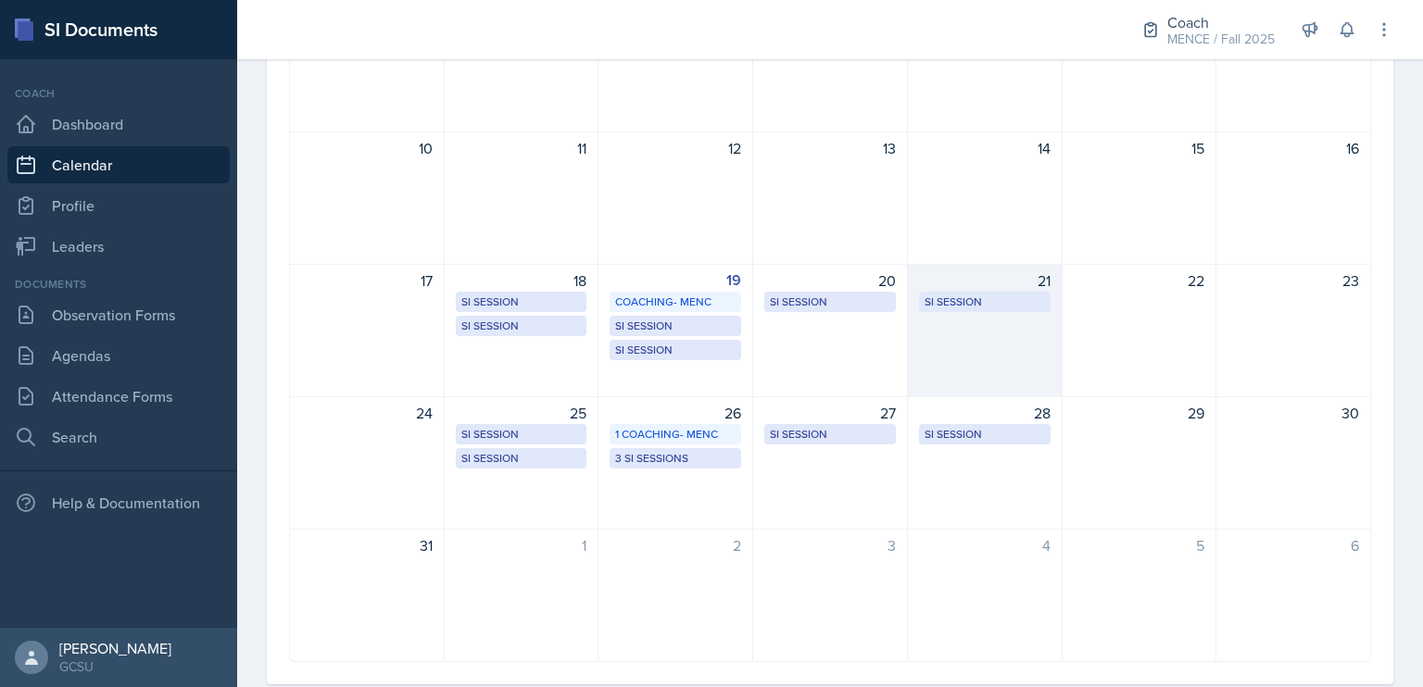
scroll to position [556, 0]
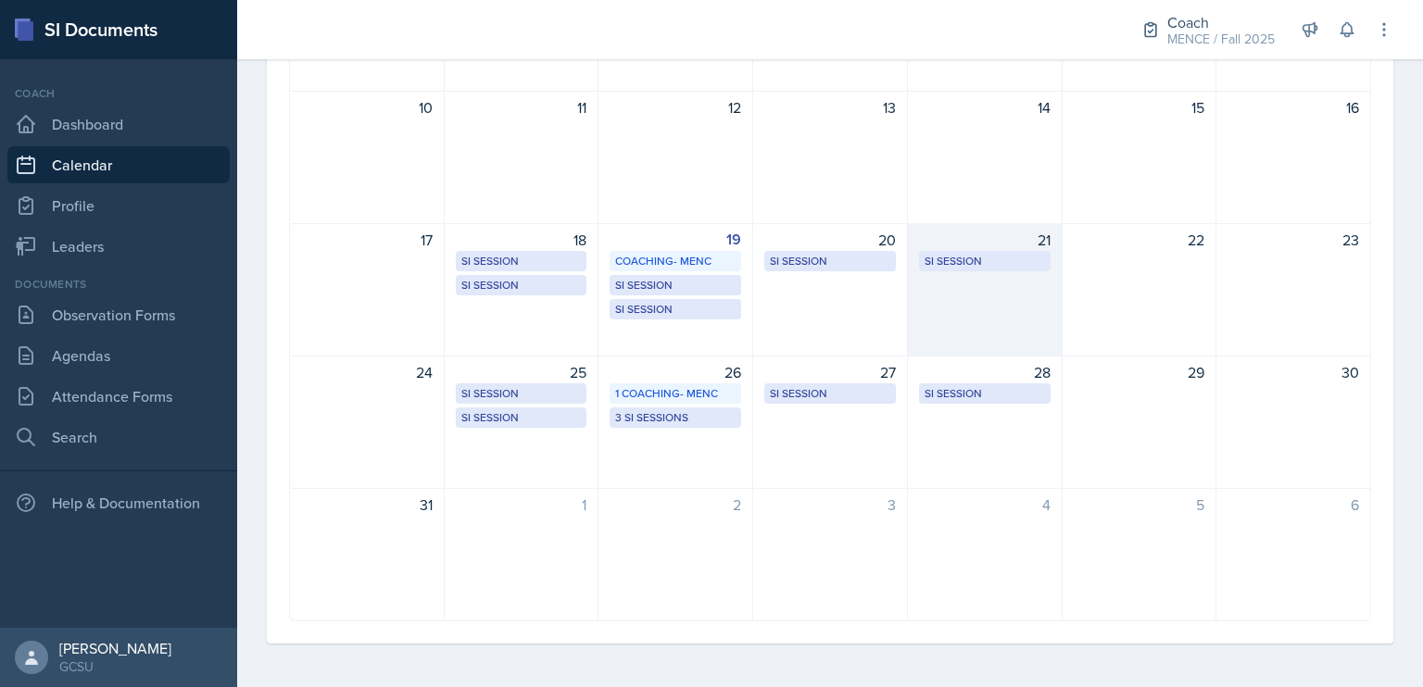
click at [1008, 280] on div "21 SI Session Atkinson 105 5:00 PM - 6:30 PM" at bounding box center [985, 289] width 155 height 133
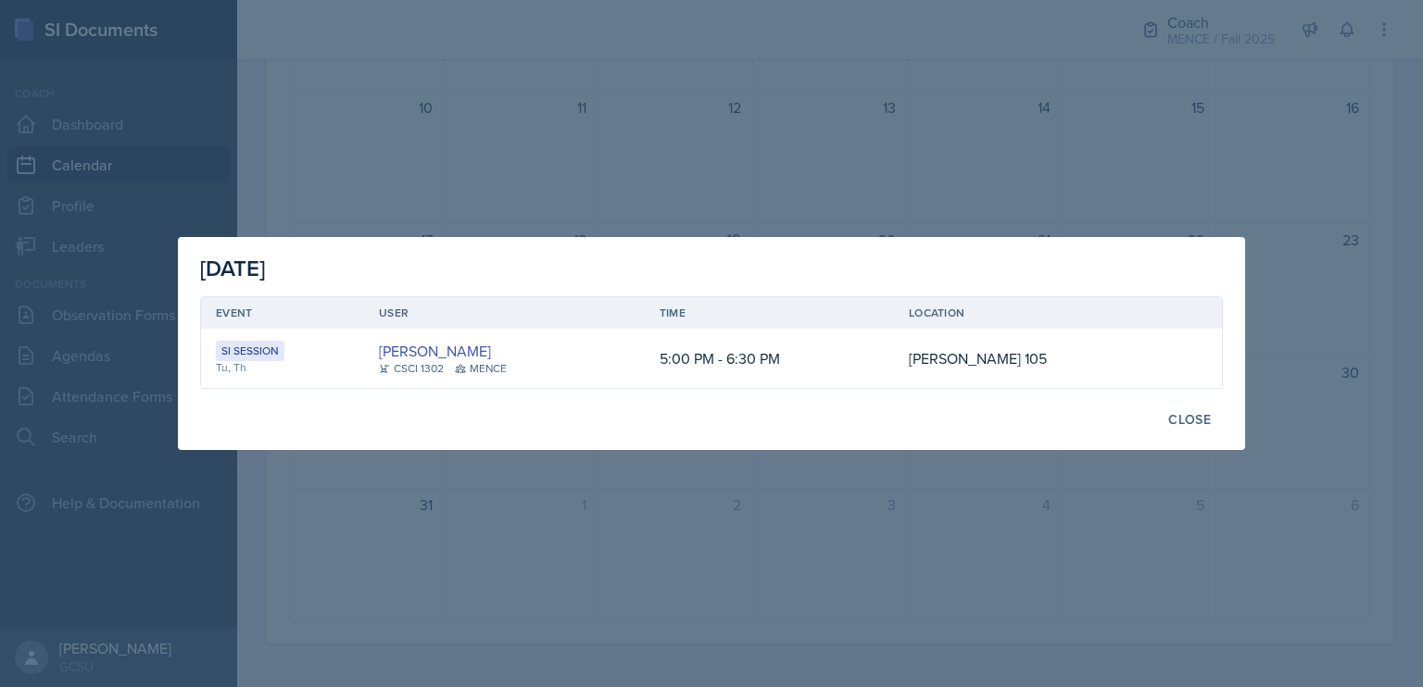
click at [926, 188] on div at bounding box center [711, 343] width 1423 height 687
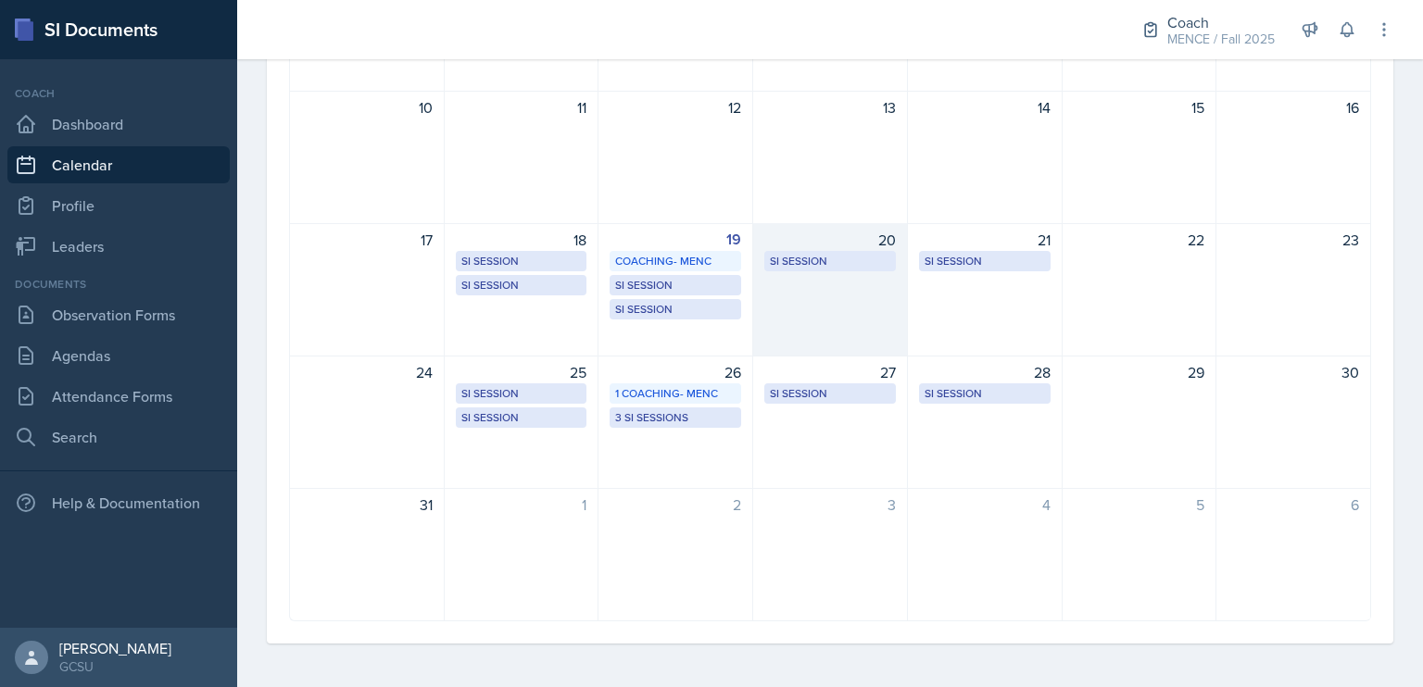
click at [830, 304] on div "20 SI Session A&S 239 6:30 PM - 8:00 PM" at bounding box center [830, 289] width 155 height 133
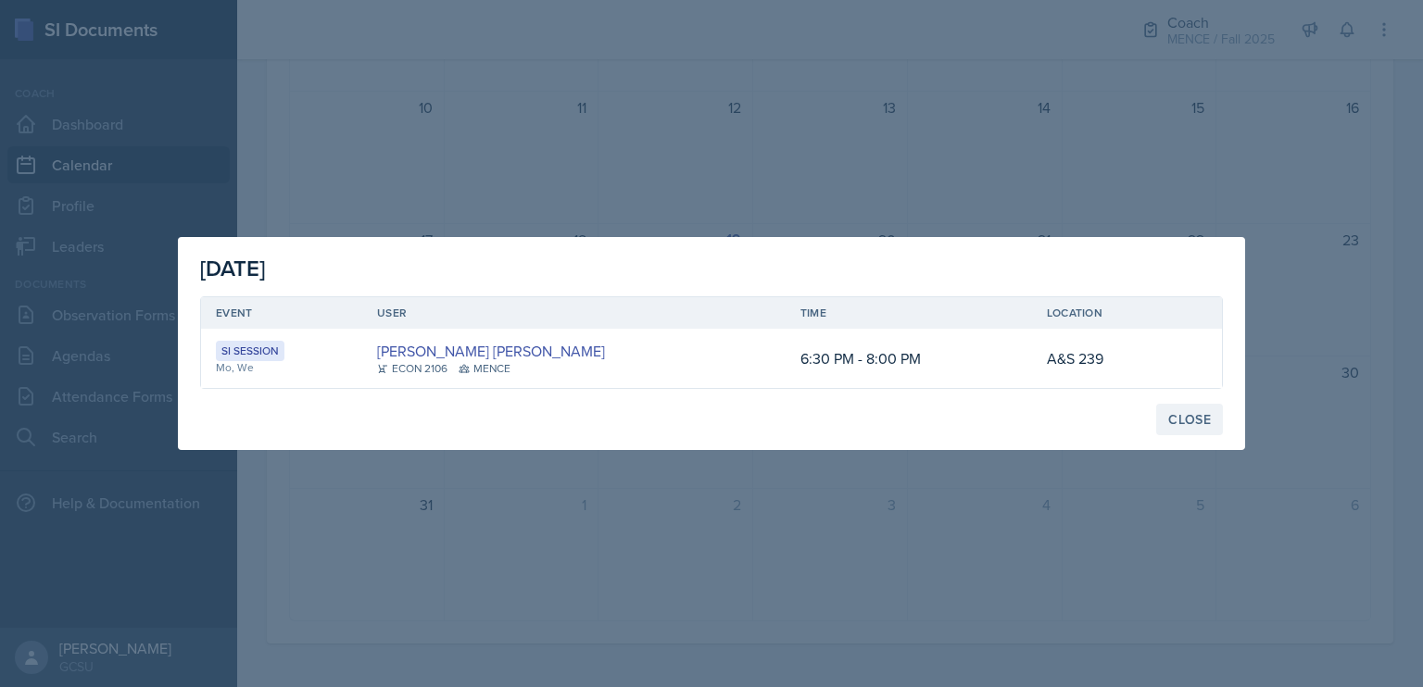
click at [1197, 417] on div "Close" at bounding box center [1189, 419] width 43 height 15
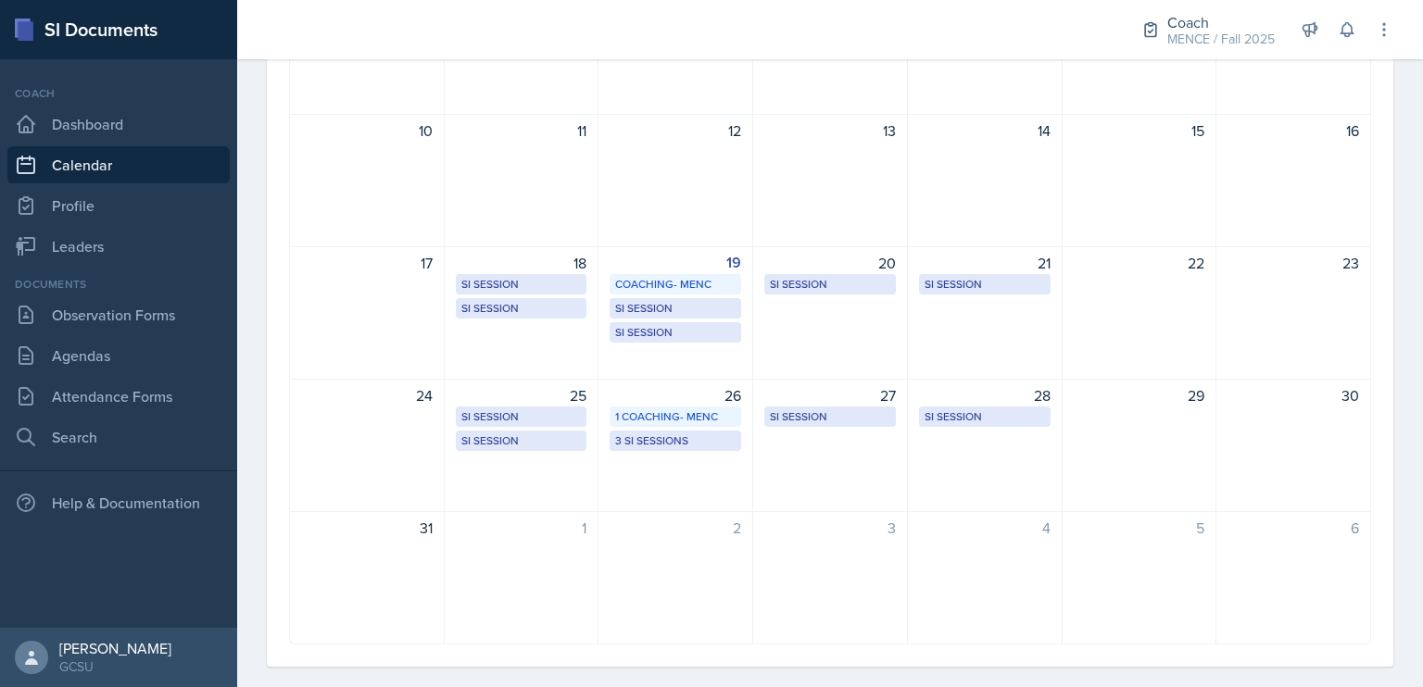
scroll to position [534, 0]
click at [502, 326] on div "18 SI Session A&S 140 5:00 PM - 6:30 PM SI Session A&S 239 6:30 PM - 8:00 PM" at bounding box center [522, 312] width 155 height 133
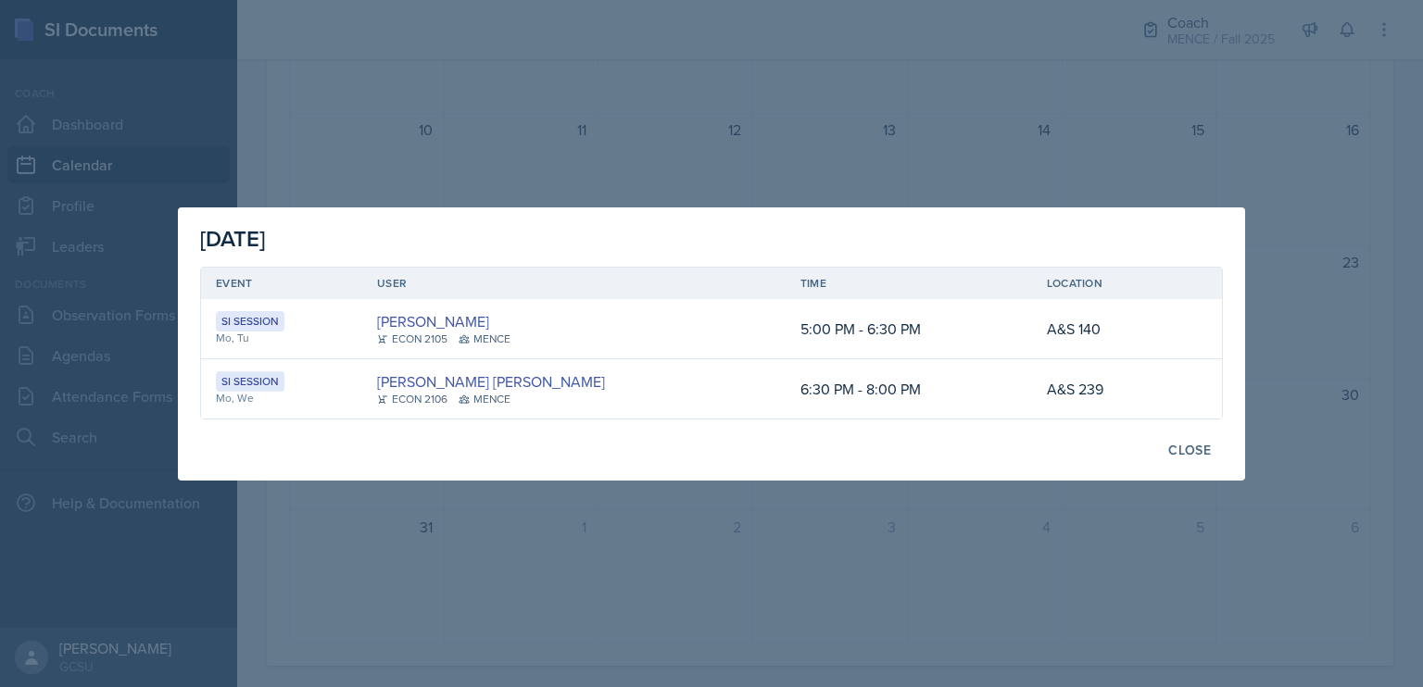
click at [704, 512] on div at bounding box center [711, 343] width 1423 height 687
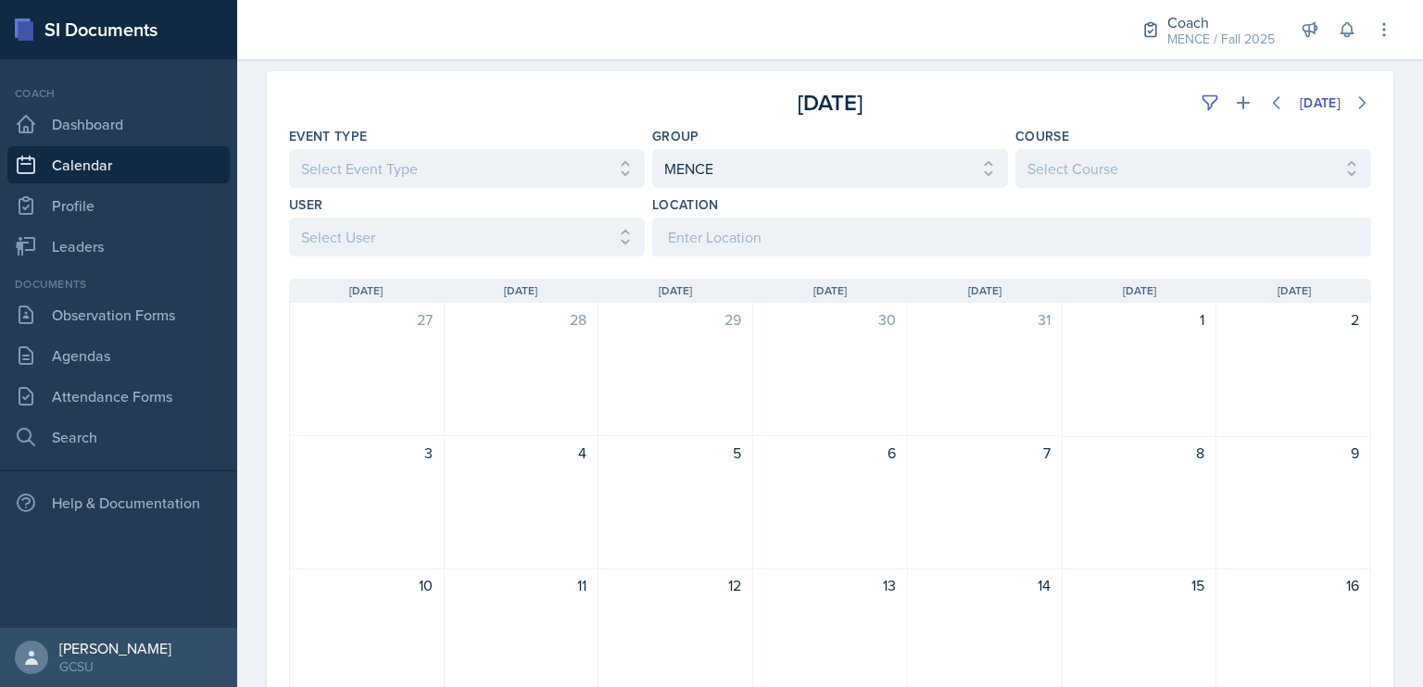
scroll to position [70, 0]
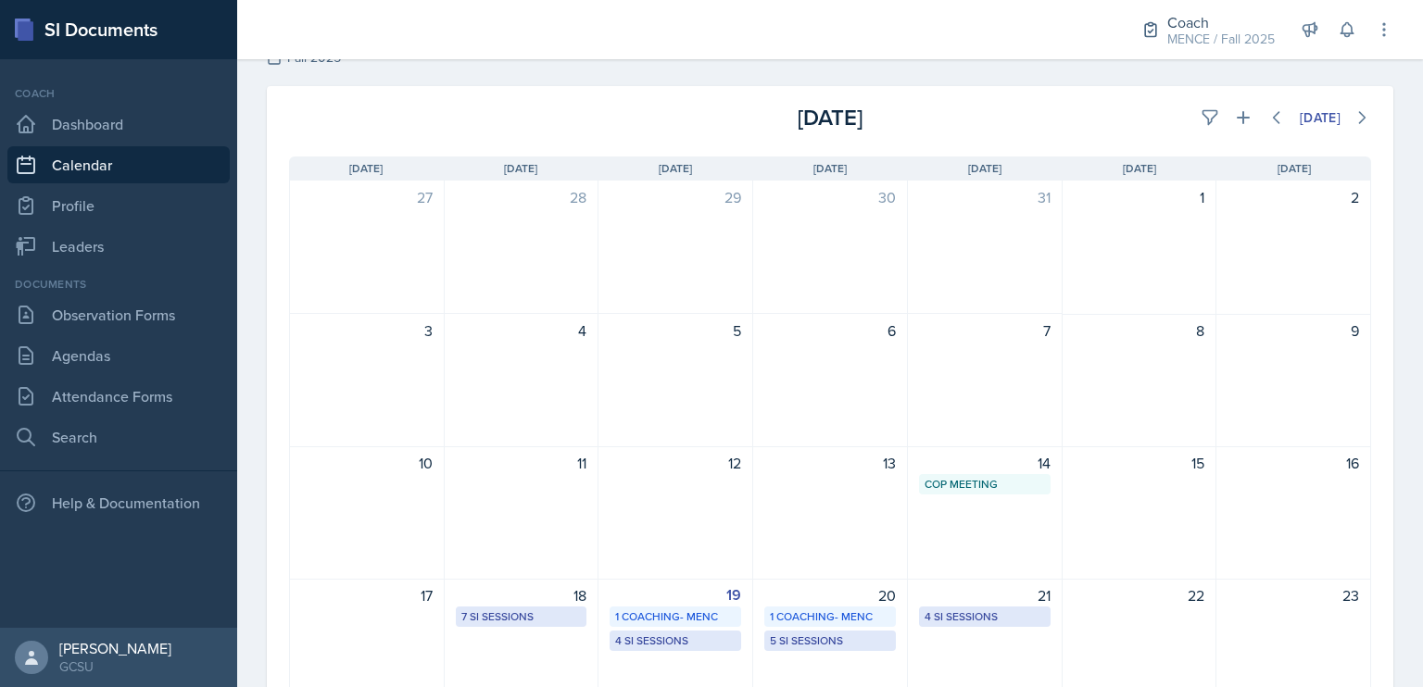
scroll to position [47, 0]
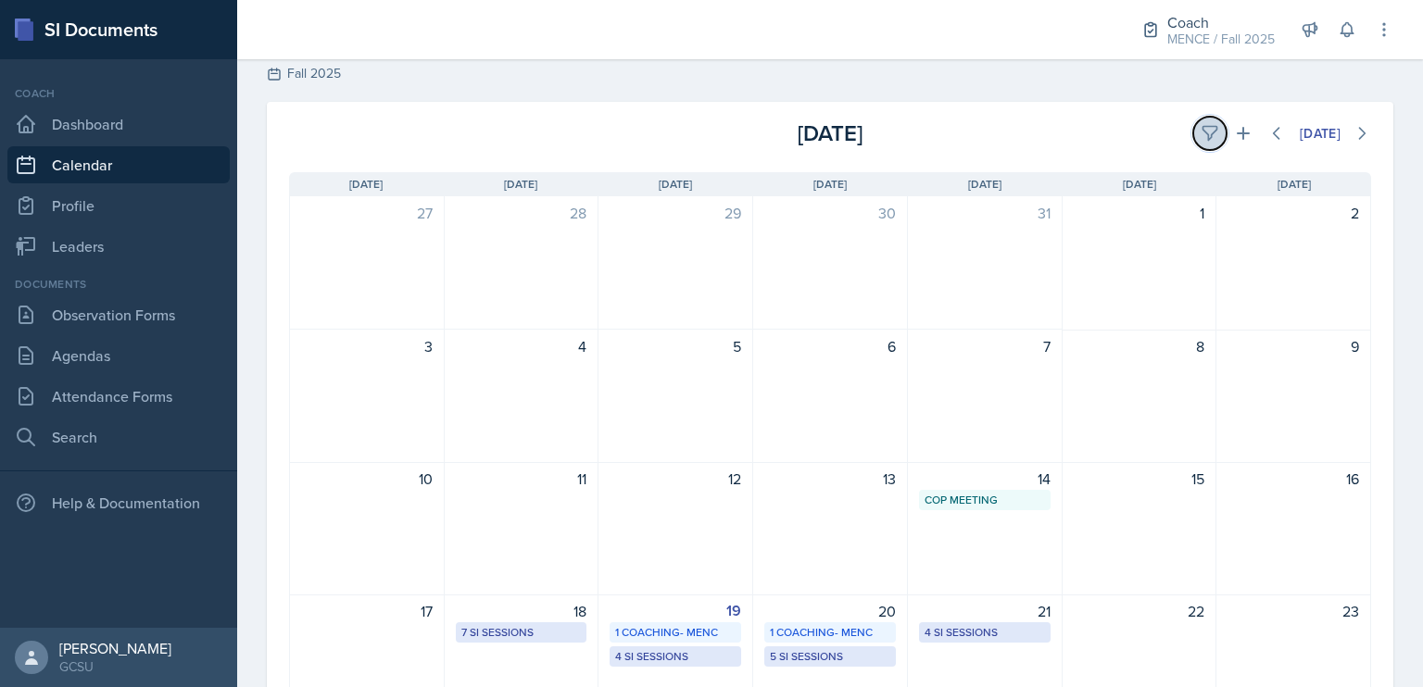
click at [1203, 127] on icon at bounding box center [1210, 134] width 14 height 14
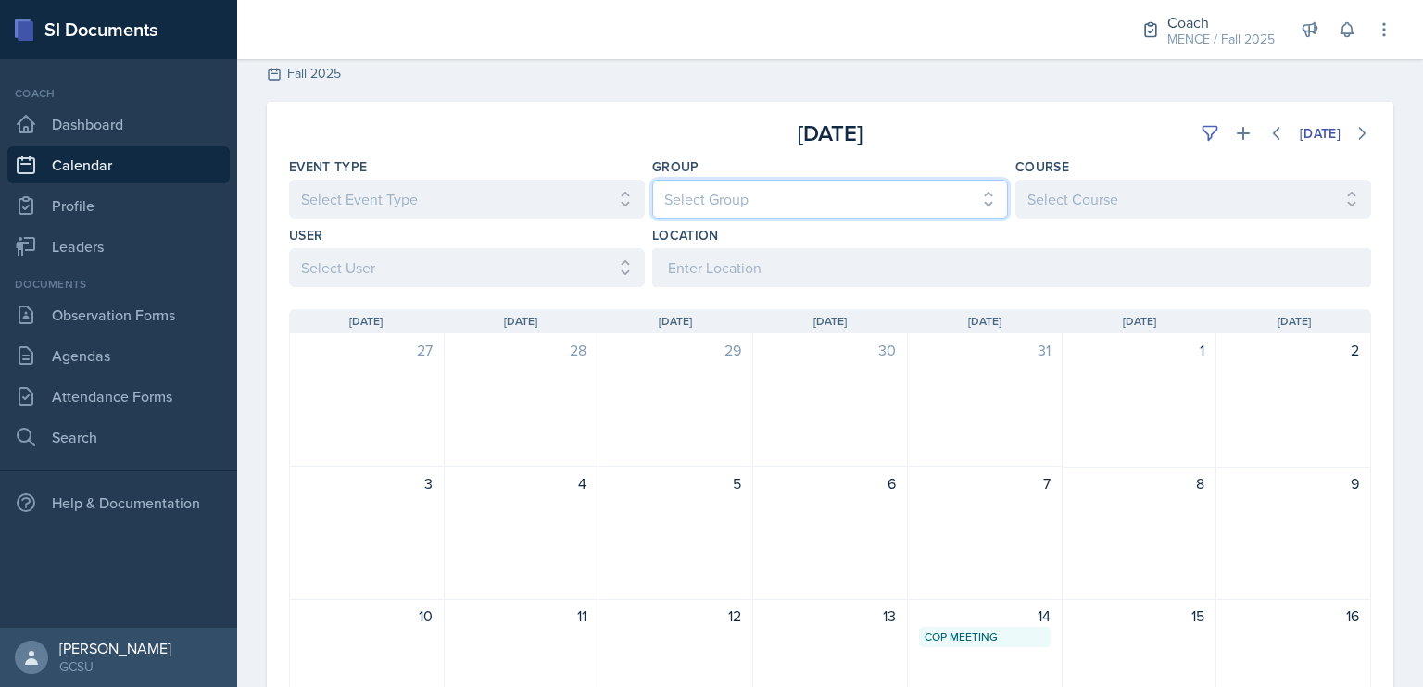
click at [815, 202] on select "Select Group All [PERSON_NAME] [PERSON_NAME] MENCE" at bounding box center [830, 199] width 356 height 39
select select "5ab81a1d-63dd-4c15-ab99-dbb949256b68"
click at [652, 180] on select "Select Group All [PERSON_NAME] [PERSON_NAME] MENCE" at bounding box center [830, 199] width 356 height 39
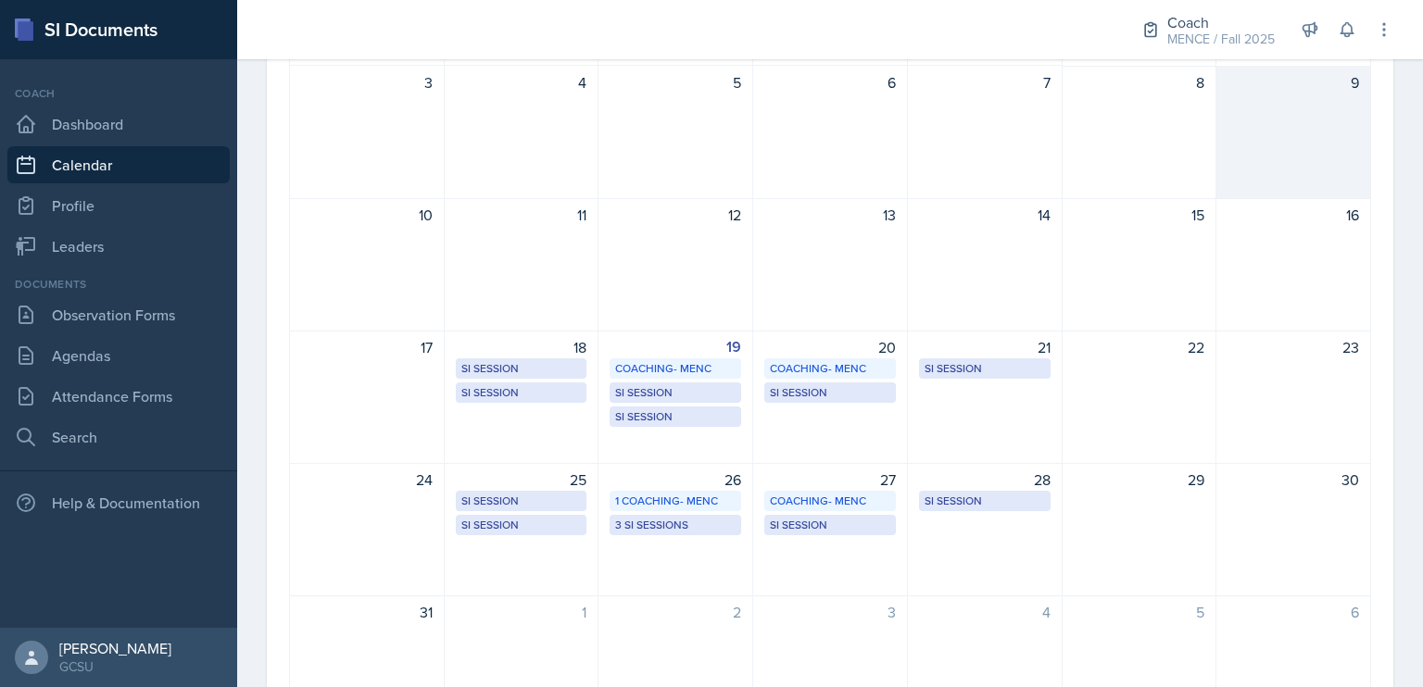
scroll to position [448, 0]
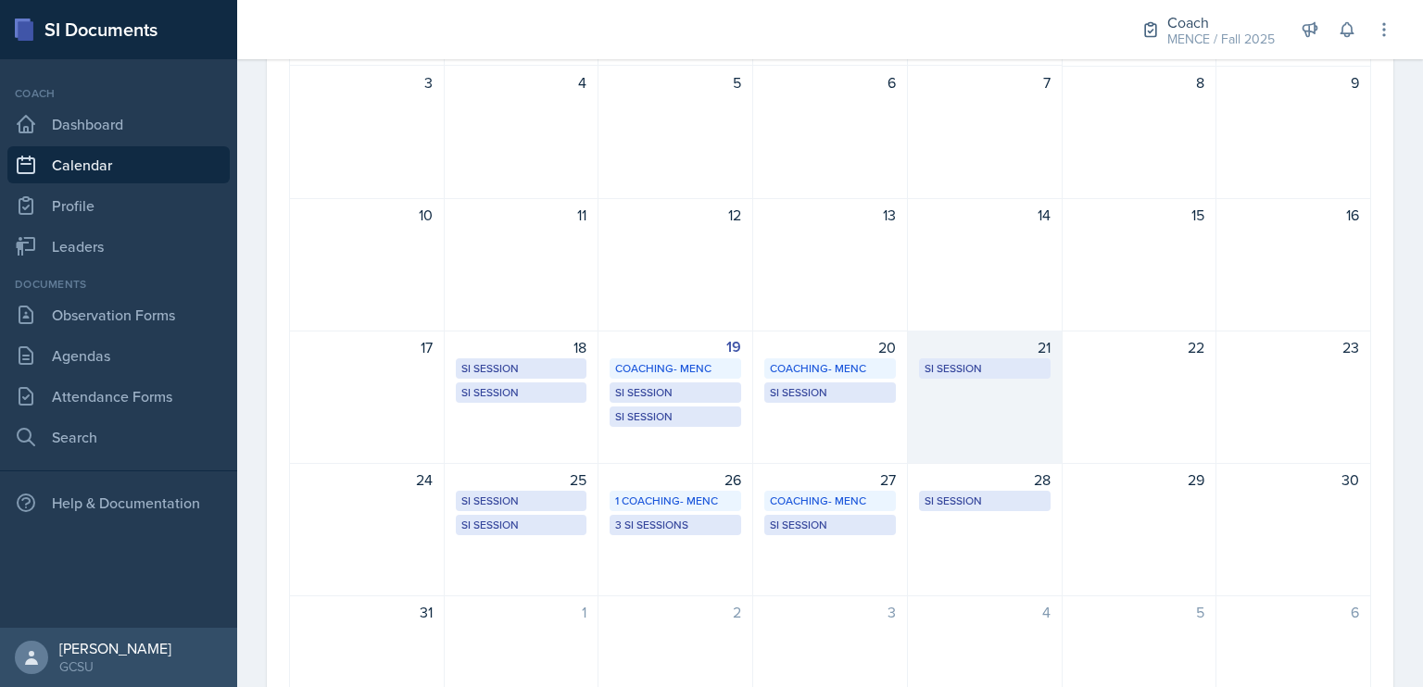
click at [983, 389] on div "21 SI Session Atkinson 105 5:00 PM - 6:30 PM" at bounding box center [985, 397] width 155 height 133
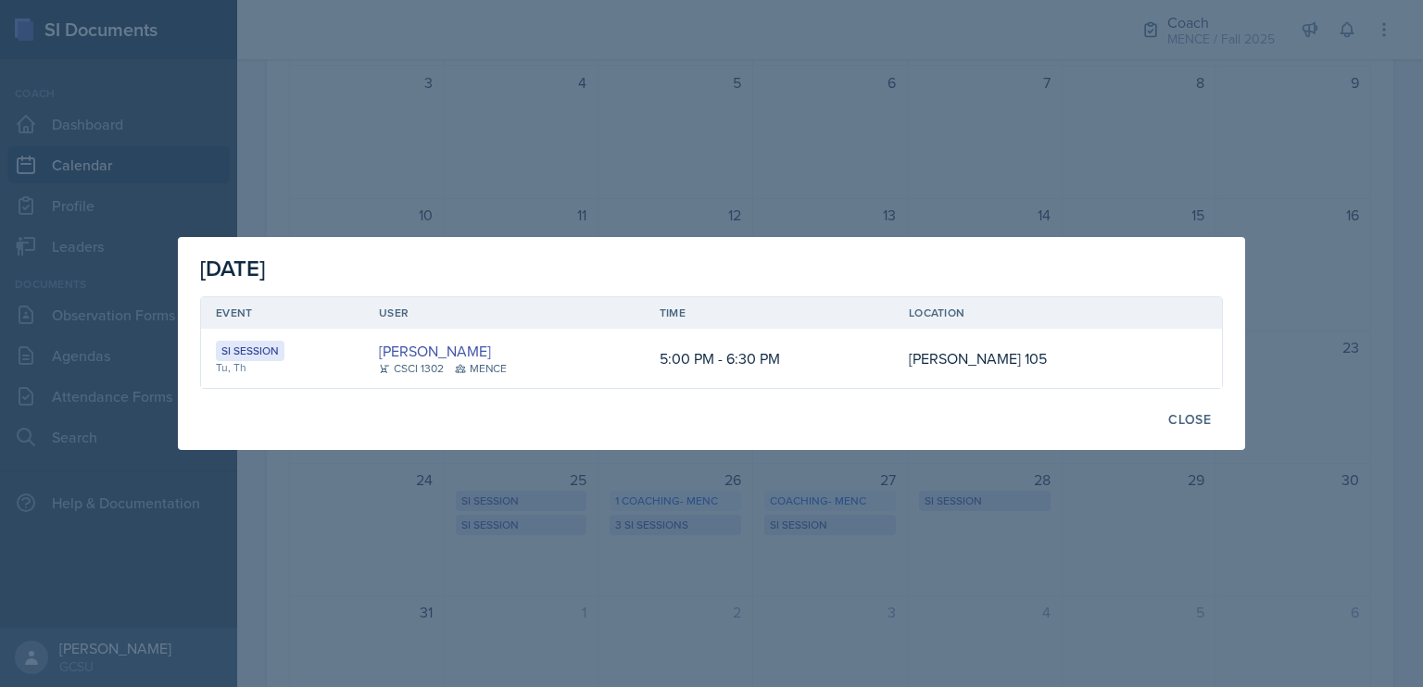
click at [763, 450] on div at bounding box center [711, 343] width 1423 height 687
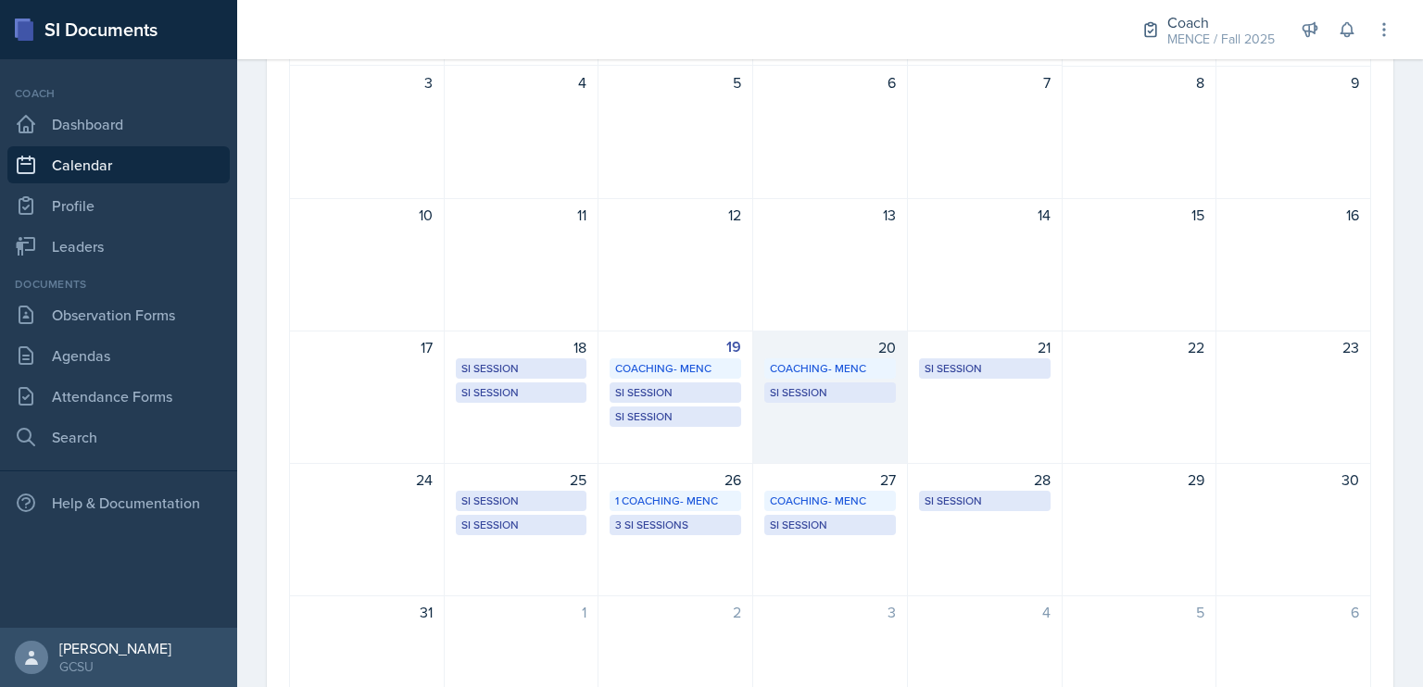
click at [799, 435] on div "20 Coaching- MENC Coaching Room 10:00 AM - 12:00 PM SI Session A&S 239 6:30 PM …" at bounding box center [830, 397] width 155 height 133
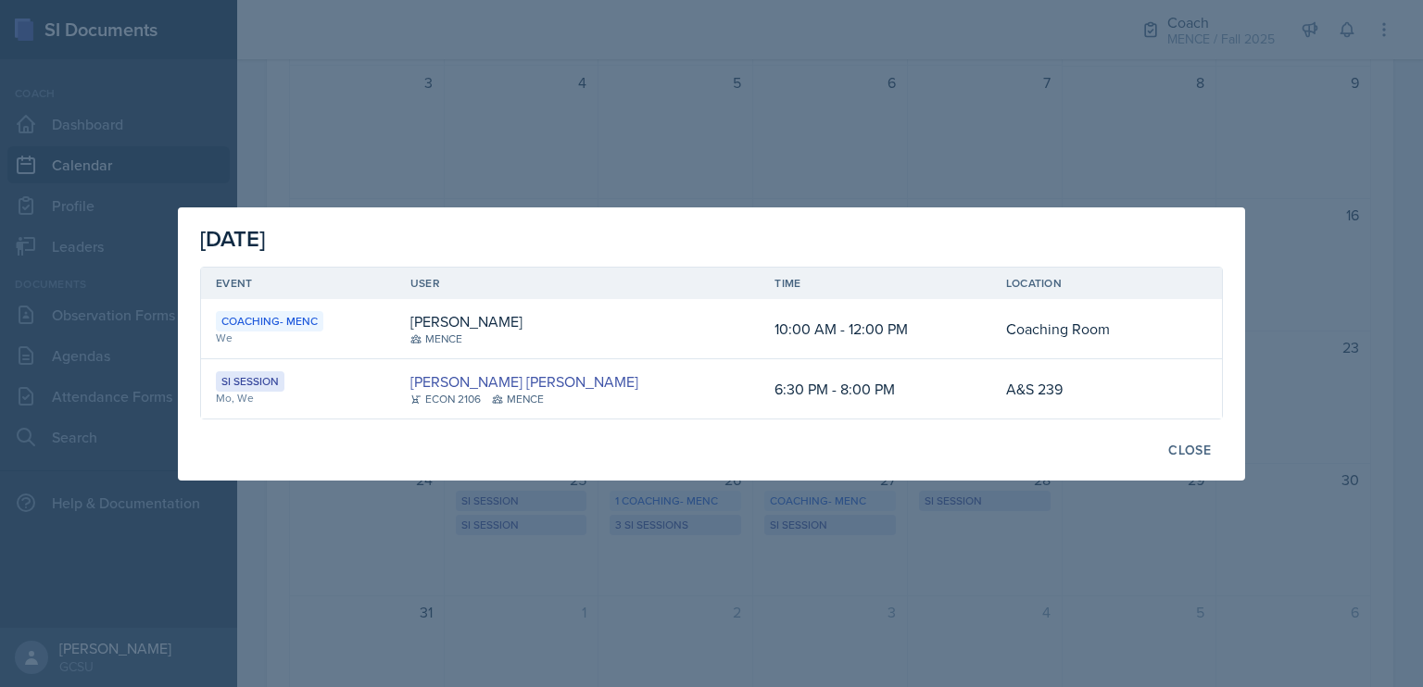
click at [669, 501] on div at bounding box center [711, 343] width 1423 height 687
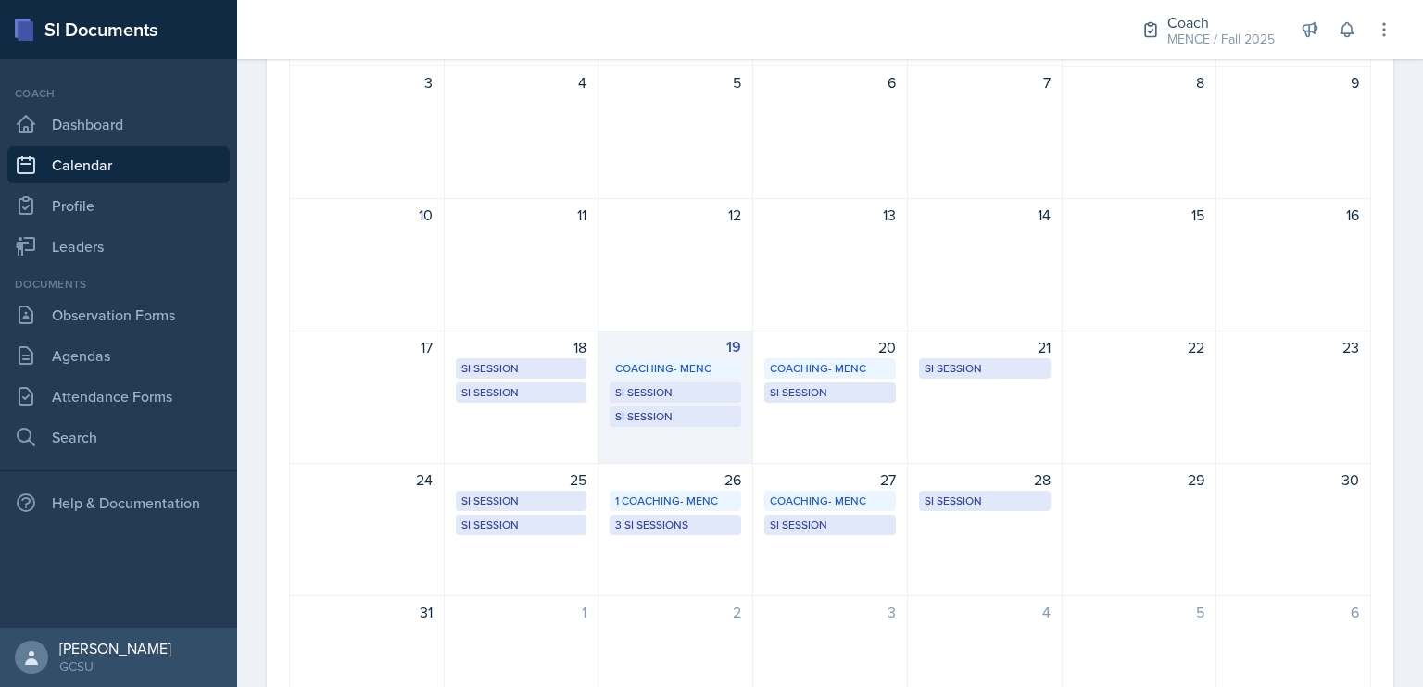
click at [660, 431] on div "19 Coaching- MENC Coaching Room 10:30 AM - 12:30 PM SI Session A&S 140 5:00 PM …" at bounding box center [675, 397] width 155 height 133
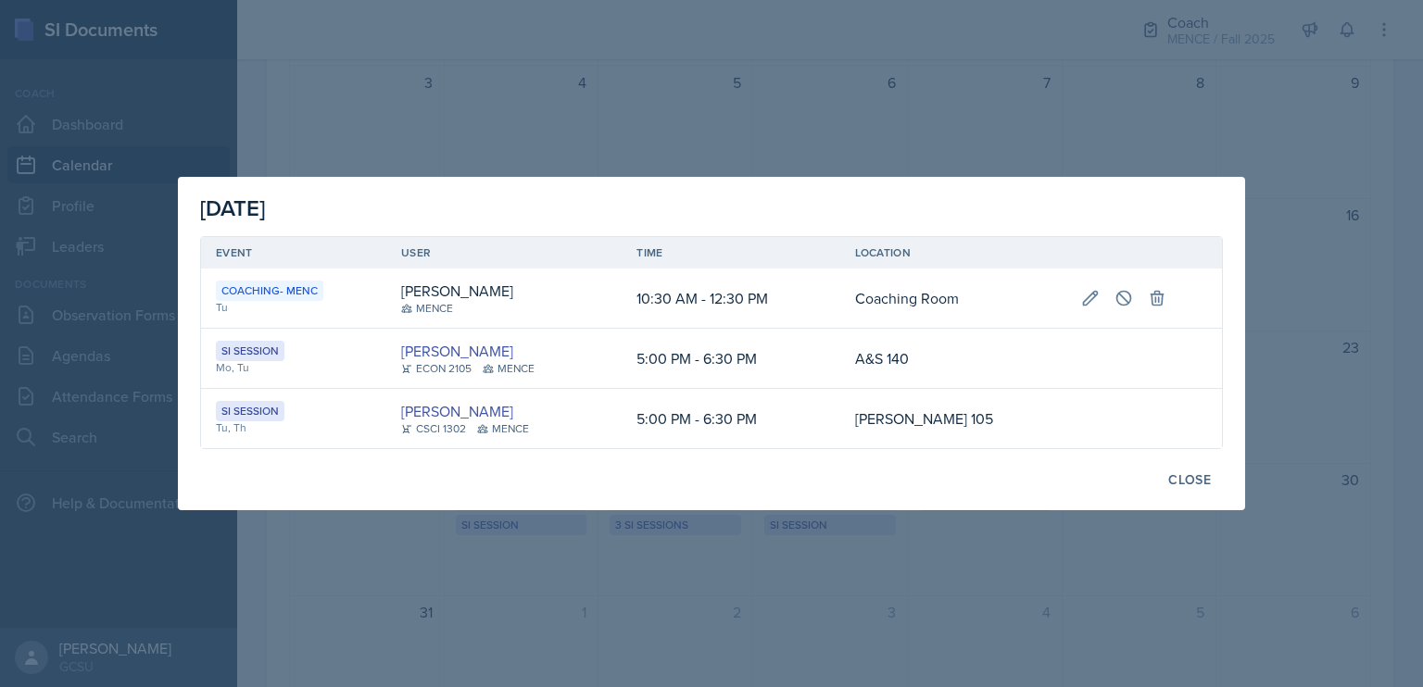
click at [690, 514] on div at bounding box center [711, 343] width 1423 height 687
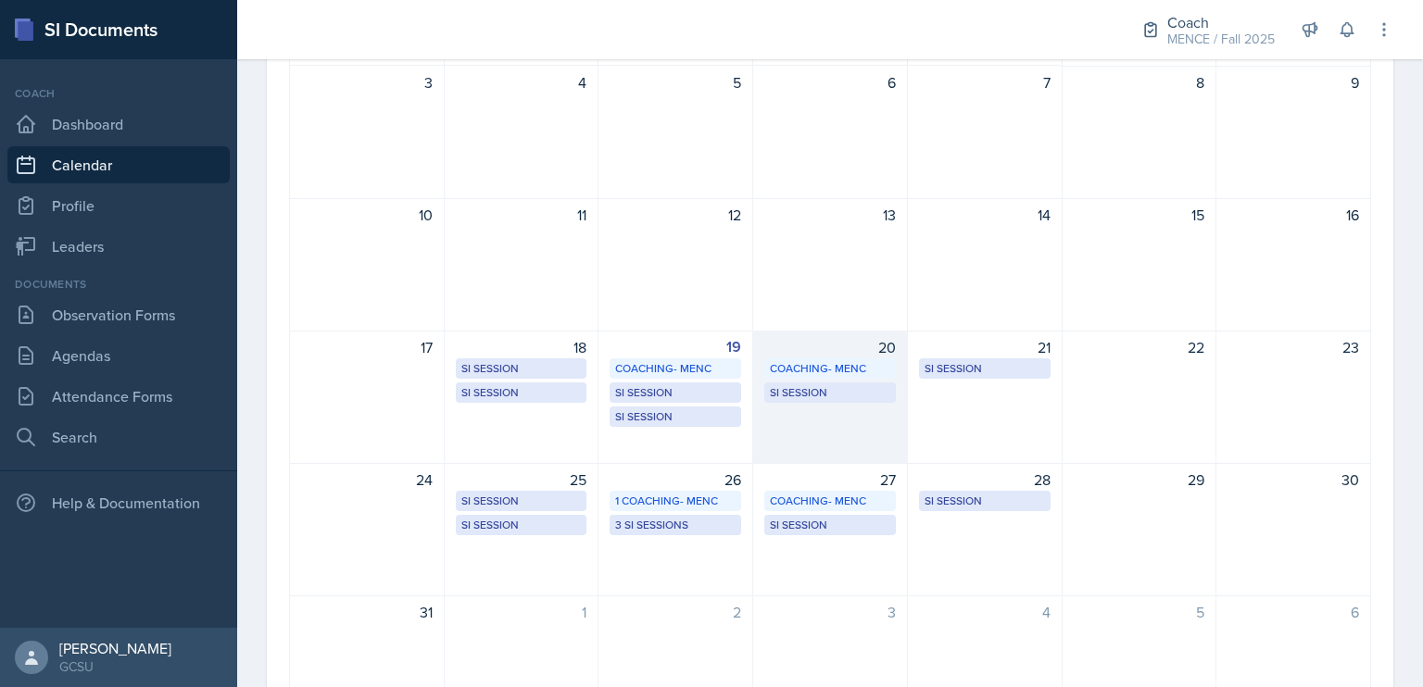
click at [805, 423] on div "20 Coaching- MENC Coaching Room 10:00 AM - 12:00 PM SI Session A&S 239 6:30 PM …" at bounding box center [830, 397] width 155 height 133
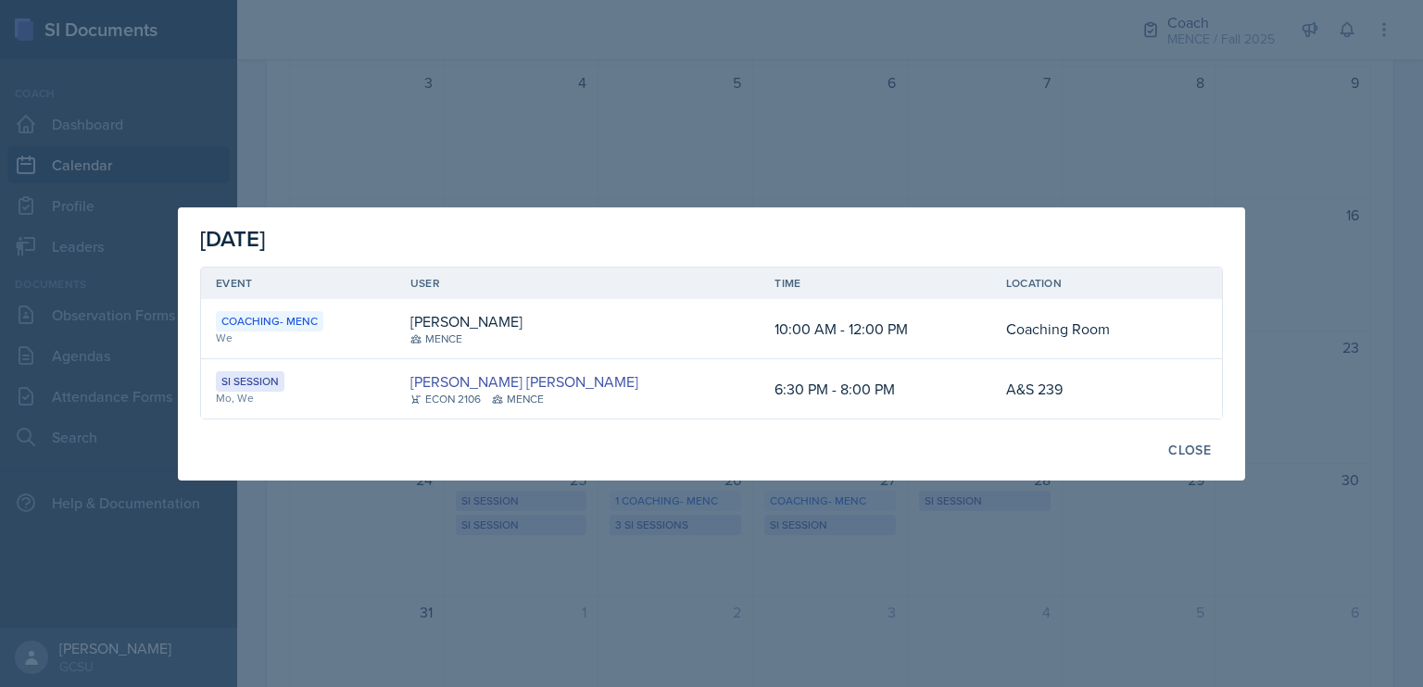
click at [704, 524] on div at bounding box center [711, 343] width 1423 height 687
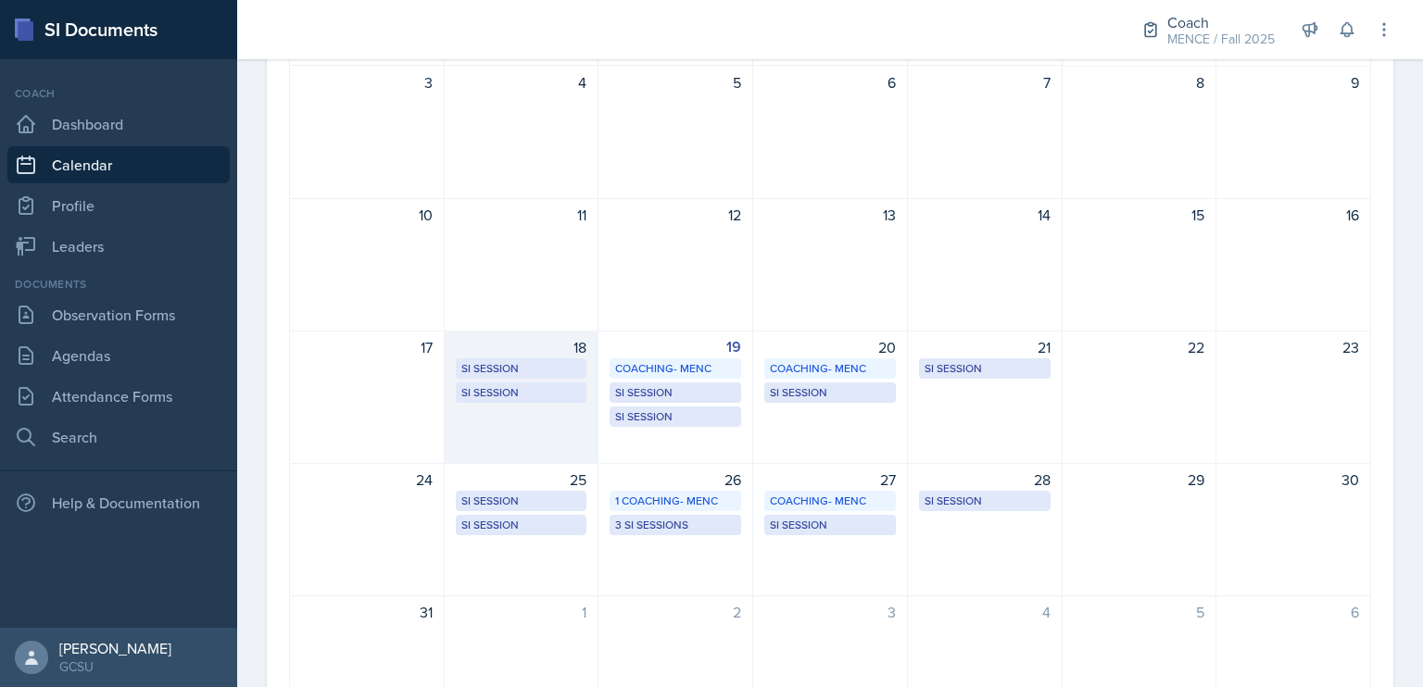
click at [548, 440] on div "18 SI Session A&S 140 5:00 PM - 6:30 PM SI Session A&S 239 6:30 PM - 8:00 PM" at bounding box center [522, 397] width 155 height 133
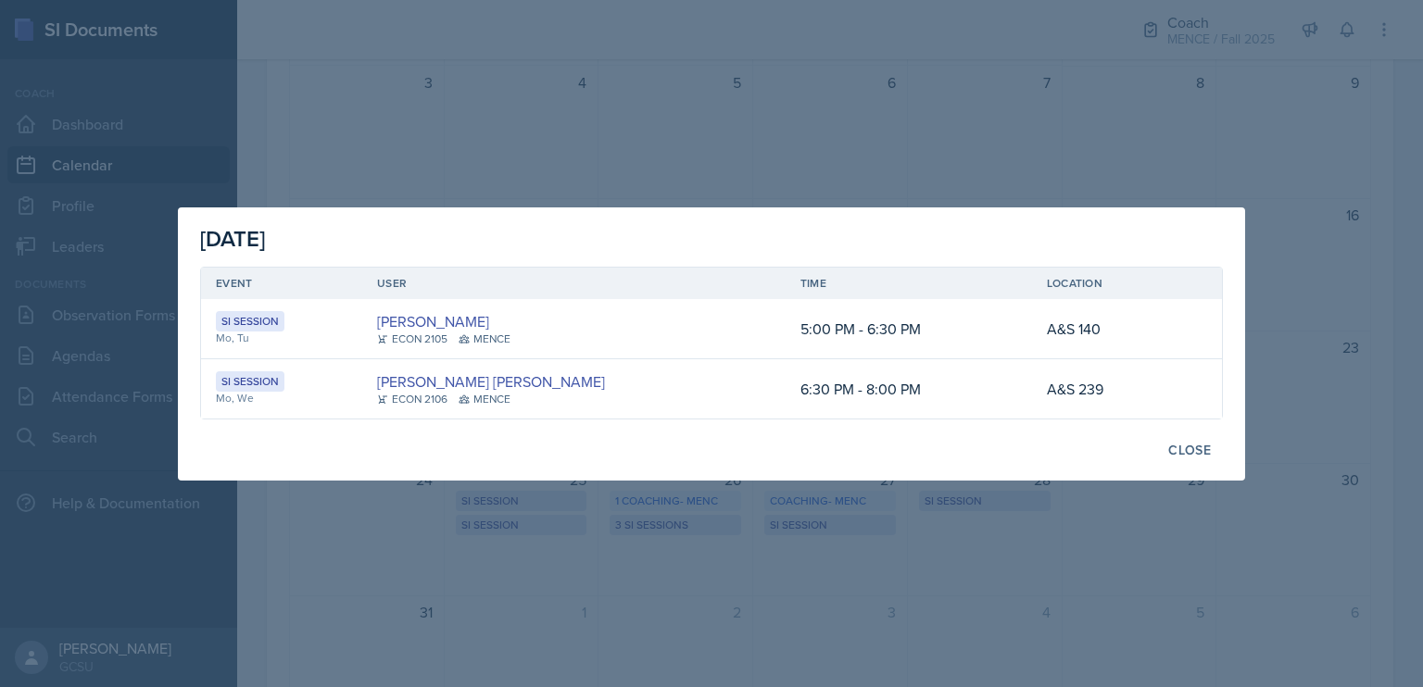
click at [561, 545] on div at bounding box center [711, 343] width 1423 height 687
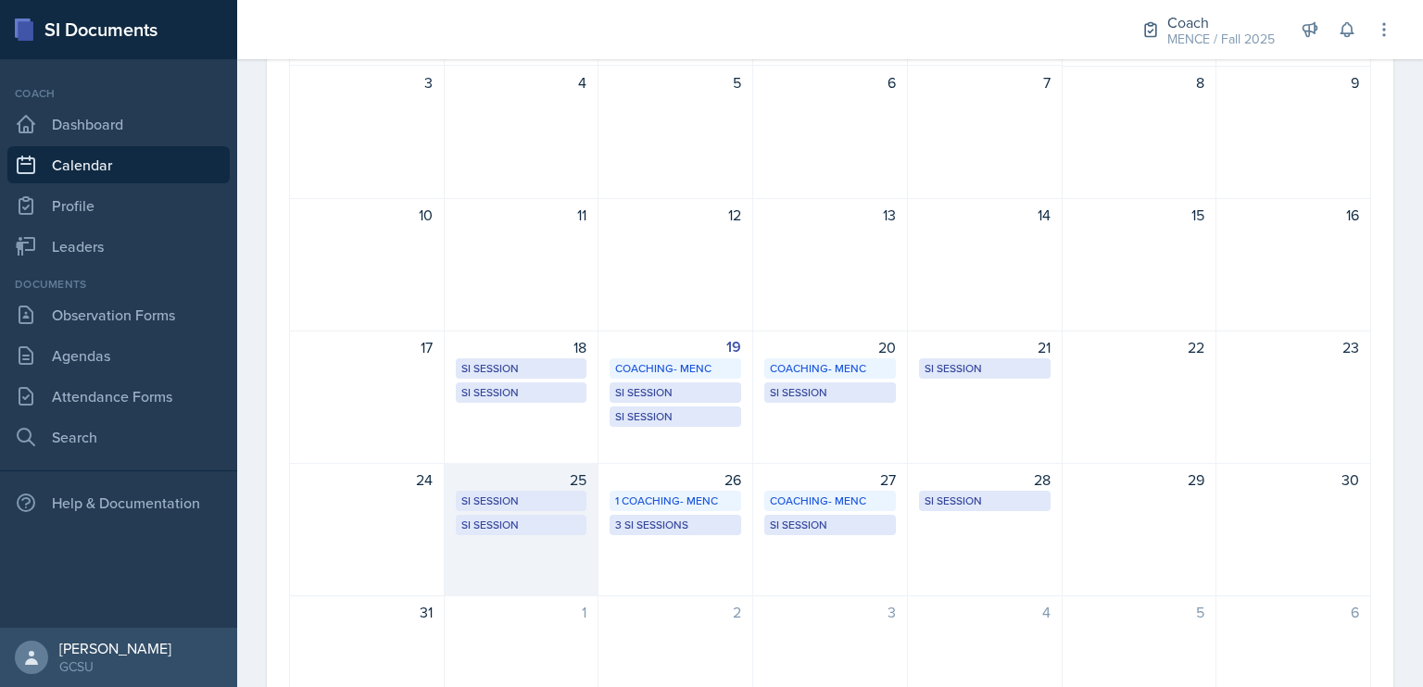
click at [552, 547] on div "25 SI Session A&S 140 5:00 PM - 6:30 PM SI Session A&S 239 6:30 PM - 8:00 PM" at bounding box center [522, 529] width 155 height 133
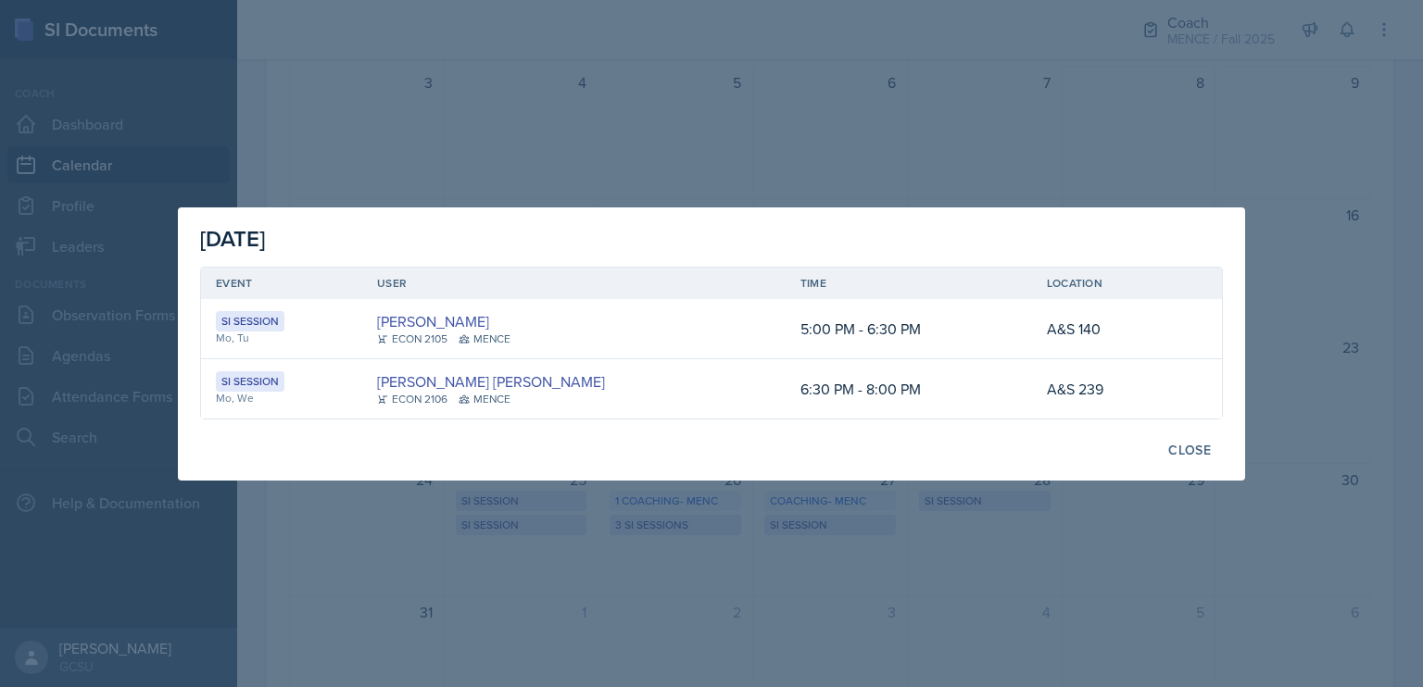
click at [614, 553] on div at bounding box center [711, 343] width 1423 height 687
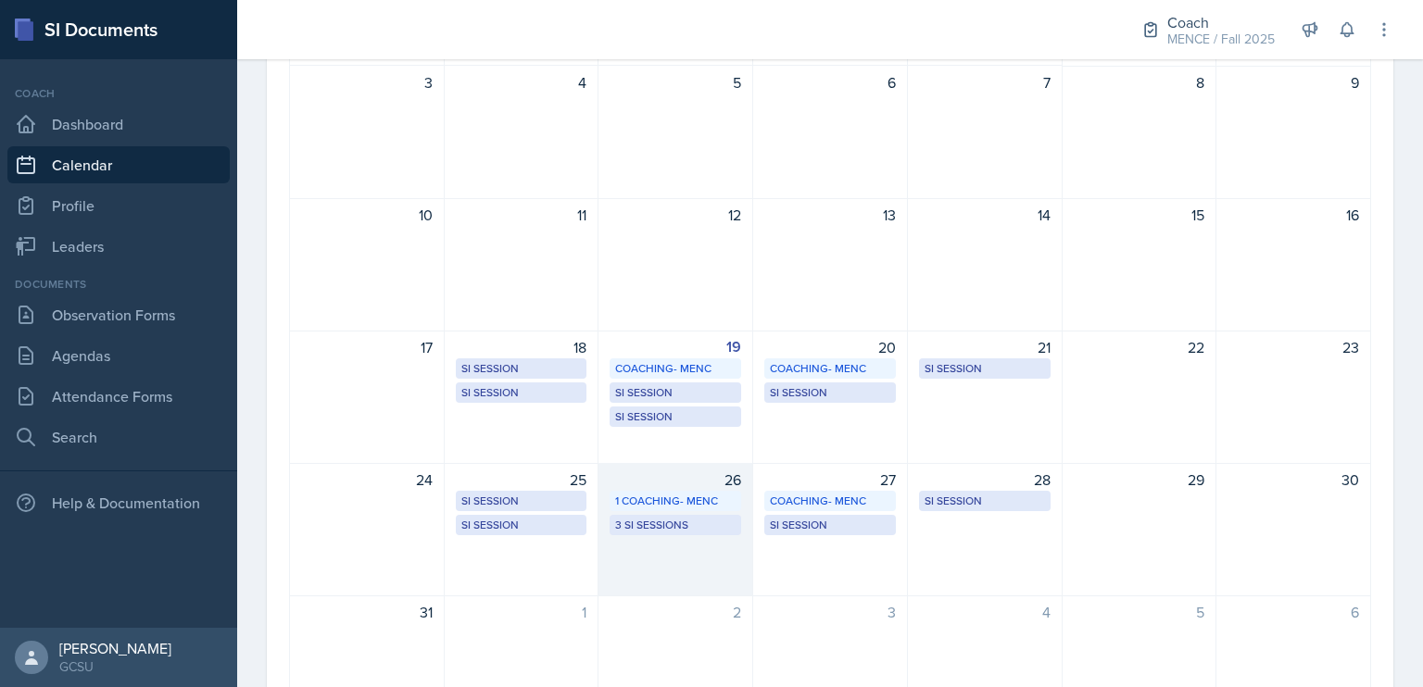
click at [652, 553] on div "26 1 Coaching- MENC 3 SI Sessions" at bounding box center [675, 529] width 155 height 133
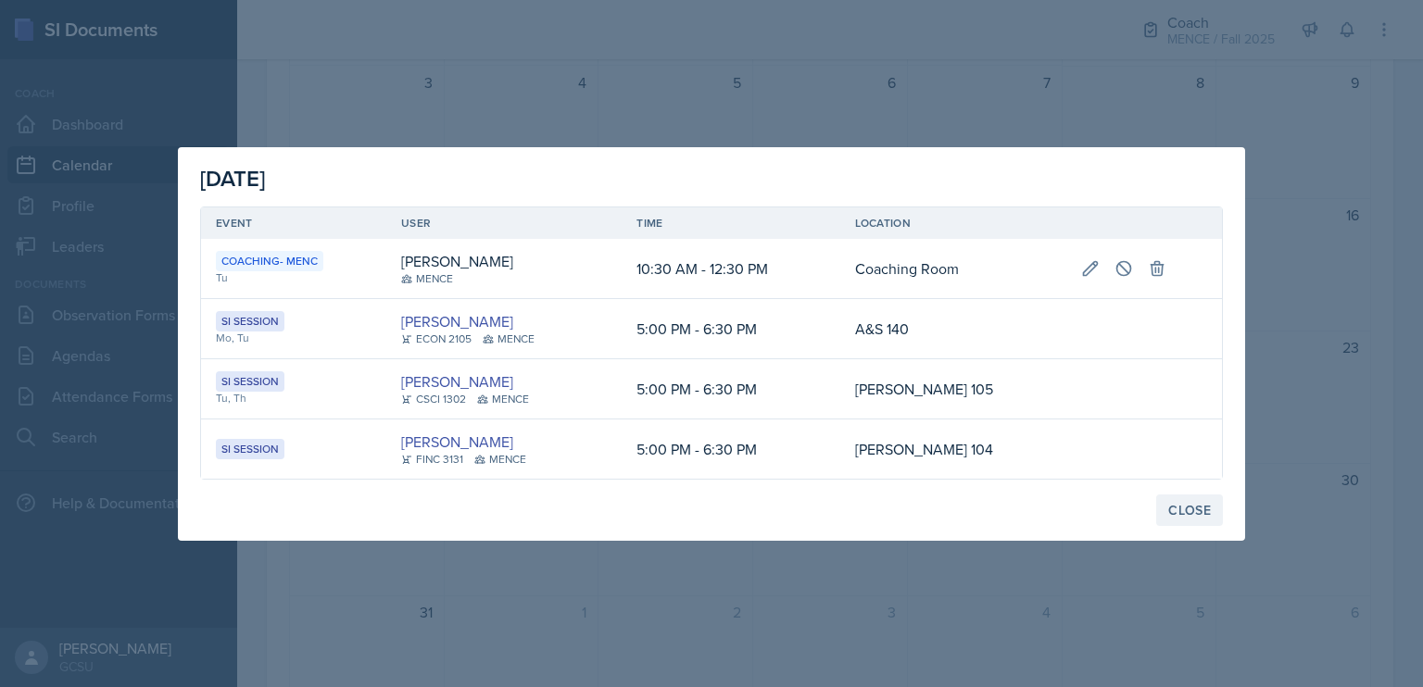
click at [1165, 509] on button "Close" at bounding box center [1189, 510] width 67 height 31
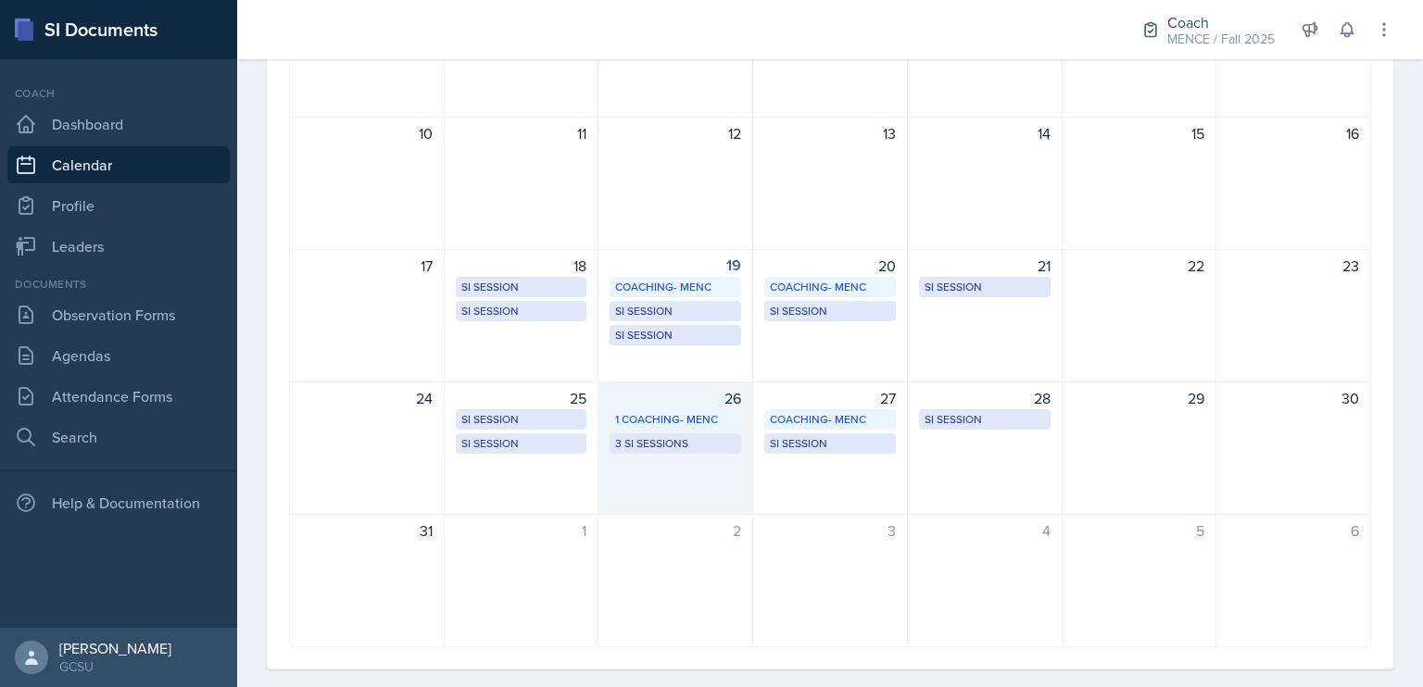
scroll to position [530, 0]
click at [708, 494] on div "26 1 Coaching- MENC 3 SI Sessions" at bounding box center [675, 448] width 155 height 133
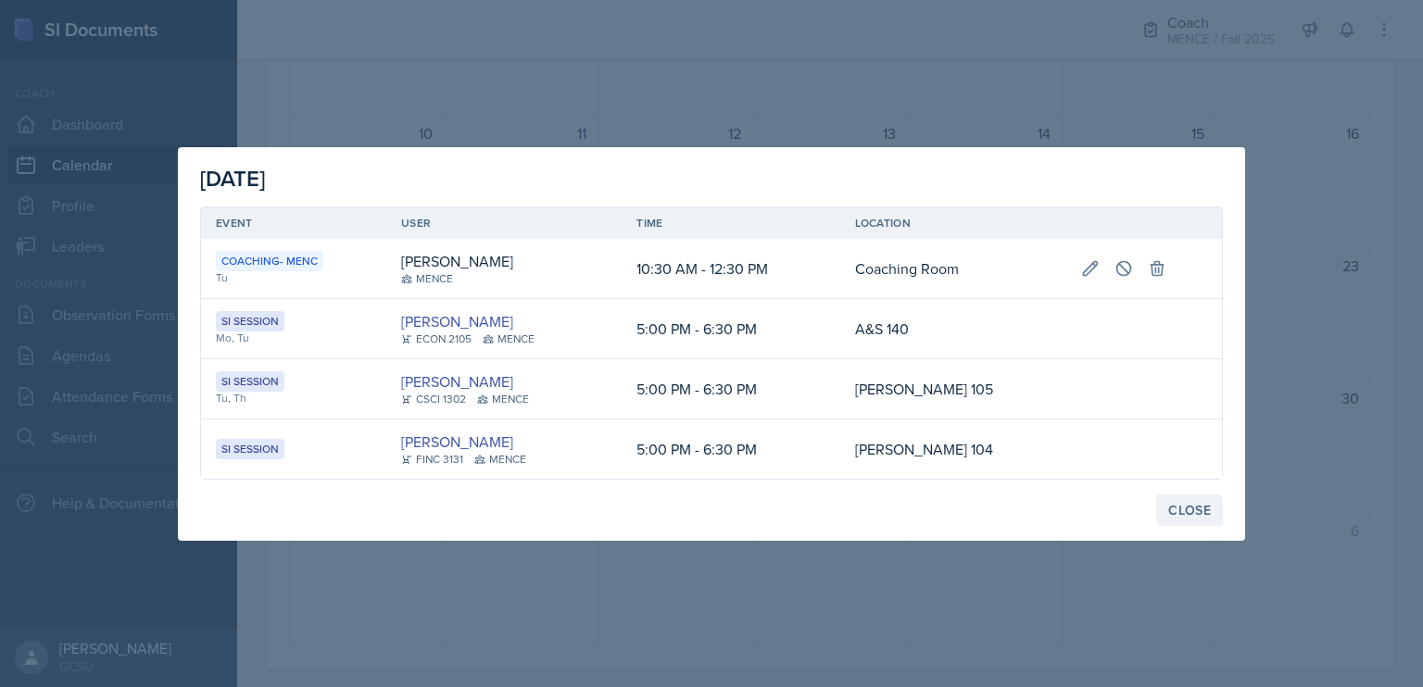
click at [1203, 503] on div "Close" at bounding box center [1189, 510] width 43 height 15
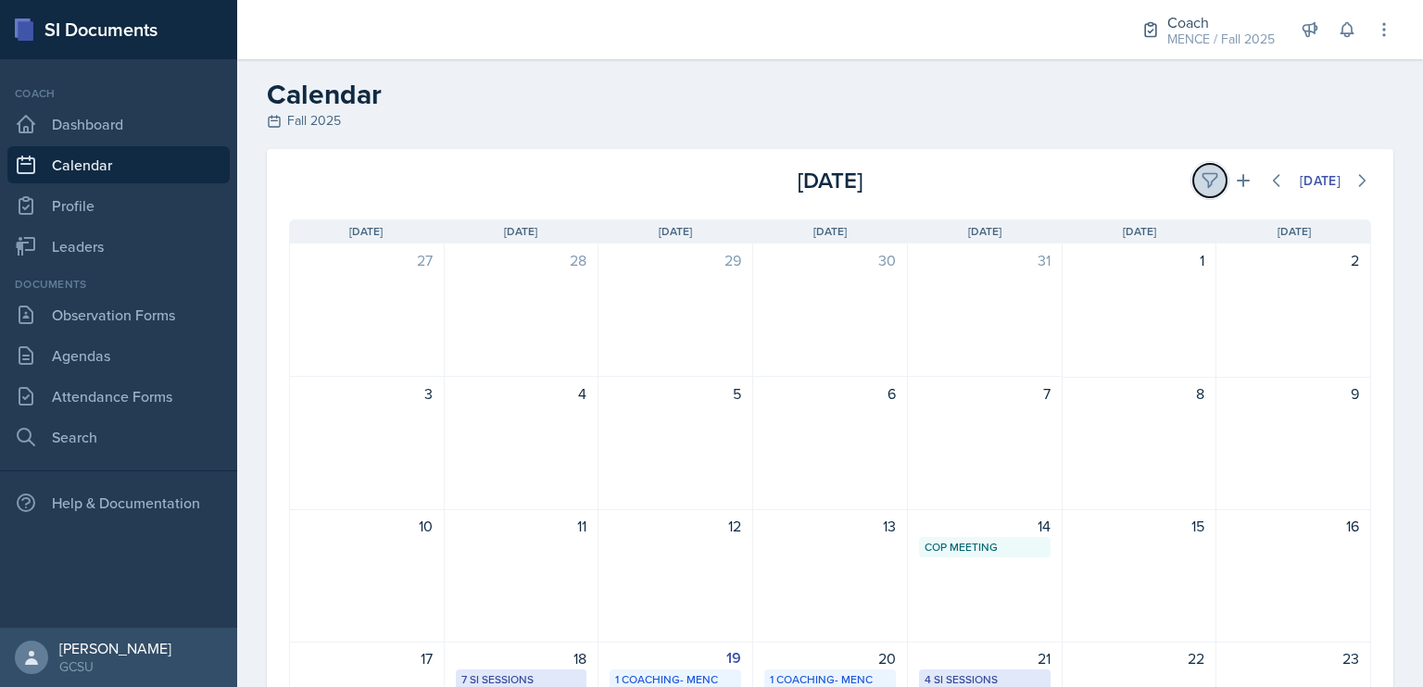
click at [1201, 183] on icon at bounding box center [1210, 180] width 19 height 19
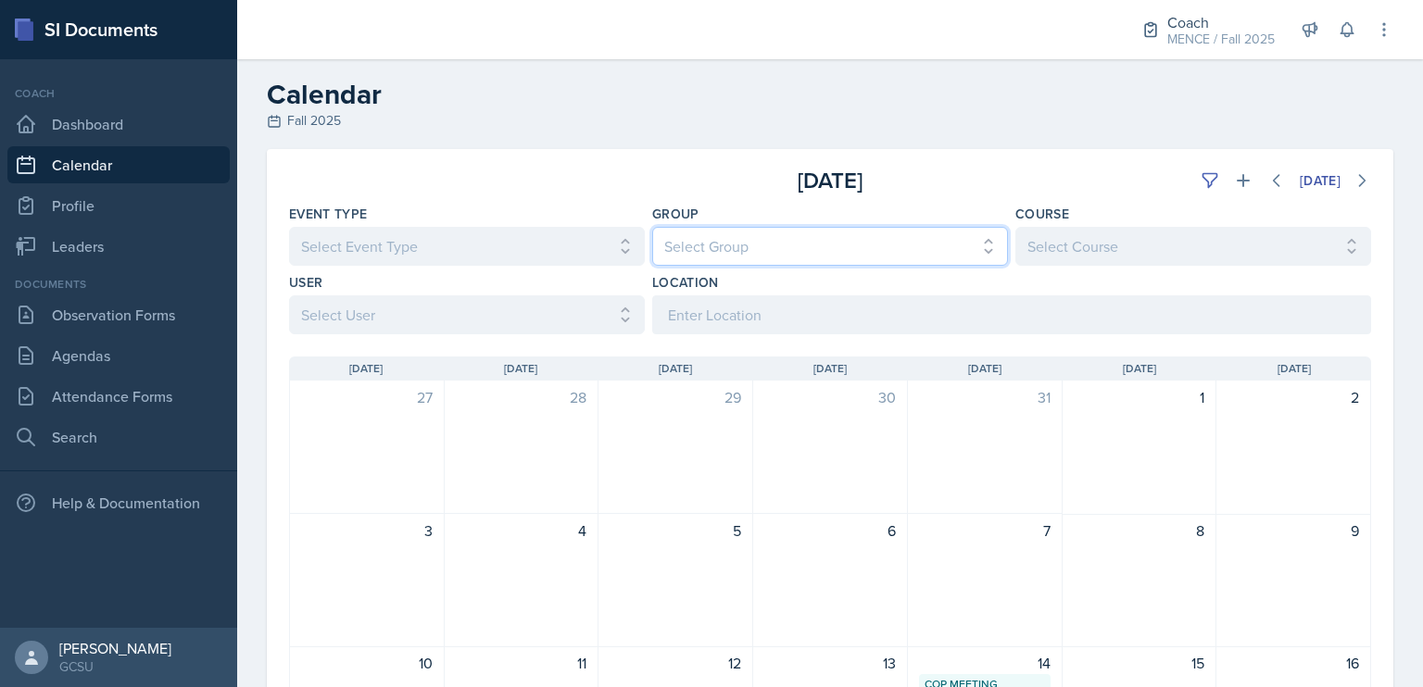
click at [855, 247] on select "Select Group All [PERSON_NAME] [PERSON_NAME] MENCE" at bounding box center [830, 246] width 356 height 39
select select "5ab81a1d-63dd-4c15-ab99-dbb949256b68"
click at [652, 227] on select "Select Group All [PERSON_NAME] [PERSON_NAME] MENCE" at bounding box center [830, 246] width 356 height 39
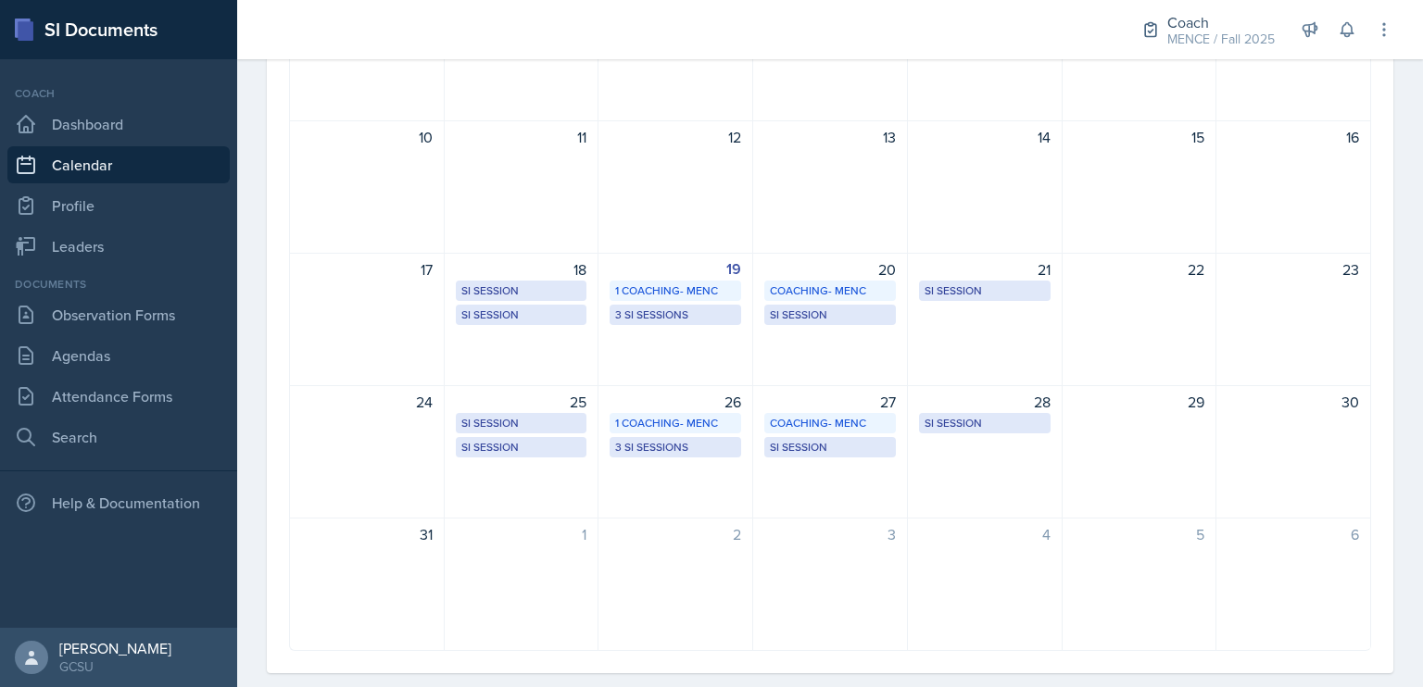
scroll to position [528, 0]
click at [681, 475] on div "26 1 Coaching- MENC 3 SI Sessions" at bounding box center [675, 450] width 155 height 133
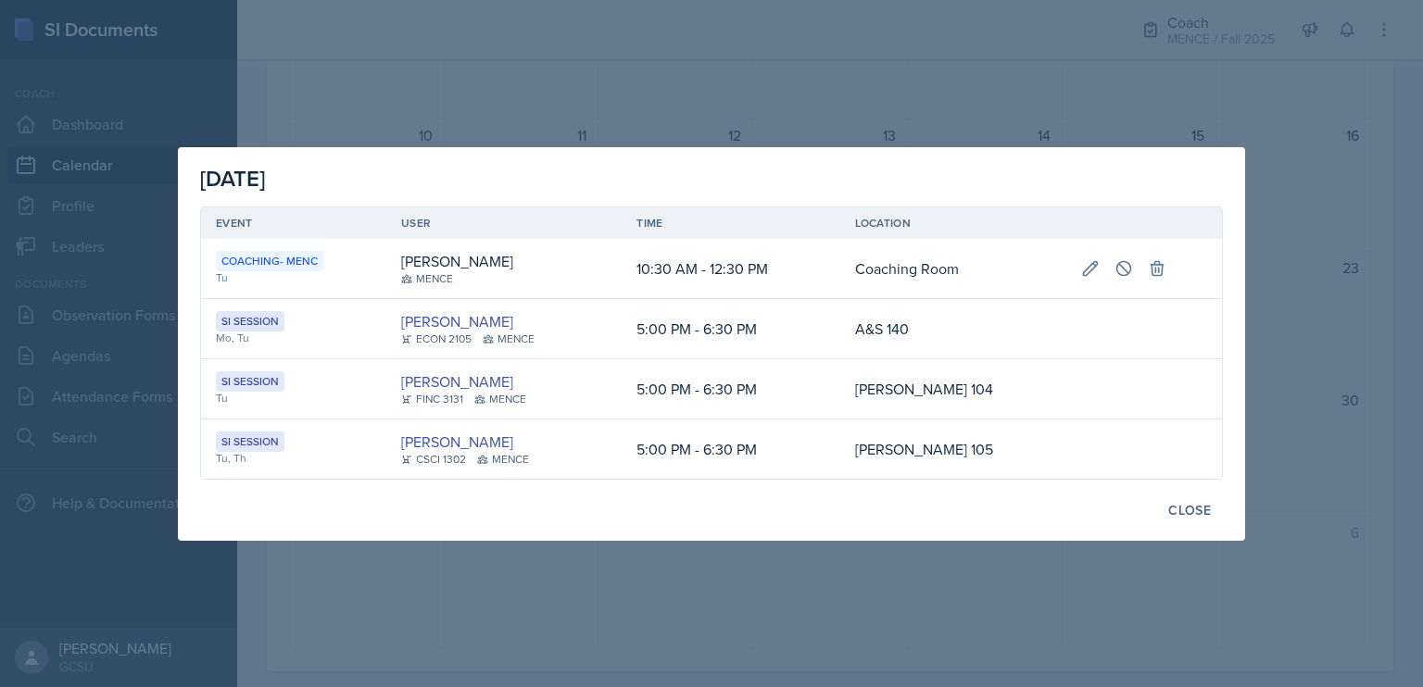
click at [854, 57] on div at bounding box center [711, 343] width 1423 height 687
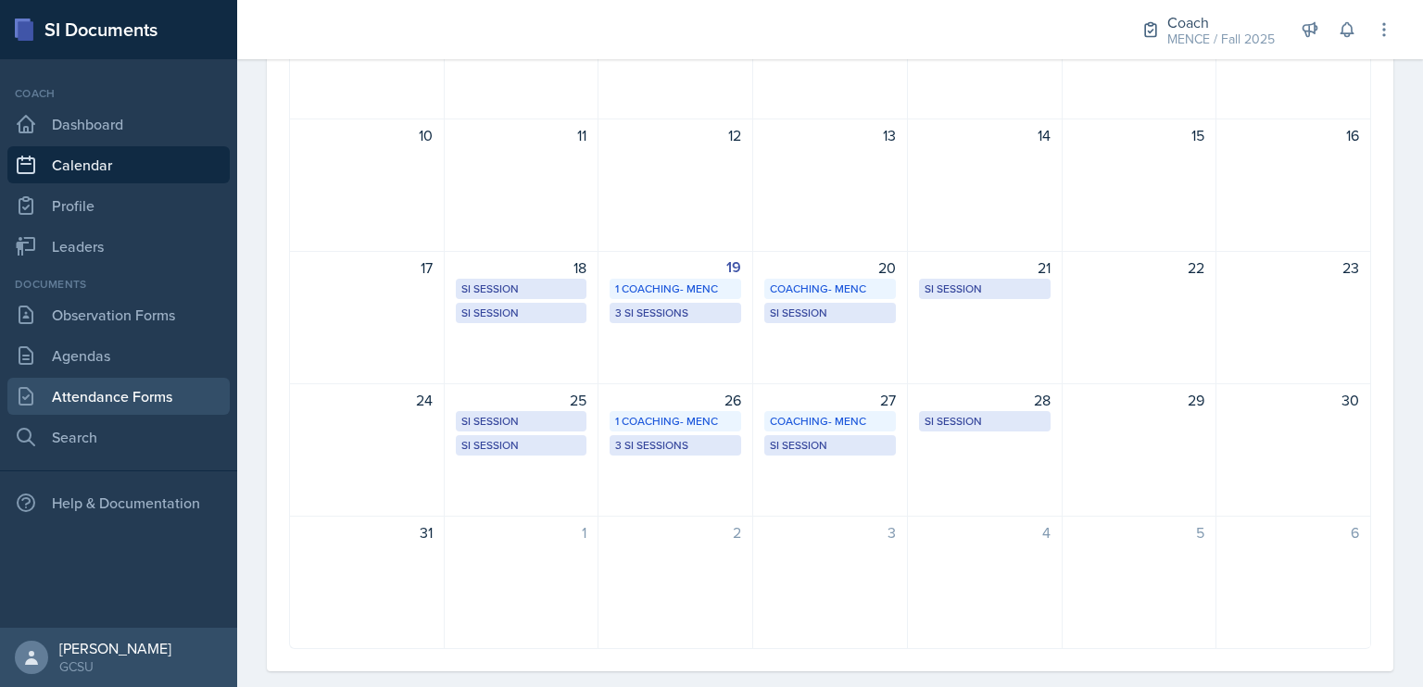
click at [128, 388] on link "Attendance Forms" at bounding box center [118, 396] width 222 height 37
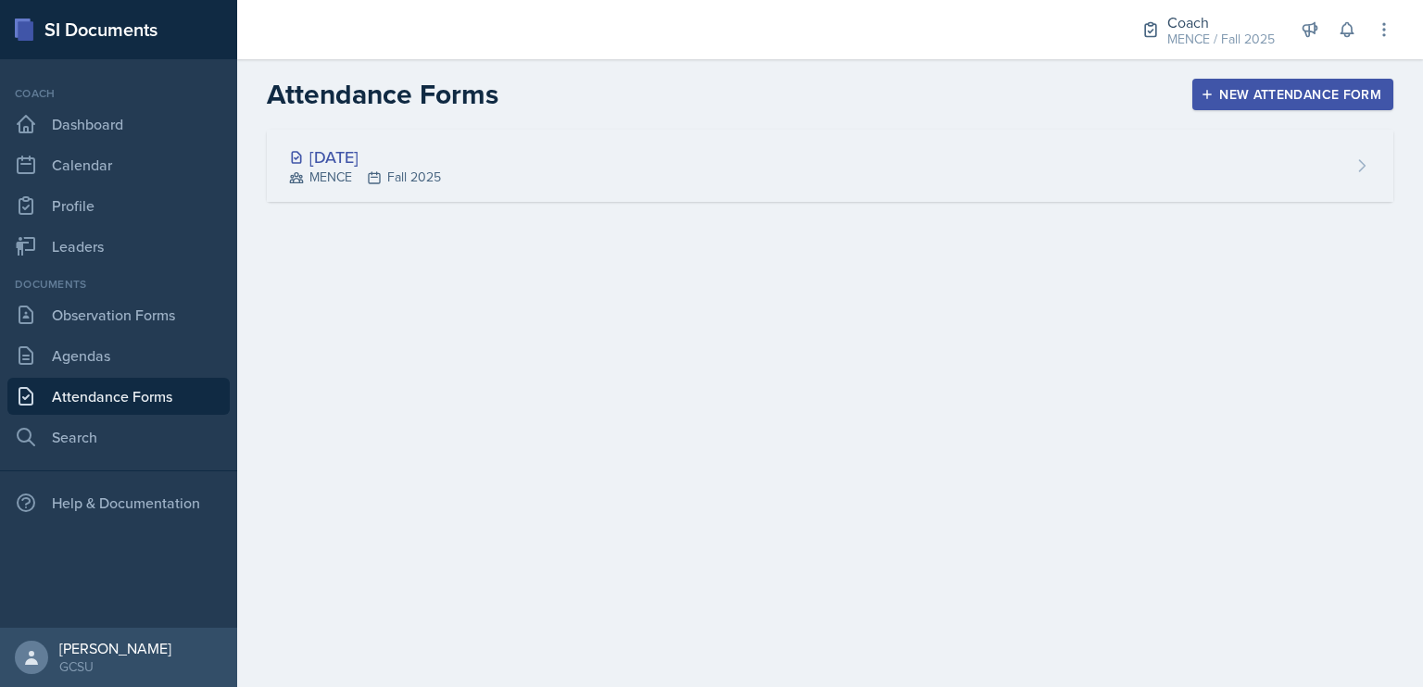
click at [489, 154] on div "[DATE] MENCE Fall 2025" at bounding box center [830, 166] width 1127 height 72
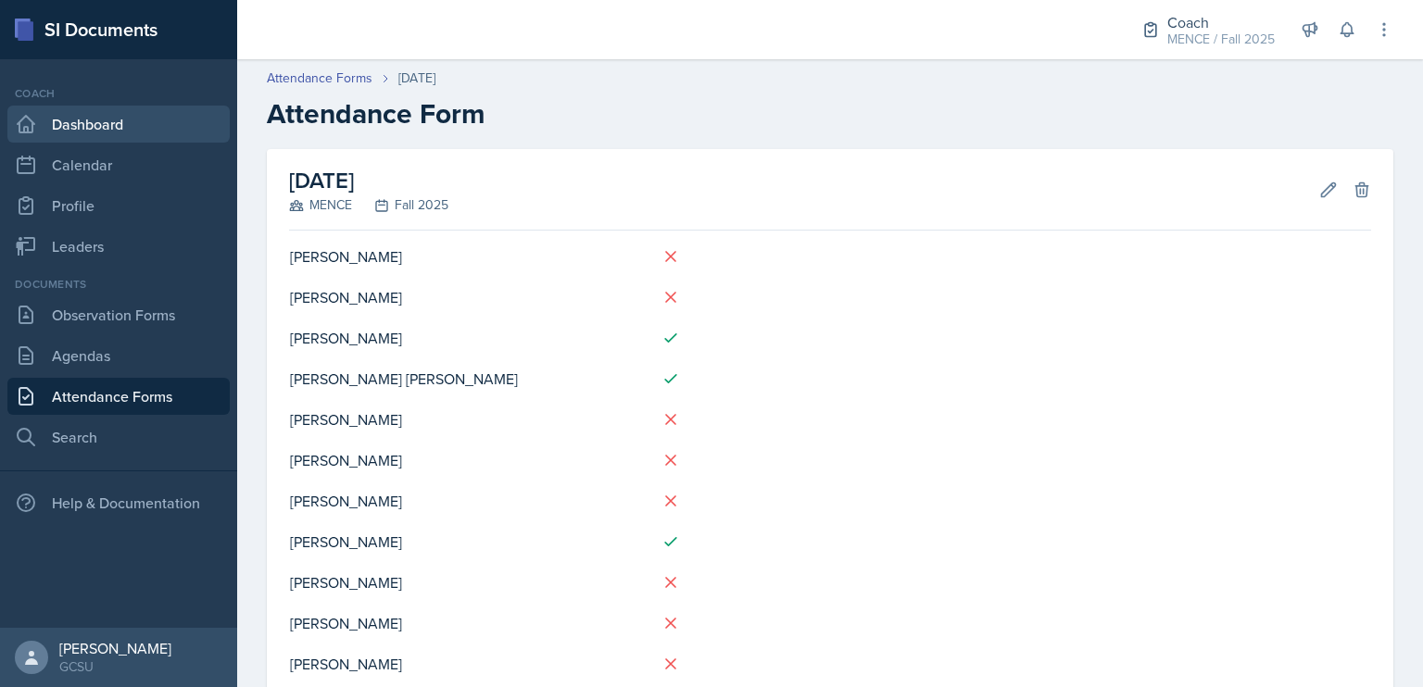
click at [99, 128] on link "Dashboard" at bounding box center [118, 124] width 222 height 37
